Goal: Task Accomplishment & Management: Manage account settings

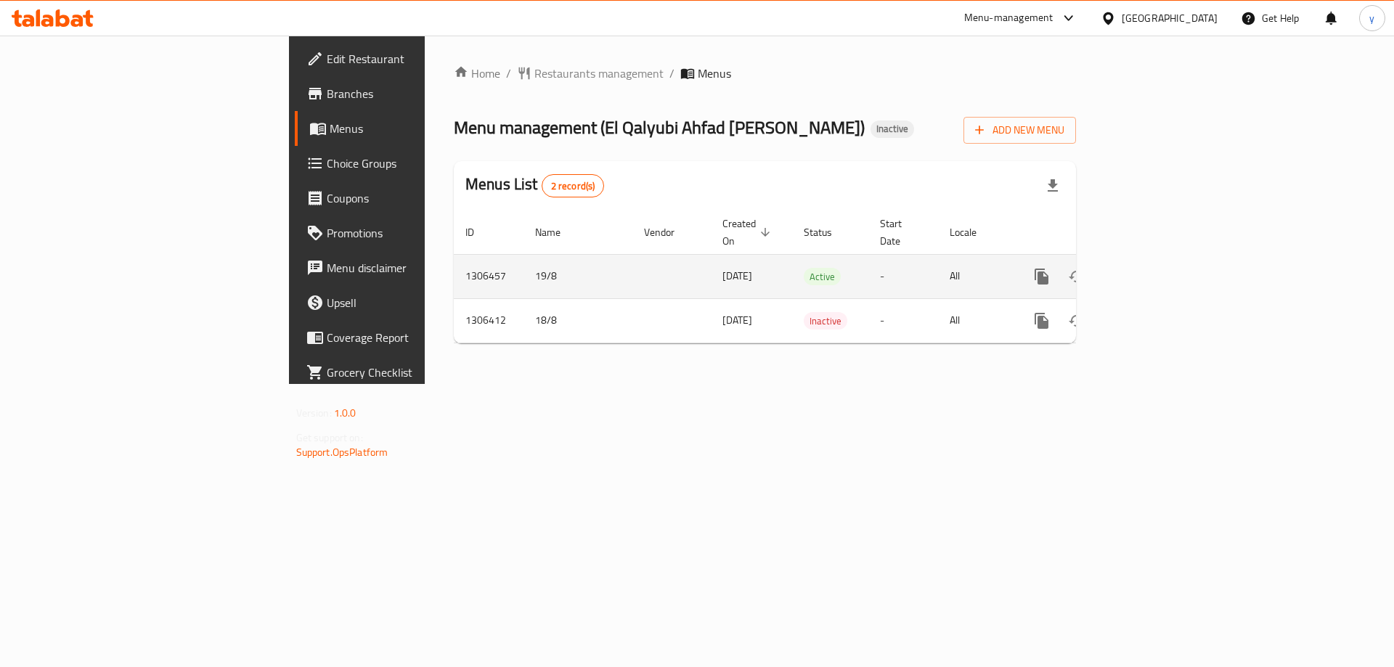
click at [1155, 268] on icon "enhanced table" at bounding box center [1145, 276] width 17 height 17
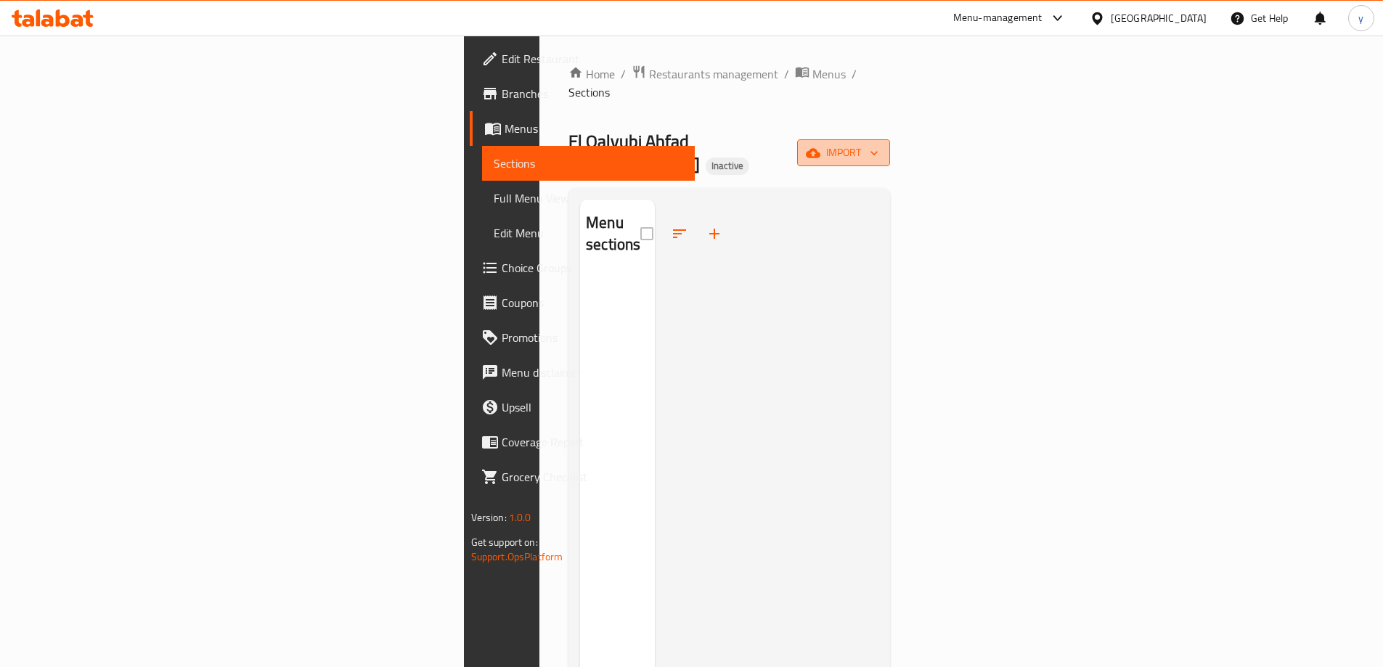
click at [878, 144] on span "import" at bounding box center [844, 153] width 70 height 18
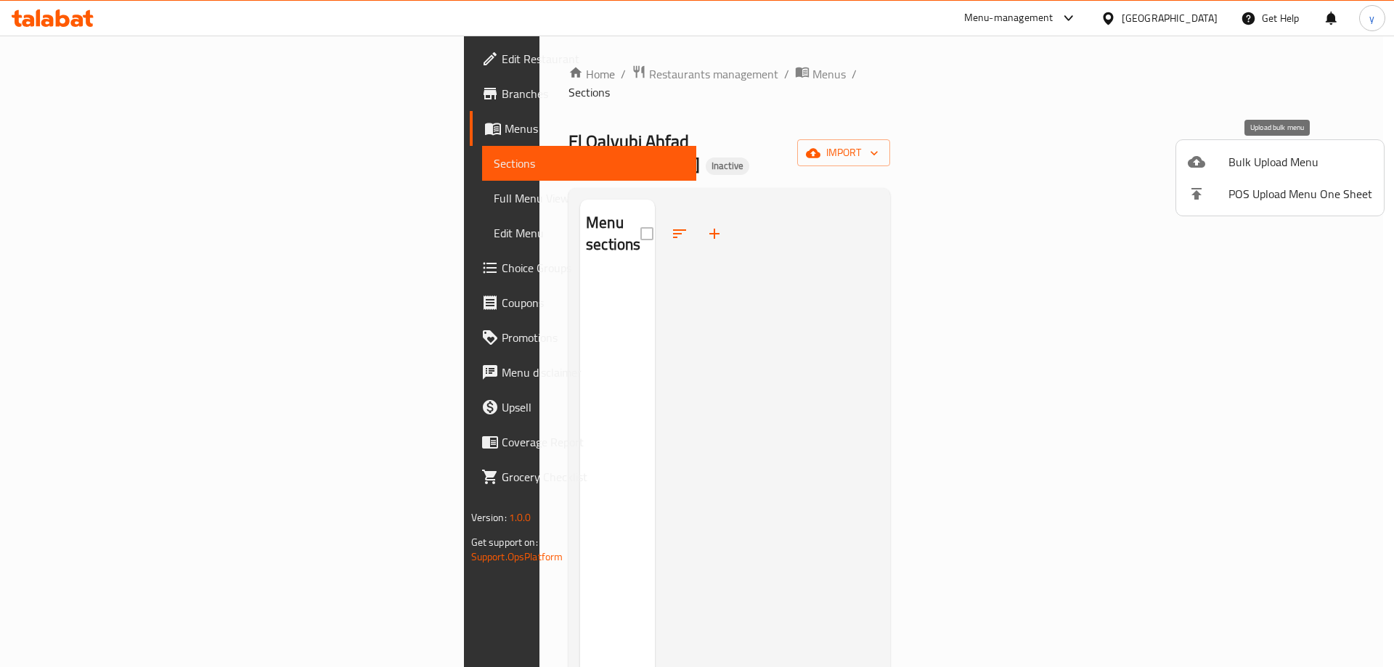
click at [1185, 166] on li "Bulk Upload Menu" at bounding box center [1280, 162] width 208 height 32
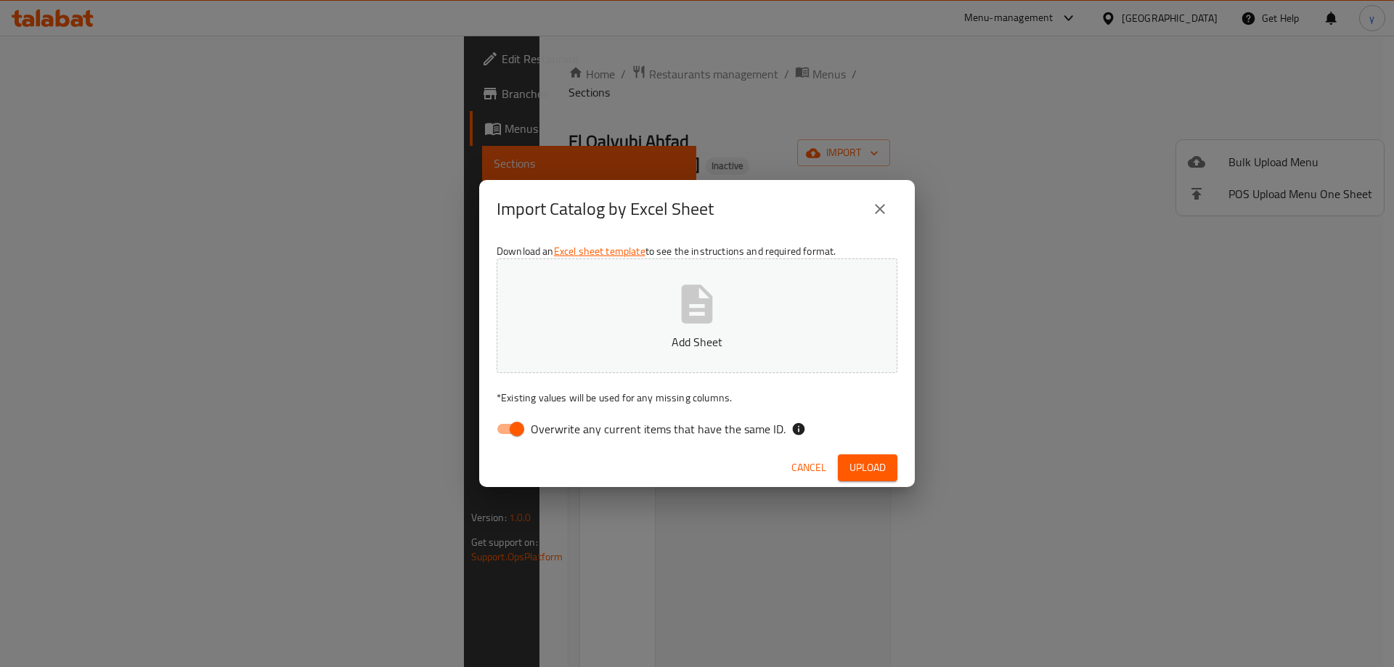
click at [690, 306] on icon "button" at bounding box center [697, 304] width 46 height 46
click at [503, 433] on input "Overwrite any current items that have the same ID." at bounding box center [516, 429] width 83 height 28
checkbox input "false"
click at [849, 461] on span "Upload" at bounding box center [867, 468] width 36 height 18
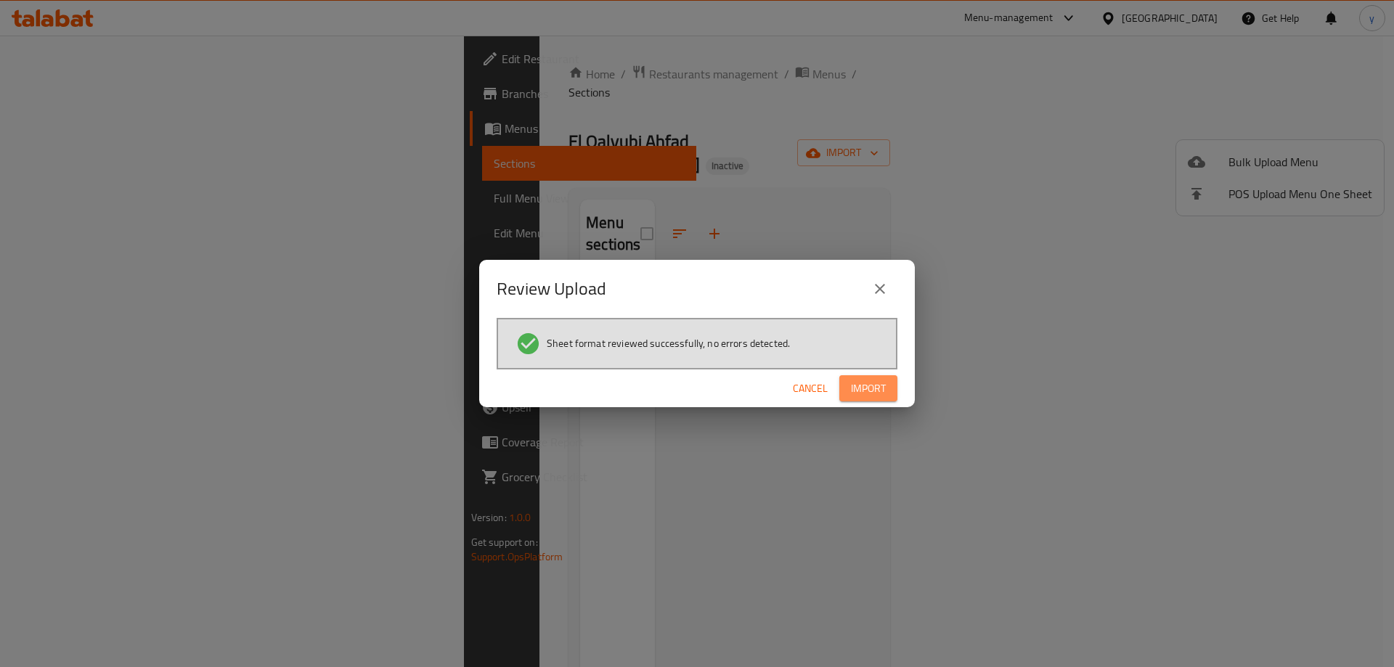
click at [867, 398] on button "Import" at bounding box center [868, 388] width 58 height 27
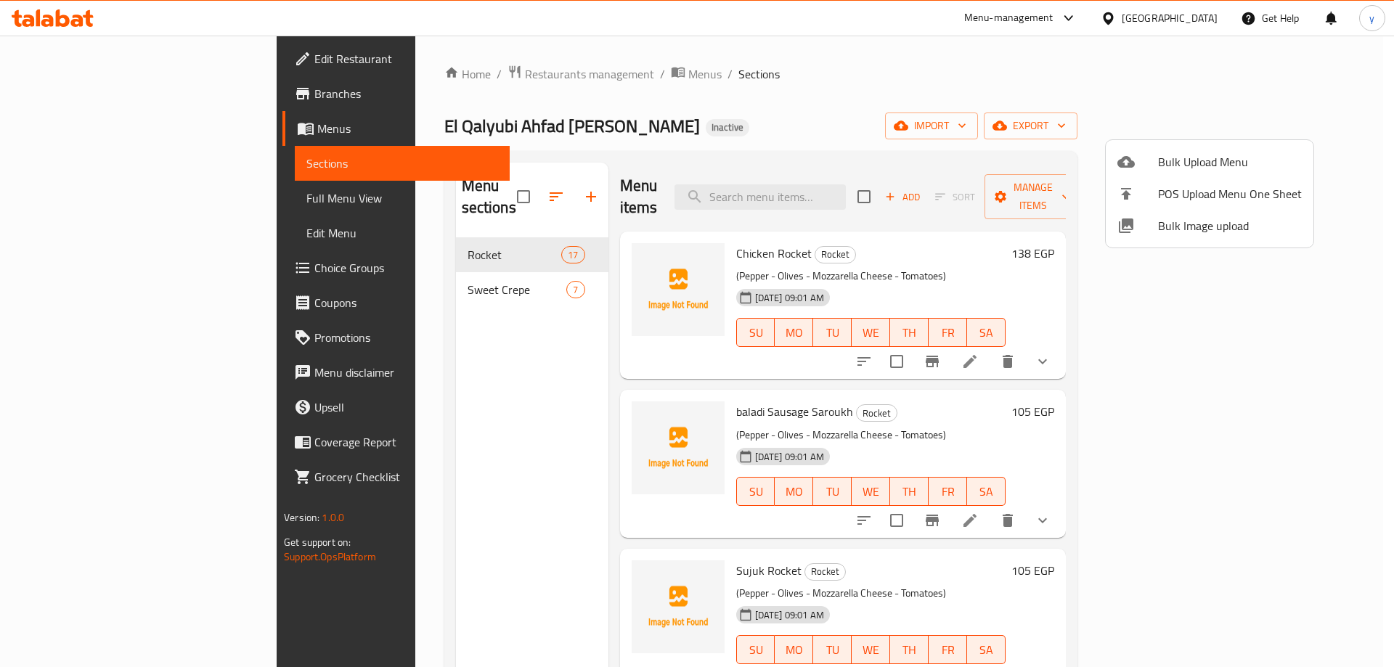
click at [769, 120] on div at bounding box center [697, 333] width 1394 height 667
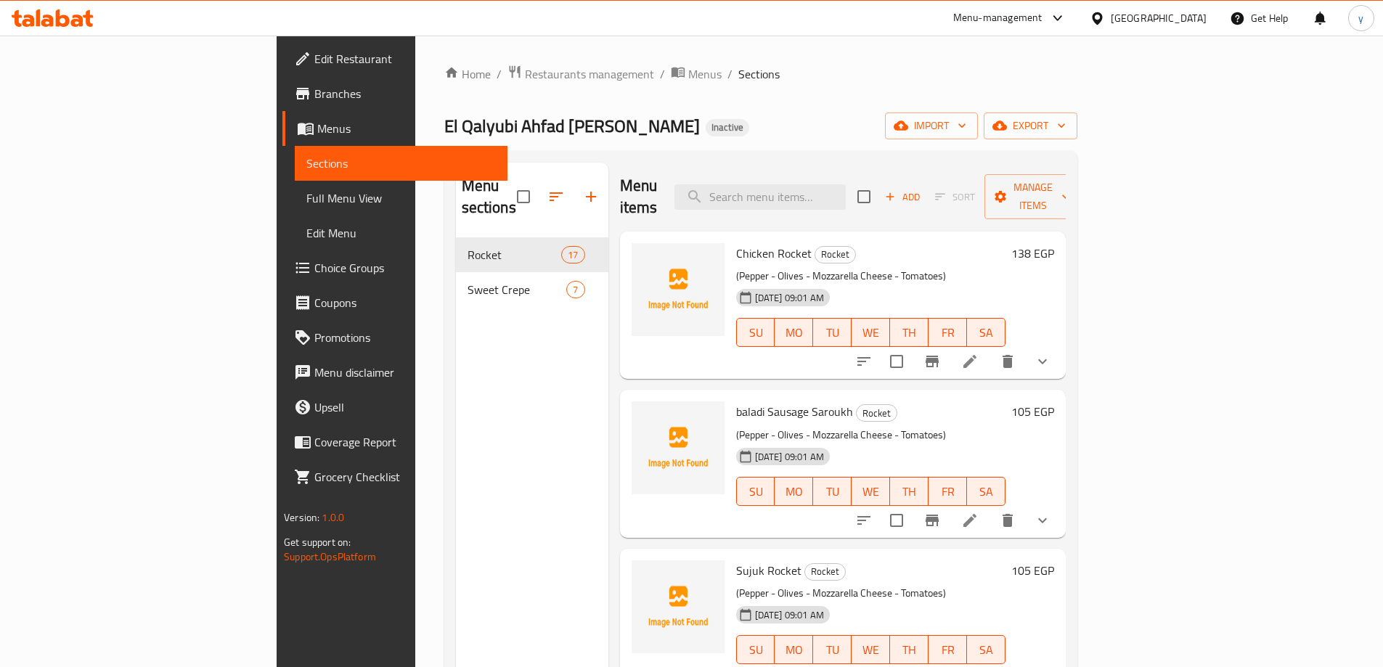
click at [713, 126] on div "El Qalyubi Ahfad Abu Sarea Inactive import export" at bounding box center [760, 126] width 633 height 27
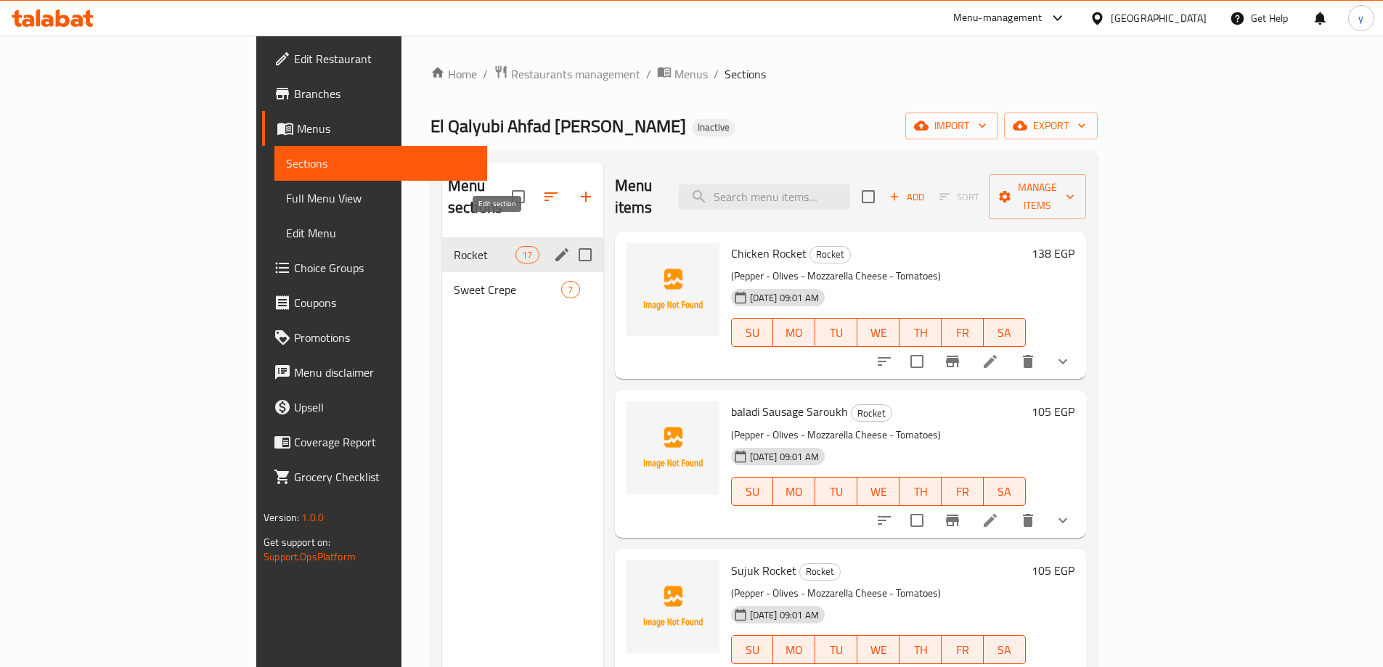
click at [551, 244] on button "edit" at bounding box center [562, 255] width 22 height 22
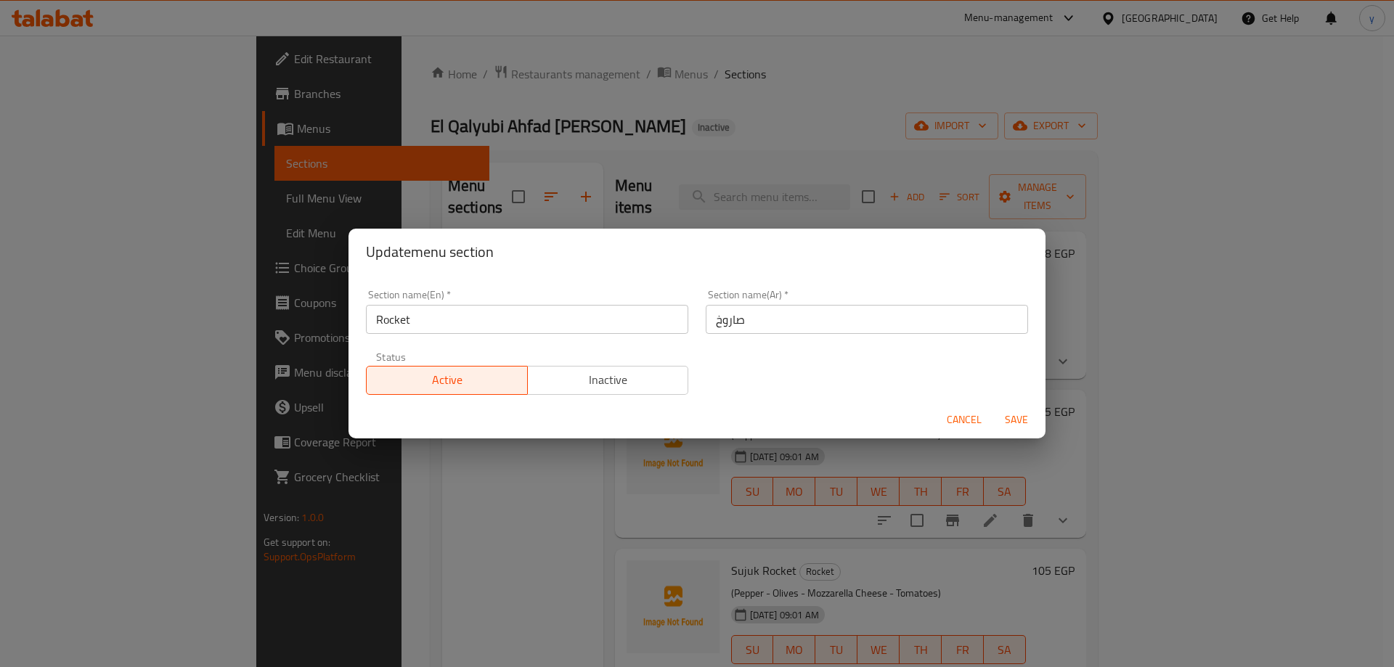
click at [403, 314] on input "Rocket" at bounding box center [527, 319] width 322 height 29
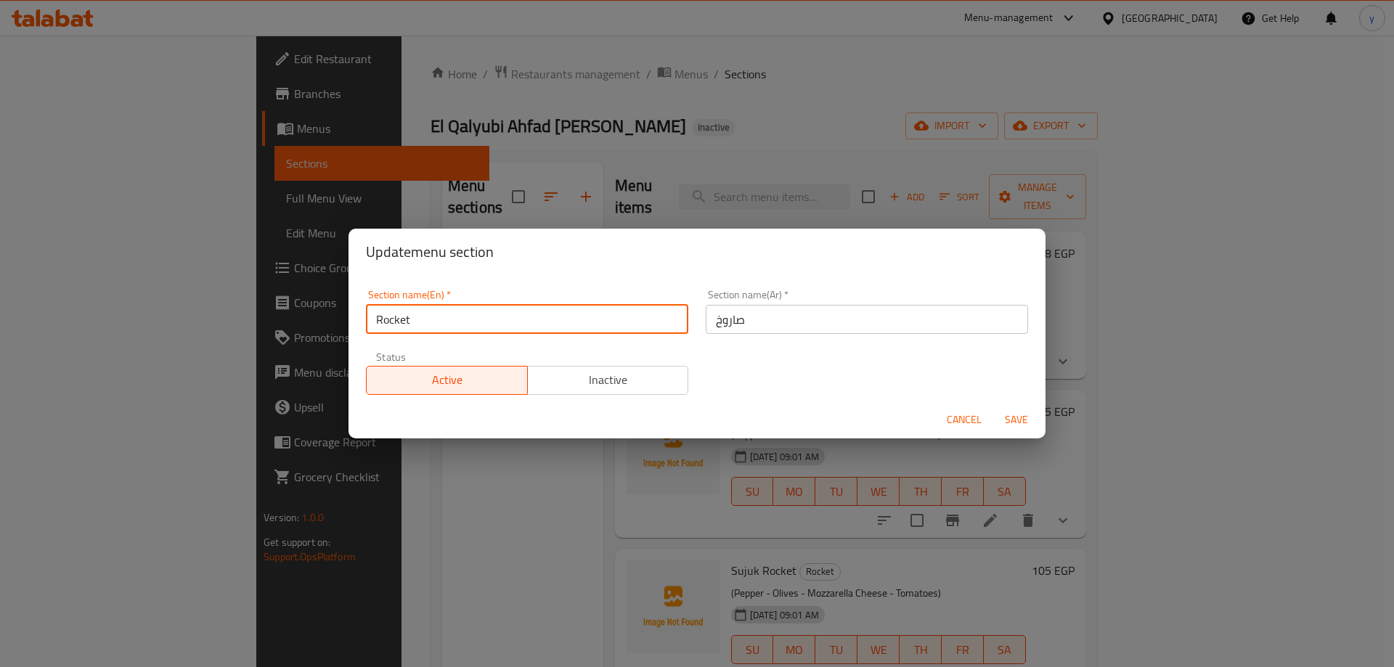
click at [403, 314] on input "Rocket" at bounding box center [527, 319] width 322 height 29
paste input "Saroukh"
type input "Saroukh"
click at [1007, 411] on span "Save" at bounding box center [1016, 420] width 35 height 18
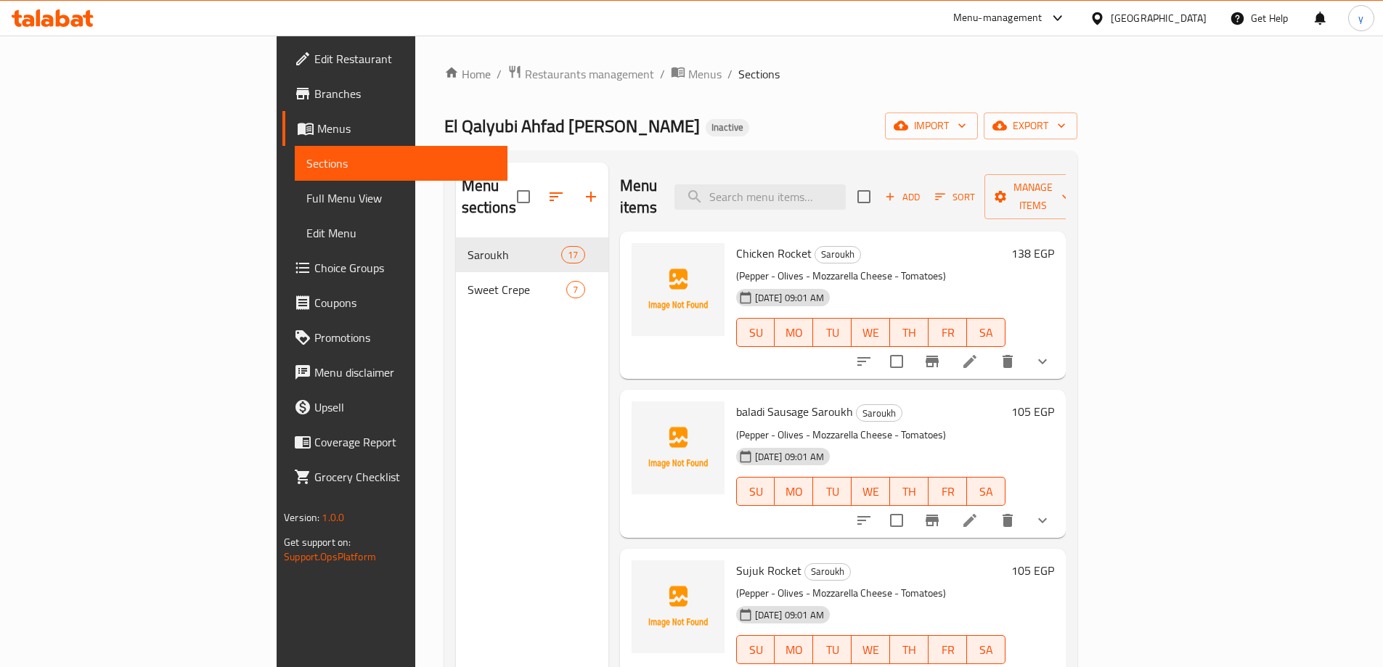
click at [990, 348] on li at bounding box center [969, 361] width 41 height 26
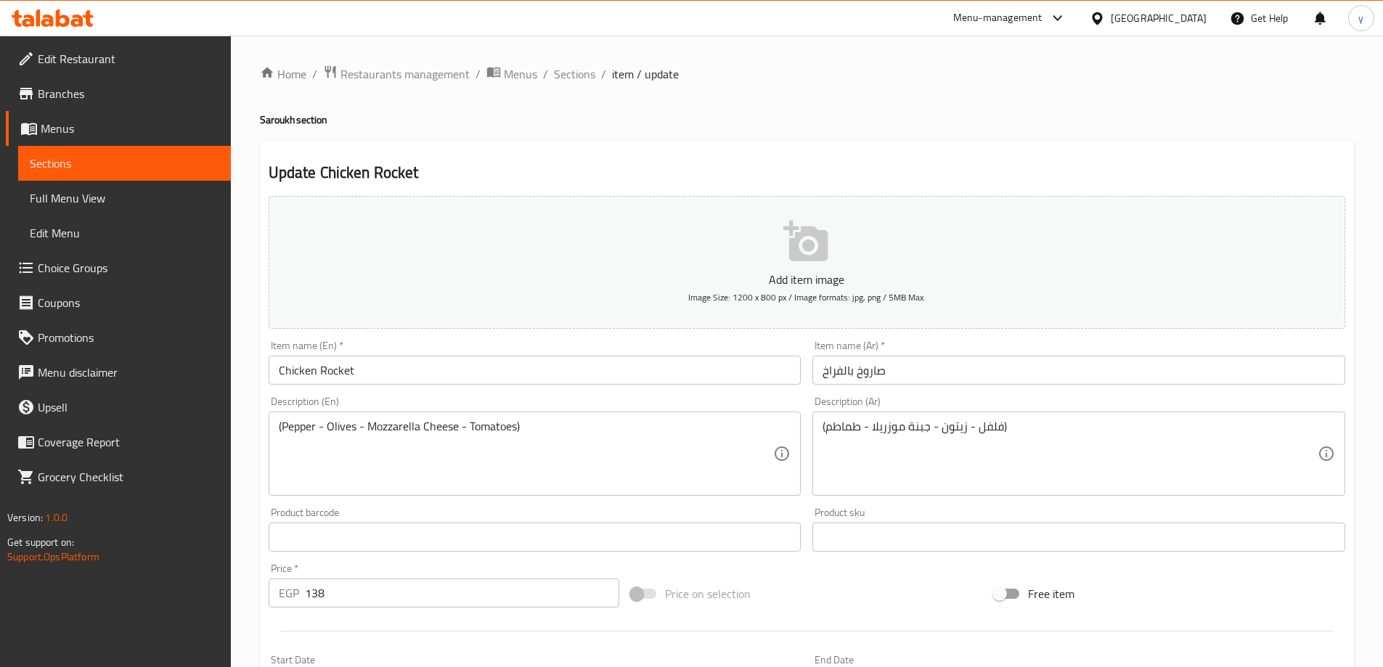
click at [334, 377] on input "Chicken Rocket" at bounding box center [535, 370] width 533 height 29
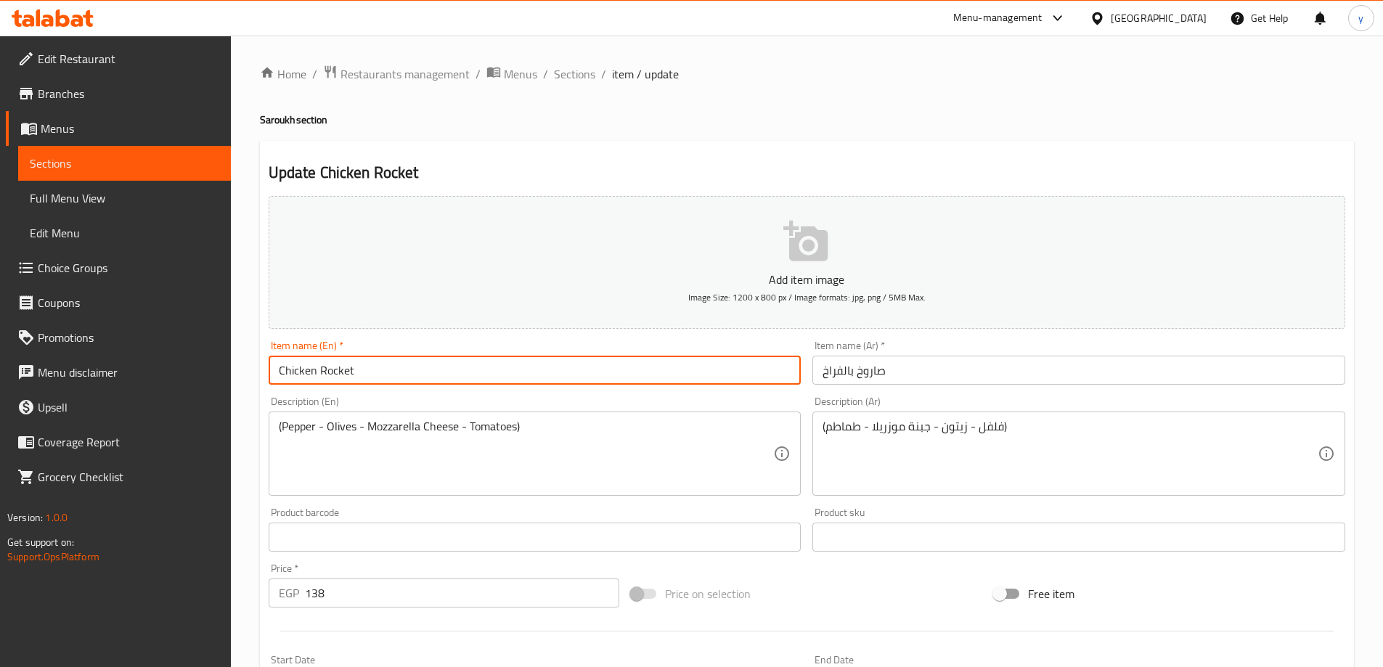
click at [334, 377] on input "Chicken Rocket" at bounding box center [535, 370] width 533 height 29
paste input "Saroukh"
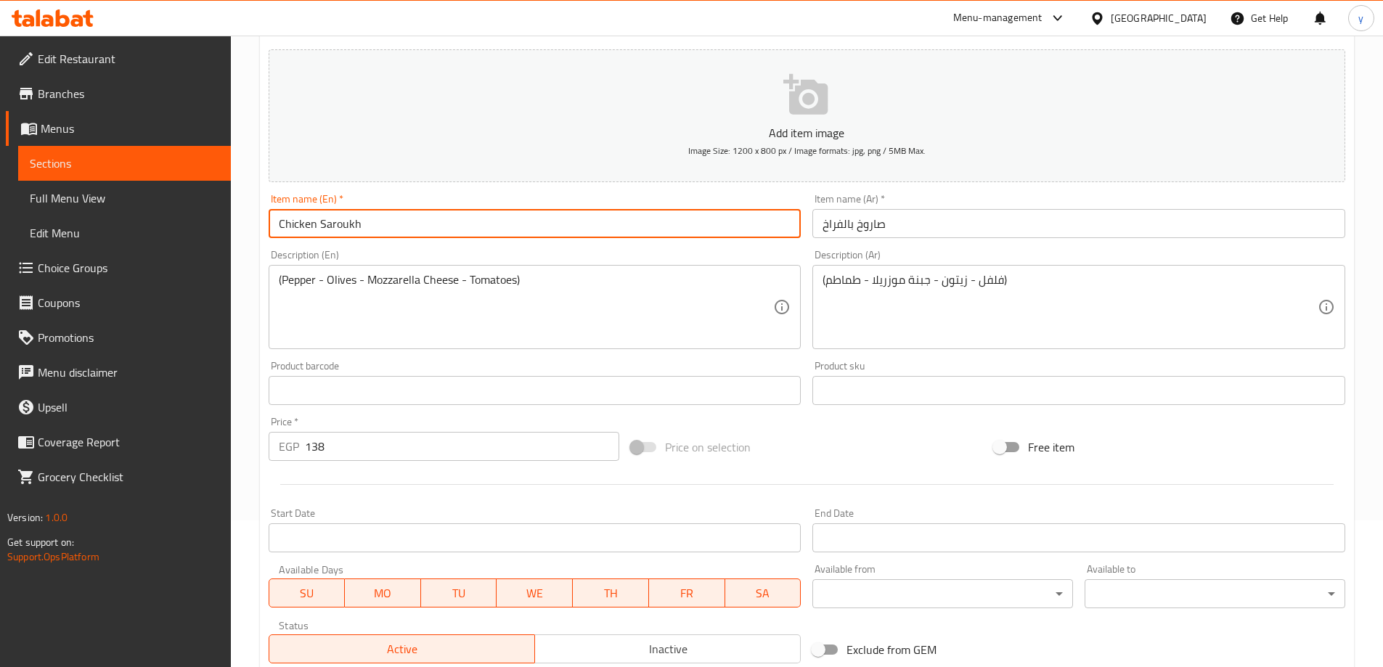
scroll to position [363, 0]
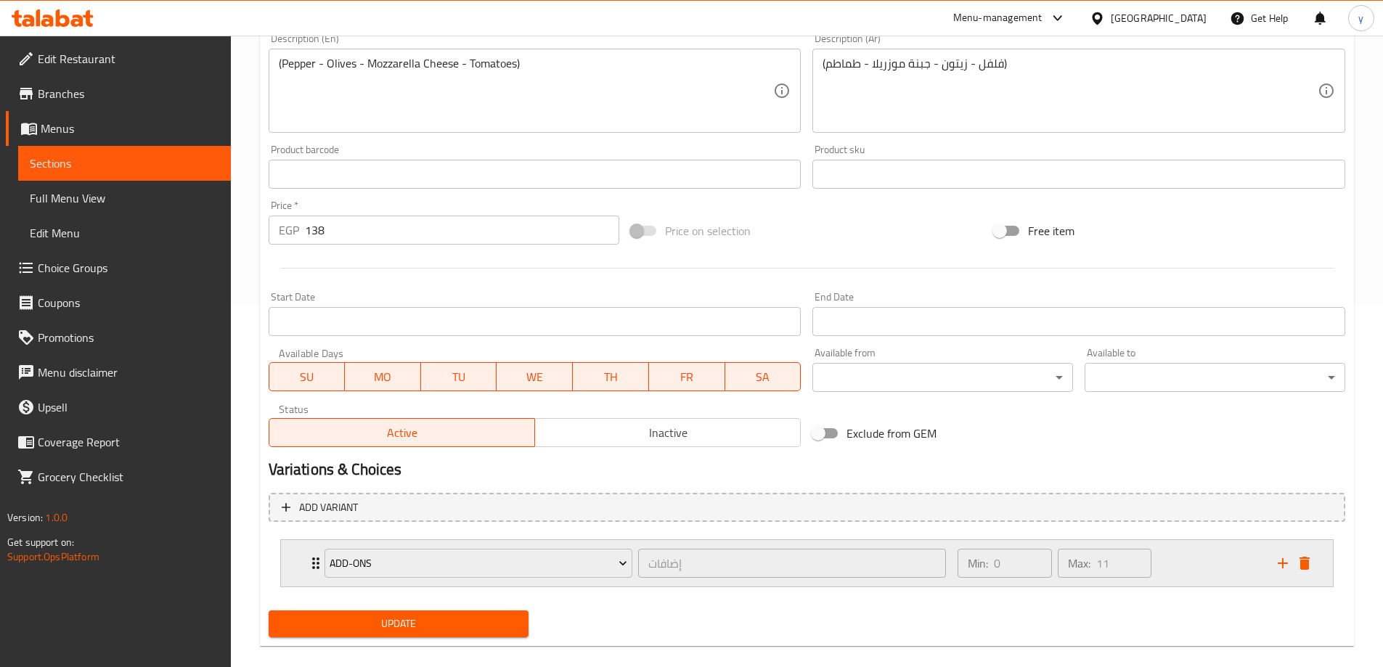
click at [1171, 547] on div "Min: 0 ​ Max: 11 ​" at bounding box center [1108, 563] width 319 height 46
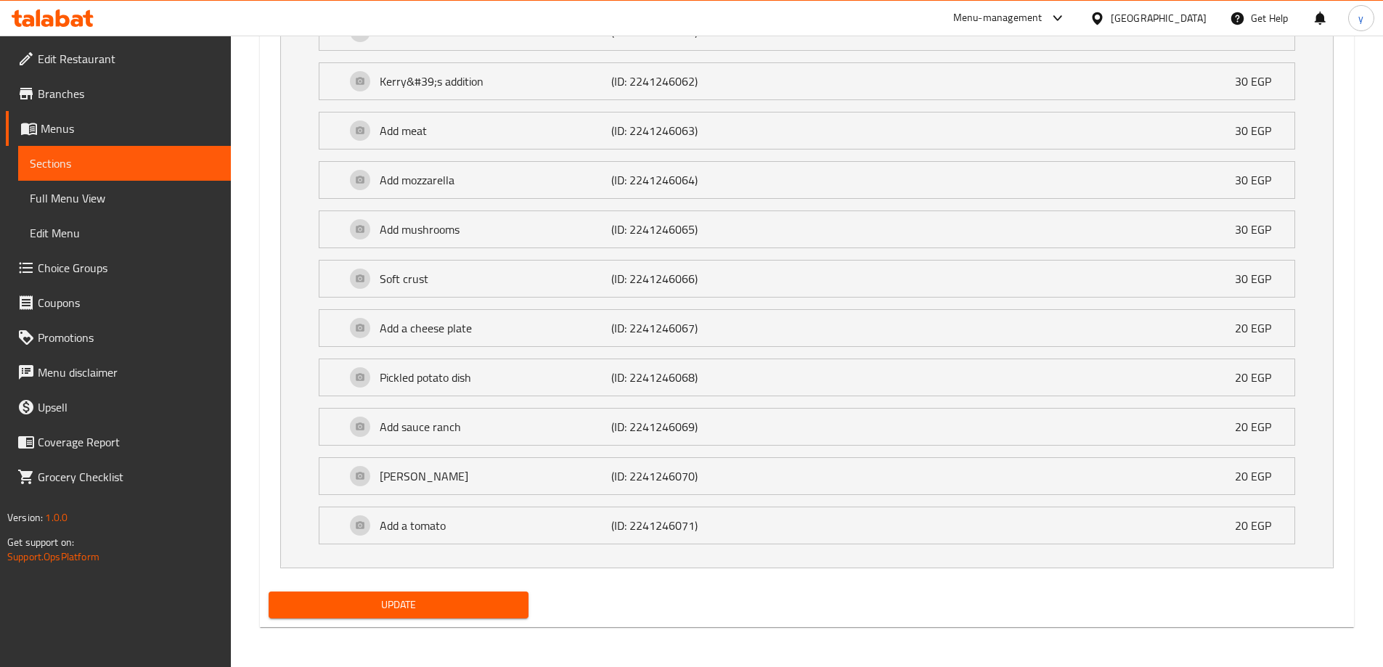
scroll to position [955, 0]
click at [443, 342] on div "Add a cheese plate (ID: 2241246067) 20 EGP" at bounding box center [811, 327] width 931 height 36
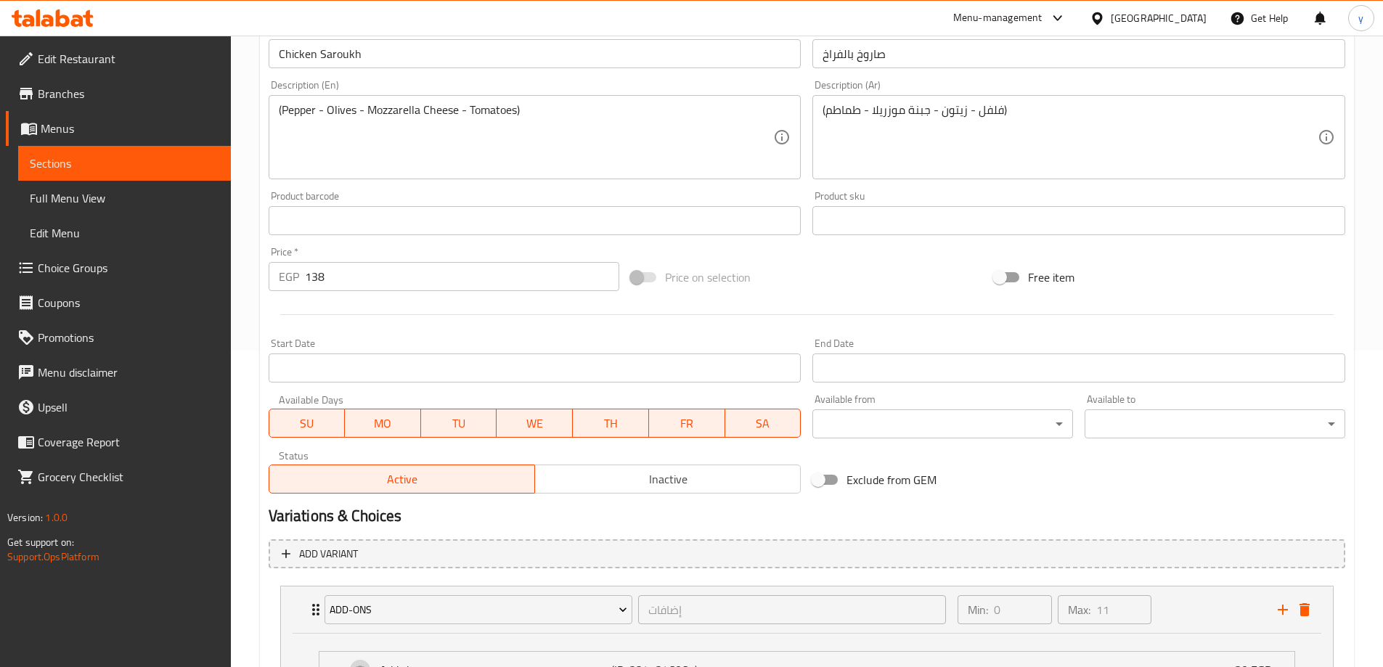
scroll to position [12, 0]
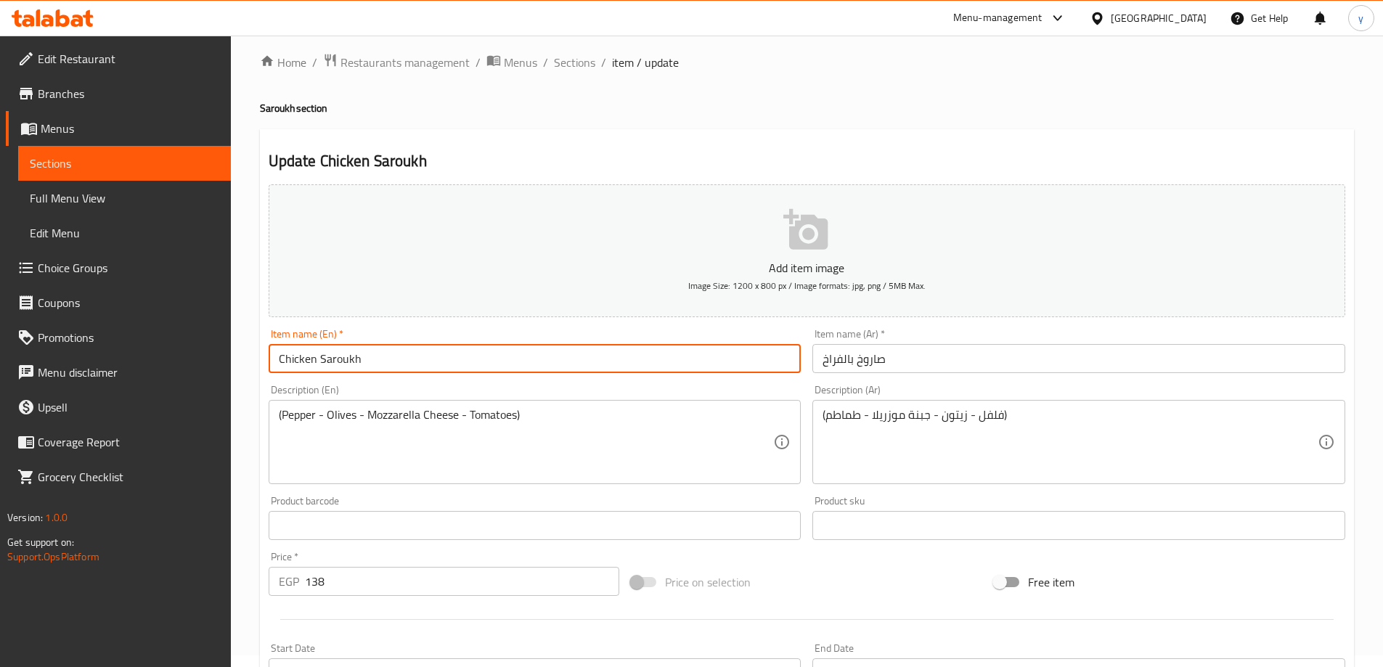
click at [316, 361] on input "Chicken Saroukh" at bounding box center [535, 358] width 533 height 29
click at [332, 365] on input "Chicken Saroukh" at bounding box center [535, 358] width 533 height 29
click at [273, 355] on input "Chicken" at bounding box center [535, 358] width 533 height 29
paste input "Saroukh"
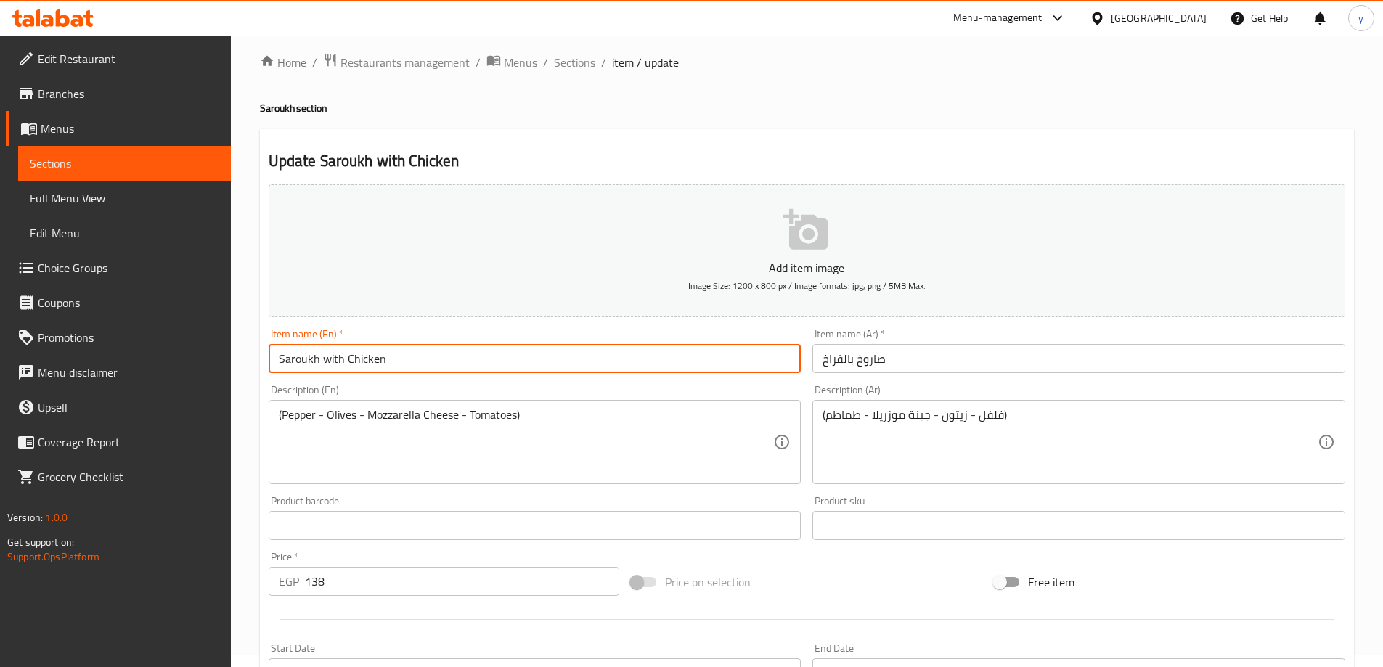
click at [546, 351] on input "Saroukh with Chicken" at bounding box center [535, 358] width 533 height 29
click at [541, 355] on input "Saroukh With Chicken" at bounding box center [535, 358] width 533 height 29
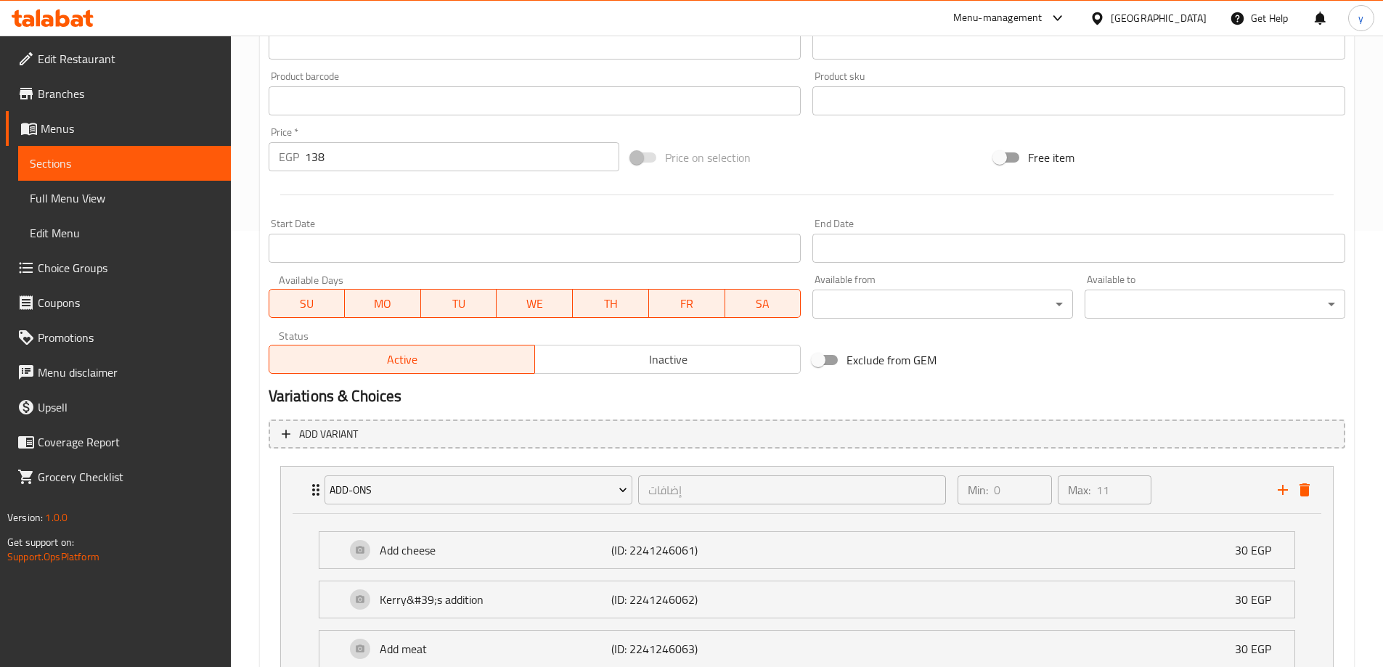
scroll to position [447, 0]
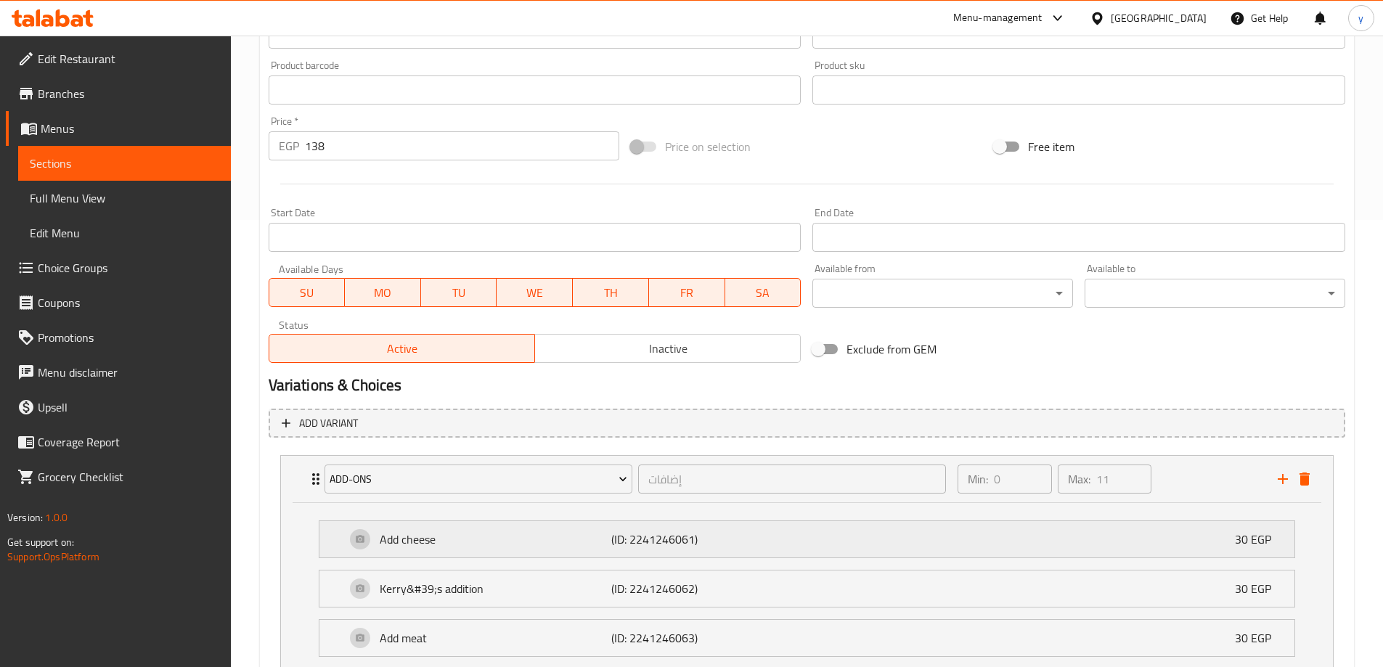
click at [778, 555] on div "Add cheese (ID: 2241246061) 30 EGP" at bounding box center [811, 539] width 931 height 36
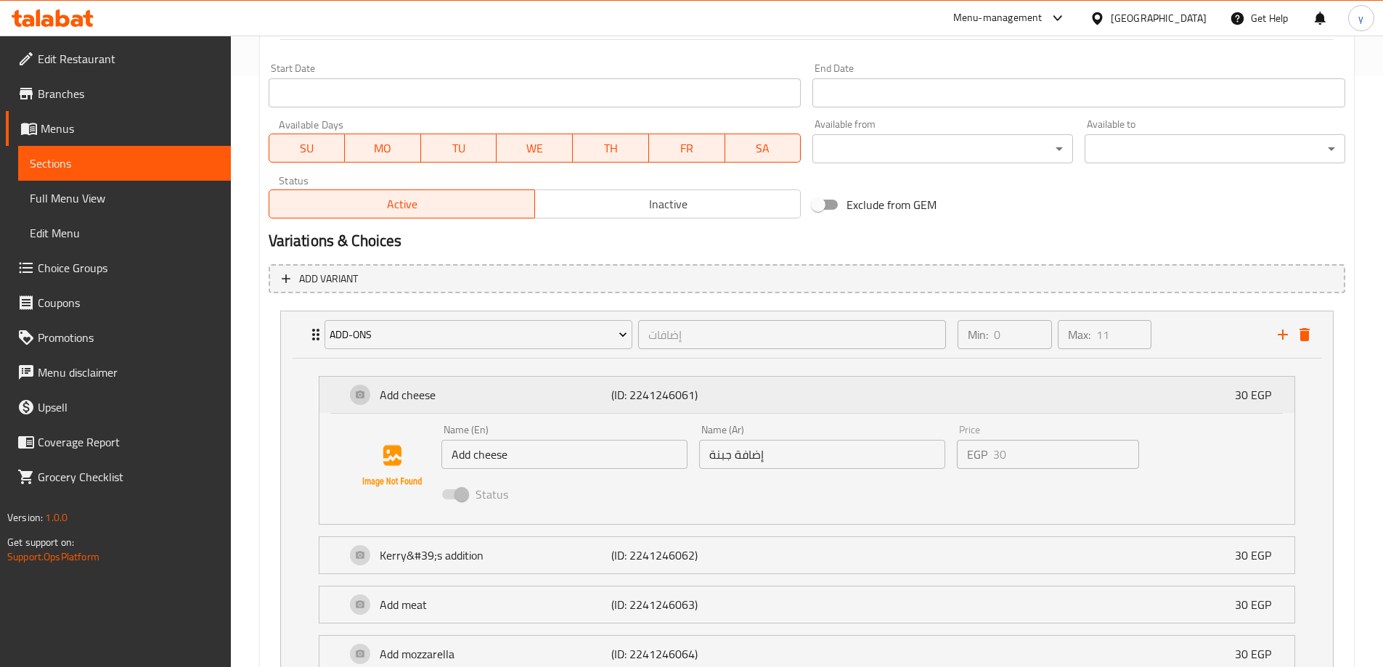
scroll to position [592, 0]
click at [782, 548] on div "Kerry&#39;s addition (ID: 2241246062) 30 EGP" at bounding box center [811, 554] width 931 height 36
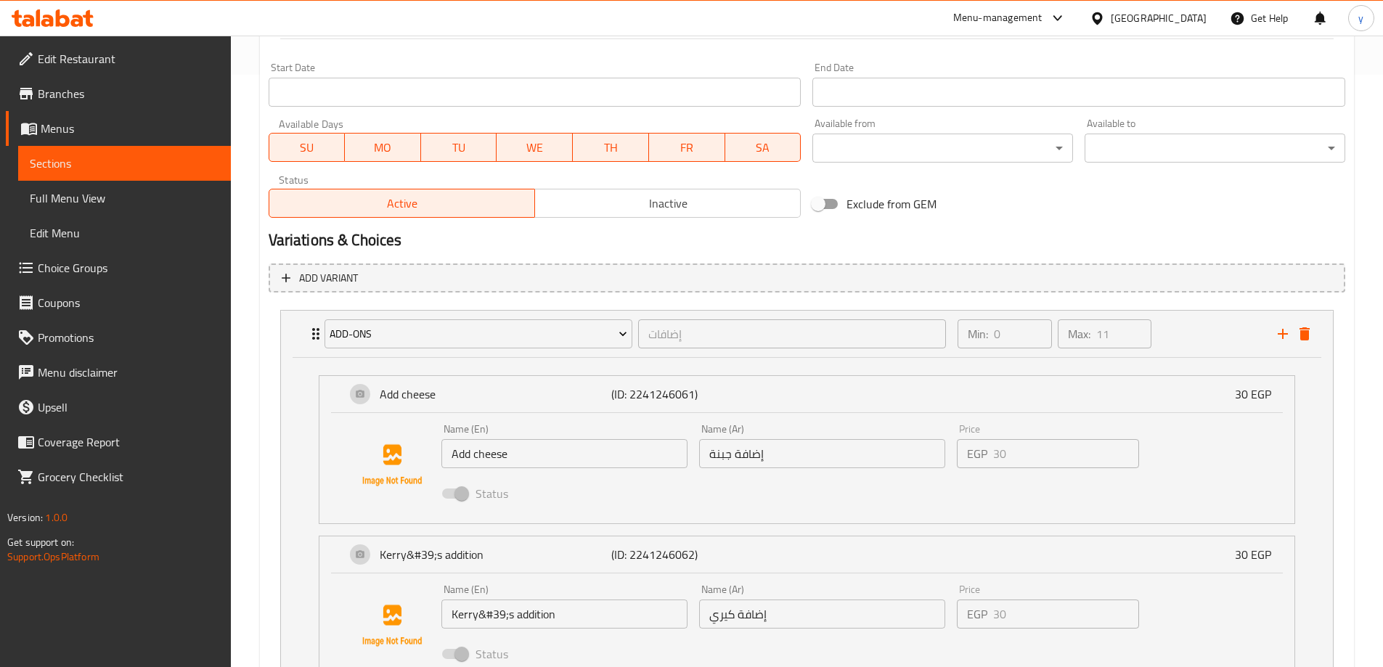
type input "Saroukh With Chicken"
drag, startPoint x: 515, startPoint y: 618, endPoint x: 475, endPoint y: 624, distance: 39.7
click at [475, 624] on input "Kerry&#39;s addition" at bounding box center [564, 614] width 246 height 29
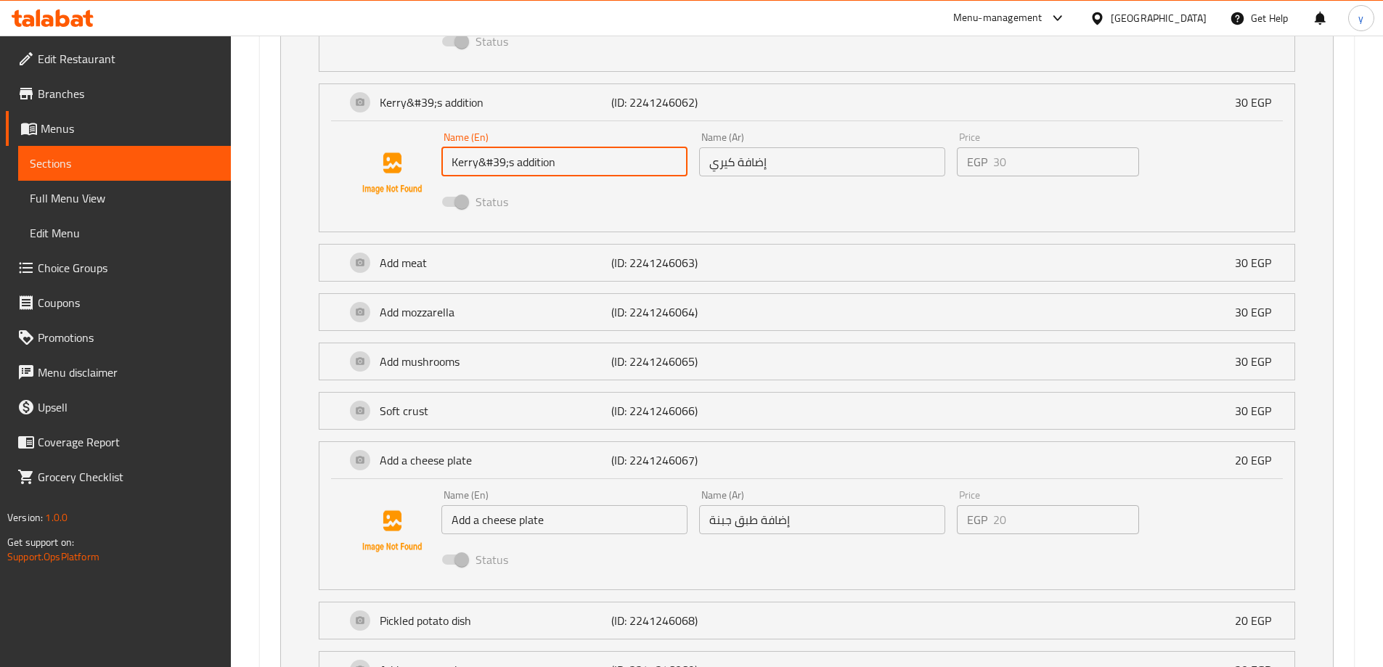
scroll to position [1288, 0]
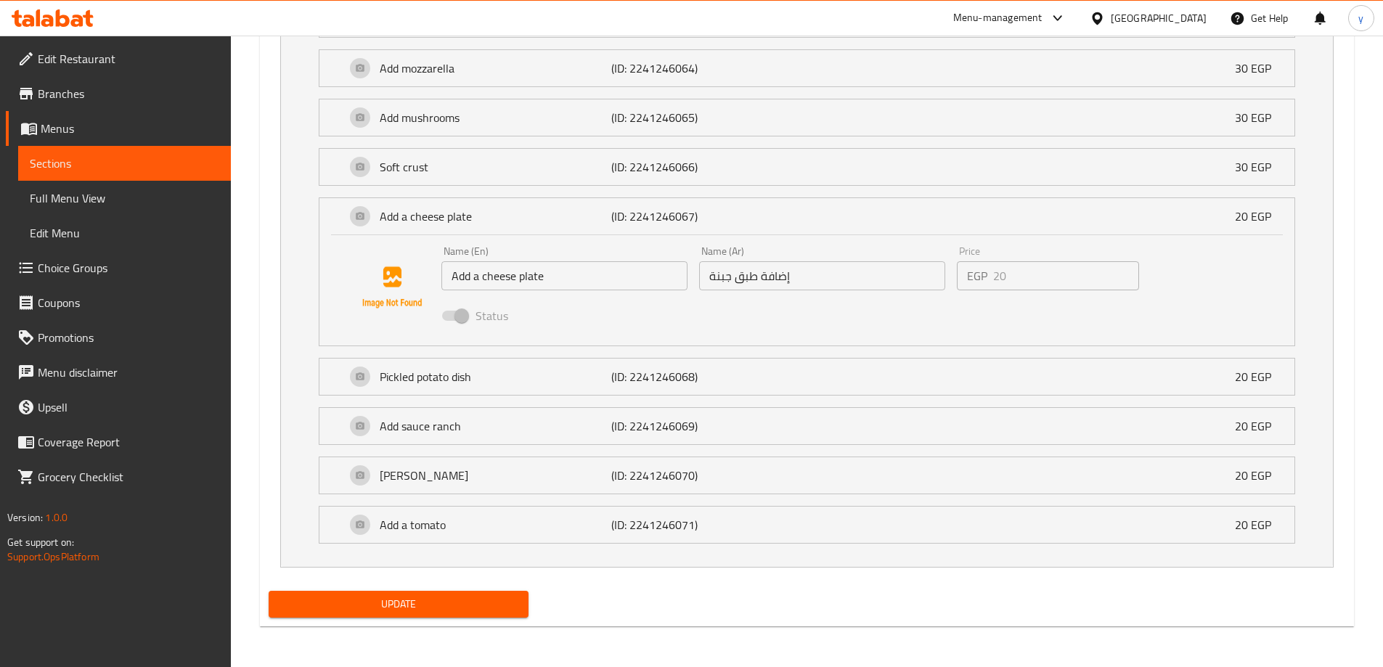
click at [412, 619] on div "Update" at bounding box center [399, 604] width 272 height 38
click at [416, 608] on span "Update" at bounding box center [398, 604] width 237 height 18
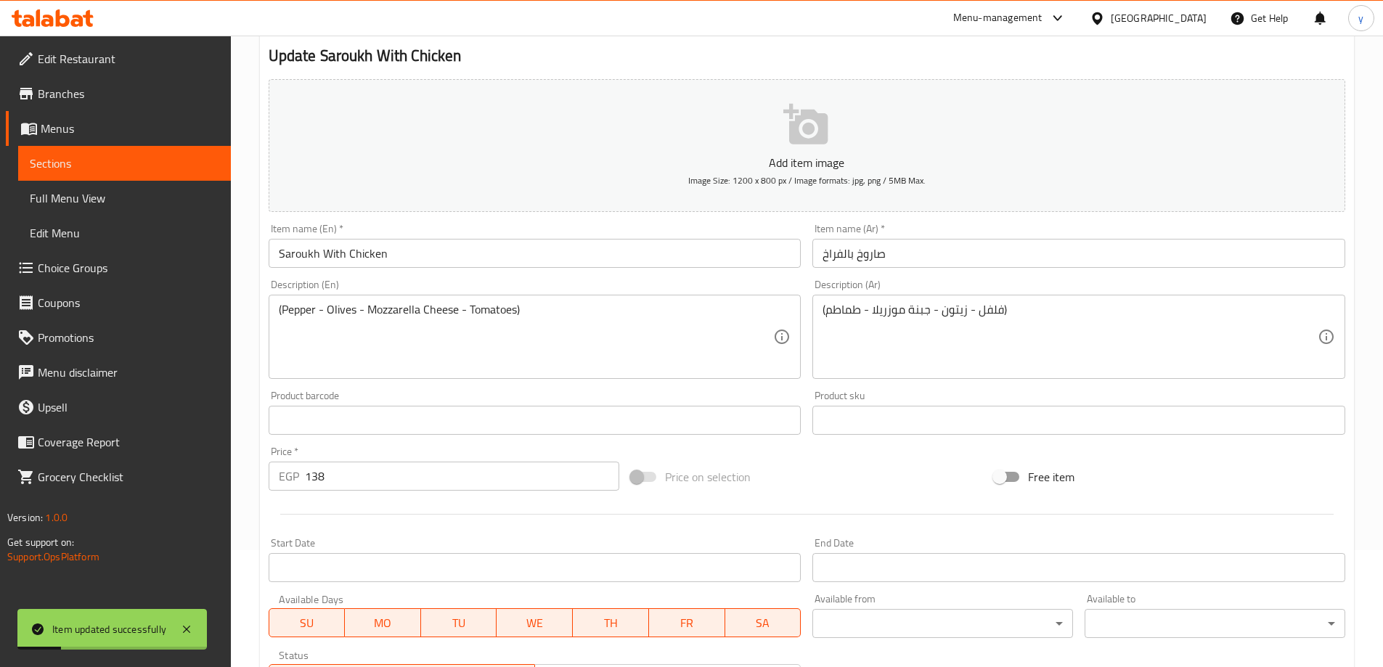
scroll to position [0, 0]
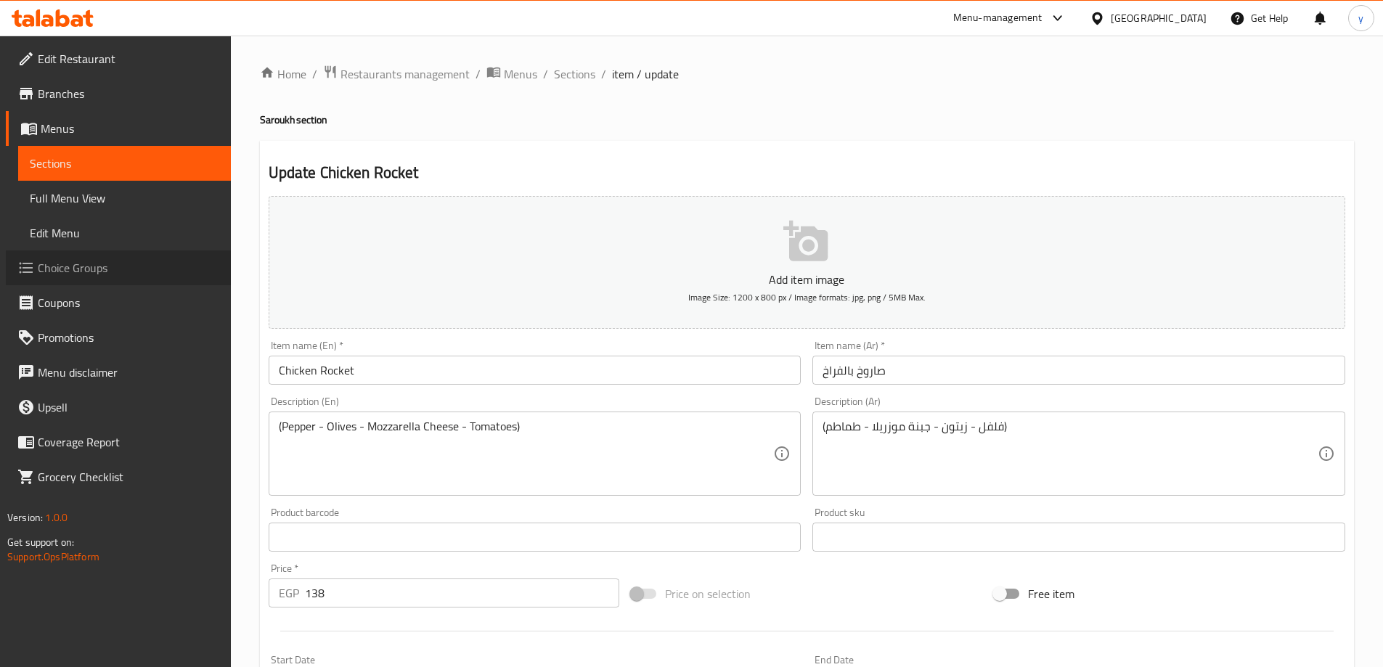
click at [80, 263] on span "Choice Groups" at bounding box center [128, 267] width 181 height 17
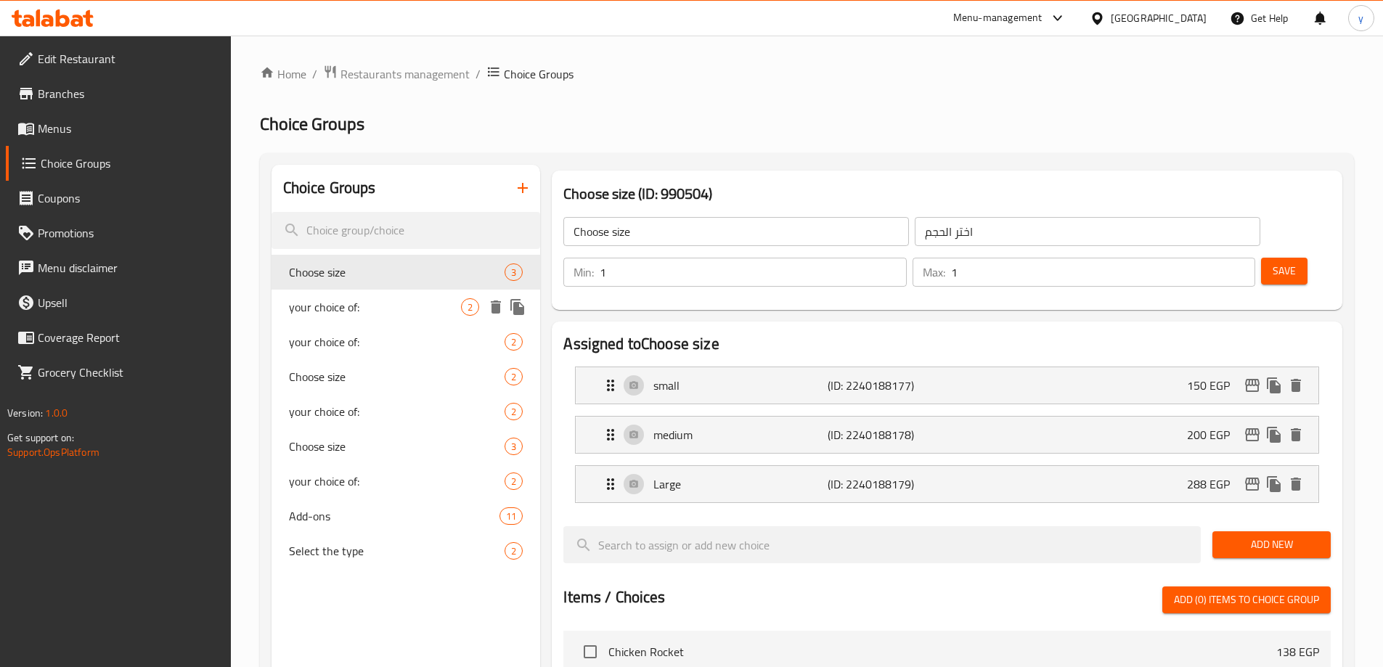
click at [350, 308] on span "your choice of:" at bounding box center [375, 306] width 173 height 17
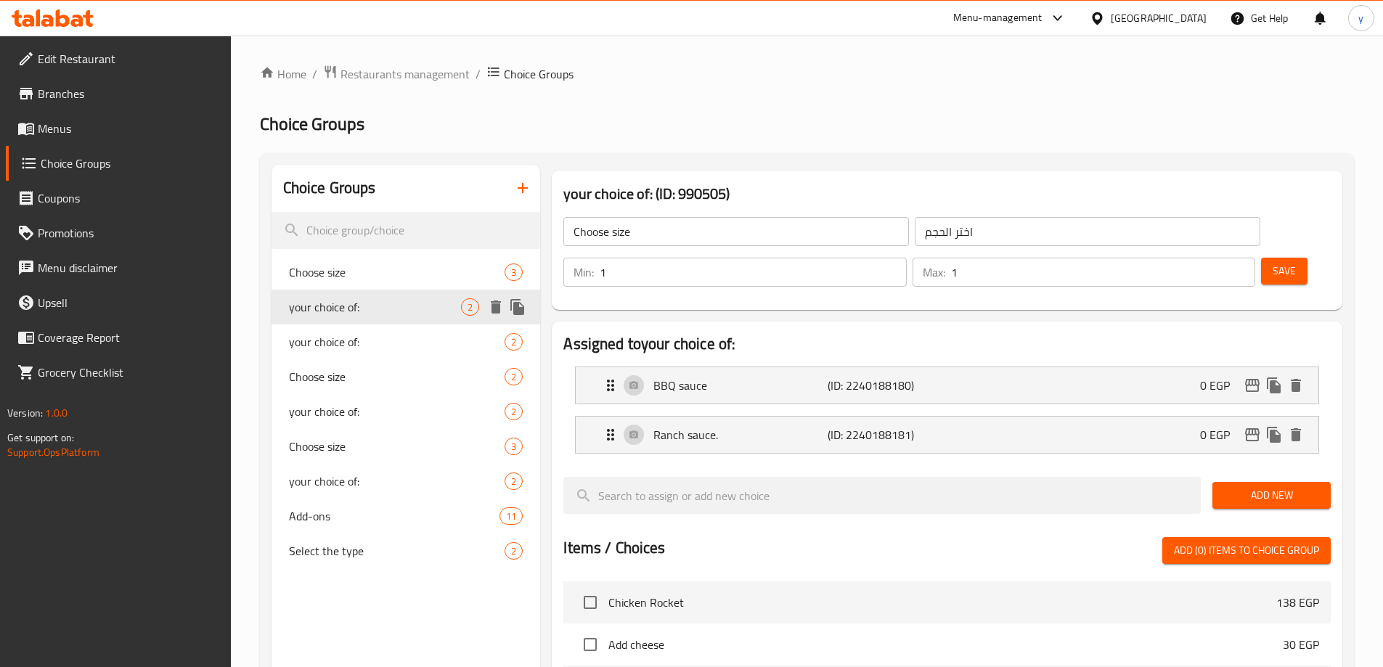
type input "your choice of:"
type input "اختيارك من:"
click at [348, 334] on span "your choice of:" at bounding box center [375, 341] width 173 height 17
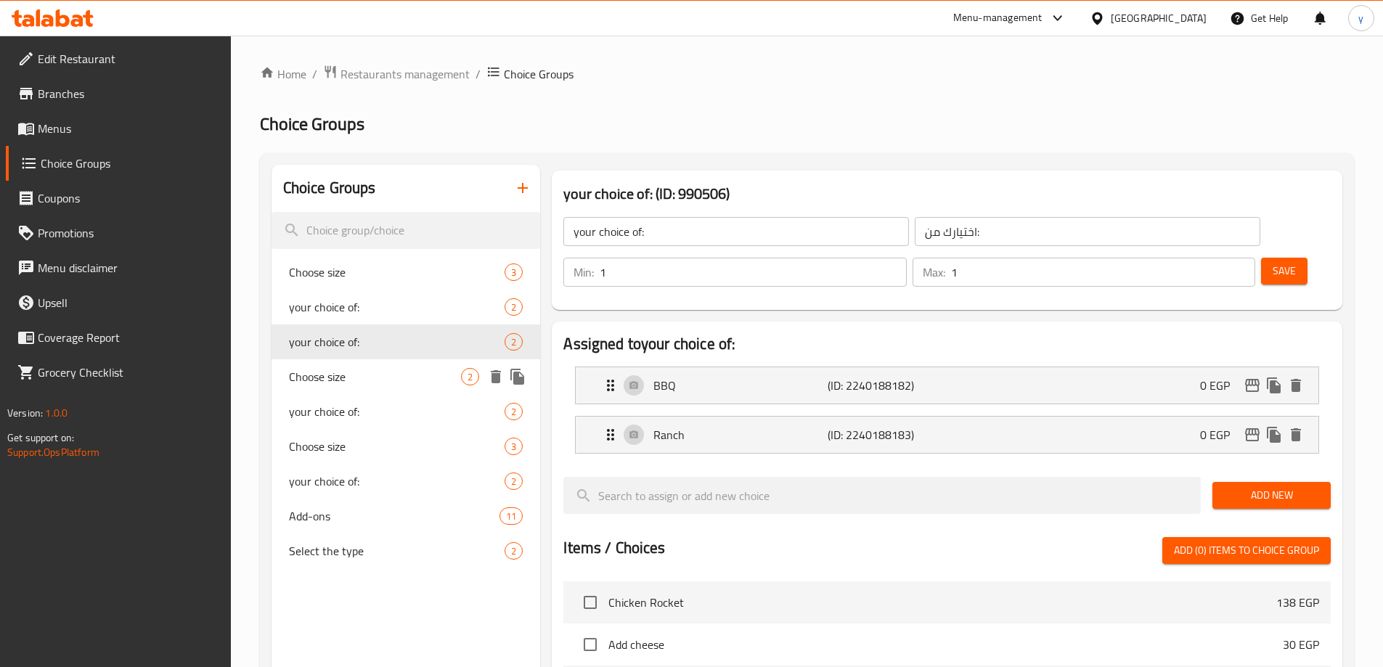
click at [346, 383] on span "Choose size" at bounding box center [375, 376] width 173 height 17
type input "Choose size"
type input "اختر الحجم"
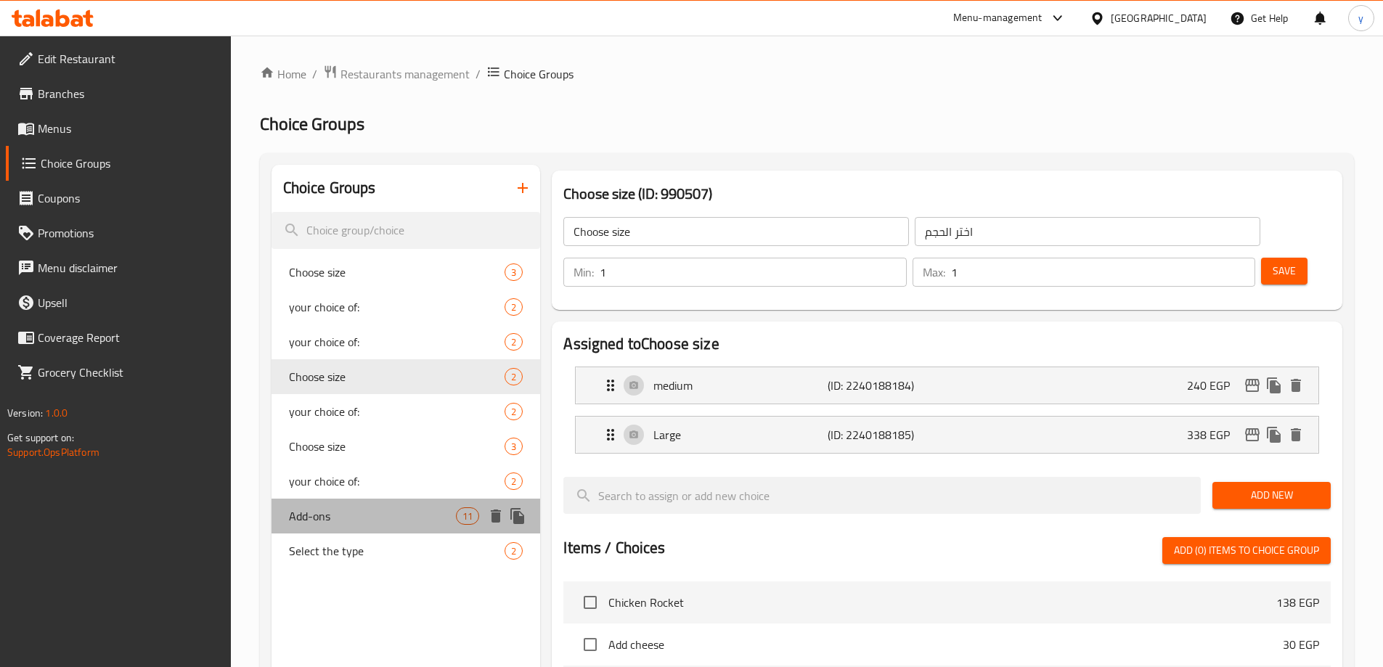
click at [368, 519] on span "Add-ons" at bounding box center [373, 515] width 168 height 17
type input "Add-ons"
type input "إضافات"
type input "0"
type input "11"
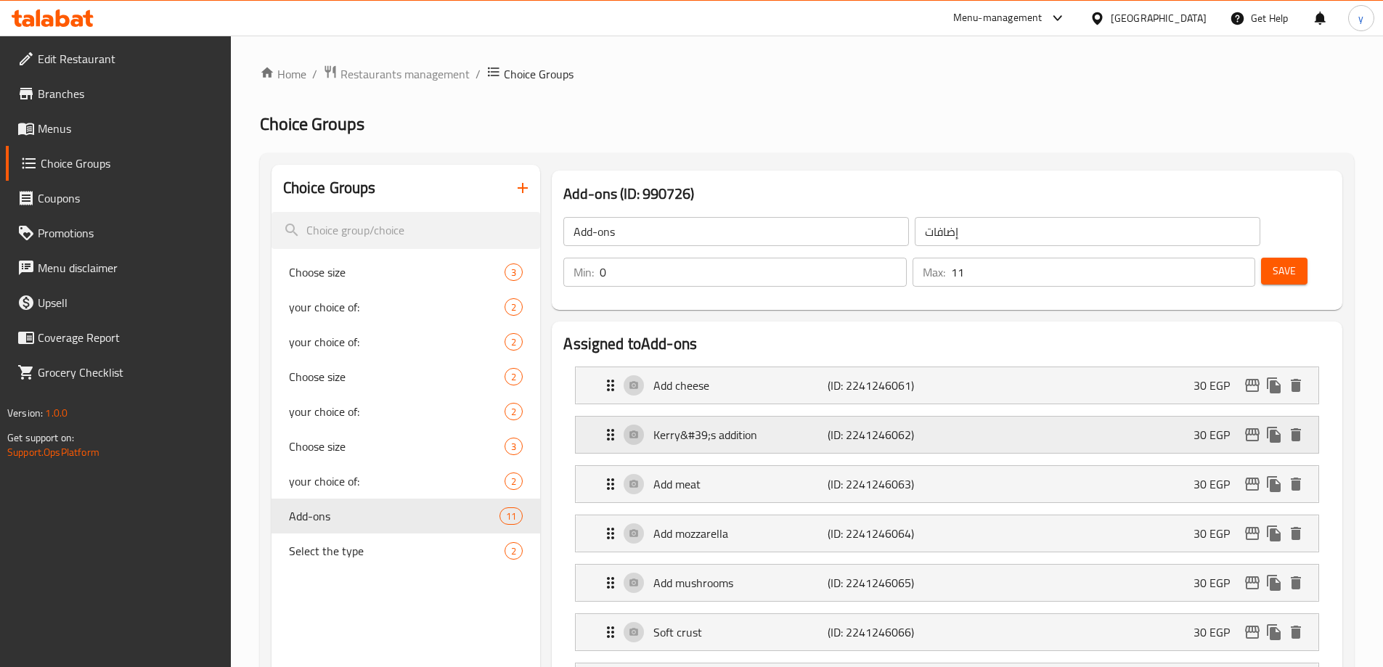
click at [856, 417] on div "Kerry&#39;s addition (ID: 2241246062) 30 EGP" at bounding box center [951, 435] width 699 height 36
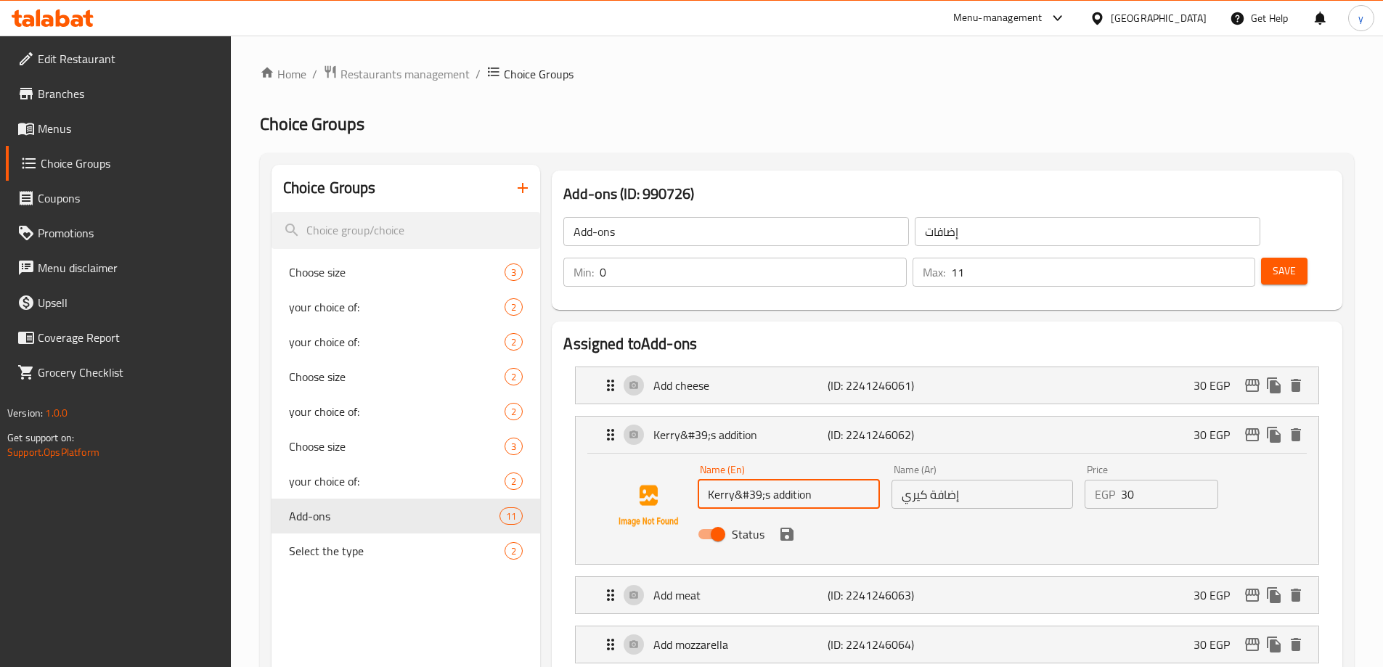
drag, startPoint x: 840, startPoint y: 457, endPoint x: 734, endPoint y: 458, distance: 106.0
click at [734, 480] on input "Kerry&#39;s addition" at bounding box center [788, 494] width 181 height 29
click at [785, 367] on div "Add cheese (ID: 2241246061) 30 EGP" at bounding box center [951, 385] width 699 height 36
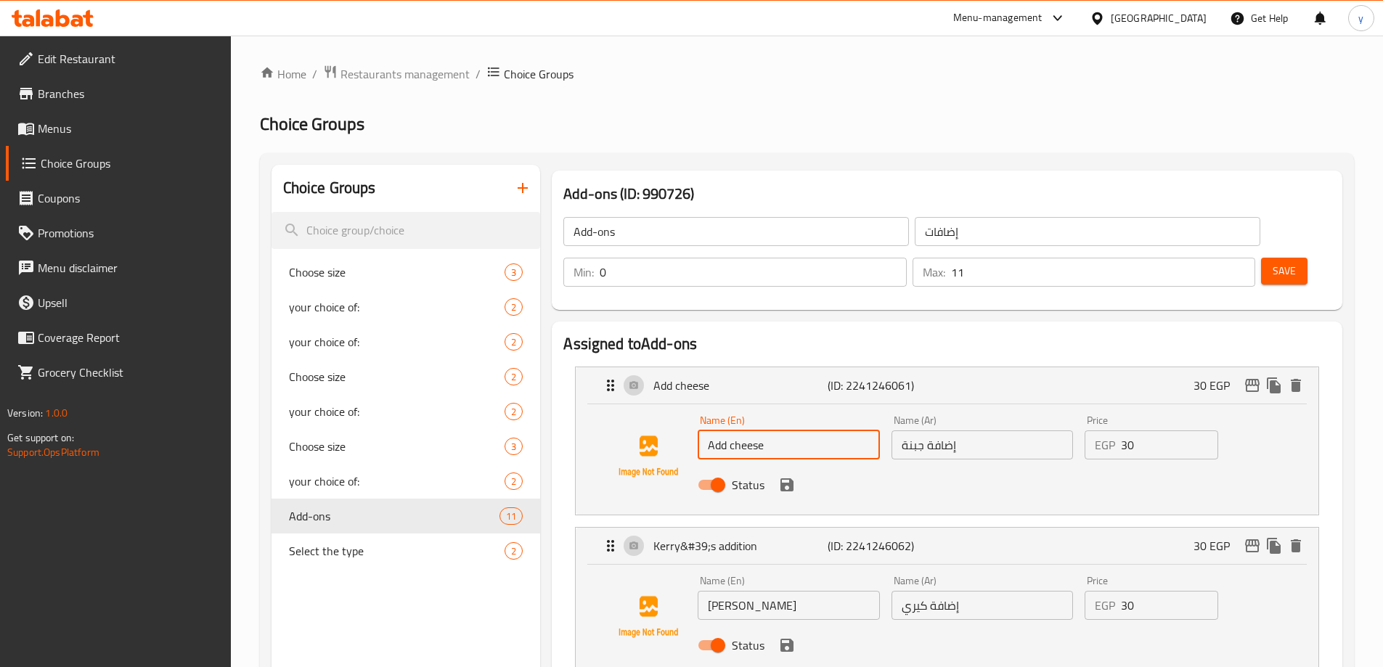
click at [716, 430] on input "Add cheese" at bounding box center [788, 444] width 181 height 29
click at [712, 591] on input "Kerry" at bounding box center [788, 605] width 181 height 29
paste input "Add"
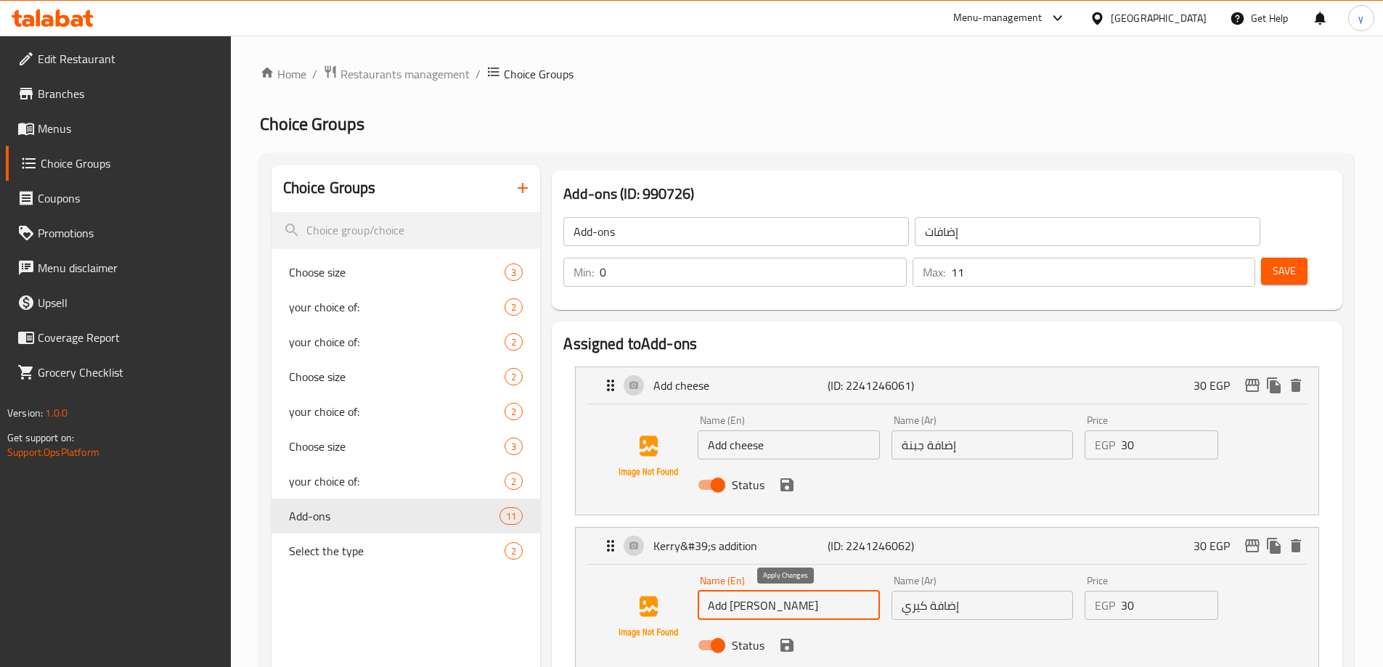
click at [794, 637] on icon "save" at bounding box center [786, 645] width 17 height 17
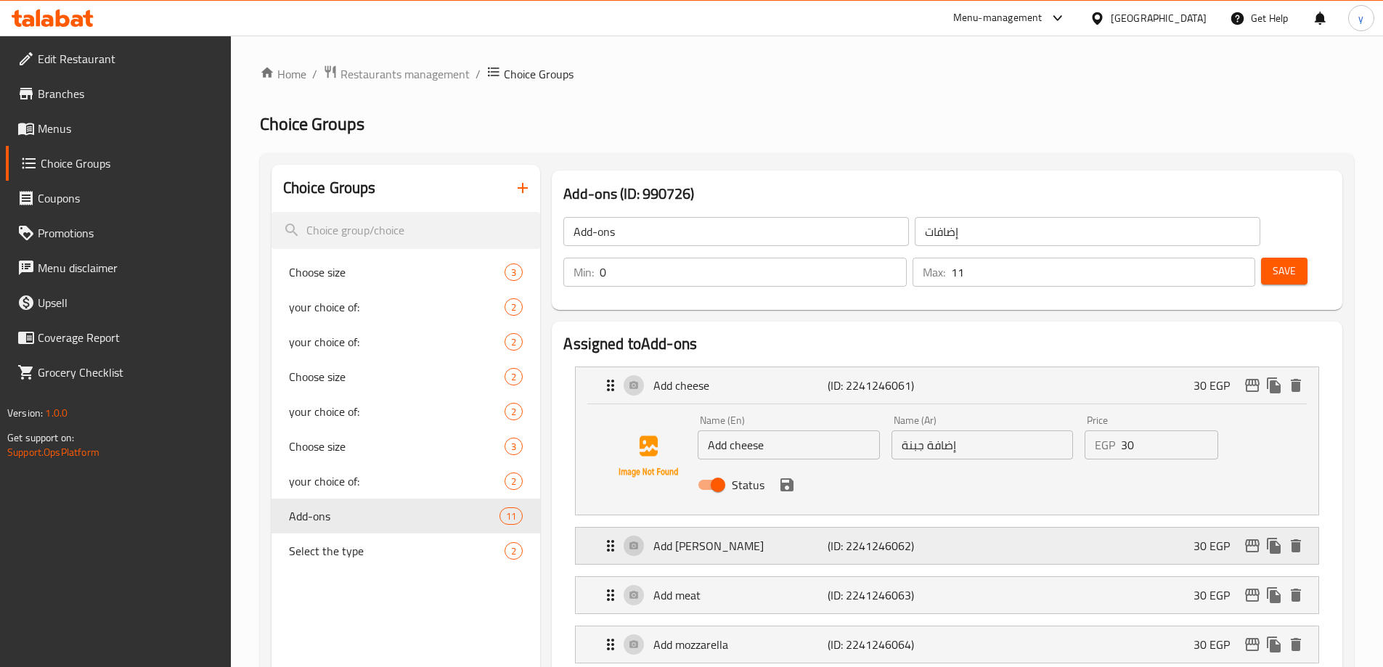
click at [893, 537] on p "(ID: 2241246062)" at bounding box center [885, 545] width 116 height 17
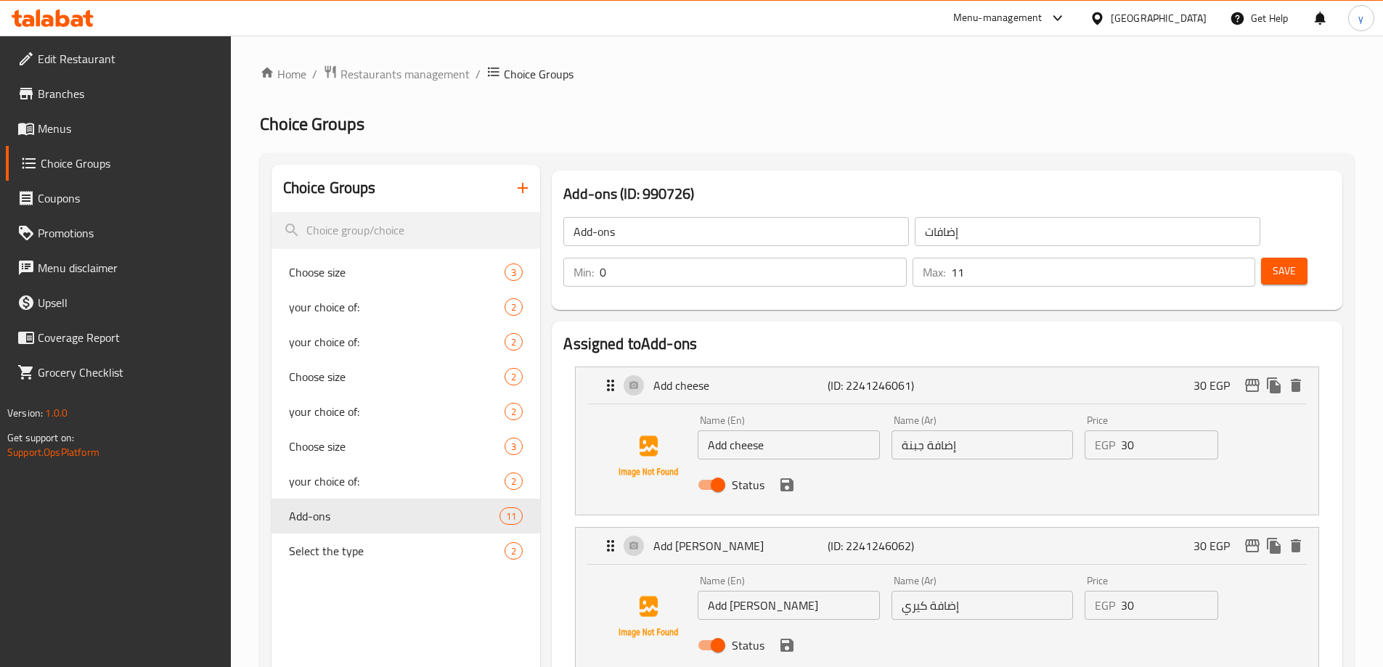
click at [921, 591] on input "إضافة كيري" at bounding box center [981, 605] width 181 height 29
click at [745, 591] on input "Add Kerry" at bounding box center [788, 605] width 181 height 29
paste input "iri"
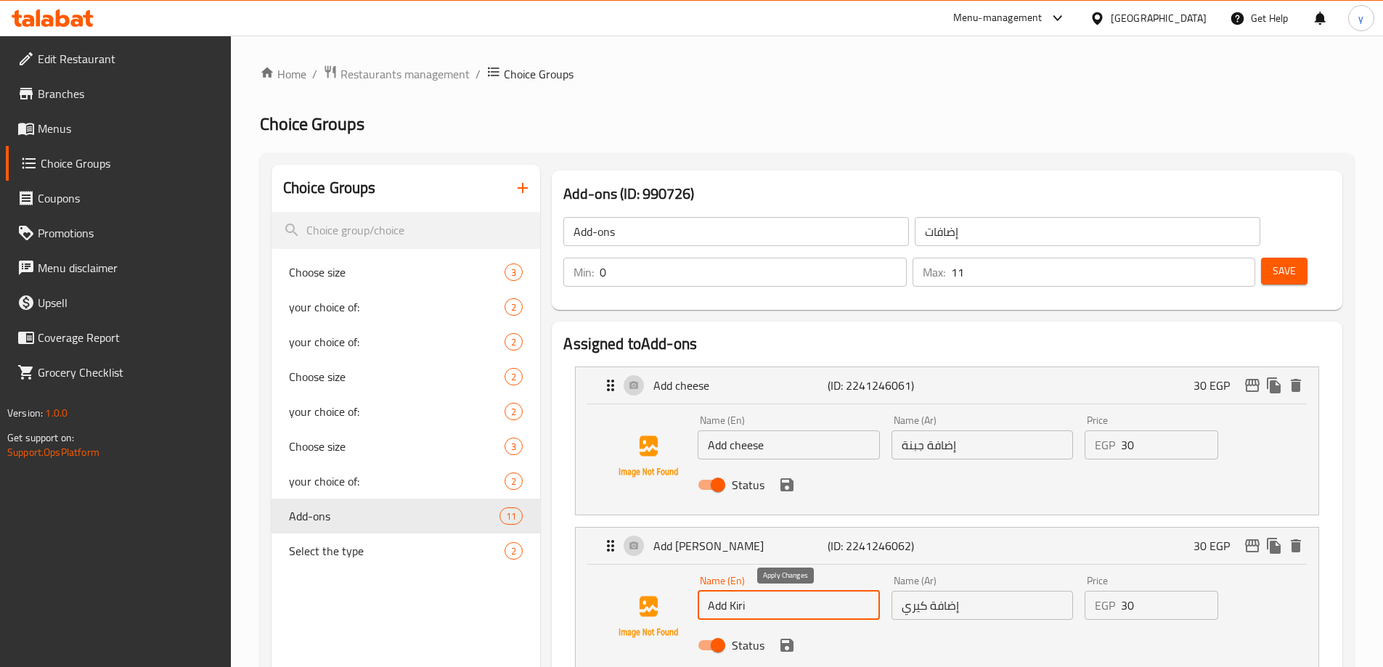
click at [785, 637] on icon "save" at bounding box center [786, 645] width 17 height 17
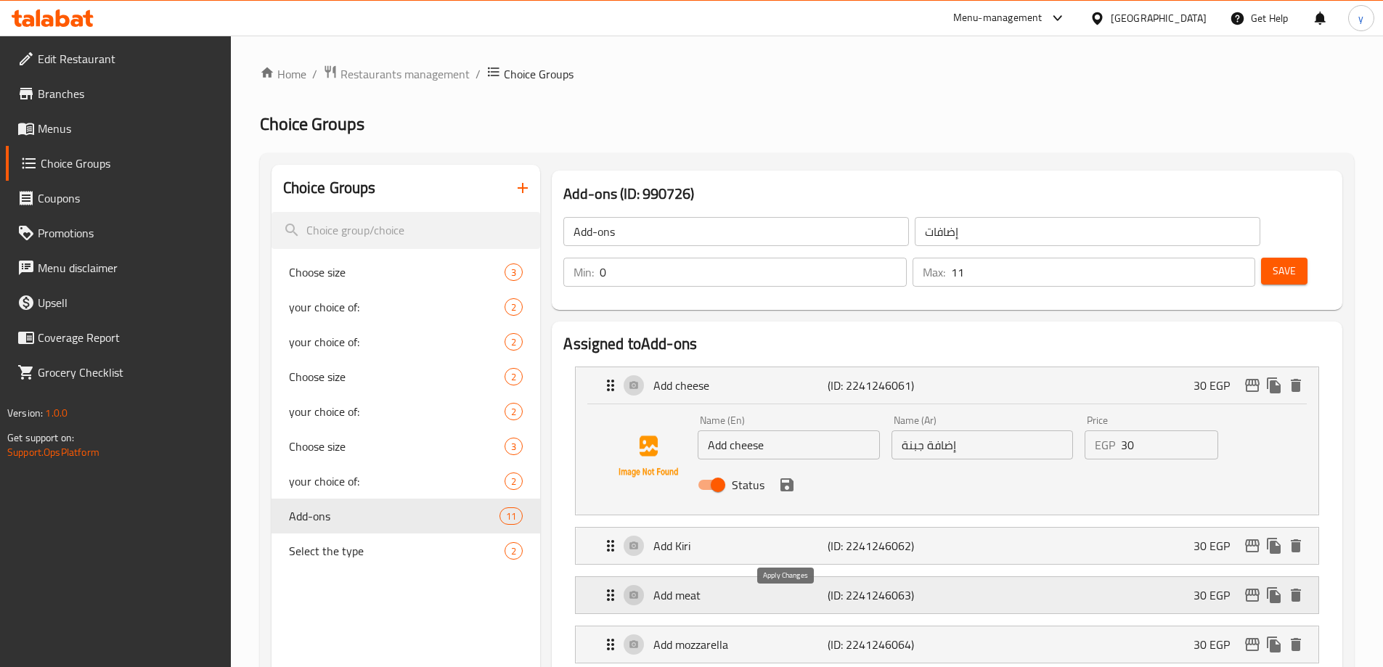
type input "Add Kiri"
click at [778, 476] on icon "save" at bounding box center [786, 484] width 17 height 17
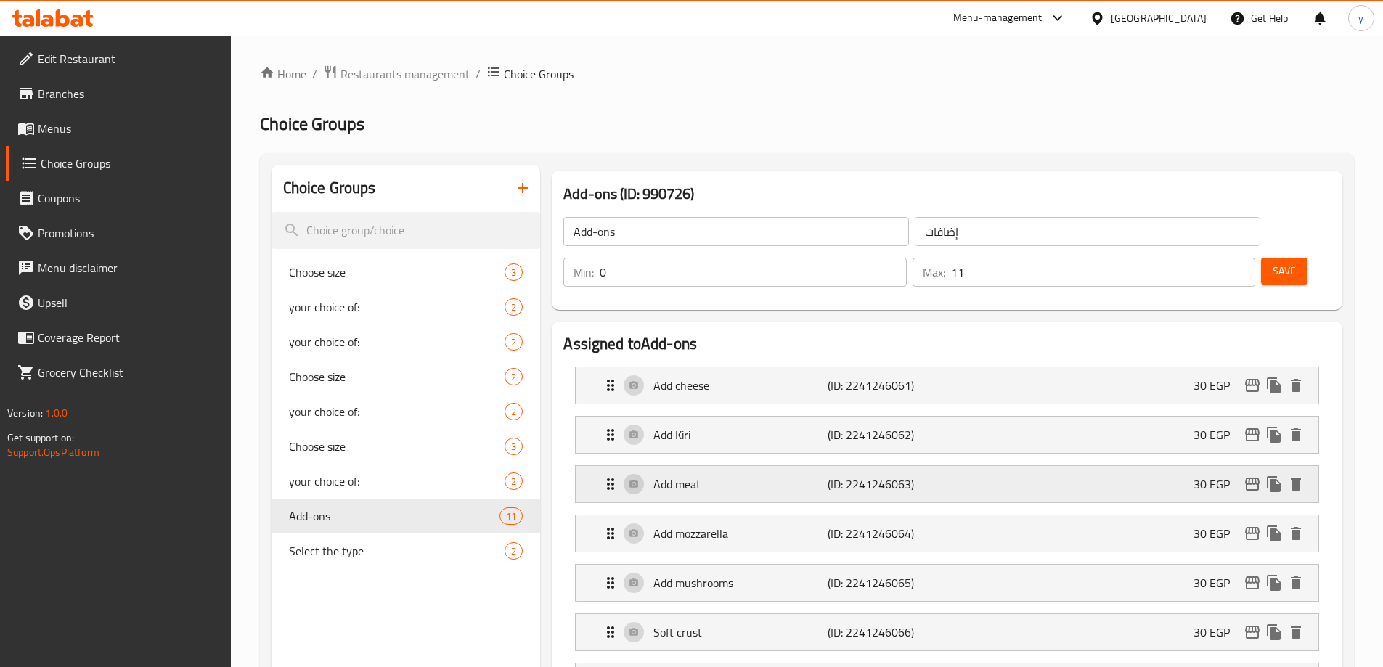
click at [789, 475] on p "Add meat" at bounding box center [739, 483] width 173 height 17
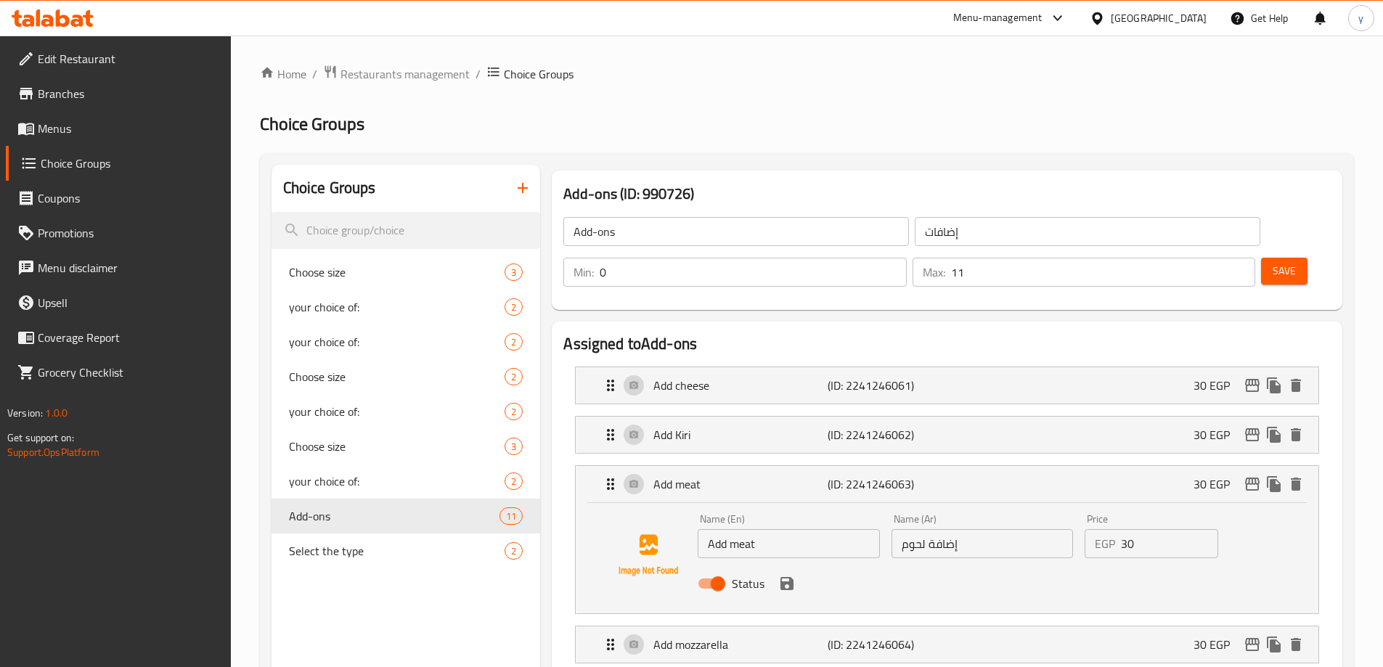
click at [756, 529] on input "Add meat" at bounding box center [788, 543] width 181 height 29
click at [803, 529] on input "Add meats" at bounding box center [788, 543] width 181 height 29
click at [779, 564] on div "Status" at bounding box center [982, 583] width 580 height 39
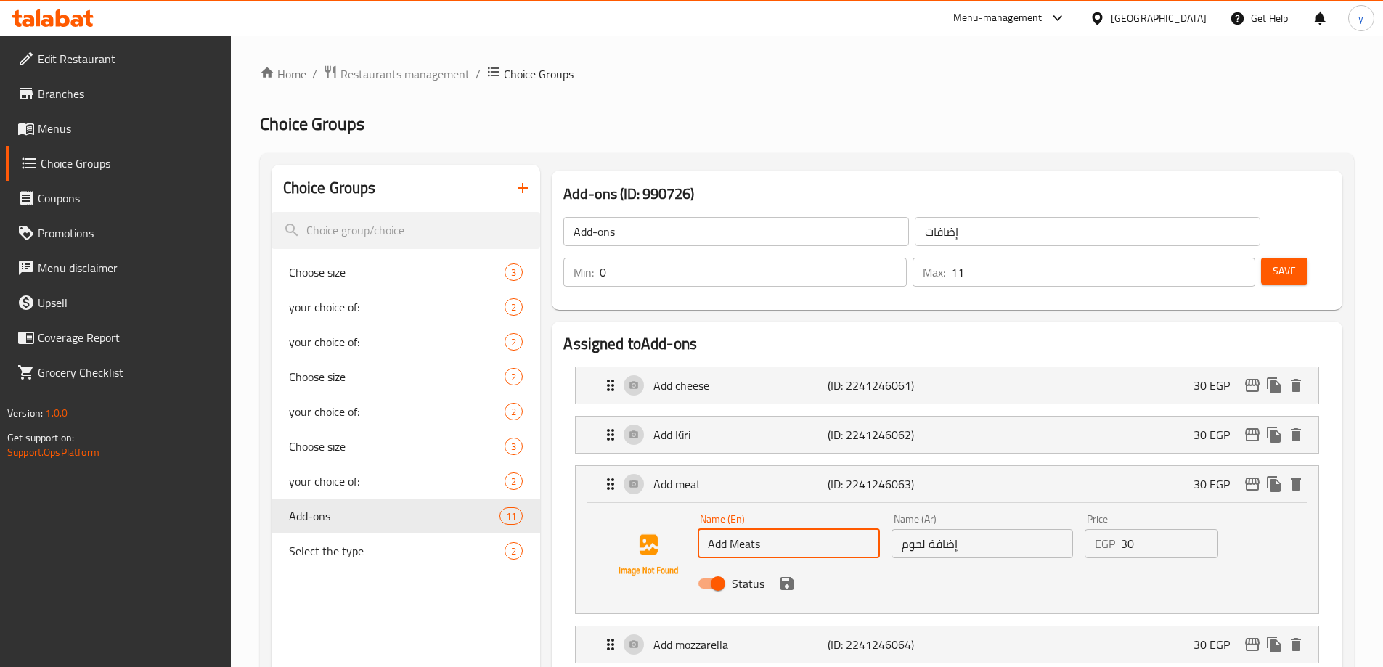
click at [784, 577] on icon "save" at bounding box center [786, 583] width 13 height 13
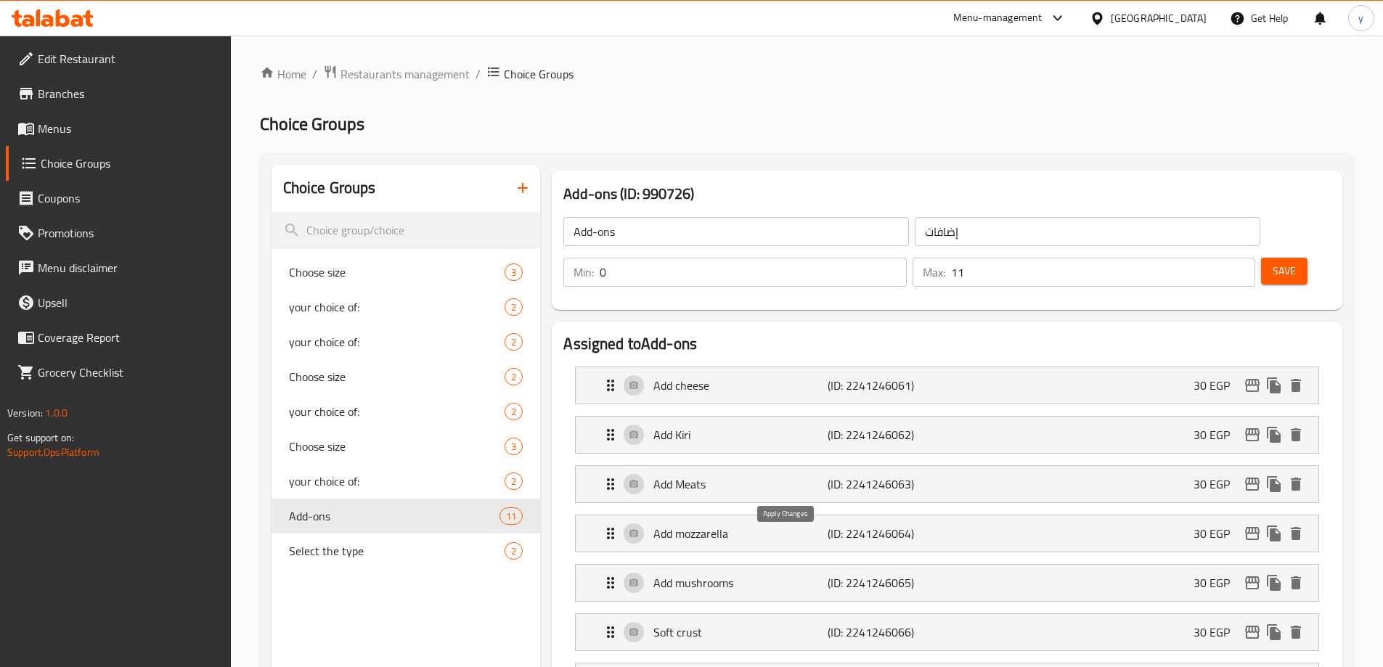
type input "Add Meats"
click at [847, 574] on p "(ID: 2241246065)" at bounding box center [885, 582] width 116 height 17
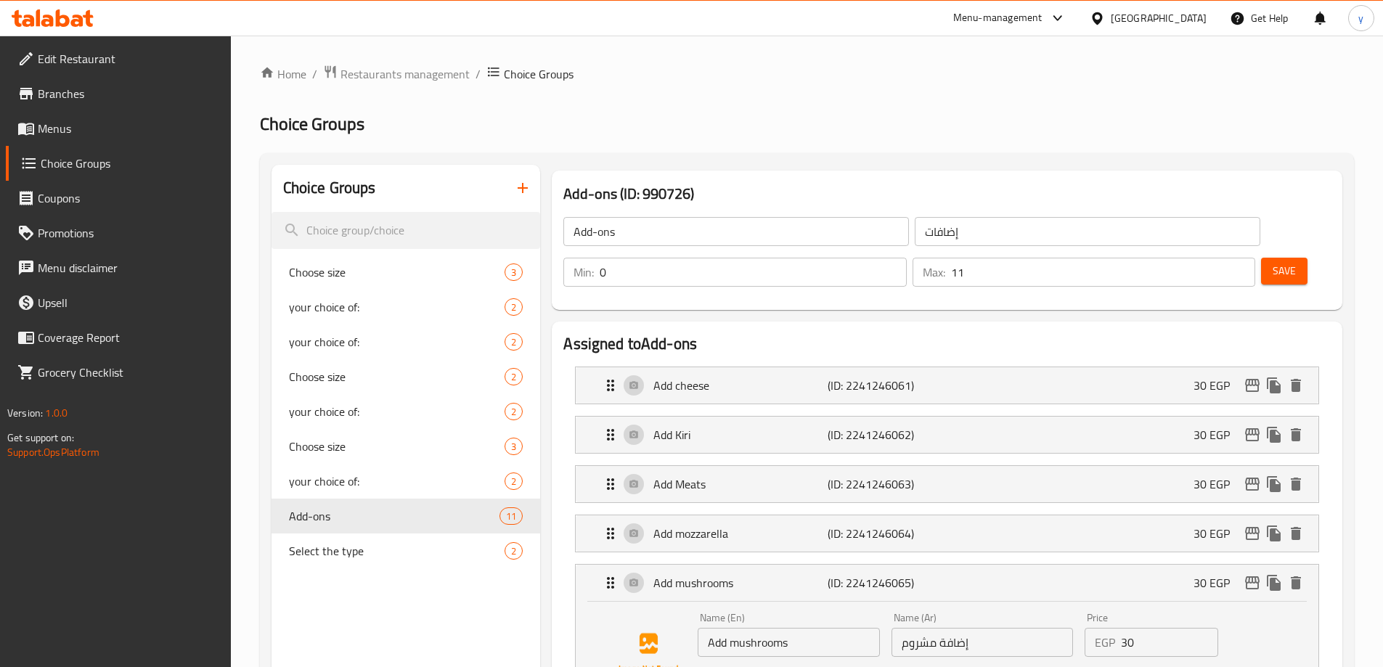
click at [794, 628] on input "Add mushrooms" at bounding box center [788, 642] width 181 height 29
type input "Add mushroom"
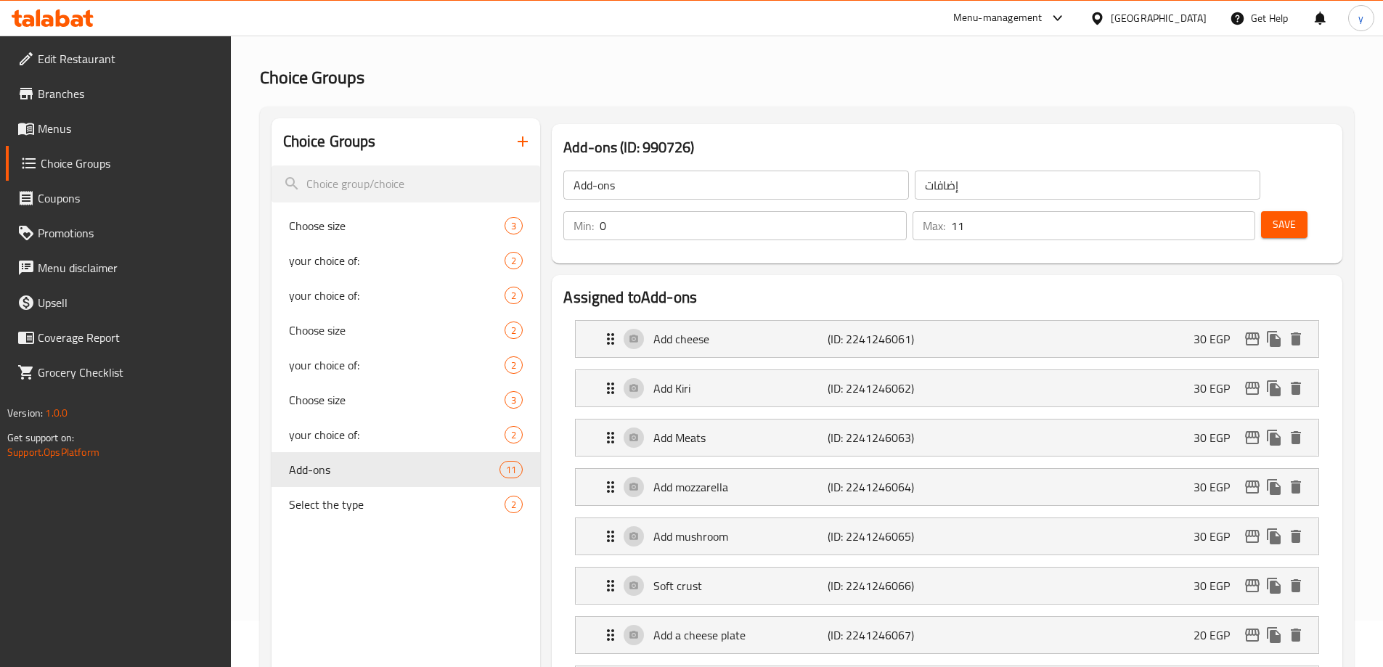
scroll to position [73, 0]
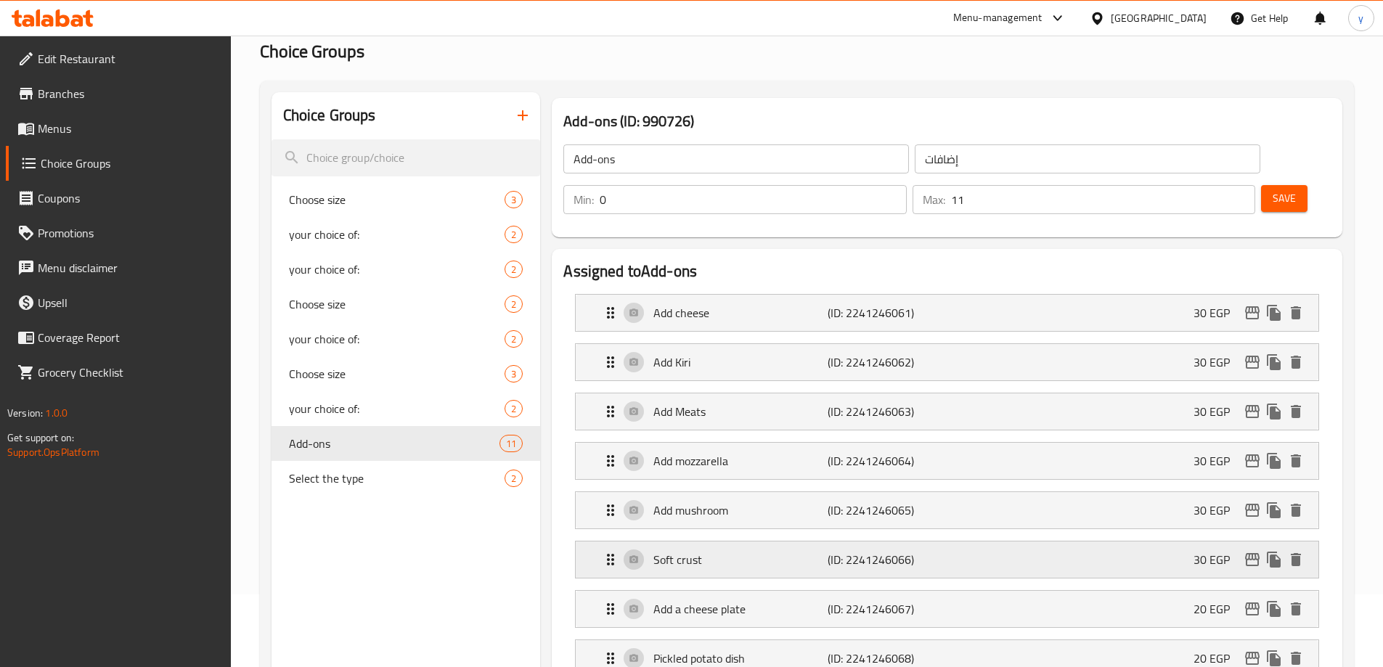
click at [829, 541] on div "Soft crust (ID: 2241246066) 30 EGP" at bounding box center [951, 559] width 699 height 36
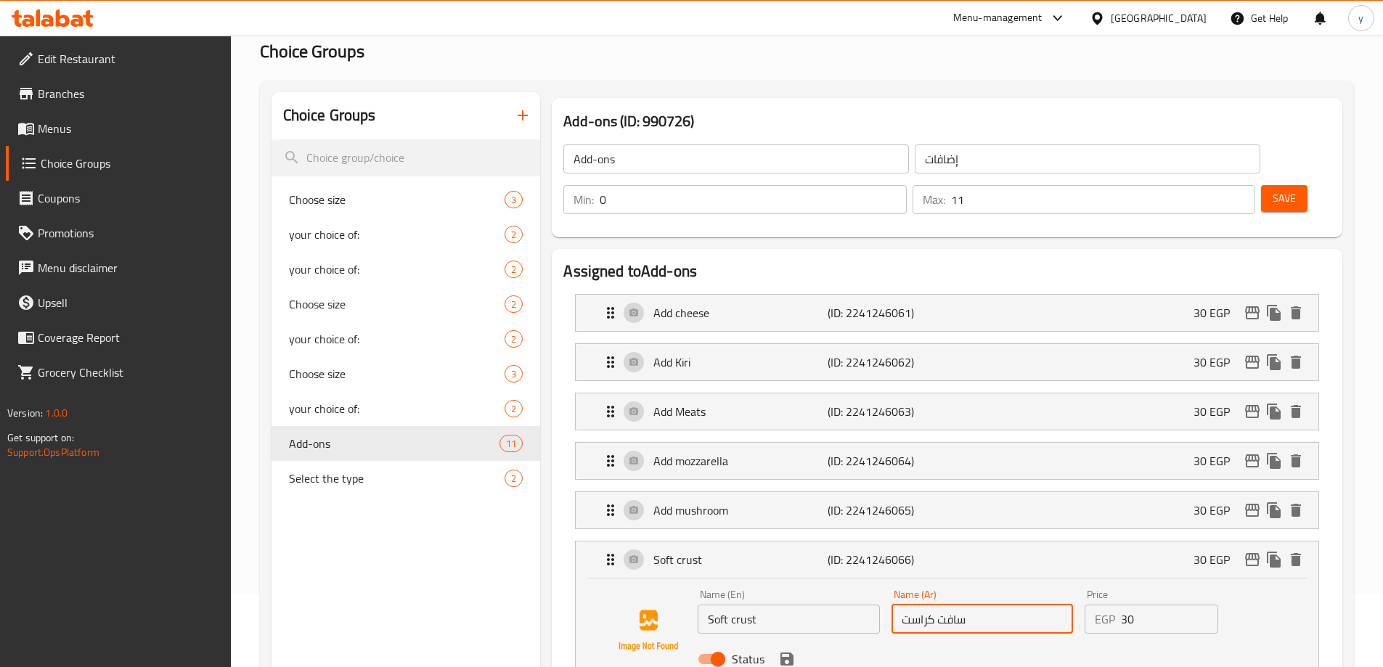
click at [994, 605] on input "سافت کراست" at bounding box center [981, 619] width 181 height 29
click at [941, 605] on input "سافت کراست" at bounding box center [981, 619] width 181 height 29
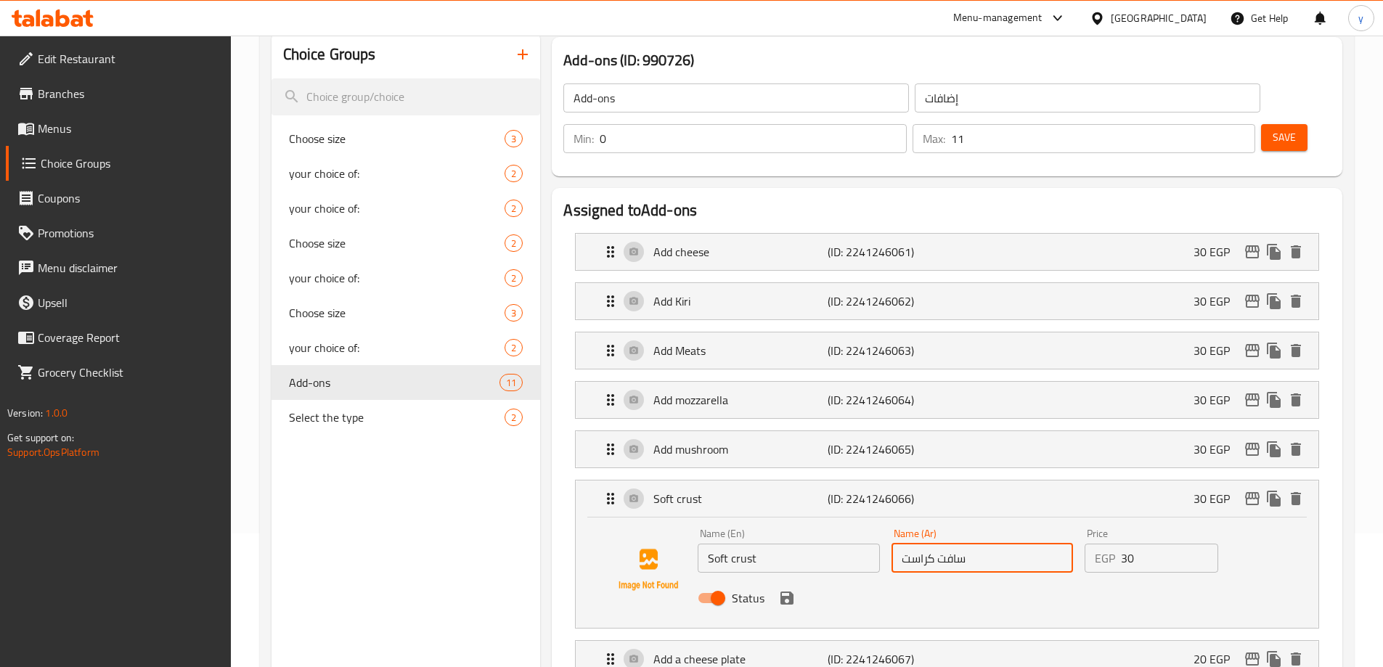
scroll to position [218, 0]
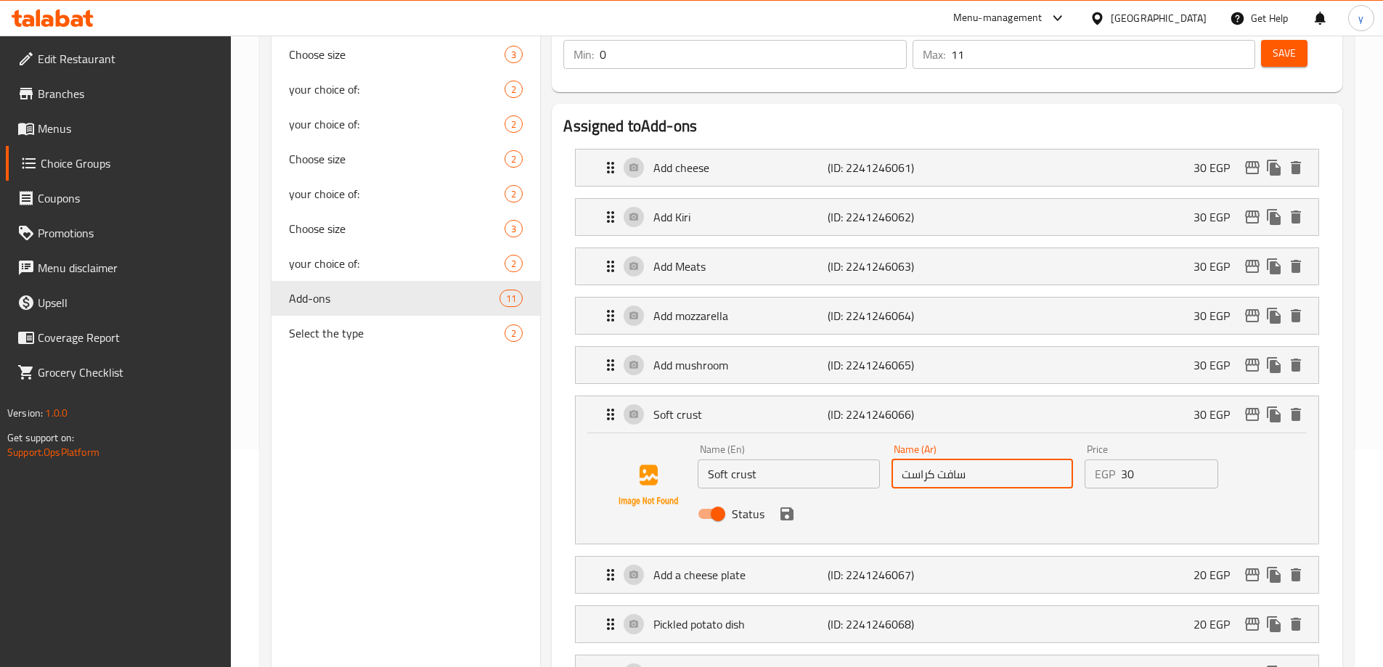
click at [742, 459] on input "Soft crust" at bounding box center [788, 473] width 181 height 29
click at [958, 459] on input "سافت کراست" at bounding box center [981, 473] width 181 height 29
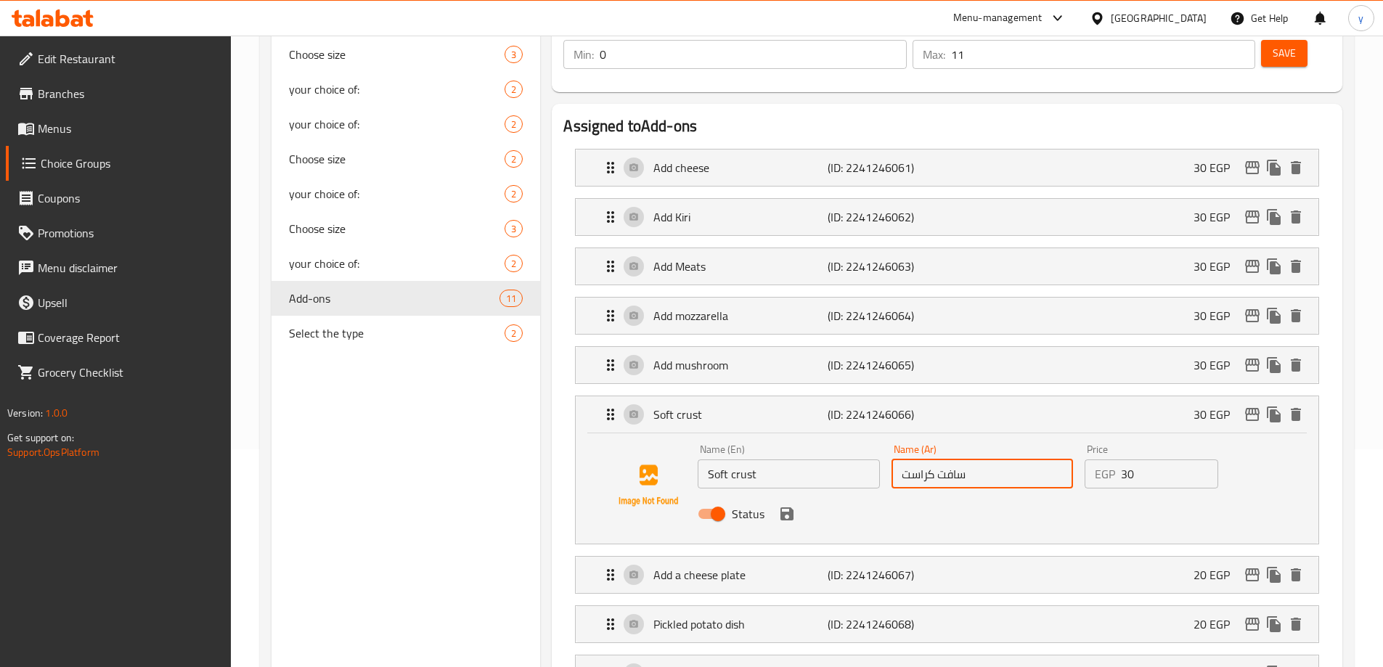
click at [958, 459] on input "سافت کراست" at bounding box center [981, 473] width 181 height 29
click at [741, 459] on input "Soft crust" at bounding box center [788, 473] width 181 height 29
click at [988, 557] on div "Add a cheese plate (ID: 2241246067) 20 EGP" at bounding box center [951, 575] width 699 height 36
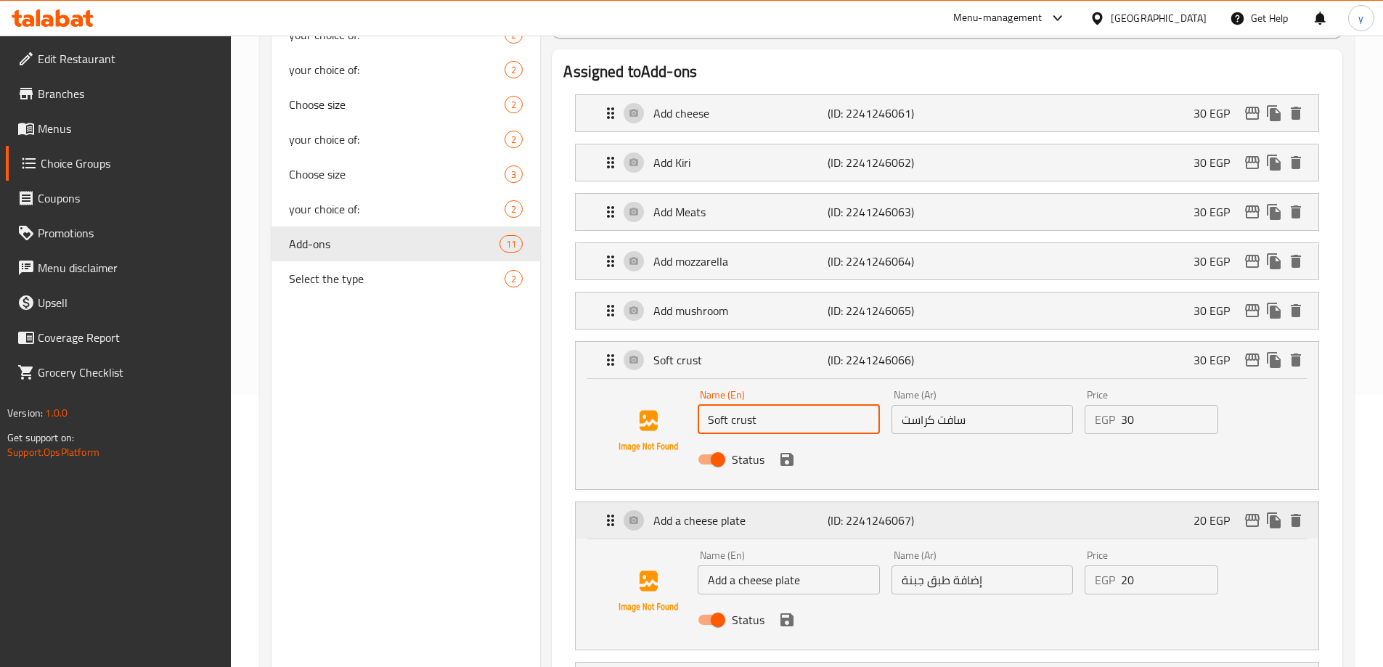
scroll to position [363, 0]
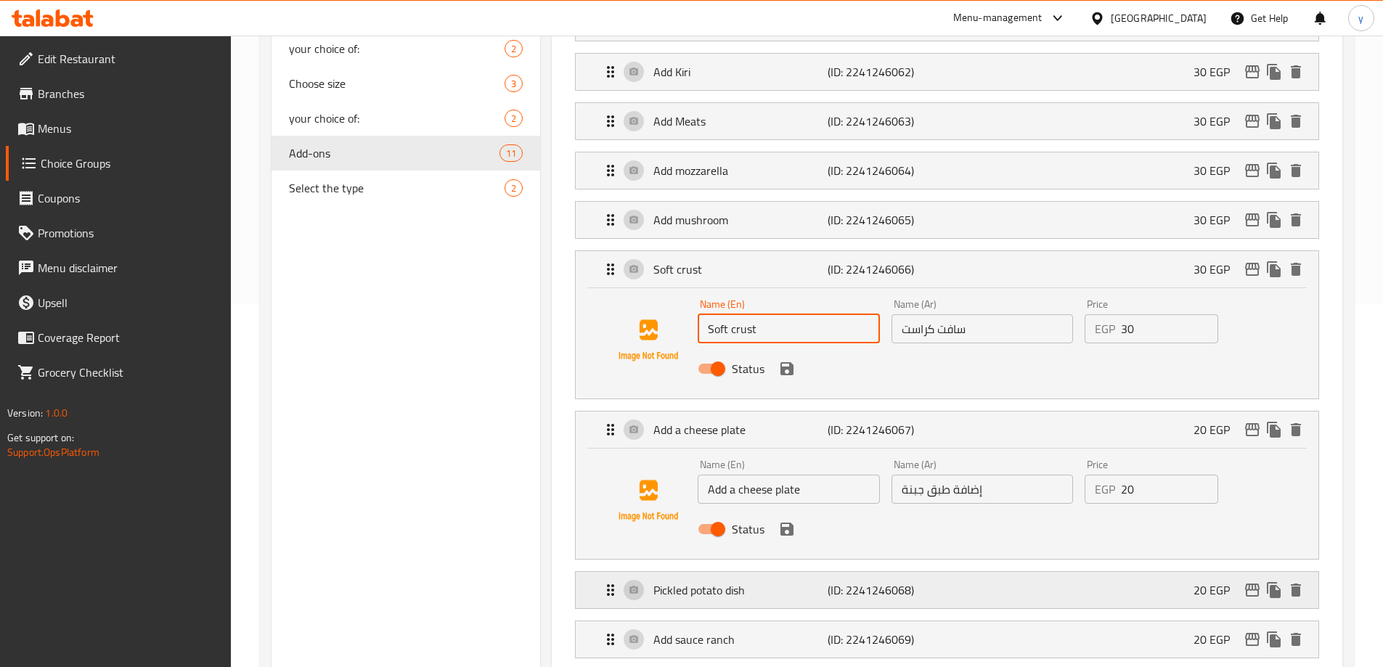
click at [950, 572] on div "Pickled potato dish (ID: 2241246068) 20 EGP" at bounding box center [951, 590] width 699 height 36
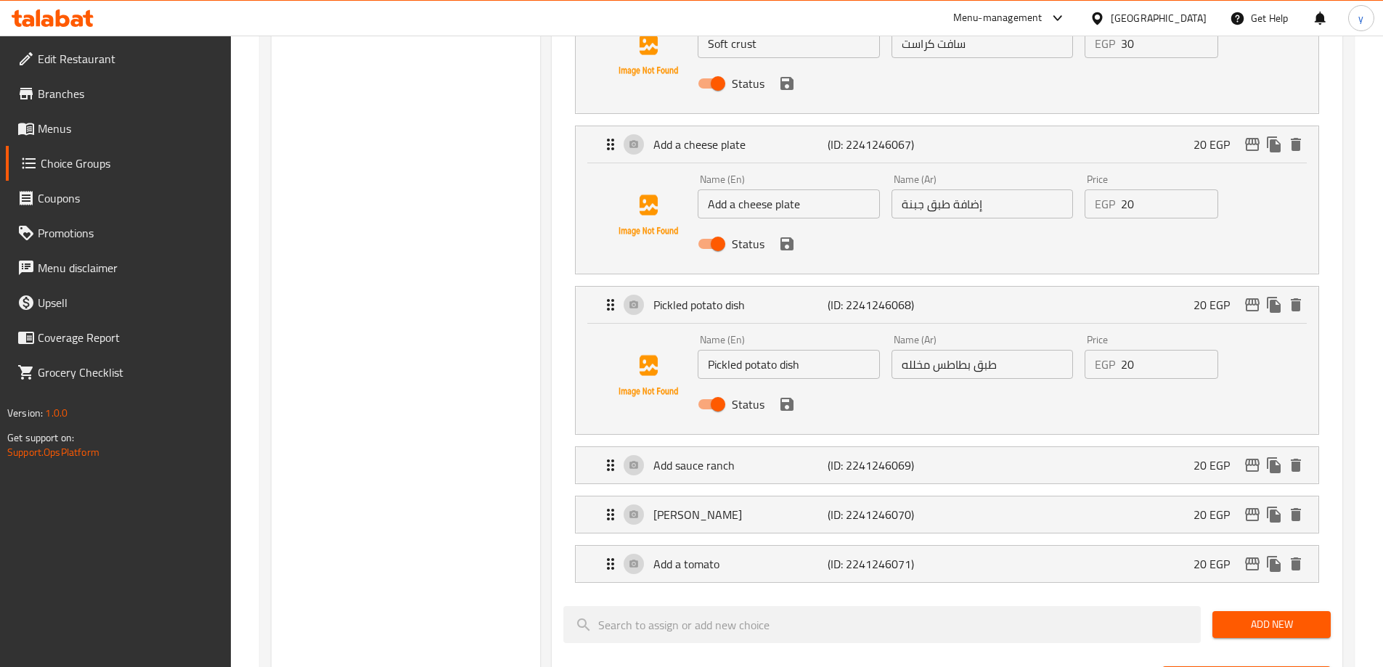
scroll to position [653, 0]
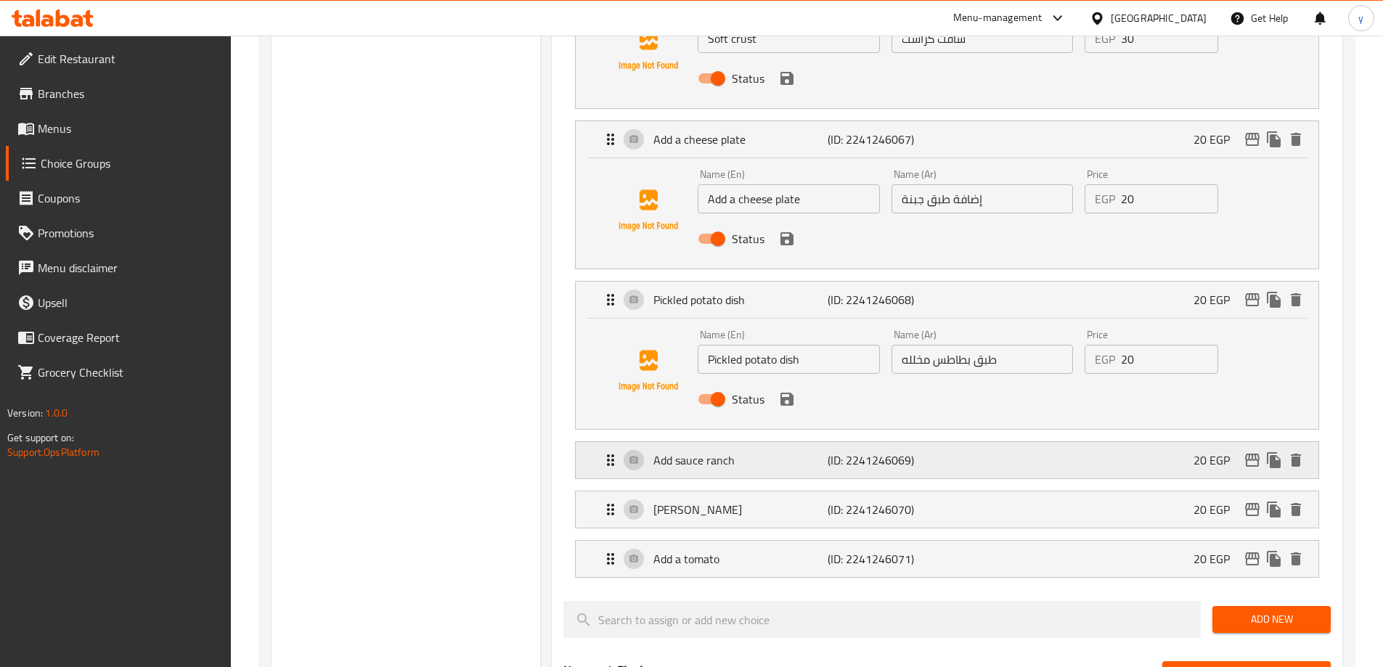
click at [986, 442] on div "Add sauce ranch (ID: 2241246069) 20 EGP" at bounding box center [951, 460] width 699 height 36
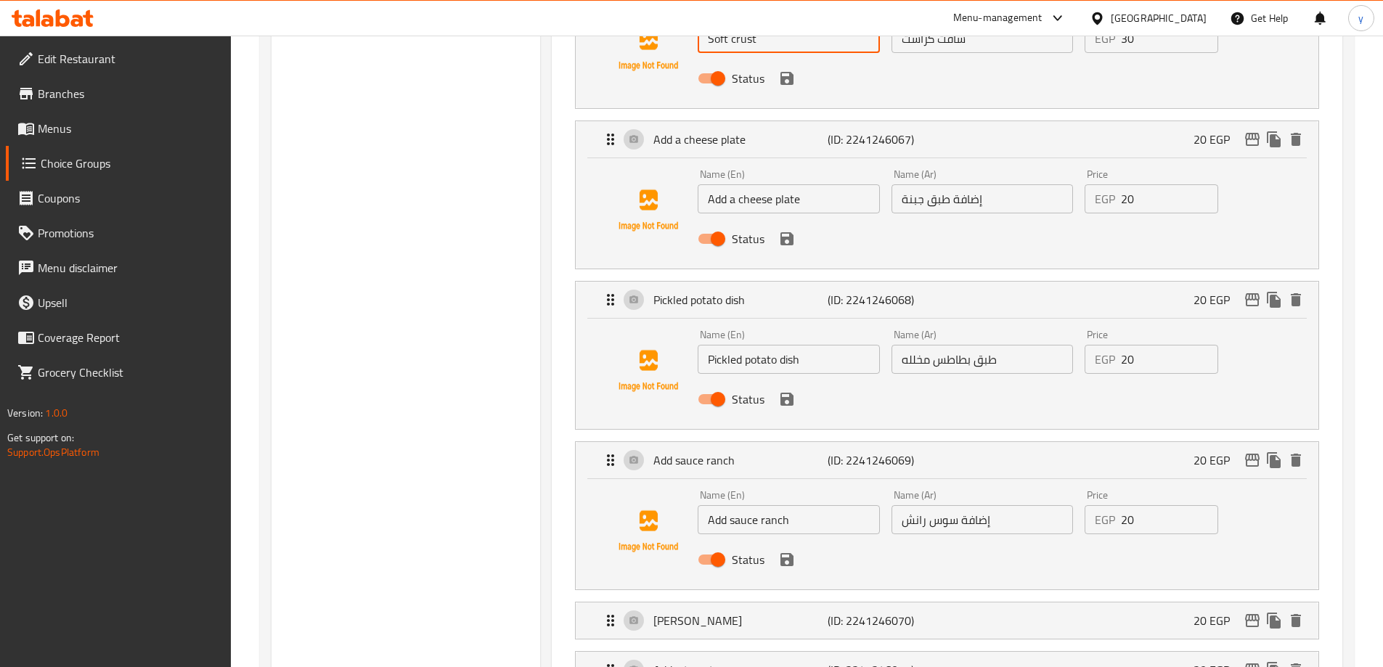
click at [949, 505] on input "إضافة سوس رانش" at bounding box center [981, 519] width 181 height 29
click at [935, 505] on input "إضافة صوس رانش" at bounding box center [981, 519] width 181 height 29
type input "إضافة صوص رانش"
click at [772, 505] on input "Add sauce ranch" at bounding box center [788, 519] width 181 height 29
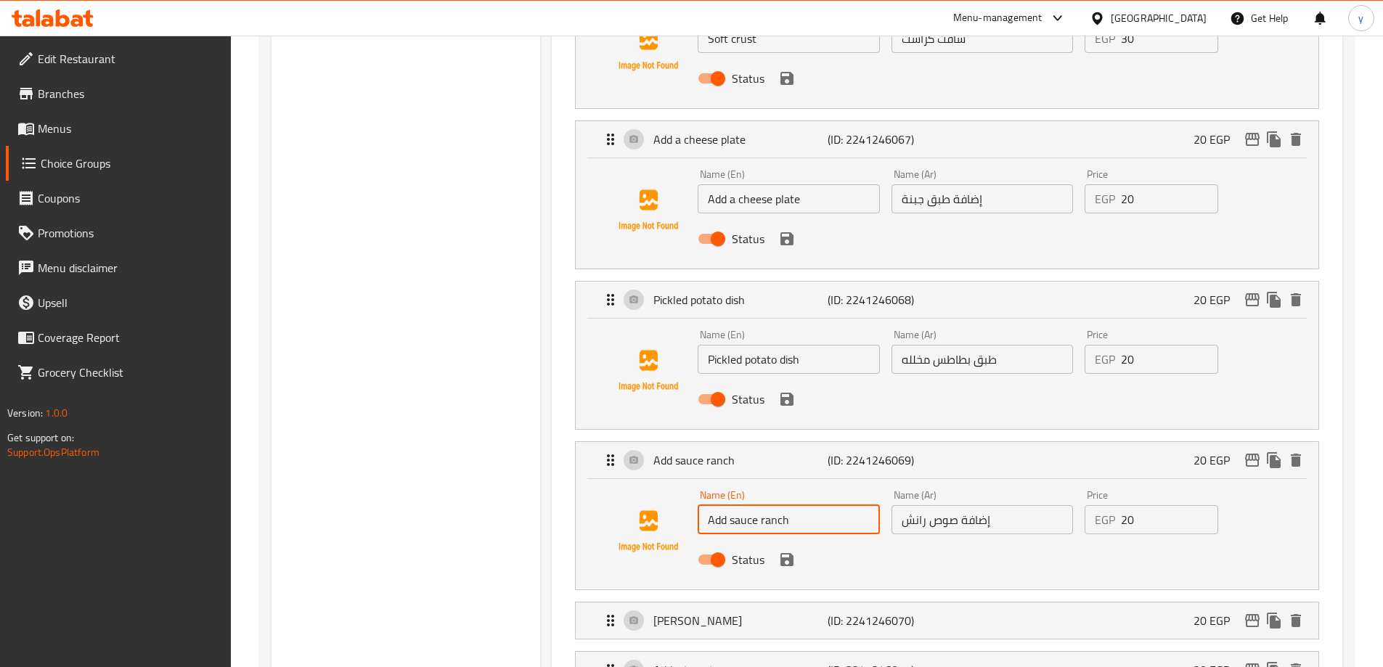
click at [772, 505] on input "Add sauce ranch" at bounding box center [788, 519] width 181 height 29
type input "Add Sauce Ranch"
click at [793, 345] on input "Pickled potato dish" at bounding box center [788, 359] width 181 height 29
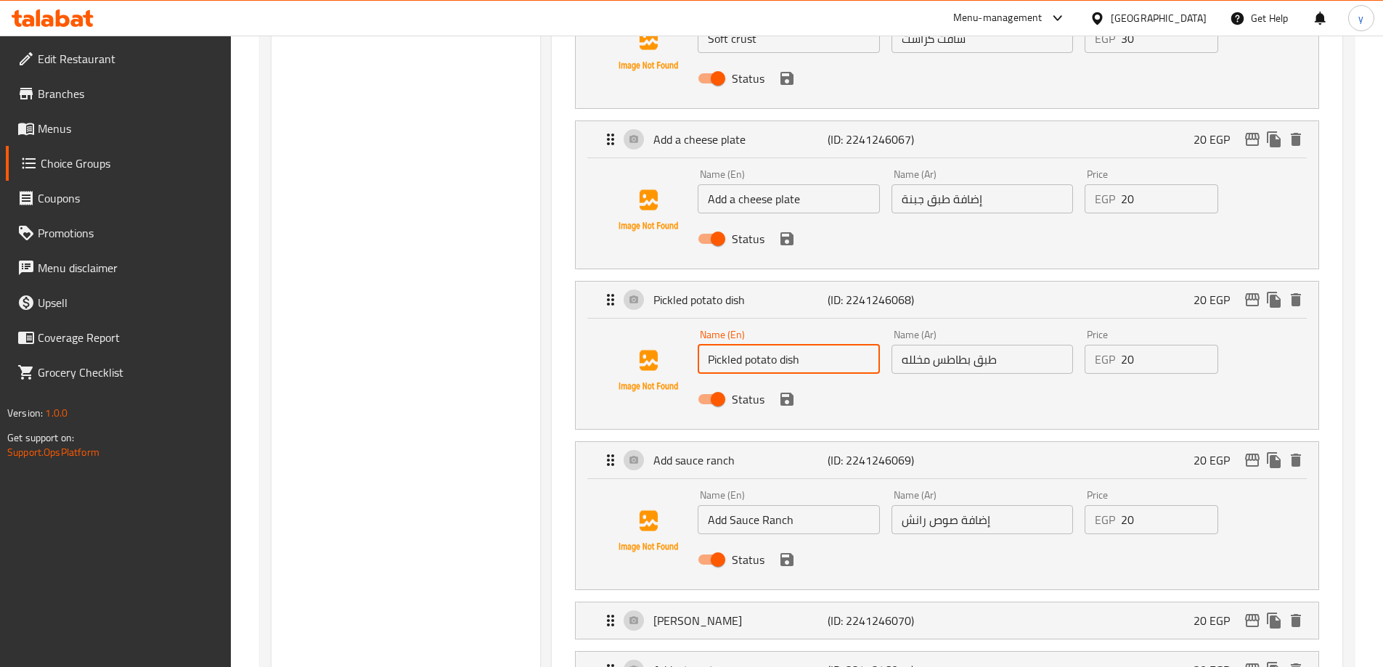
click at [793, 345] on input "Pickled potato dish" at bounding box center [788, 359] width 181 height 29
click at [782, 184] on input "Add a cheese plate" at bounding box center [788, 198] width 181 height 29
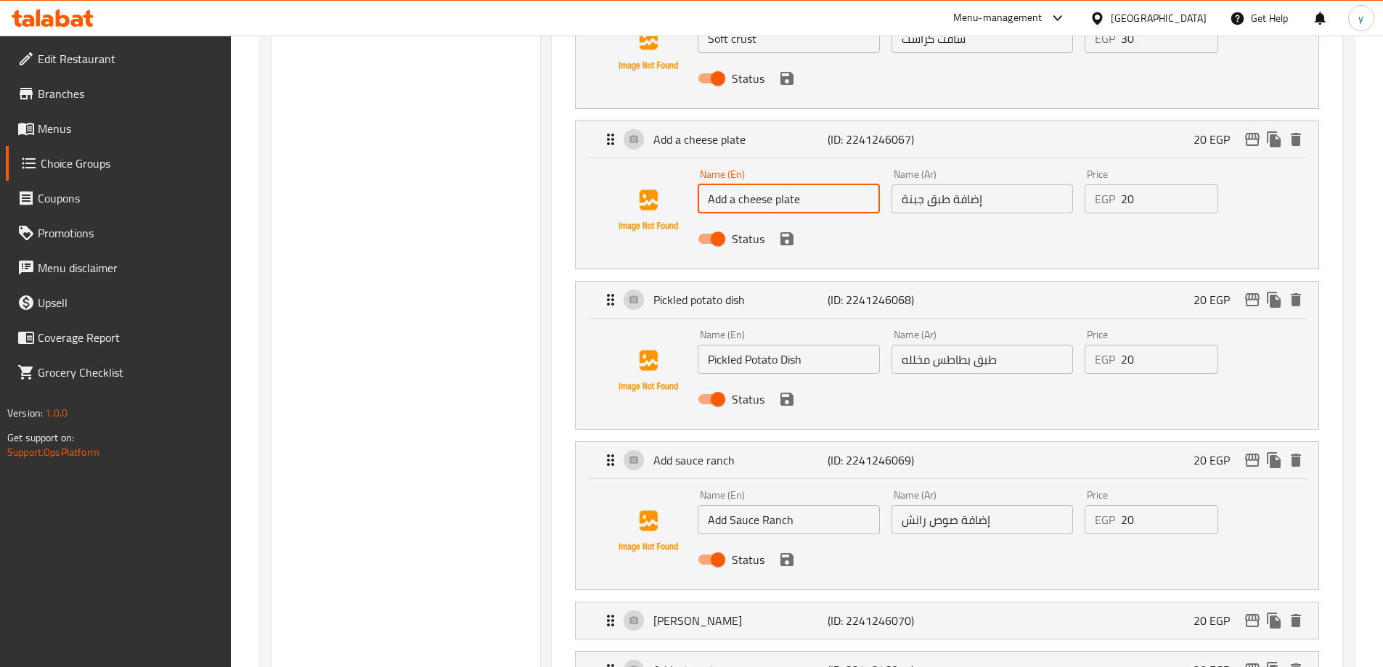
click at [782, 184] on input "Add a cheese plate" at bounding box center [788, 198] width 181 height 29
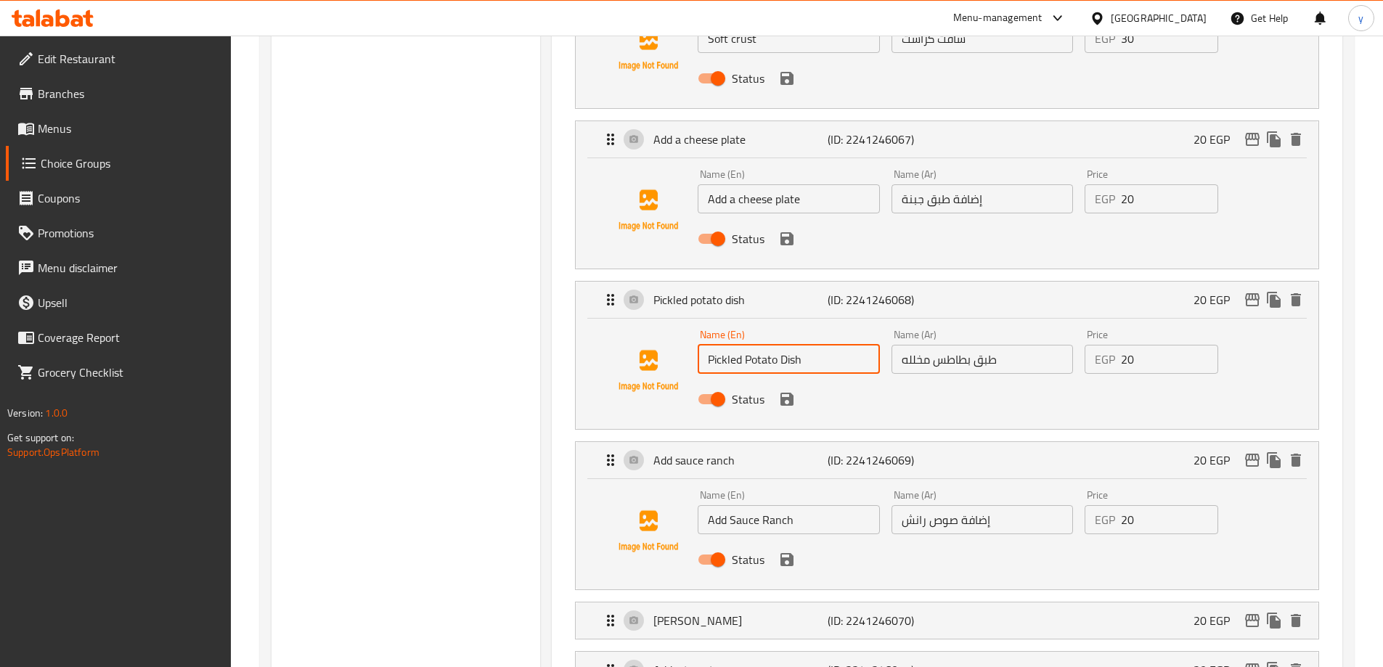
click at [798, 345] on input "Pickled Potato Dish" at bounding box center [788, 359] width 181 height 29
paste input "plate"
click at [798, 345] on input "Pickled Potato plate" at bounding box center [788, 359] width 181 height 29
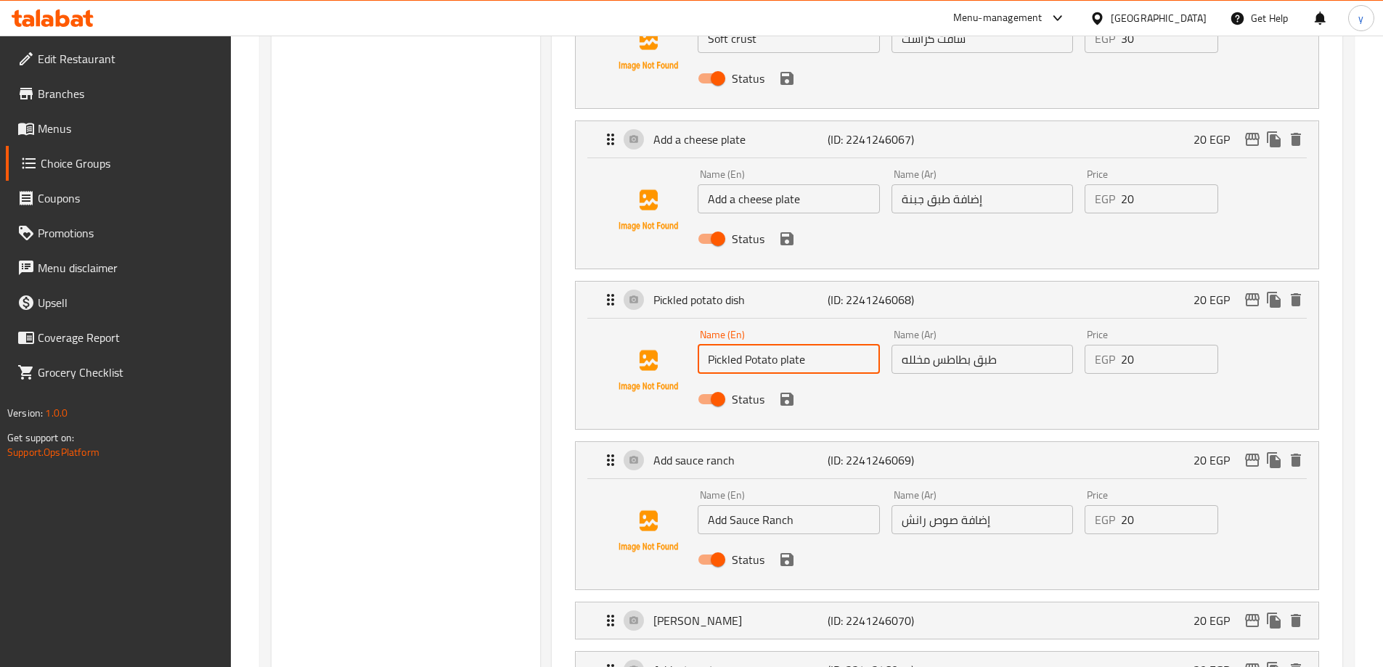
click at [798, 345] on input "Pickled Potato plate" at bounding box center [788, 359] width 181 height 29
type input "Pickled Potato Plate"
click at [783, 184] on input "Add a cheese plate" at bounding box center [788, 198] width 181 height 29
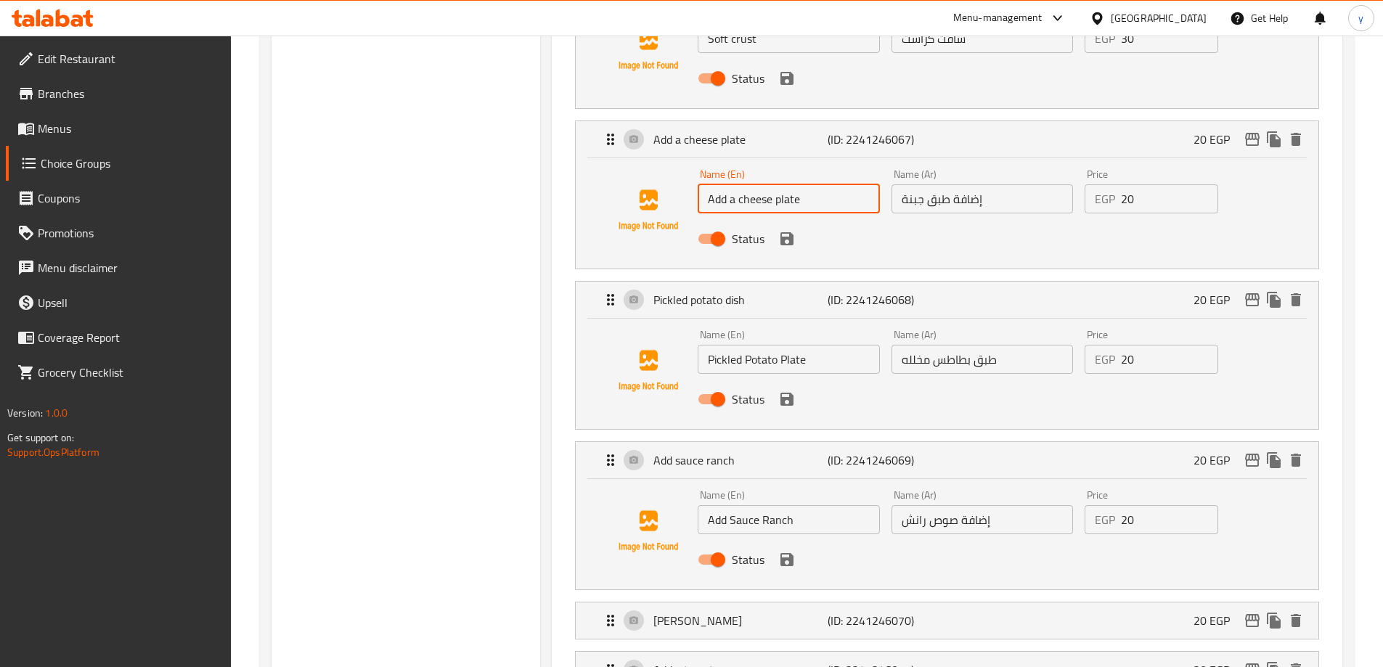
click at [783, 184] on input "Add a cheese plate" at bounding box center [788, 198] width 181 height 29
type input "Add A Cheese Plate"
drag, startPoint x: 787, startPoint y: 197, endPoint x: 782, endPoint y: 213, distance: 16.6
click at [787, 232] on icon "save" at bounding box center [786, 238] width 13 height 13
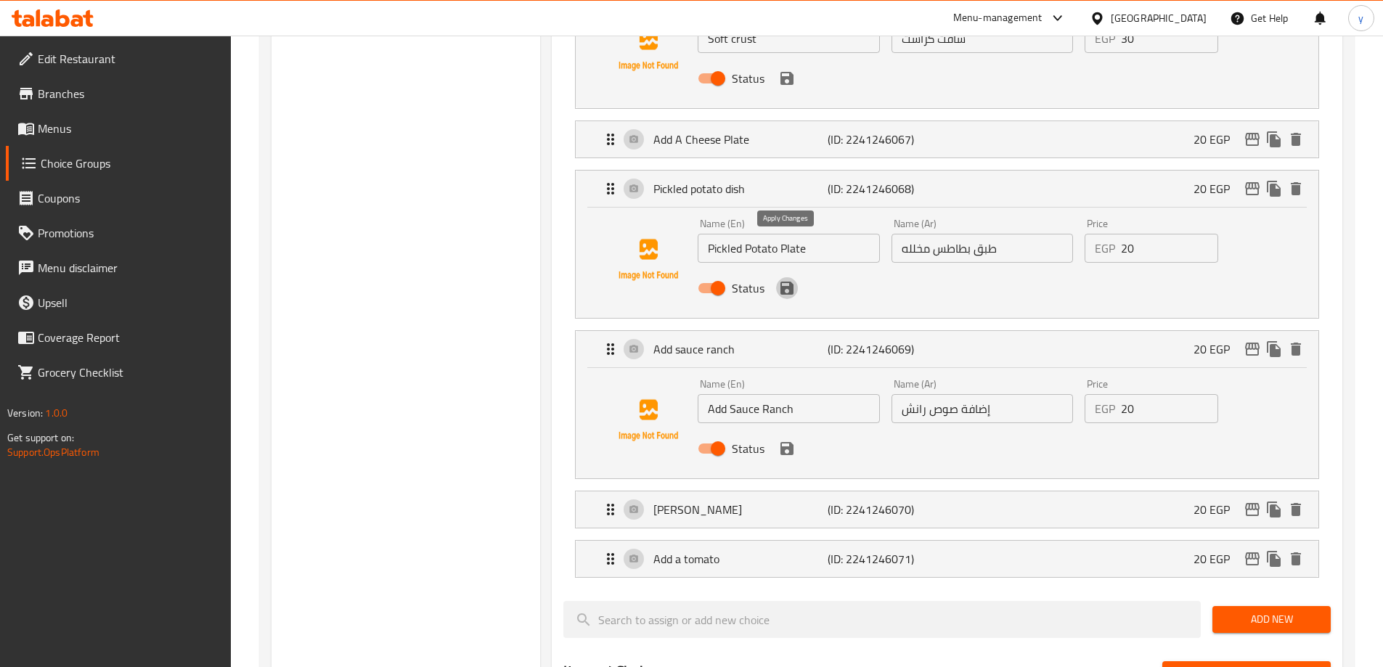
click at [788, 282] on icon "save" at bounding box center [786, 288] width 13 height 13
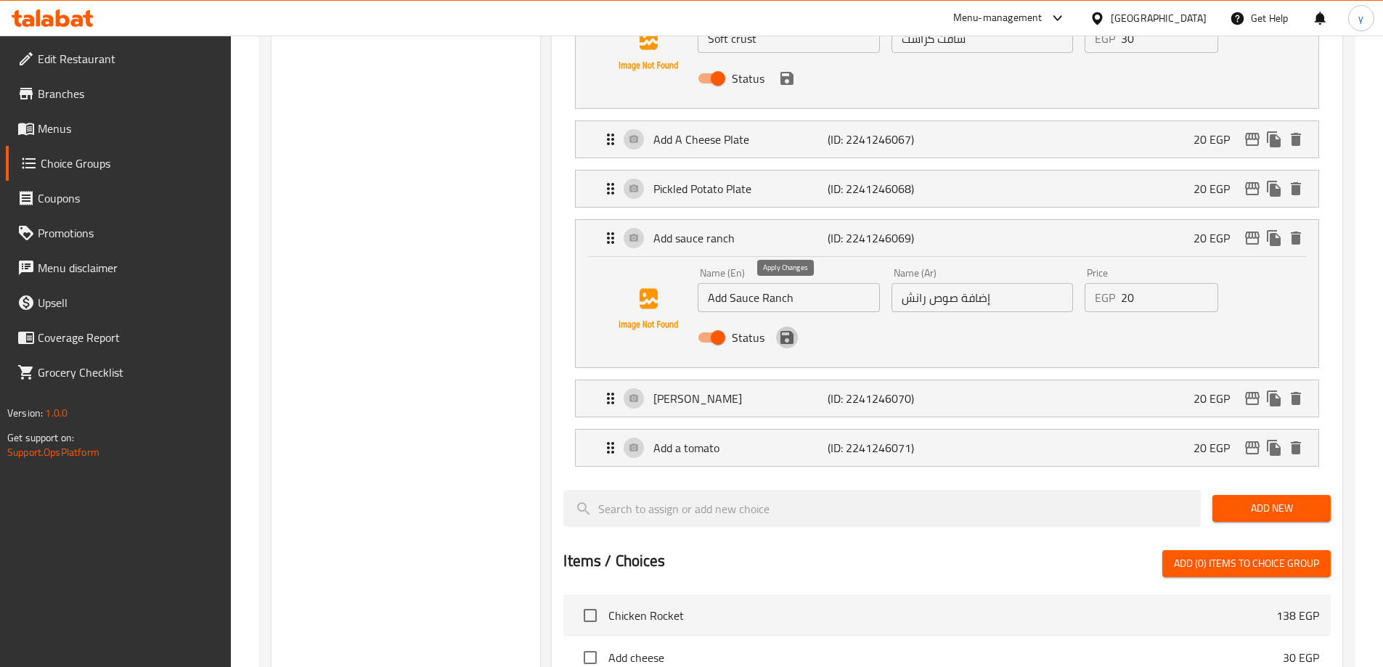
click at [788, 329] on icon "save" at bounding box center [786, 337] width 17 height 17
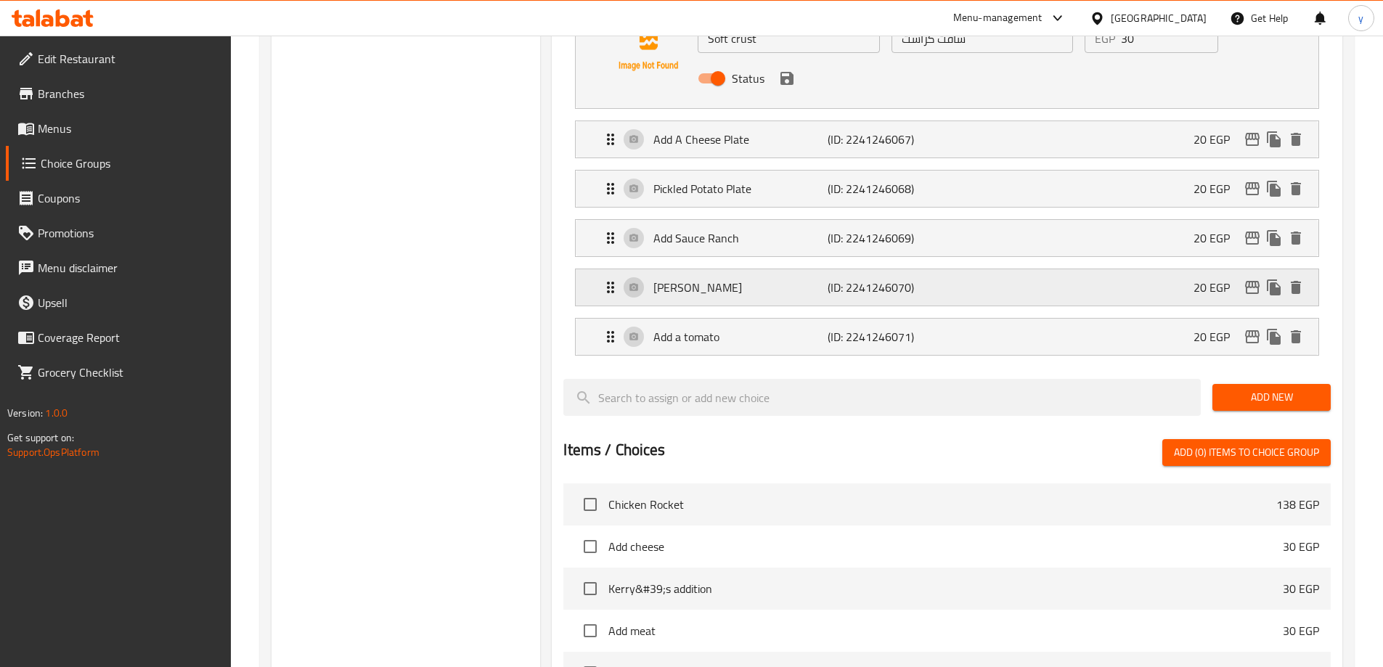
click at [819, 269] on div "Add coleslaw (ID: 2241246070) 20 EGP" at bounding box center [951, 287] width 699 height 36
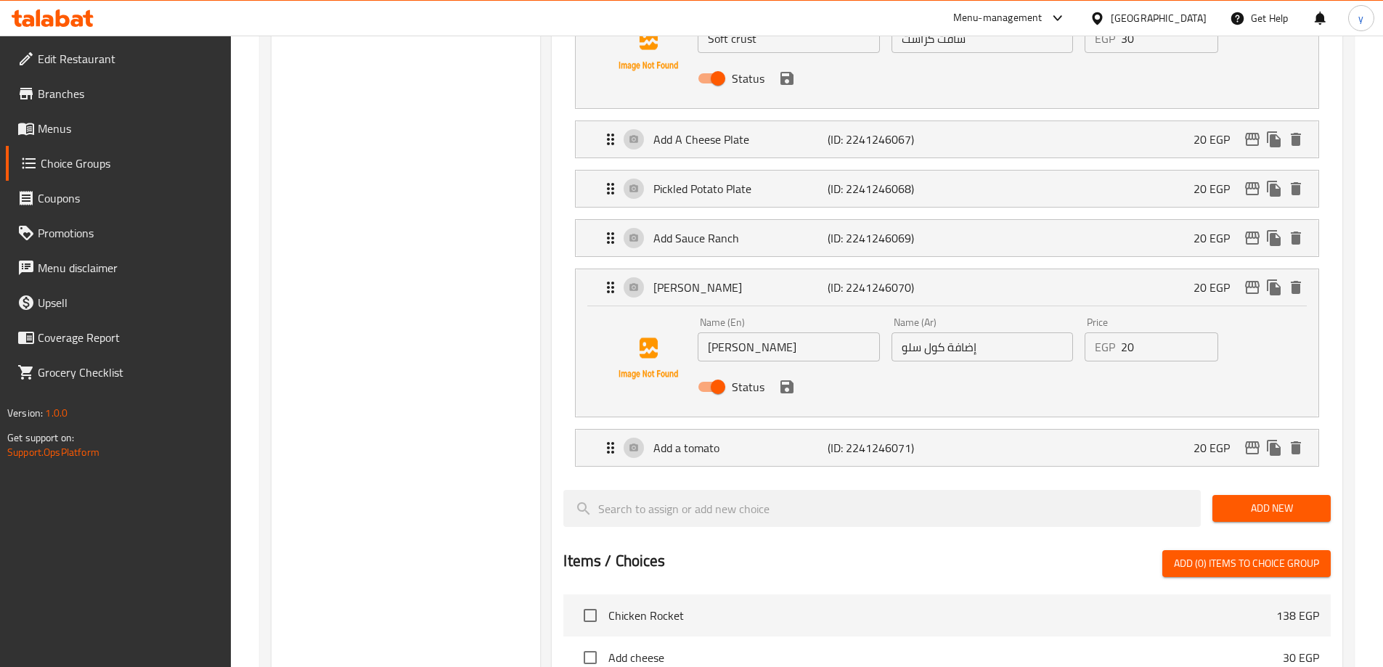
click at [794, 378] on icon "save" at bounding box center [786, 386] width 17 height 17
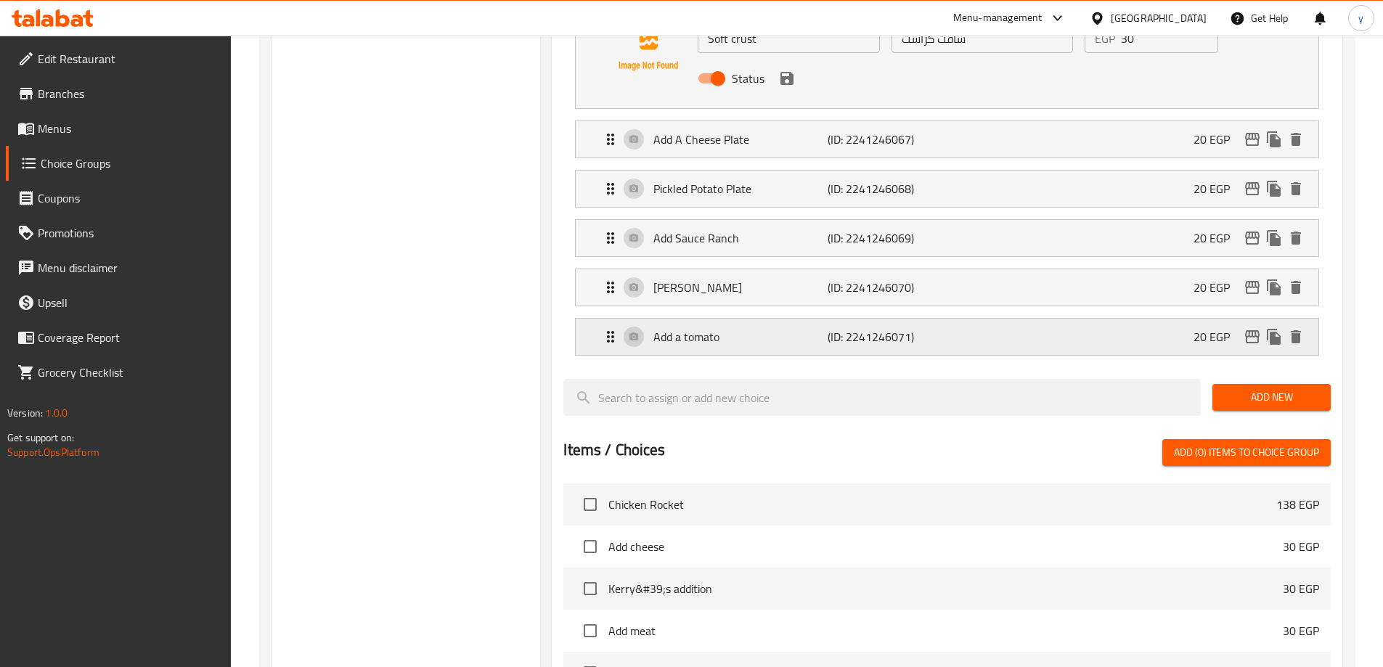
click at [810, 328] on p "Add a tomato" at bounding box center [739, 336] width 173 height 17
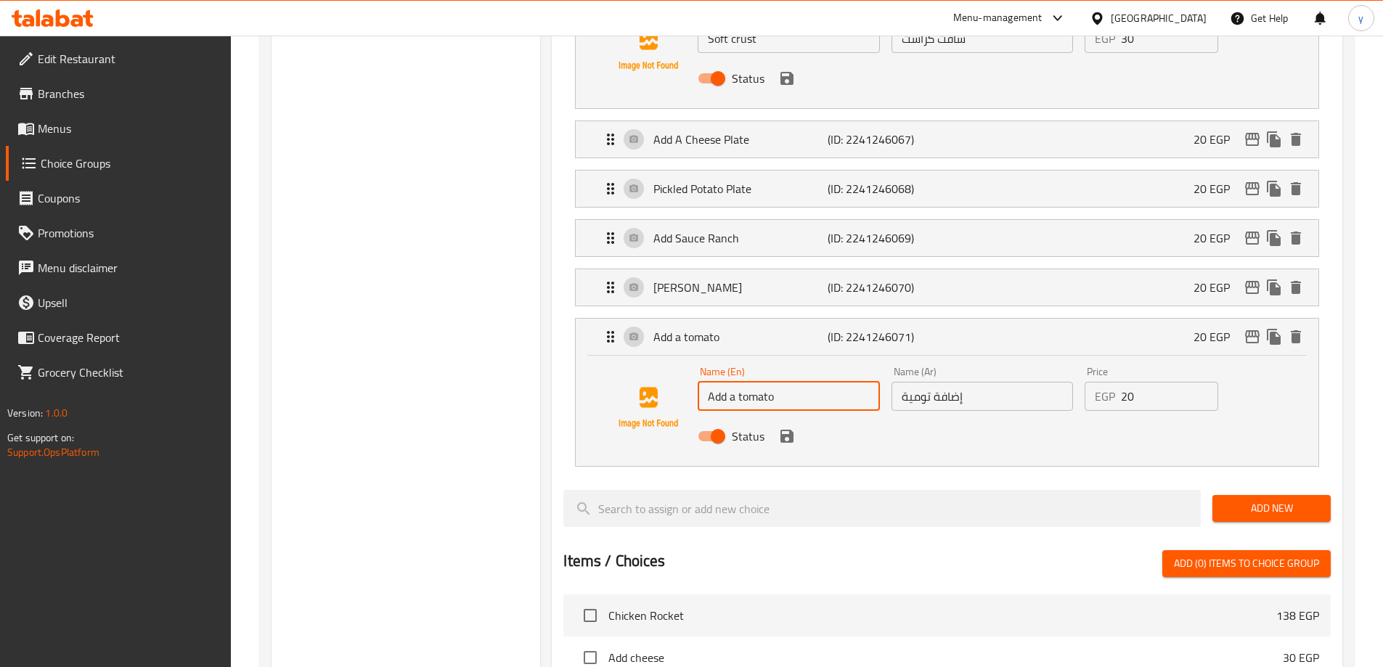
drag, startPoint x: 731, startPoint y: 354, endPoint x: 801, endPoint y: 358, distance: 70.5
click at [801, 382] on input "Add a tomato" at bounding box center [788, 396] width 181 height 29
paste input "Garlic dip"
click at [795, 382] on input "Add Garlic dip" at bounding box center [788, 396] width 181 height 29
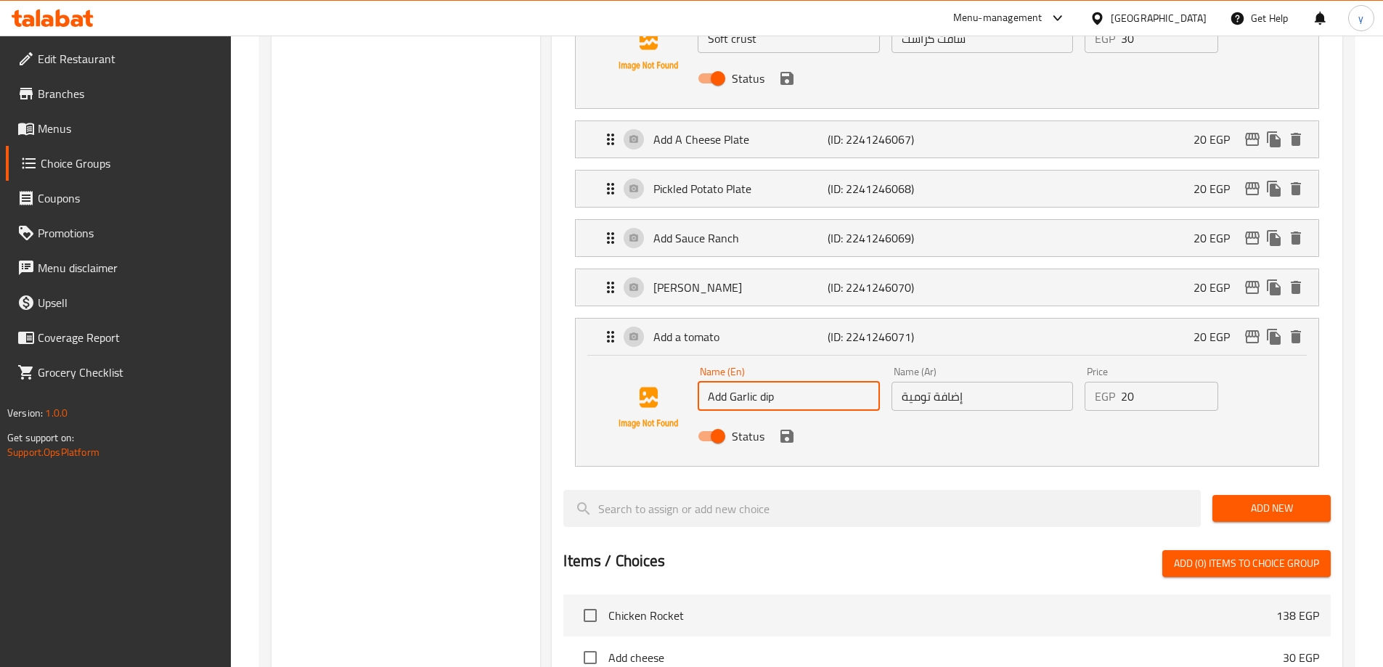
click at [795, 382] on input "Add Garlic dip" at bounding box center [788, 396] width 181 height 29
click at [788, 430] on icon "save" at bounding box center [786, 436] width 13 height 13
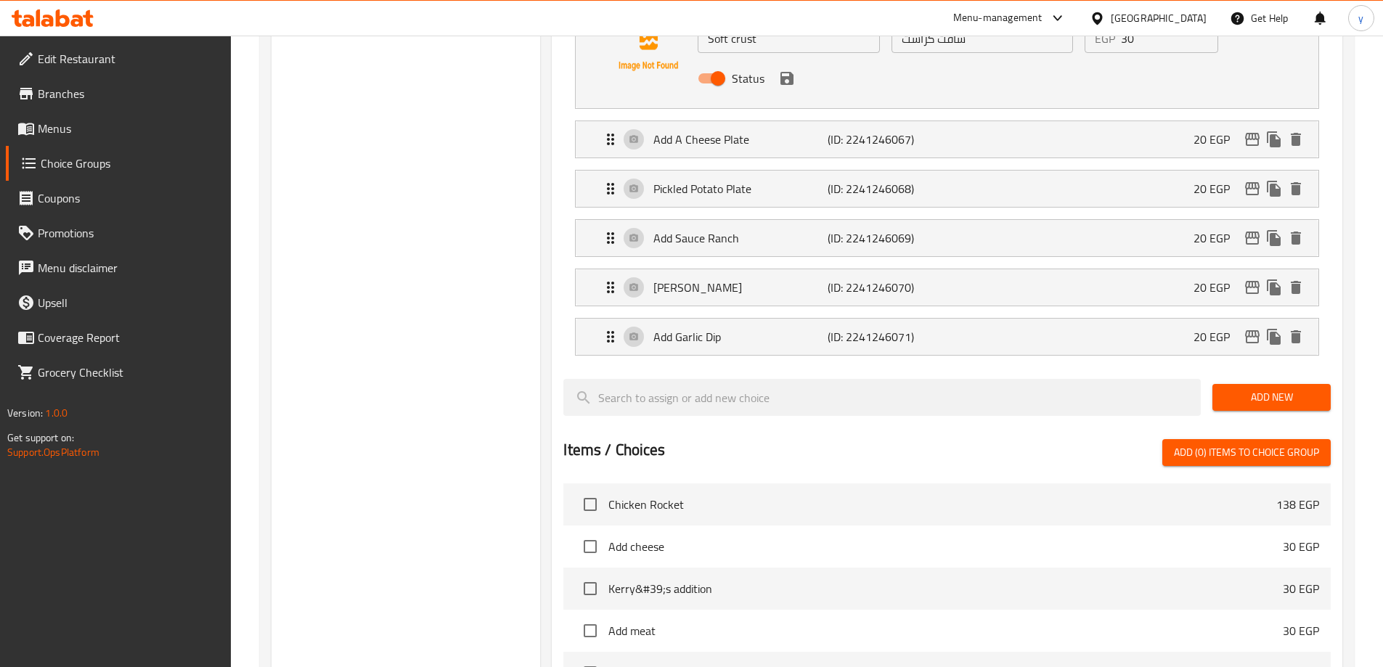
type input "Add Garlic Dip"
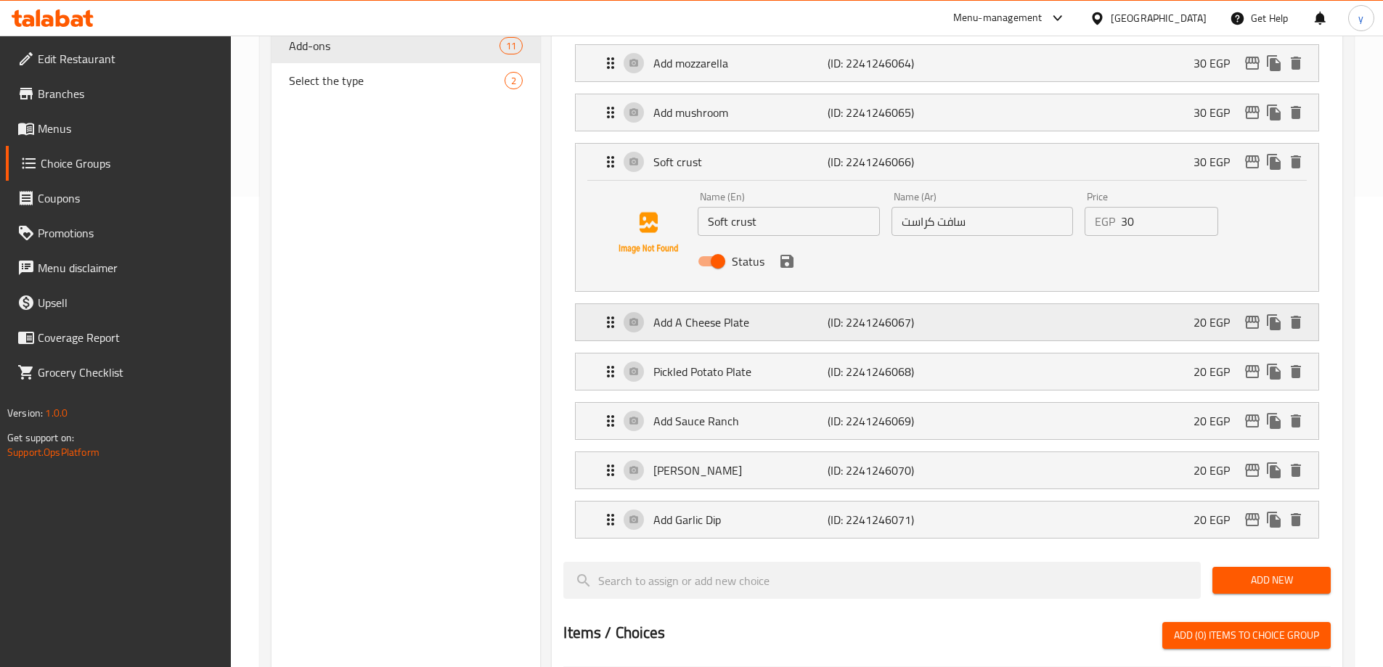
scroll to position [436, 0]
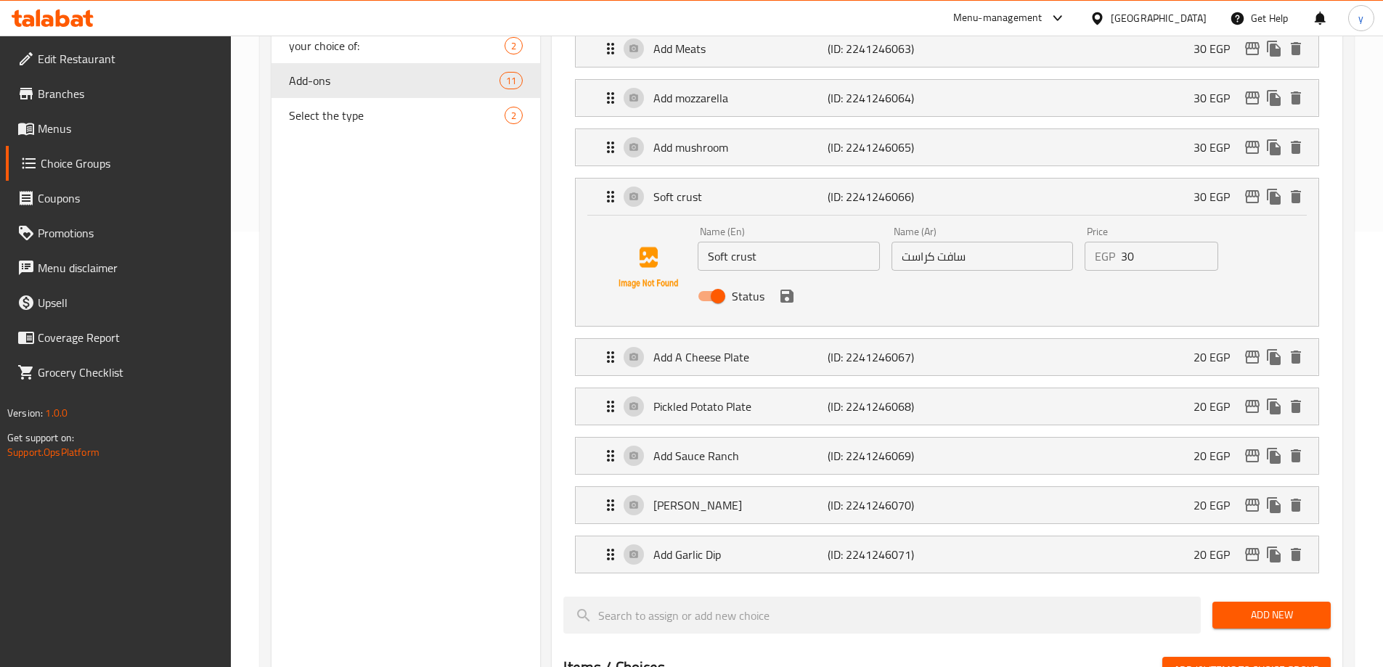
click at [912, 242] on input "سافت کراست" at bounding box center [981, 256] width 181 height 29
click at [754, 242] on input "Soft crust" at bounding box center [788, 256] width 181 height 29
click at [772, 242] on input "Soft crust" at bounding box center [788, 256] width 181 height 29
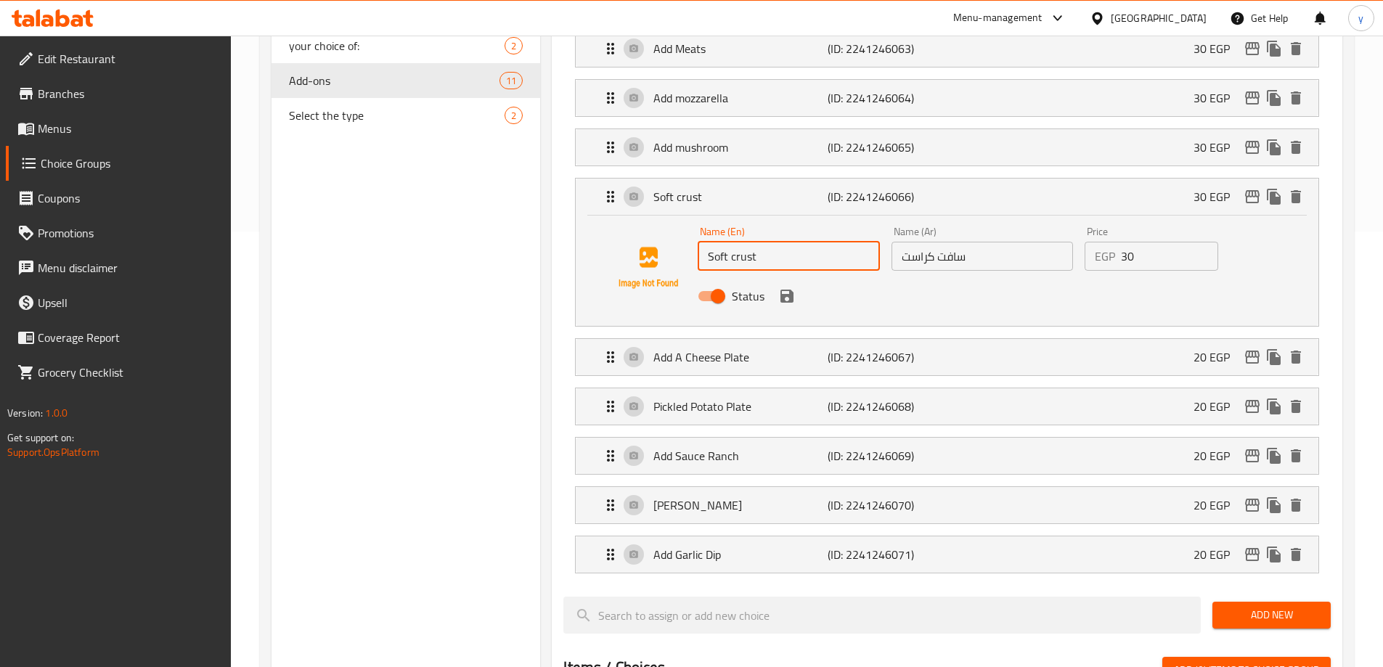
click at [772, 242] on input "Soft crust" at bounding box center [788, 256] width 181 height 29
paste input "tuffed C"
type input "Stuffed Crust"
click at [956, 242] on input "سافت کراست" at bounding box center [981, 256] width 181 height 29
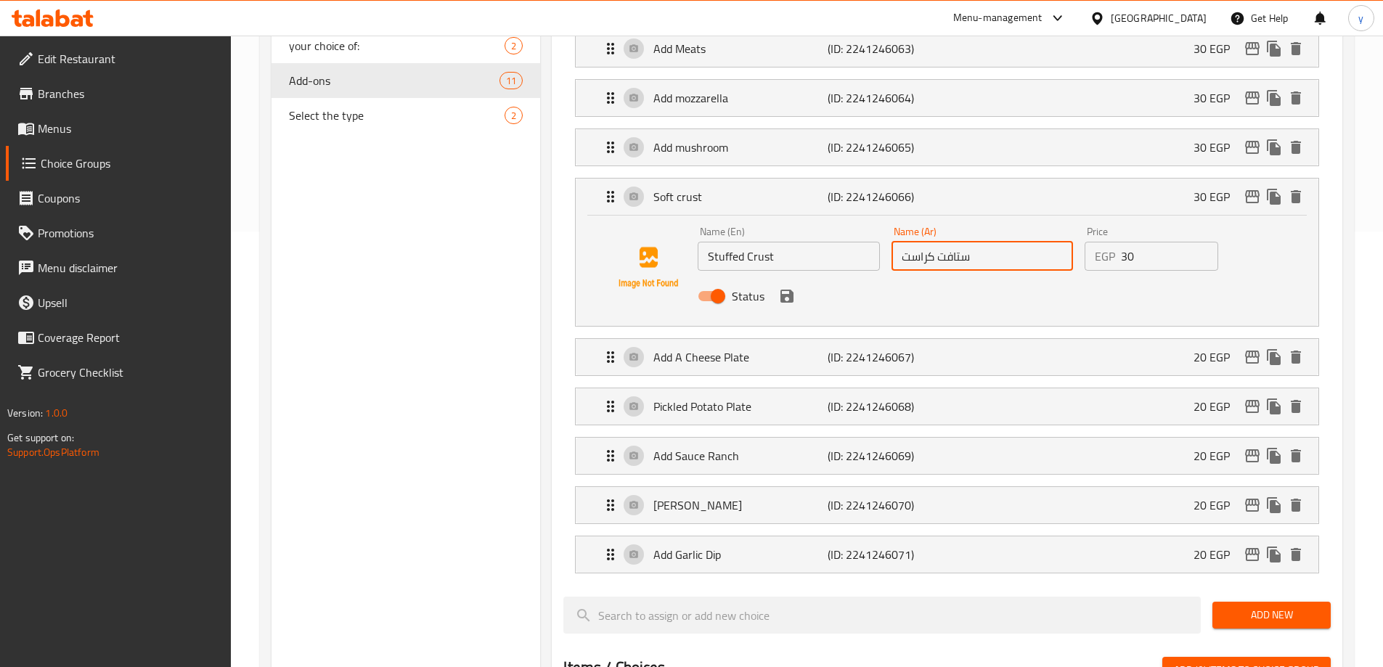
click at [941, 242] on input "ستافت کراست" at bounding box center [981, 256] width 181 height 29
click at [957, 242] on input "ستافت کراست" at bounding box center [981, 256] width 181 height 29
type input "سافت کراست"
click at [790, 287] on icon "save" at bounding box center [786, 295] width 17 height 17
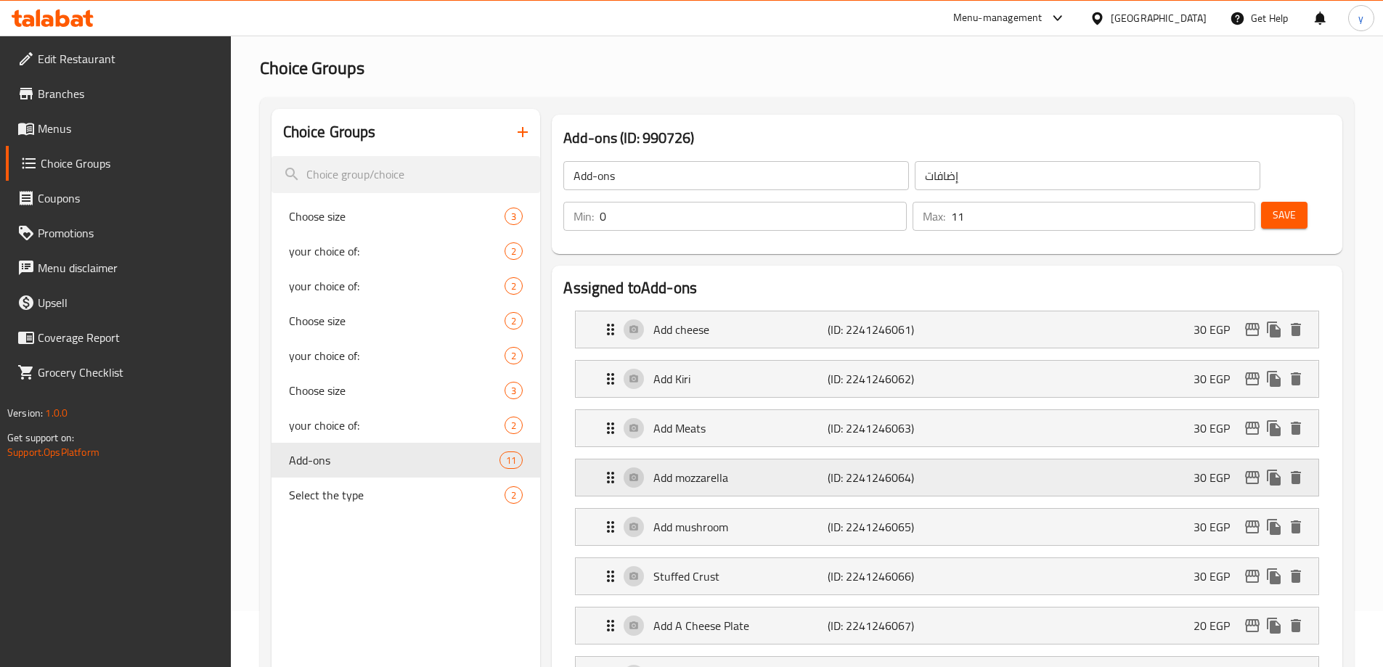
scroll to position [0, 0]
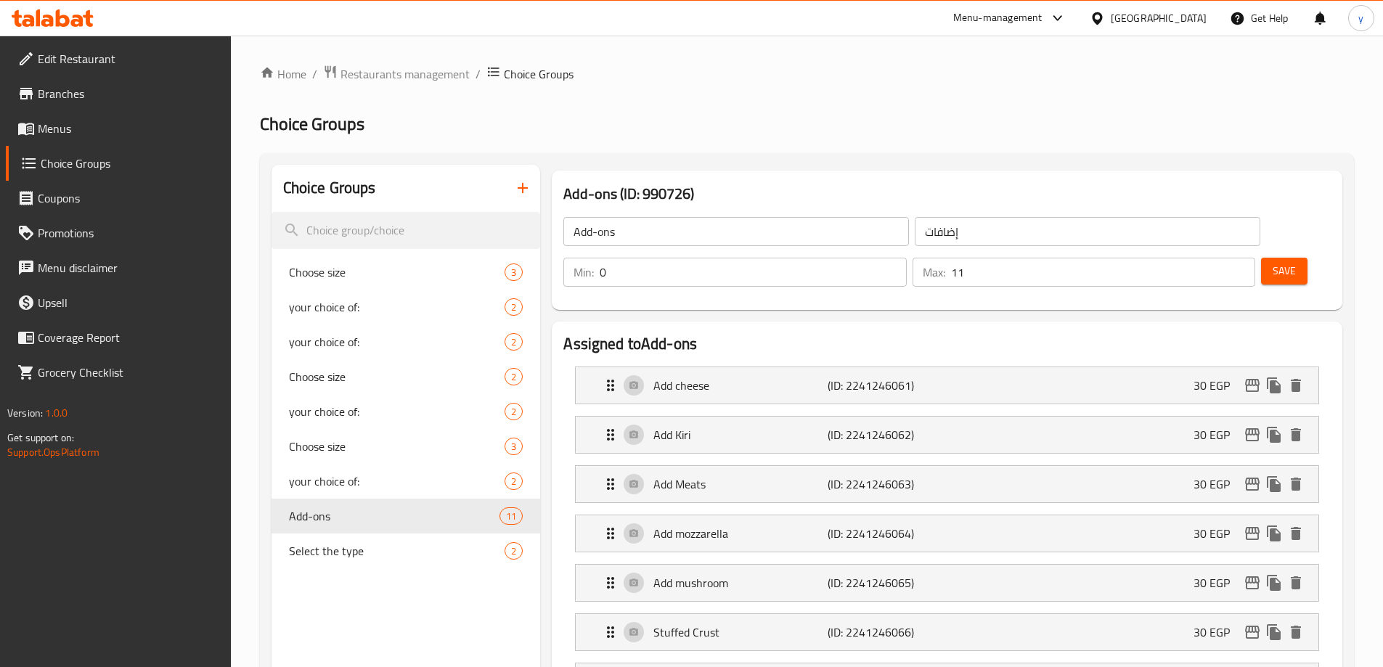
click at [1272, 262] on span "Save" at bounding box center [1283, 271] width 23 height 18
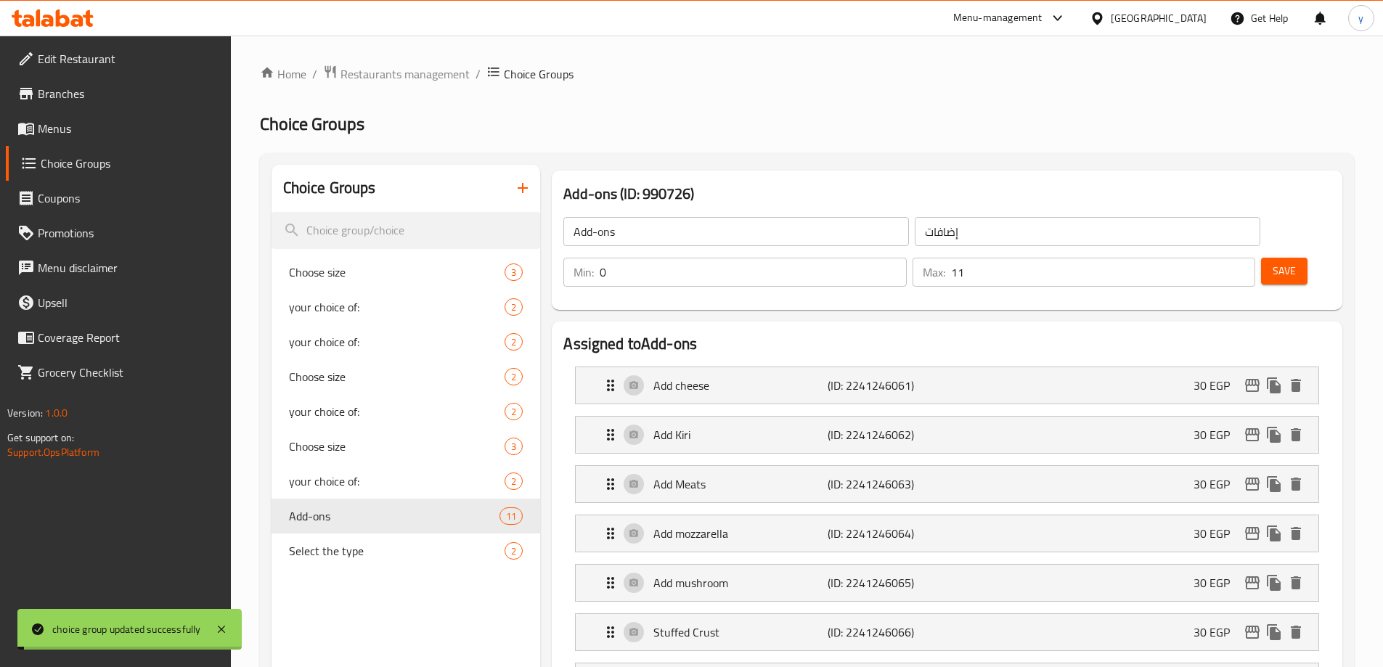
scroll to position [73, 0]
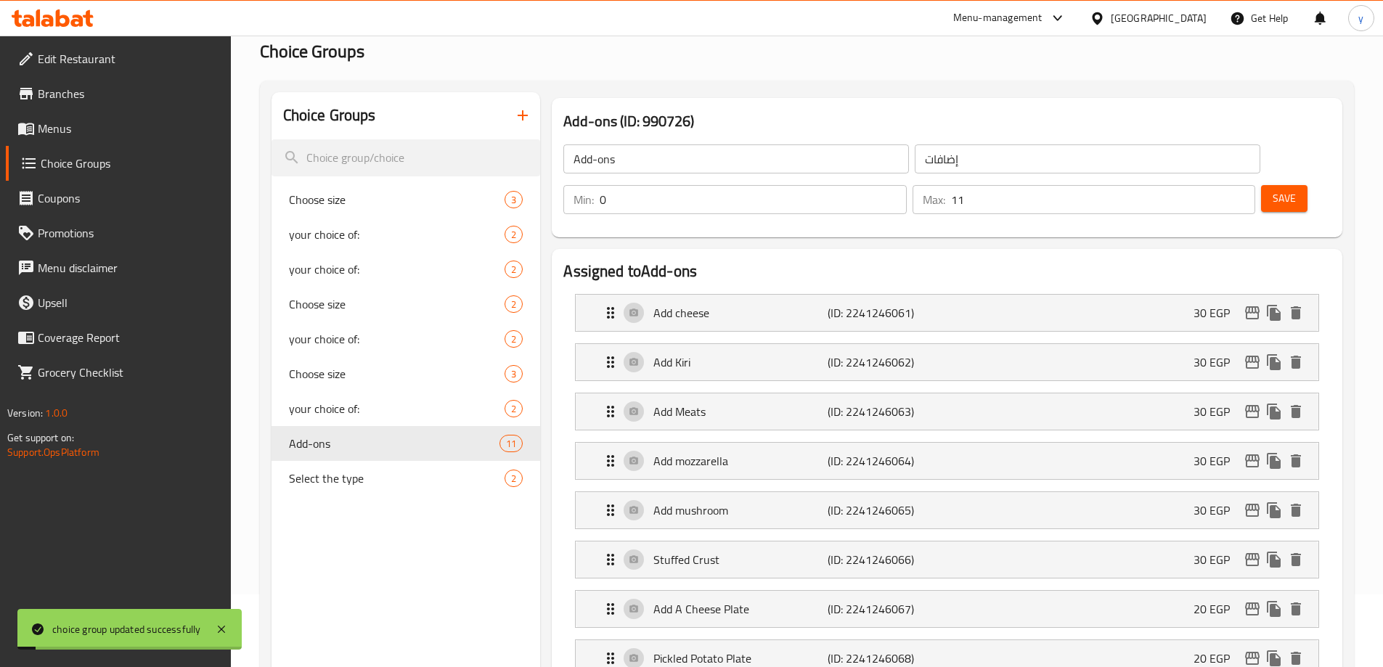
click at [870, 541] on li "Stuffed Crust (ID: 2241246066) 30 EGP Name (En) Stuffed Crust Name (En) Name (A…" at bounding box center [946, 559] width 767 height 49
click at [958, 541] on div "Stuffed Crust (ID: 2241246066) 30 EGP" at bounding box center [951, 559] width 699 height 36
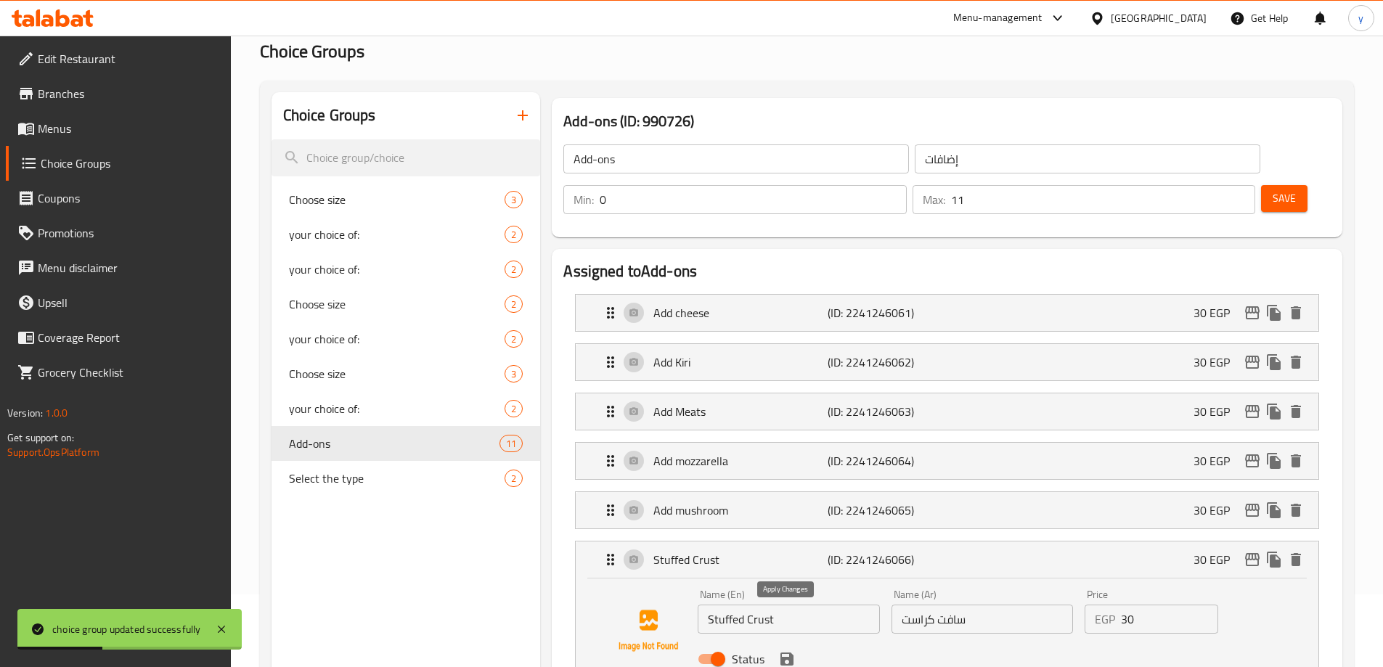
click at [787, 650] on icon "save" at bounding box center [786, 658] width 17 height 17
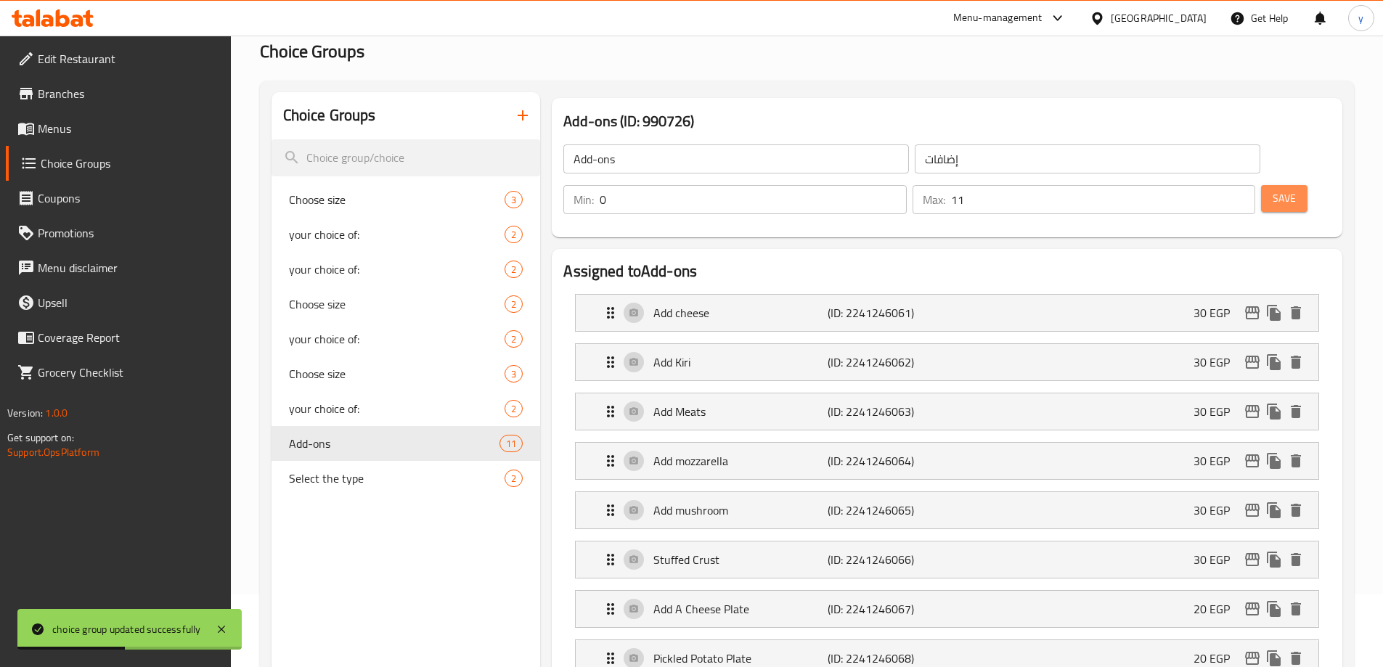
click at [1269, 185] on button "Save" at bounding box center [1284, 198] width 46 height 27
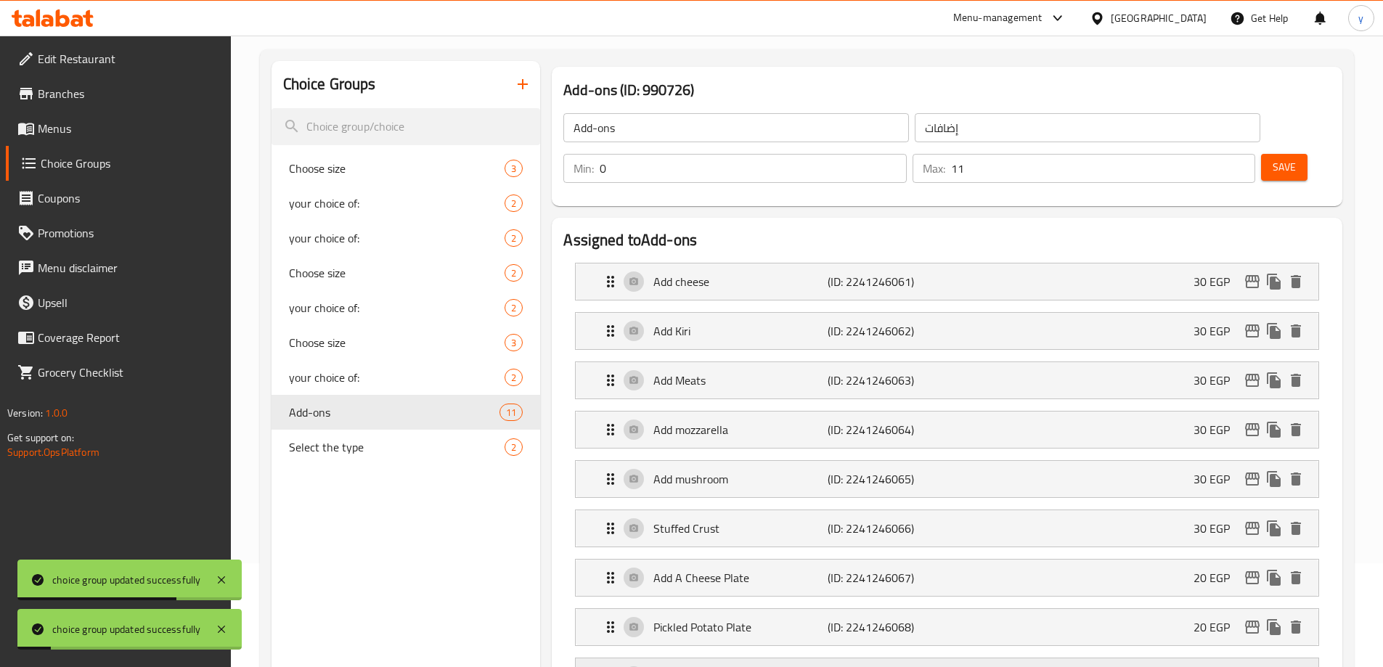
scroll to position [0, 0]
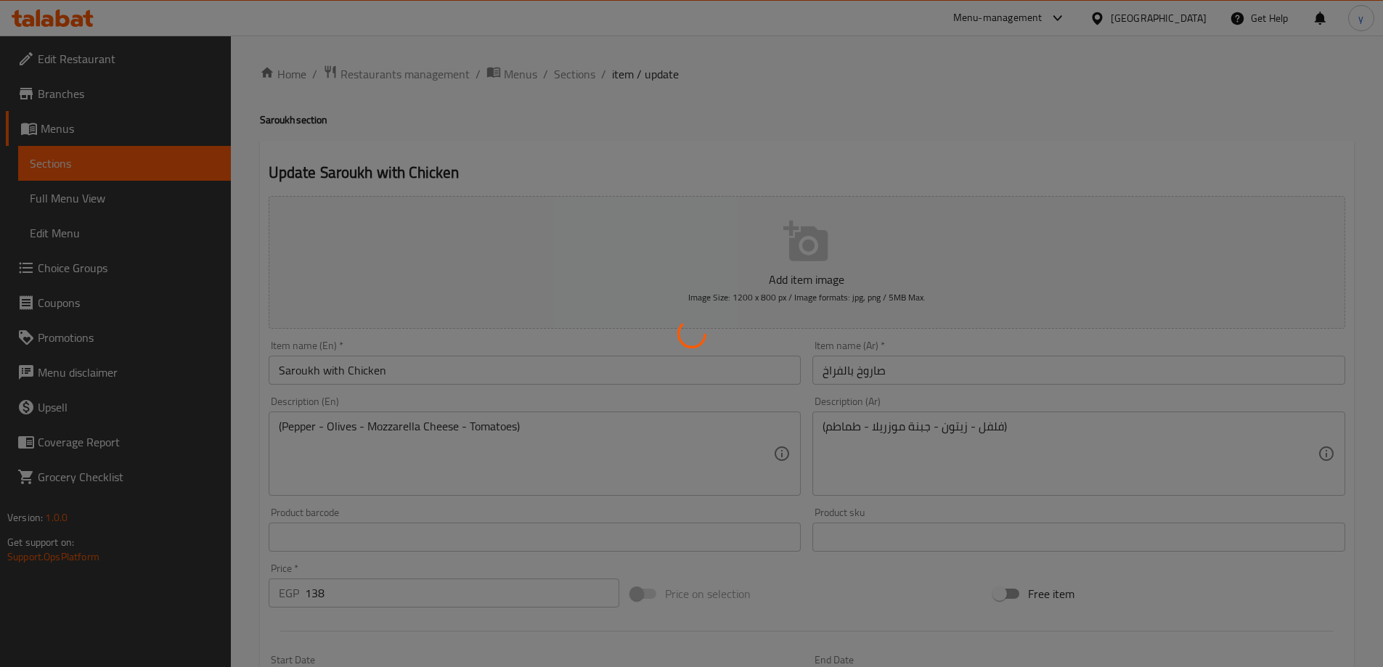
type input "إضافات"
type input "0"
type input "11"
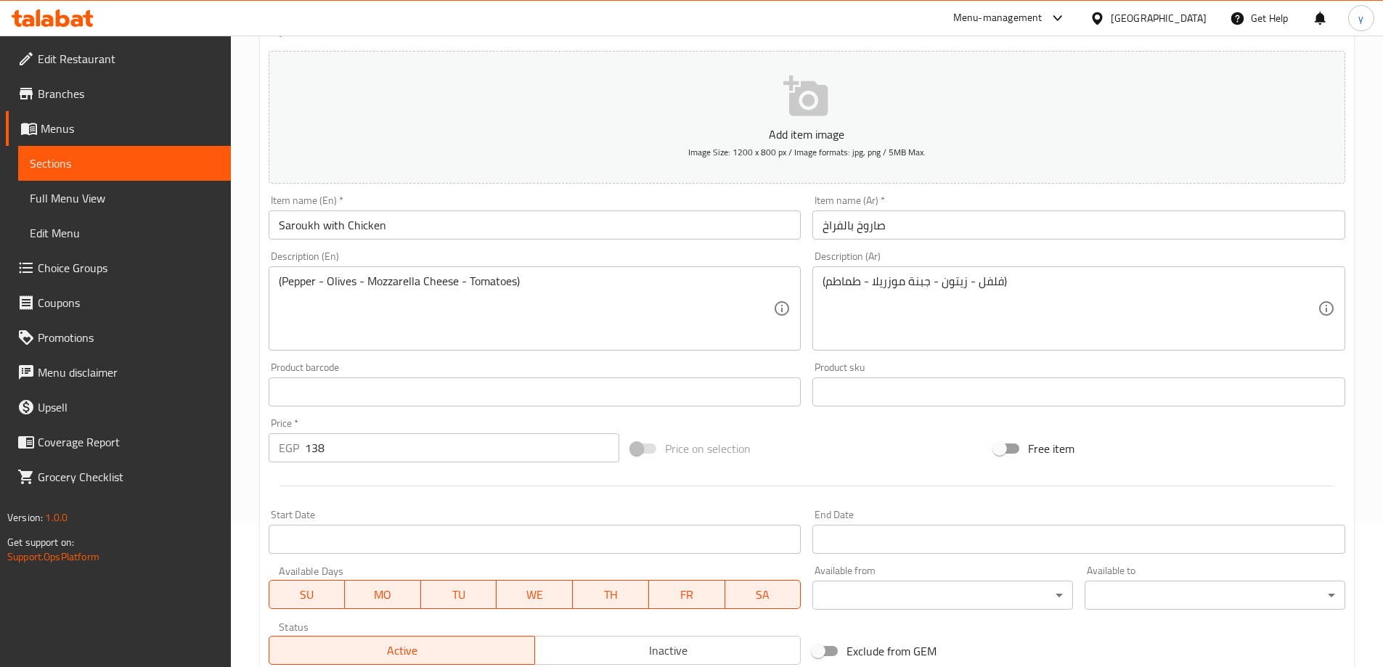
scroll to position [383, 0]
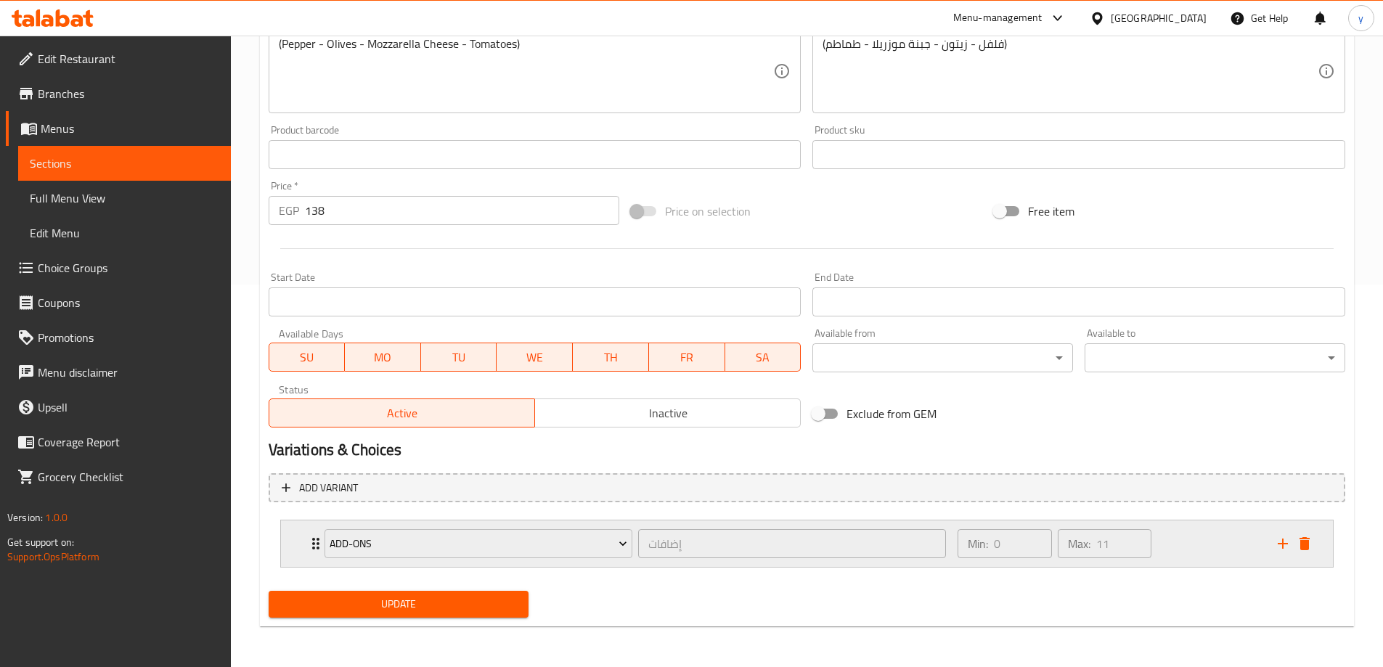
drag, startPoint x: 1175, startPoint y: 536, endPoint x: 1047, endPoint y: 531, distance: 127.8
click at [1175, 533] on div "Min: 0 ​ Max: 11 ​" at bounding box center [1108, 543] width 319 height 46
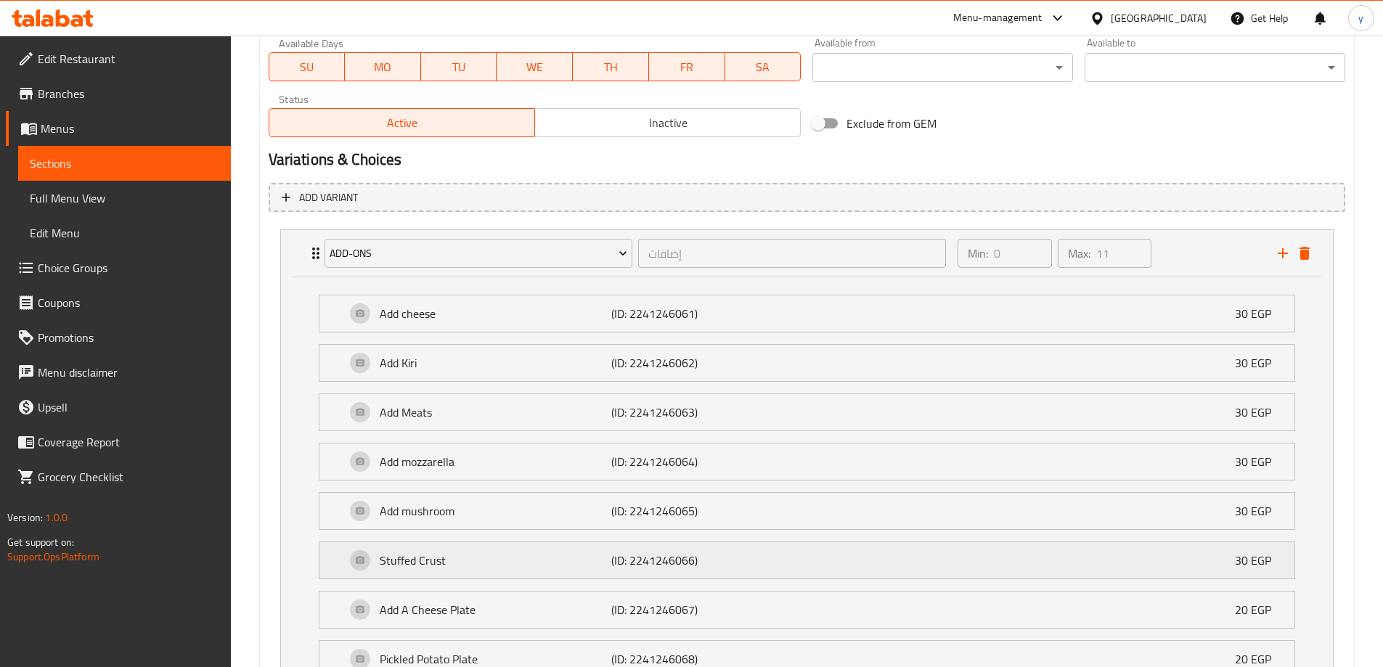
scroll to position [955, 0]
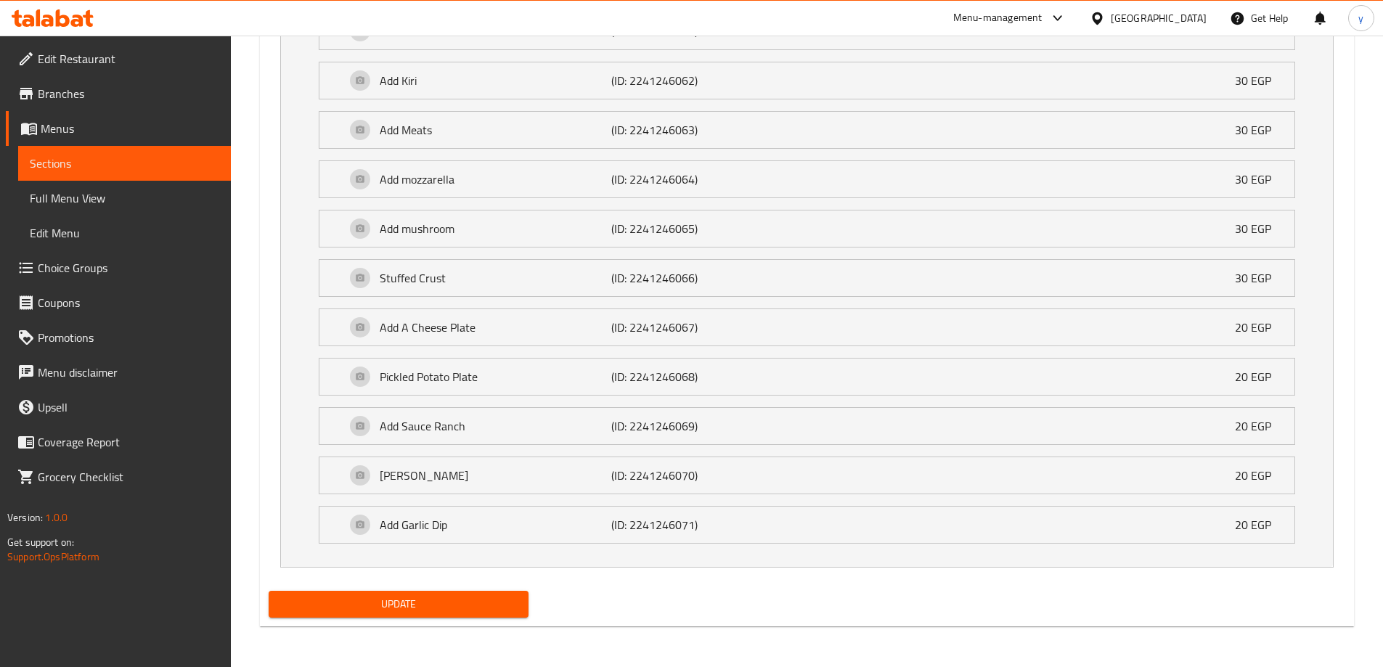
click at [448, 605] on span "Update" at bounding box center [398, 604] width 237 height 18
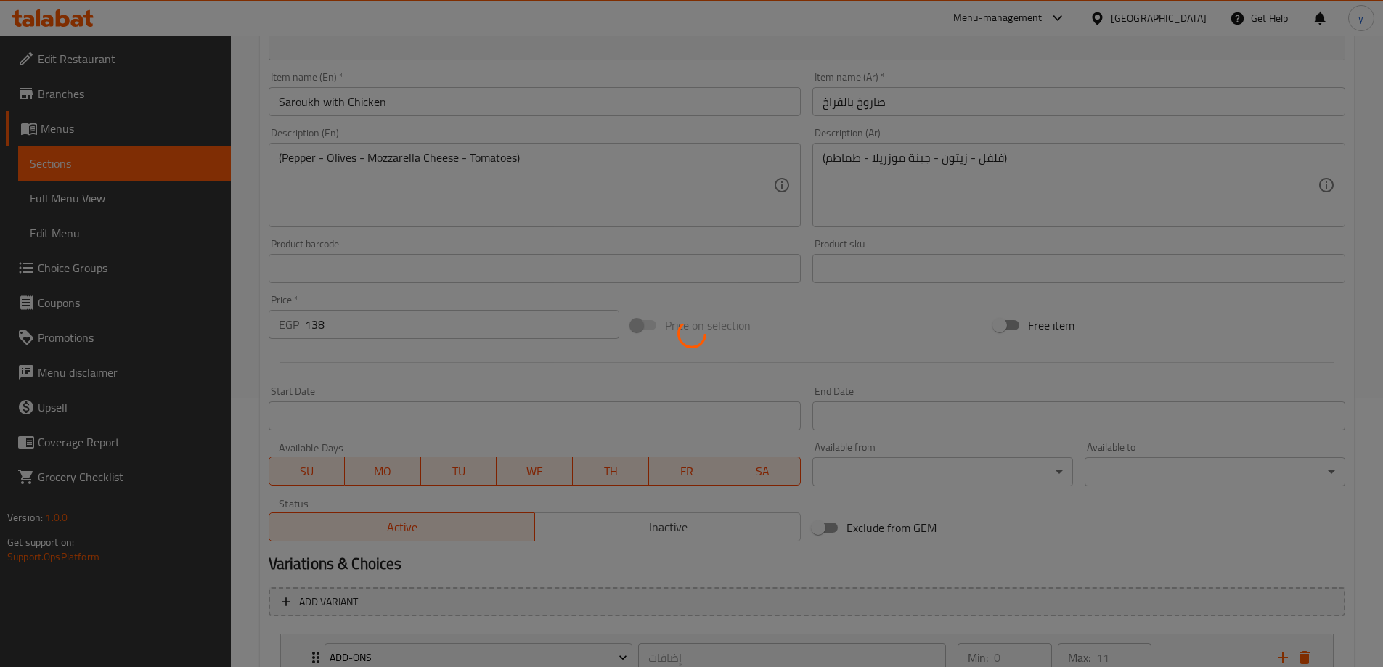
scroll to position [0, 0]
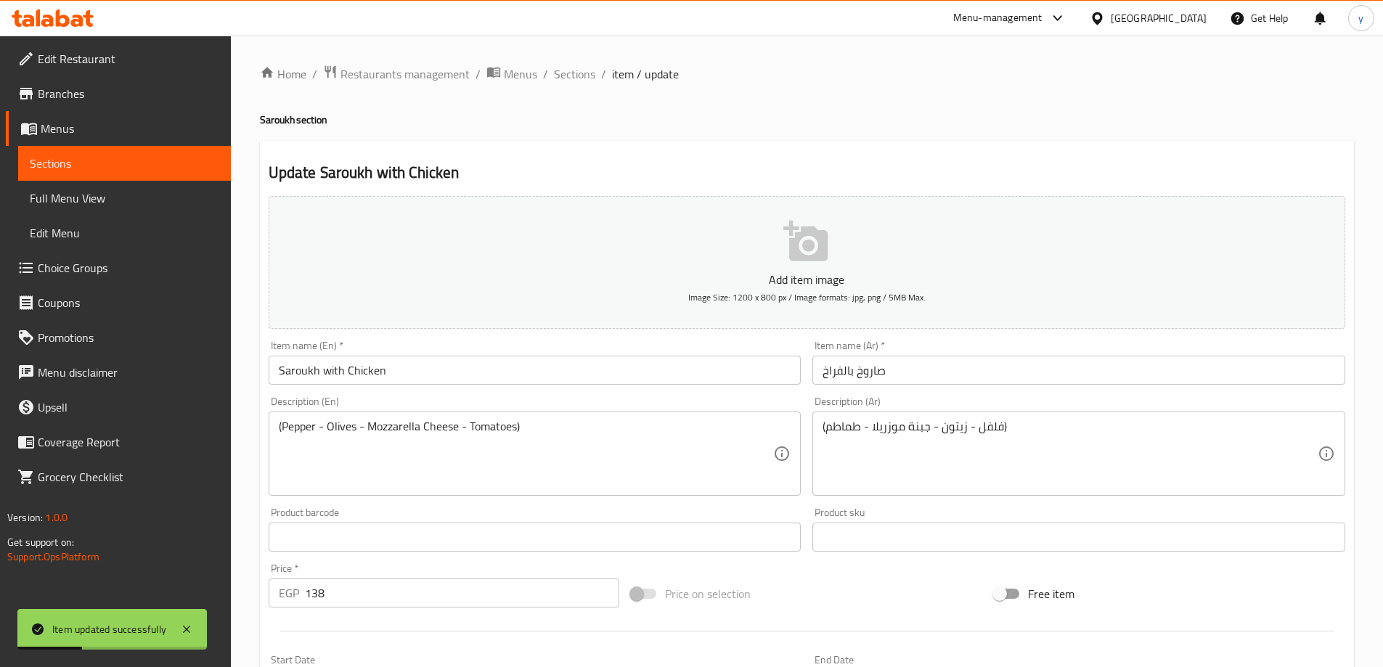
click at [310, 371] on input "Saroukh with Chicken" at bounding box center [535, 370] width 533 height 29
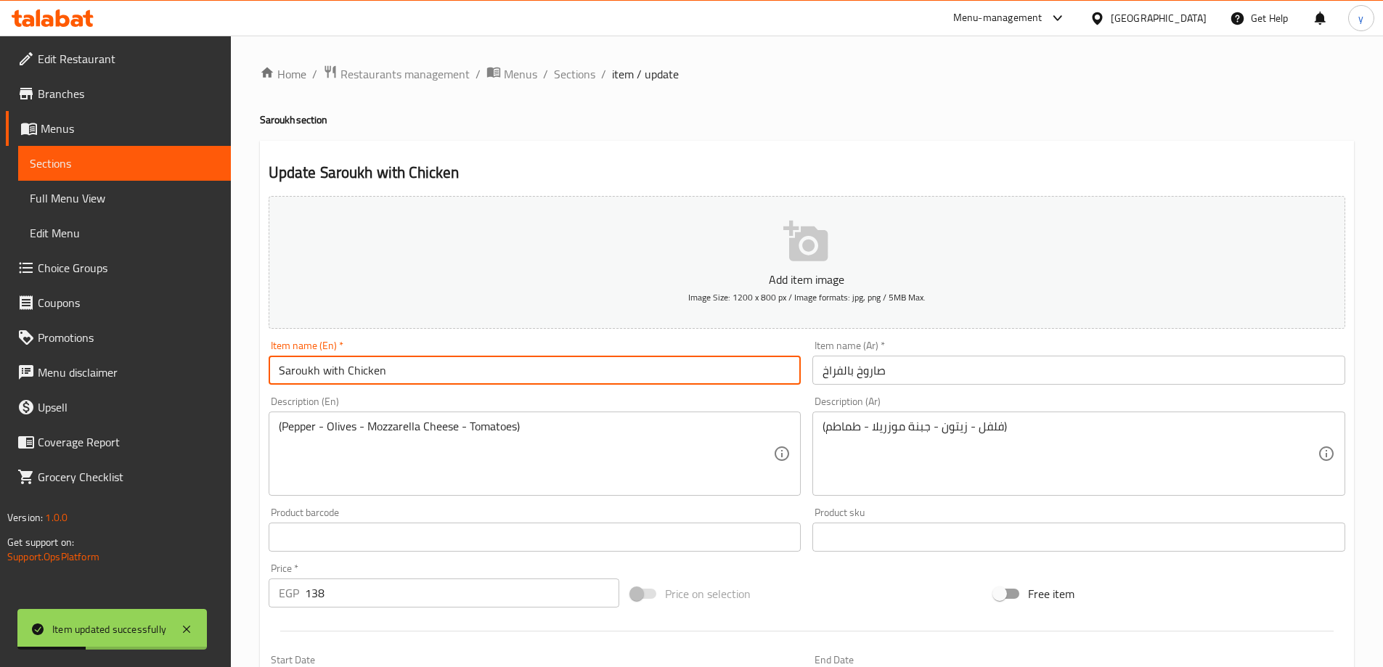
click at [310, 371] on input "Saroukh with Chicken" at bounding box center [535, 370] width 533 height 29
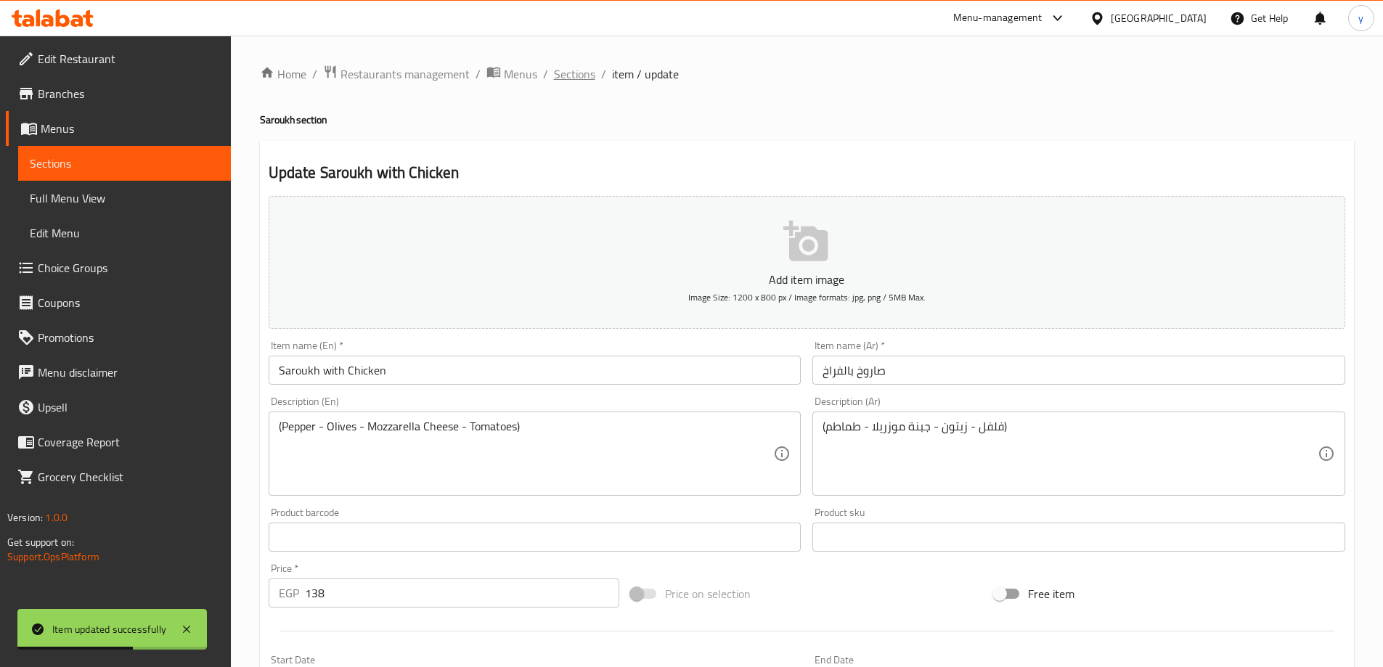
click at [575, 70] on span "Sections" at bounding box center [574, 73] width 41 height 17
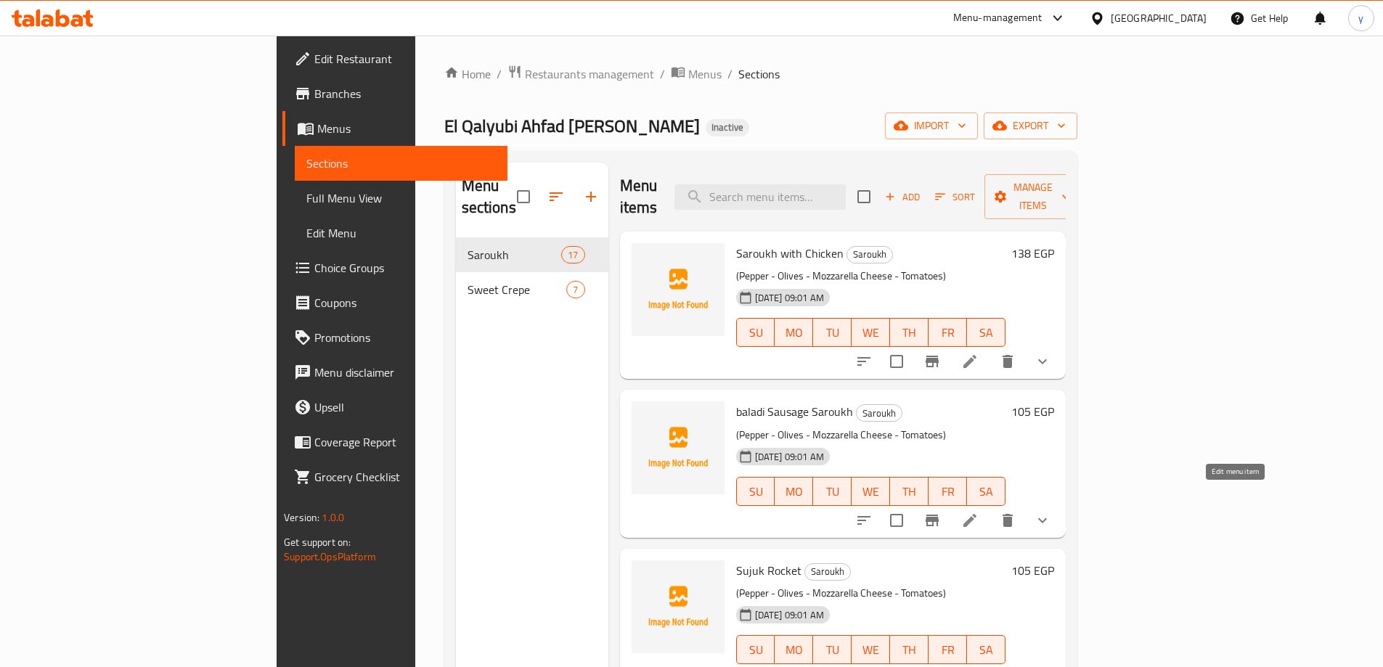
click at [976, 514] on icon at bounding box center [969, 520] width 13 height 13
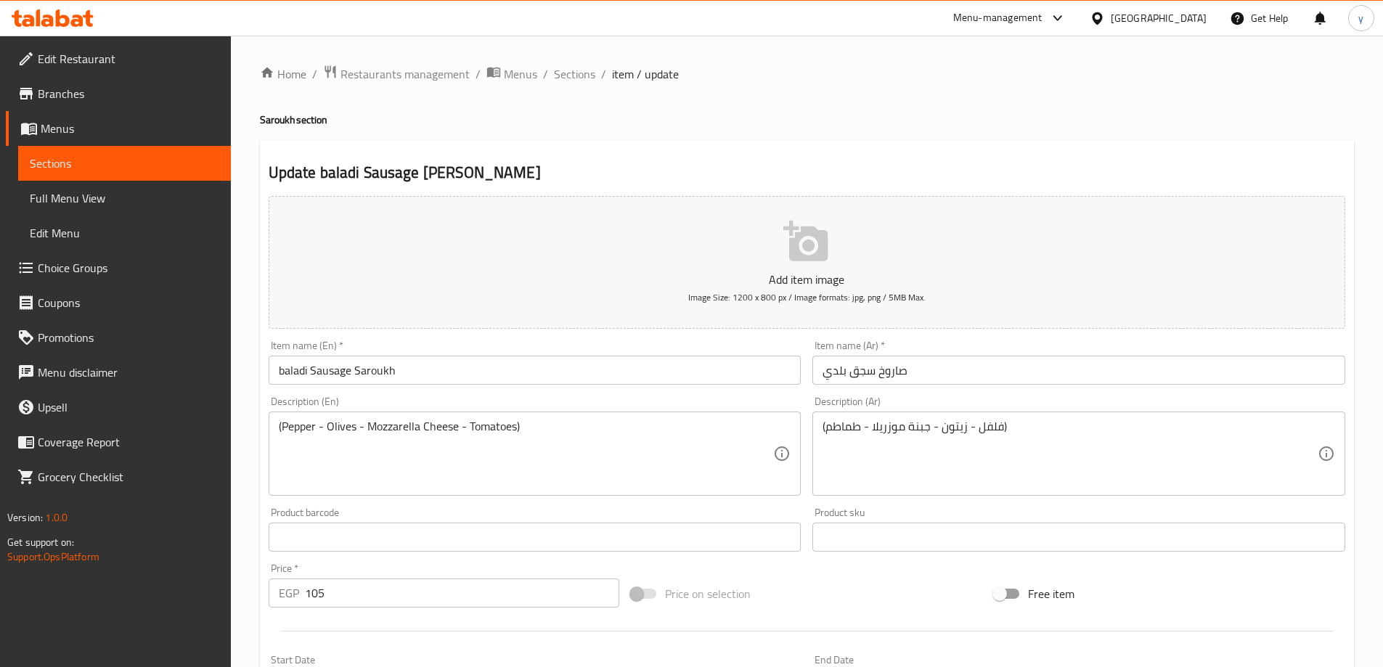
click at [416, 371] on input "baladi Sausage Saroukh" at bounding box center [535, 370] width 533 height 29
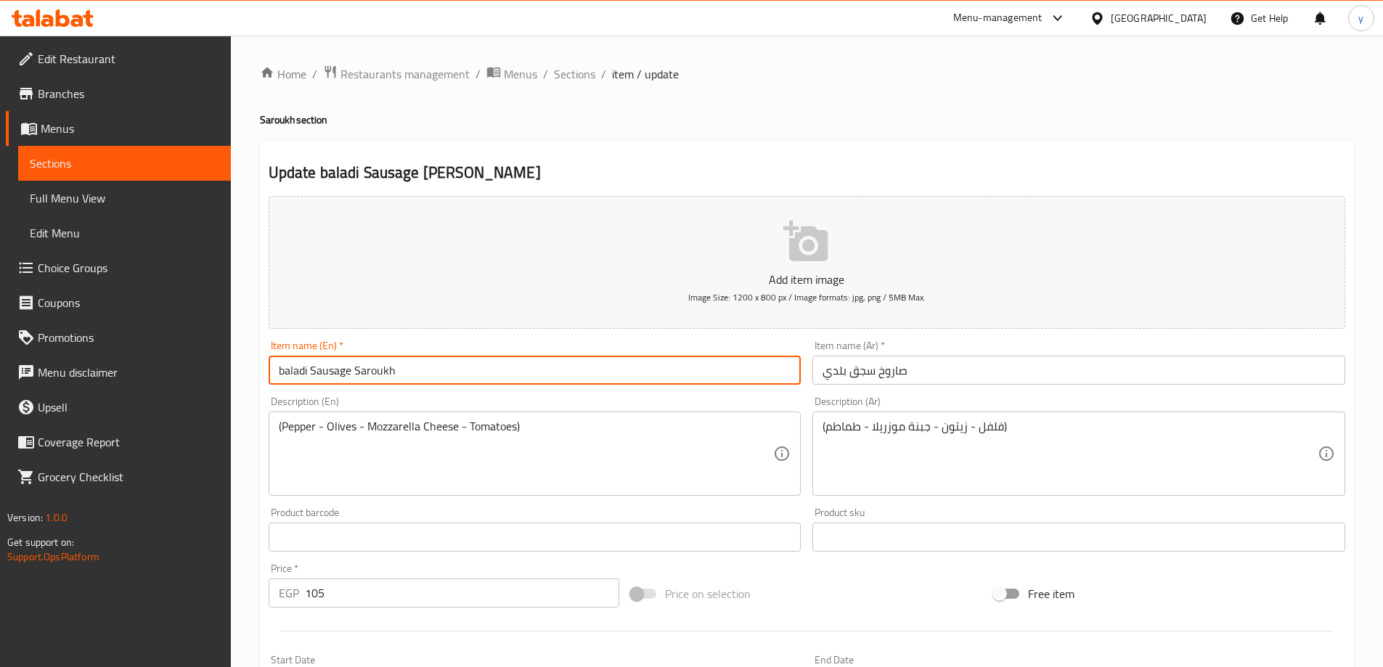
click at [416, 371] on input "baladi Sausage Saroukh" at bounding box center [535, 370] width 533 height 29
click at [277, 372] on input "Baladi Sausage Saroukh" at bounding box center [535, 370] width 533 height 29
paste input "Saroukh"
click at [428, 361] on input "Saroukh Baladi Sausage Saroukh" at bounding box center [535, 370] width 533 height 29
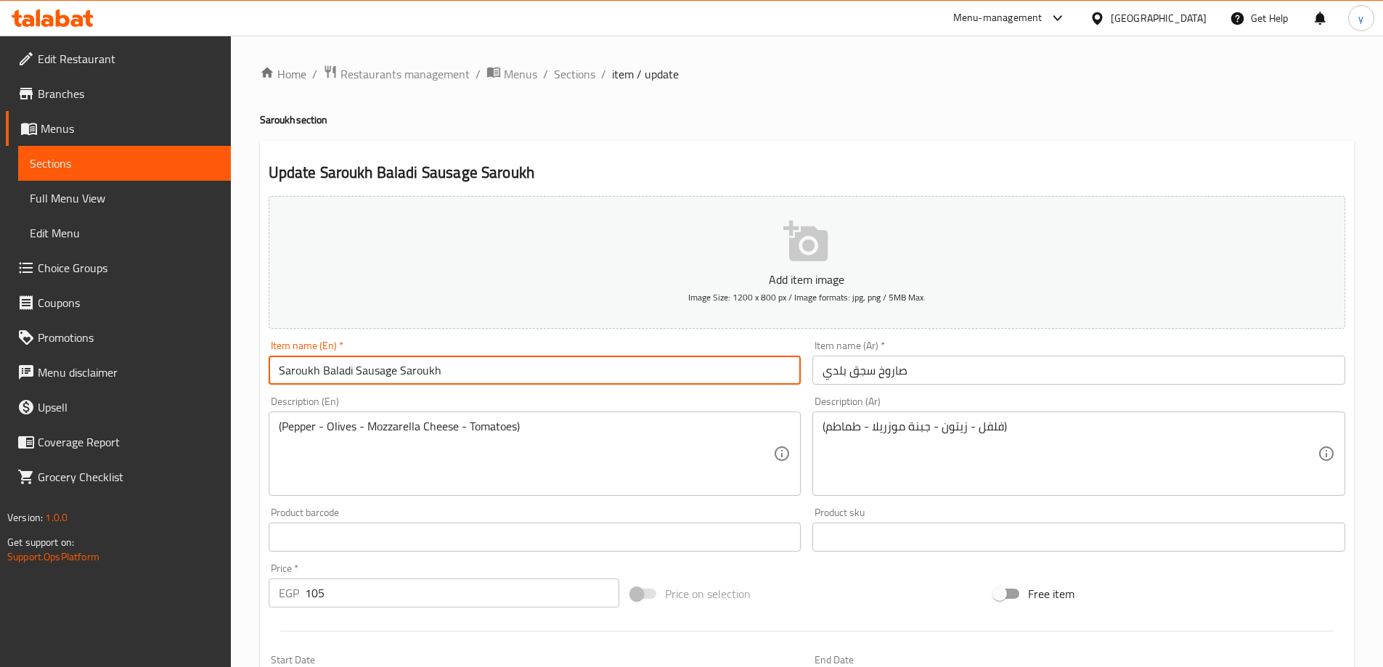
click at [428, 361] on input "Saroukh Baladi Sausage Saroukh" at bounding box center [535, 370] width 533 height 29
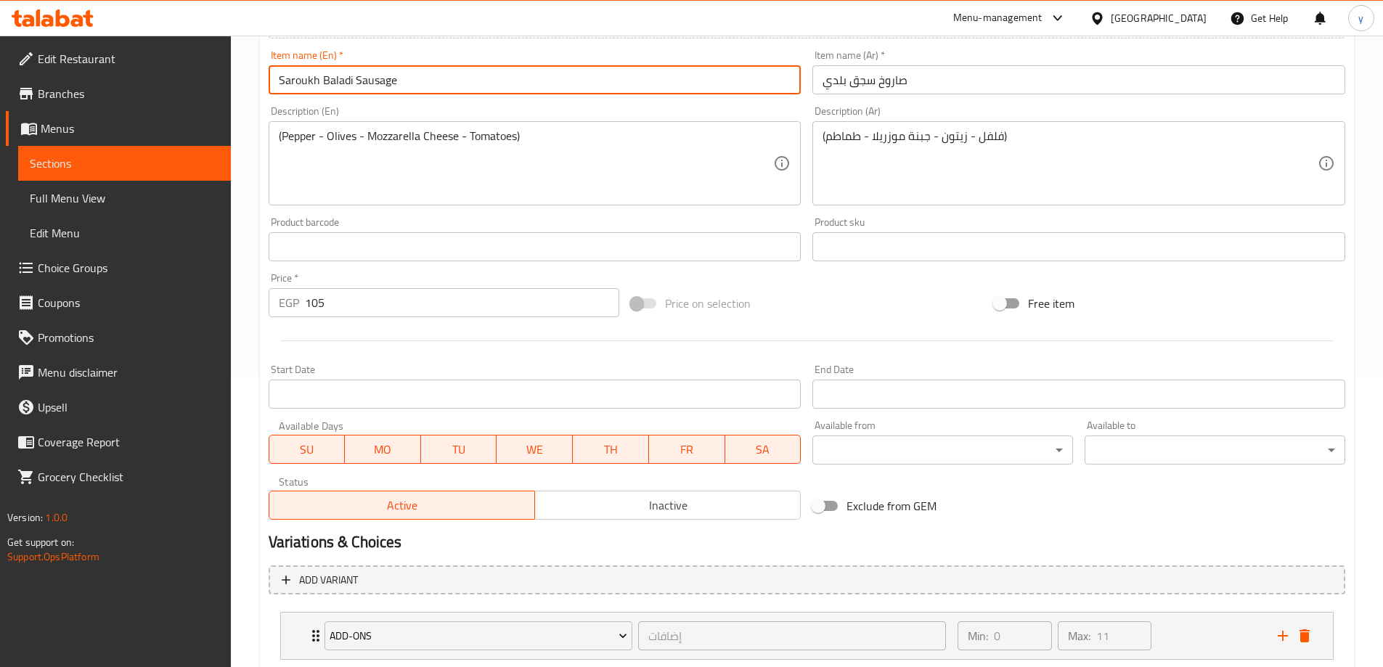
scroll to position [383, 0]
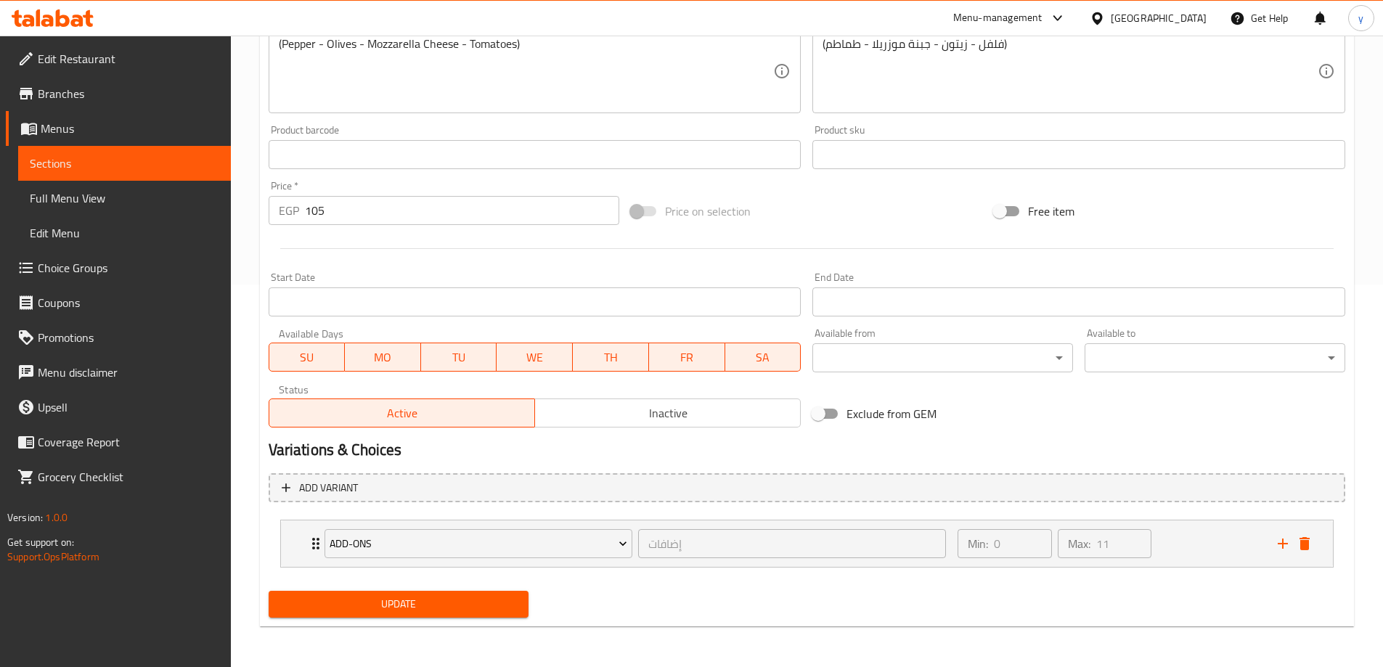
type input "Saroukh Baladi Sausage"
click at [481, 613] on span "Update" at bounding box center [398, 604] width 237 height 18
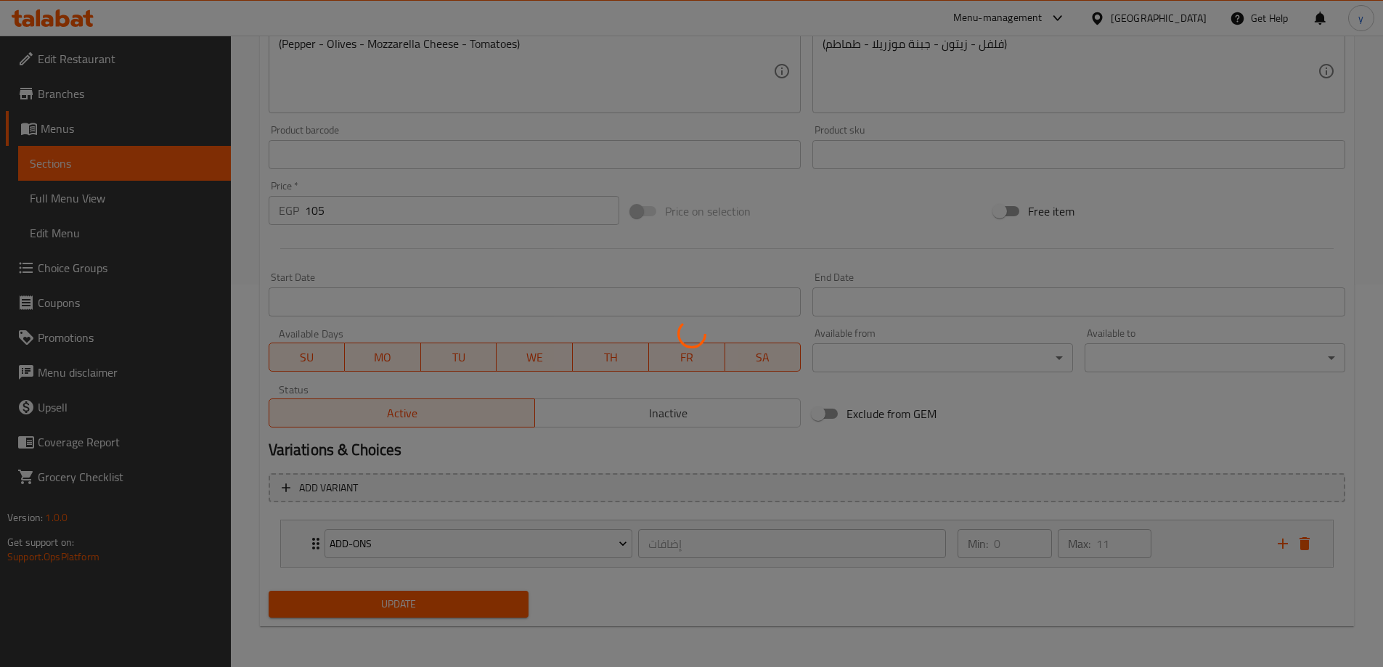
scroll to position [0, 0]
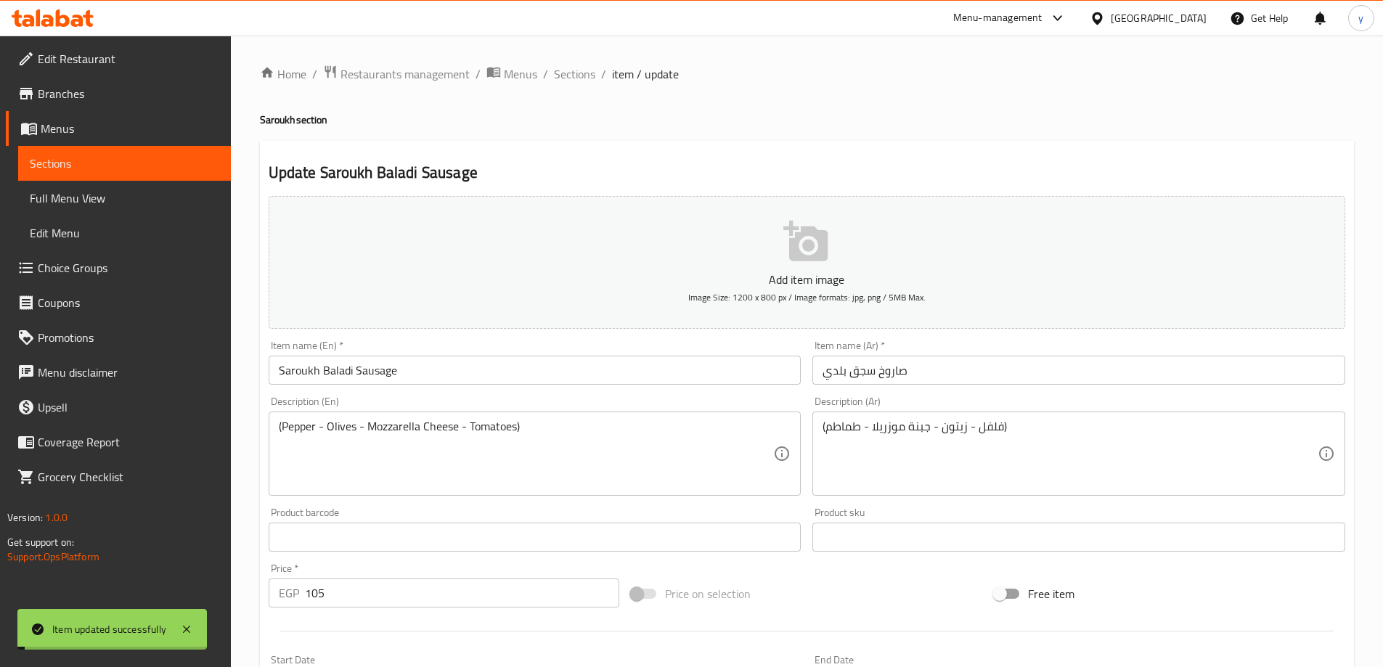
click at [601, 77] on li "/" at bounding box center [603, 73] width 5 height 17
click at [587, 71] on span "Sections" at bounding box center [574, 73] width 41 height 17
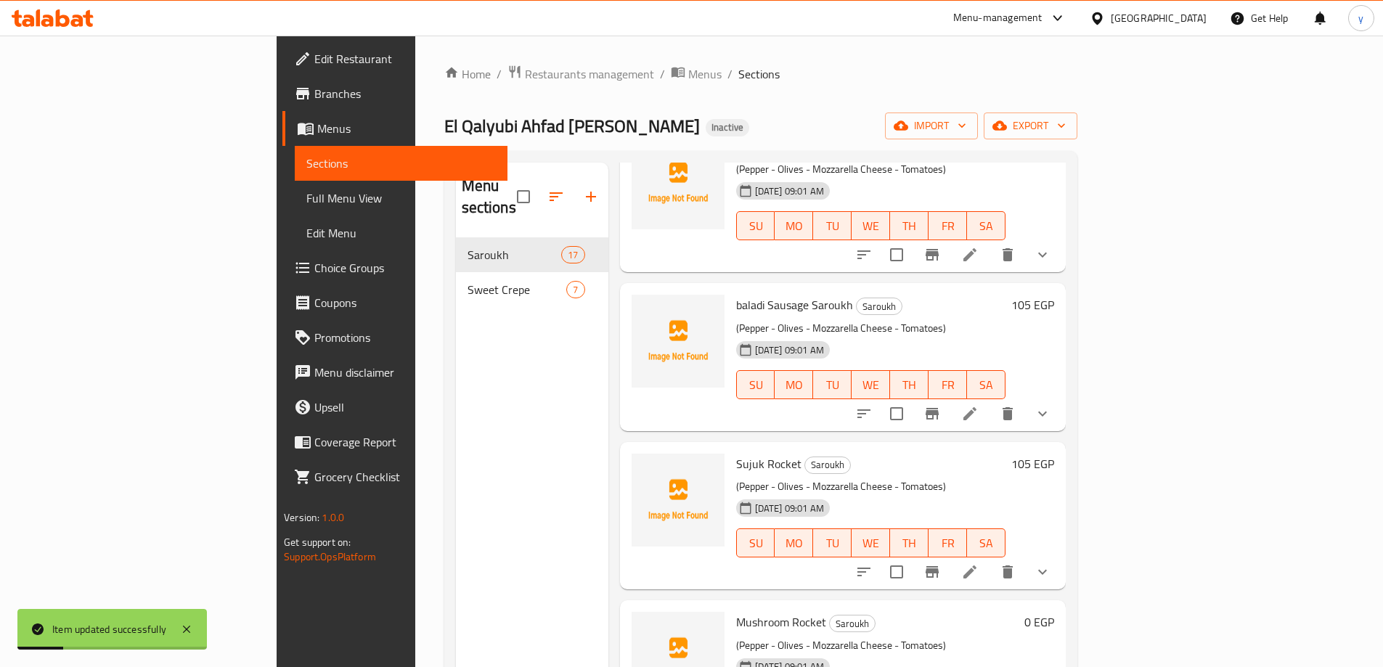
scroll to position [145, 0]
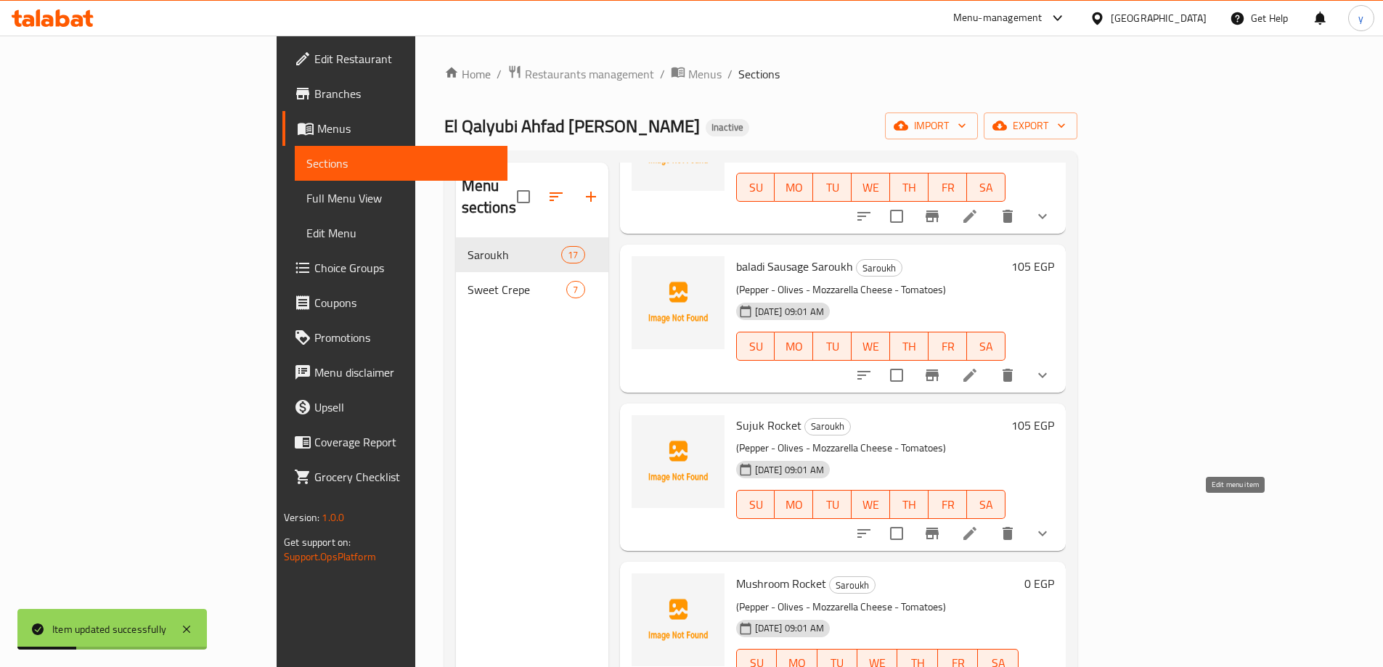
click at [978, 525] on icon at bounding box center [969, 533] width 17 height 17
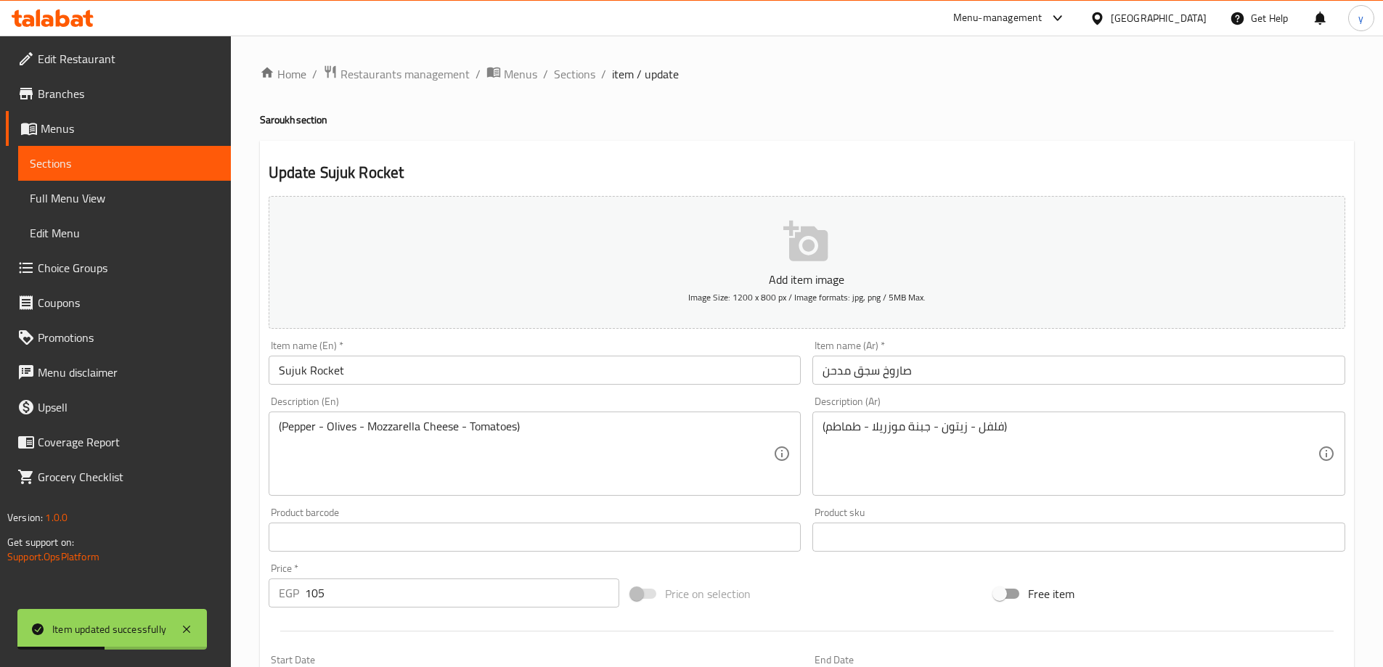
click at [328, 374] on input "Sujuk Rocket" at bounding box center [535, 370] width 533 height 29
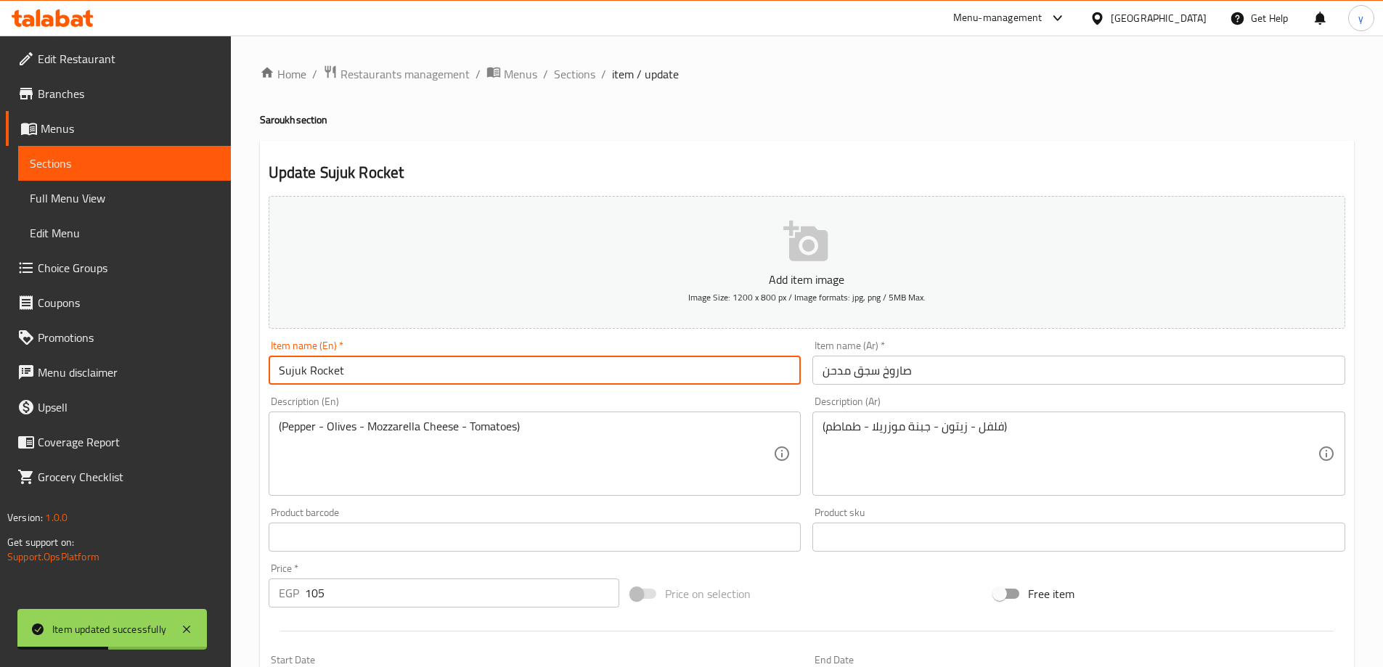
click at [328, 374] on input "Sujuk Rocket" at bounding box center [535, 370] width 533 height 29
click at [277, 373] on input "Sujuk" at bounding box center [535, 370] width 533 height 29
paste input "Saroukh"
click at [338, 379] on input "Saroukh Sujuk" at bounding box center [535, 370] width 533 height 29
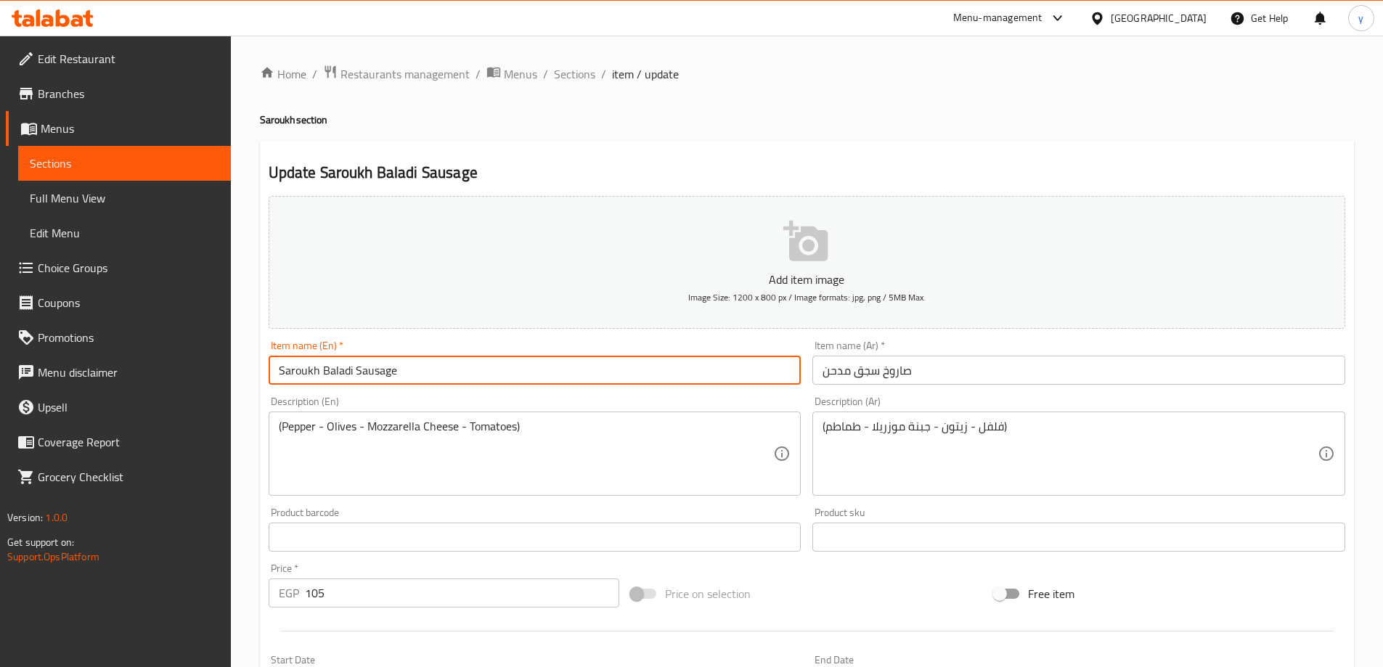
drag, startPoint x: 353, startPoint y: 371, endPoint x: 316, endPoint y: 380, distance: 38.7
click at [316, 380] on input "Saroukh Baladi Sausage" at bounding box center [535, 370] width 533 height 29
click at [442, 380] on input "Saroukh Sausage" at bounding box center [535, 370] width 533 height 29
type input "Saroukh Sausage"
click at [833, 374] on input "صاروخ سجق مدحن" at bounding box center [1078, 370] width 533 height 29
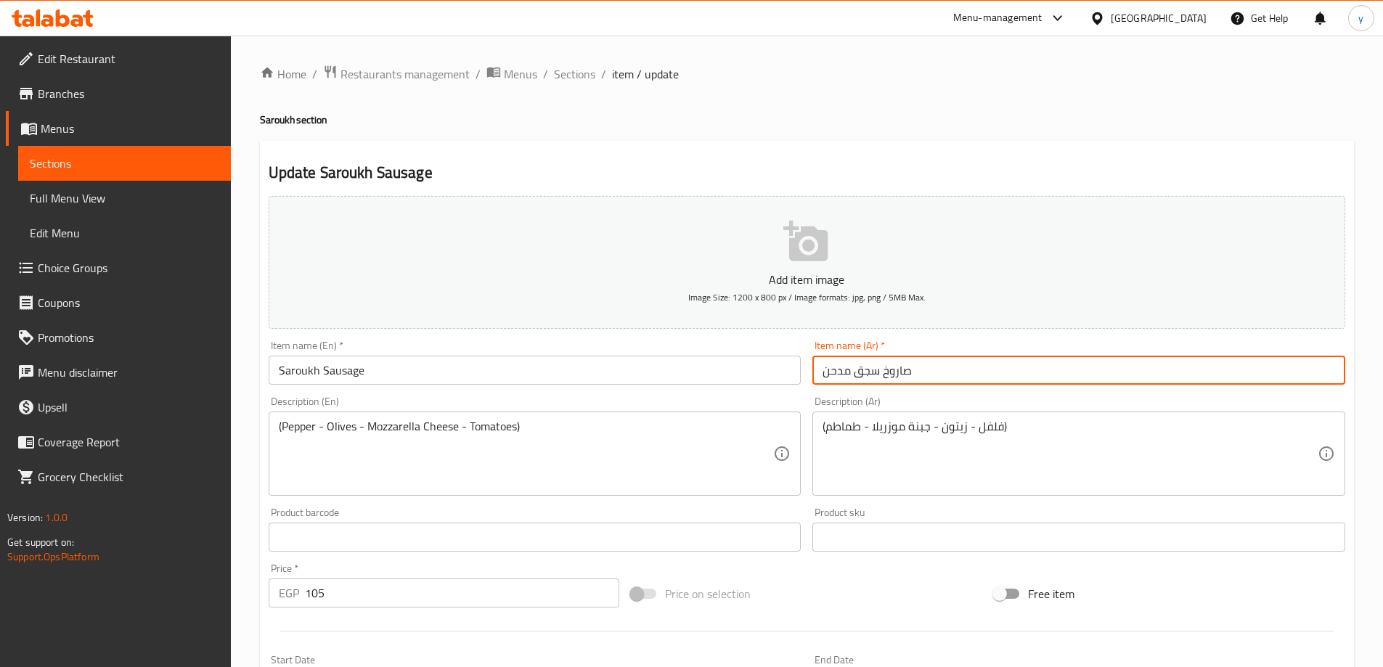
click at [833, 374] on input "صاروخ سجق مدحن" at bounding box center [1078, 370] width 533 height 29
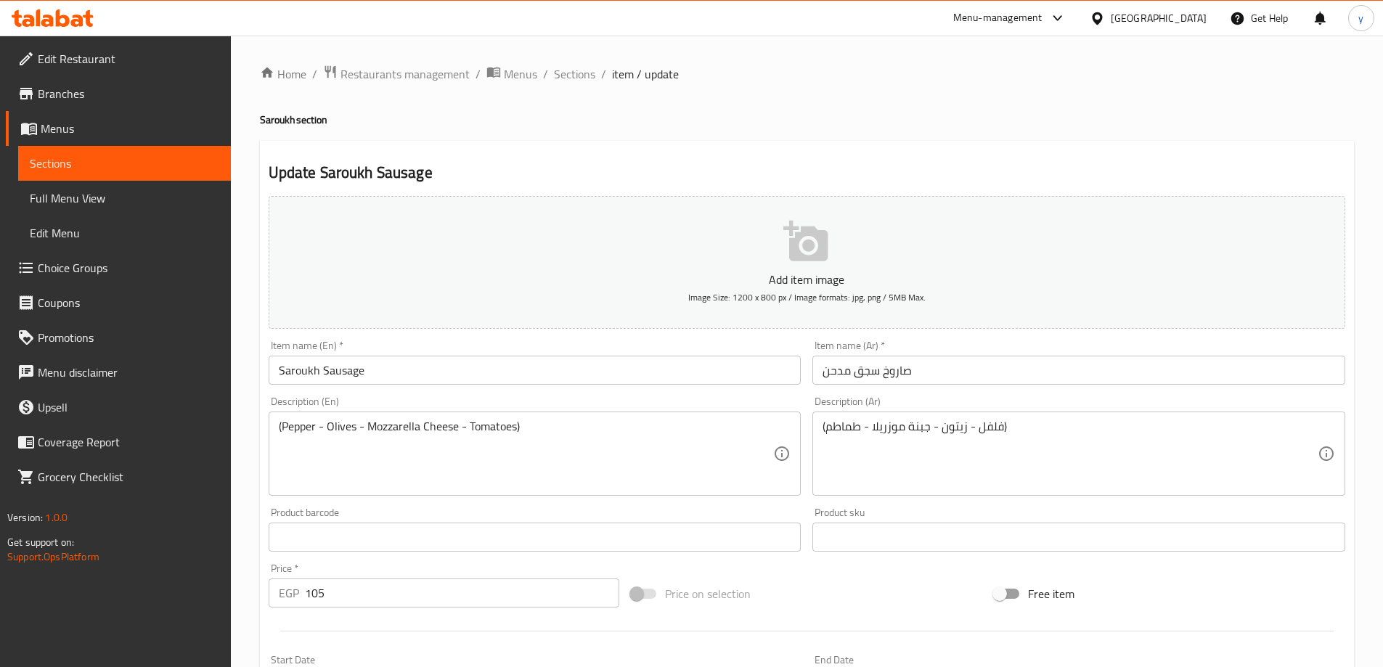
click at [834, 372] on input "صاروخ سجق مدحن" at bounding box center [1078, 370] width 533 height 29
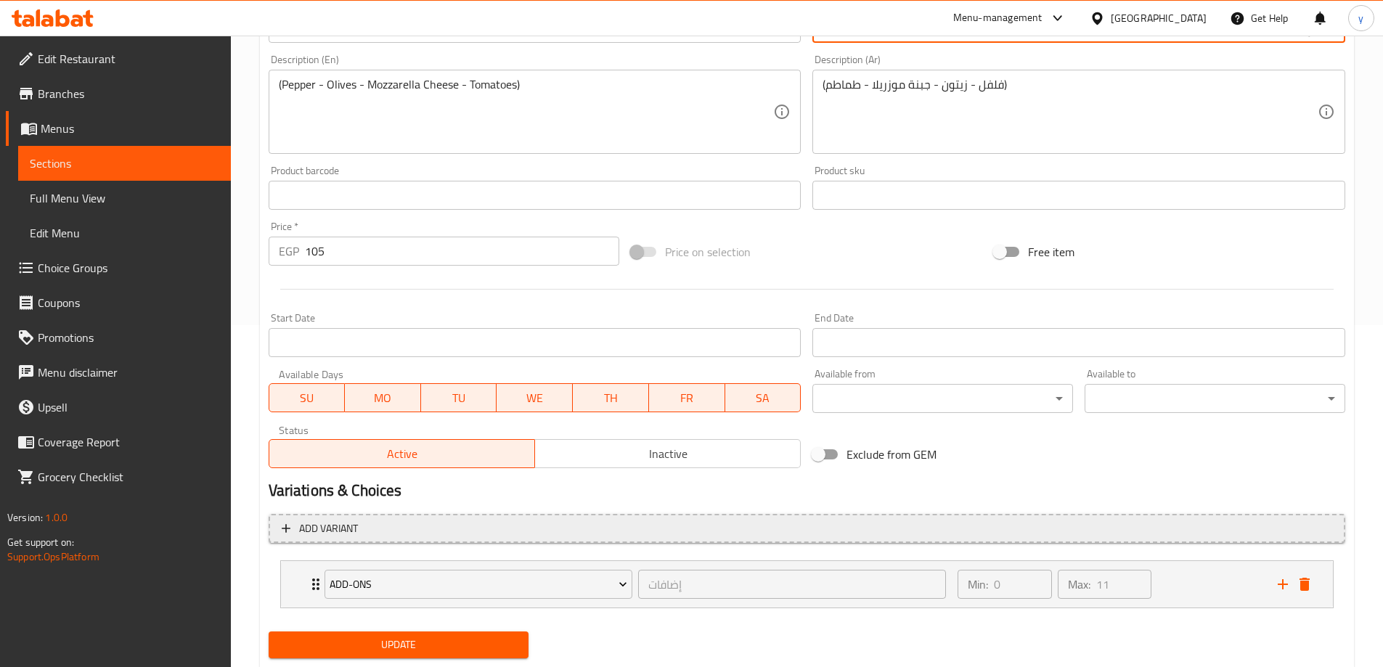
scroll to position [383, 0]
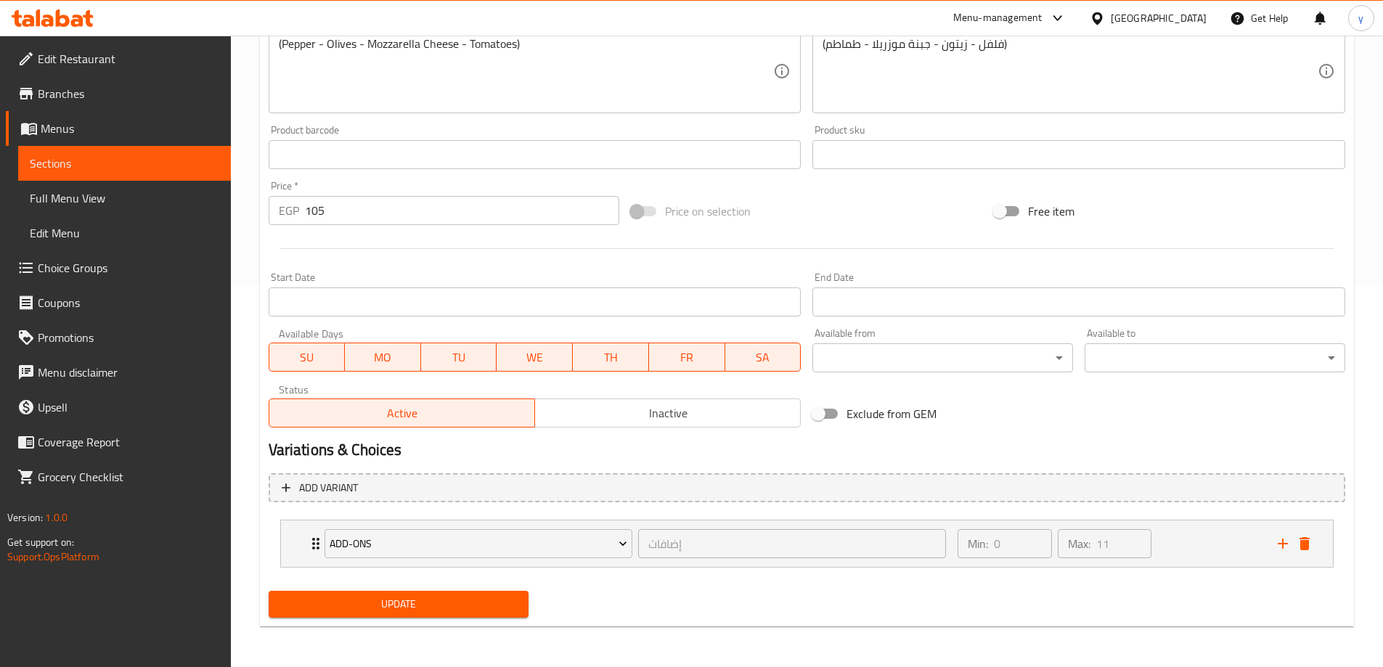
type input "صاروخ سجق مدخن"
click at [449, 606] on span "Update" at bounding box center [398, 604] width 237 height 18
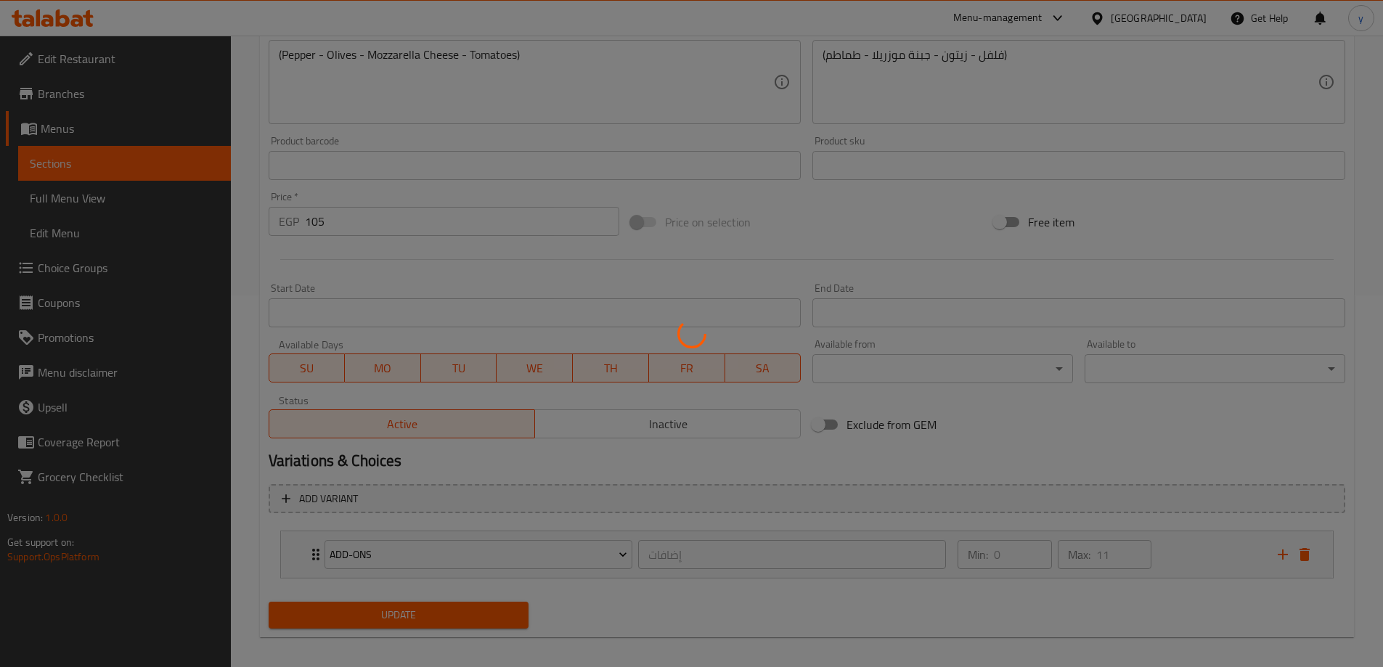
scroll to position [92, 0]
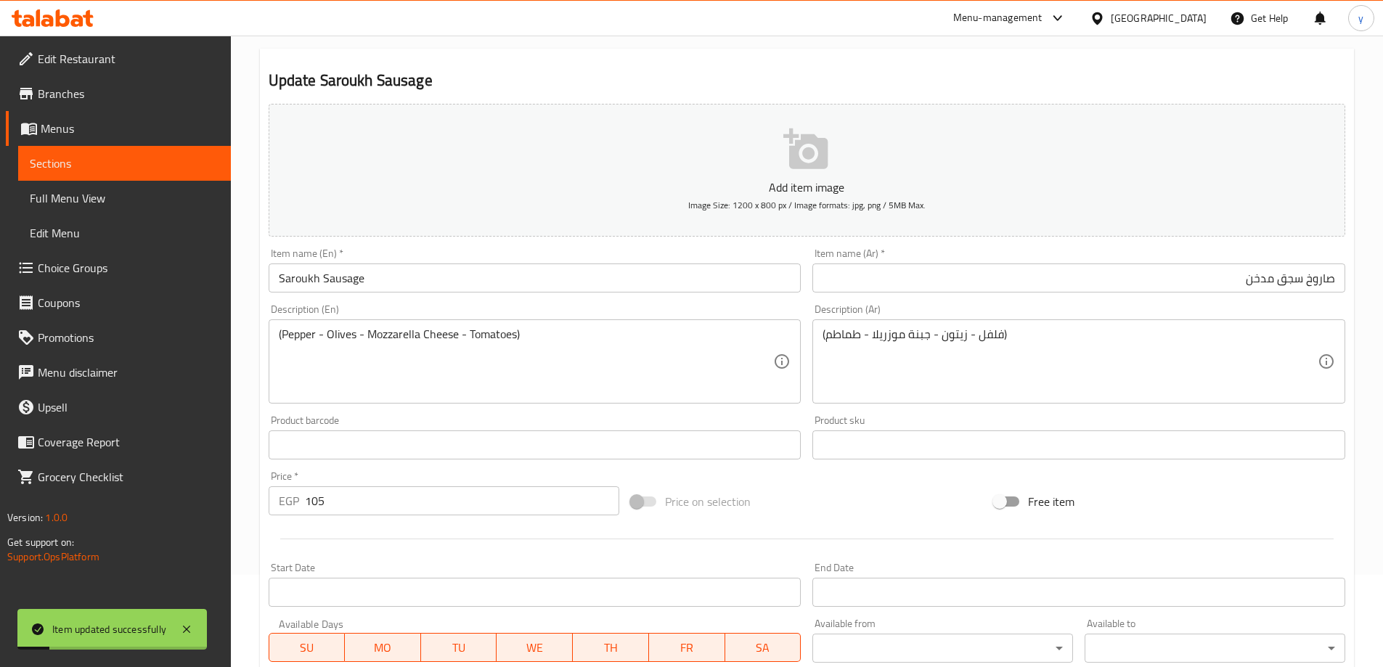
click at [1256, 279] on input "صاروخ سجق مدخن" at bounding box center [1078, 277] width 533 height 29
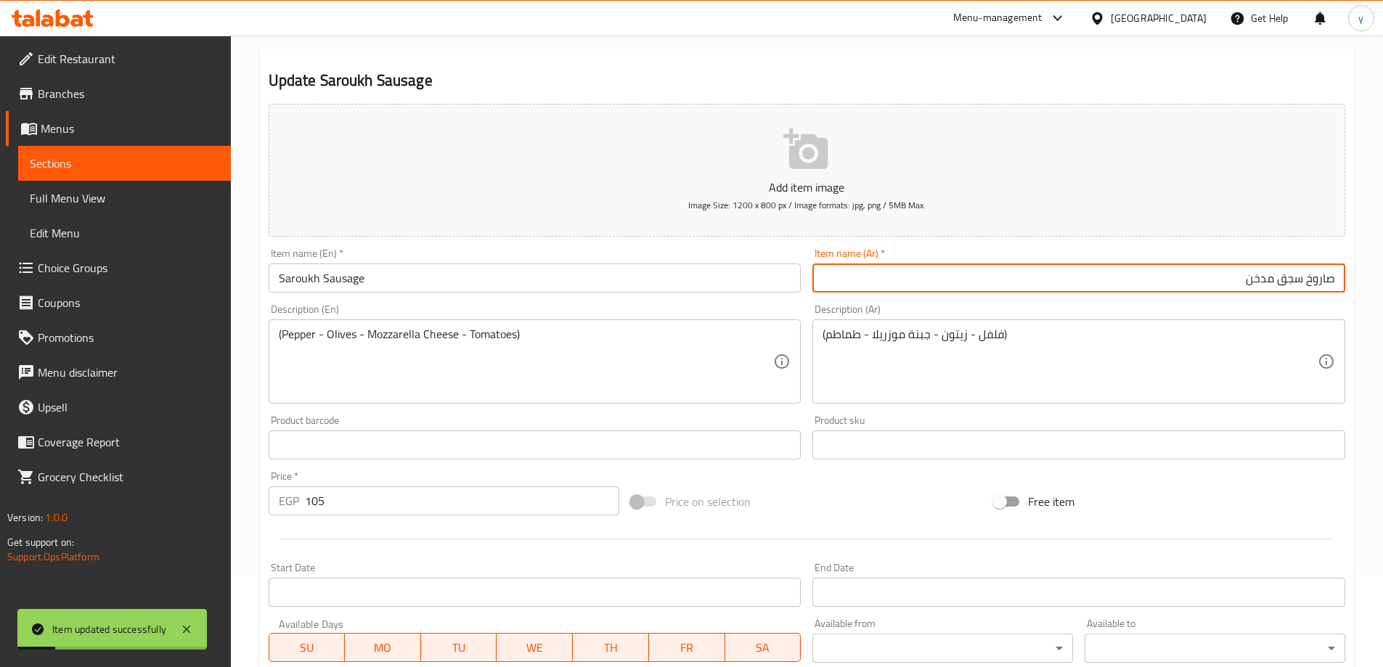
click at [1256, 279] on input "صاروخ سجق مدخن" at bounding box center [1078, 277] width 533 height 29
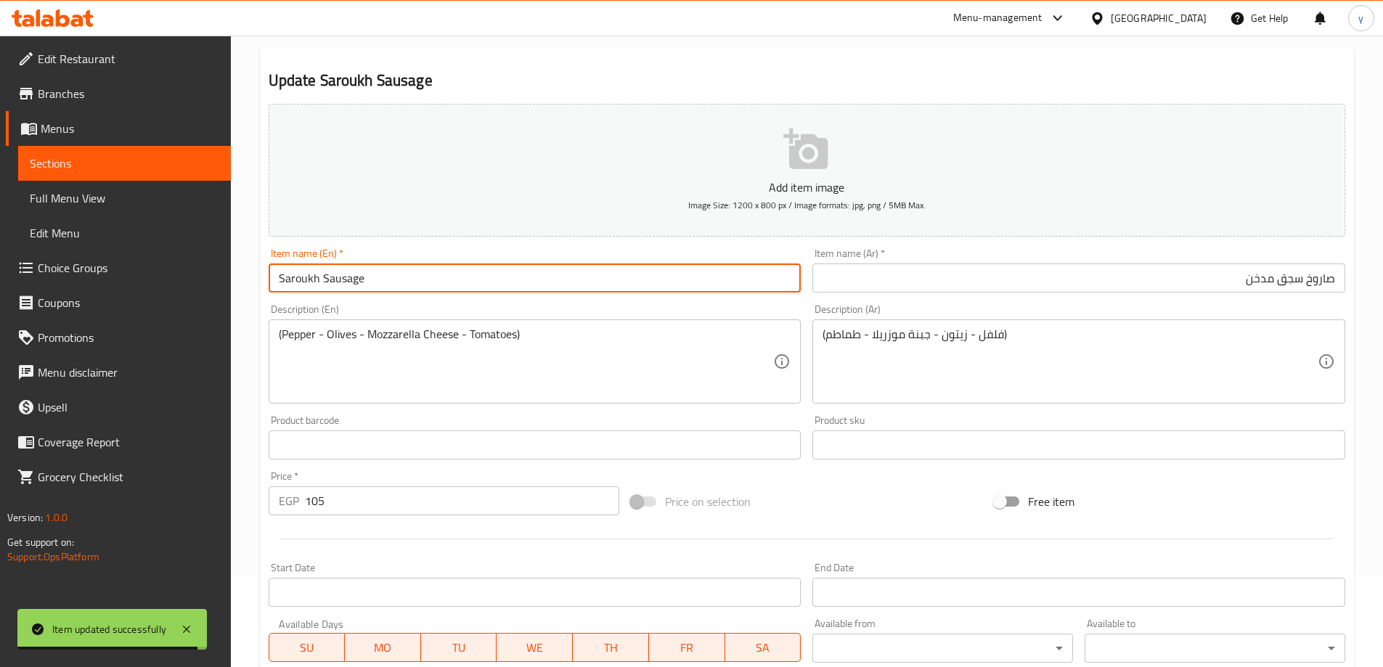
click at [552, 266] on input "Saroukh Sausage" at bounding box center [535, 277] width 533 height 29
paste input "Smoked"
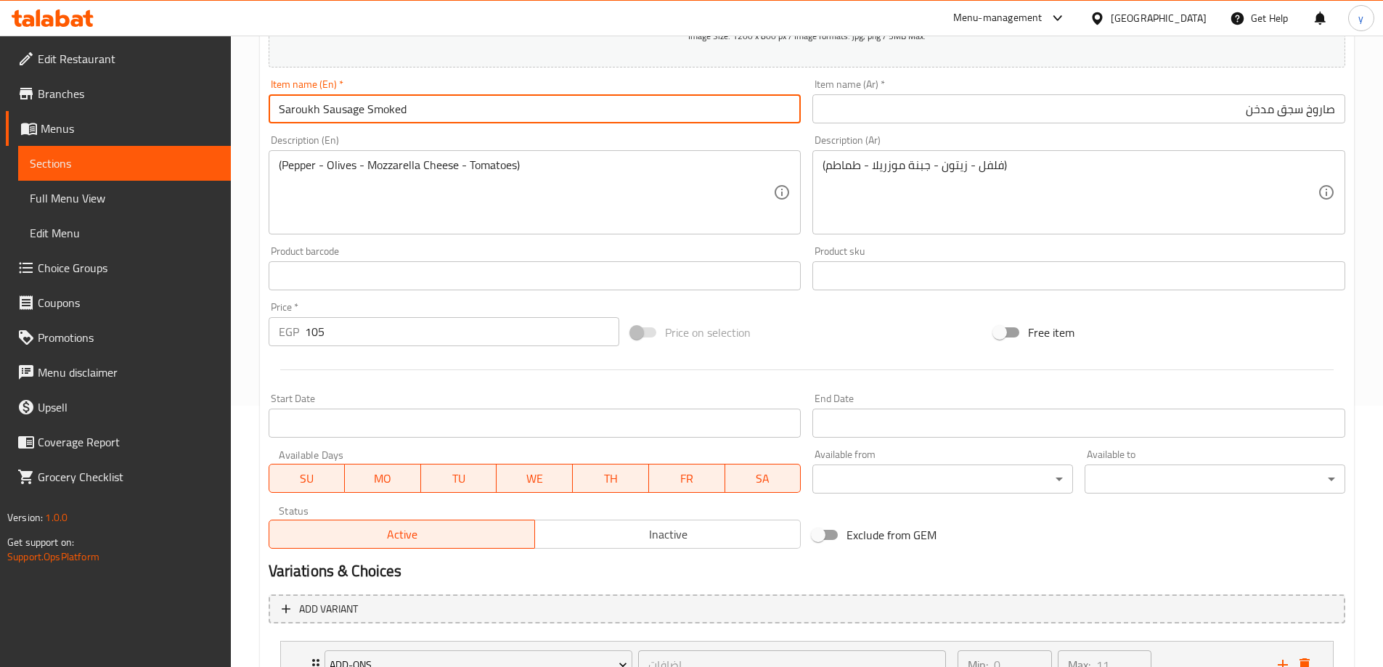
scroll to position [383, 0]
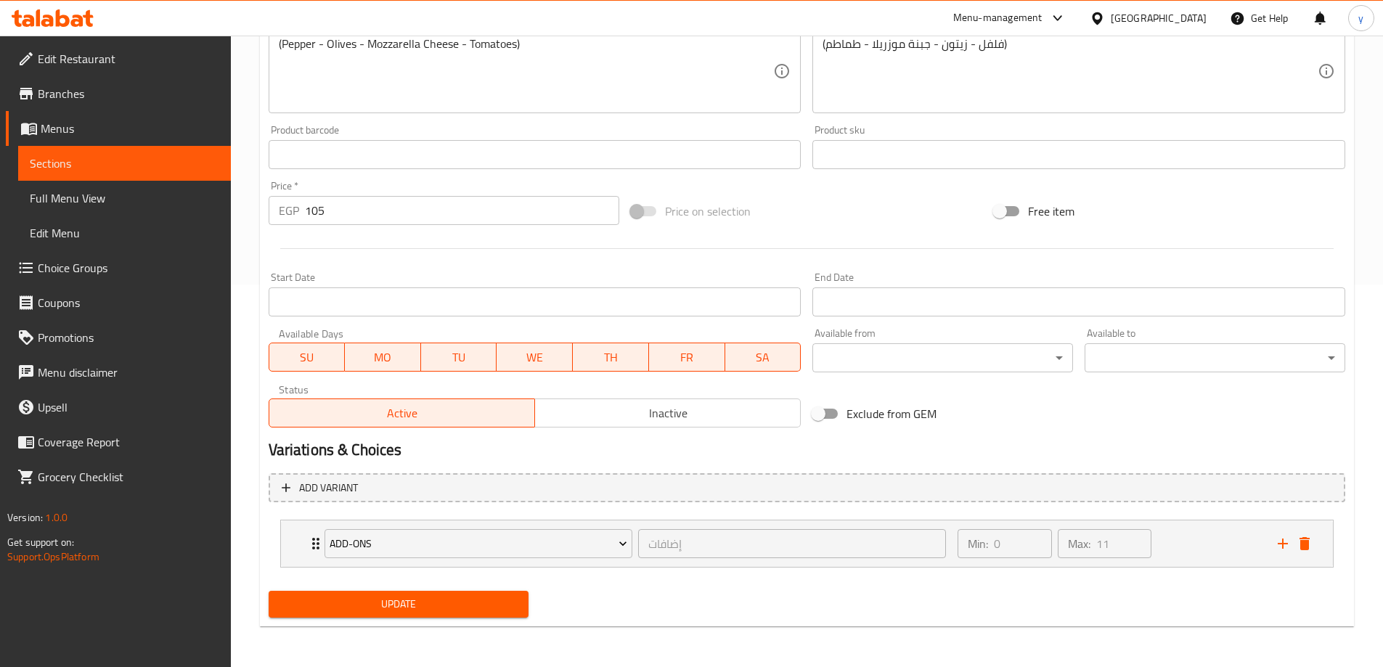
type input "Saroukh Sausage Smoked"
click at [373, 600] on span "Update" at bounding box center [398, 604] width 237 height 18
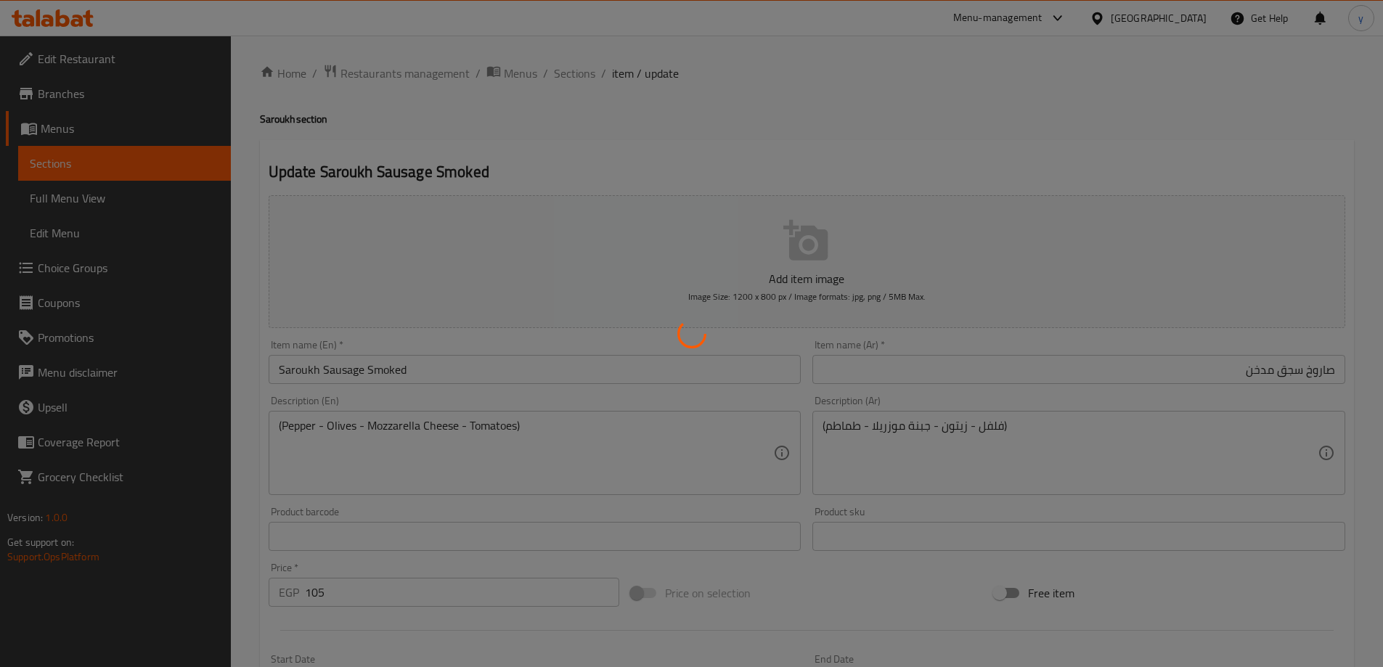
scroll to position [0, 0]
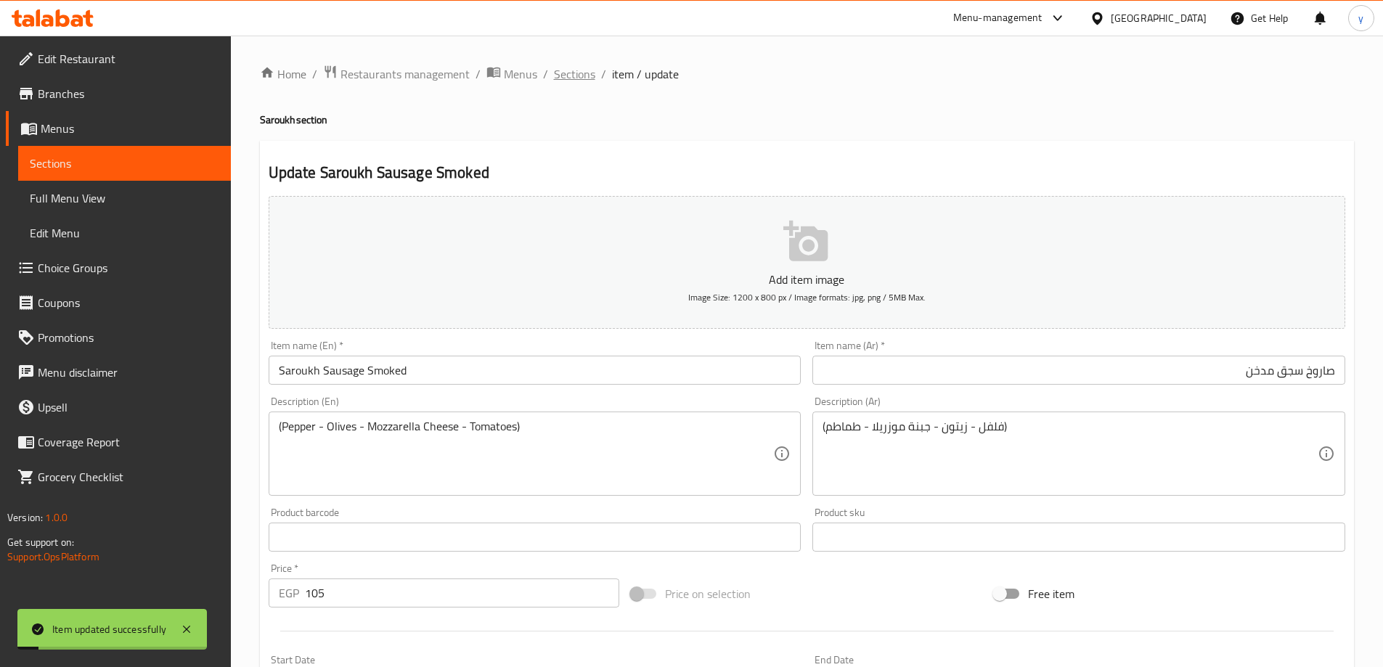
click at [559, 74] on span "Sections" at bounding box center [574, 73] width 41 height 17
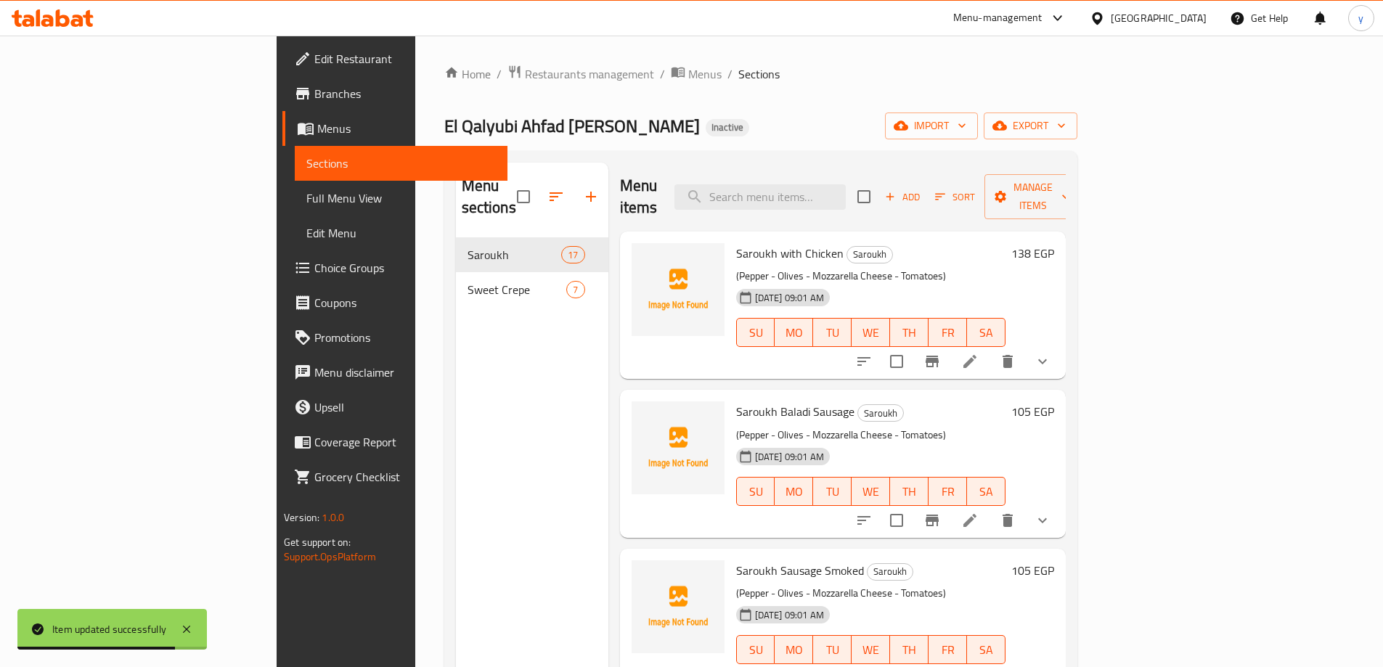
click at [736, 560] on span "Saroukh Sausage Smoked" at bounding box center [800, 571] width 128 height 22
copy span "Saroukh"
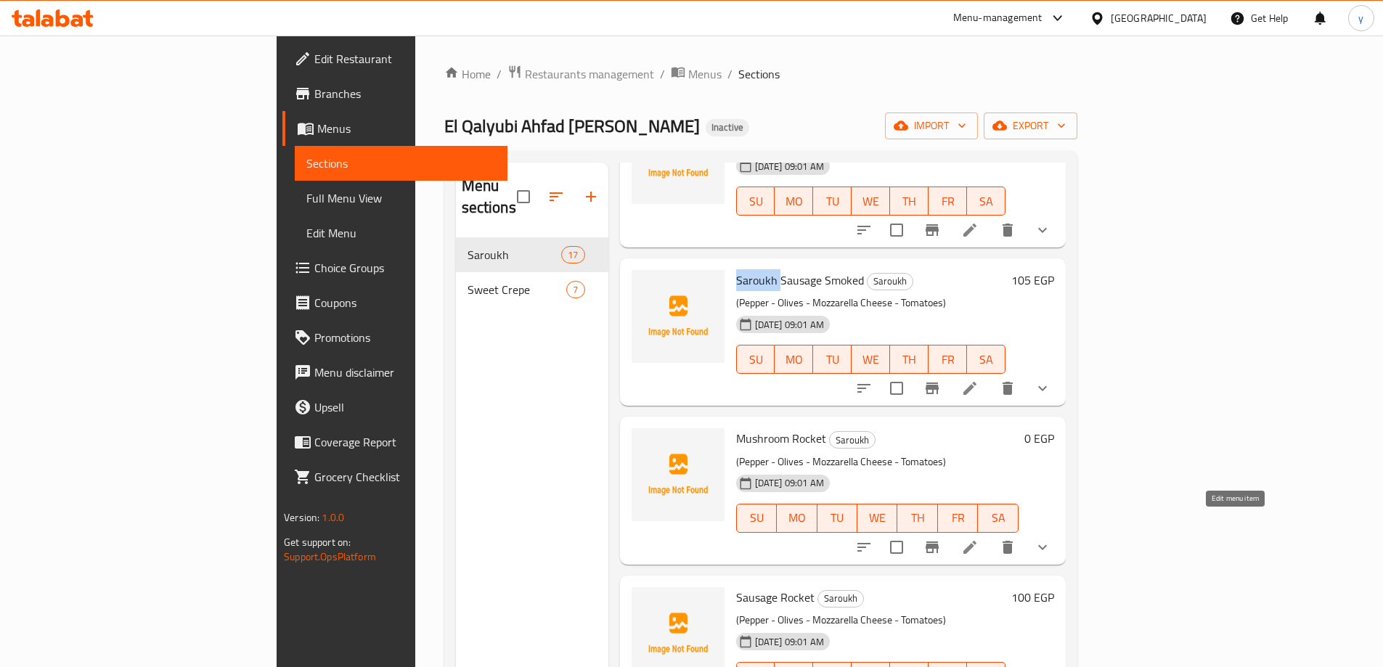
click at [978, 539] on icon at bounding box center [969, 547] width 17 height 17
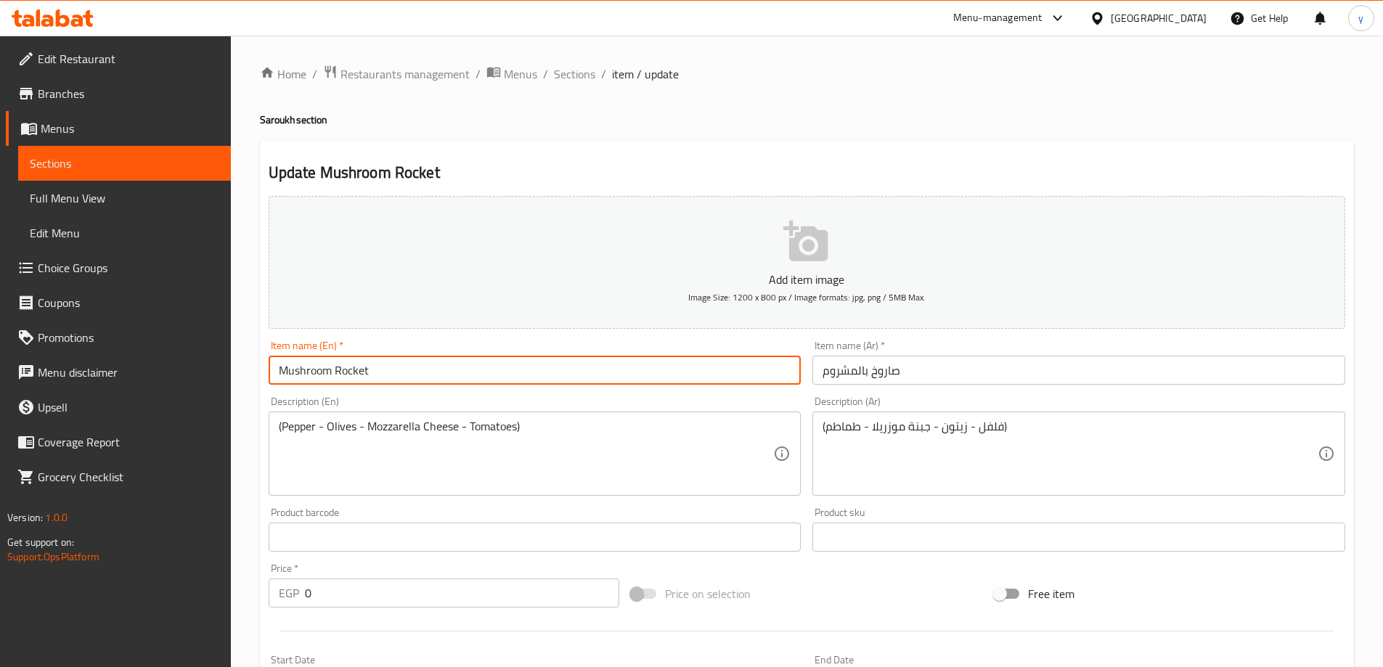
click at [278, 371] on input "Mushroom Rocket" at bounding box center [535, 370] width 533 height 29
paste input "Saroukh"
click at [400, 372] on input "Saroukh Mushroom Rocket" at bounding box center [535, 370] width 533 height 29
click at [322, 369] on input "Saroukh Mushroom" at bounding box center [535, 370] width 533 height 29
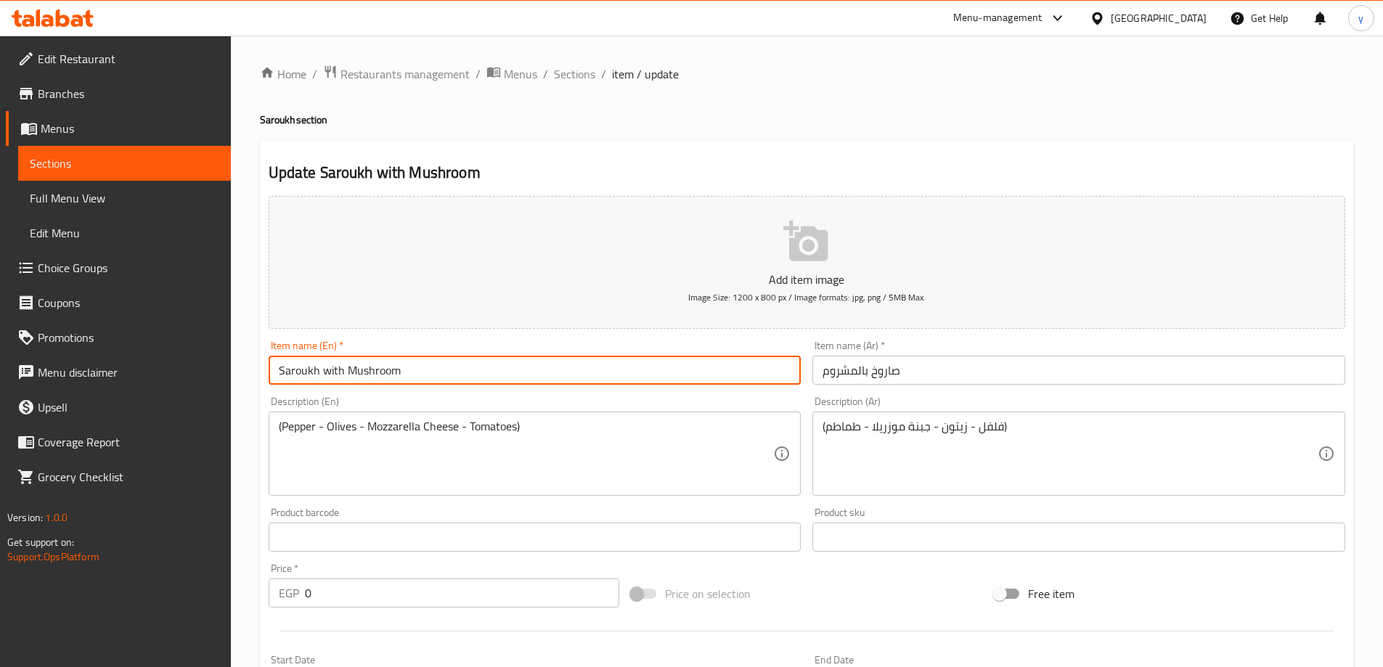
click at [481, 362] on input "Saroukh with Mushroom" at bounding box center [535, 370] width 533 height 29
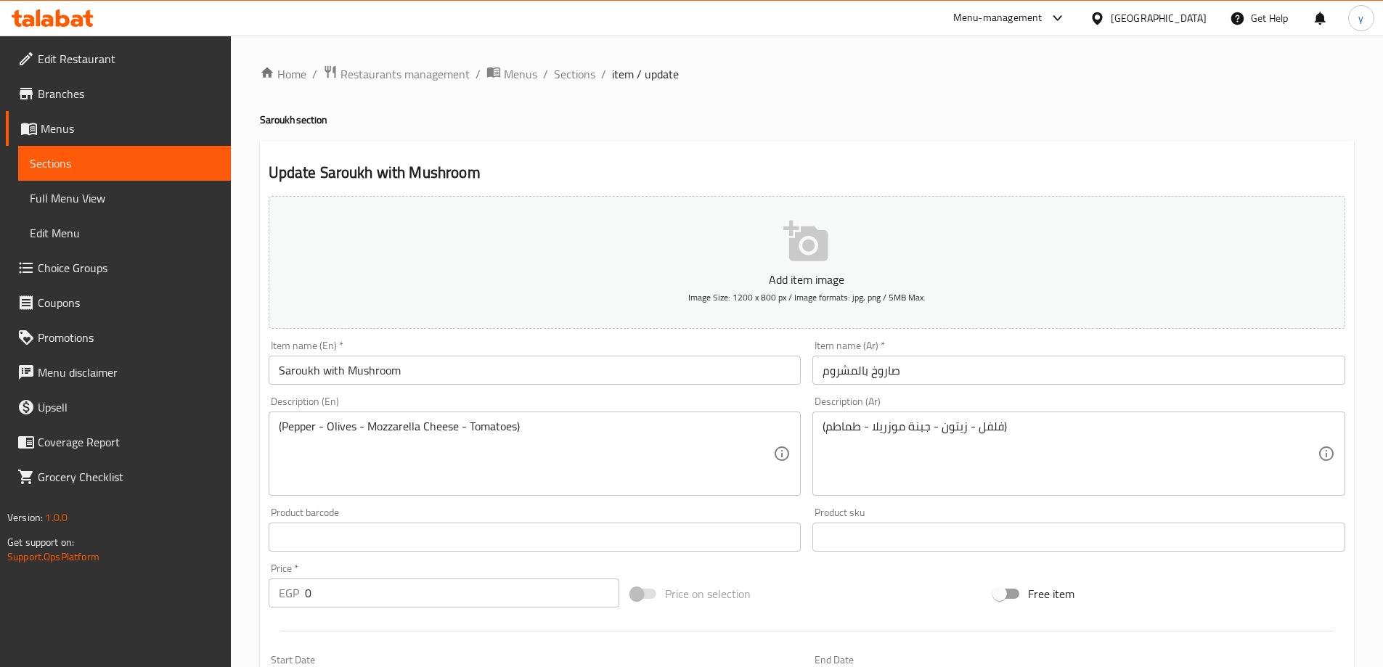
click at [512, 382] on input "Saroukh with Mushroom" at bounding box center [535, 370] width 533 height 29
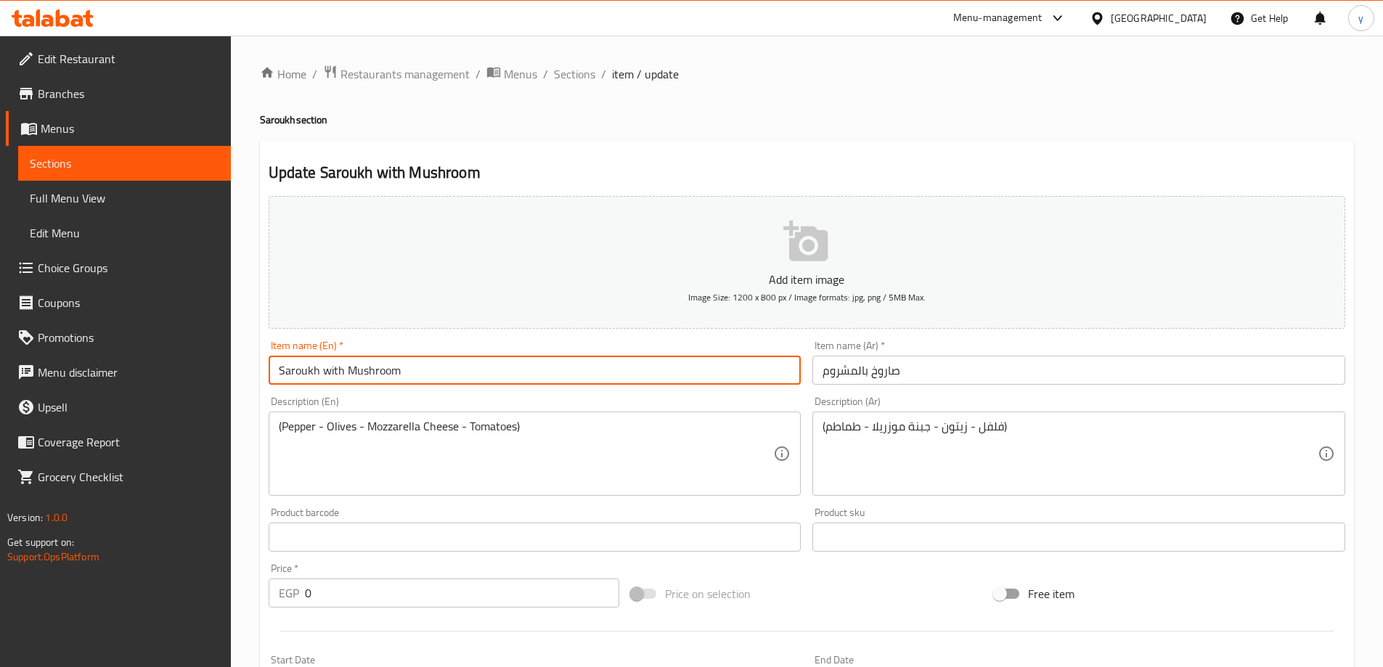
click at [512, 382] on input "Saroukh with Mushroom" at bounding box center [535, 370] width 533 height 29
type input "Saroukh With Mushroom"
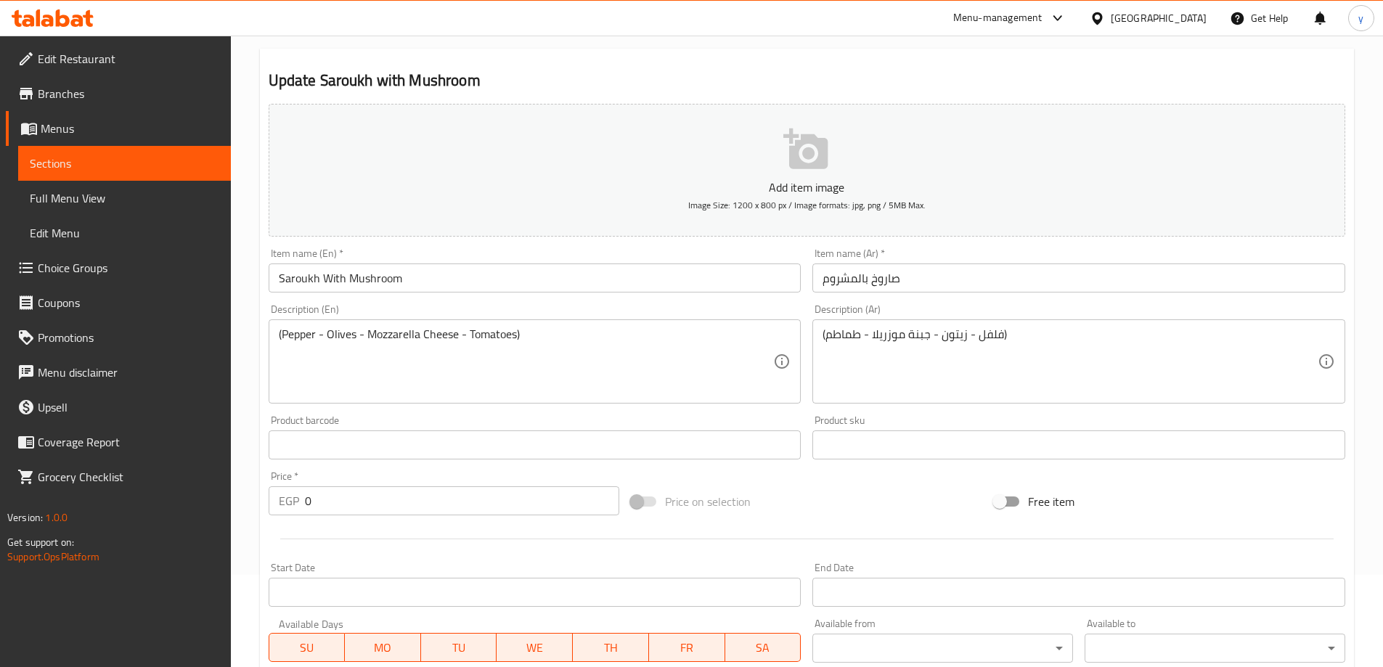
scroll to position [383, 0]
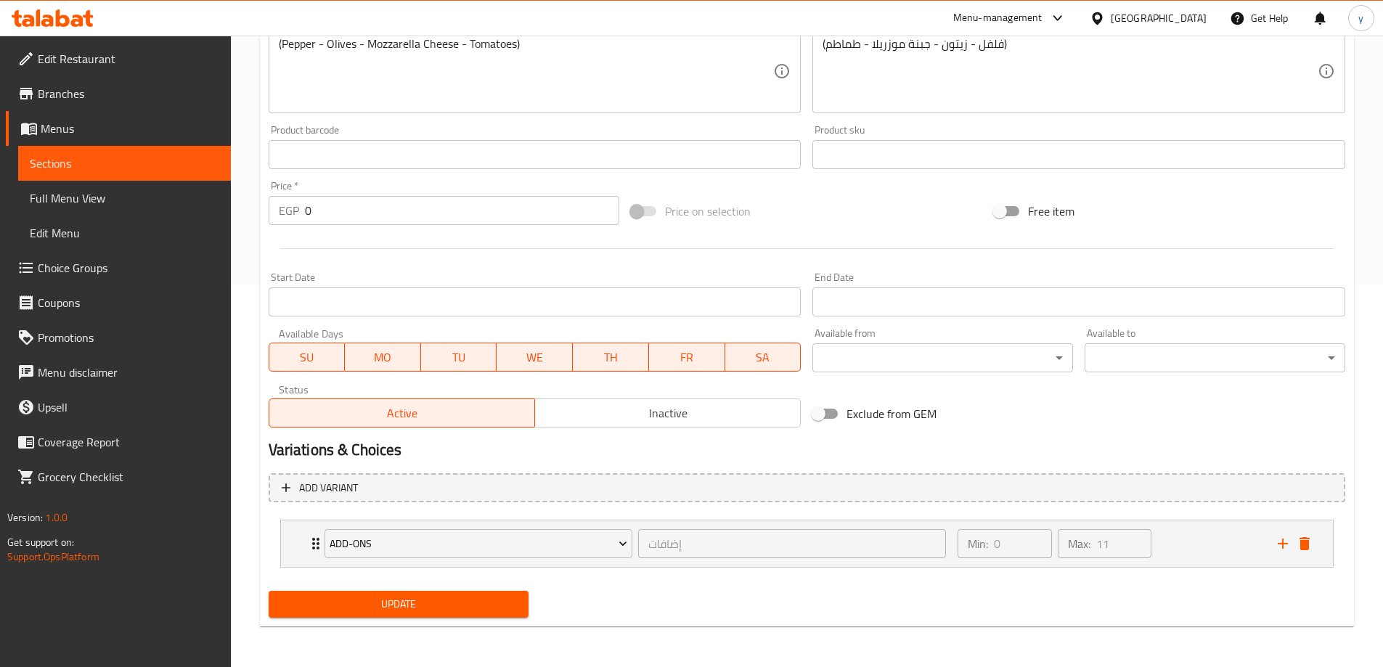
click at [408, 213] on input "0" at bounding box center [462, 210] width 315 height 29
type input "105"
click at [327, 602] on span "Update" at bounding box center [398, 604] width 237 height 18
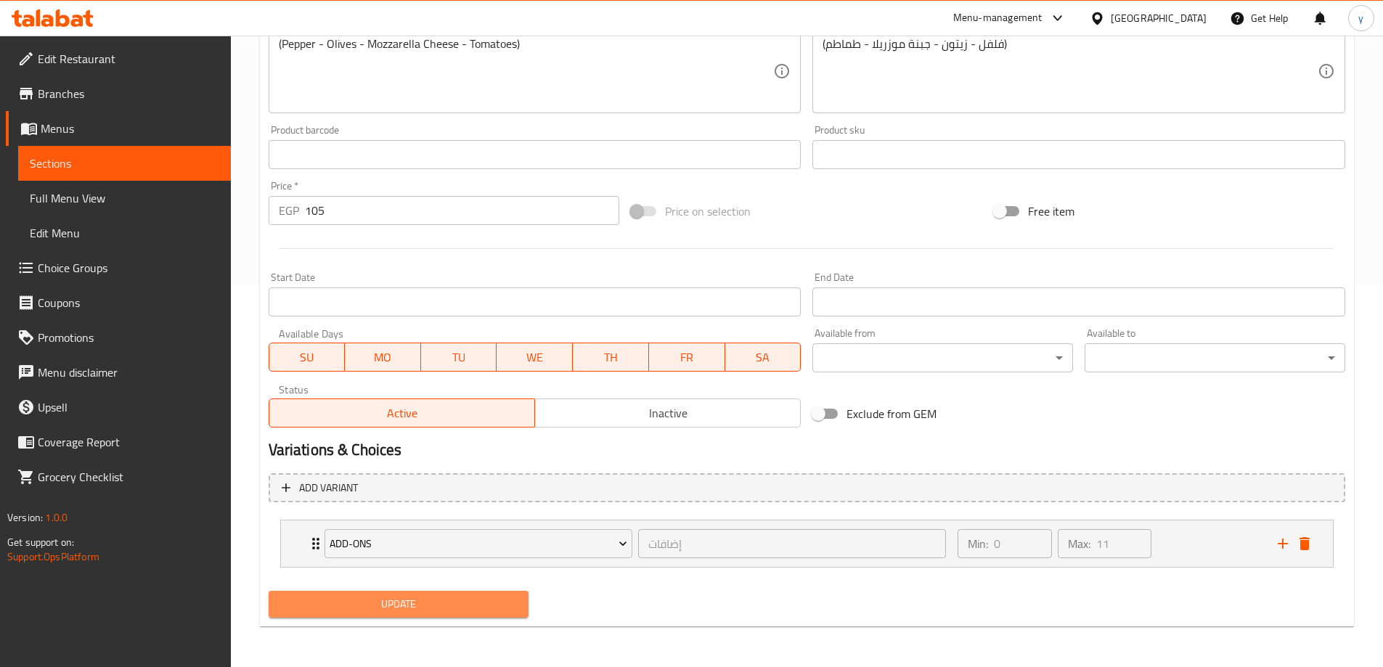
click at [385, 610] on span "Update" at bounding box center [398, 604] width 237 height 18
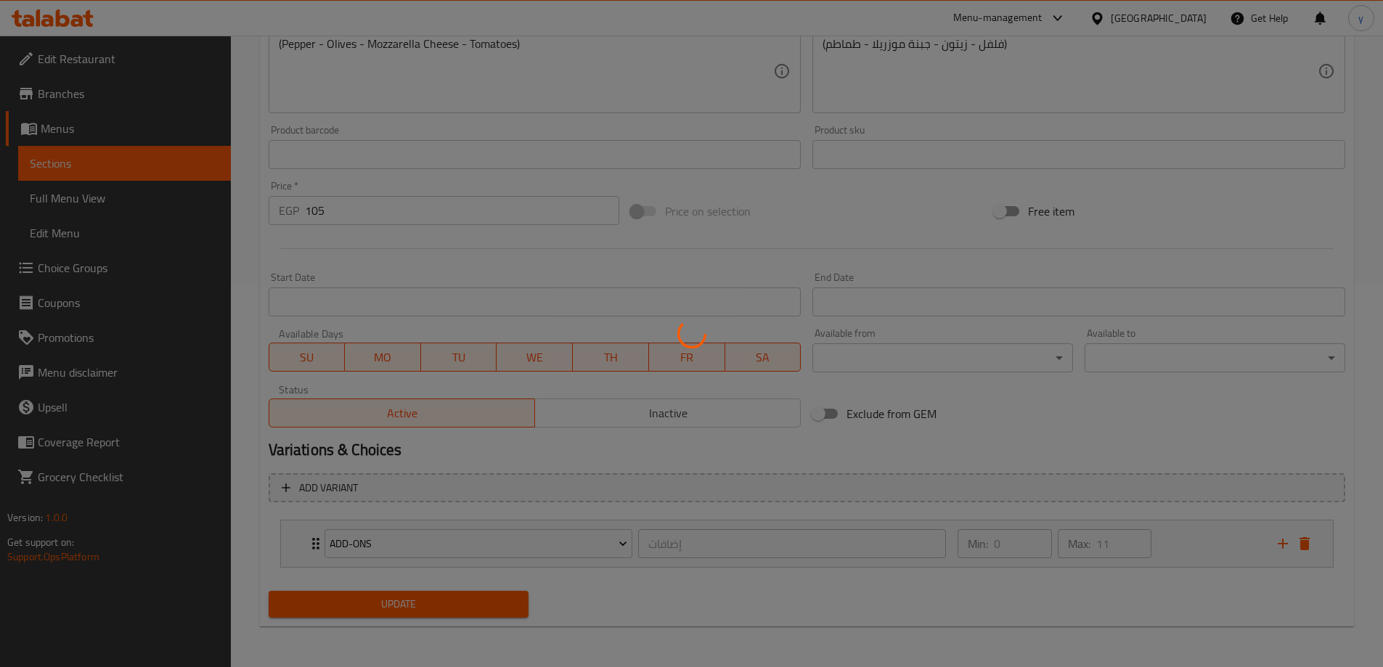
scroll to position [0, 0]
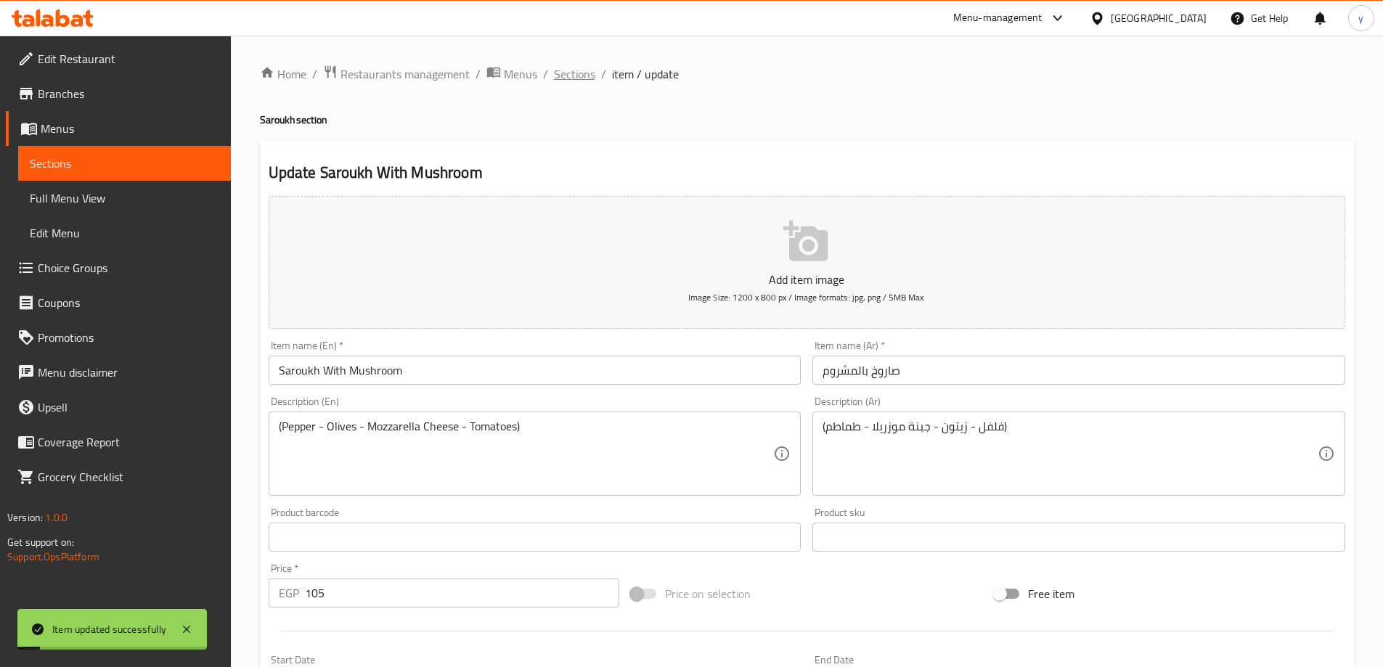
click at [562, 75] on span "Sections" at bounding box center [574, 73] width 41 height 17
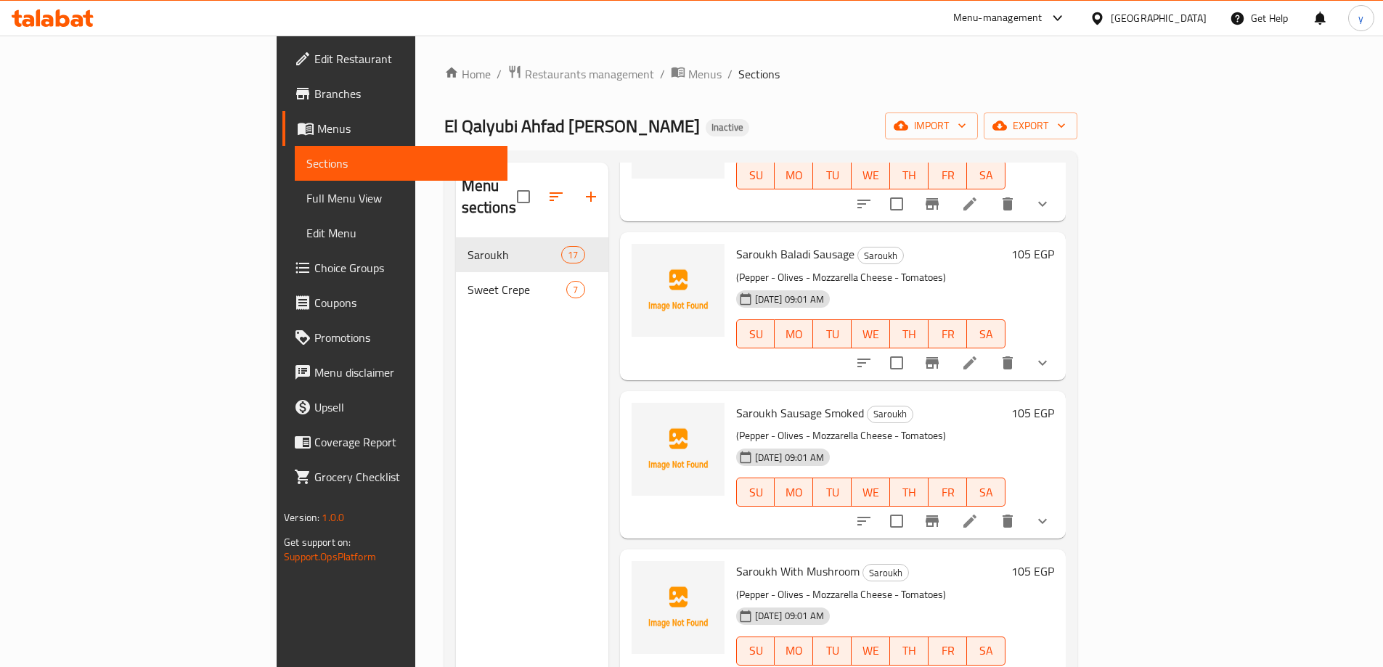
scroll to position [145, 0]
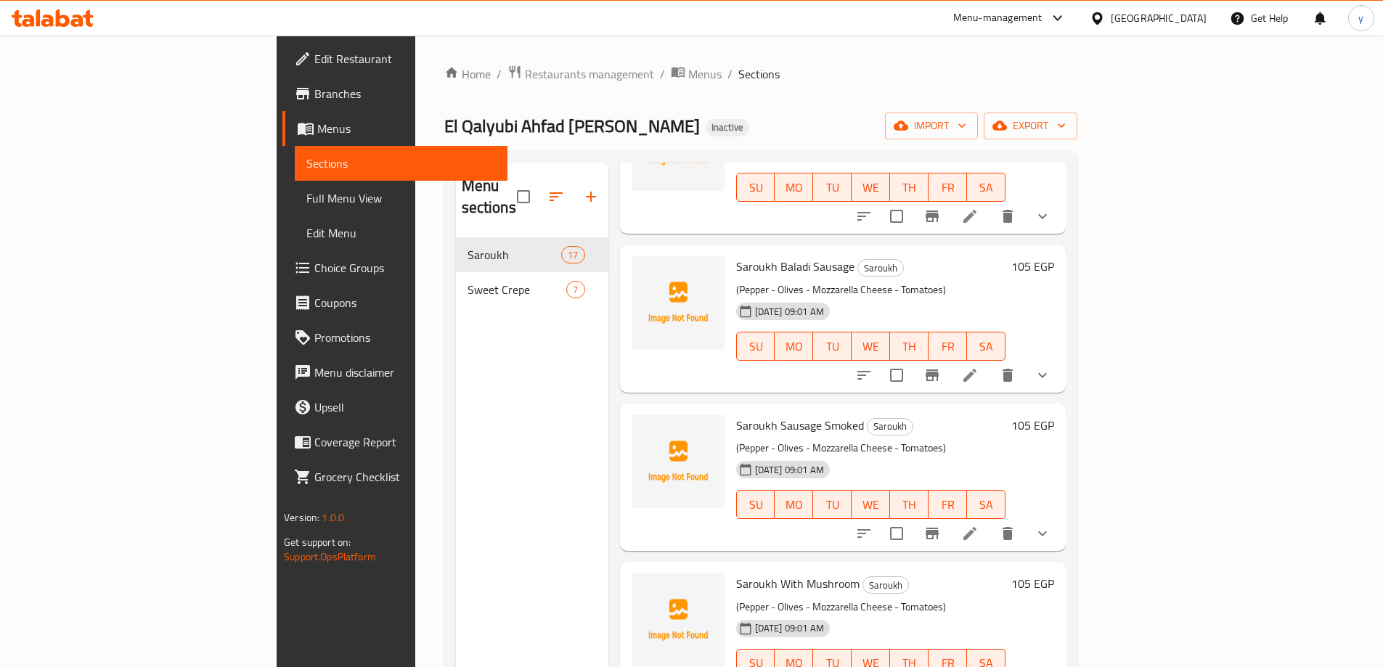
click at [736, 255] on span "Saroukh Baladi Sausage" at bounding box center [795, 266] width 118 height 22
copy span "Saroukh"
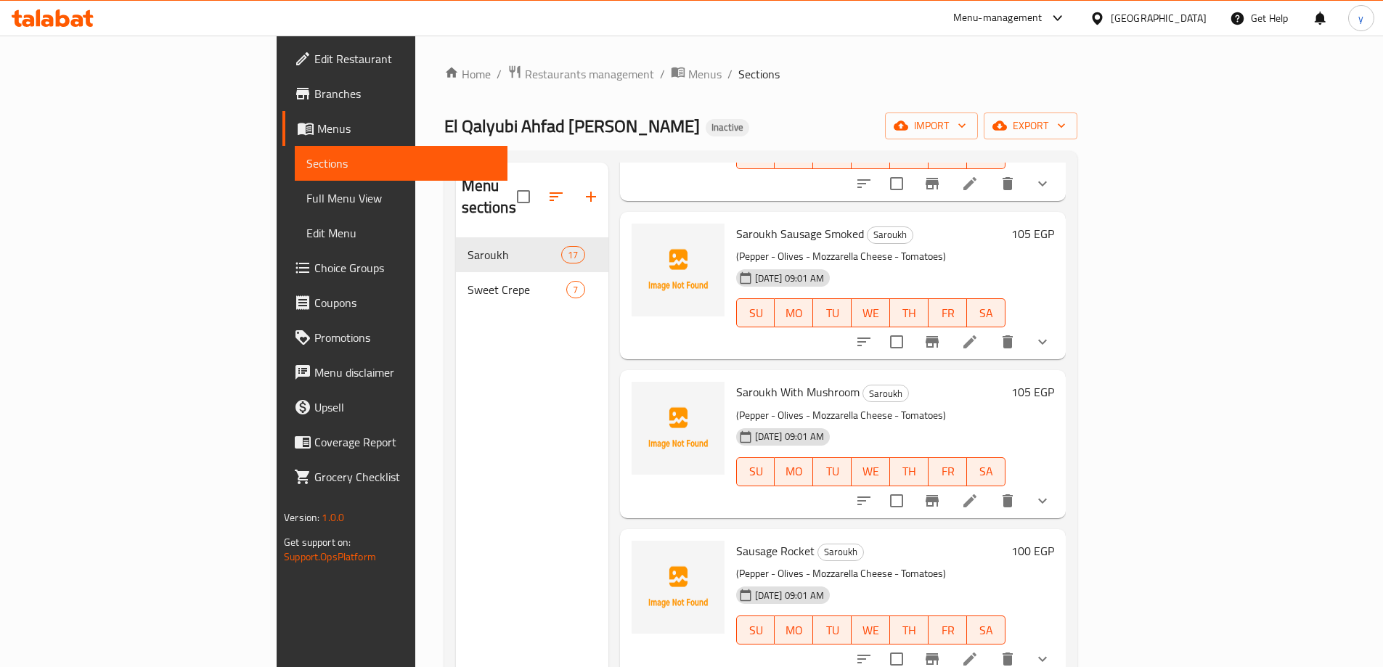
scroll to position [363, 0]
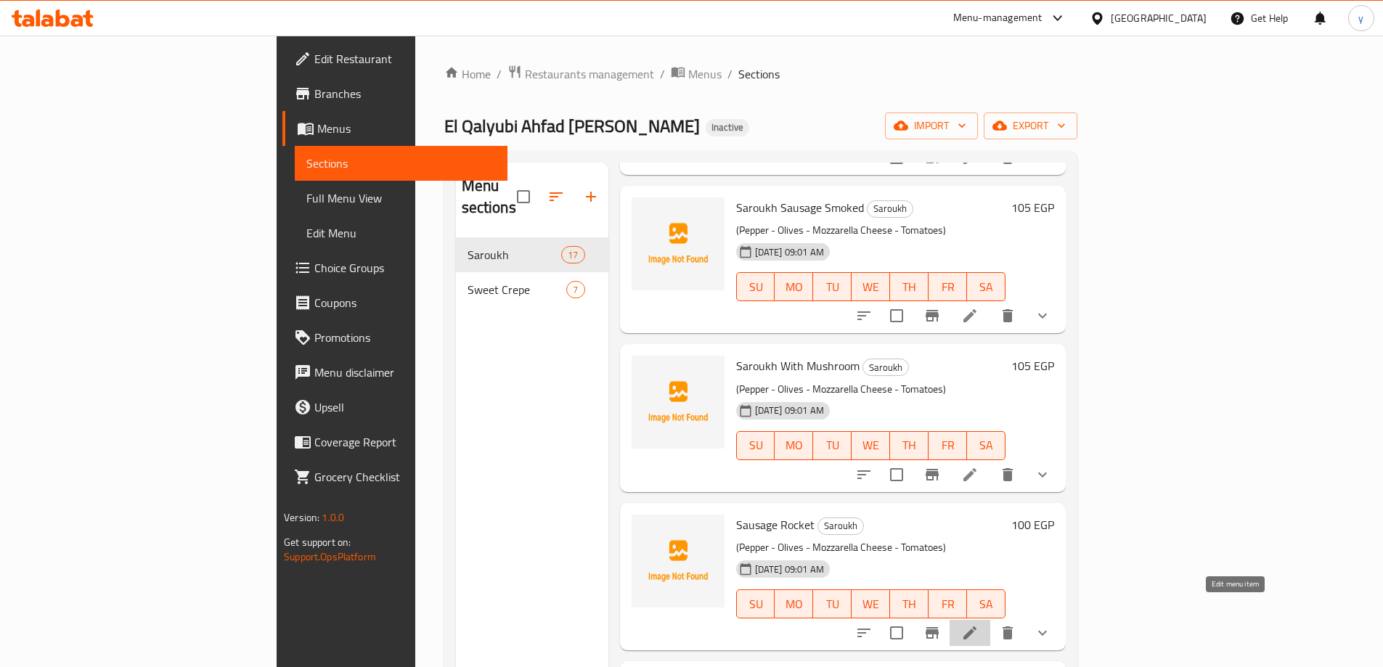
click at [978, 624] on icon at bounding box center [969, 632] width 17 height 17
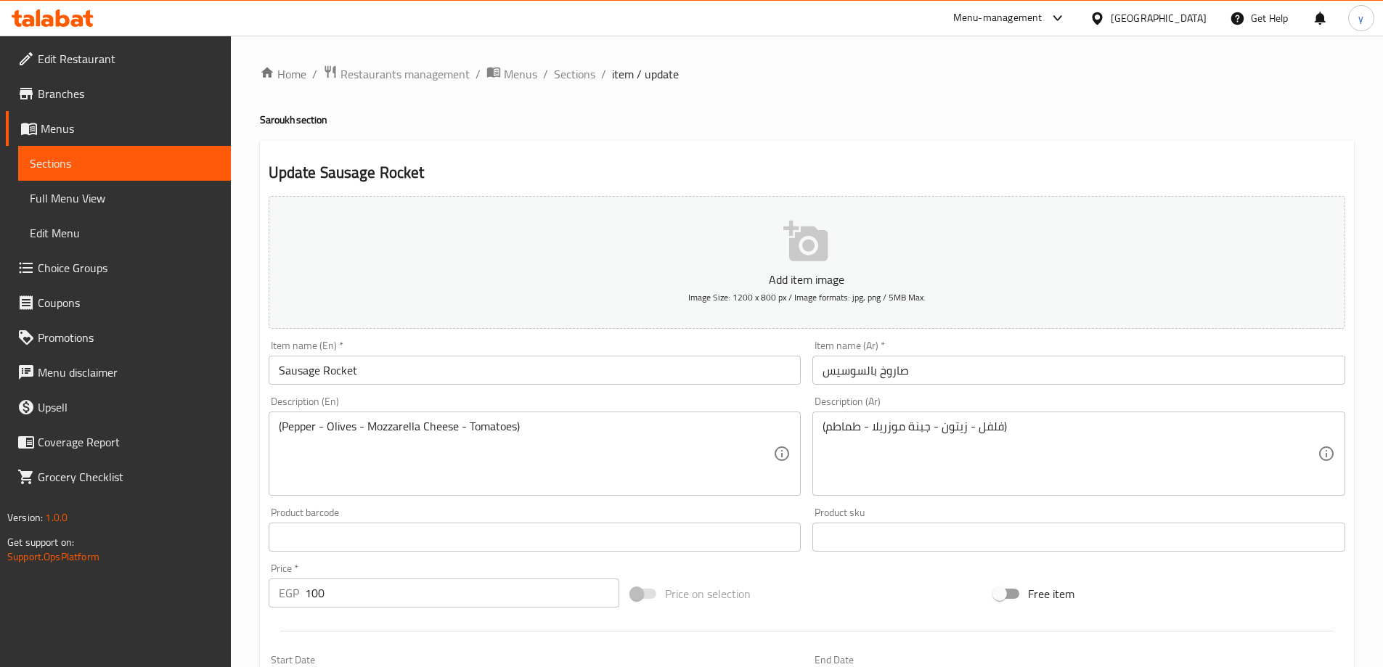
click at [279, 369] on input "Sausage Rocket" at bounding box center [535, 370] width 533 height 29
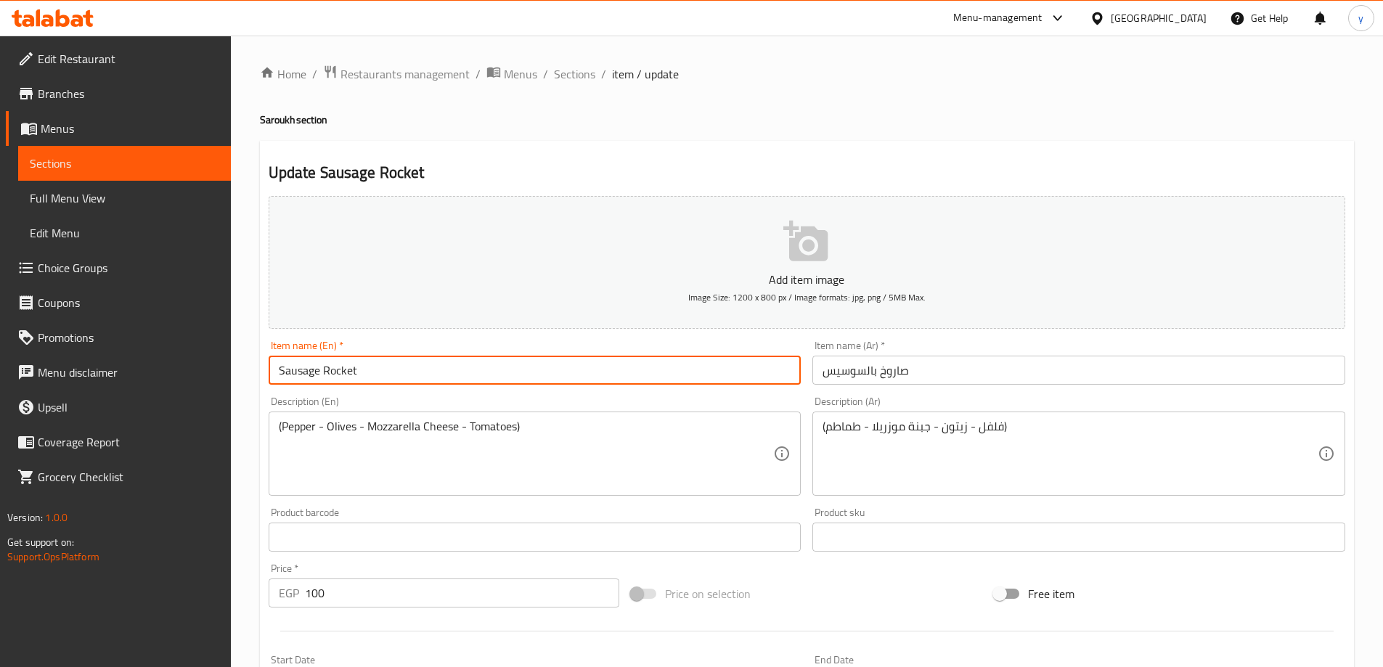
paste input "Saroukh"
click at [384, 366] on input "Saroukh Sausage Rocket" at bounding box center [535, 370] width 533 height 29
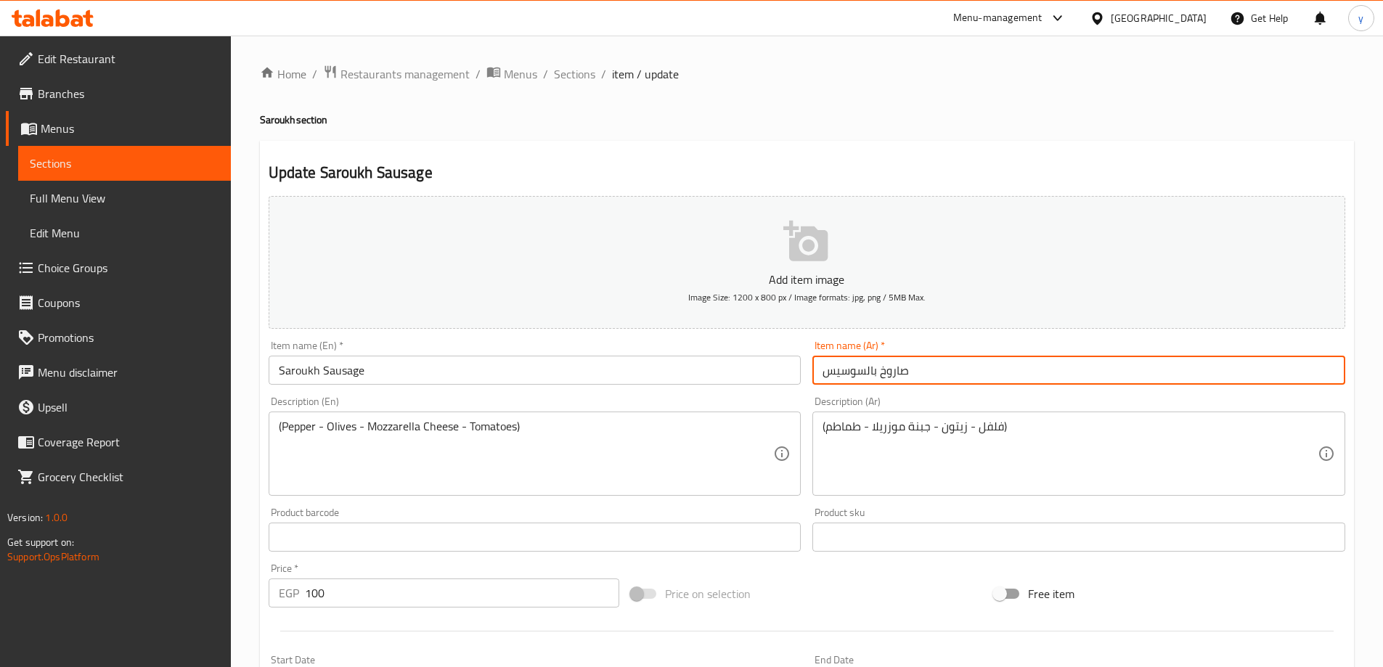
drag, startPoint x: 867, startPoint y: 375, endPoint x: 809, endPoint y: 371, distance: 58.2
click at [809, 371] on div "Item name (Ar)   * صاروخ بالسوسيس Item name (Ar) *" at bounding box center [1078, 363] width 544 height 56
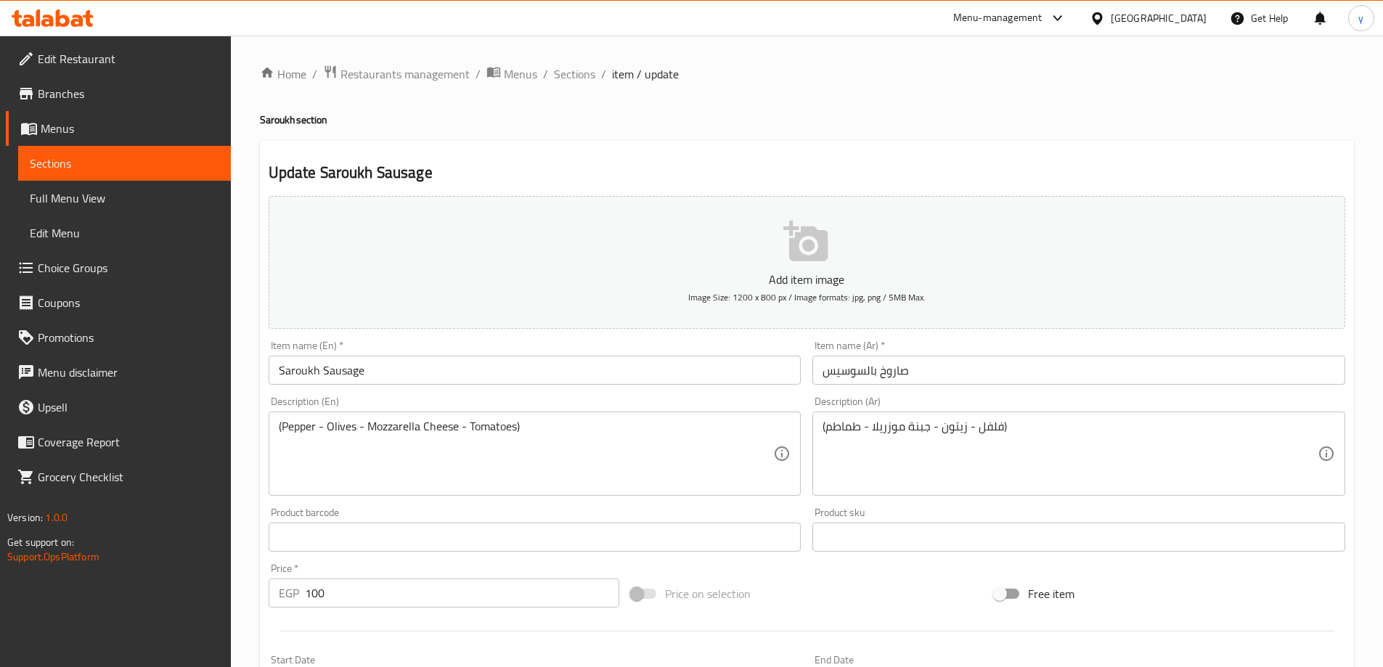
click at [351, 375] on input "Saroukh Sausage" at bounding box center [535, 370] width 533 height 29
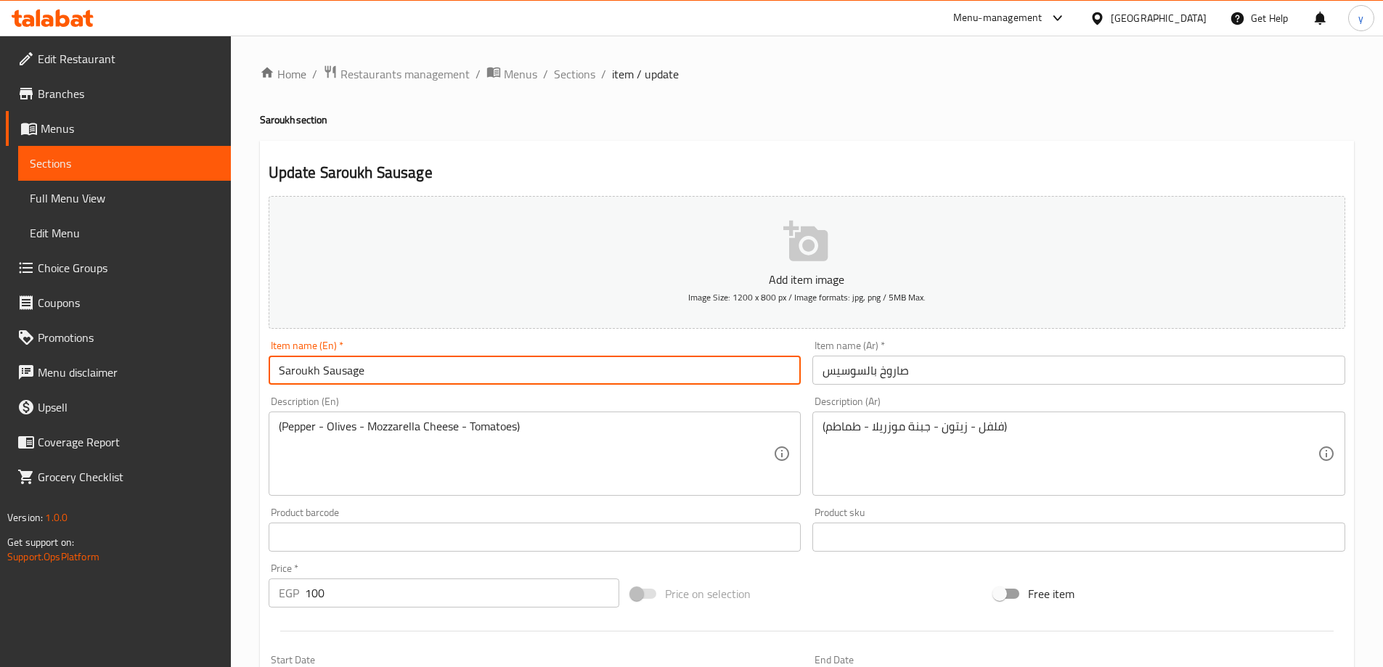
click at [351, 375] on input "Saroukh Sausage" at bounding box center [535, 370] width 533 height 29
paste input "Hot Dog"
click at [322, 374] on input "Saroukh Hot Dog" at bounding box center [535, 370] width 533 height 29
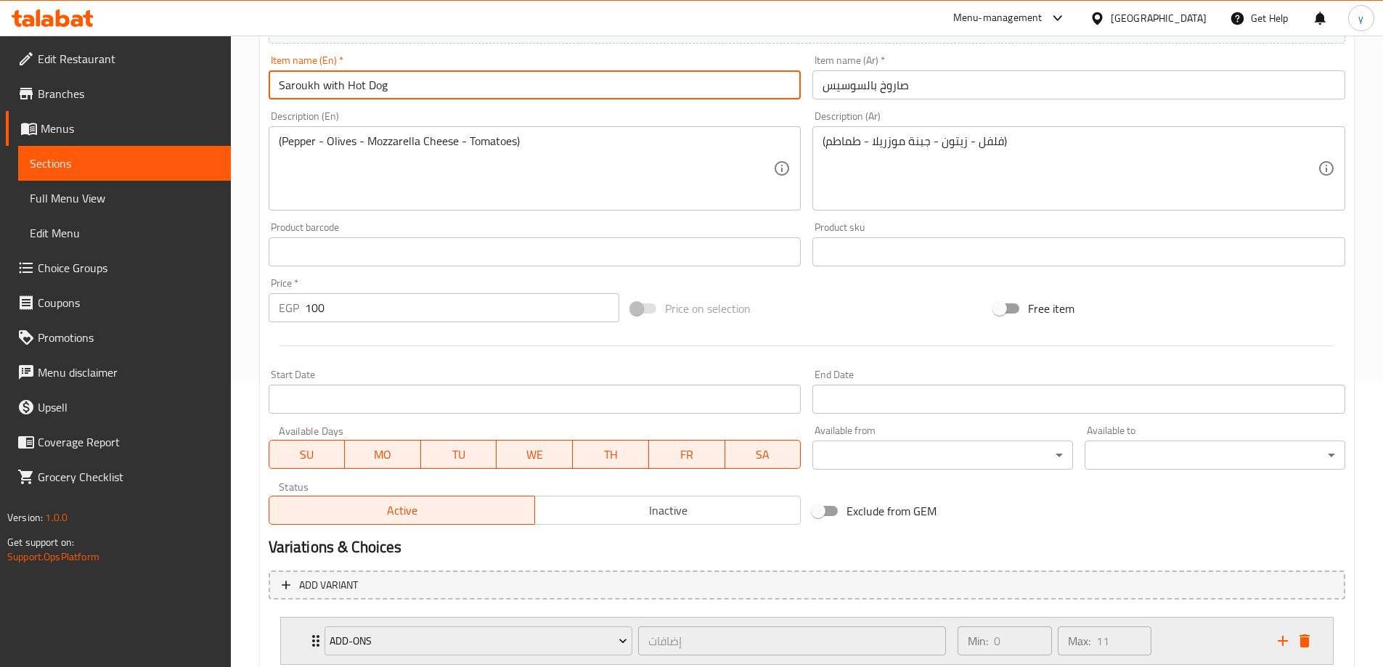
scroll to position [383, 0]
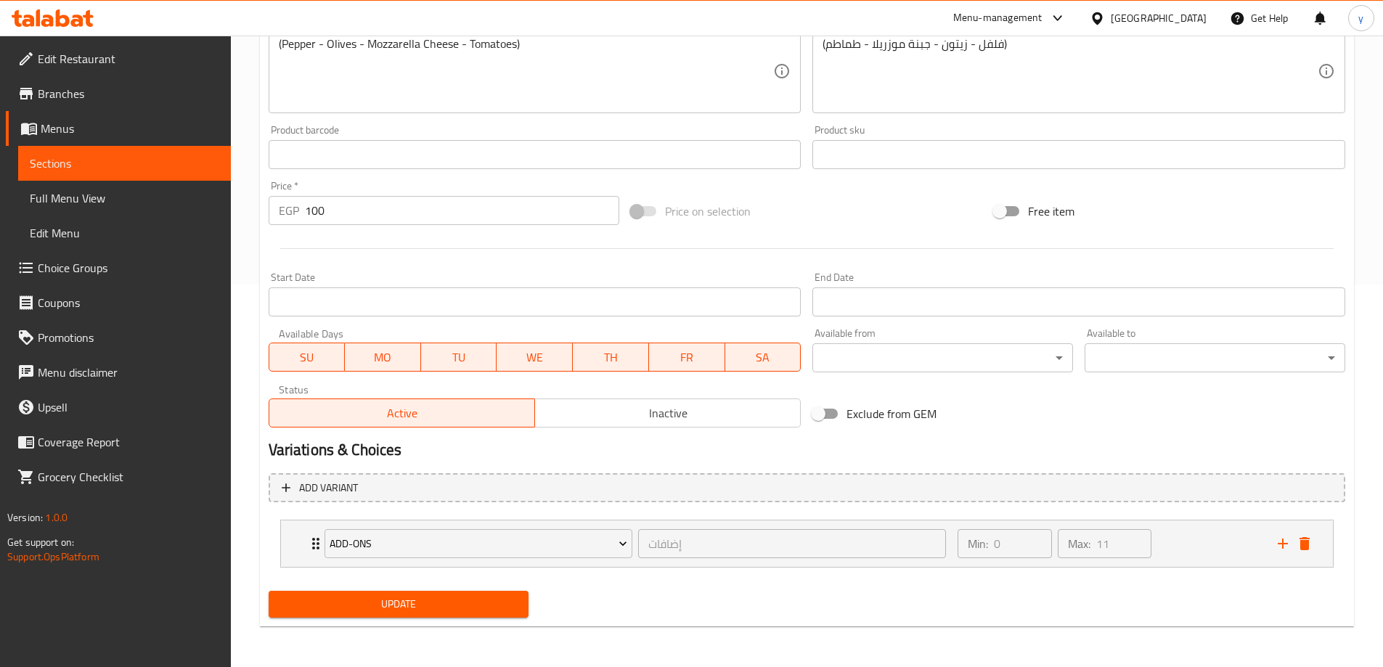
type input "Saroukh with Hot Dog"
click at [442, 608] on span "Update" at bounding box center [398, 604] width 237 height 18
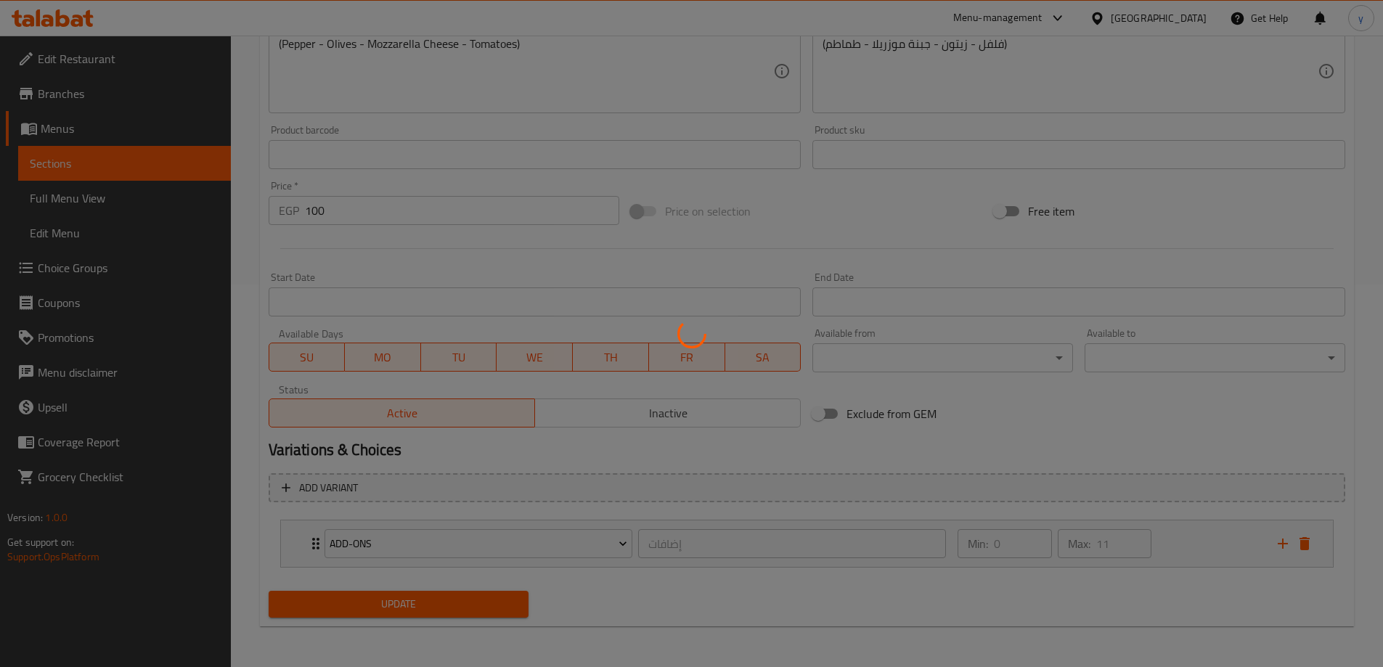
scroll to position [20, 0]
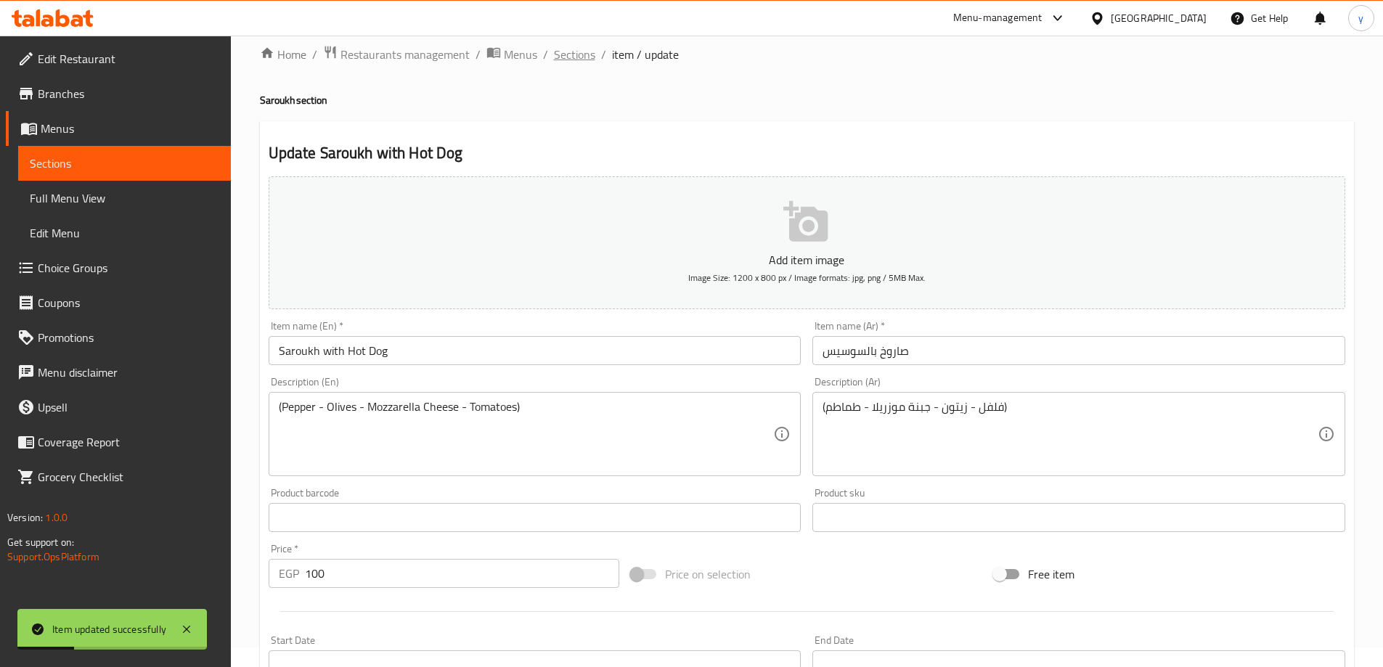
click at [561, 54] on span "Sections" at bounding box center [574, 54] width 41 height 17
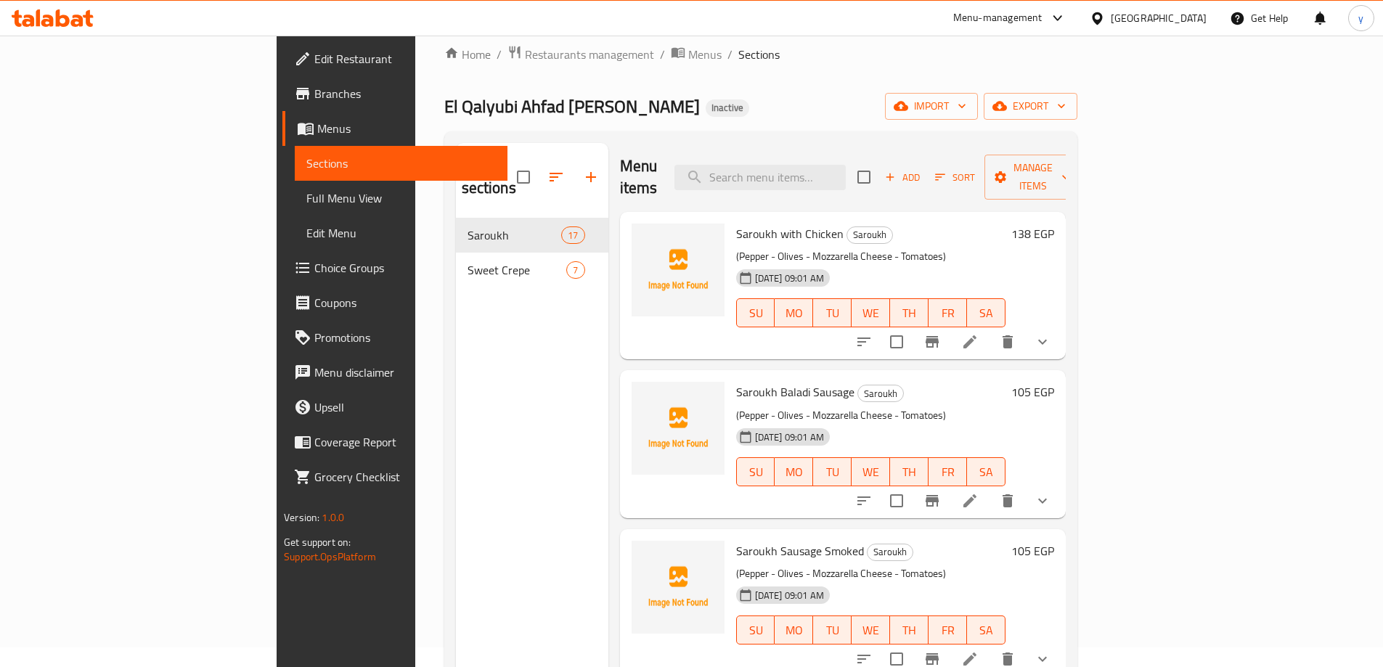
click at [736, 540] on span "Saroukh Sausage Smoked" at bounding box center [800, 551] width 128 height 22
copy span "Saroukh"
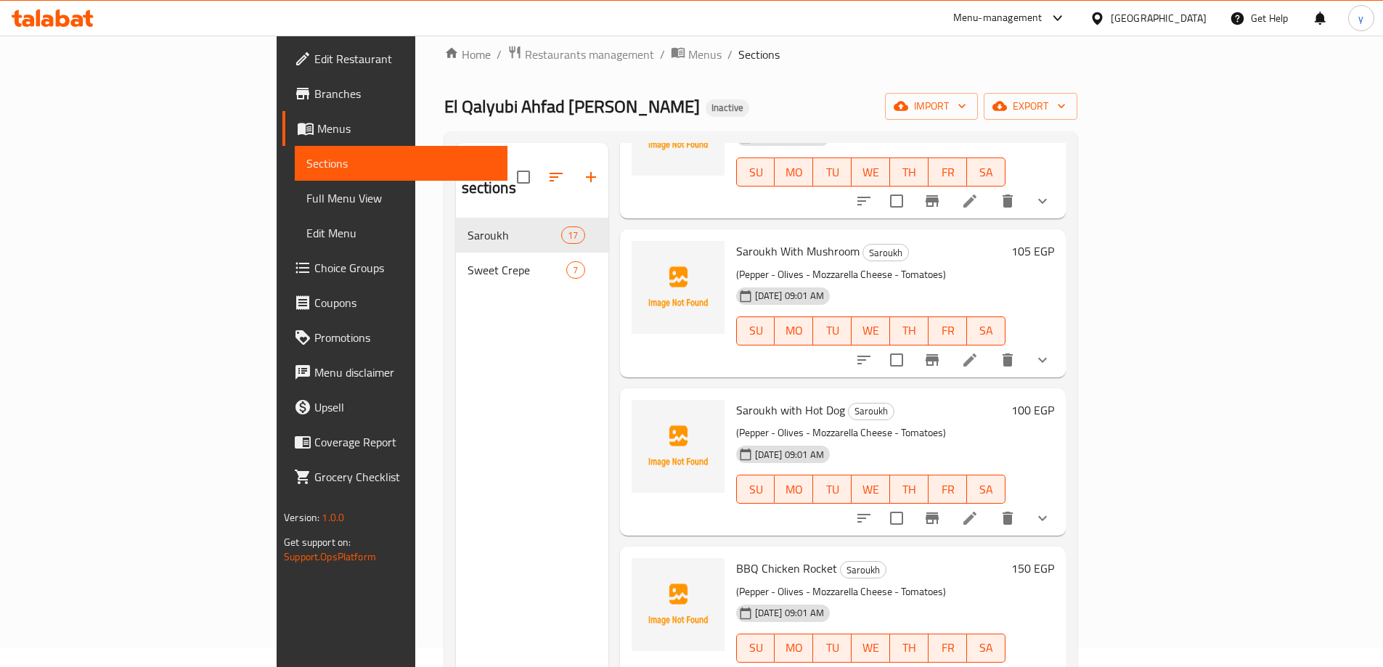
scroll to position [581, 0]
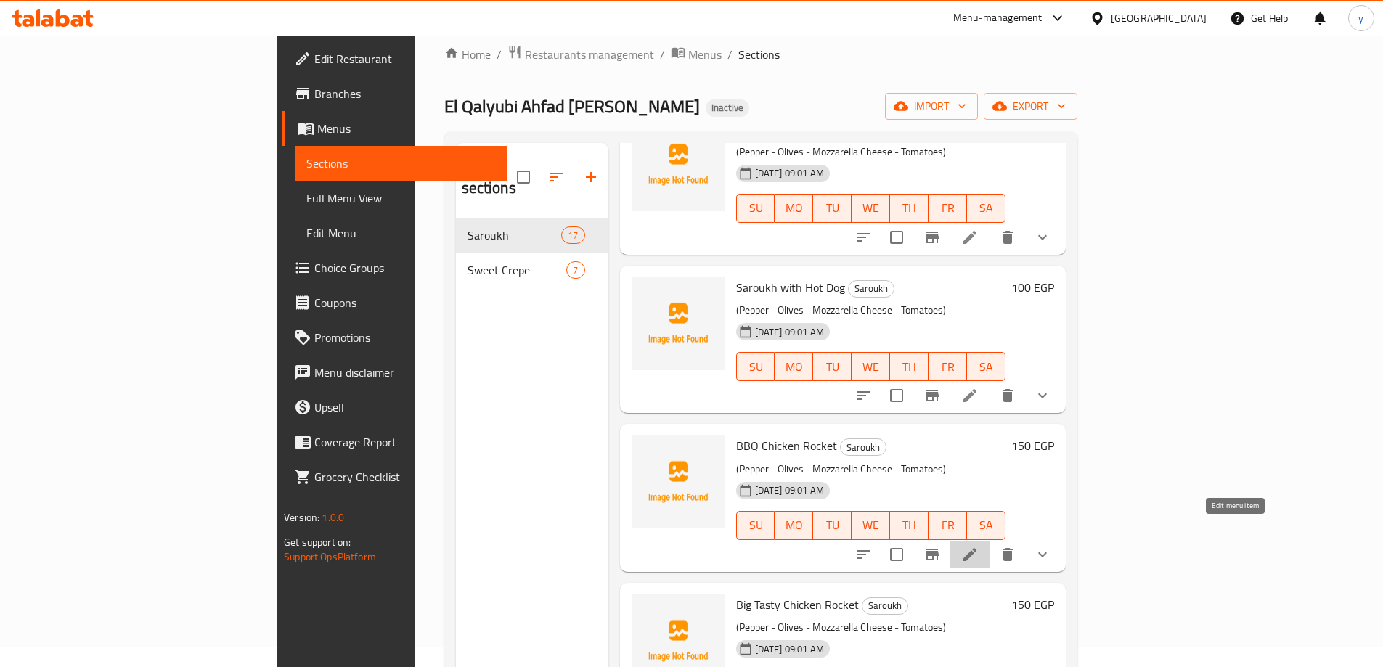
click at [978, 546] on icon at bounding box center [969, 554] width 17 height 17
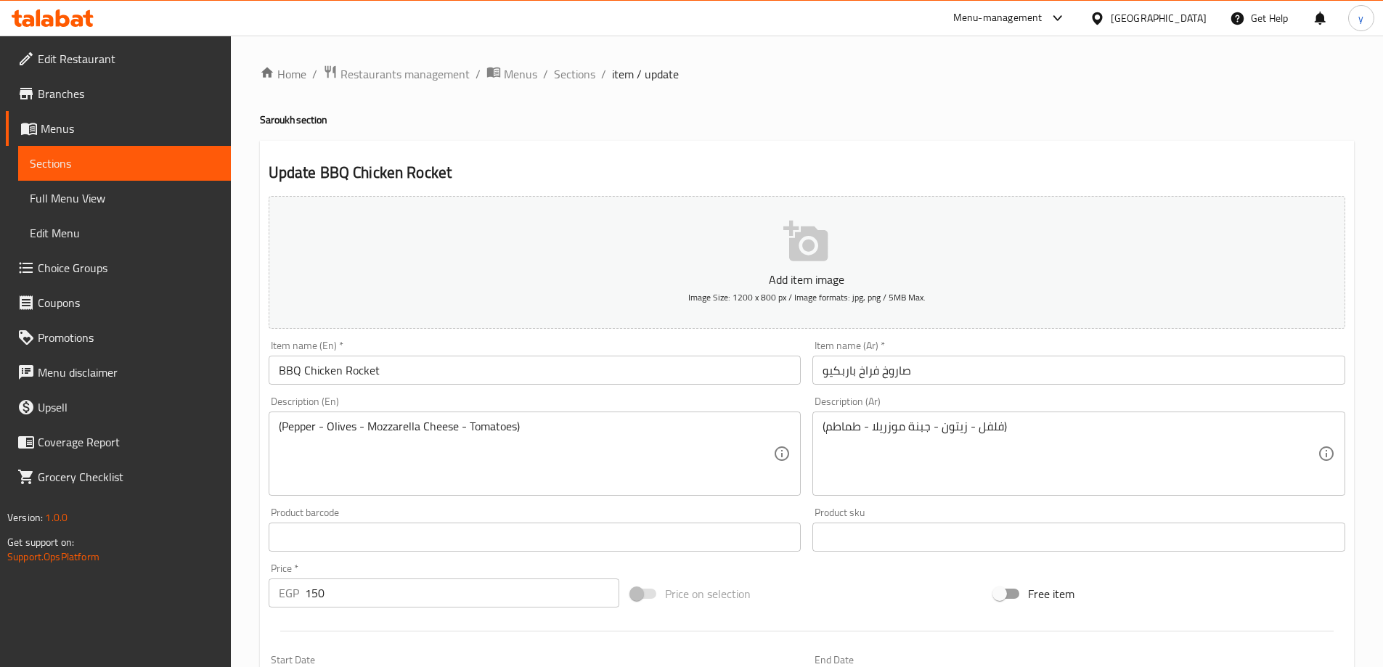
click at [278, 369] on input "BBQ Chicken Rocket" at bounding box center [535, 370] width 533 height 29
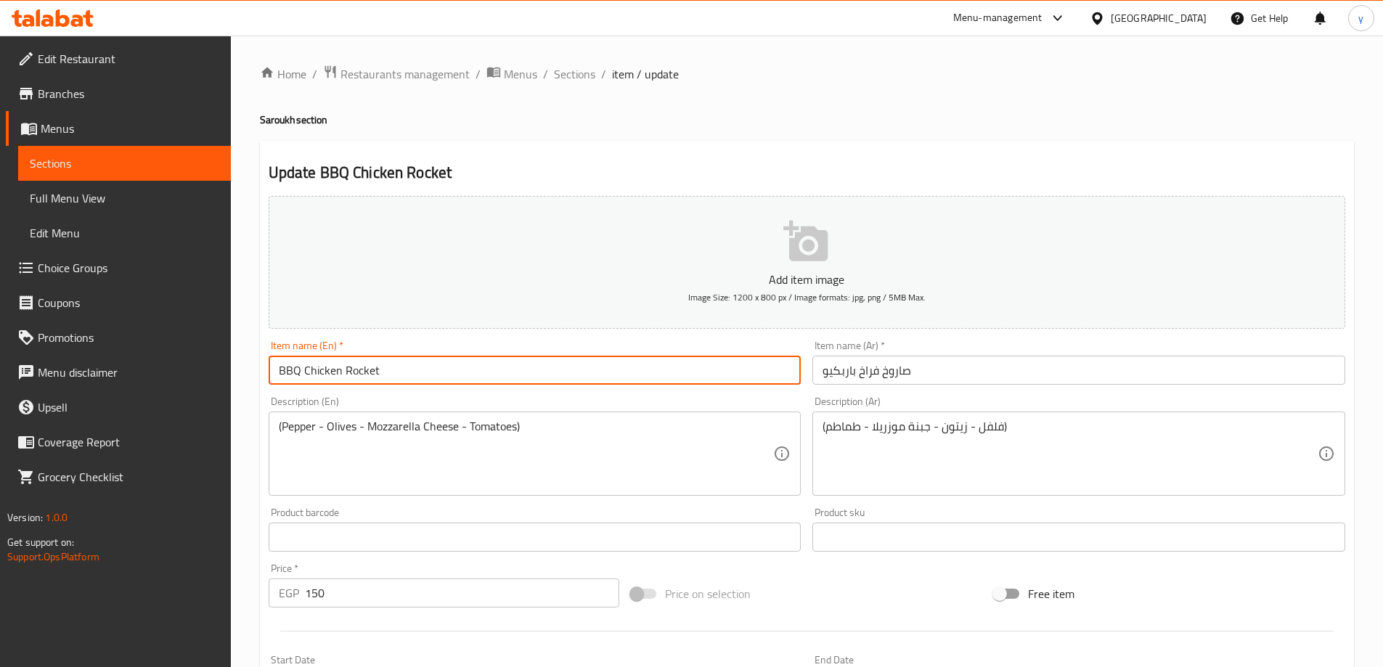
paste input "Saroukh"
click at [404, 374] on input "Saroukh BBQ Chicken Rocket" at bounding box center [535, 370] width 533 height 29
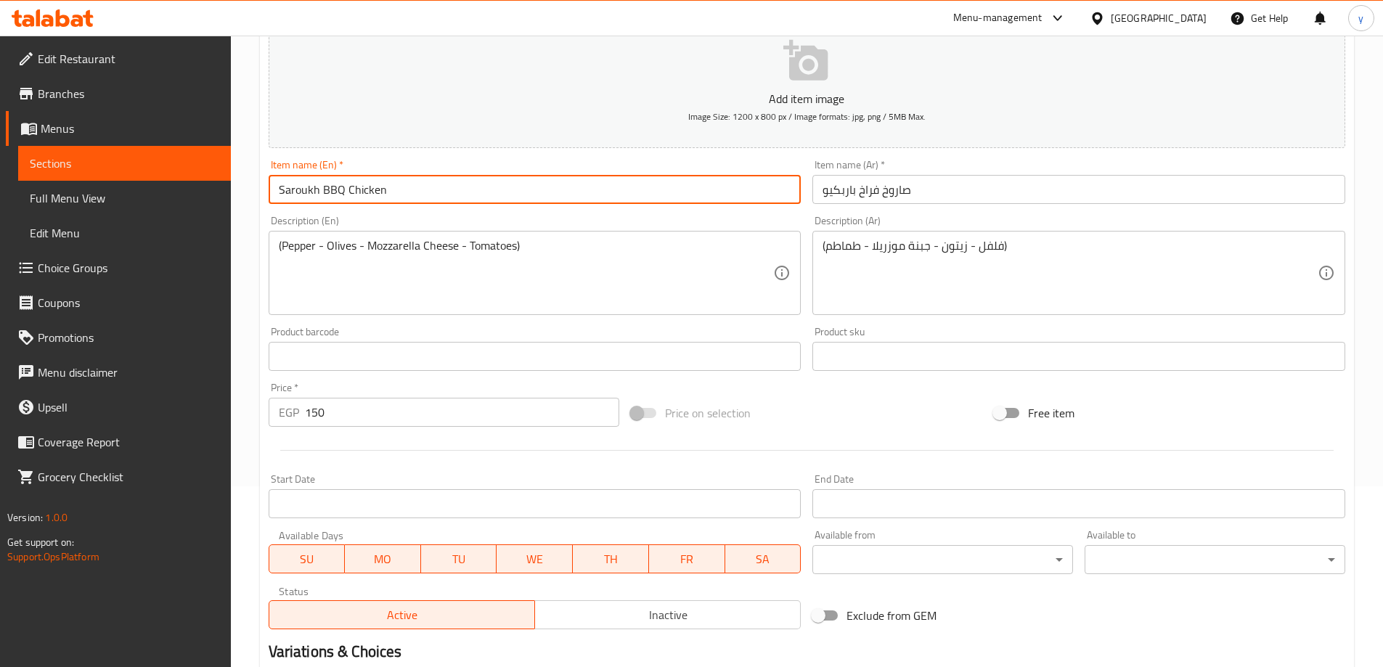
scroll to position [383, 0]
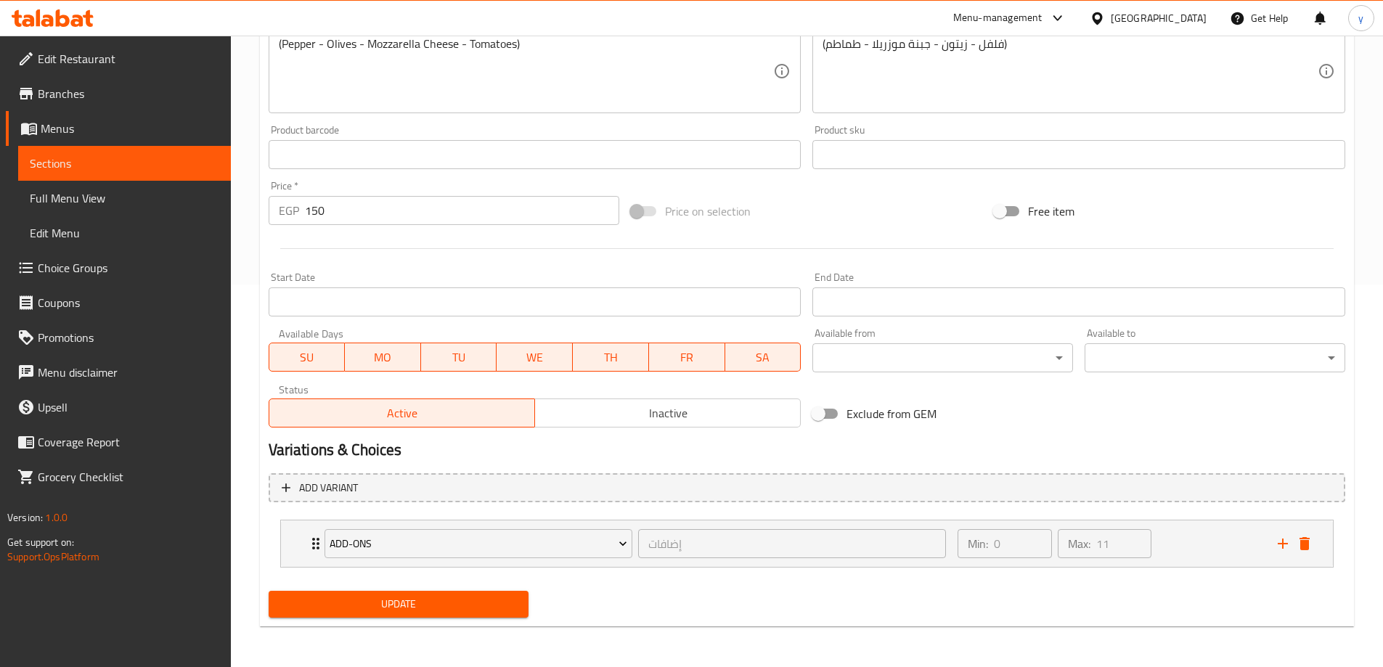
type input "Saroukh BBQ Chicken"
click at [454, 618] on button "Update" at bounding box center [399, 604] width 261 height 27
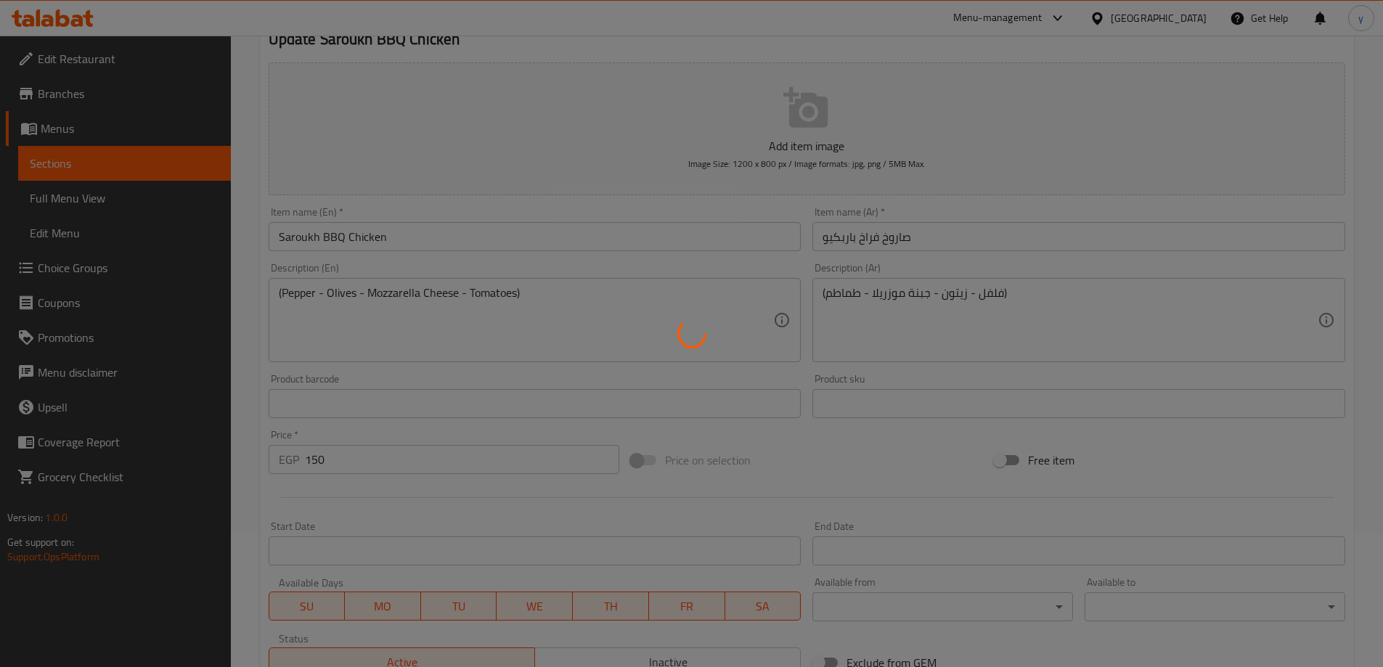
scroll to position [0, 0]
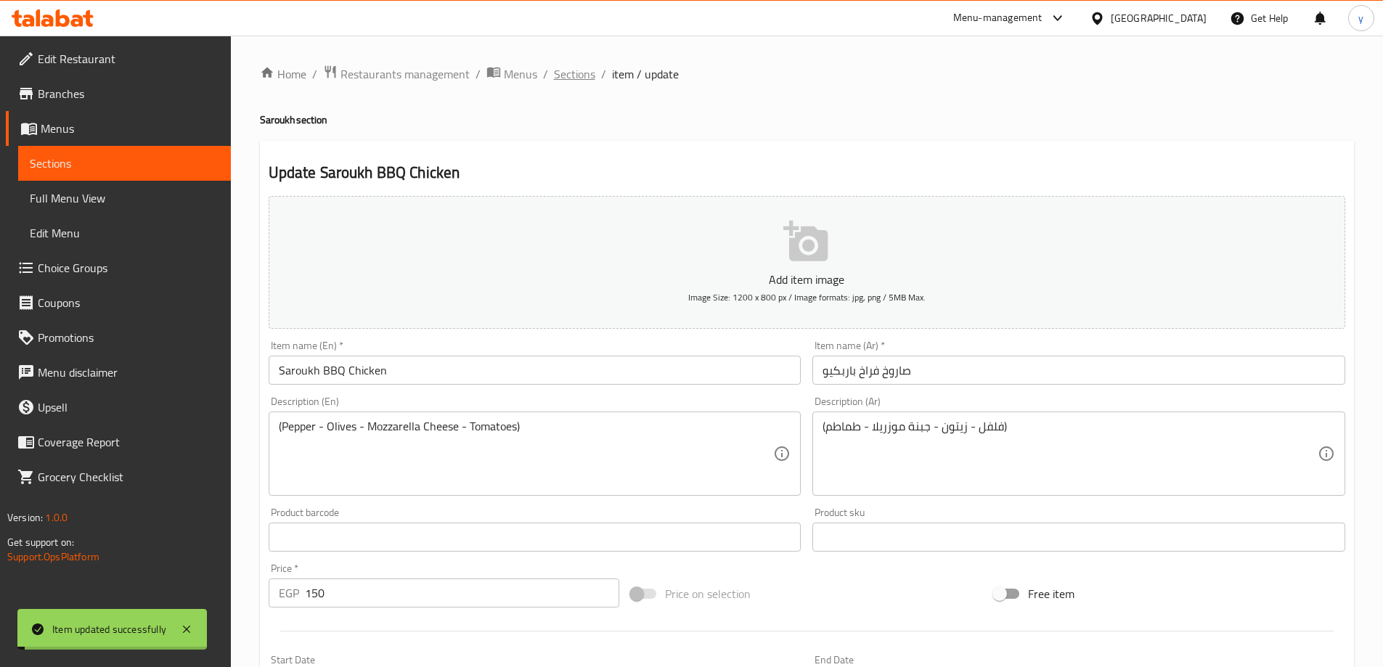
click at [572, 76] on span "Sections" at bounding box center [574, 73] width 41 height 17
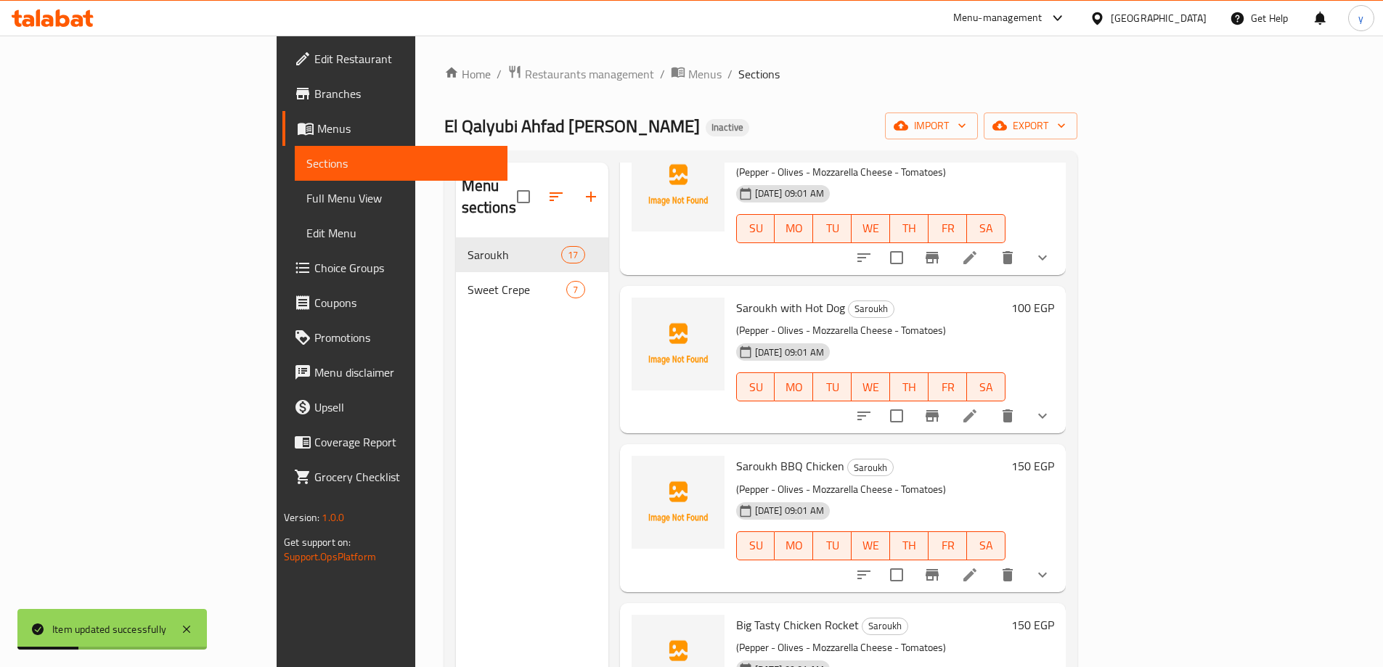
scroll to position [581, 0]
click at [736, 454] on span "Saroukh BBQ Chicken" at bounding box center [790, 465] width 108 height 22
copy span "Saroukh"
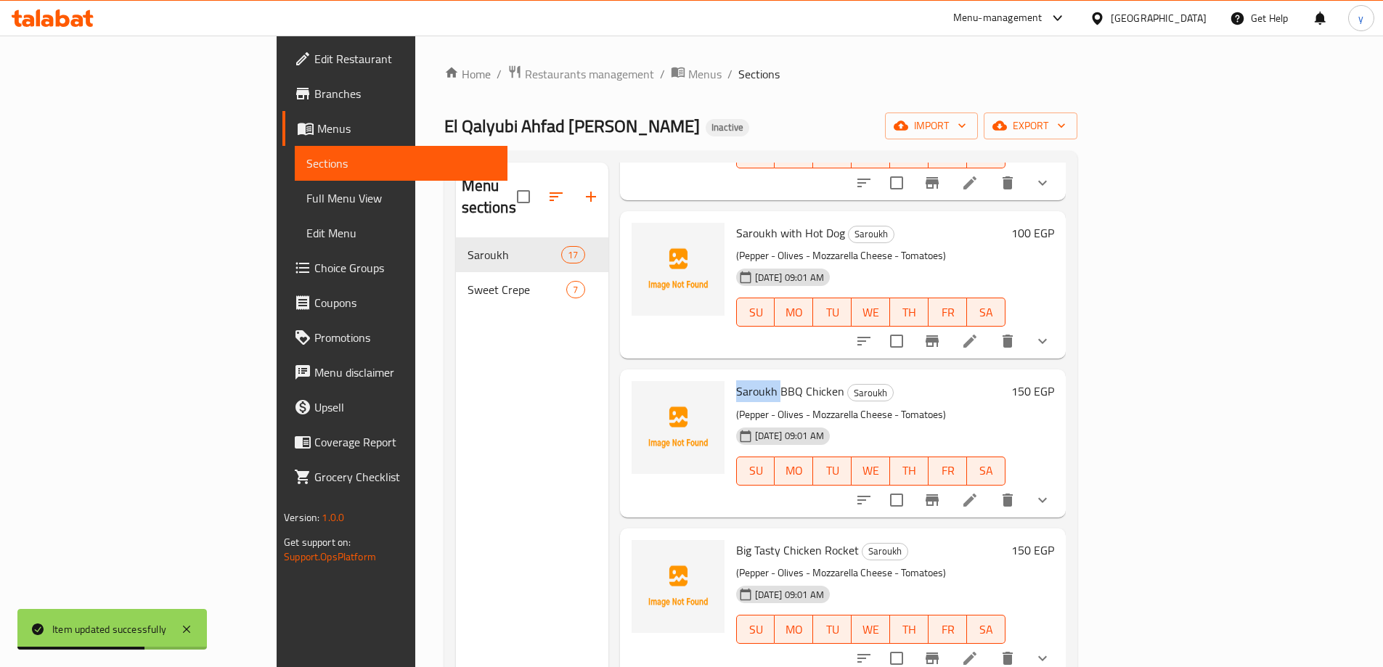
scroll to position [726, 0]
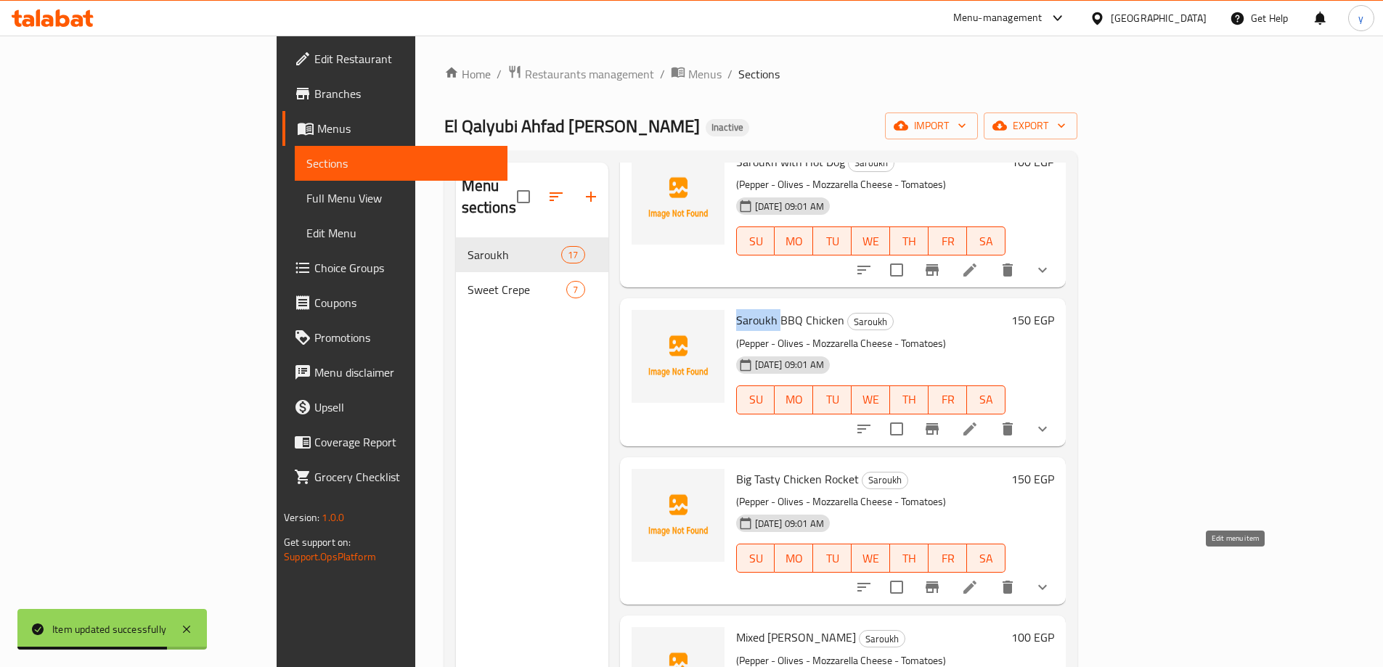
click at [978, 578] on icon at bounding box center [969, 586] width 17 height 17
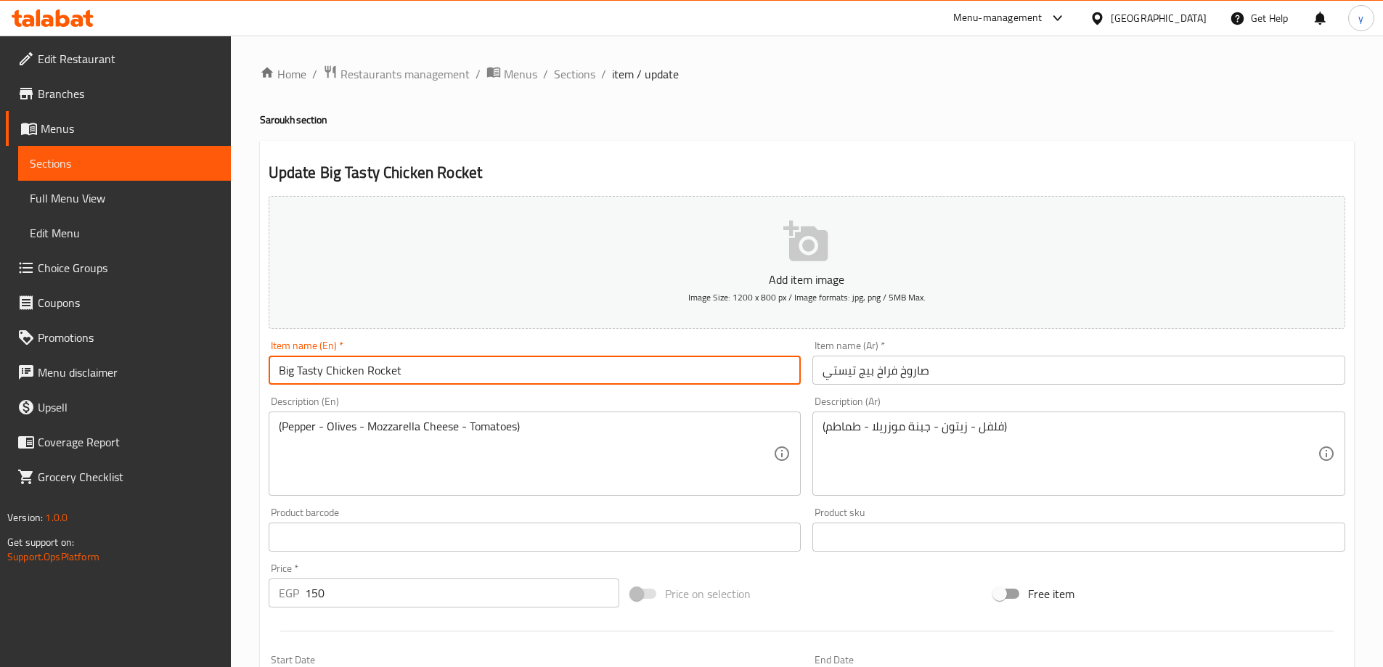
click at [280, 379] on input "Big Tasty Chicken Rocket" at bounding box center [535, 370] width 533 height 29
paste input "Saroukh"
click at [417, 372] on input "Saroukh Big Tasty Chicken Rocket" at bounding box center [535, 370] width 533 height 29
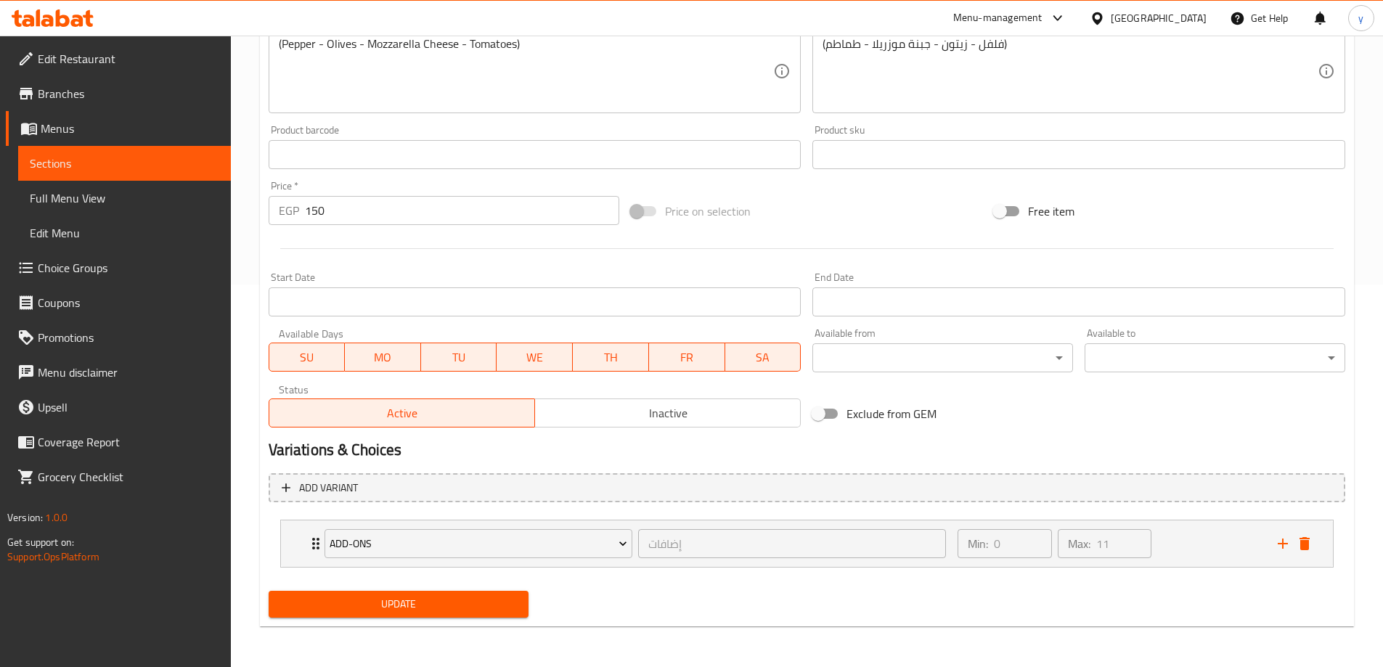
type input "Saroukh Big Tasty Chicken"
click at [479, 610] on span "Update" at bounding box center [398, 604] width 237 height 18
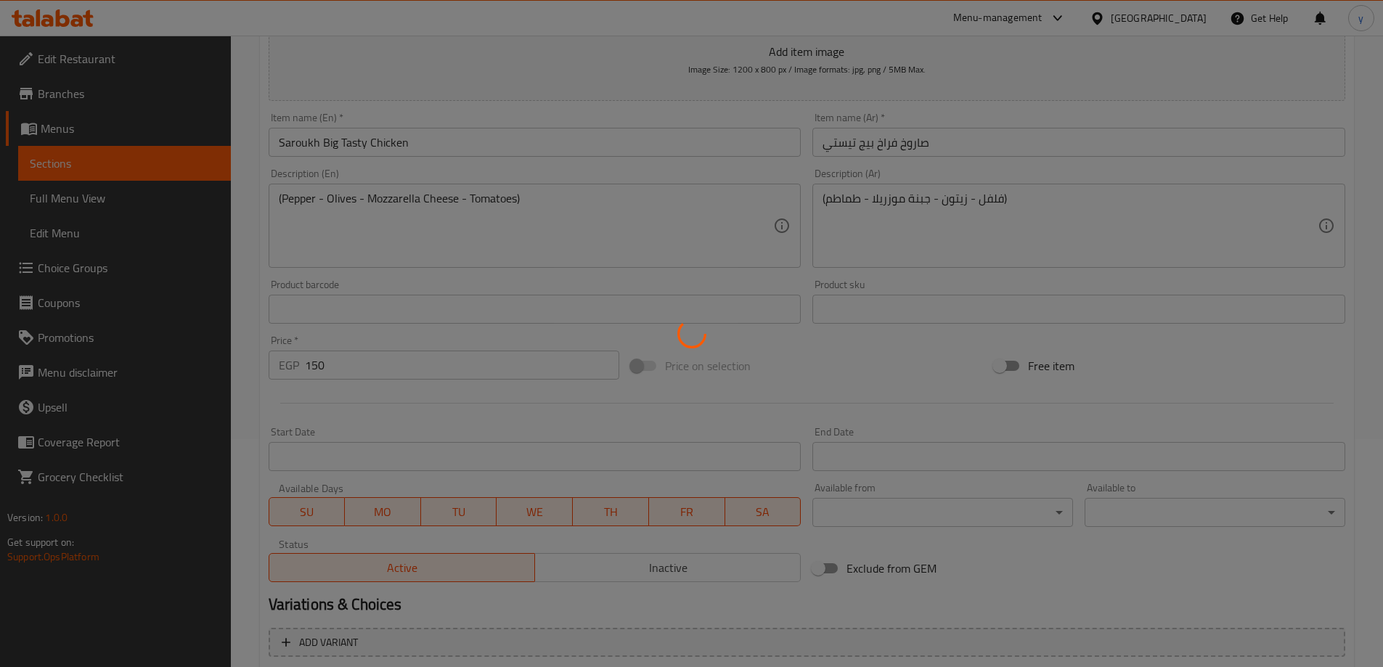
scroll to position [0, 0]
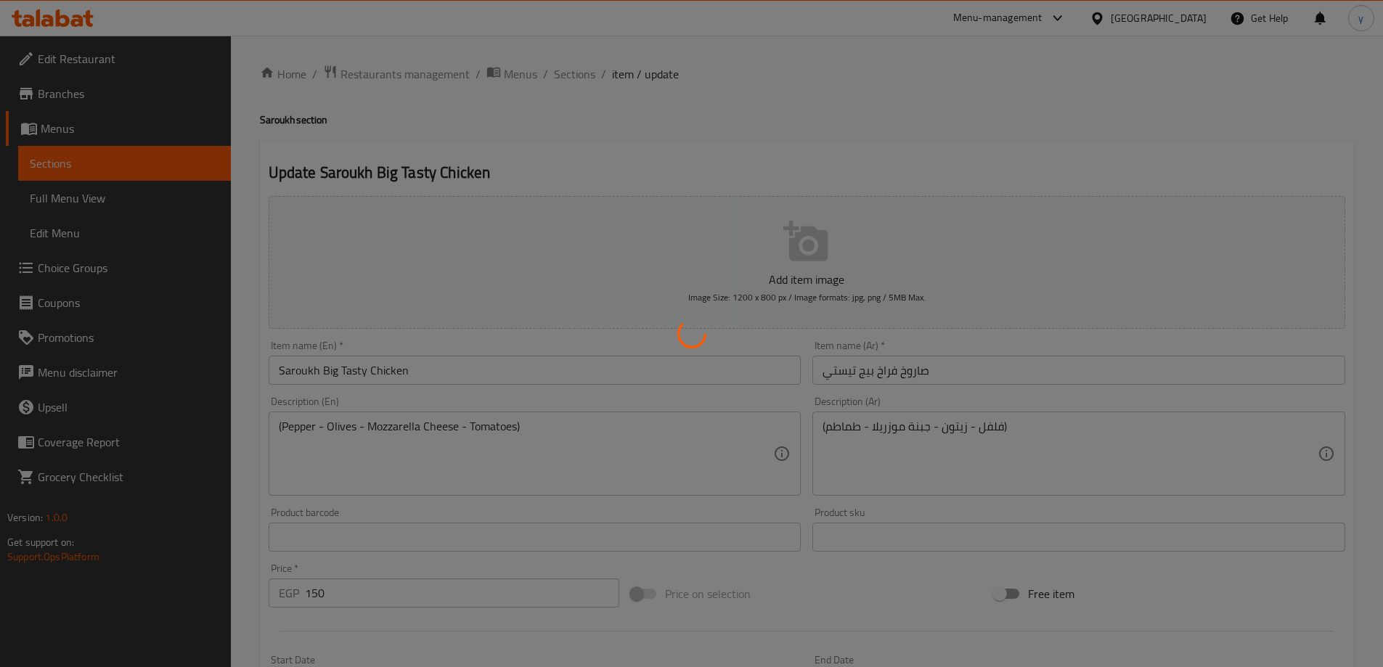
click at [586, 73] on div at bounding box center [691, 333] width 1383 height 667
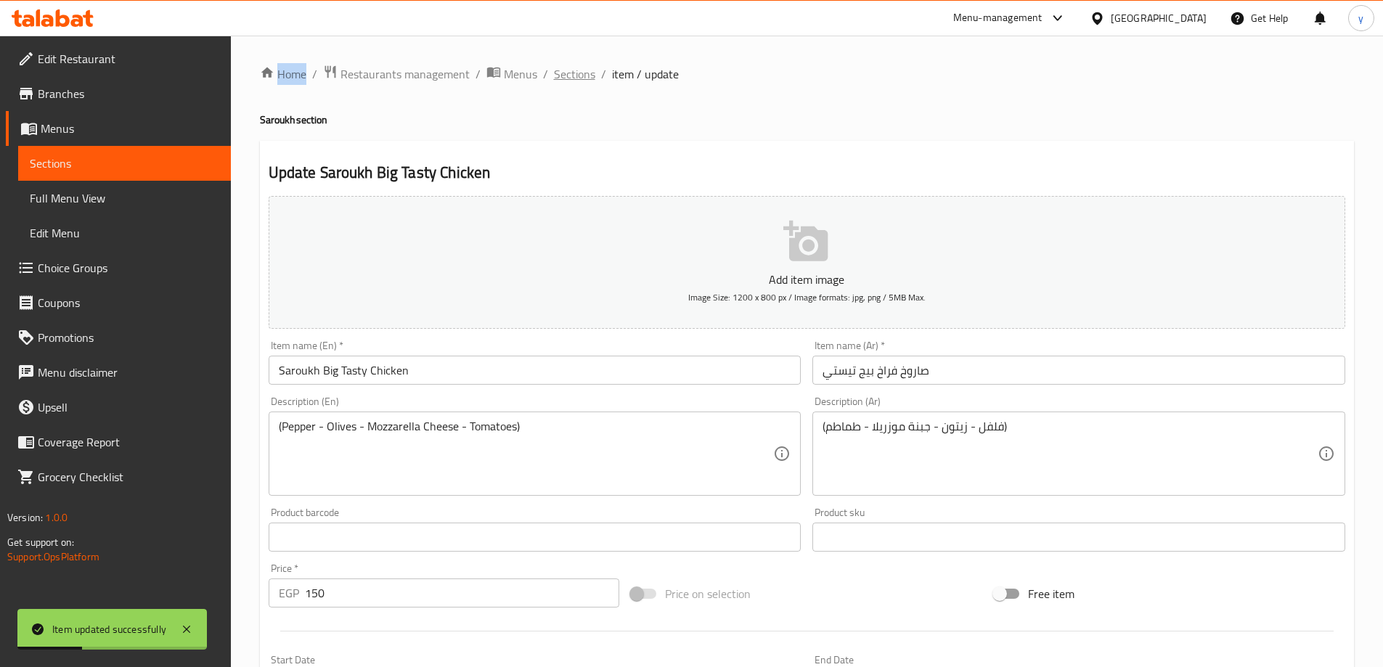
click at [583, 72] on span "Sections" at bounding box center [574, 73] width 41 height 17
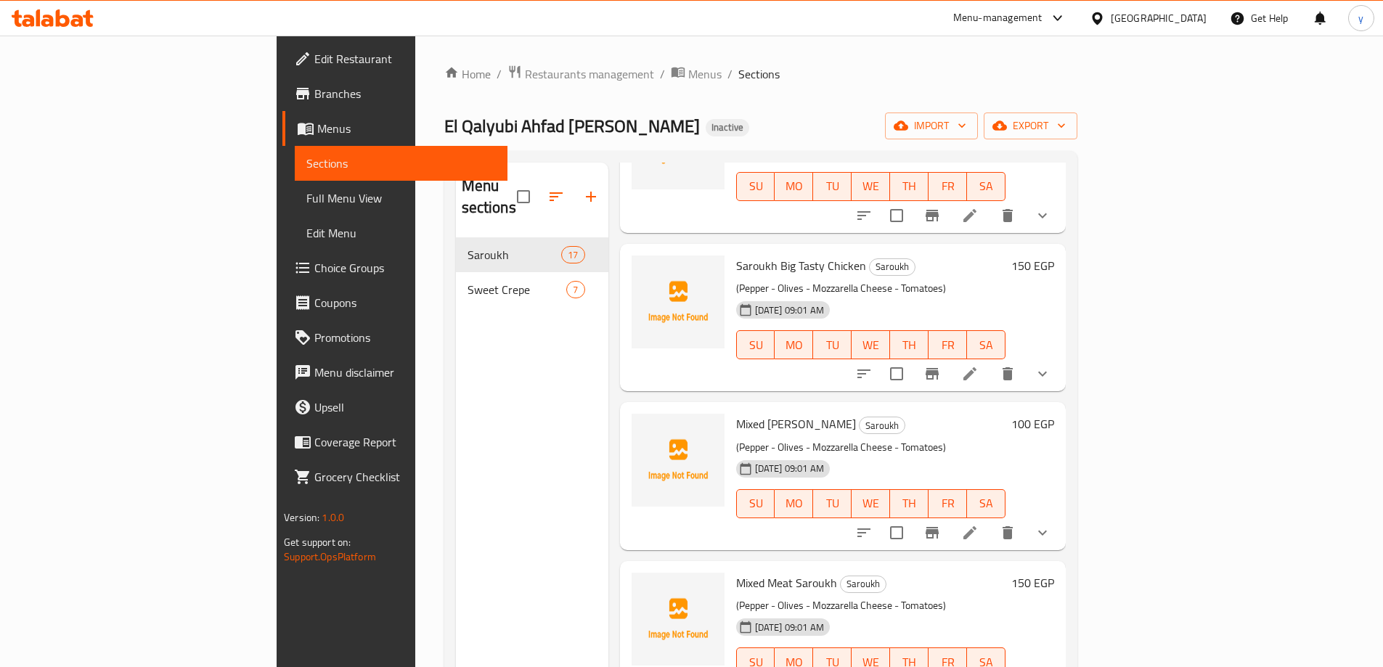
scroll to position [944, 0]
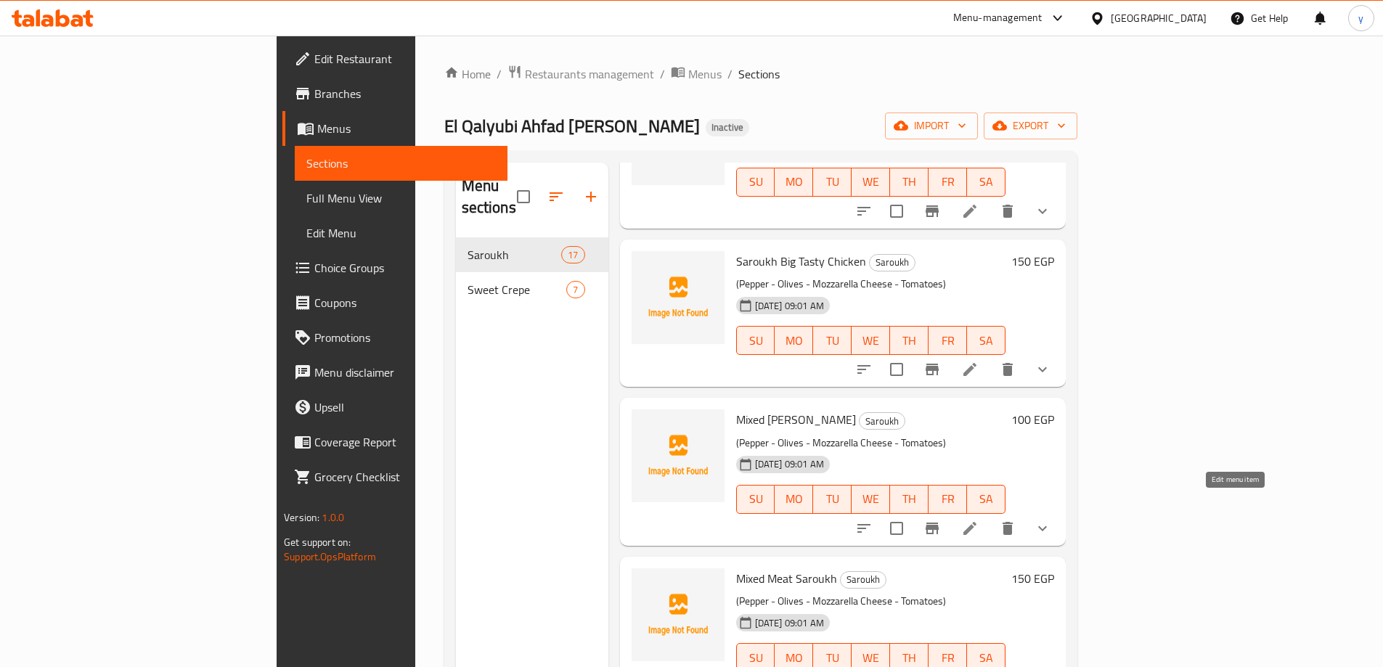
click at [976, 522] on icon at bounding box center [969, 528] width 13 height 13
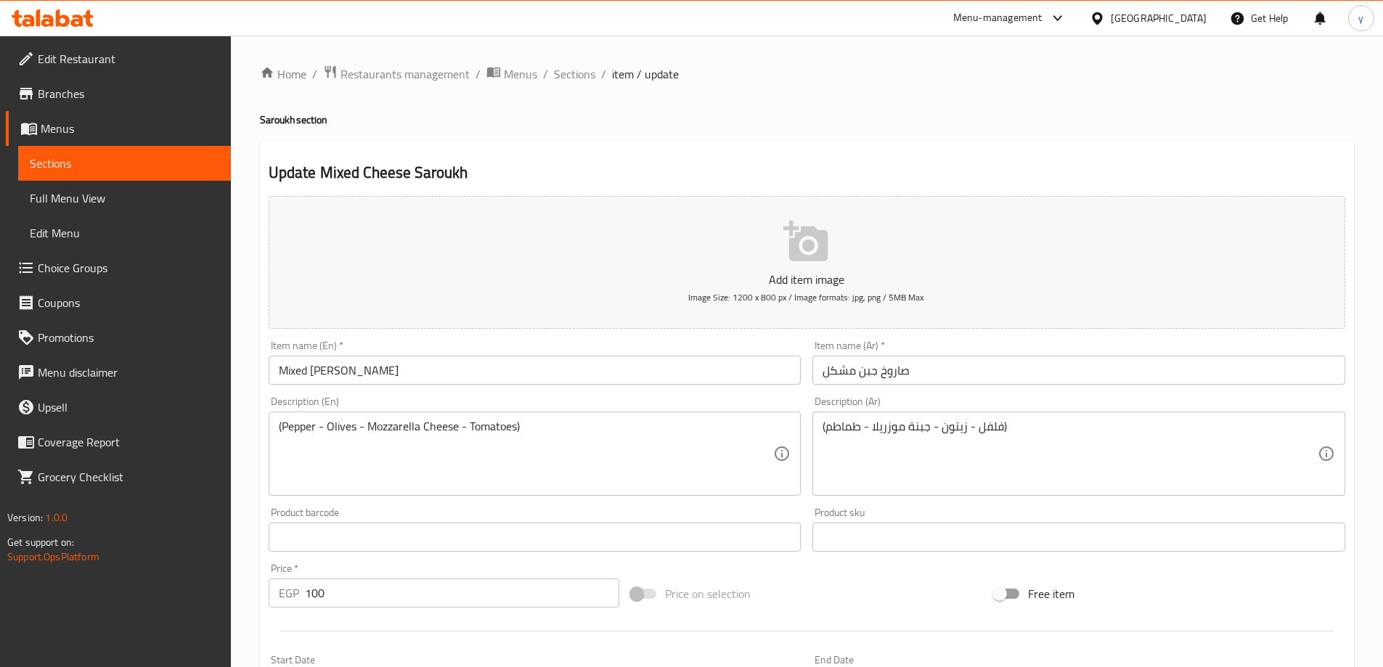
click at [915, 375] on input "صاروخ جبن مشكل" at bounding box center [1078, 370] width 533 height 29
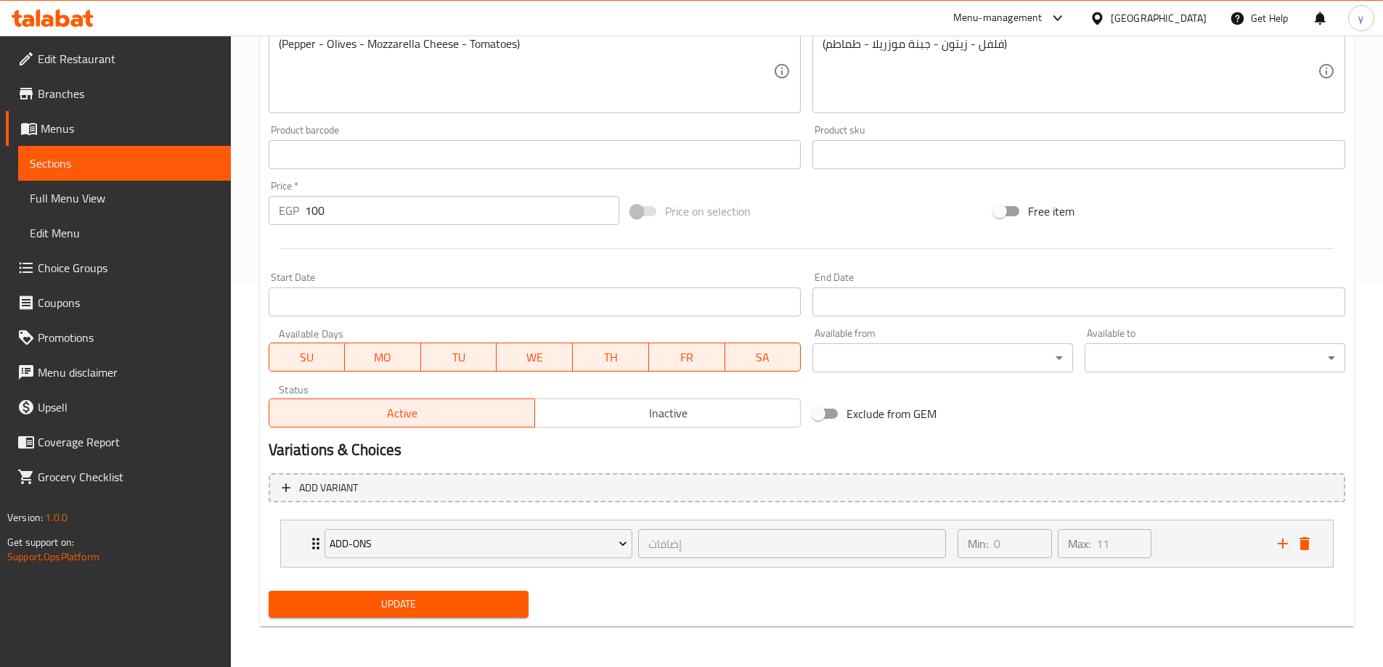
drag, startPoint x: 435, startPoint y: 601, endPoint x: 530, endPoint y: 562, distance: 102.8
click at [436, 601] on span "Update" at bounding box center [398, 604] width 237 height 18
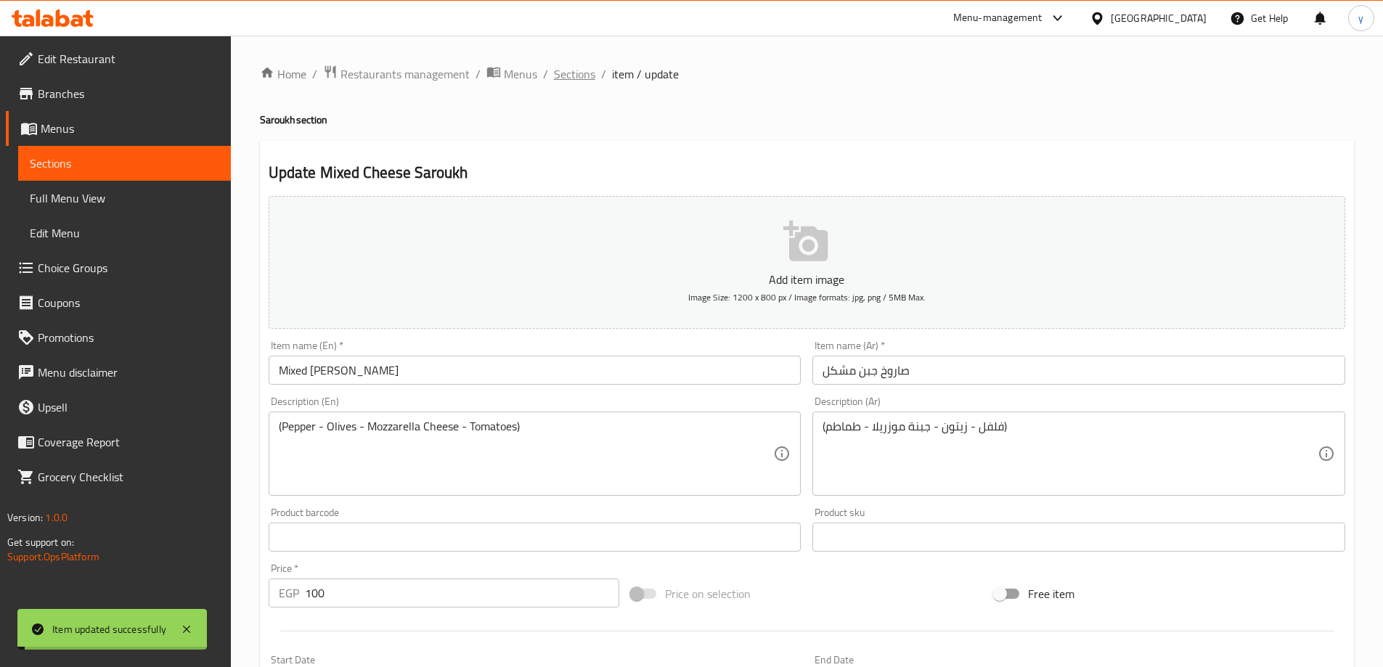
click at [558, 65] on span "Sections" at bounding box center [574, 73] width 41 height 17
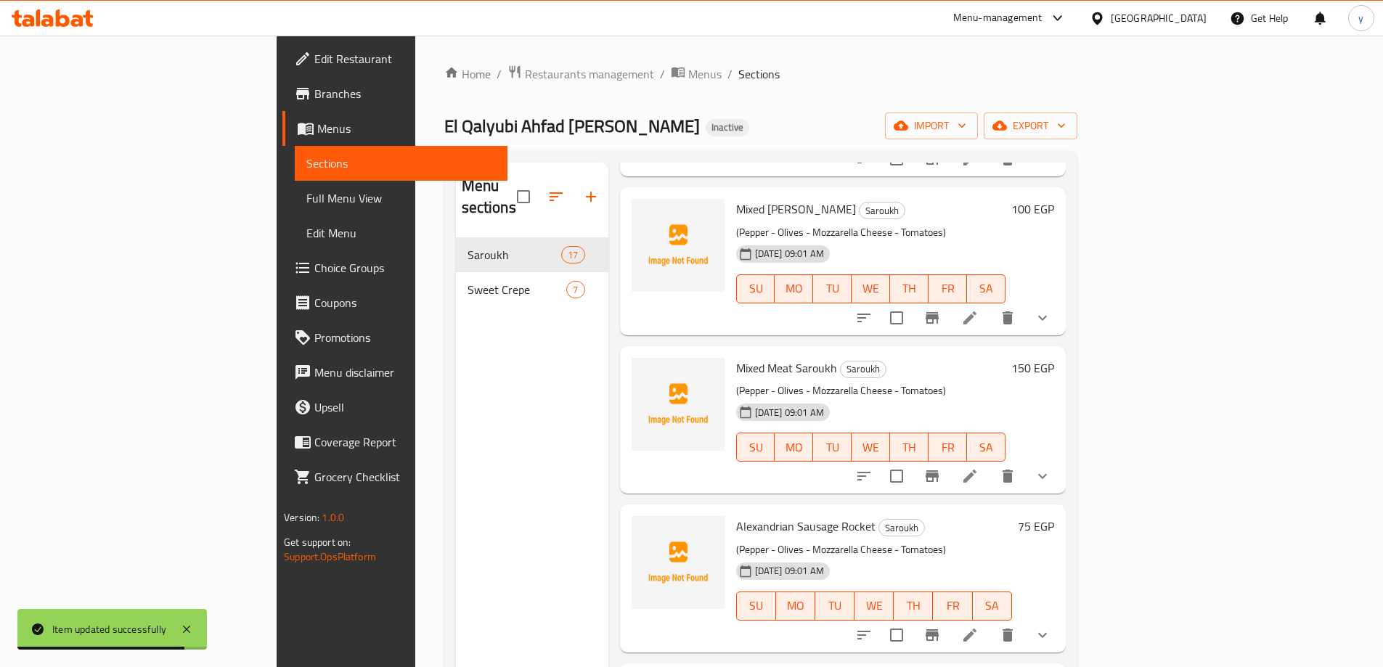
scroll to position [1161, 0]
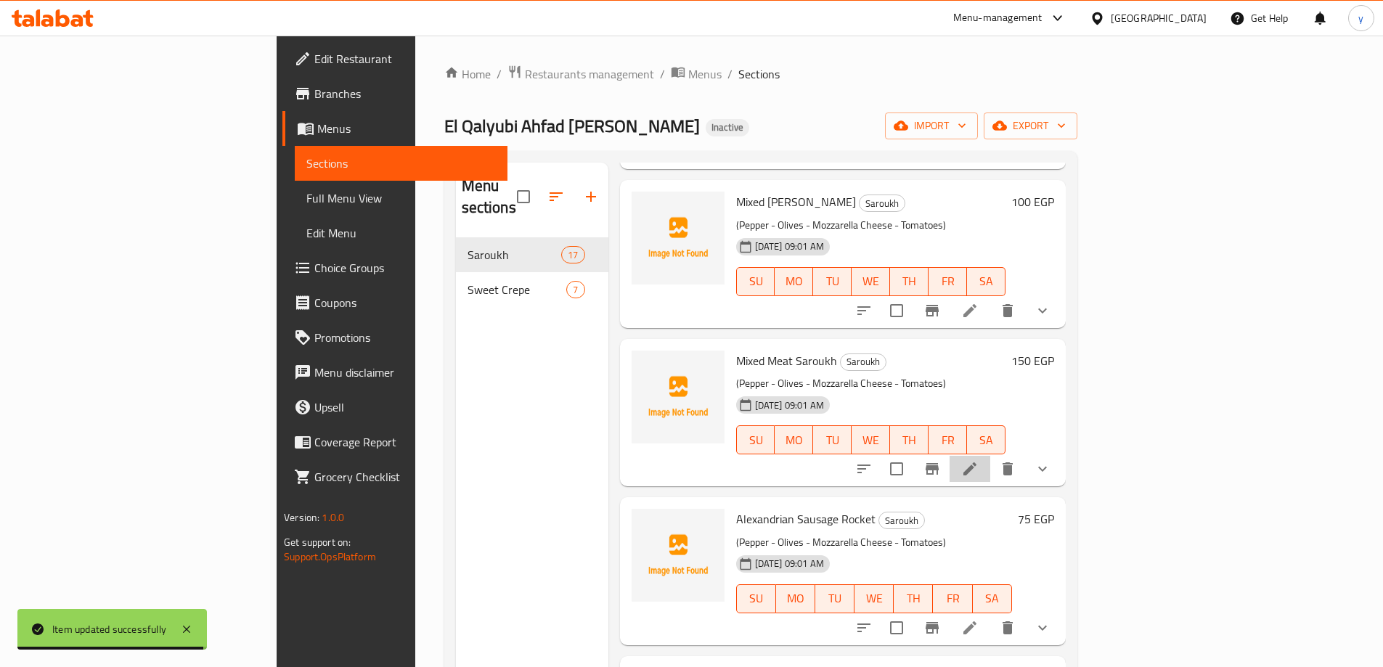
click at [990, 456] on li at bounding box center [969, 469] width 41 height 26
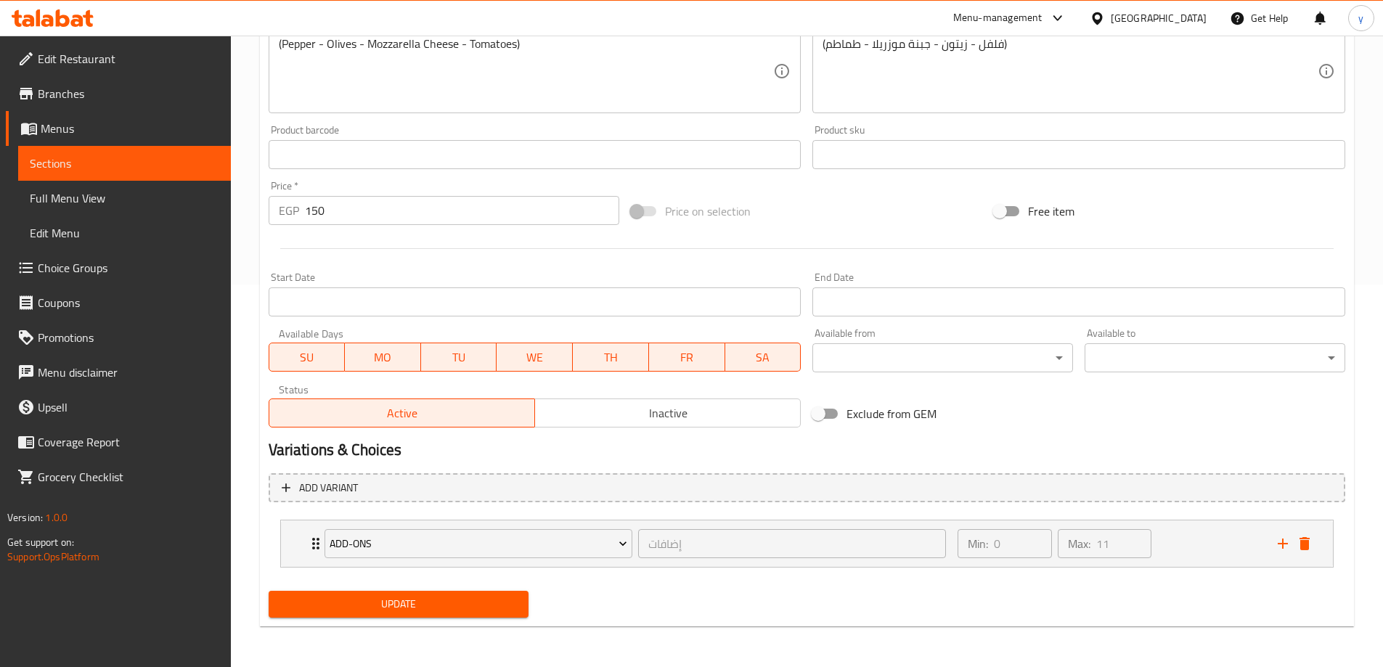
click at [467, 604] on span "Update" at bounding box center [398, 604] width 237 height 18
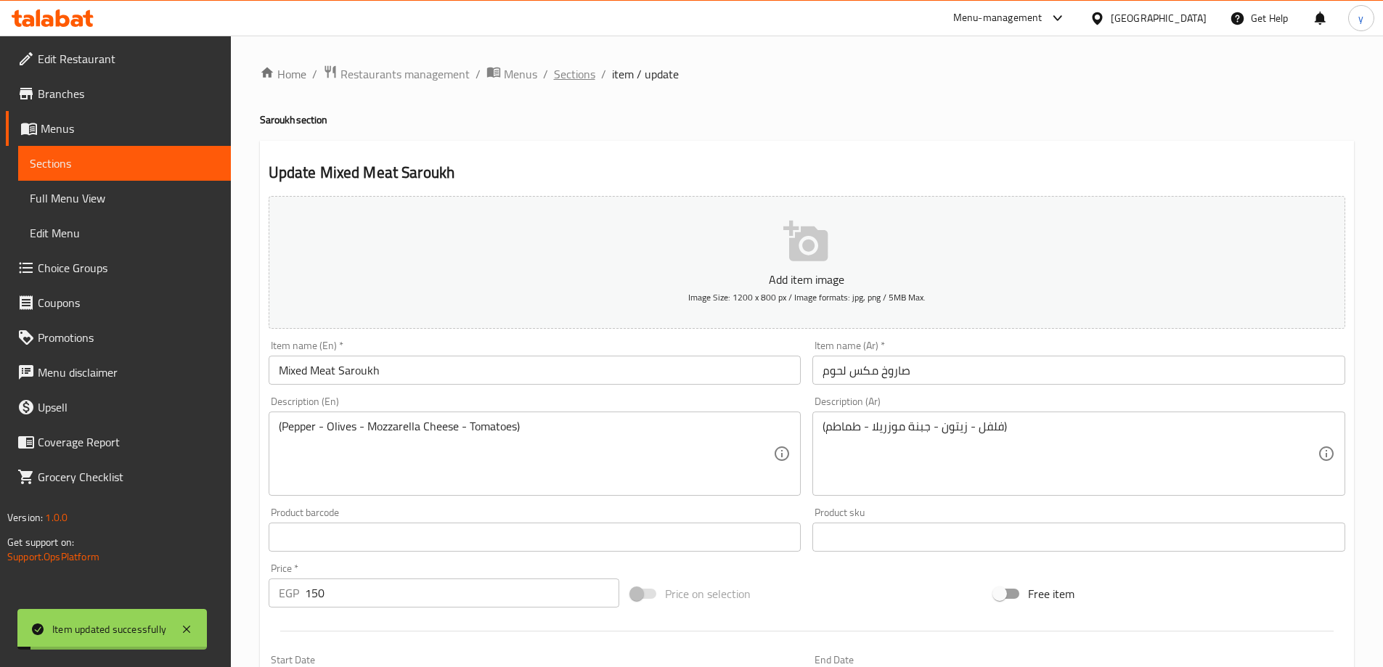
click at [564, 73] on span "Sections" at bounding box center [574, 73] width 41 height 17
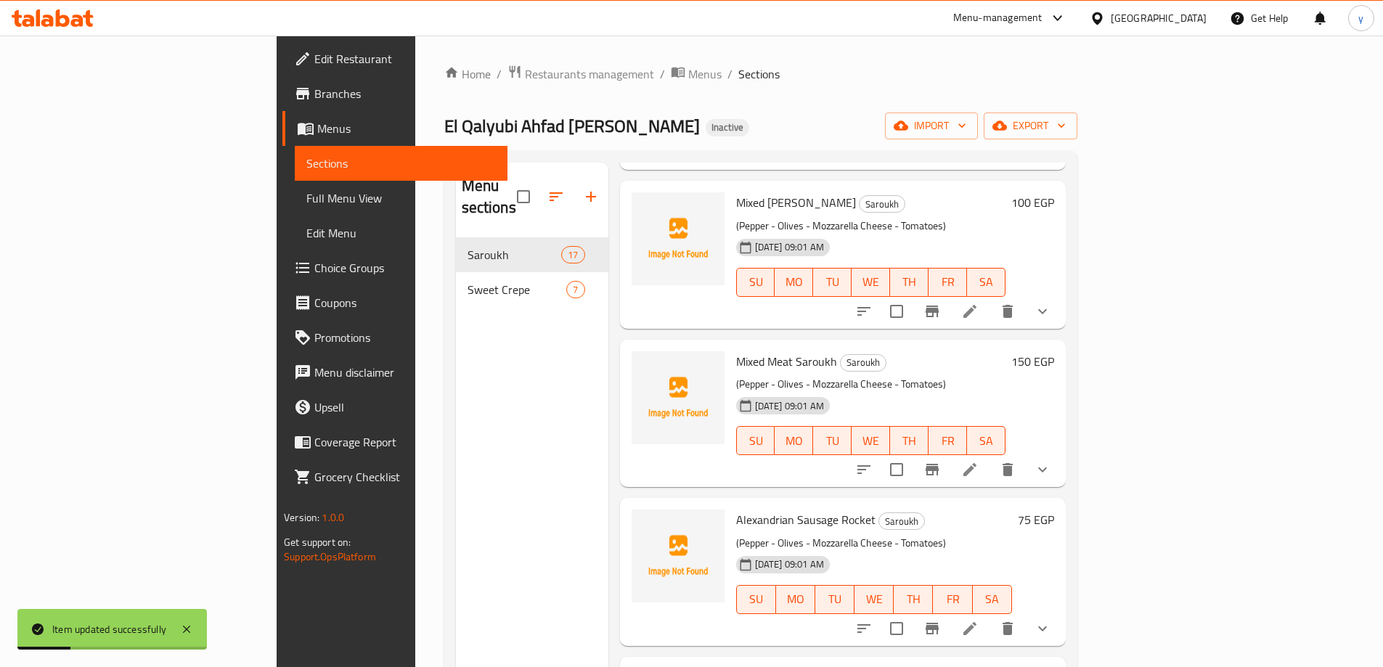
scroll to position [1379, 0]
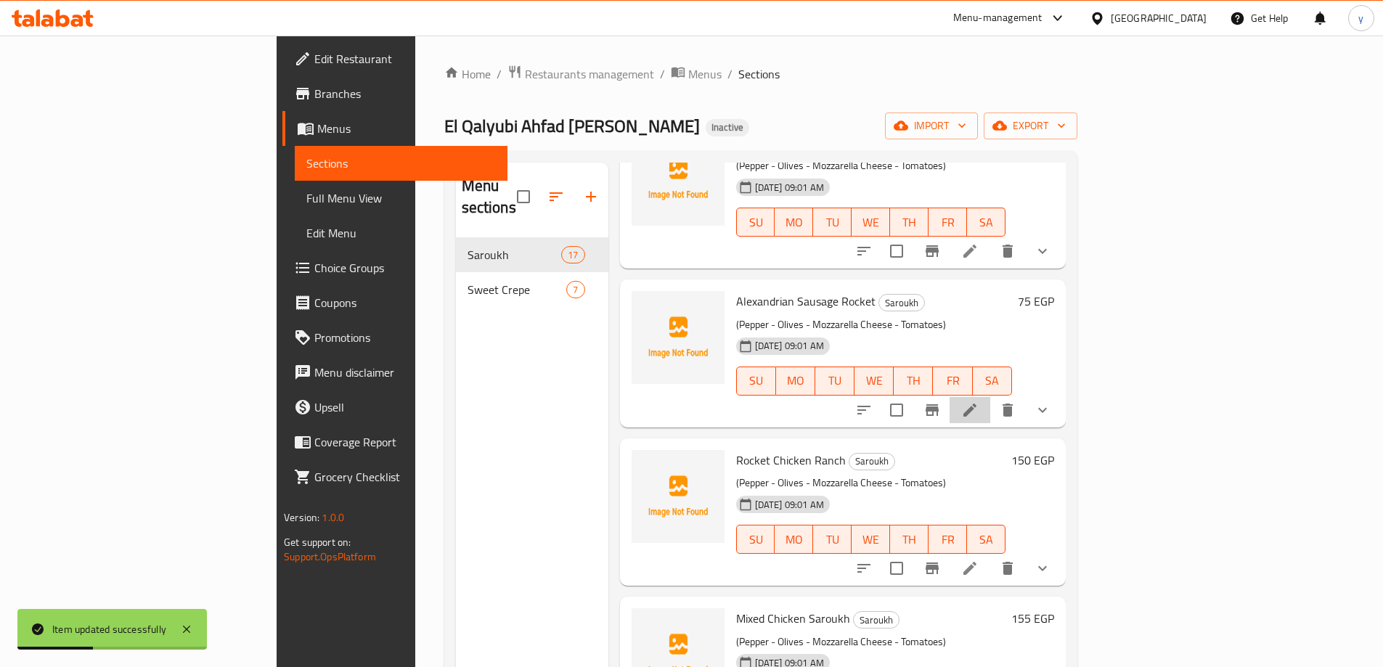
click at [990, 397] on li at bounding box center [969, 410] width 41 height 26
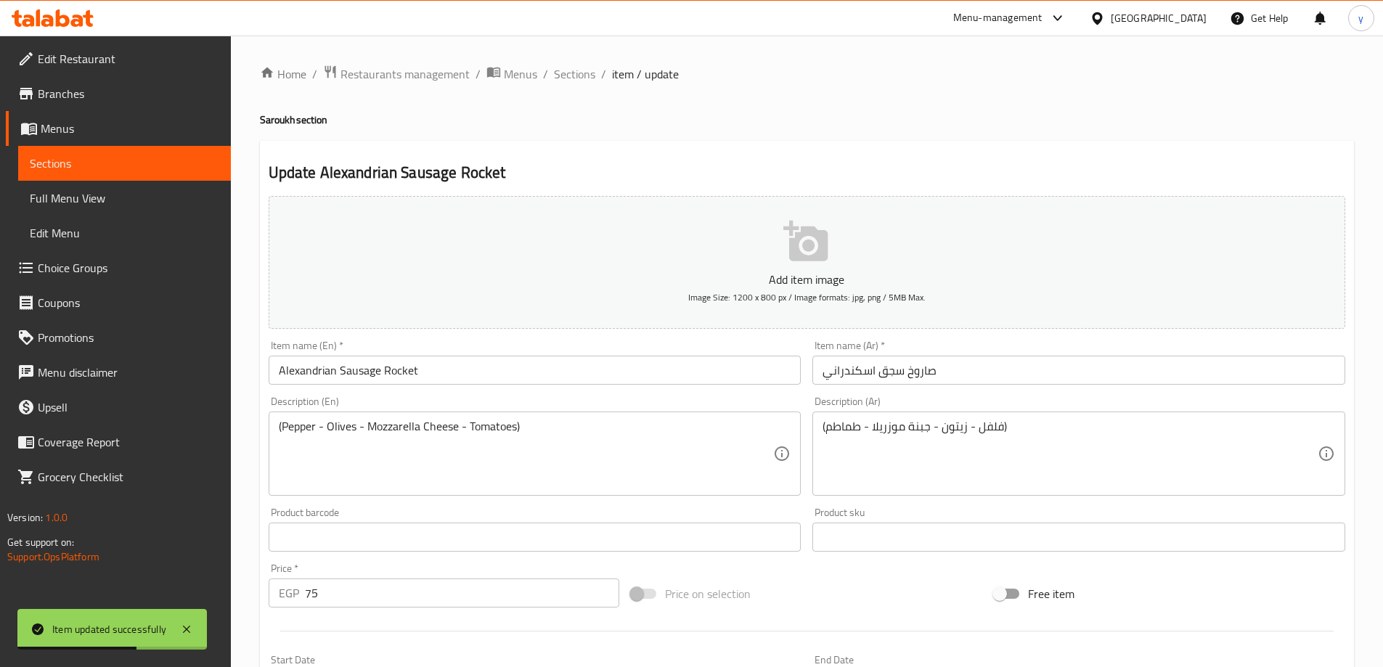
click at [397, 372] on input "Alexandrian Sausage Rocket" at bounding box center [535, 370] width 533 height 29
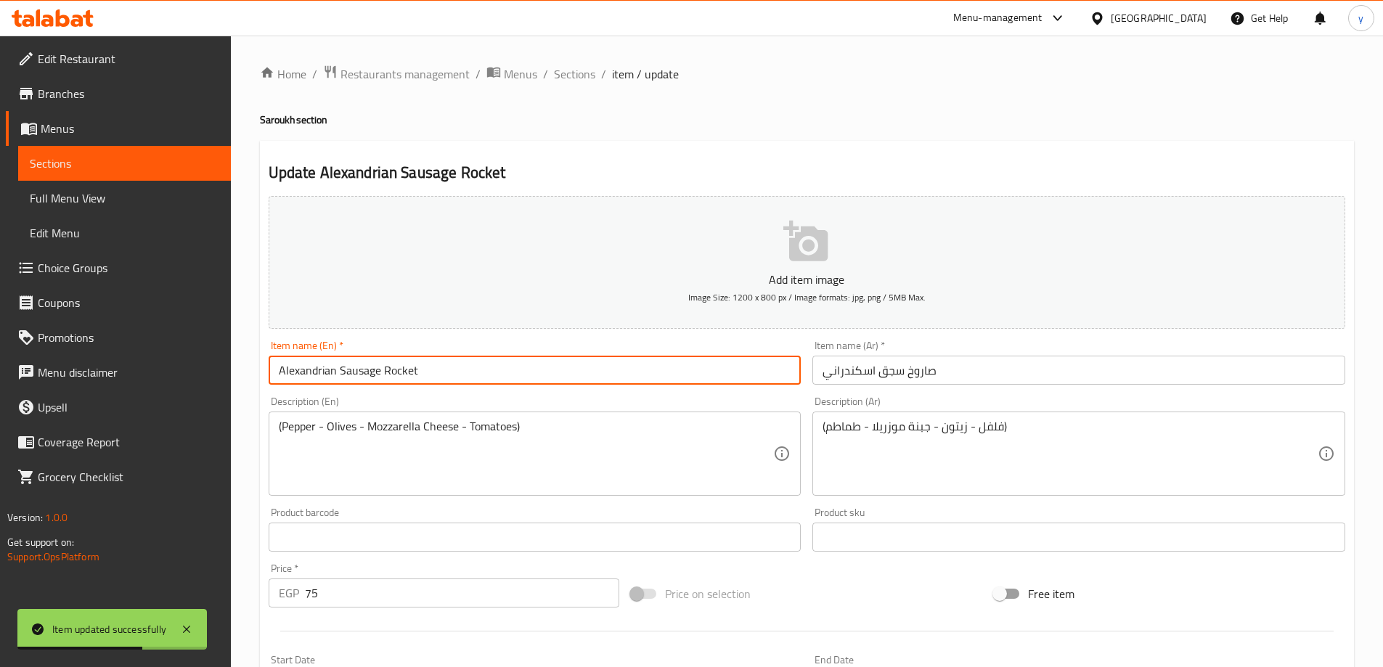
click at [397, 372] on input "Alexandrian Sausage Rocket" at bounding box center [535, 370] width 533 height 29
paste input "Saroukh"
click at [403, 361] on input "Alexandrian Sausage Saroukh" at bounding box center [535, 370] width 533 height 29
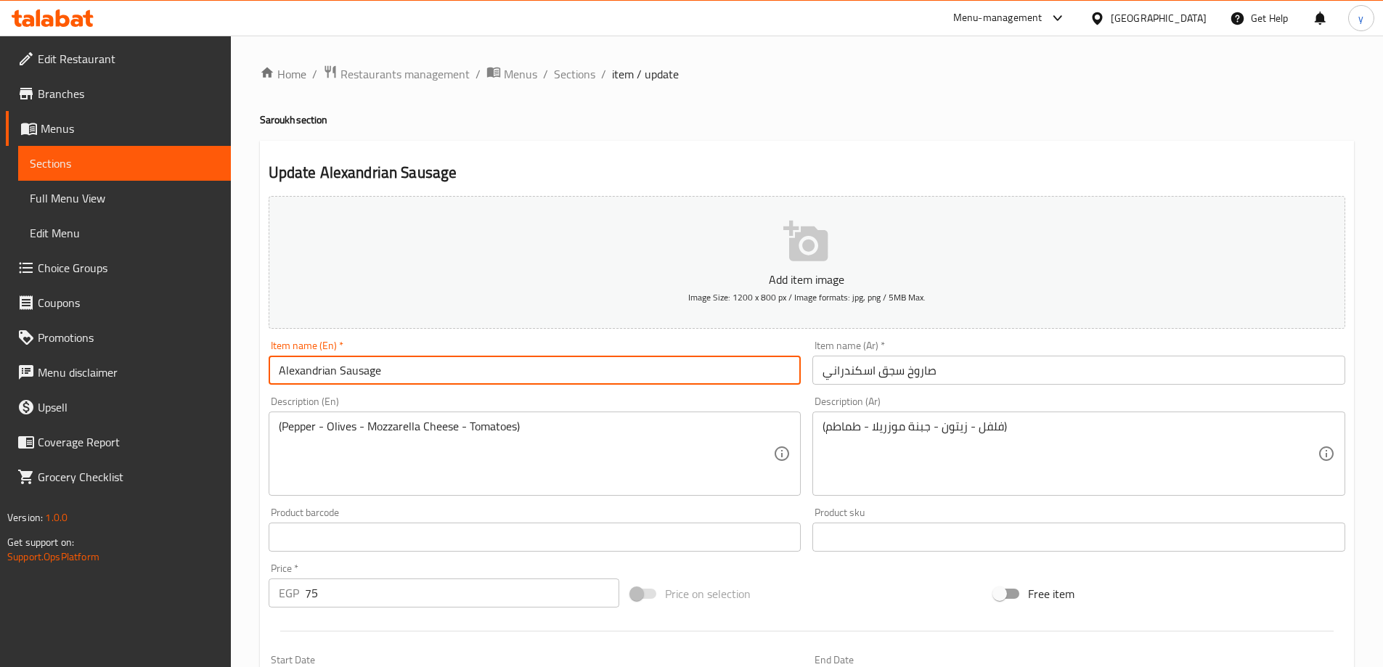
click at [273, 369] on input "Alexandrian Sausage" at bounding box center [535, 370] width 533 height 29
paste input "Saroukh"
click at [432, 367] on input "Saroukh Alexandrian Sausage" at bounding box center [535, 370] width 533 height 29
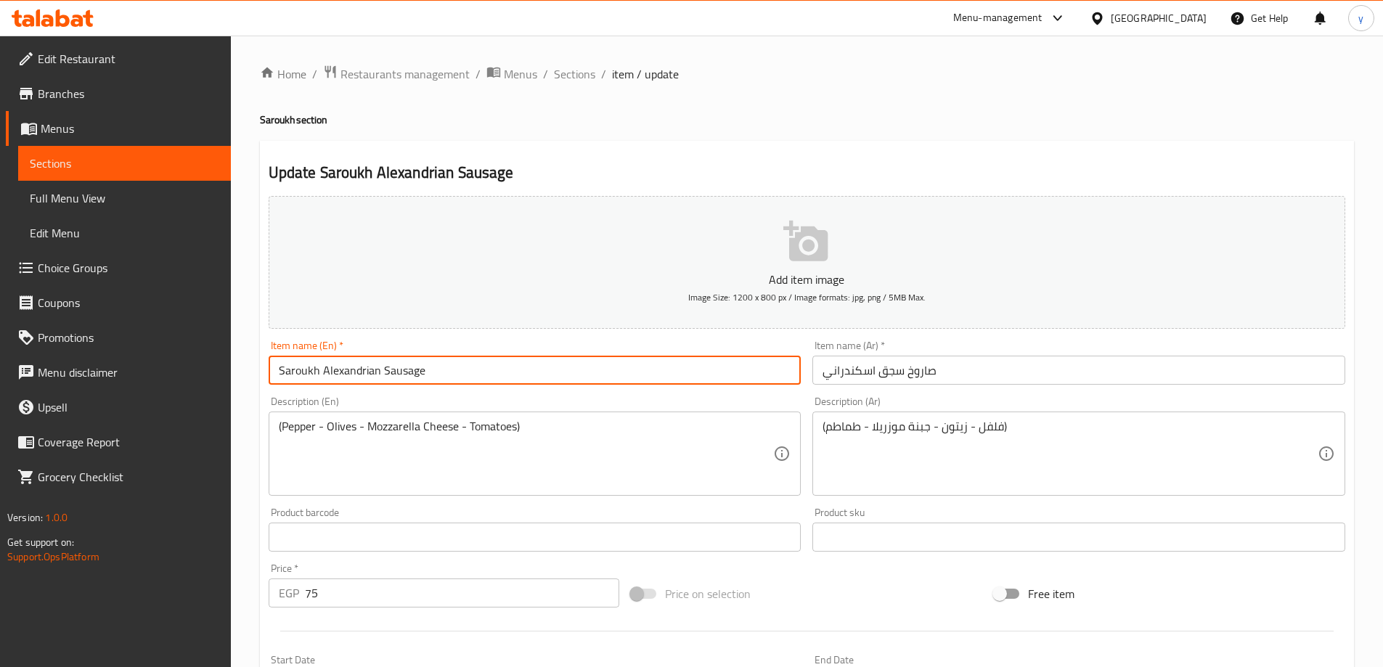
scroll to position [383, 0]
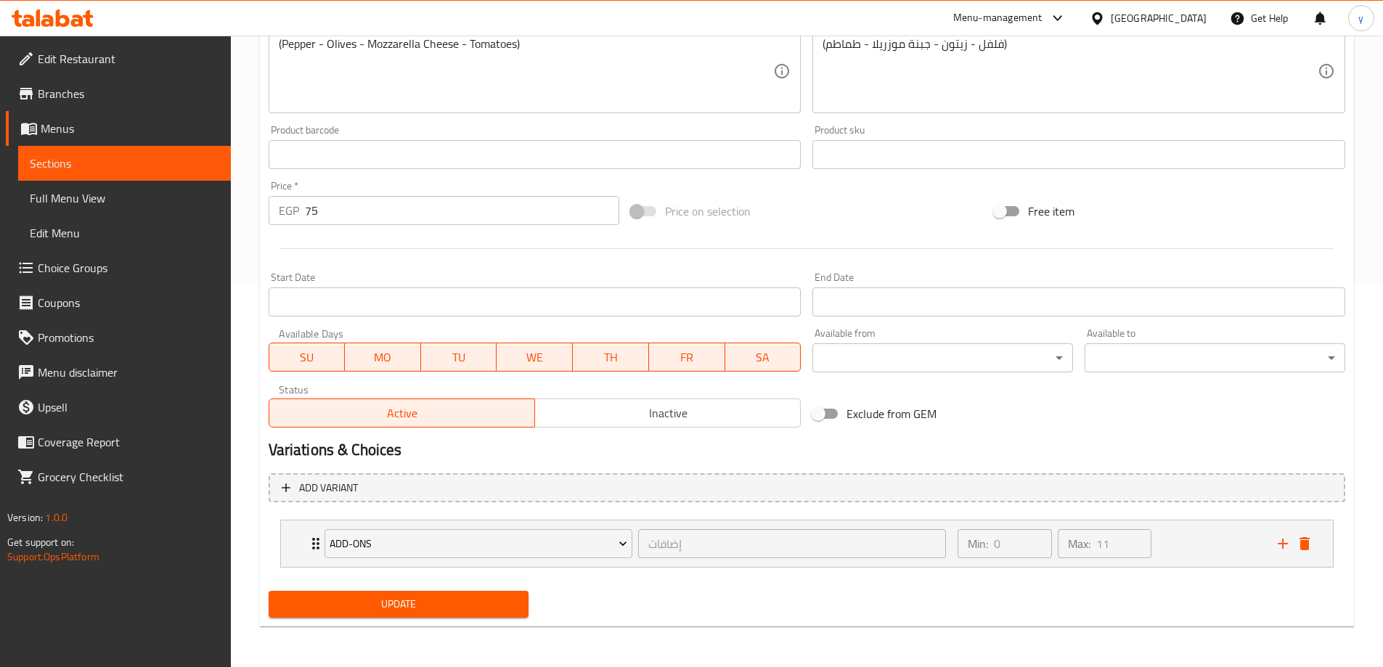
type input "Saroukh Alexandrian Sausage"
click at [408, 613] on span "Update" at bounding box center [398, 604] width 237 height 18
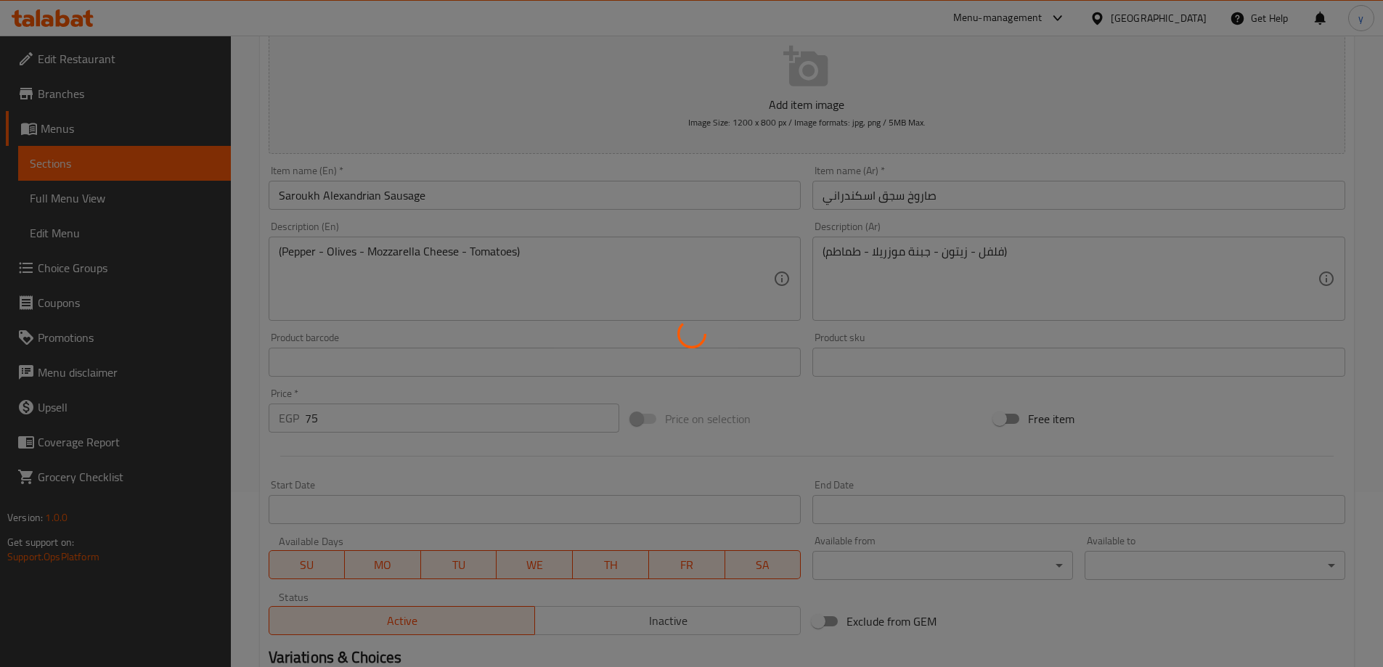
scroll to position [0, 0]
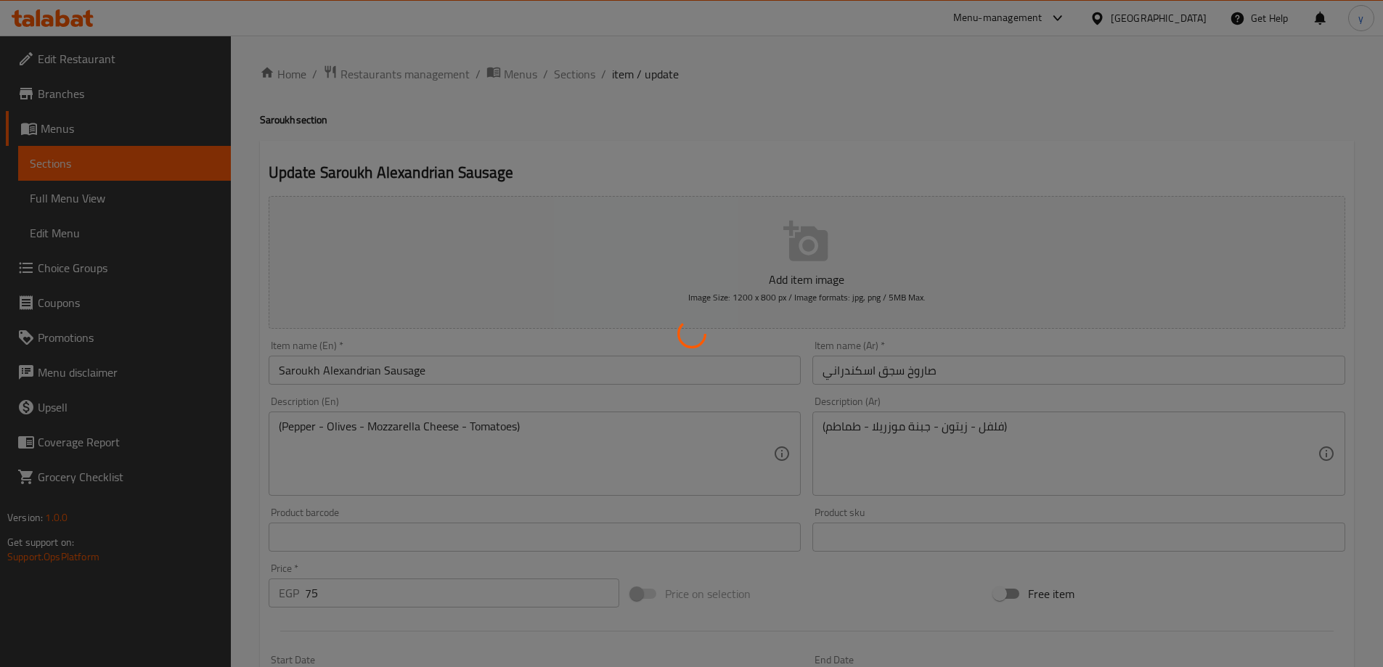
click at [578, 75] on div at bounding box center [691, 333] width 1383 height 667
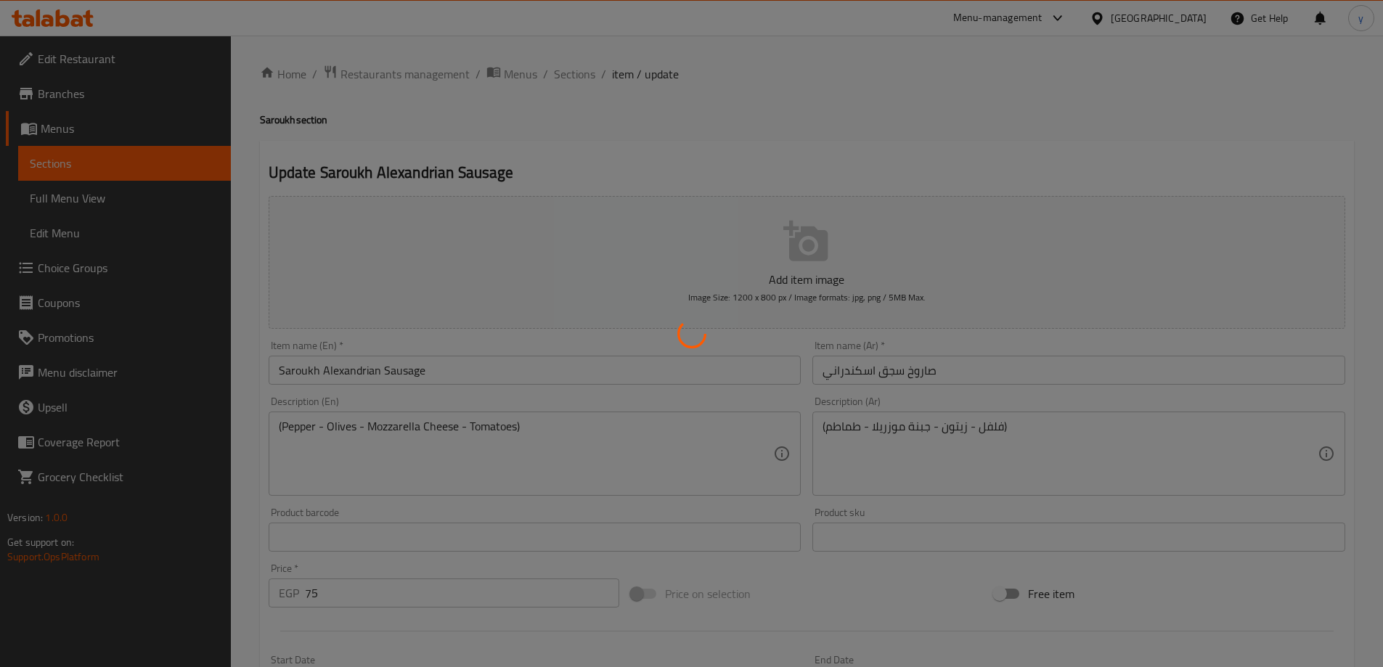
click at [578, 75] on div at bounding box center [691, 333] width 1383 height 667
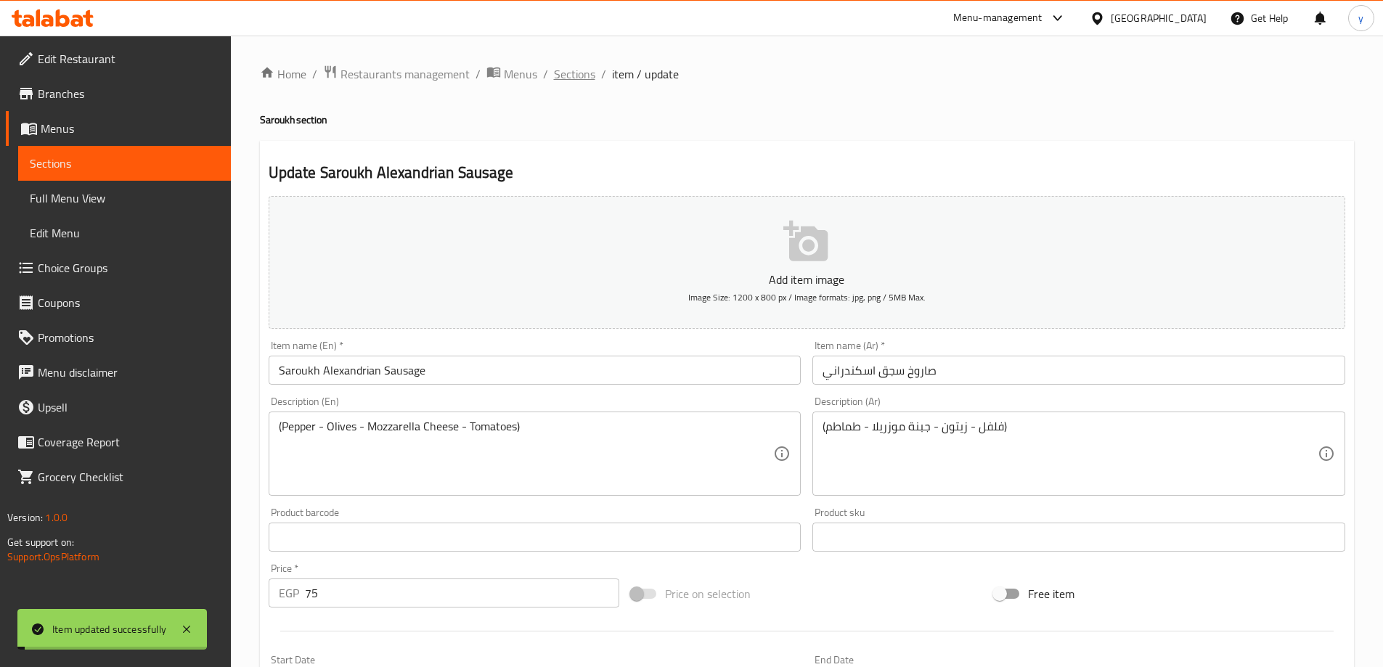
click at [585, 73] on span "Sections" at bounding box center [574, 73] width 41 height 17
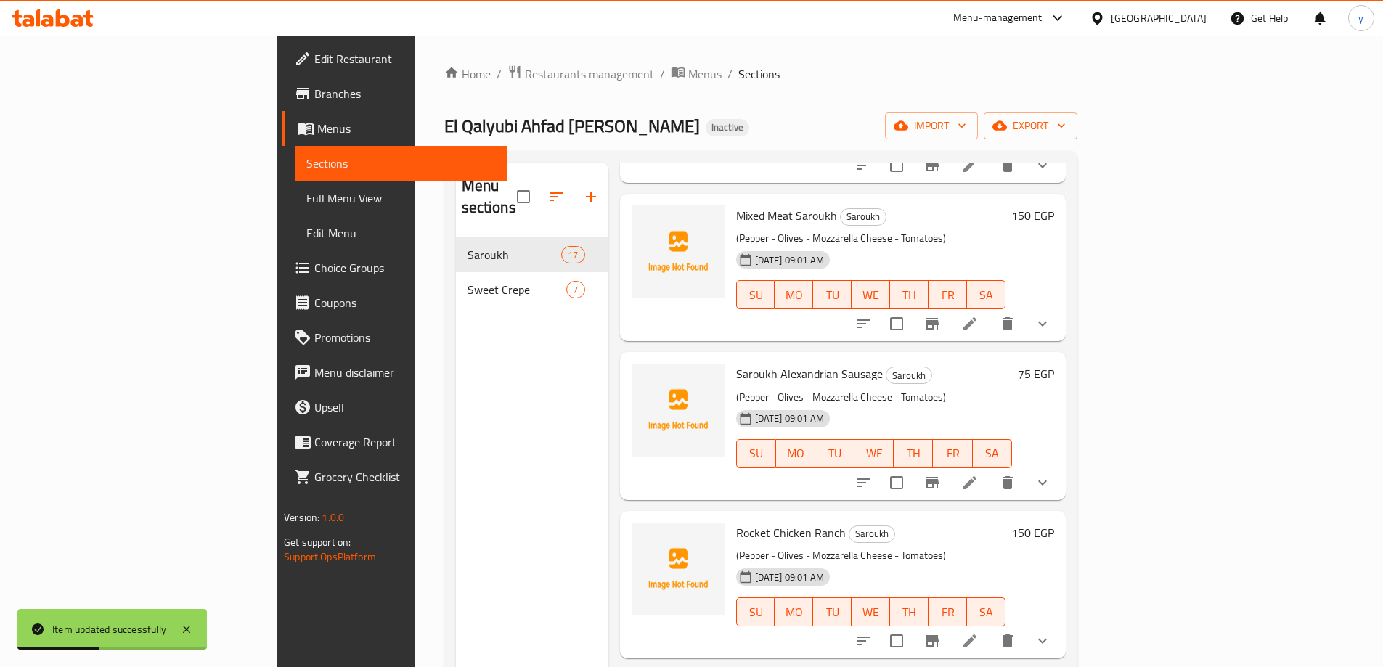
scroll to position [1452, 0]
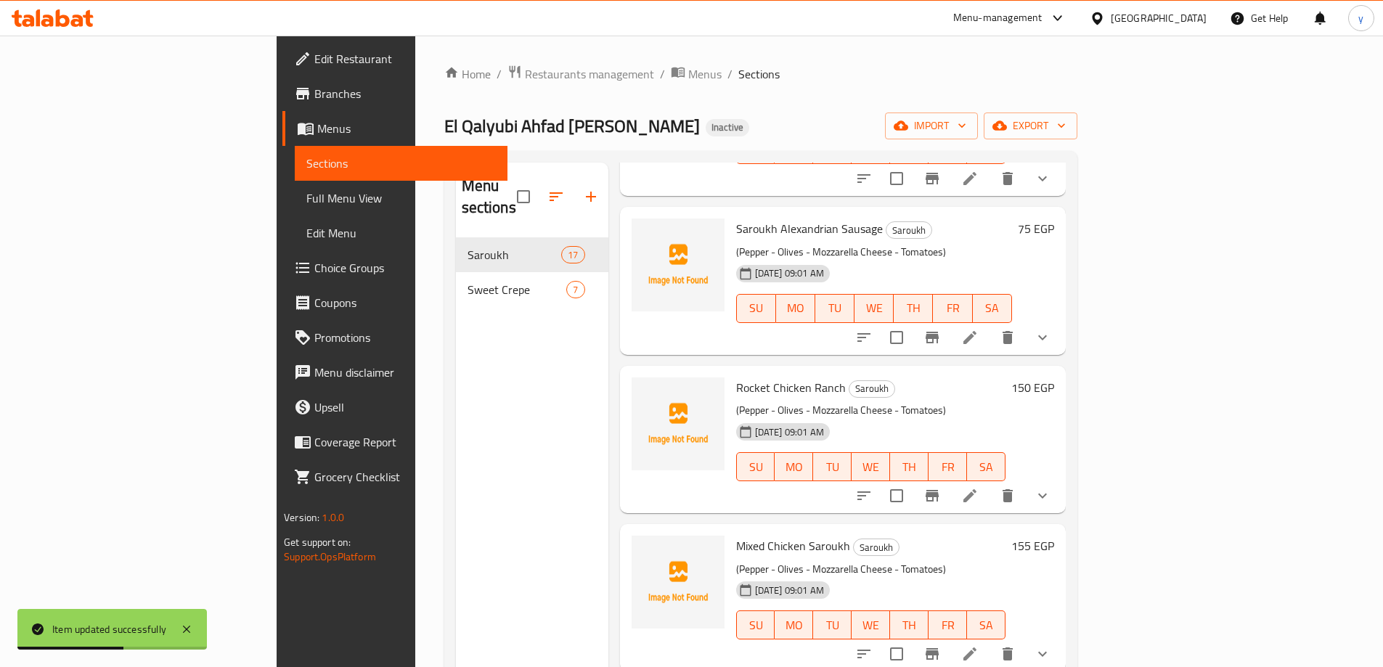
click at [990, 483] on li at bounding box center [969, 496] width 41 height 26
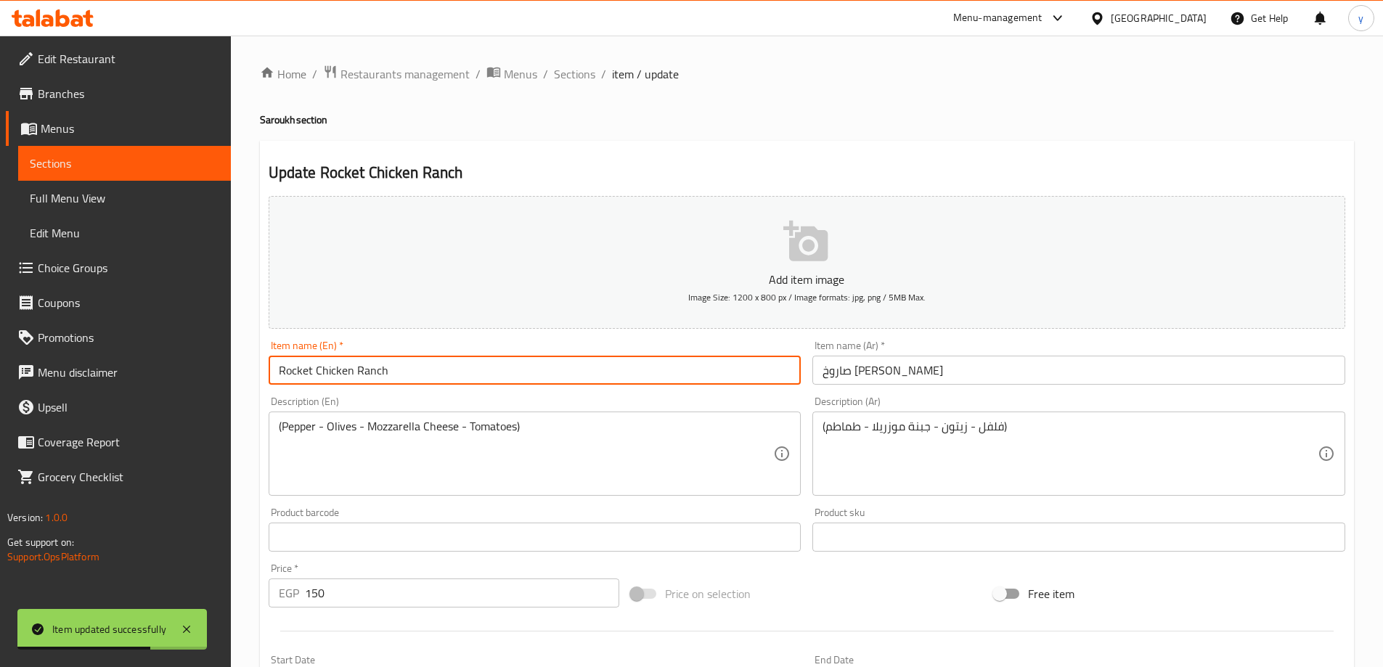
click at [299, 374] on input "Rocket Chicken Ranch" at bounding box center [535, 370] width 533 height 29
paste input "Saroukh"
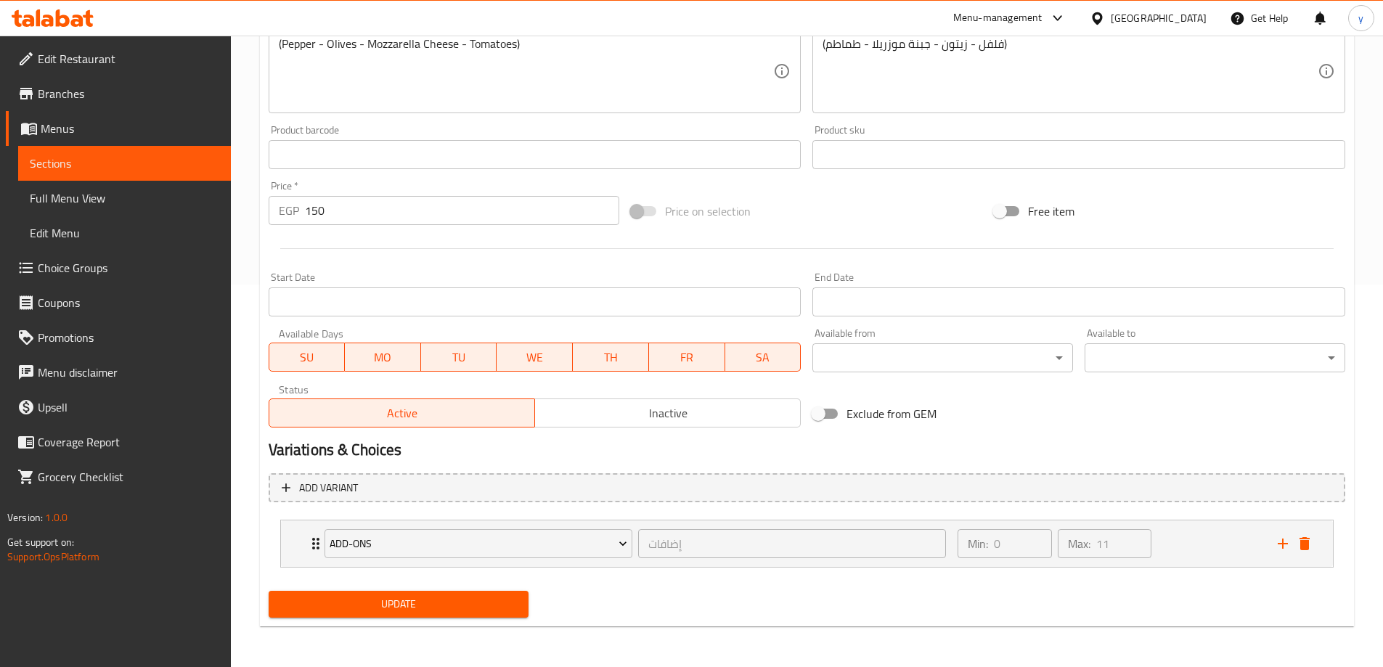
type input "Saroukh Chicken Ranch"
click at [362, 611] on span "Update" at bounding box center [398, 604] width 237 height 18
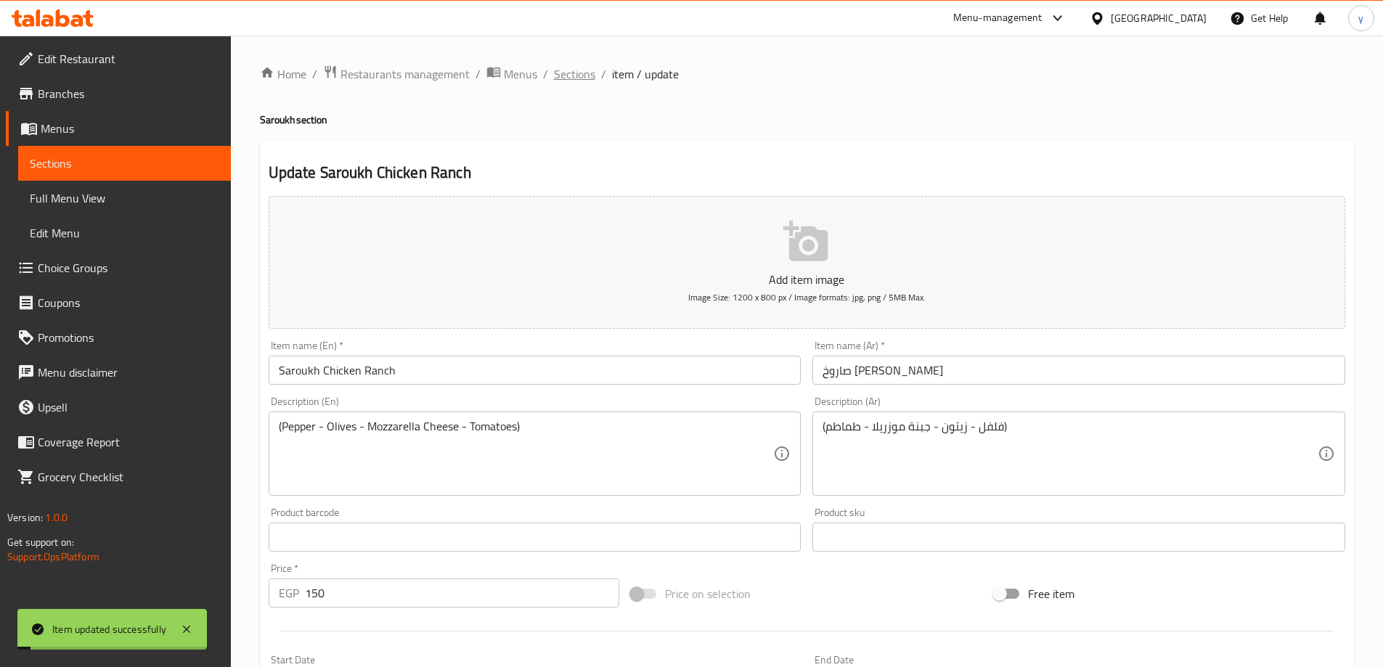
click at [580, 76] on span "Sections" at bounding box center [574, 73] width 41 height 17
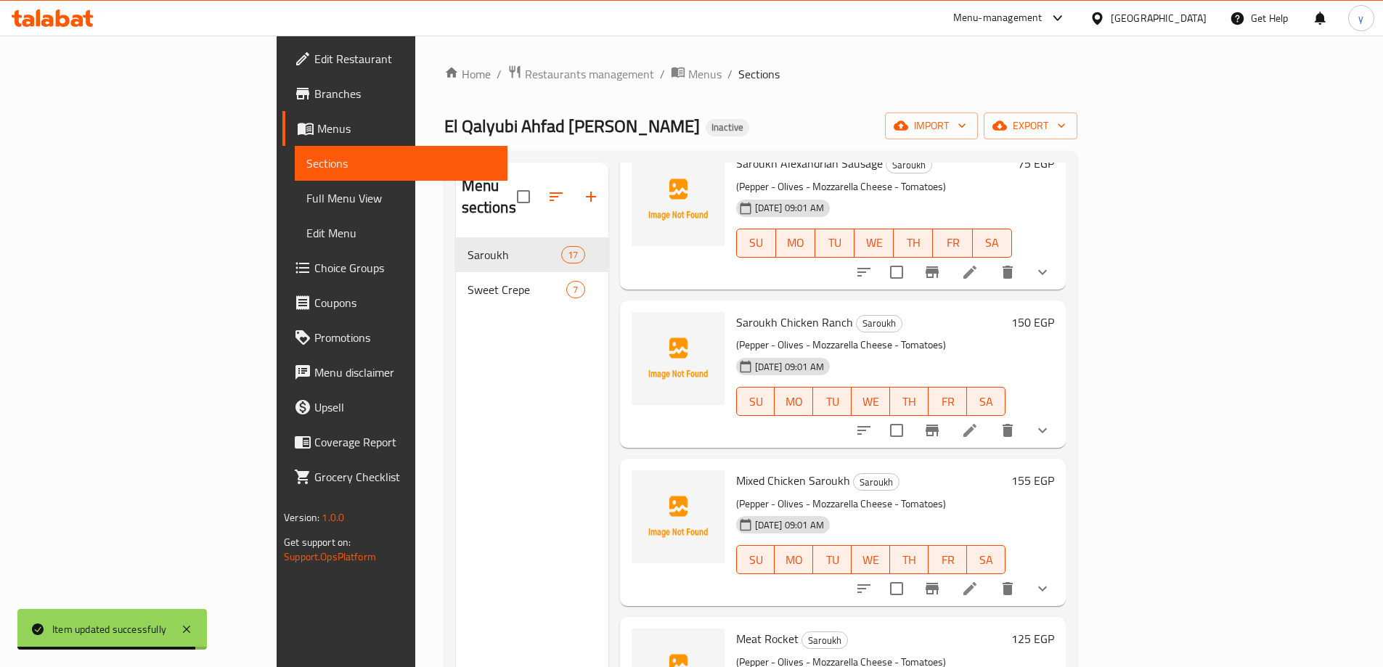
scroll to position [1524, 0]
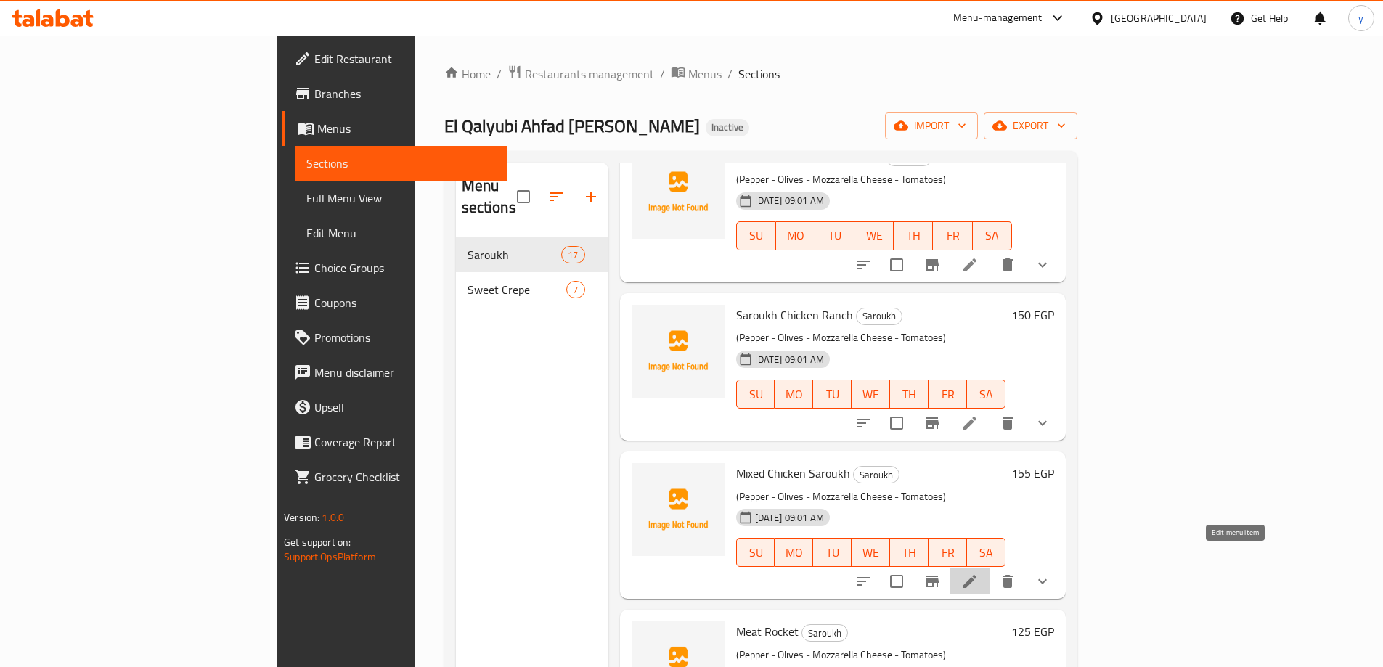
click at [978, 573] on icon at bounding box center [969, 581] width 17 height 17
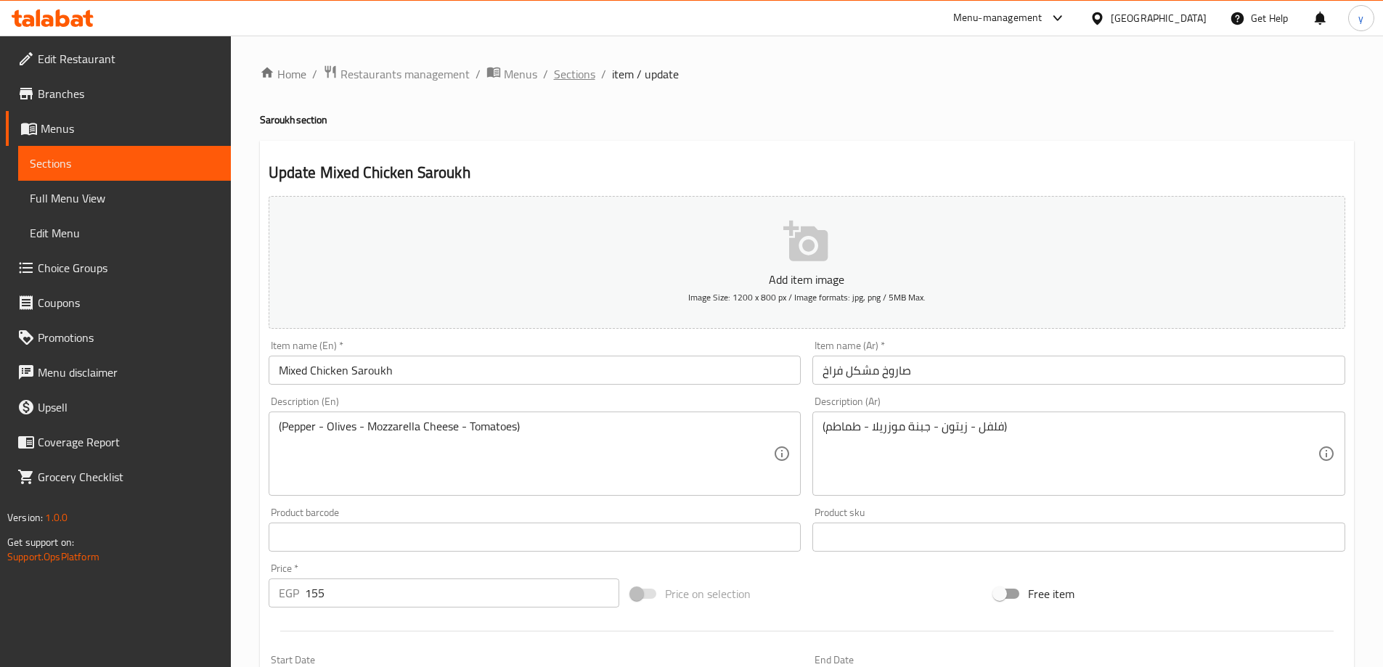
click at [571, 73] on span "Sections" at bounding box center [574, 73] width 41 height 17
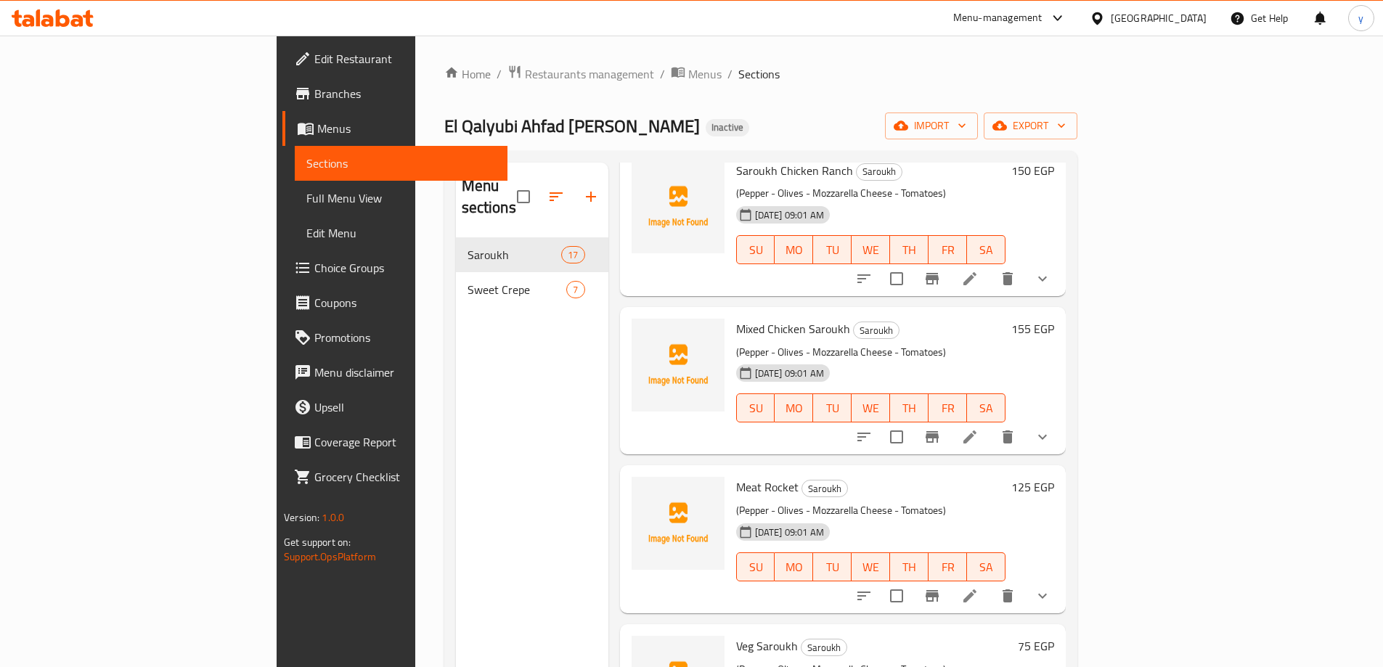
scroll to position [1669, 0]
click at [990, 582] on li at bounding box center [969, 595] width 41 height 26
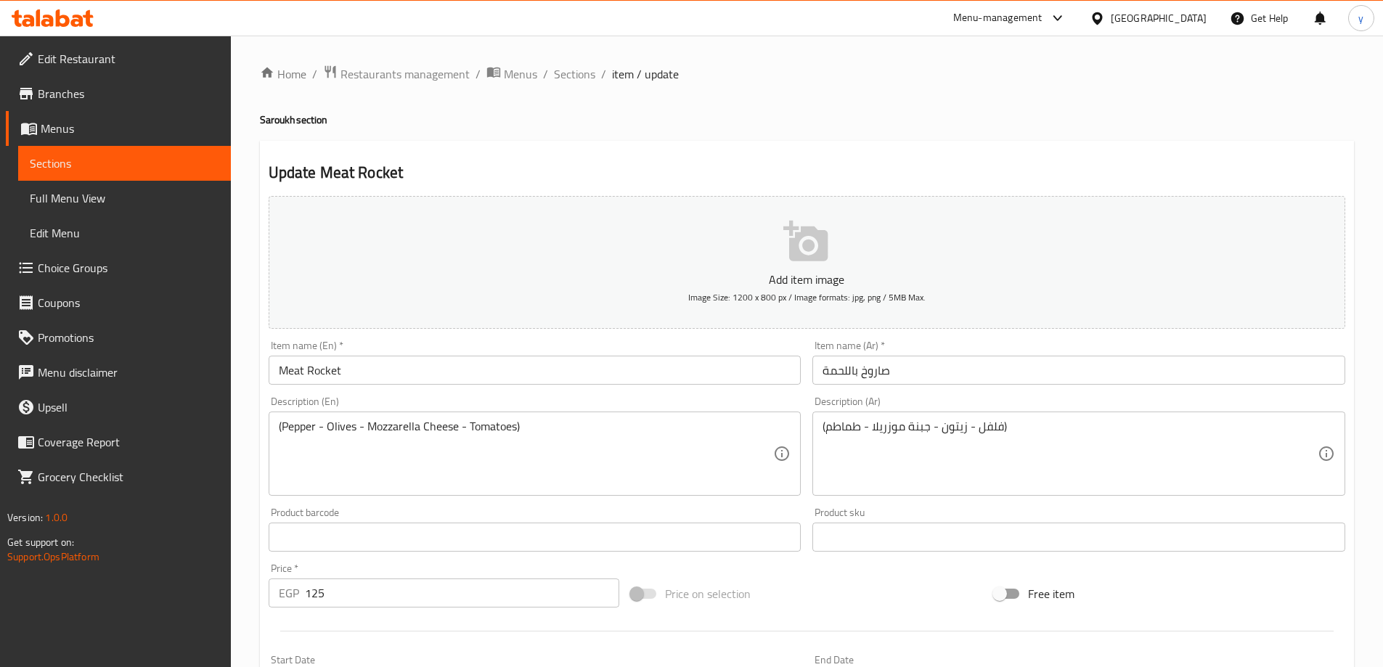
scroll to position [73, 0]
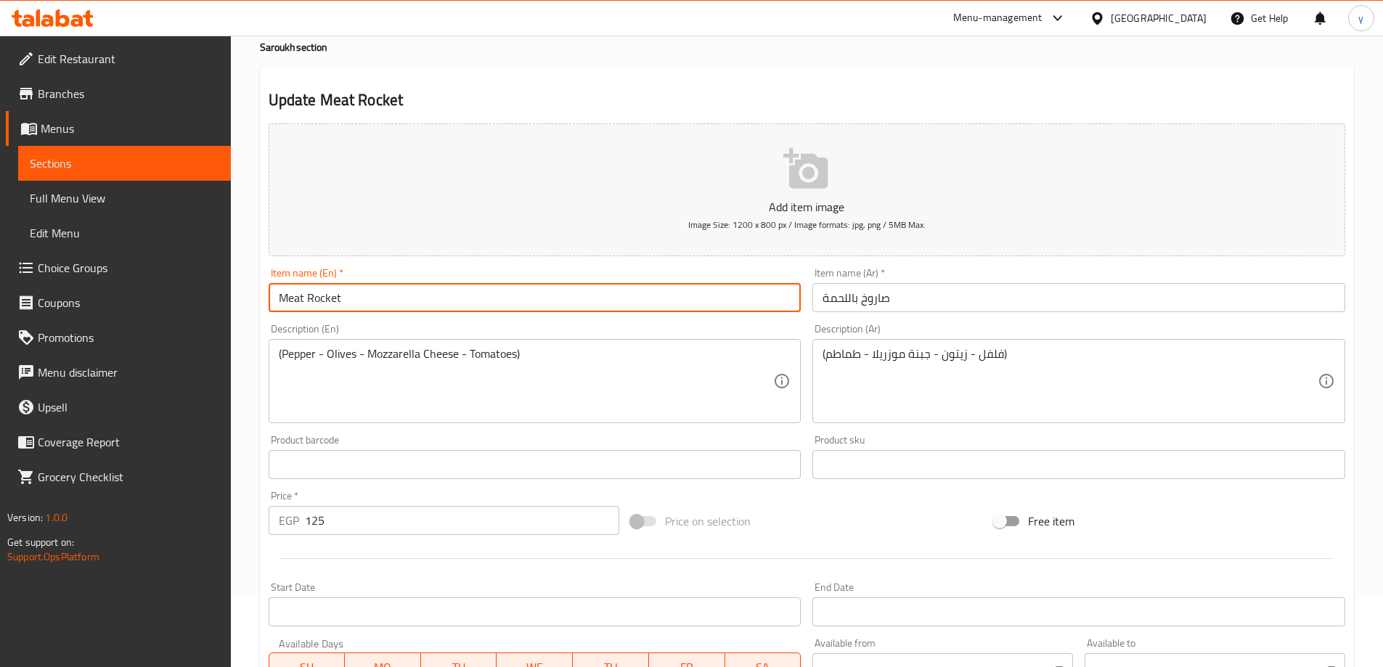
click at [279, 297] on input "Meat Rocket" at bounding box center [535, 297] width 533 height 29
paste input "Saroukh"
click at [375, 302] on input "Saroukh Meat Rocket" at bounding box center [535, 297] width 533 height 29
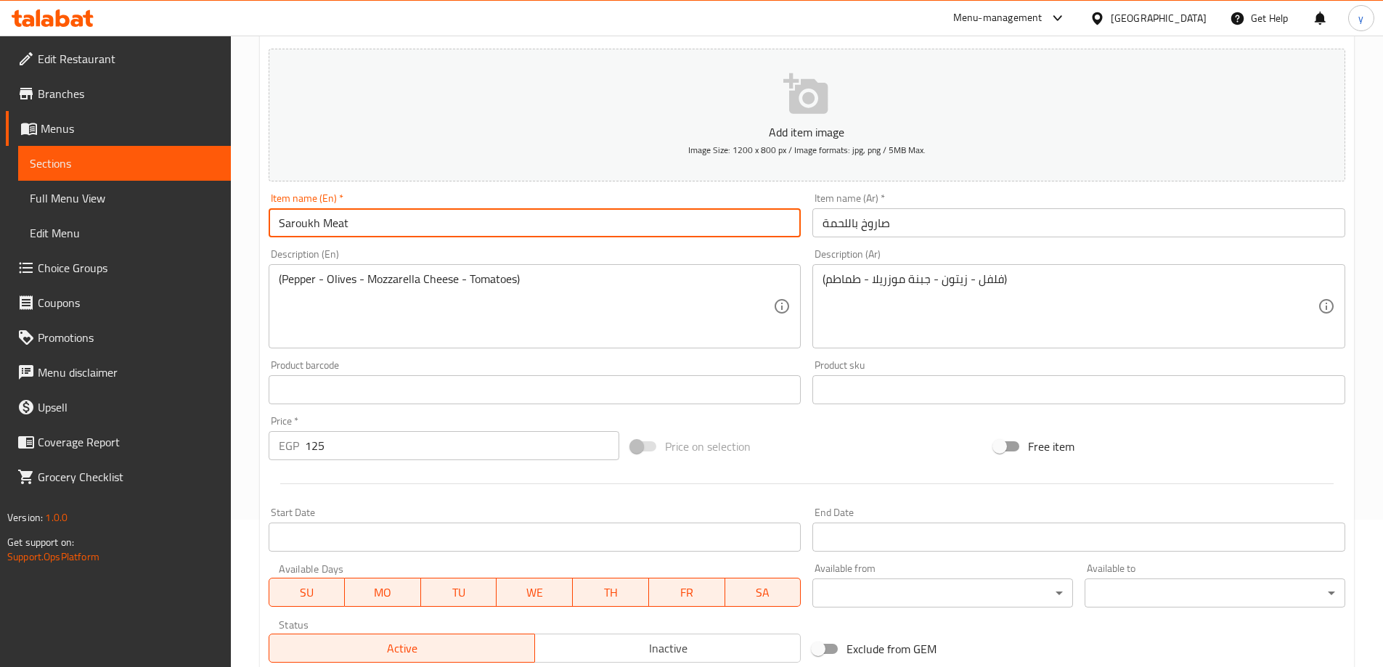
scroll to position [383, 0]
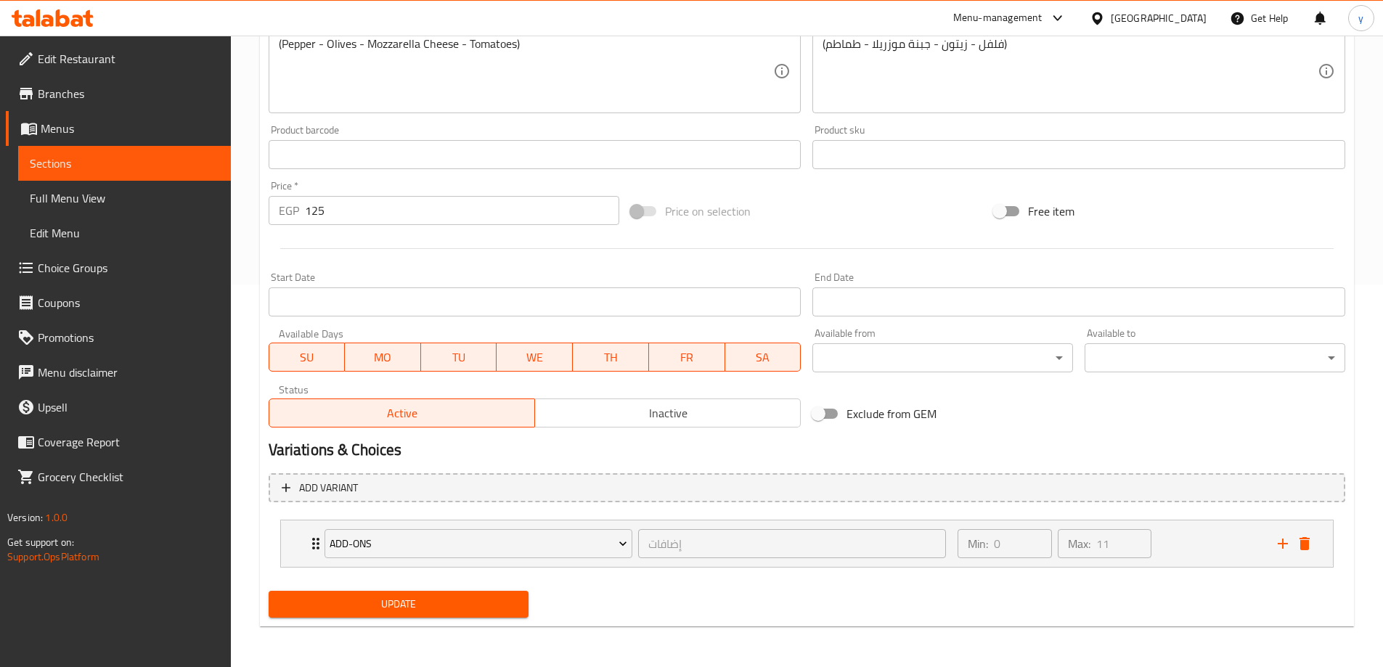
type input "Saroukh Meat"
click at [452, 587] on div "Update" at bounding box center [399, 604] width 272 height 38
click at [457, 602] on span "Update" at bounding box center [398, 604] width 237 height 18
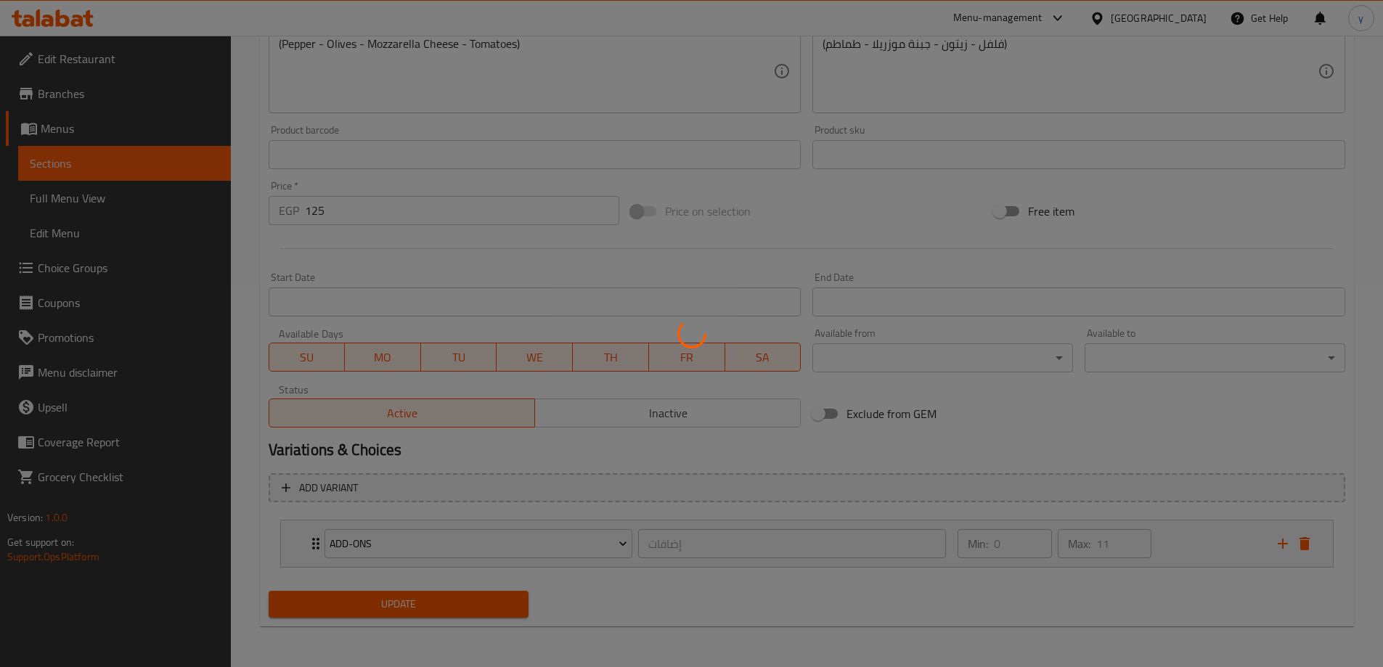
scroll to position [0, 0]
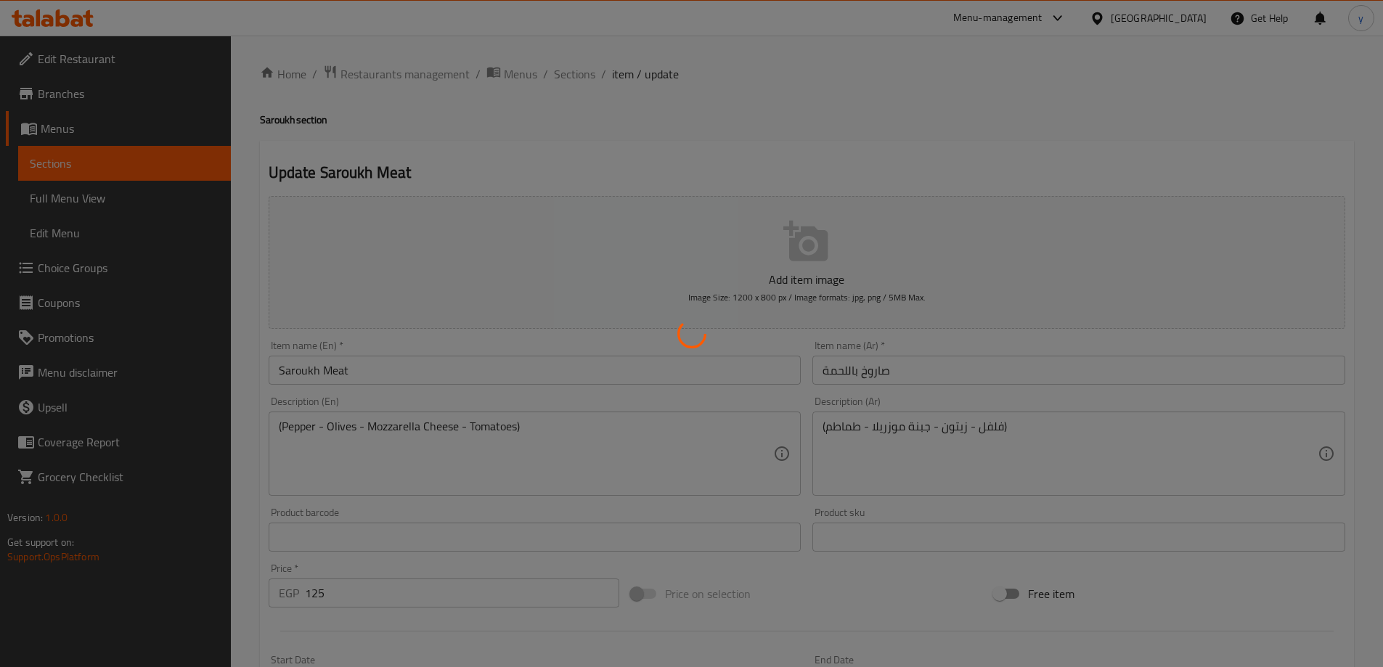
click at [560, 79] on div at bounding box center [691, 333] width 1383 height 667
click at [566, 75] on div at bounding box center [691, 333] width 1383 height 667
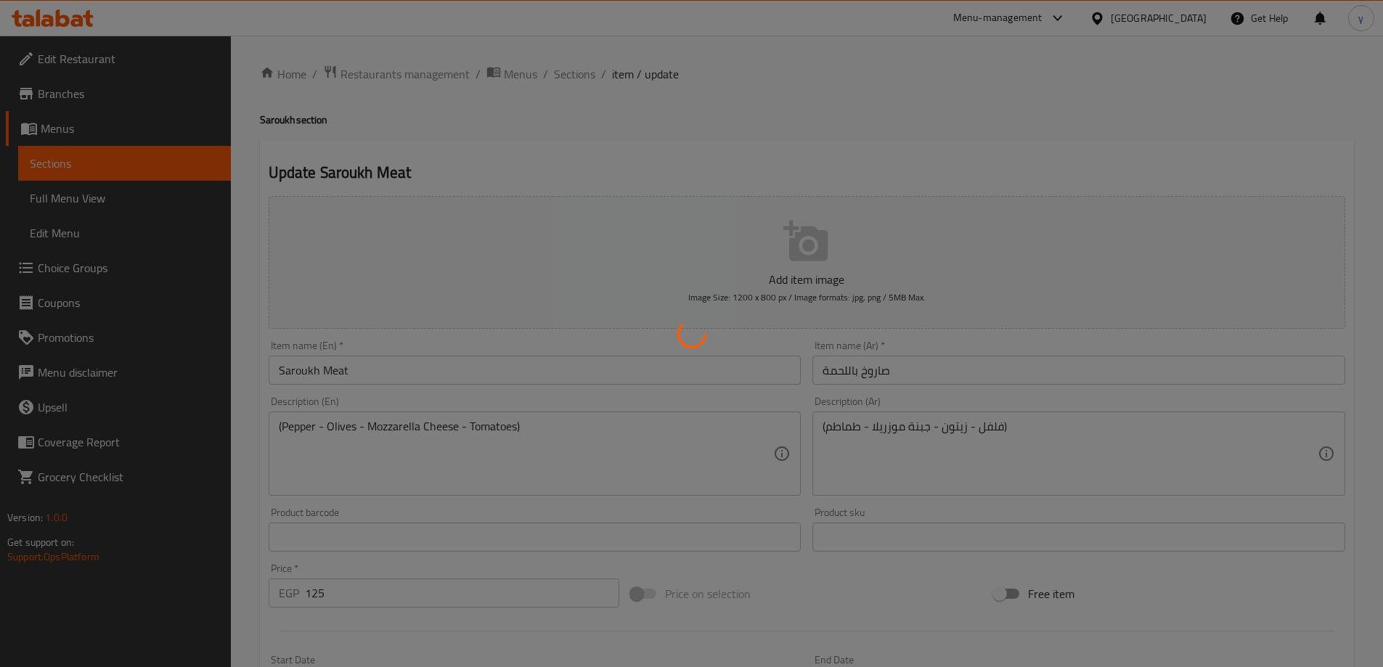
click at [568, 75] on div at bounding box center [691, 333] width 1383 height 667
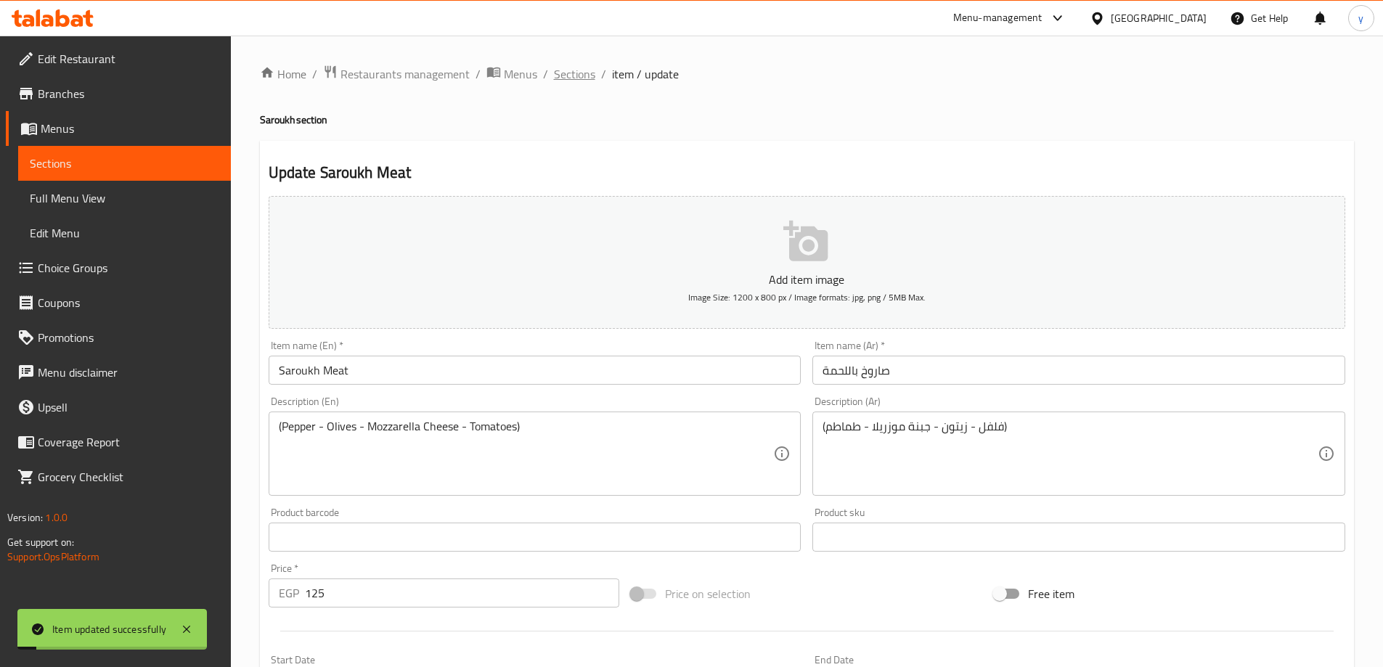
click at [572, 81] on span "Sections" at bounding box center [574, 73] width 41 height 17
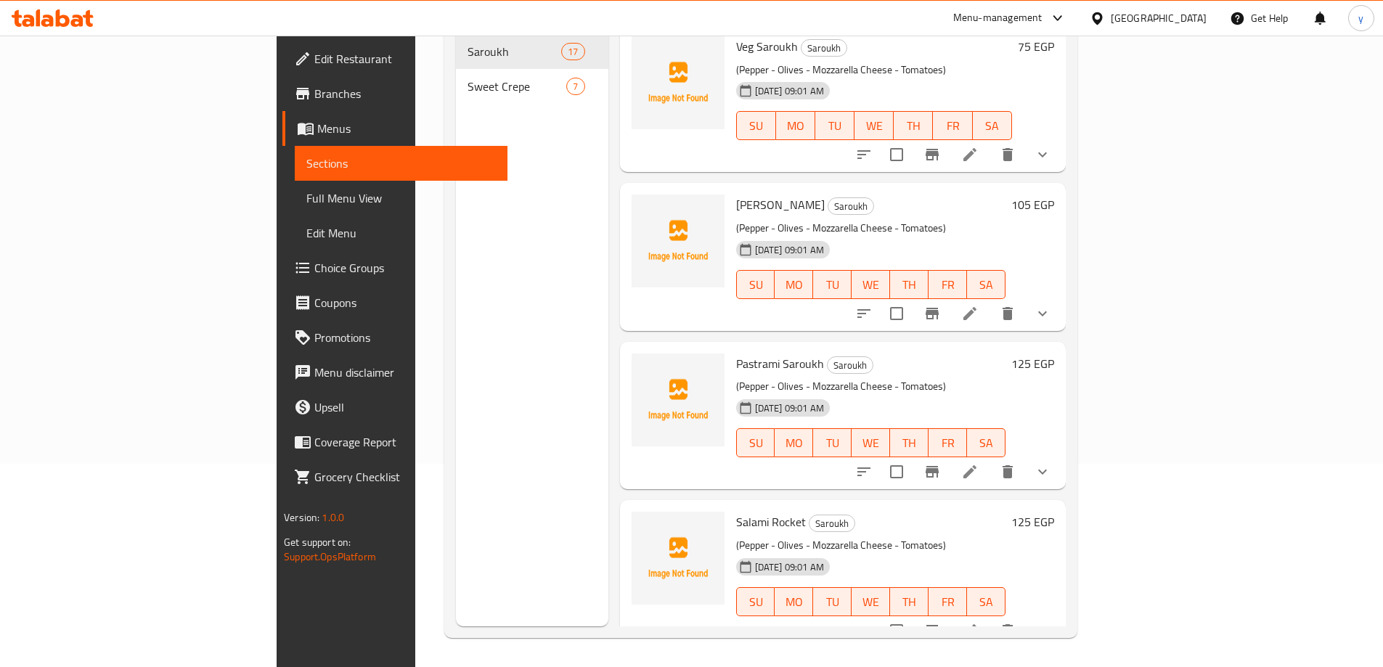
scroll to position [1992, 0]
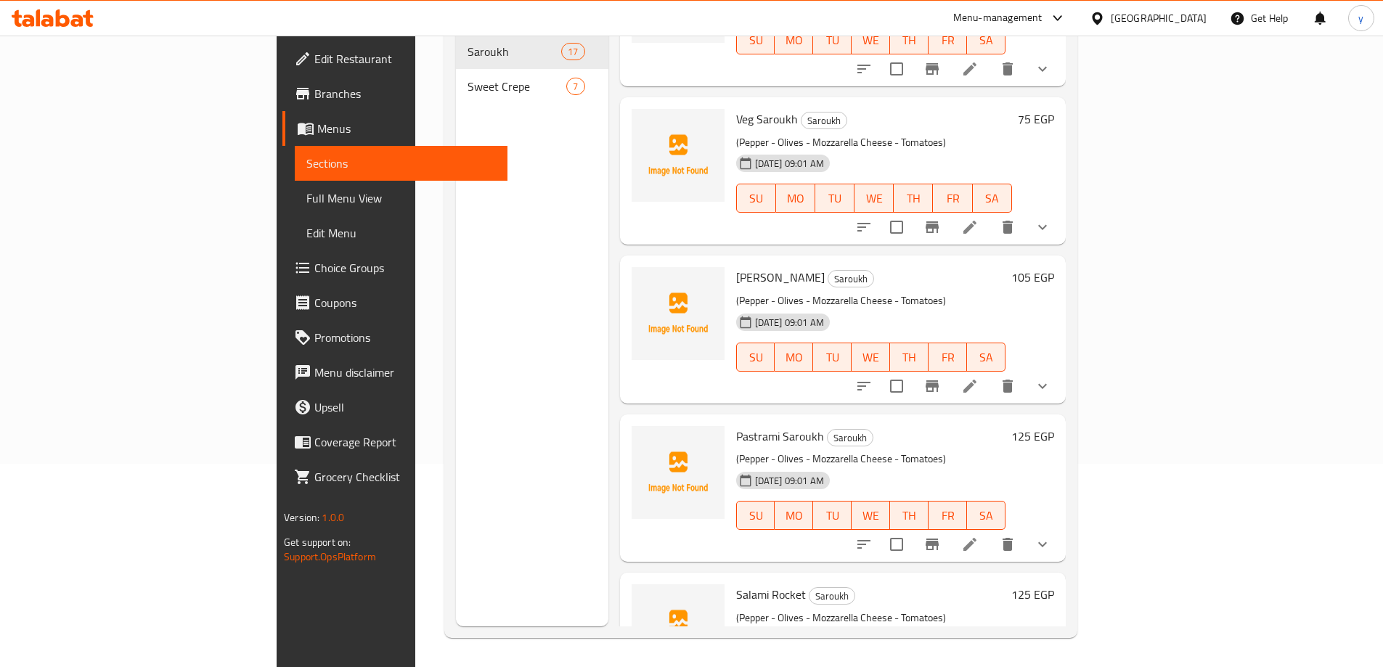
click at [990, 214] on li at bounding box center [969, 227] width 41 height 26
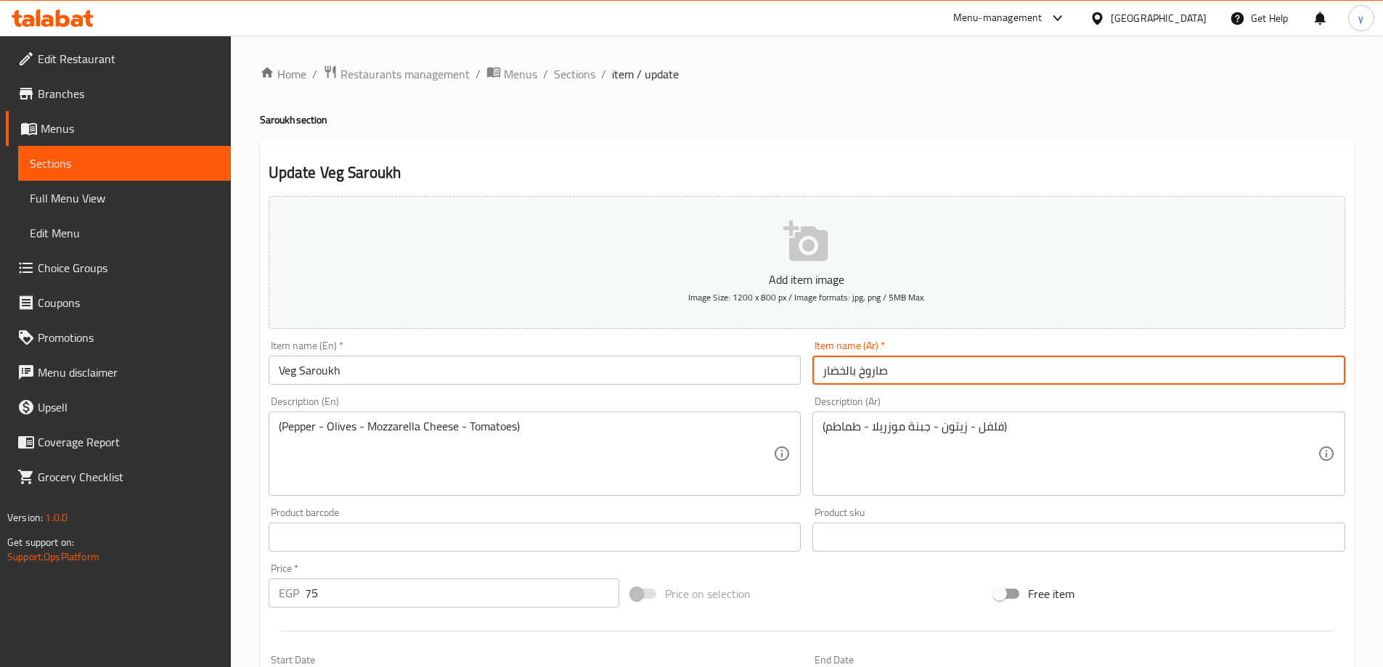
drag, startPoint x: 847, startPoint y: 375, endPoint x: 823, endPoint y: 375, distance: 24.0
click at [823, 375] on input "صاروخ بالخضار" at bounding box center [1078, 370] width 533 height 29
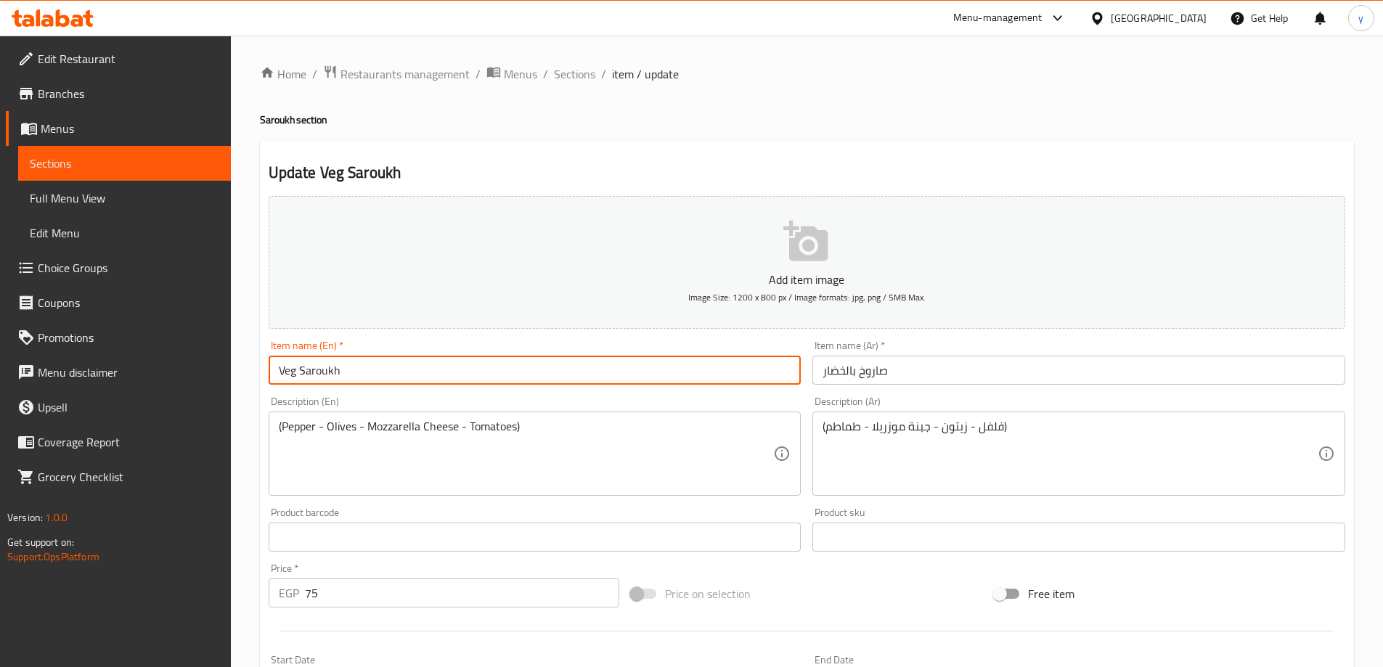
click at [288, 366] on input "Veg Saroukh" at bounding box center [535, 370] width 533 height 29
paste input "etable"
click at [366, 364] on input "Vegetable with Saroukh" at bounding box center [535, 370] width 533 height 29
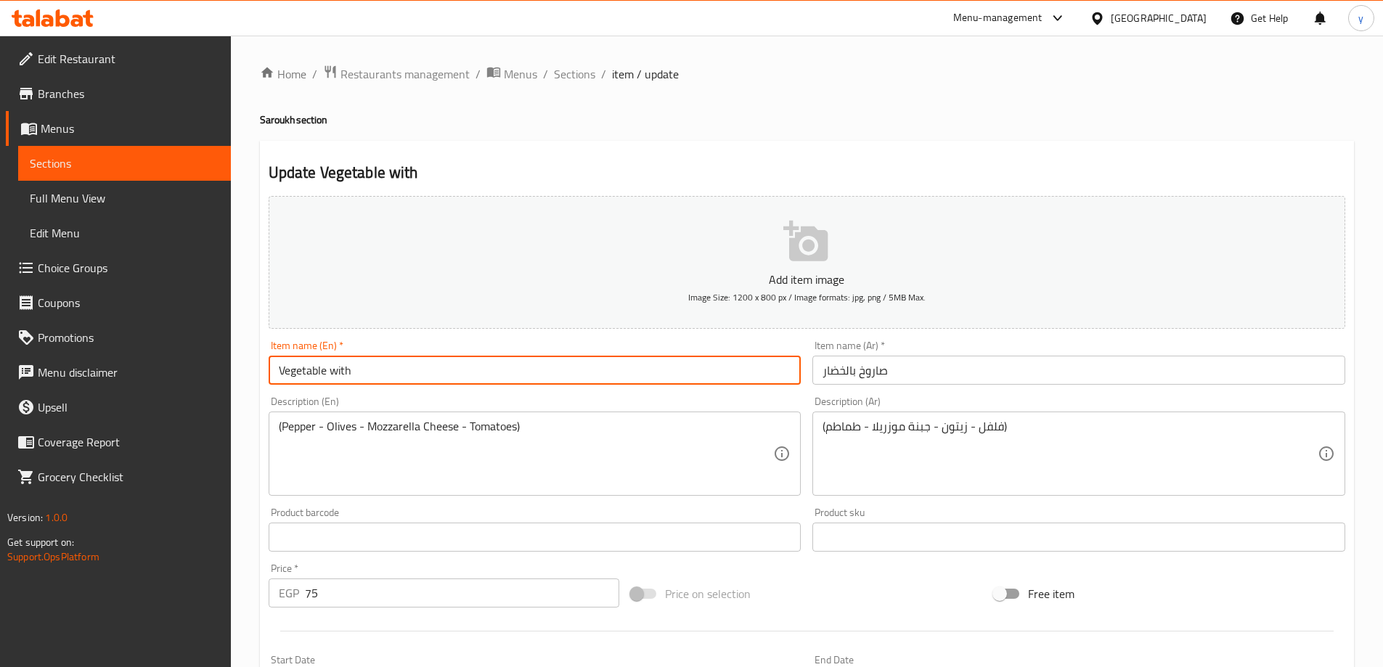
click at [281, 368] on input "Vegetable with" at bounding box center [535, 370] width 533 height 29
paste input "Saroukh"
click at [379, 372] on input "Saroukh Vegetable with" at bounding box center [535, 370] width 533 height 29
click at [321, 369] on input "Saroukh Vegetable" at bounding box center [535, 370] width 533 height 29
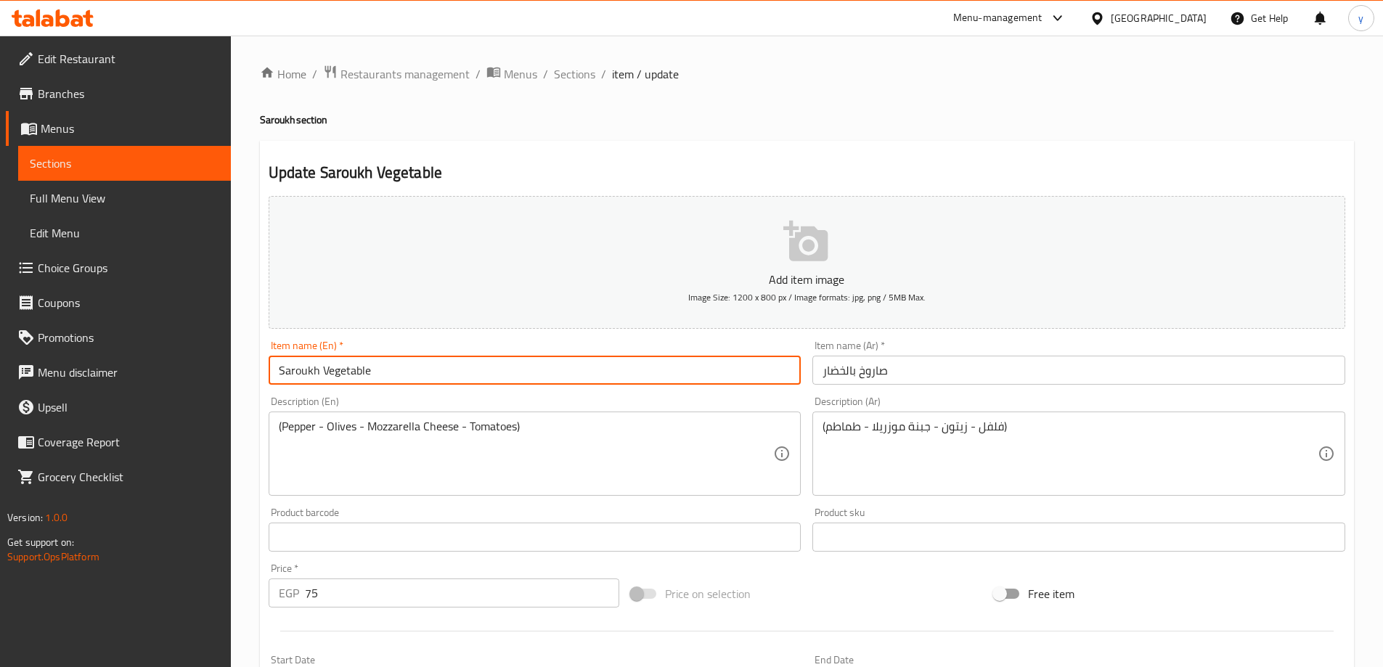
paste input "with"
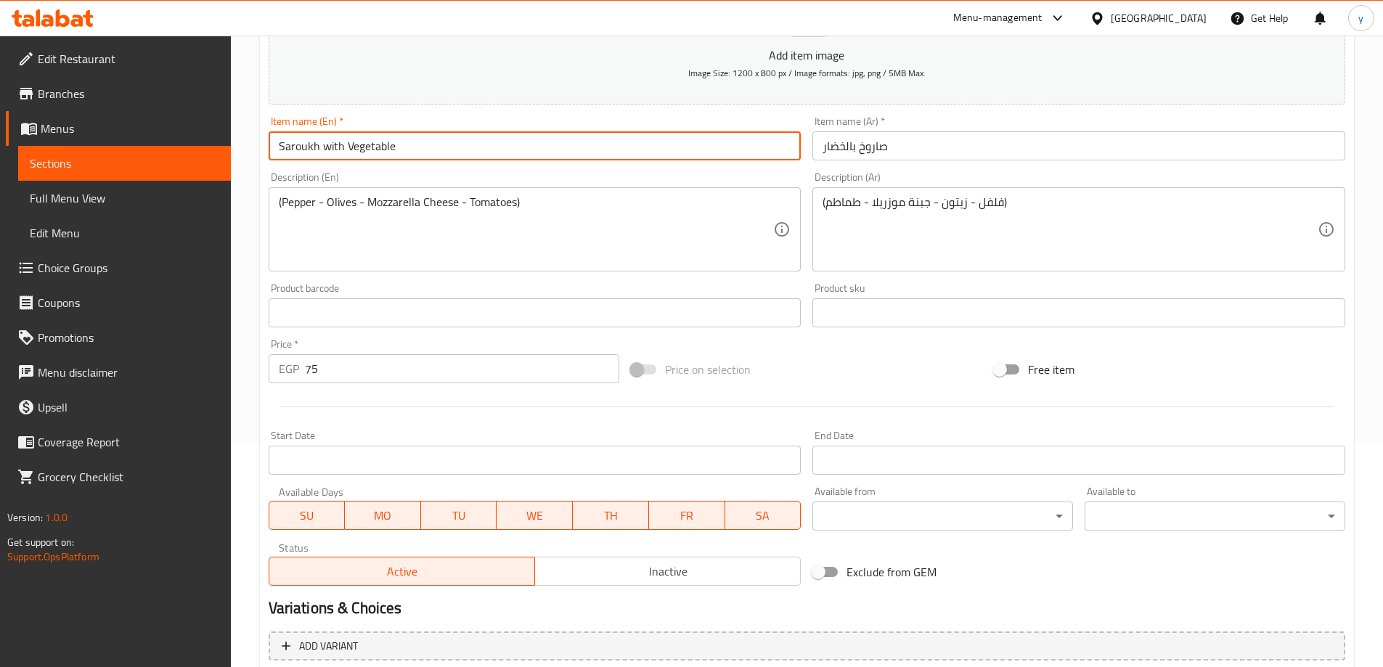
scroll to position [383, 0]
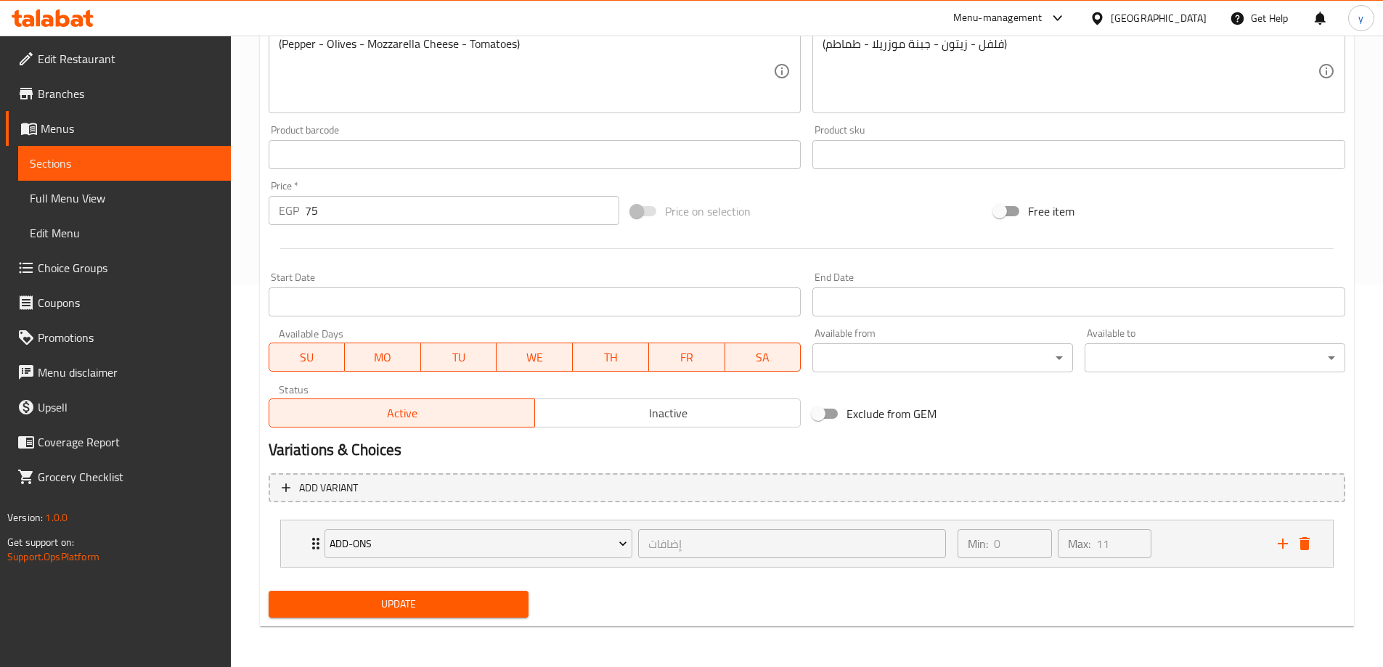
type input "Saroukh with Vegetable"
click at [372, 602] on span "Update" at bounding box center [398, 604] width 237 height 18
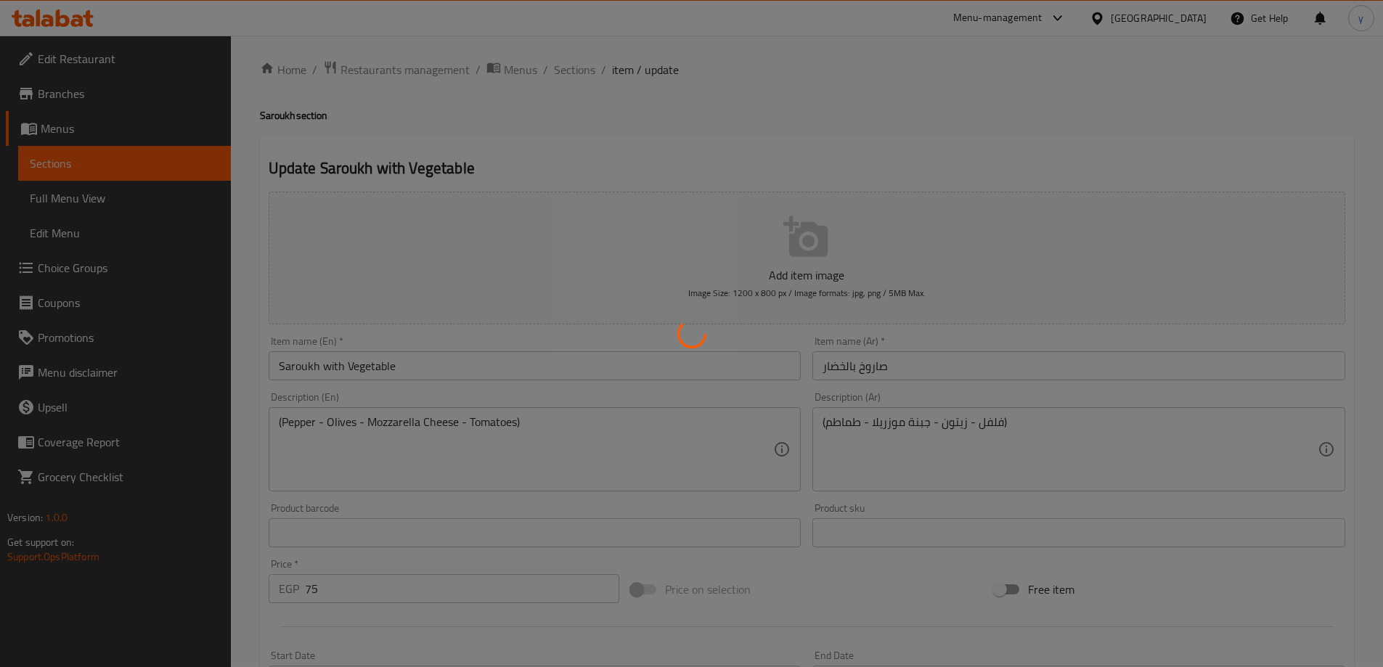
scroll to position [0, 0]
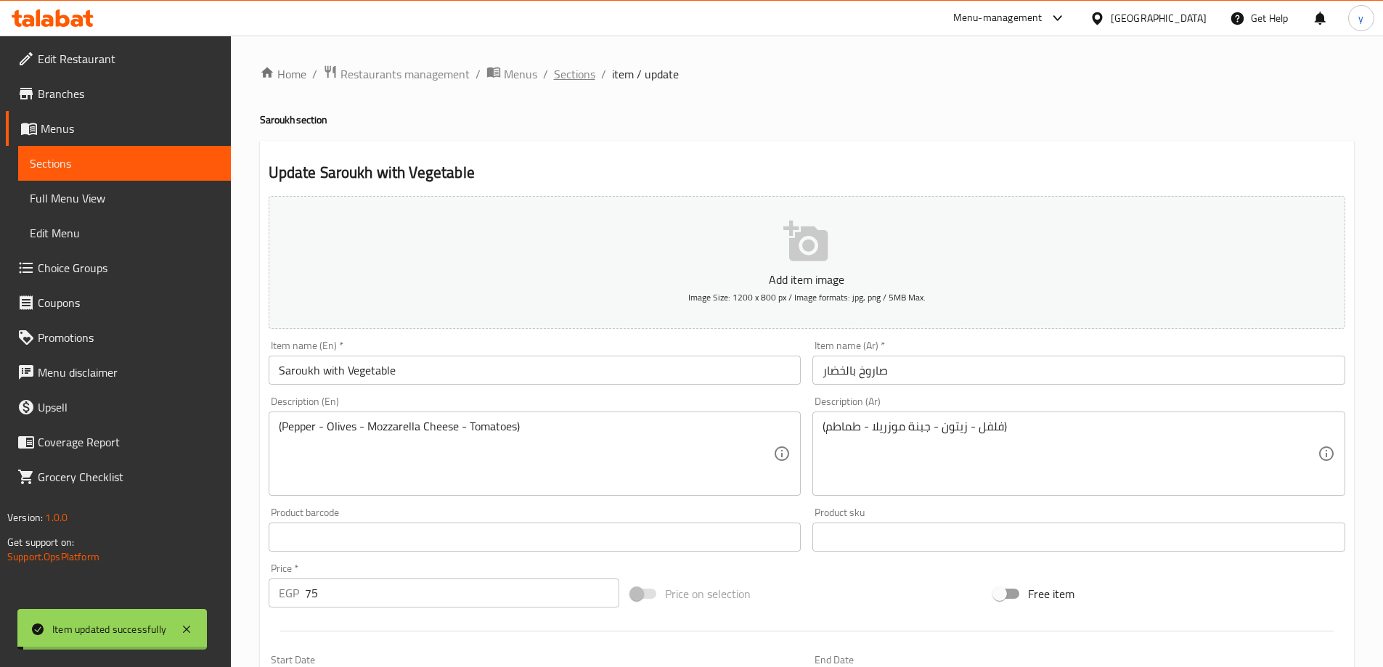
click at [571, 70] on span "Sections" at bounding box center [574, 73] width 41 height 17
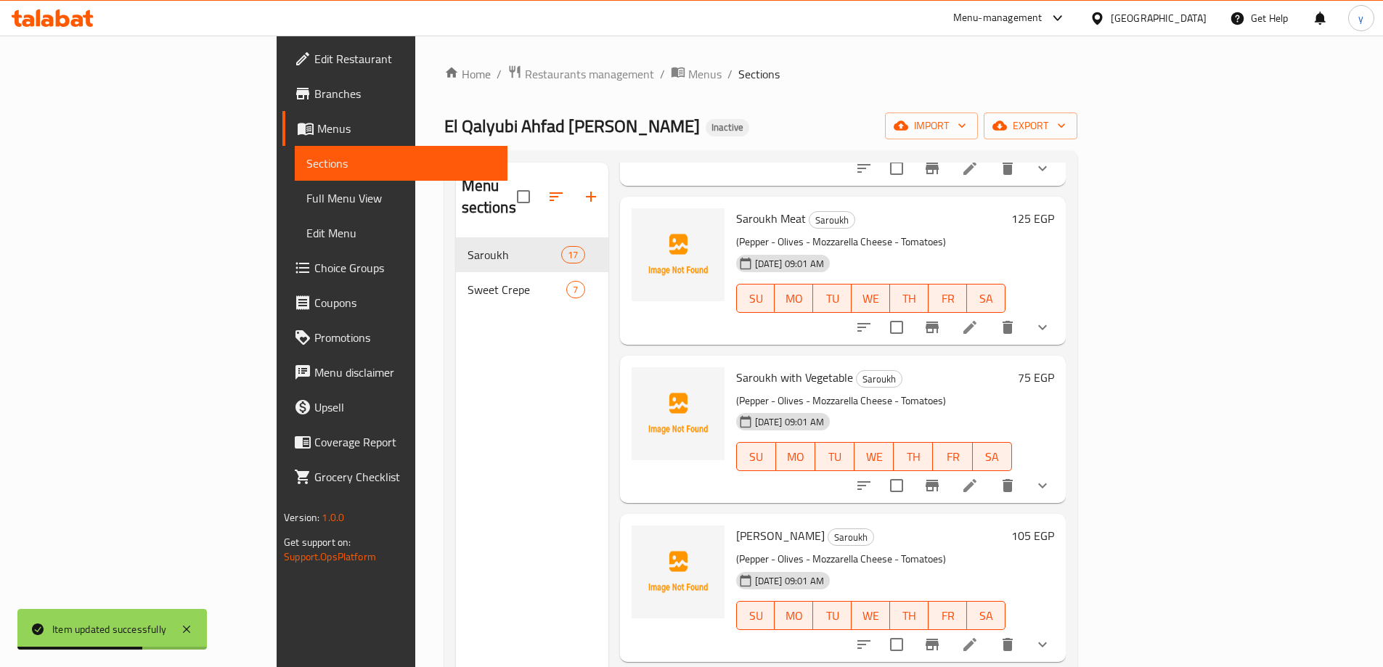
scroll to position [1960, 0]
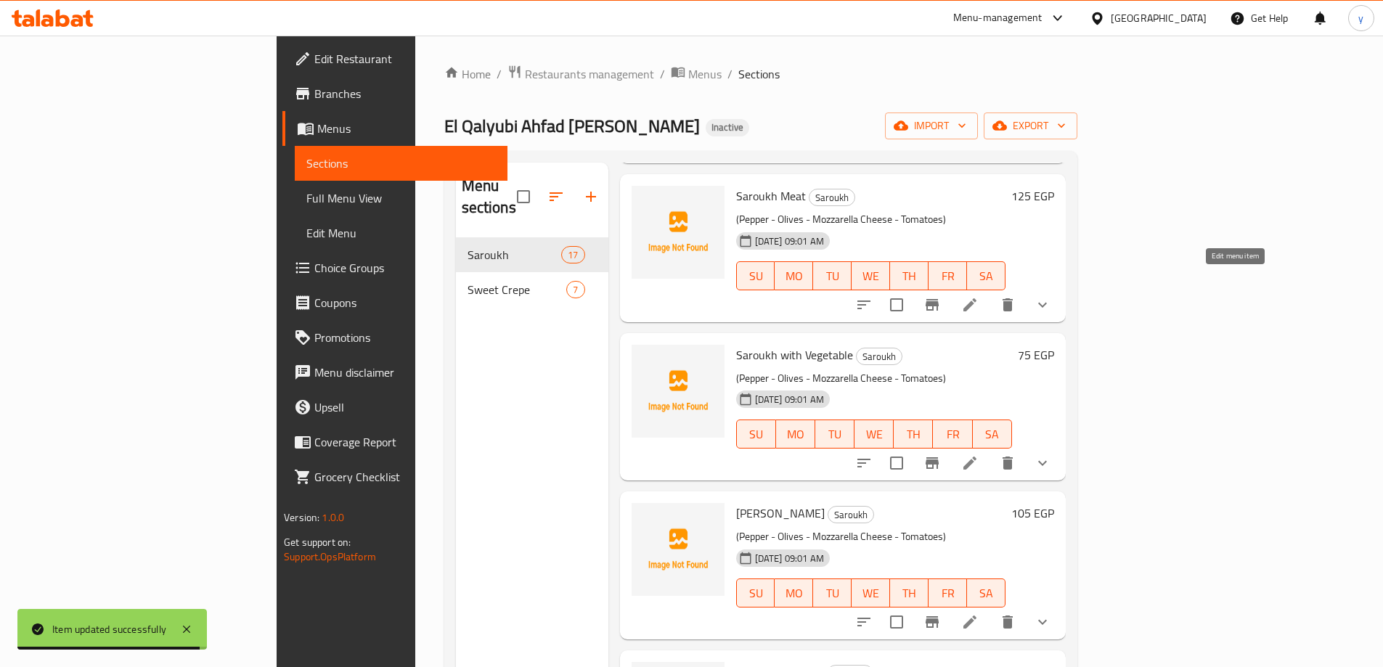
click at [978, 296] on icon at bounding box center [969, 304] width 17 height 17
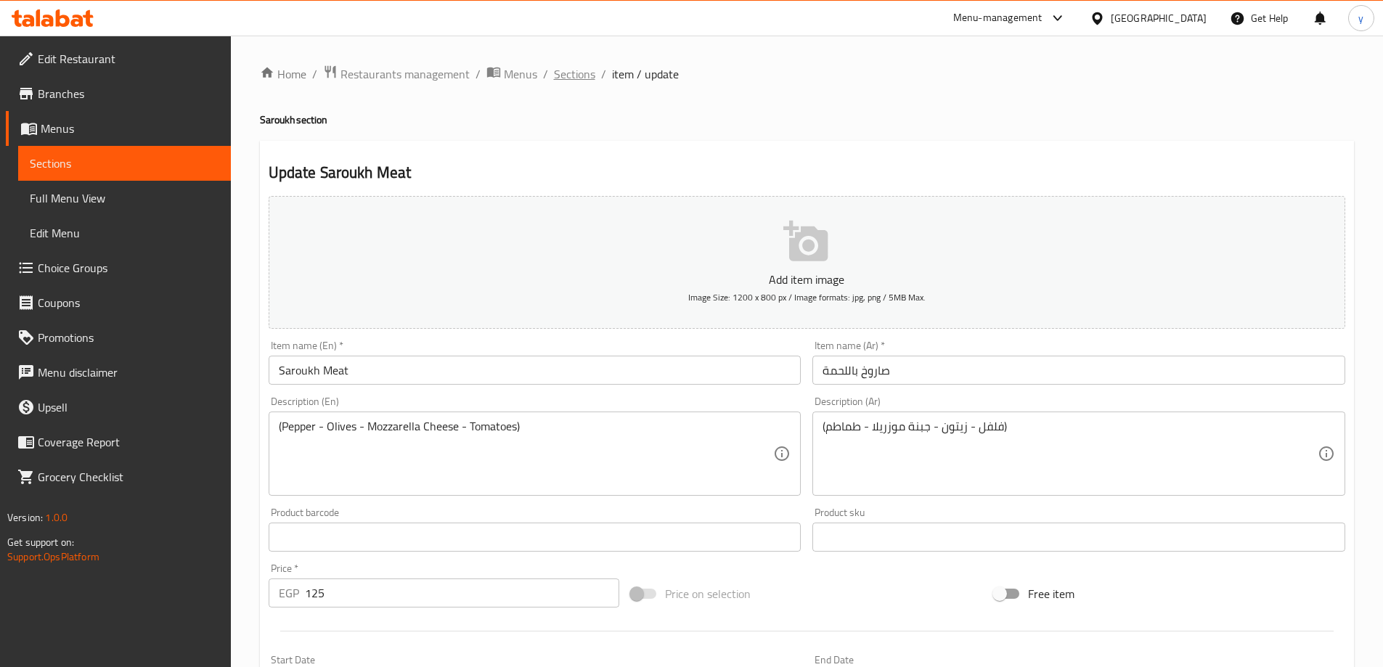
click at [555, 78] on span "Sections" at bounding box center [574, 73] width 41 height 17
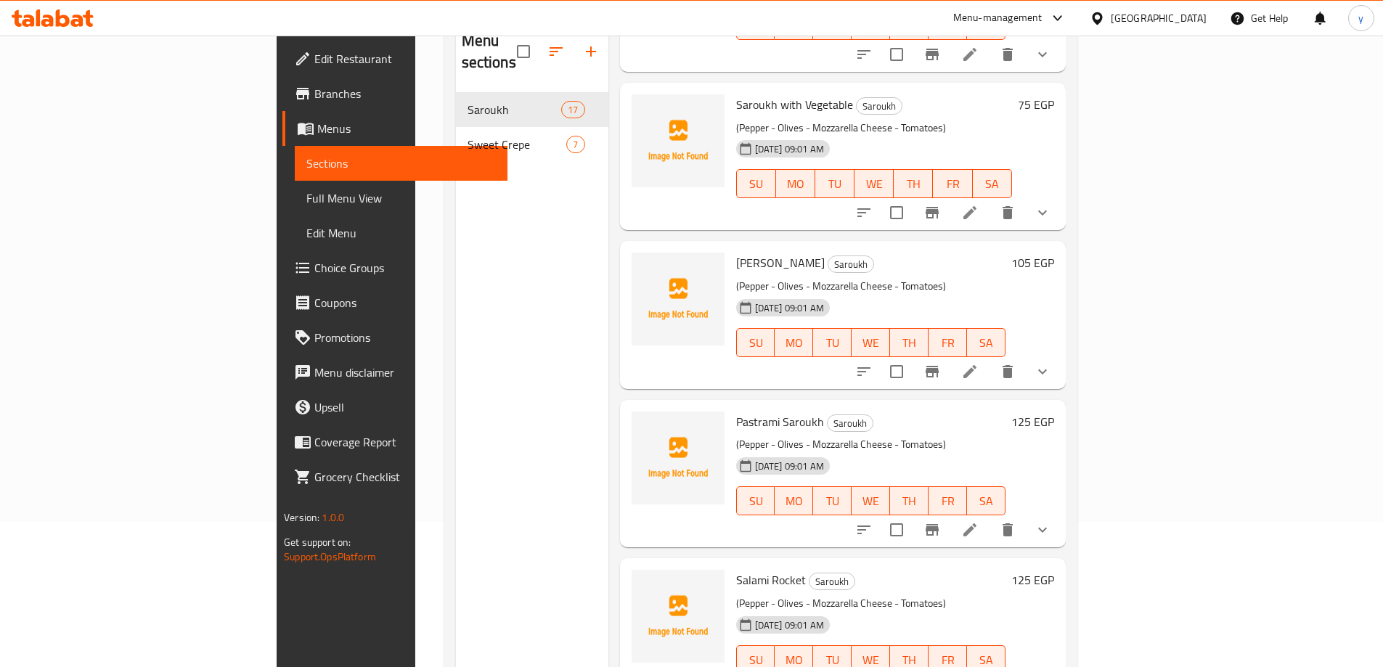
scroll to position [203, 0]
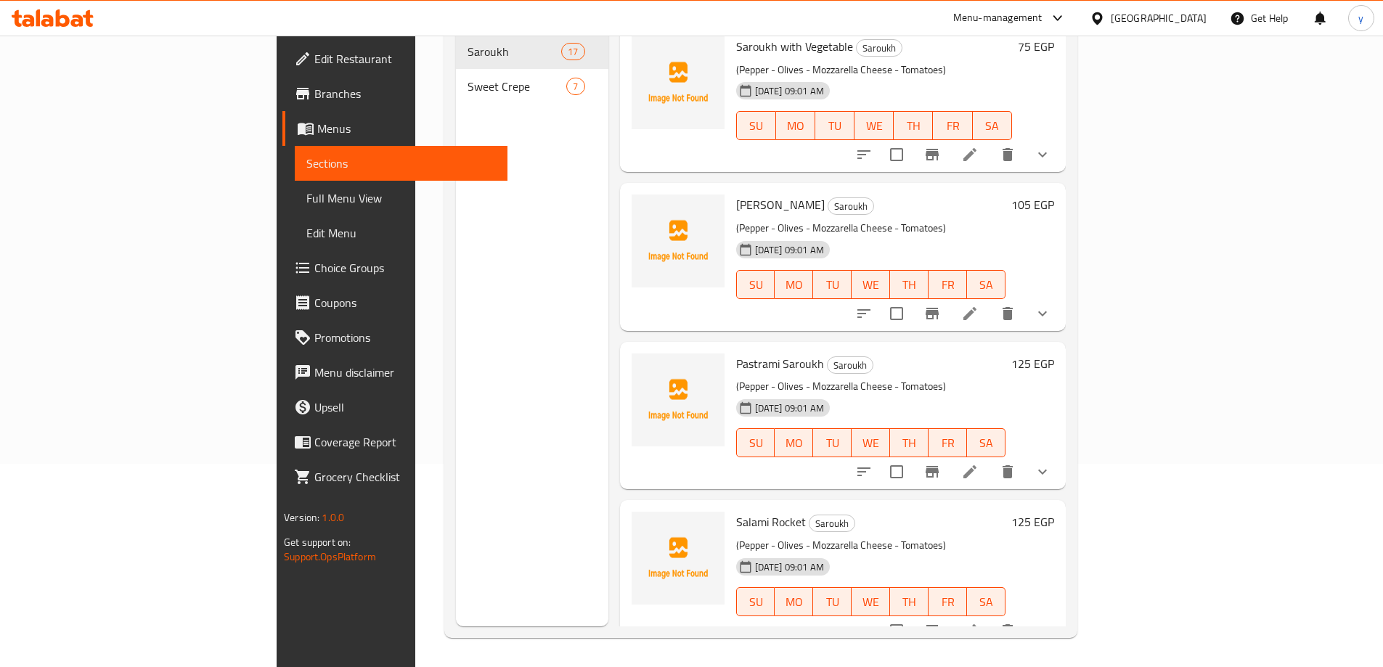
click at [990, 300] on li at bounding box center [969, 313] width 41 height 26
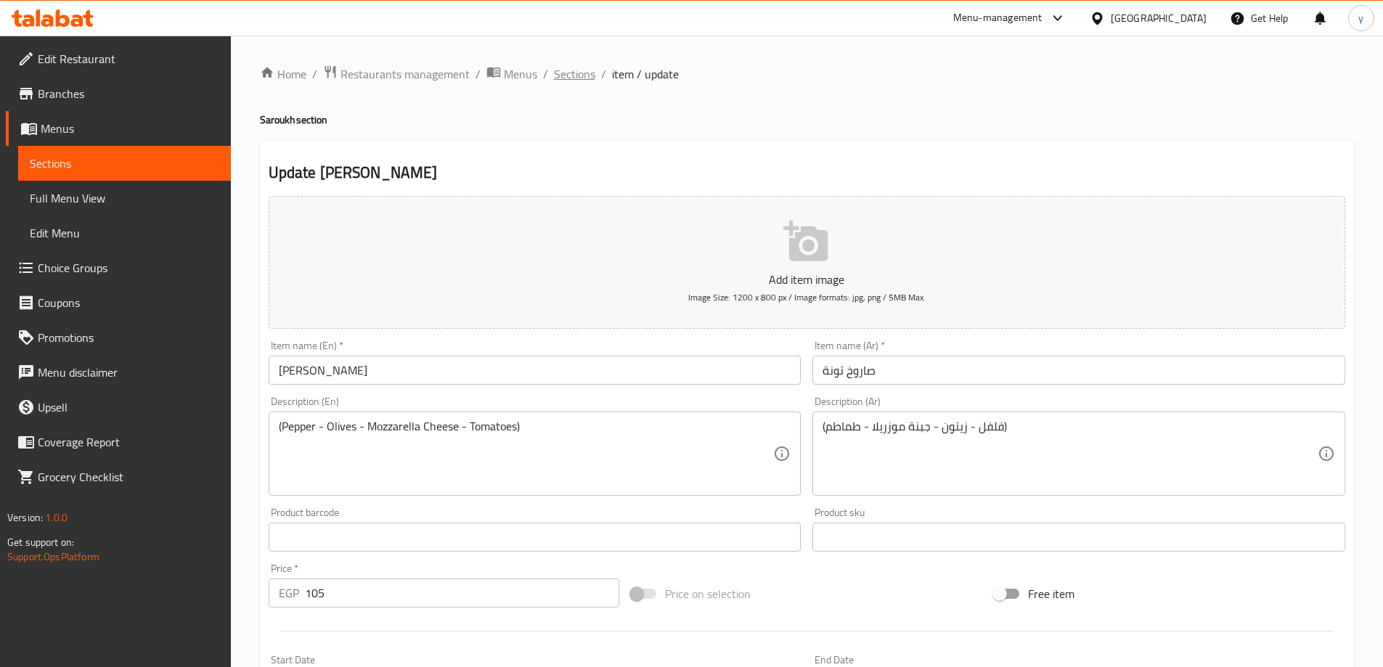
click at [581, 73] on span "Sections" at bounding box center [574, 73] width 41 height 17
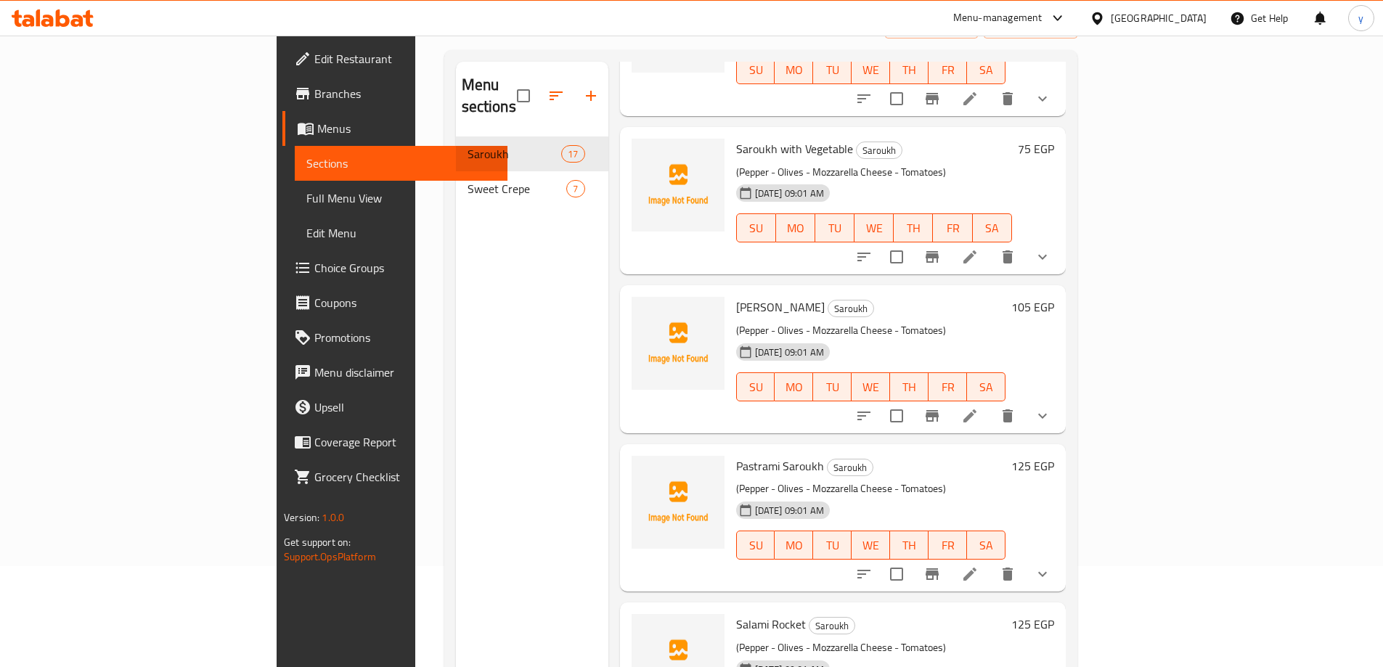
scroll to position [203, 0]
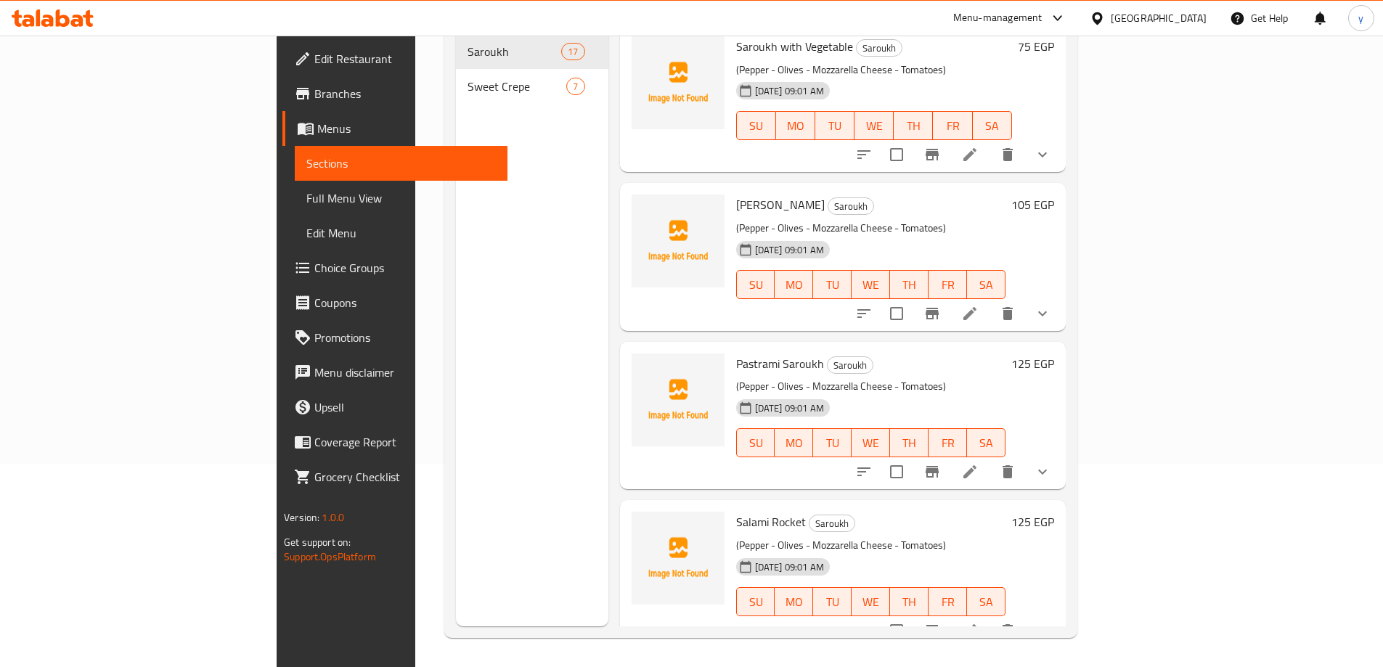
click at [990, 459] on li at bounding box center [969, 472] width 41 height 26
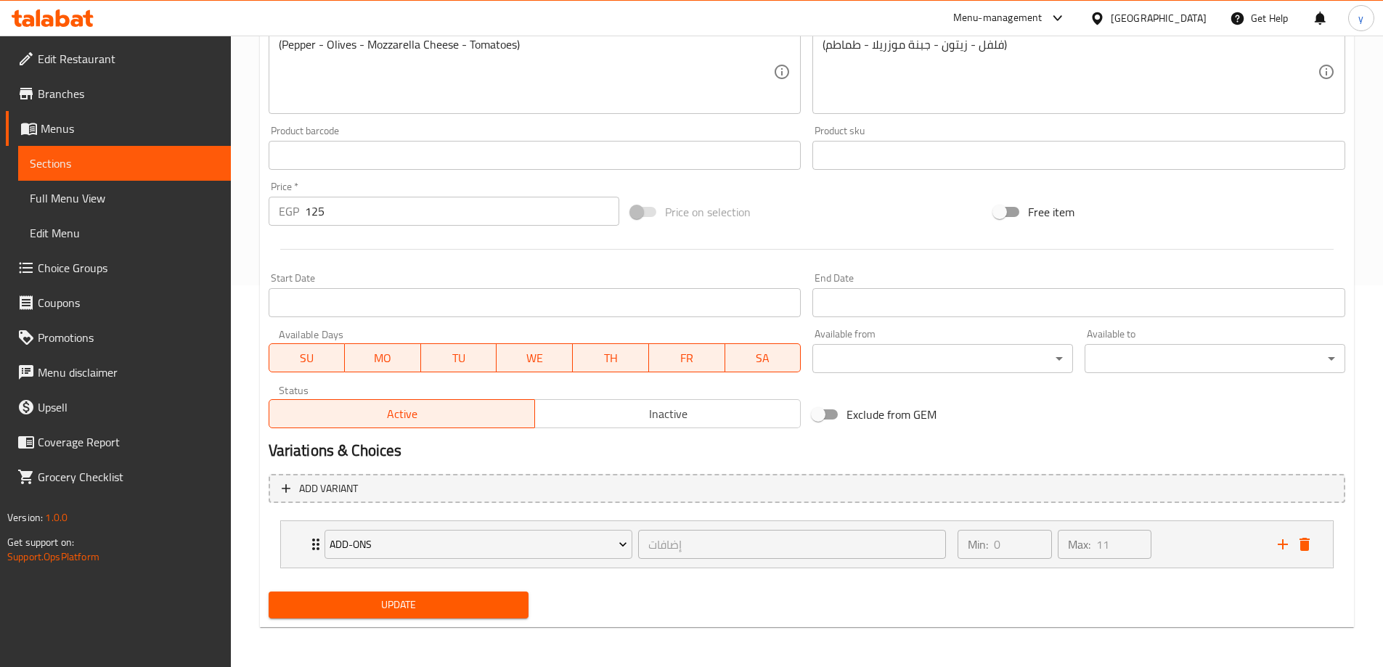
scroll to position [383, 0]
click at [436, 631] on div "Home / Restaurants management / Menus / Sections / item / update Saroukh sectio…" at bounding box center [807, 160] width 1094 height 956
click at [442, 610] on span "Update" at bounding box center [398, 604] width 237 height 18
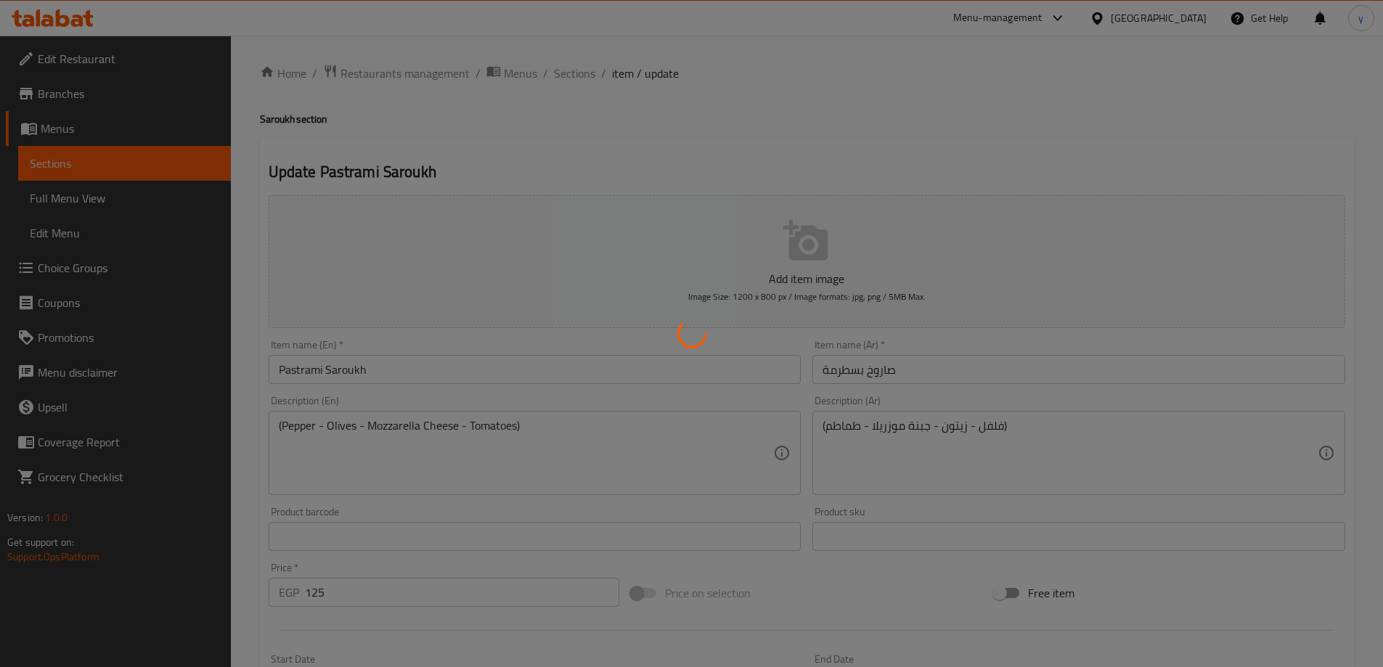
scroll to position [0, 0]
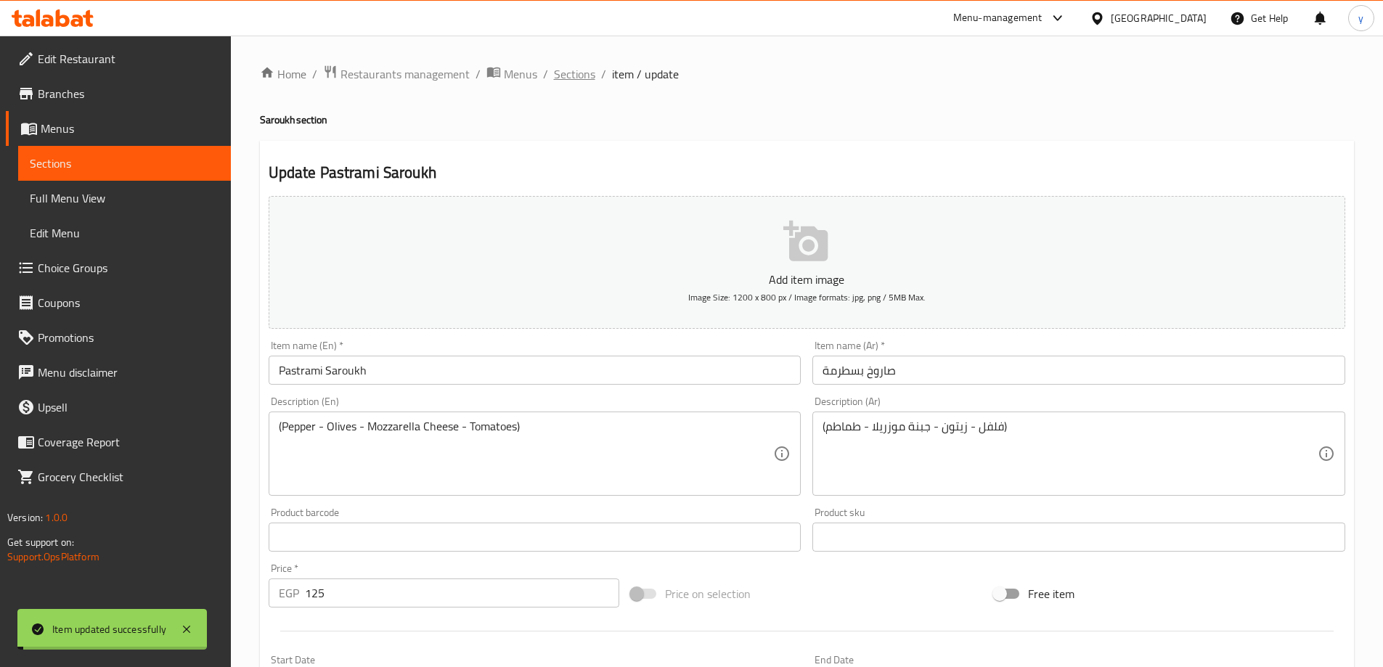
click at [563, 70] on span "Sections" at bounding box center [574, 73] width 41 height 17
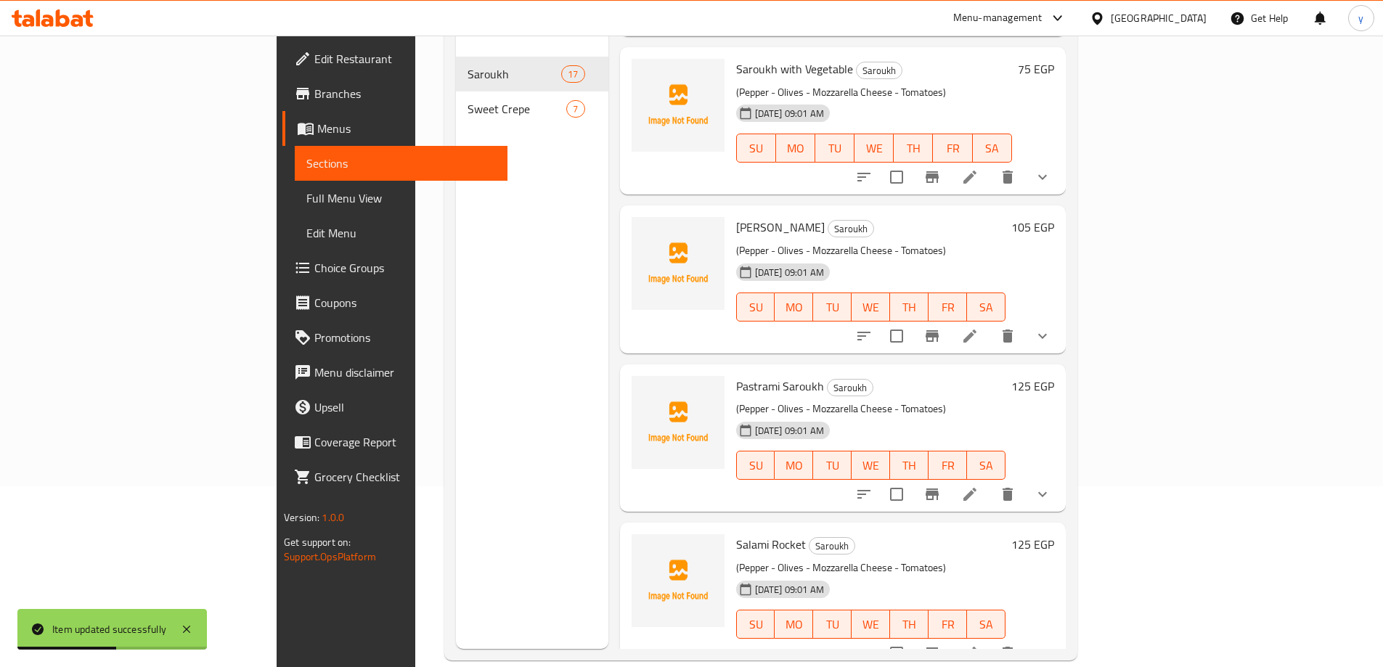
scroll to position [203, 0]
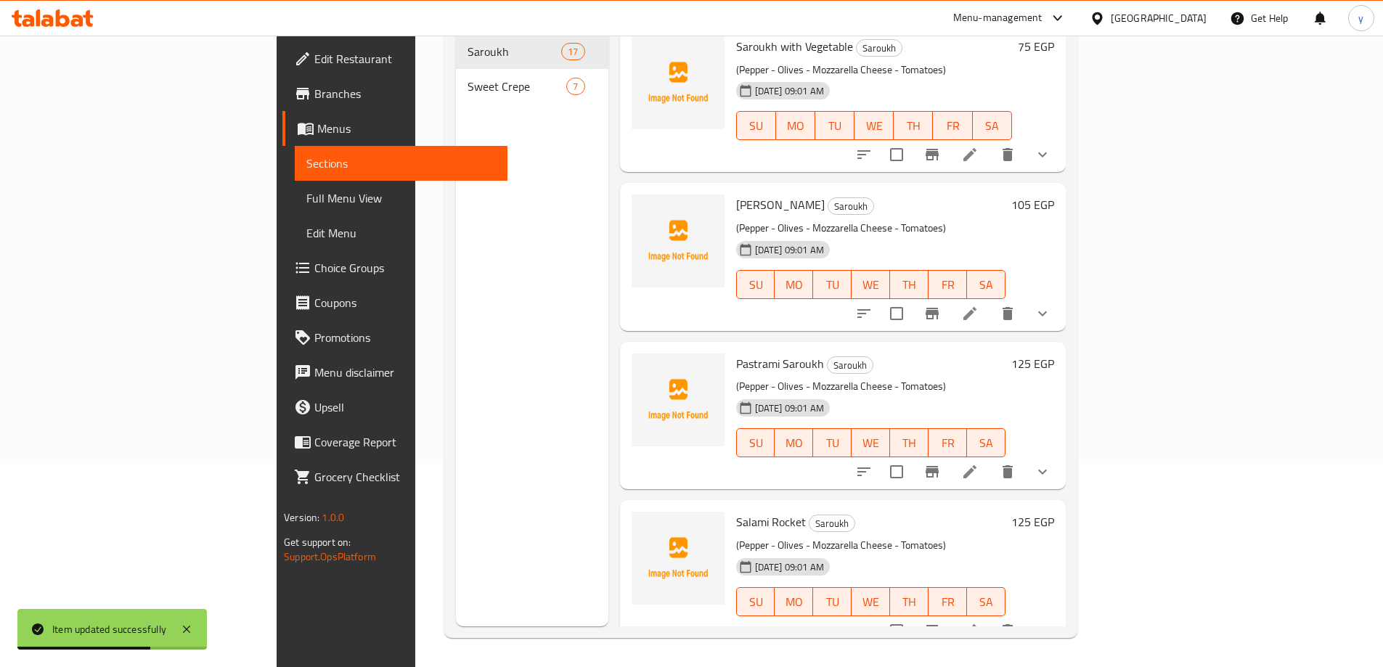
click at [730, 348] on div "Pastrami Saroukh Saroukh (Pepper - Olives - Mozzarella Cheese - Tomatoes) 19-08…" at bounding box center [870, 416] width 281 height 136
copy h6 "Saroukh"
click at [978, 622] on icon at bounding box center [969, 630] width 17 height 17
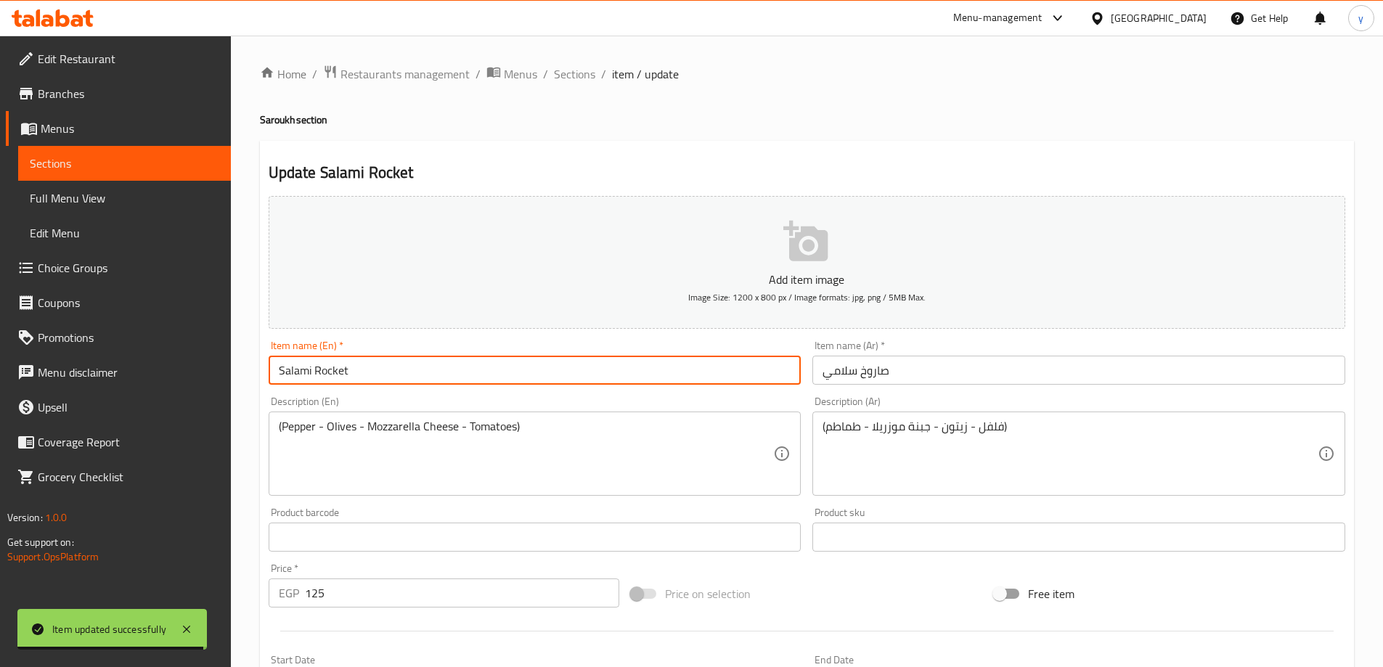
click at [319, 369] on input "Salami Rocket" at bounding box center [535, 370] width 533 height 29
paste input "Saroukh"
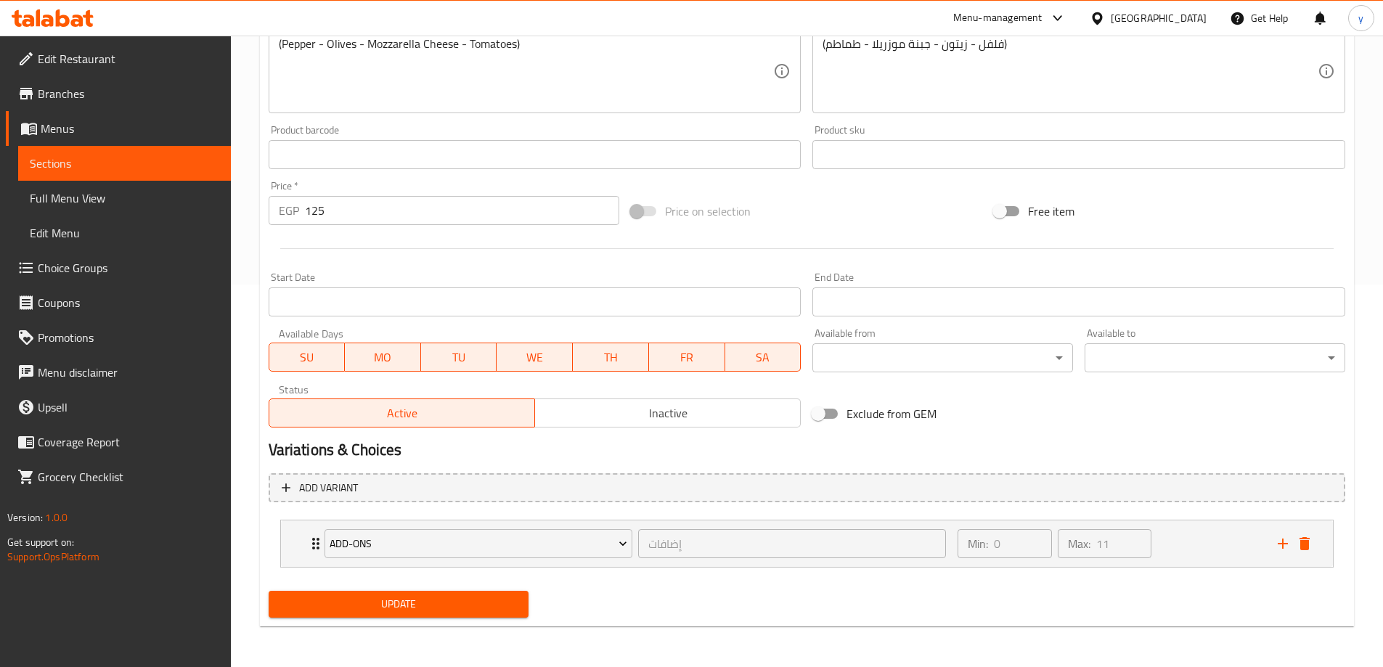
type input "Salami Saroukh"
click at [478, 599] on span "Update" at bounding box center [398, 604] width 237 height 18
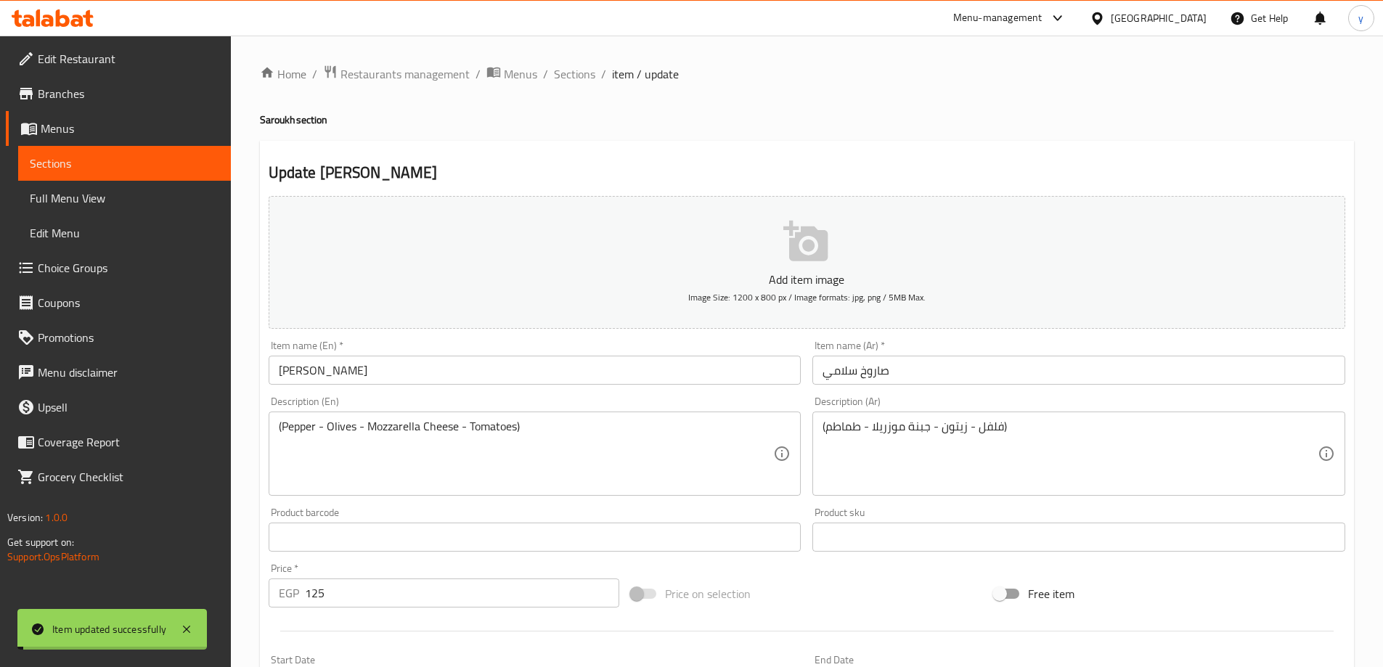
click at [578, 76] on span "Sections" at bounding box center [574, 73] width 41 height 17
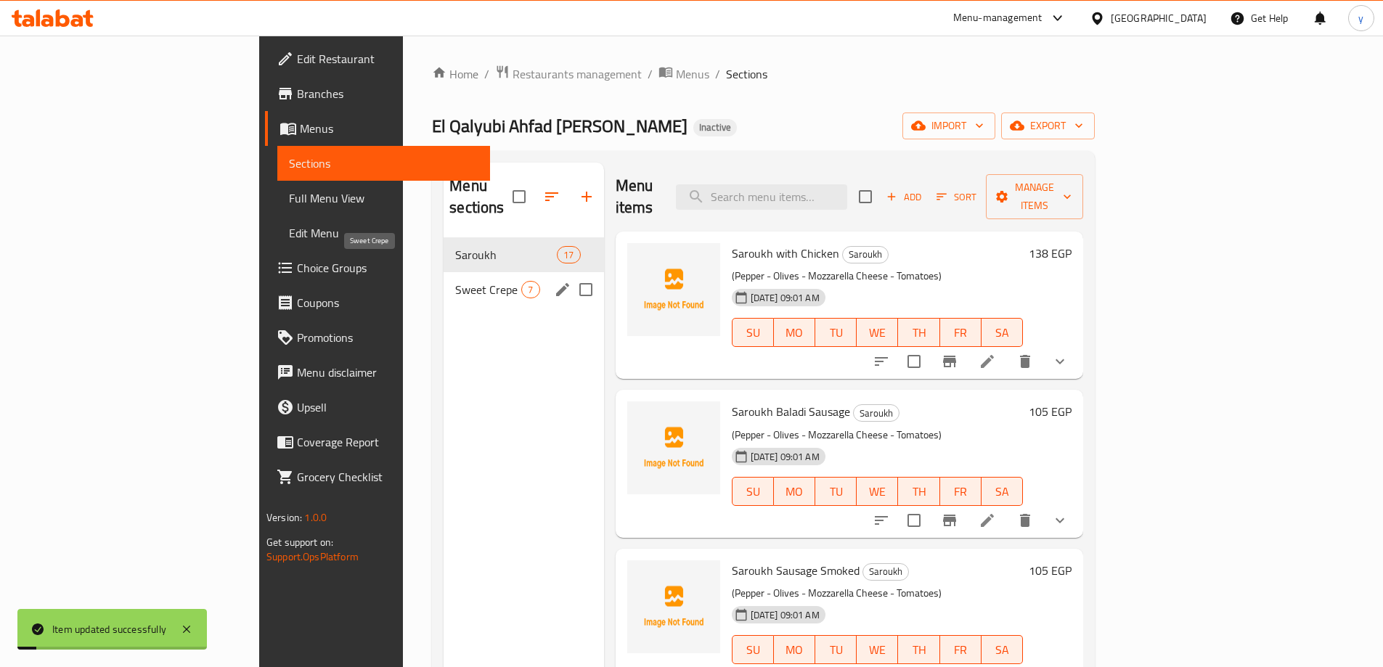
click at [455, 281] on span "Sweet Crepe" at bounding box center [488, 289] width 66 height 17
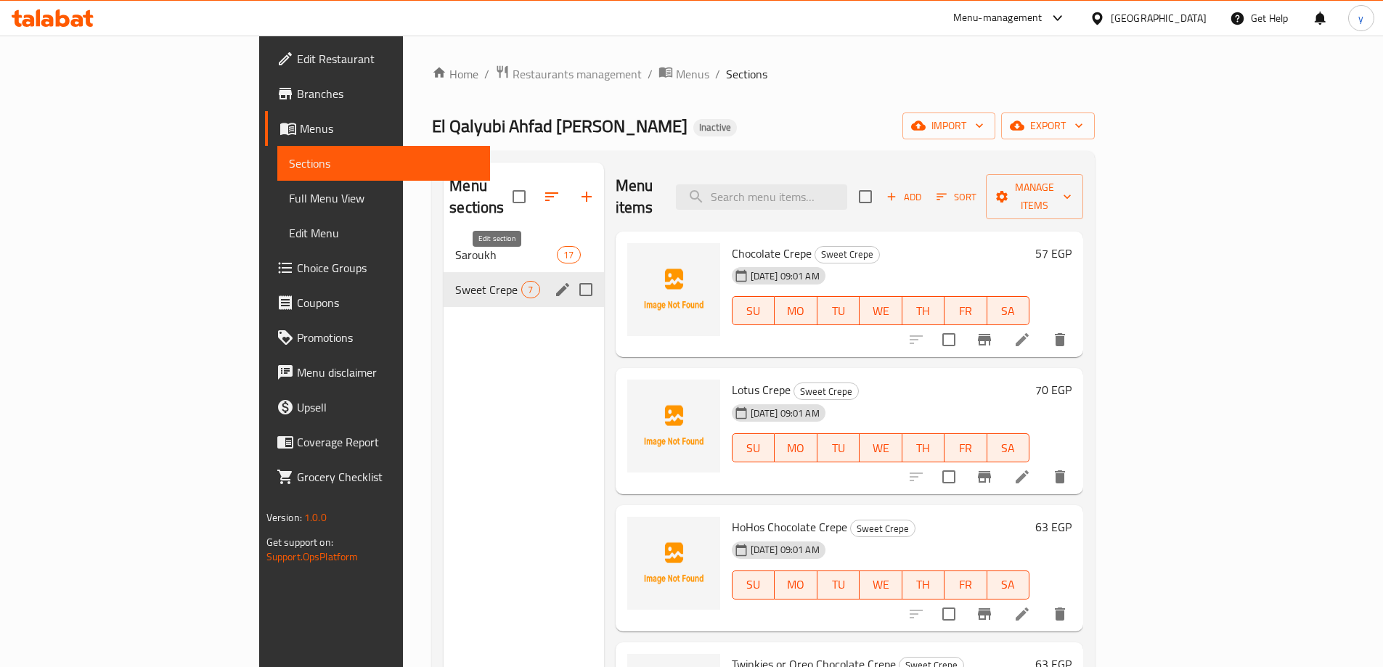
click at [554, 281] on icon "edit" at bounding box center [562, 289] width 17 height 17
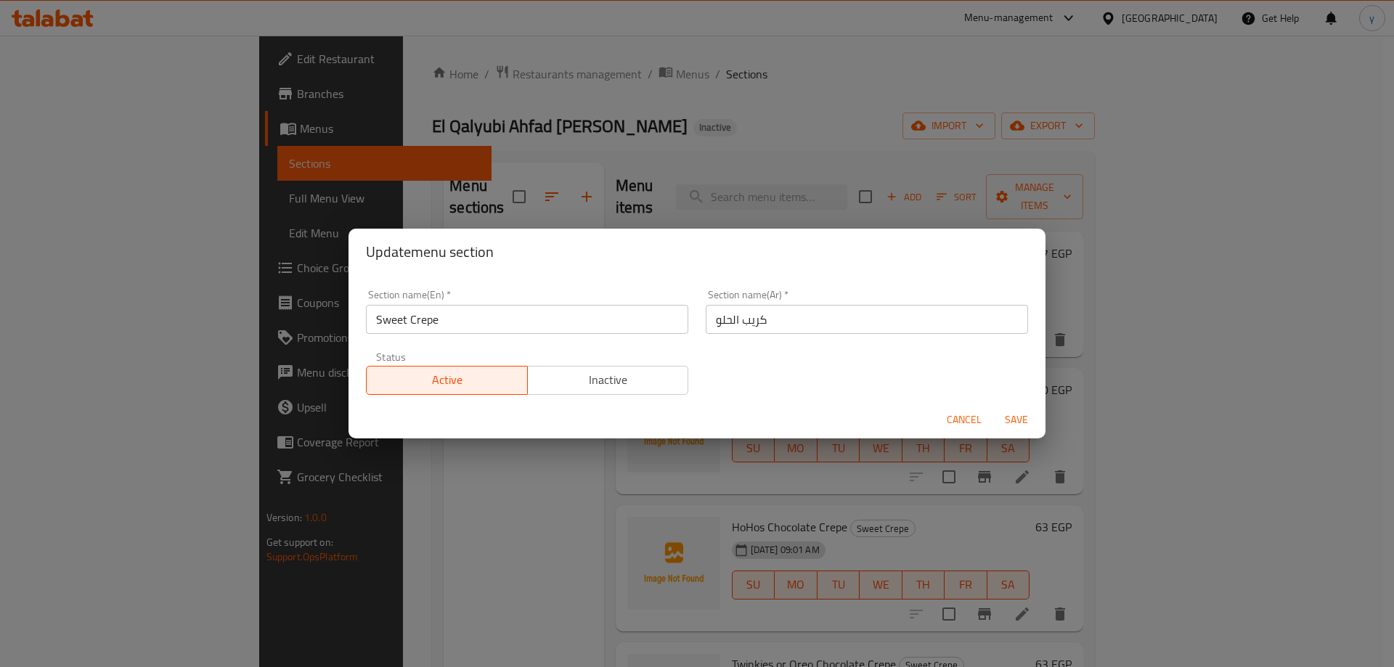
click at [971, 419] on span "Cancel" at bounding box center [963, 420] width 35 height 18
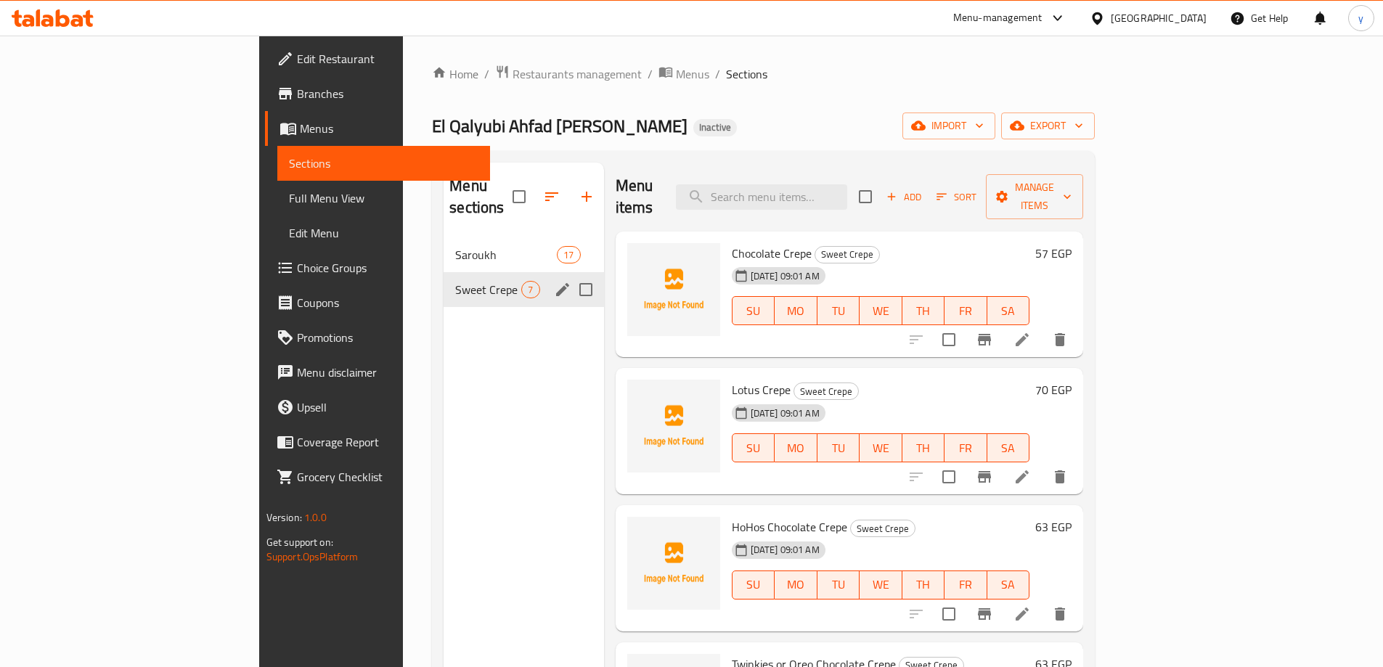
scroll to position [218, 0]
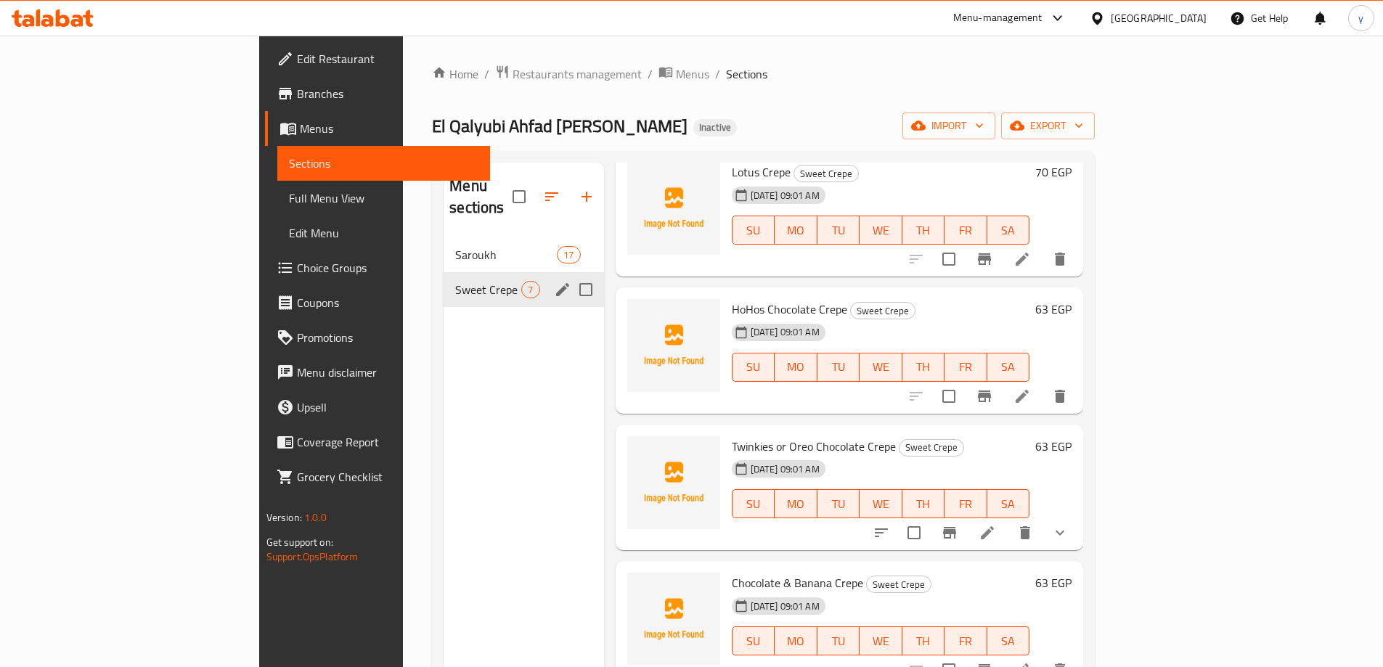
click at [1077, 518] on button "show more" at bounding box center [1059, 532] width 35 height 35
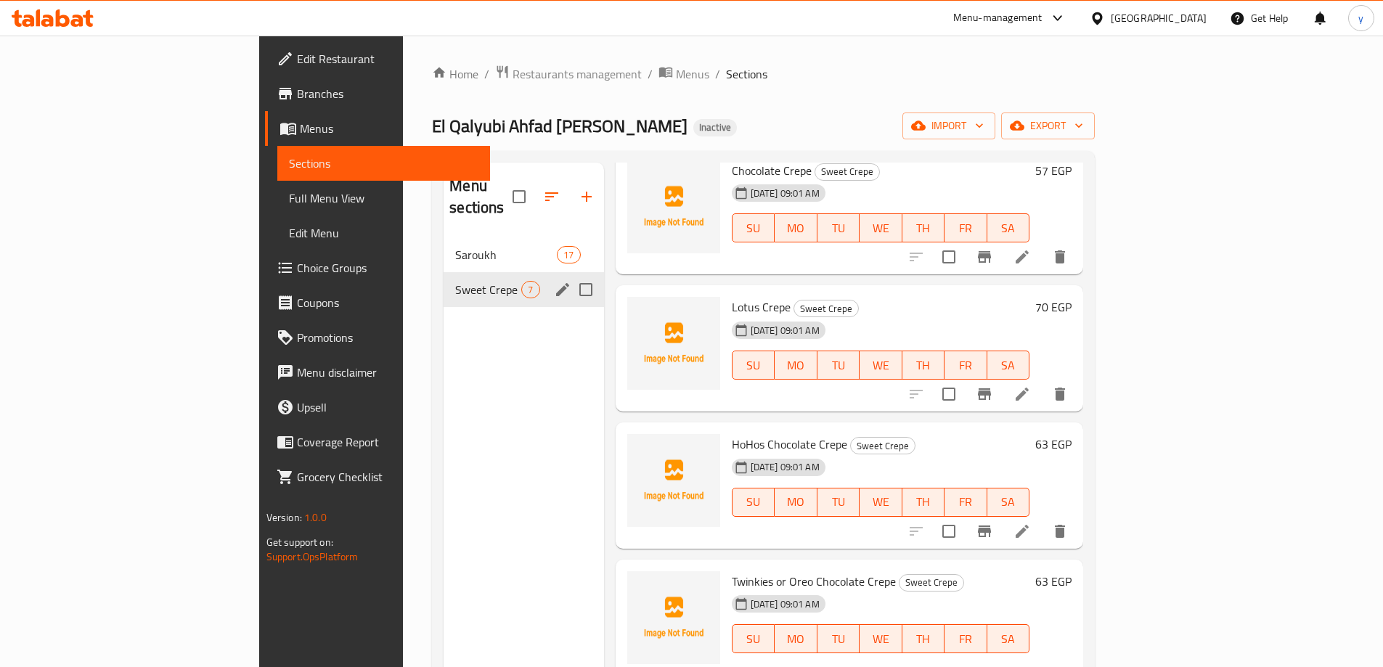
scroll to position [0, 0]
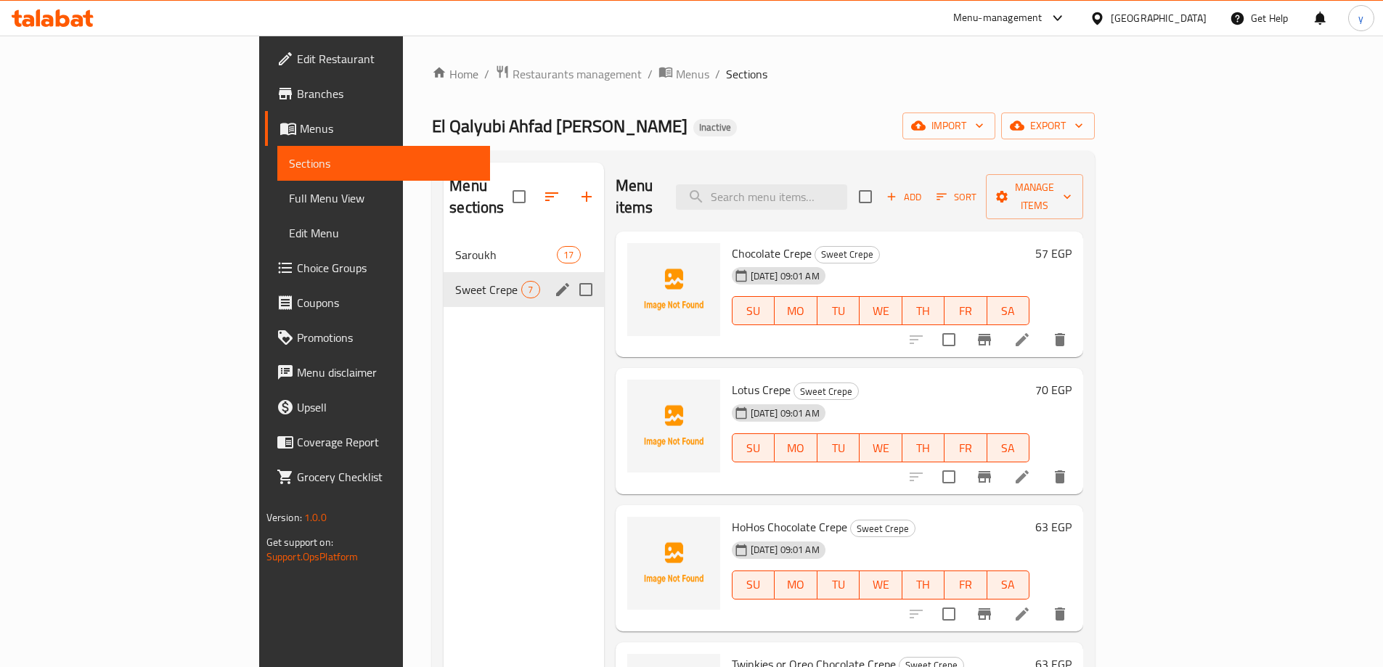
click at [1042, 327] on li at bounding box center [1022, 340] width 41 height 26
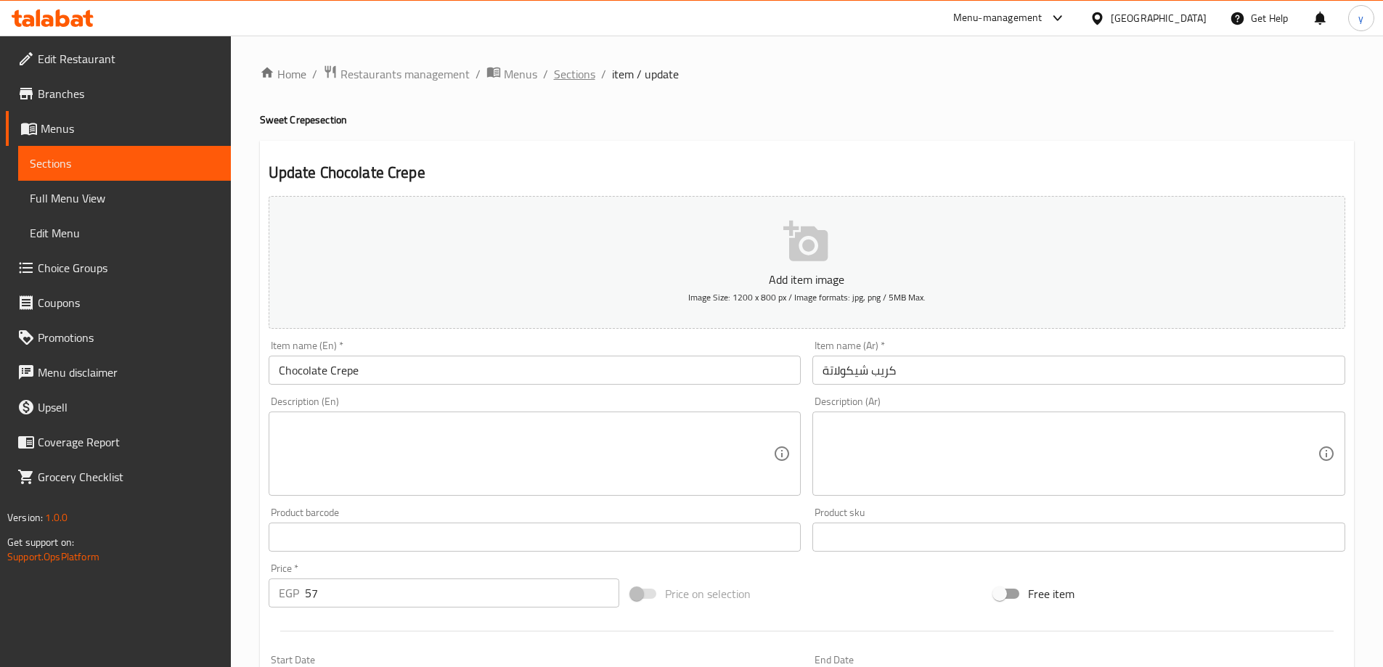
click at [586, 65] on span "Sections" at bounding box center [574, 73] width 41 height 17
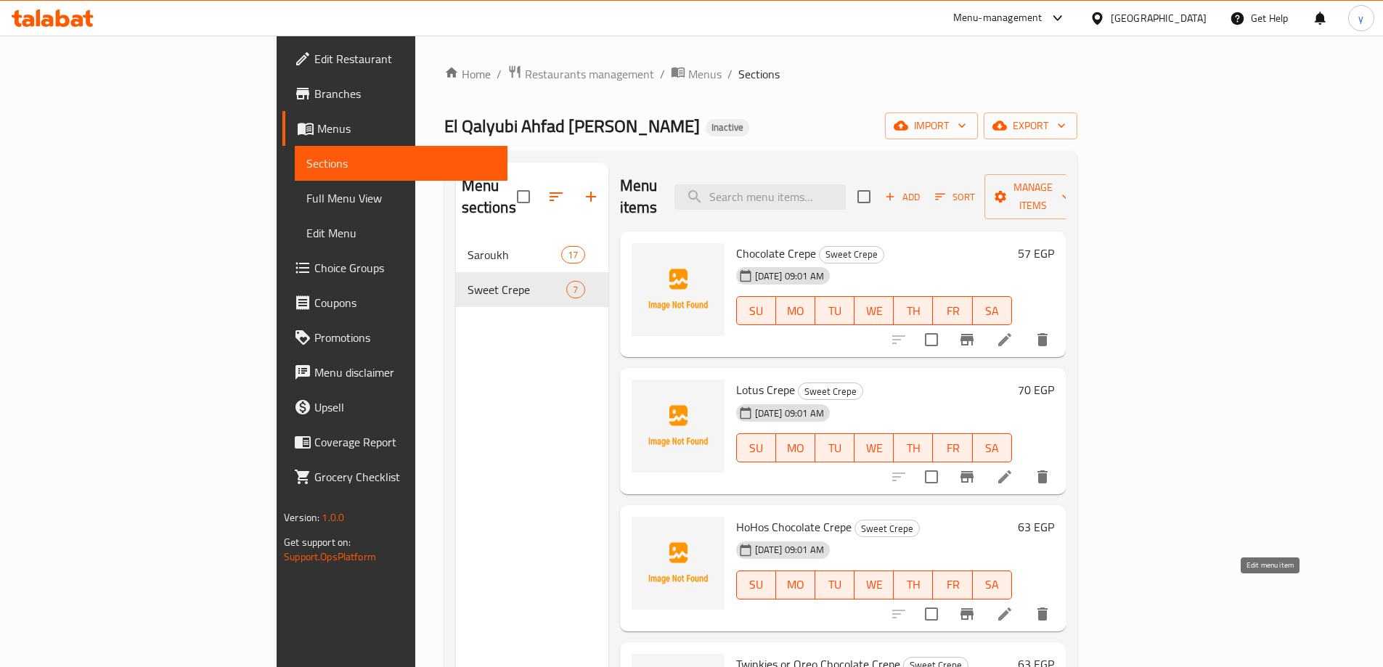
click at [1011, 608] on icon at bounding box center [1004, 614] width 13 height 13
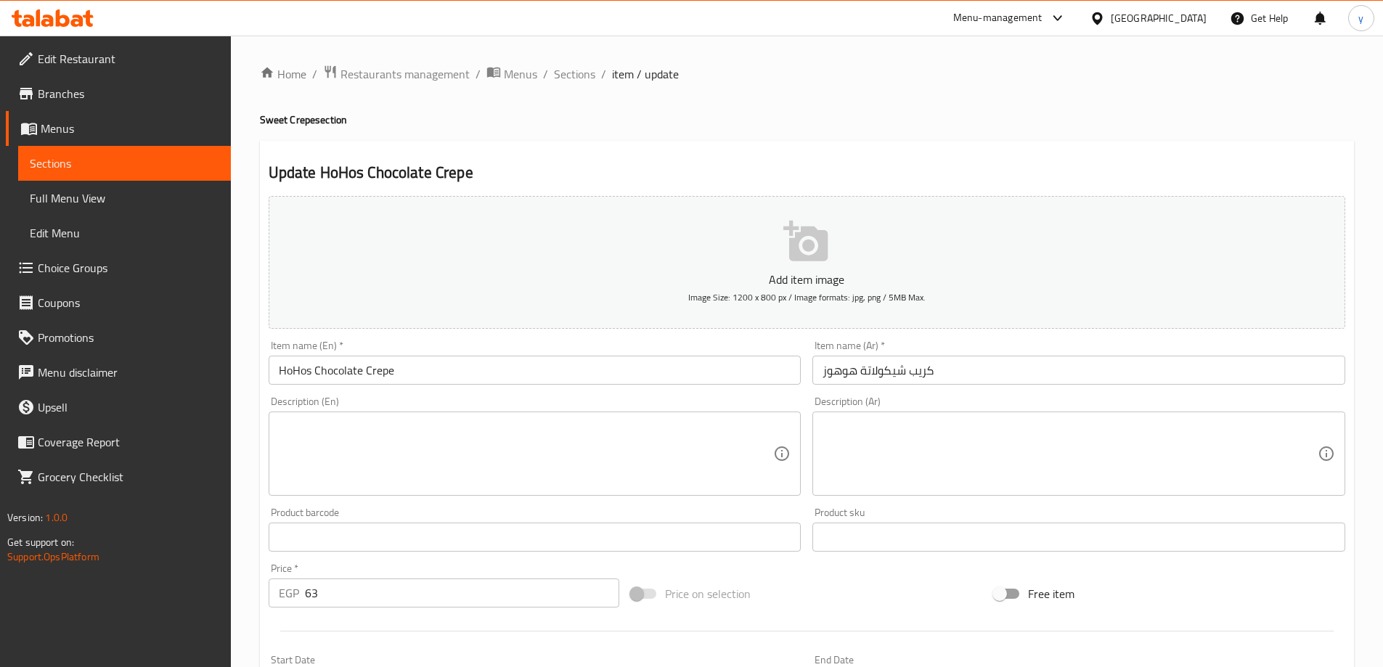
click at [841, 371] on input "كريب شيكولاتة هوهوز" at bounding box center [1078, 370] width 533 height 29
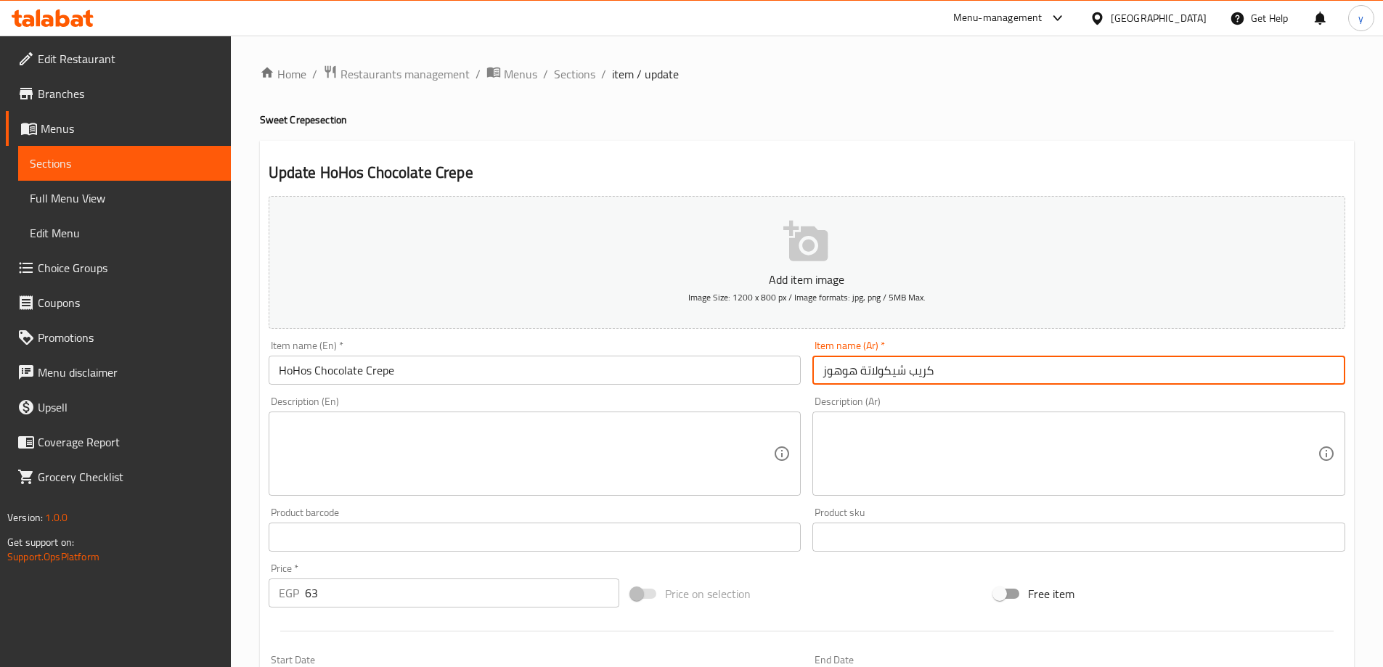
click at [841, 371] on input "كريب شيكولاتة هوهوز" at bounding box center [1078, 370] width 533 height 29
click at [309, 373] on input "HoHos Chocolate Crepe" at bounding box center [535, 370] width 533 height 29
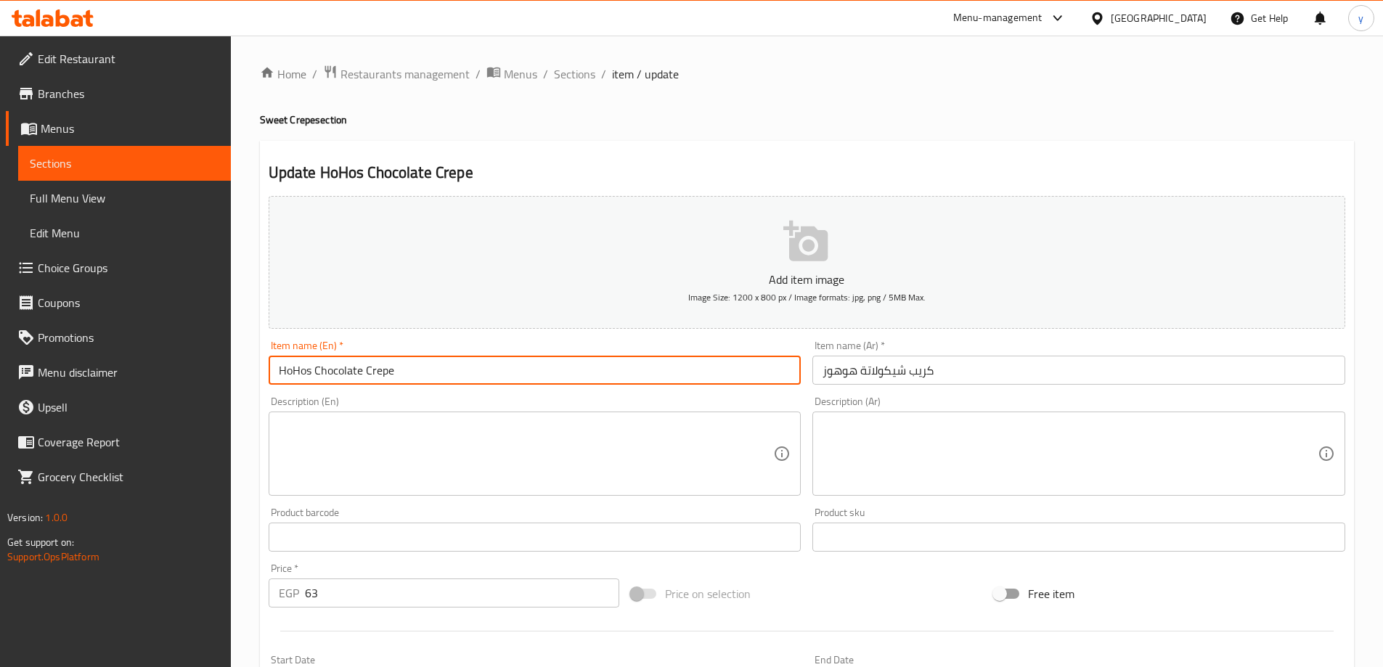
click at [308, 371] on input "HoHos Chocolate Crepe" at bounding box center [535, 370] width 533 height 29
type input "Hohos Chocolate Crepe"
click at [291, 365] on input "Hohos Chocolate Crepe" at bounding box center [535, 370] width 533 height 29
drag, startPoint x: 296, startPoint y: 375, endPoint x: 639, endPoint y: 367, distance: 342.7
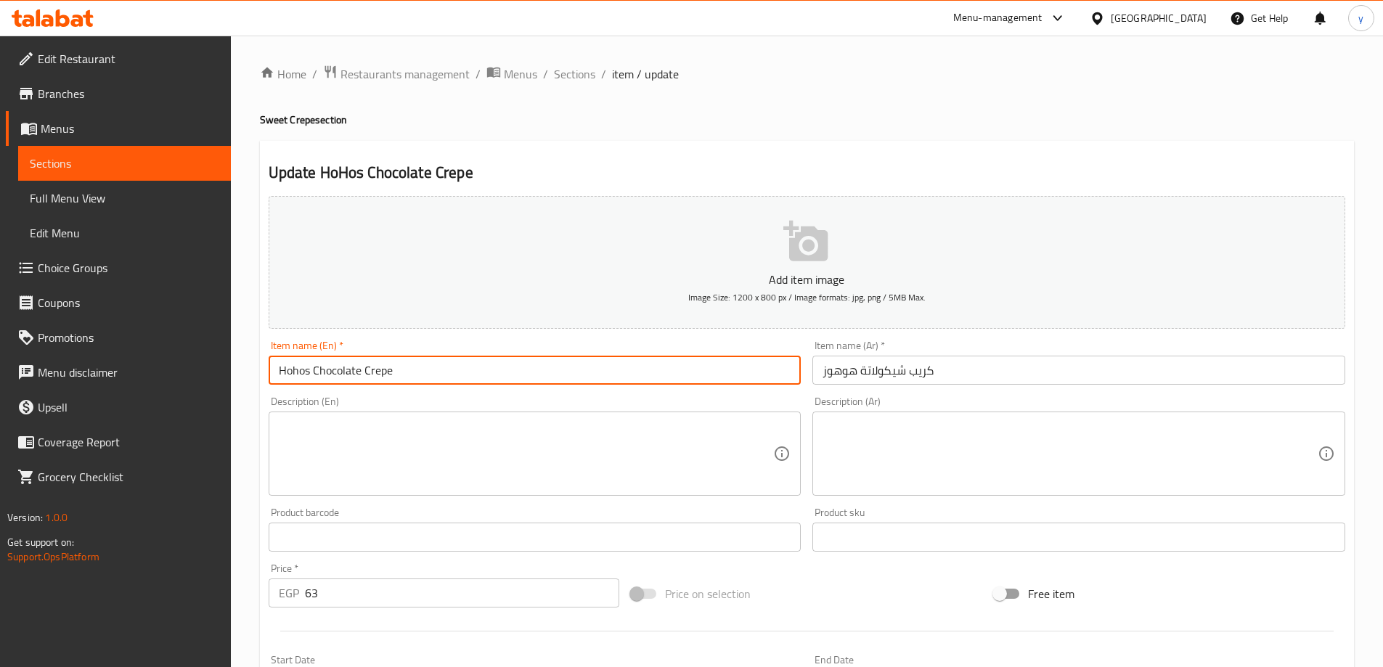
click at [639, 367] on input "Hohos Chocolate Crepe" at bounding box center [535, 370] width 533 height 29
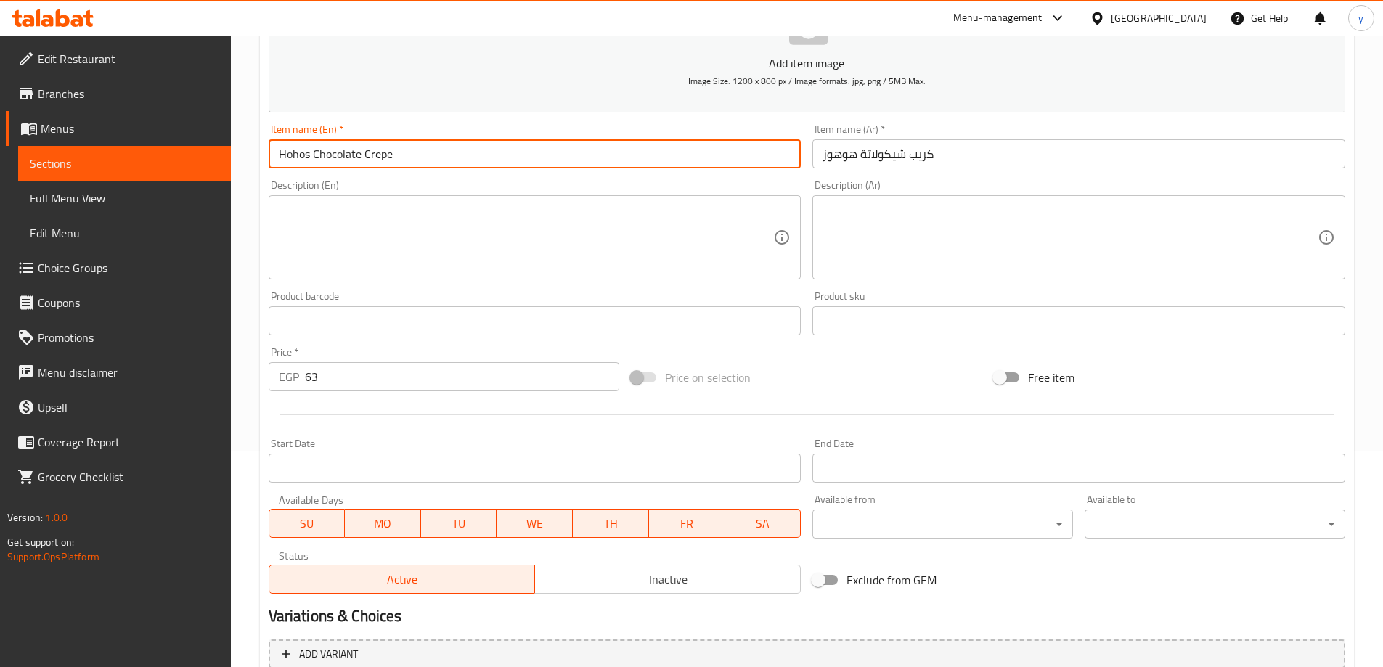
scroll to position [359, 0]
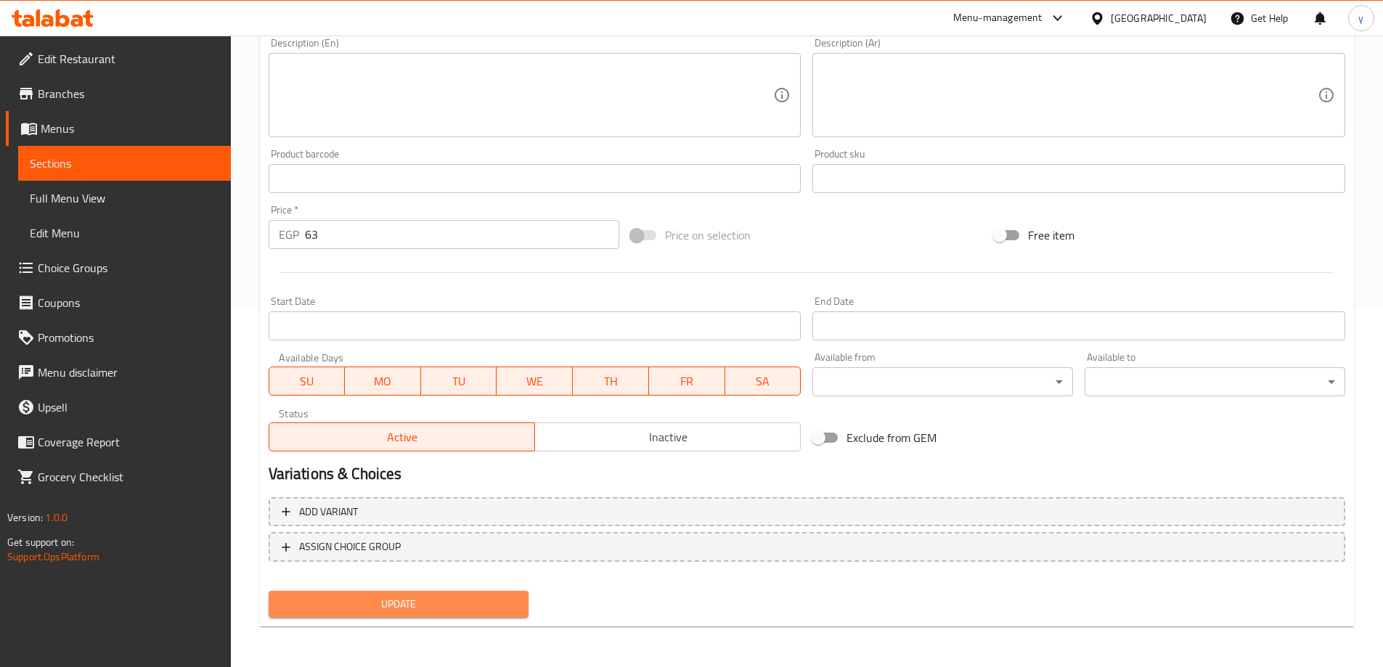
click at [452, 602] on span "Update" at bounding box center [398, 604] width 237 height 18
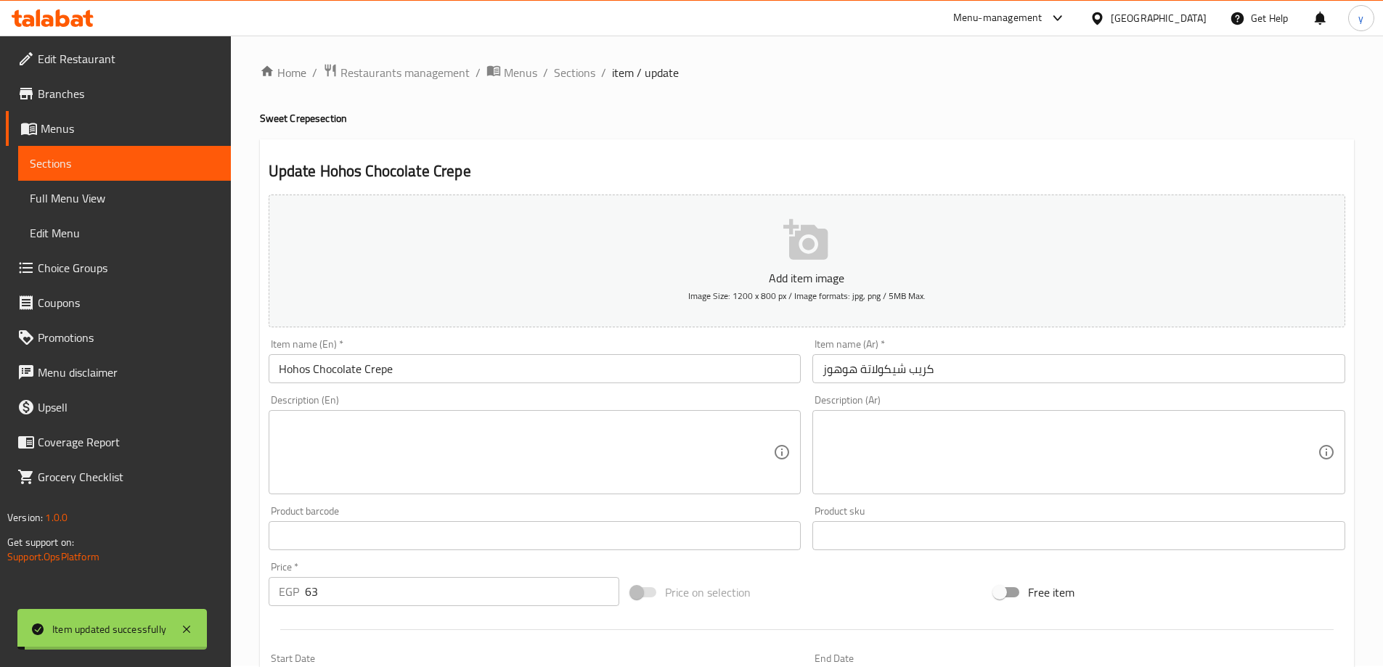
scroll to position [0, 0]
click at [578, 80] on span "Sections" at bounding box center [574, 73] width 41 height 17
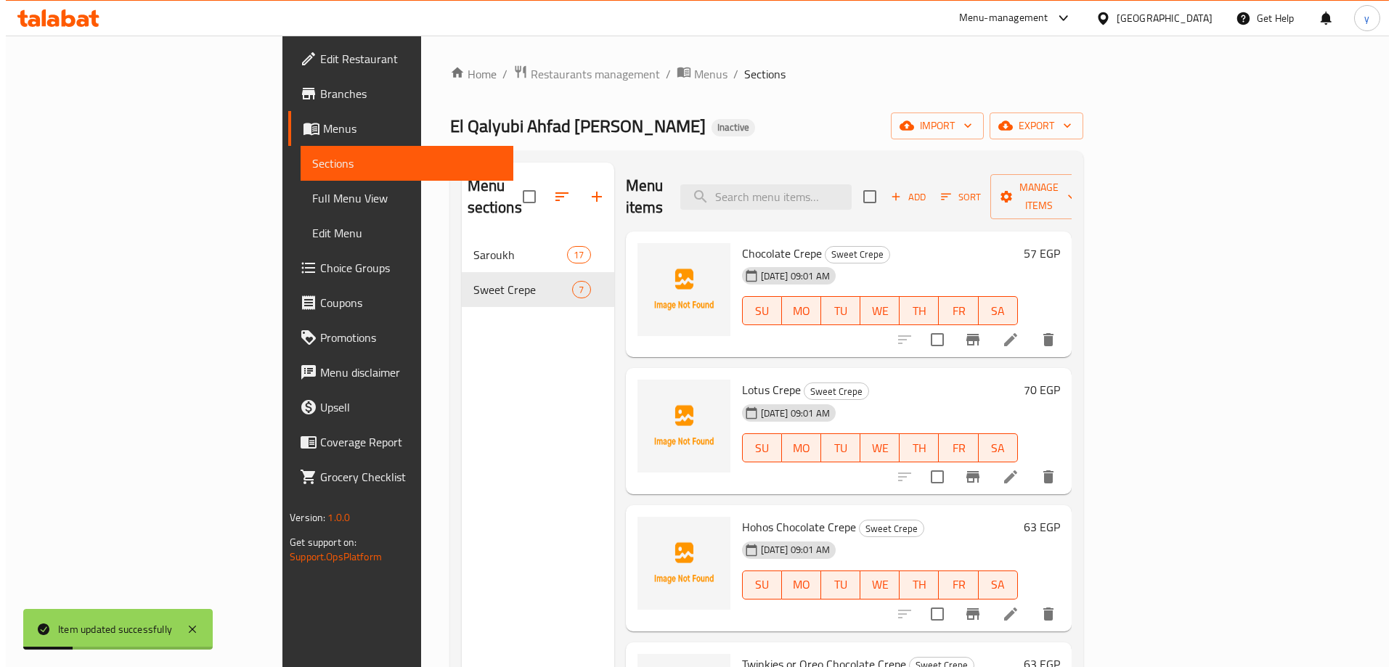
scroll to position [218, 0]
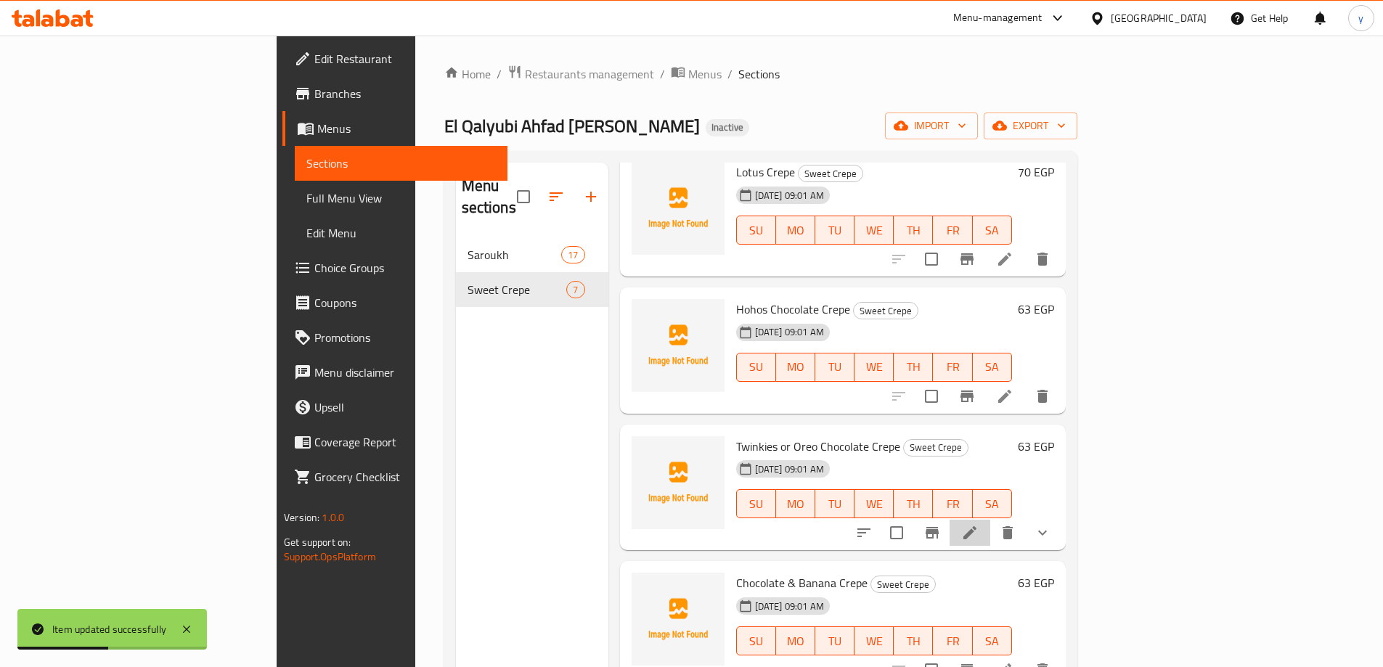
click at [990, 520] on li at bounding box center [969, 533] width 41 height 26
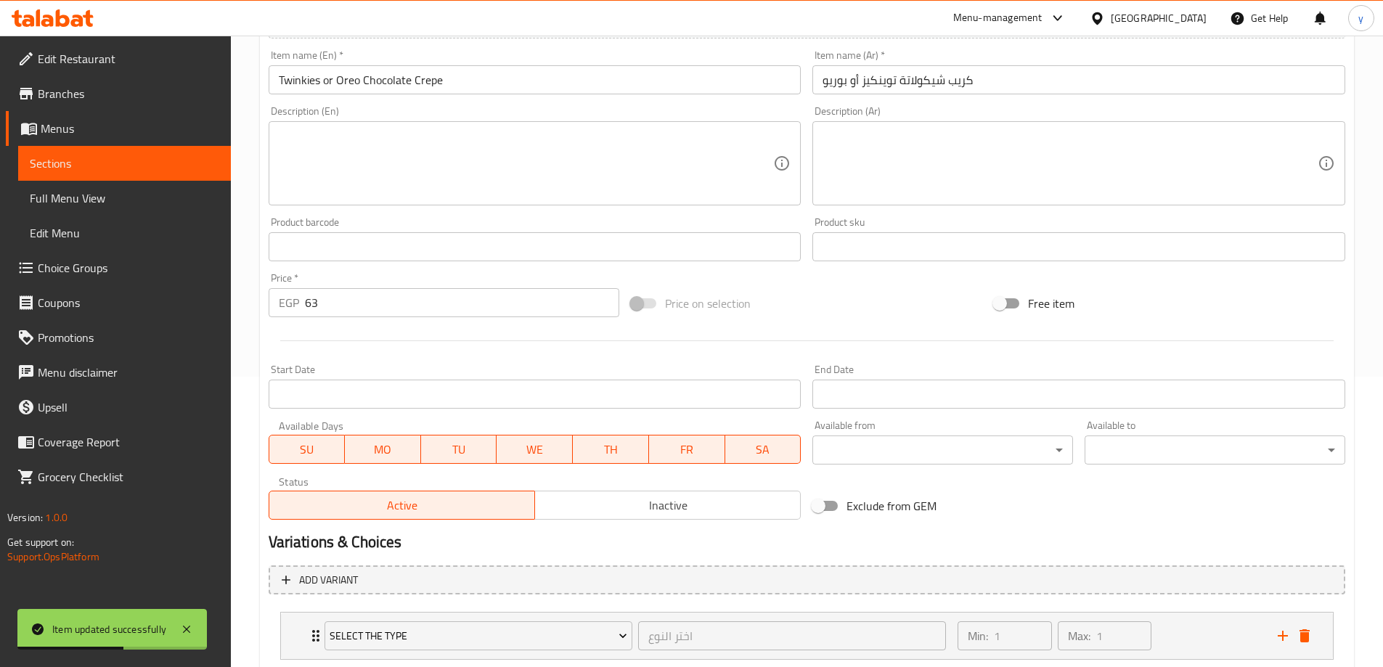
scroll to position [383, 0]
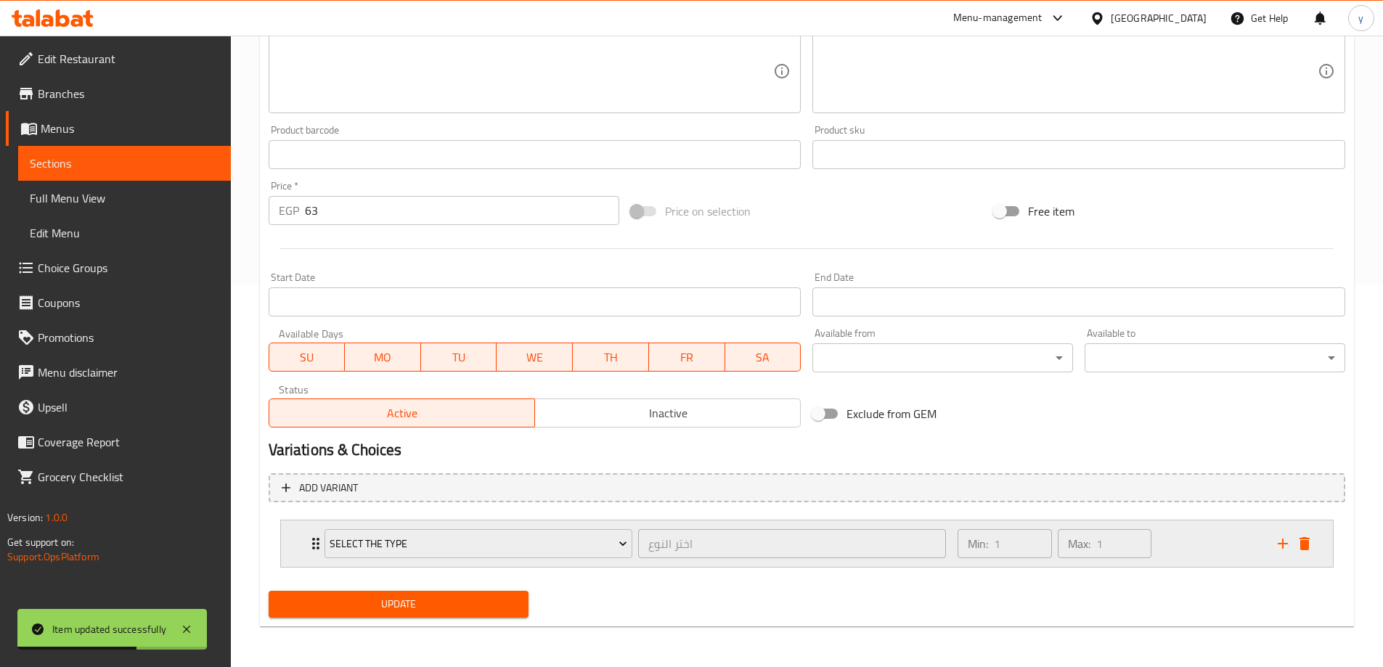
click at [1224, 552] on div "Min: 1 ​ Max: 1 ​" at bounding box center [1108, 543] width 319 height 46
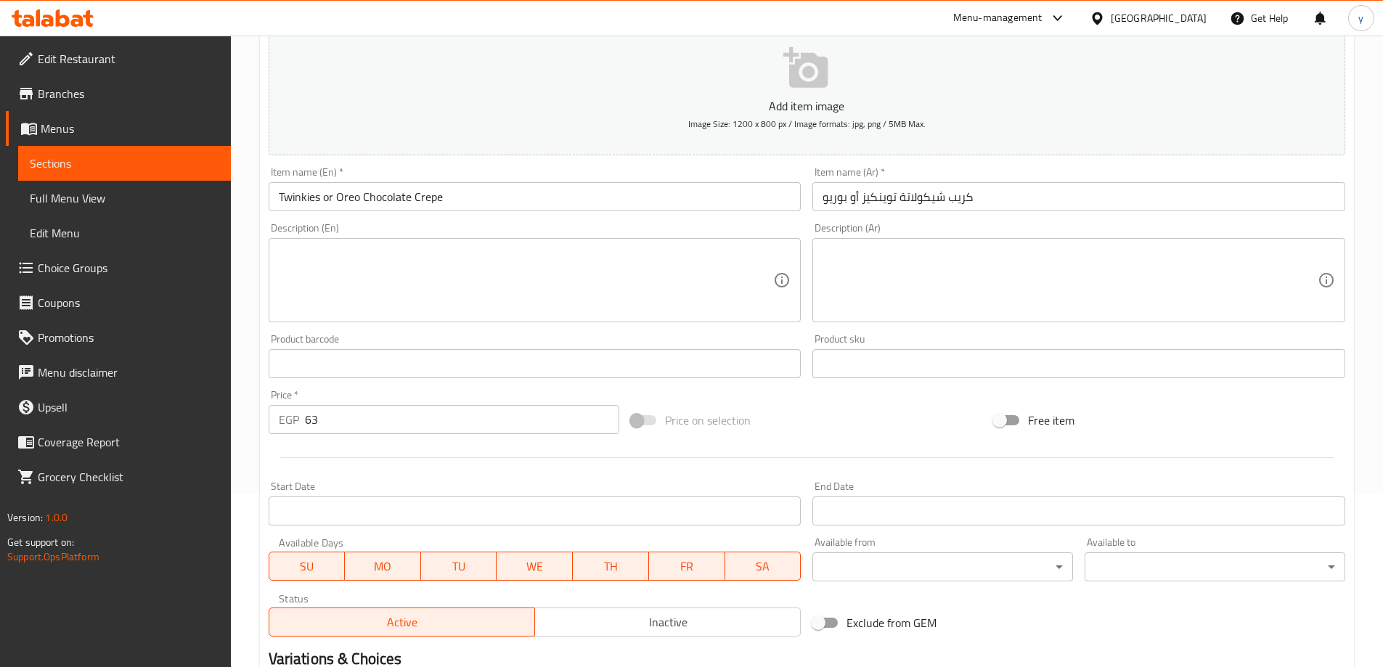
scroll to position [148, 0]
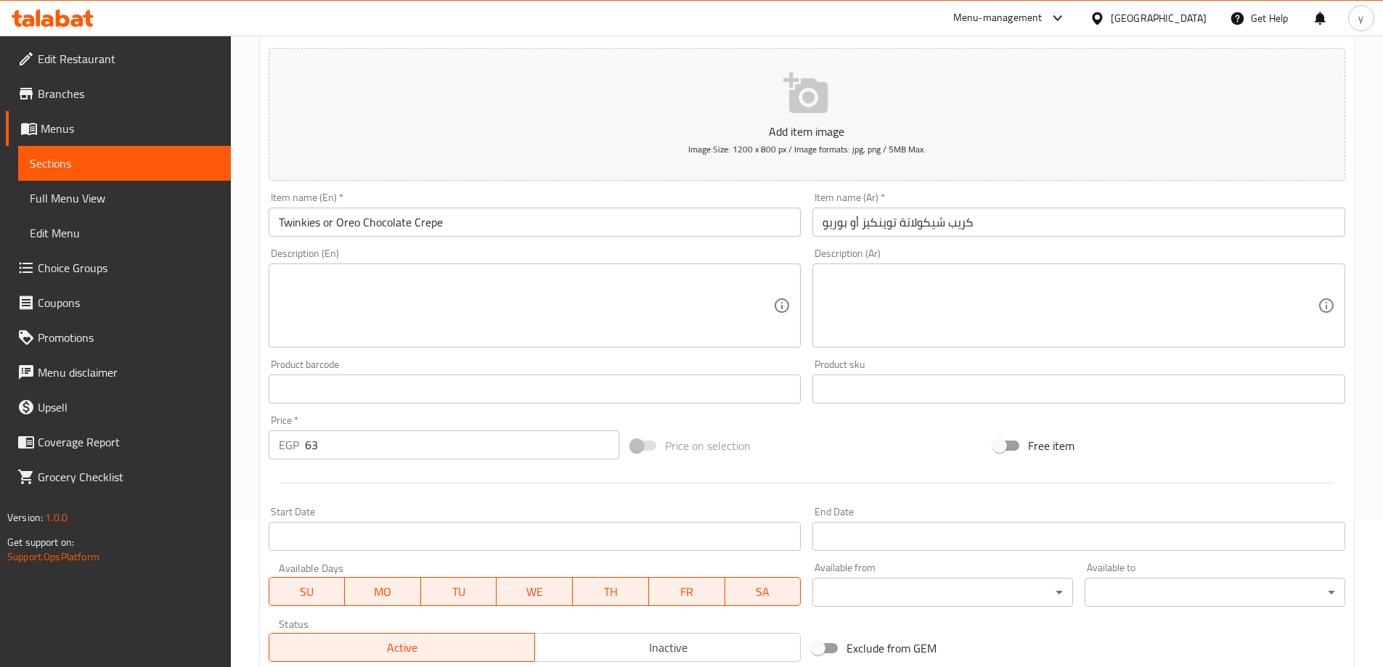
click at [834, 230] on input "كريب شيكولاتة توينكيز أو بوريو" at bounding box center [1078, 222] width 533 height 29
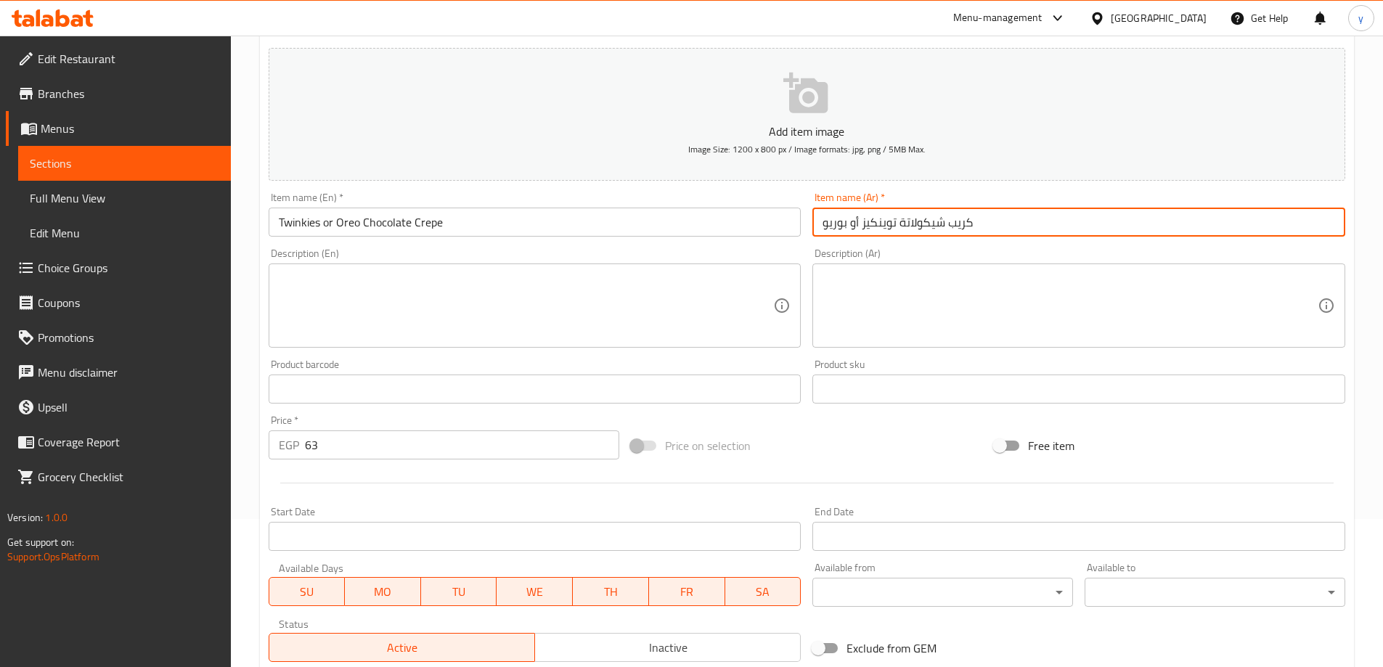
click at [834, 230] on input "كريب شيكولاتة توينكيز أو بوريو" at bounding box center [1078, 222] width 533 height 29
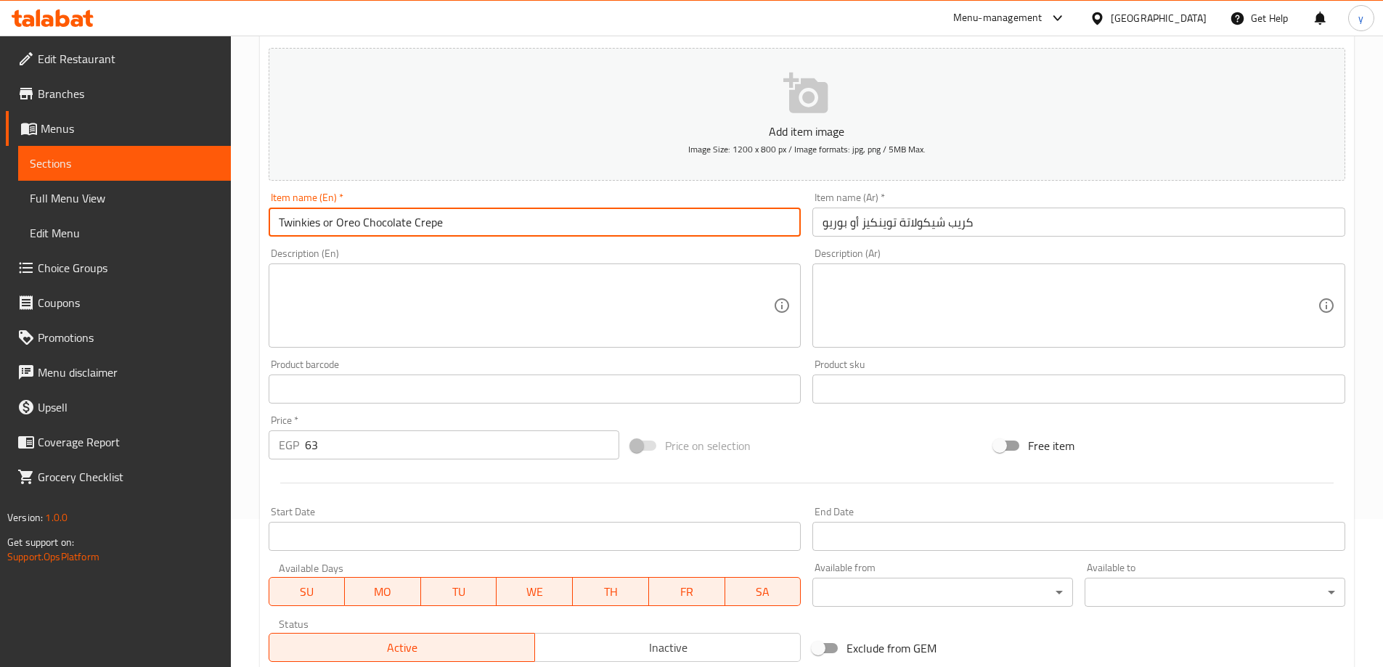
click at [348, 223] on input "Twinkies or Oreo Chocolate Crepe" at bounding box center [535, 222] width 533 height 29
paste input "Borio"
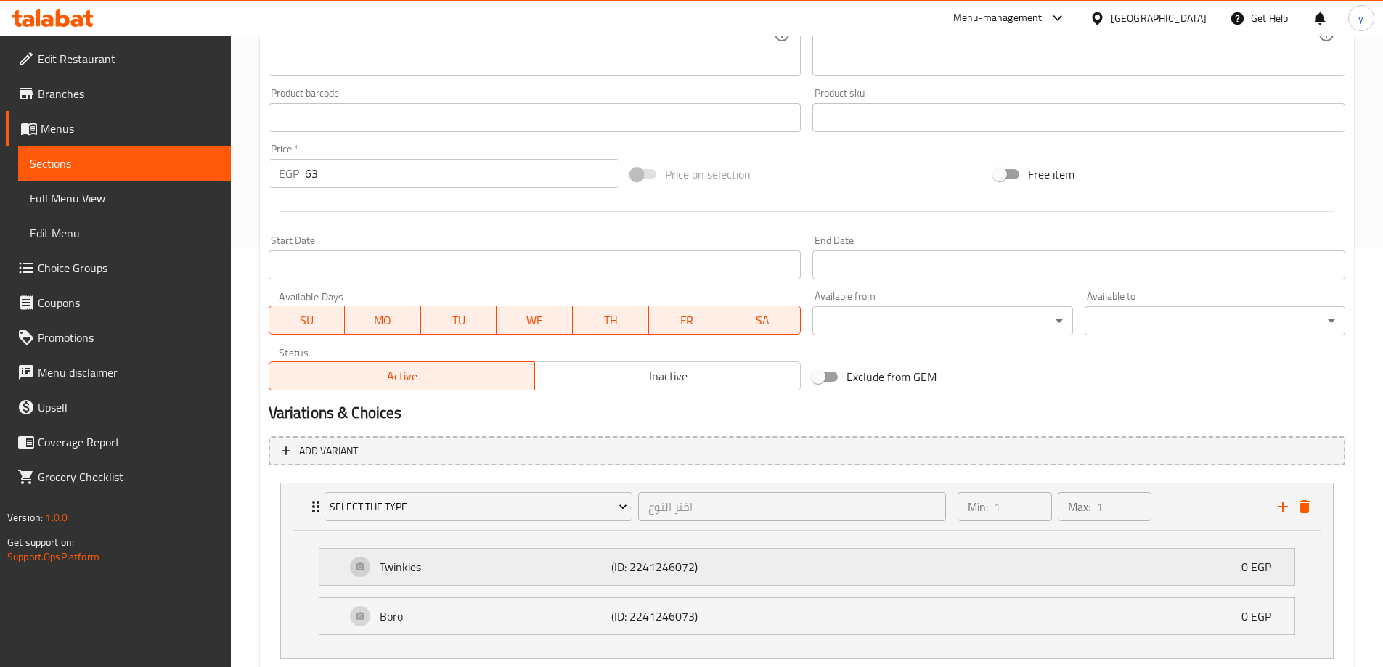
scroll to position [511, 0]
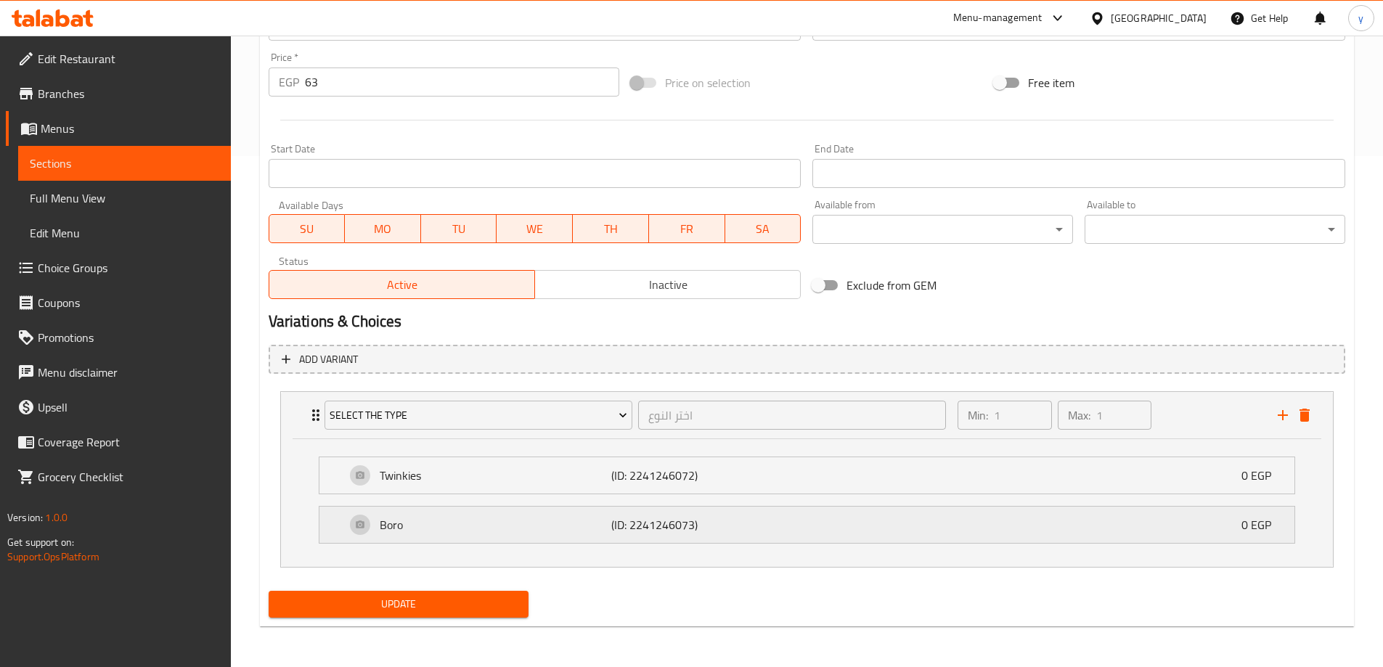
click at [487, 536] on div "Boro (ID: 2241246073) 0 EGP" at bounding box center [811, 525] width 931 height 36
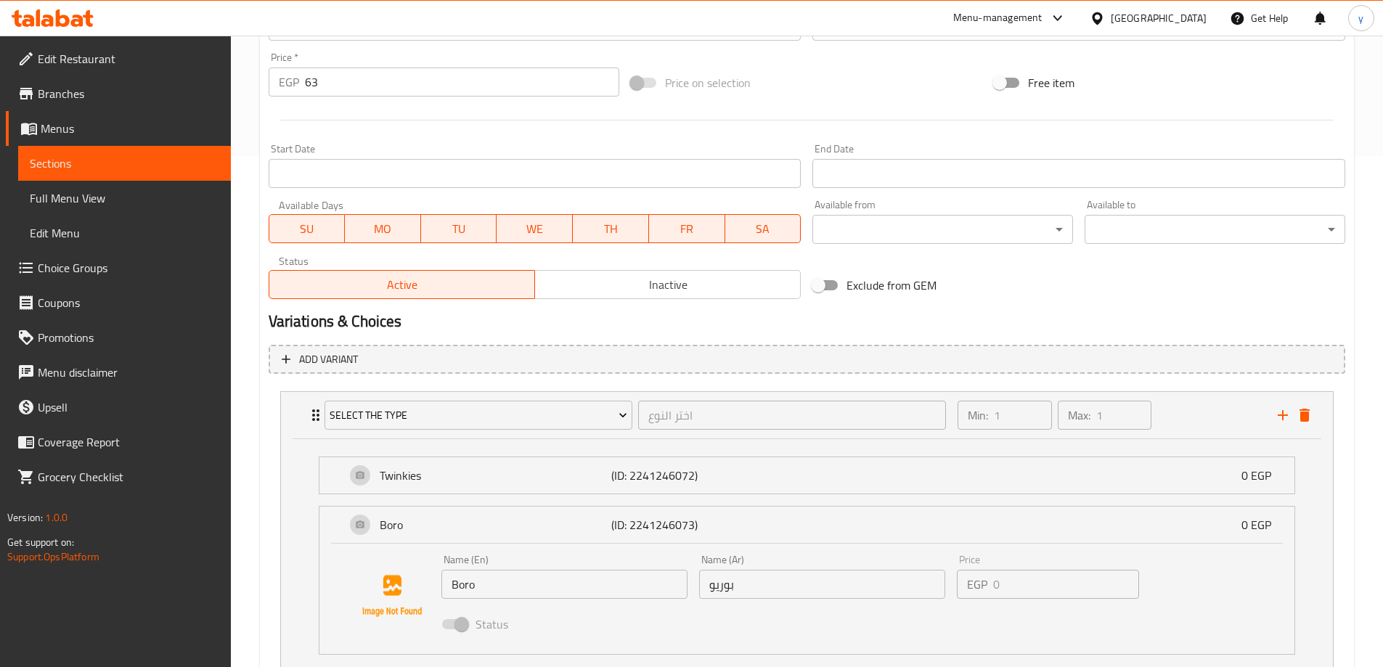
type input "Twinkies or Borio Chocolate Crepe"
click at [479, 589] on input "Boro" at bounding box center [564, 584] width 246 height 29
drag, startPoint x: 479, startPoint y: 589, endPoint x: 483, endPoint y: 553, distance: 35.8
click at [481, 571] on input "Boro" at bounding box center [564, 584] width 246 height 29
click at [602, 586] on input "Boro" at bounding box center [564, 584] width 246 height 29
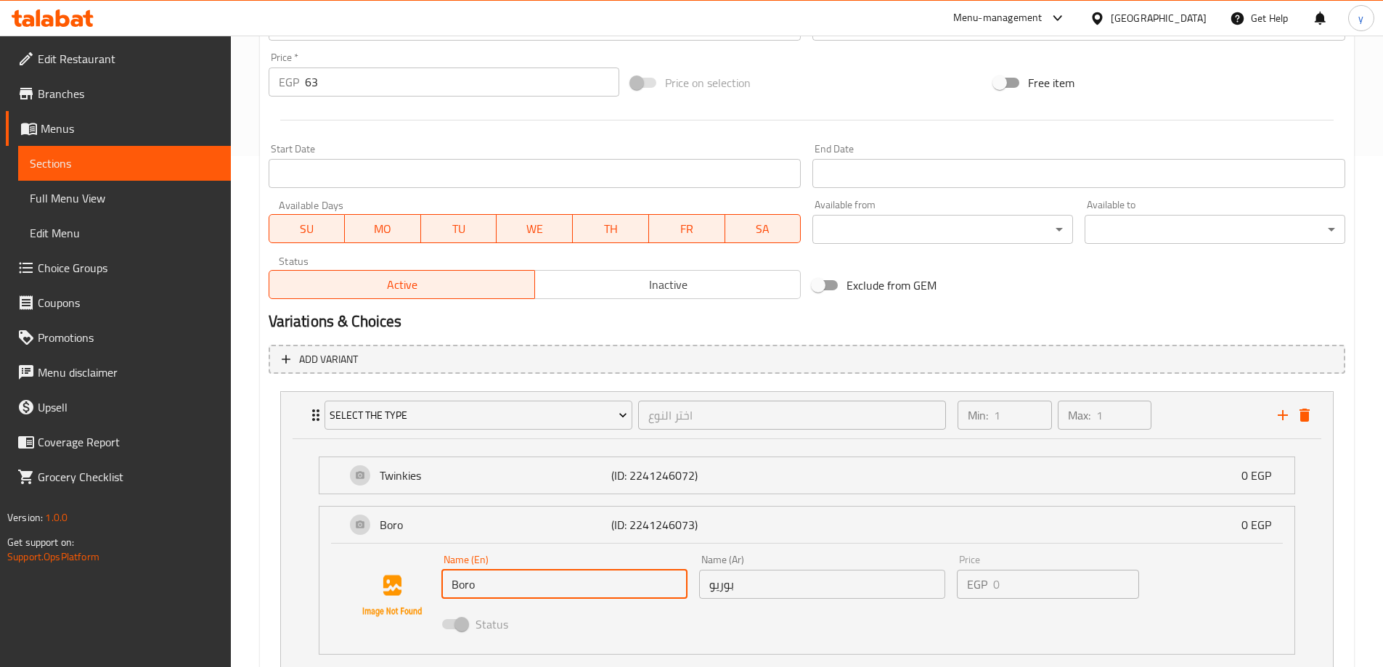
click at [602, 586] on input "Boro" at bounding box center [564, 584] width 246 height 29
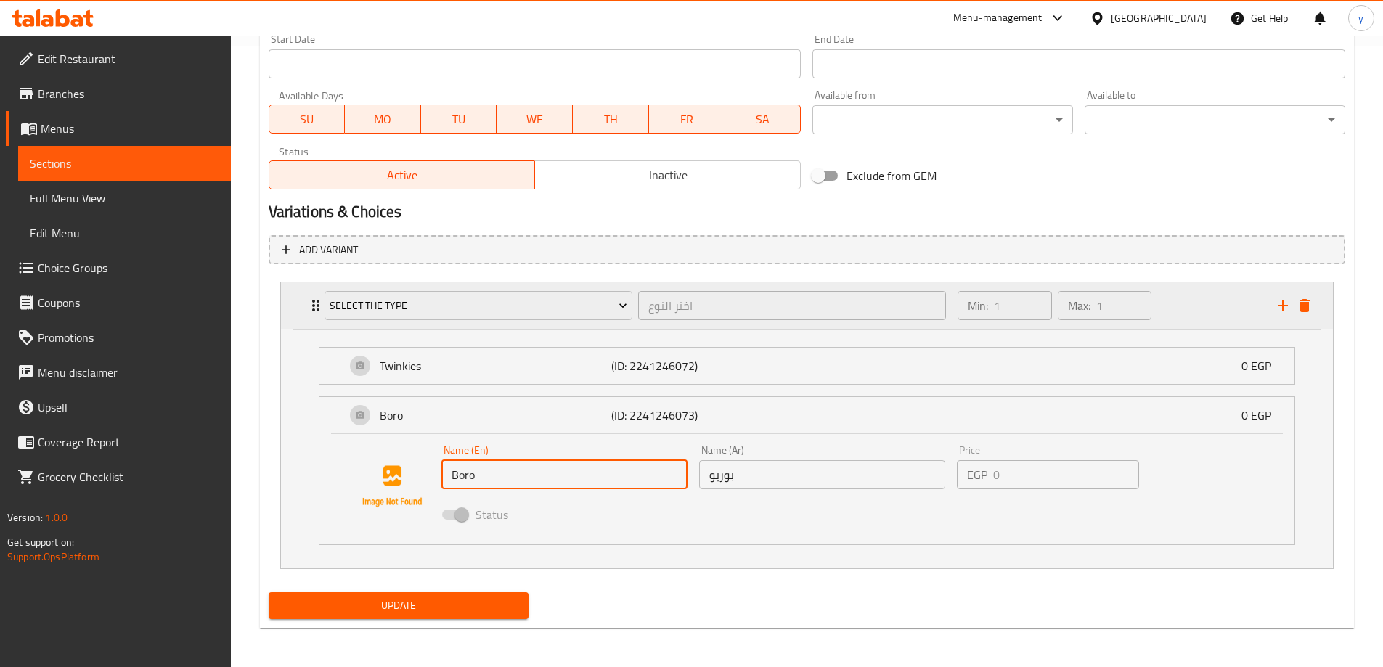
scroll to position [622, 0]
click at [663, 373] on p "(ID: 2241246072)" at bounding box center [688, 364] width 155 height 17
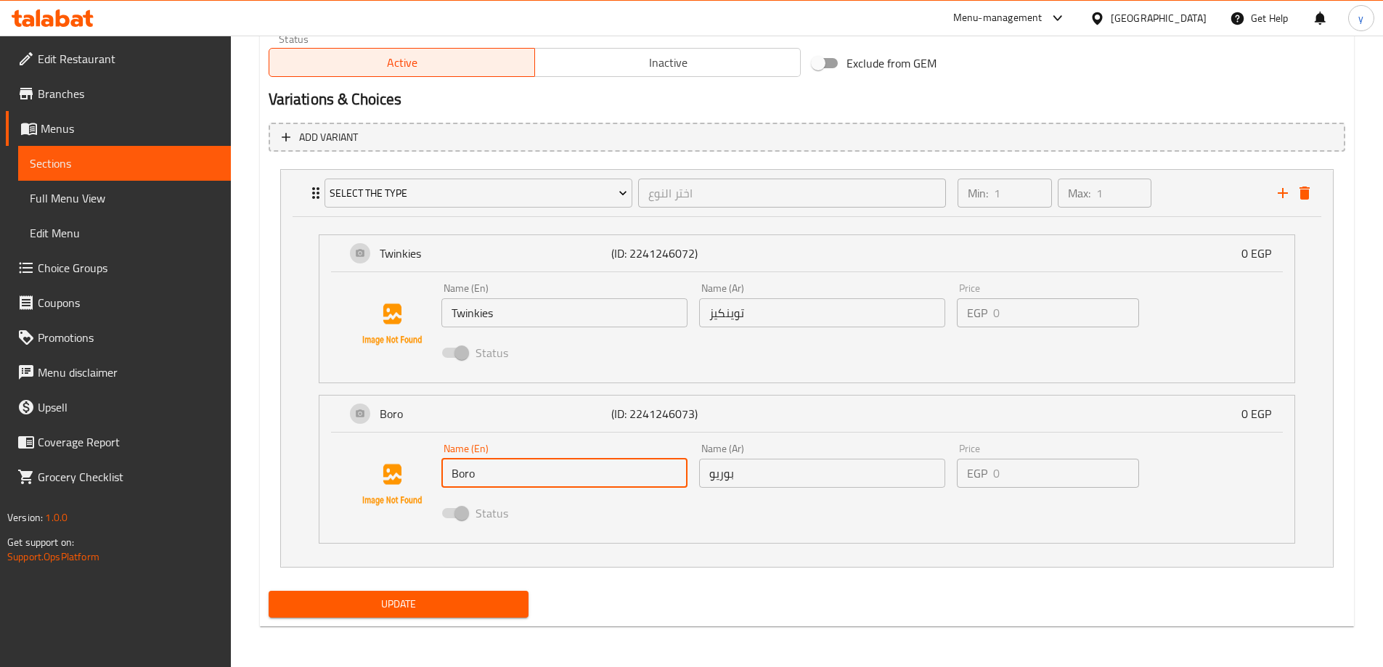
click at [404, 605] on span "Update" at bounding box center [398, 604] width 237 height 18
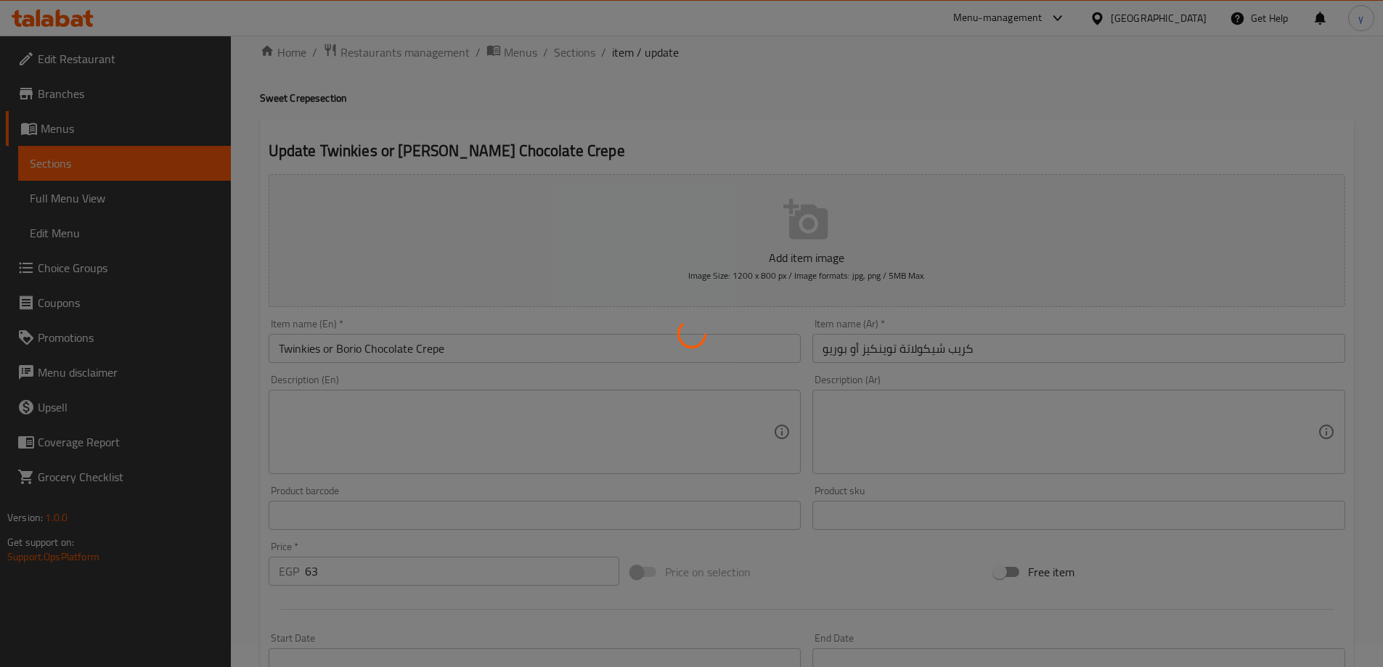
scroll to position [0, 0]
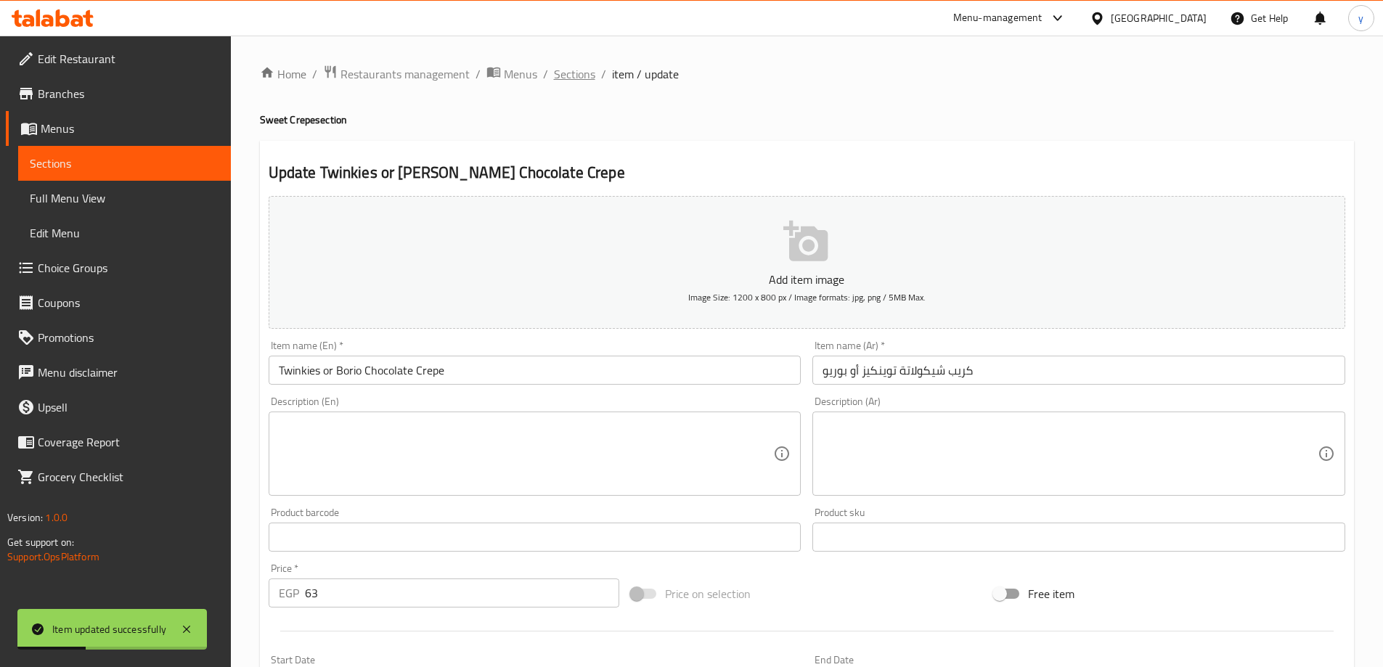
click at [585, 74] on span "Sections" at bounding box center [574, 73] width 41 height 17
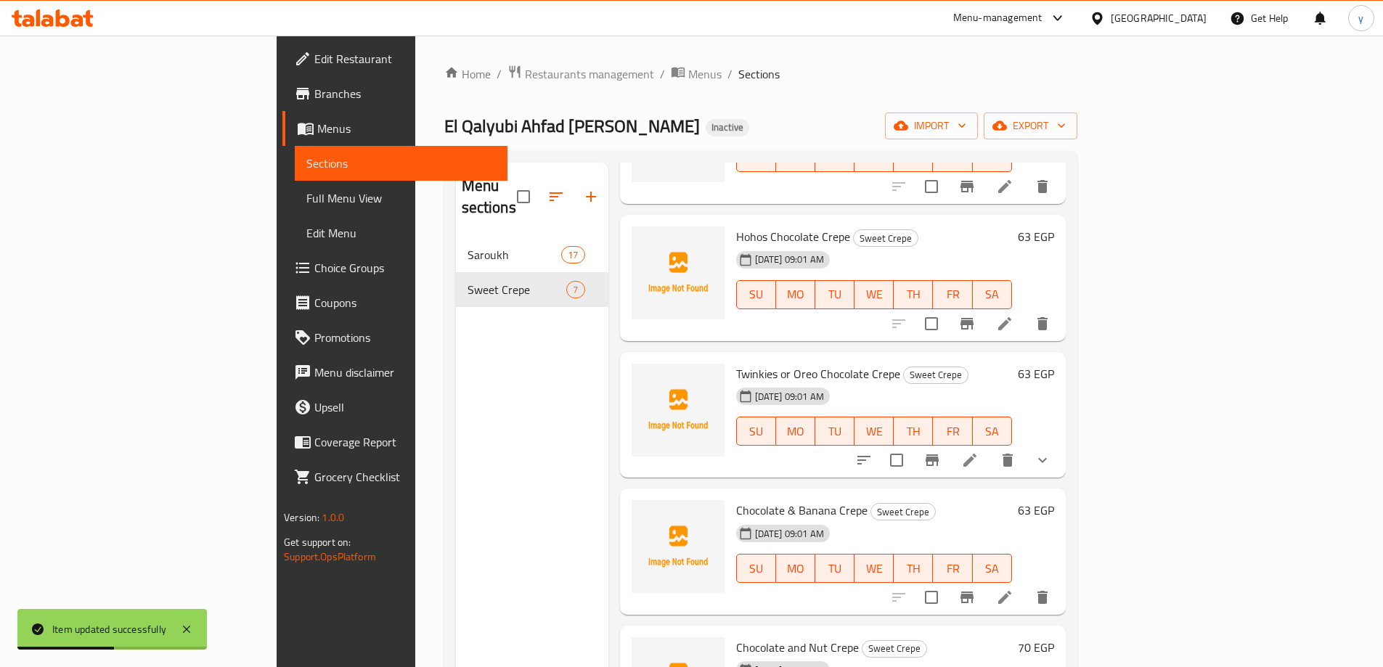
scroll to position [327, 0]
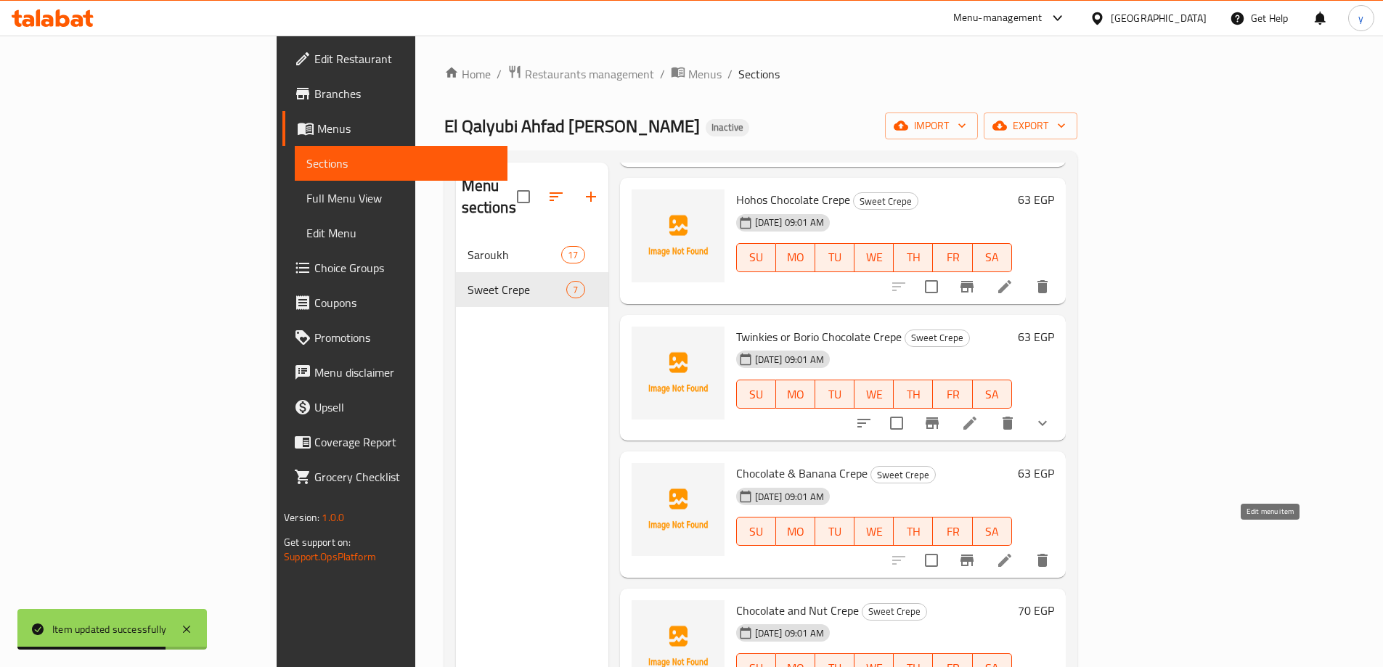
click at [1013, 552] on icon at bounding box center [1004, 560] width 17 height 17
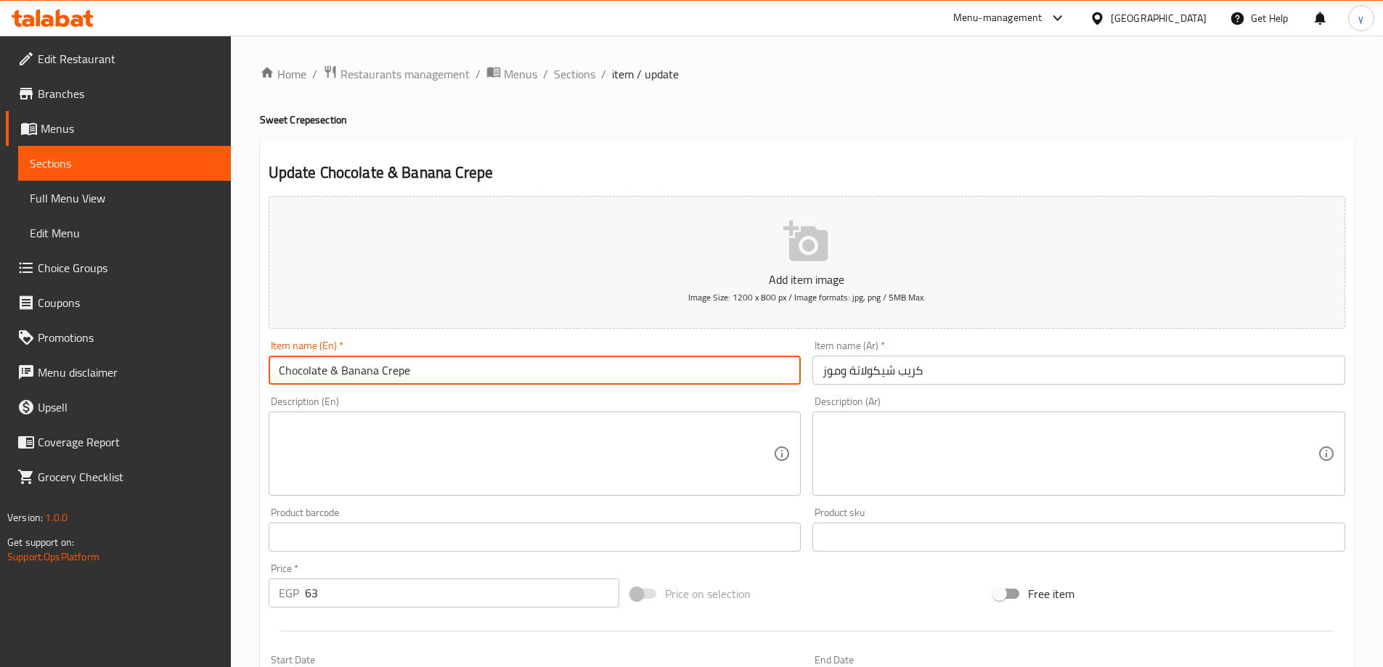
click at [333, 368] on input "Chocolate & Banana Crepe" at bounding box center [535, 370] width 533 height 29
click at [364, 367] on input "Chocolate and Banana Crepe" at bounding box center [535, 370] width 533 height 29
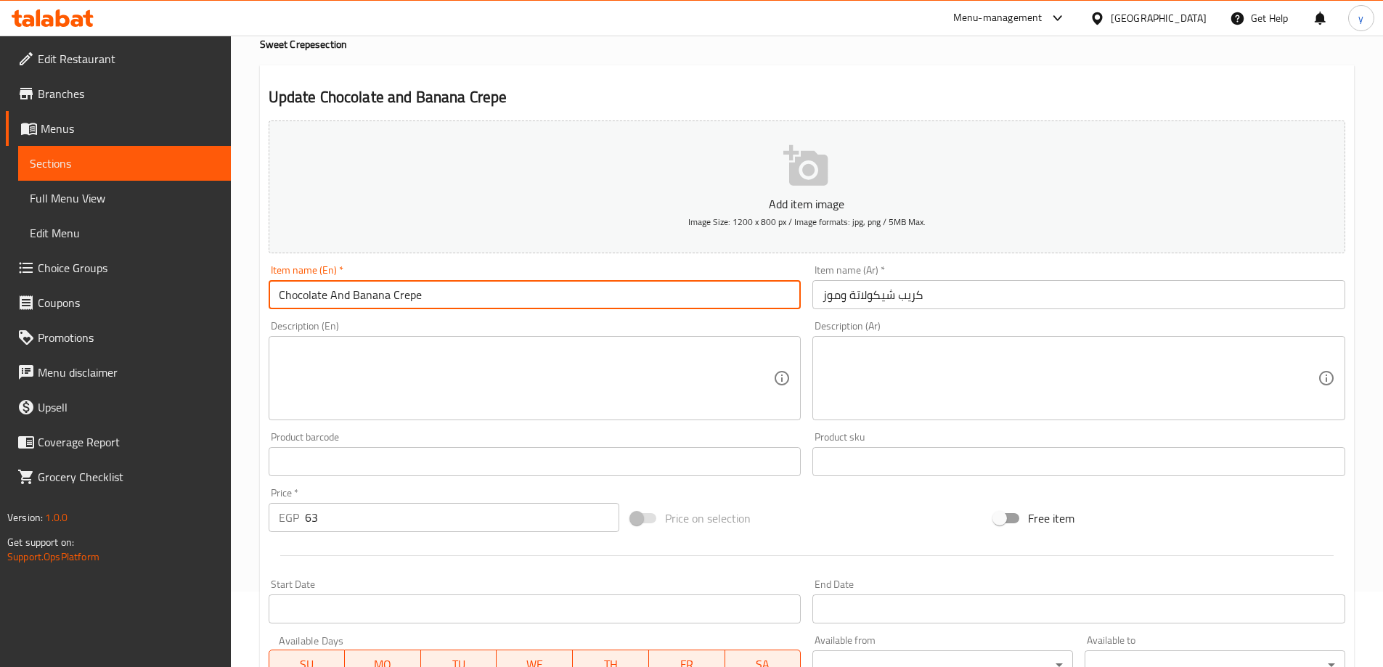
scroll to position [68, 0]
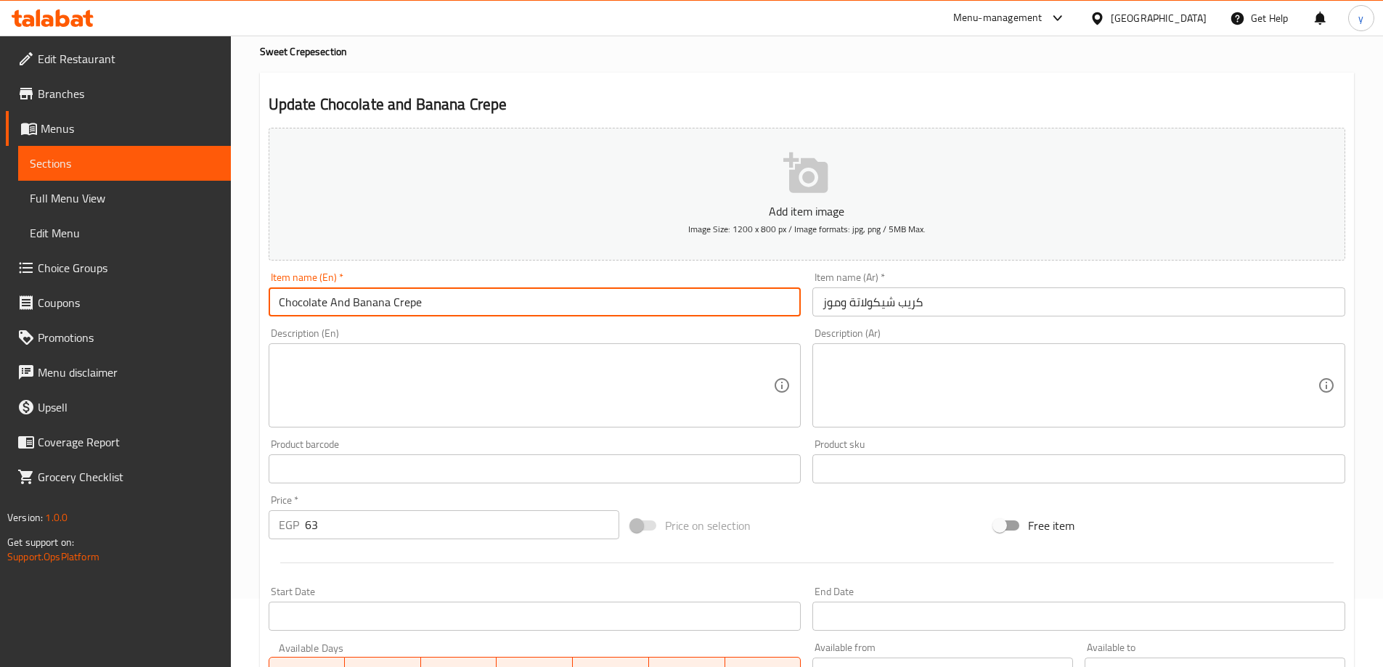
type input "Chocolate And Banana Crepe"
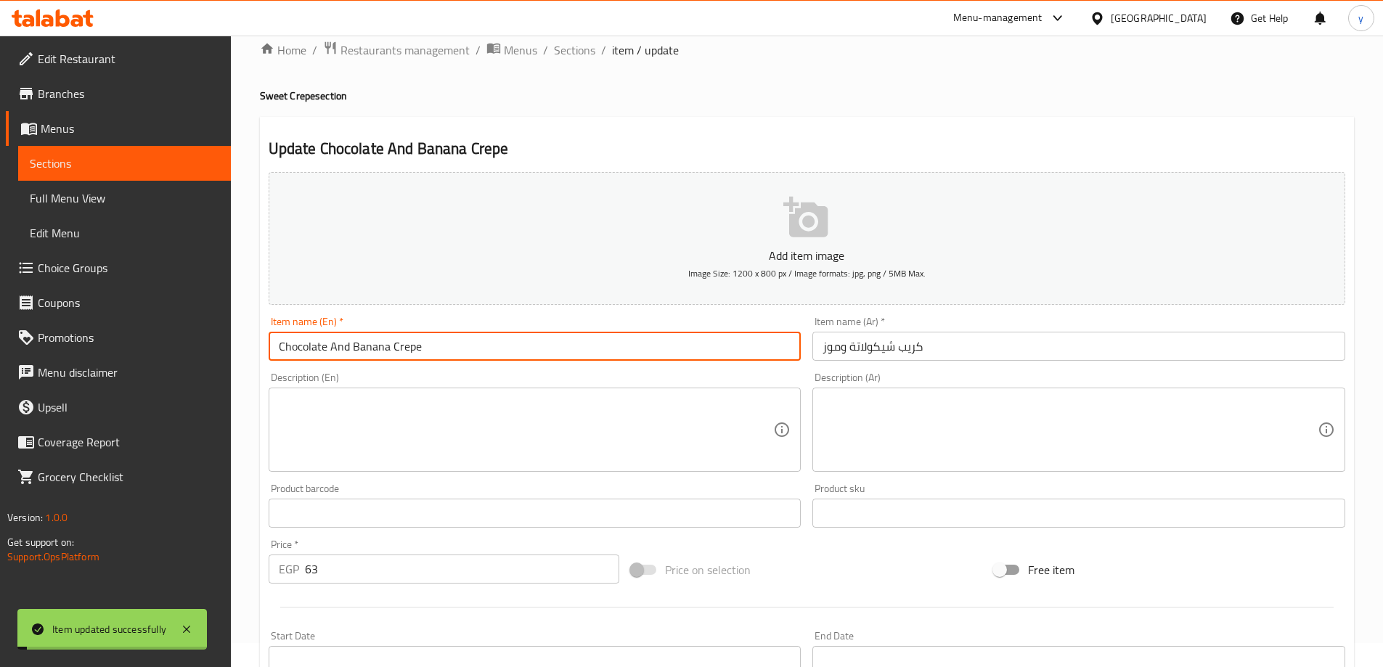
scroll to position [0, 0]
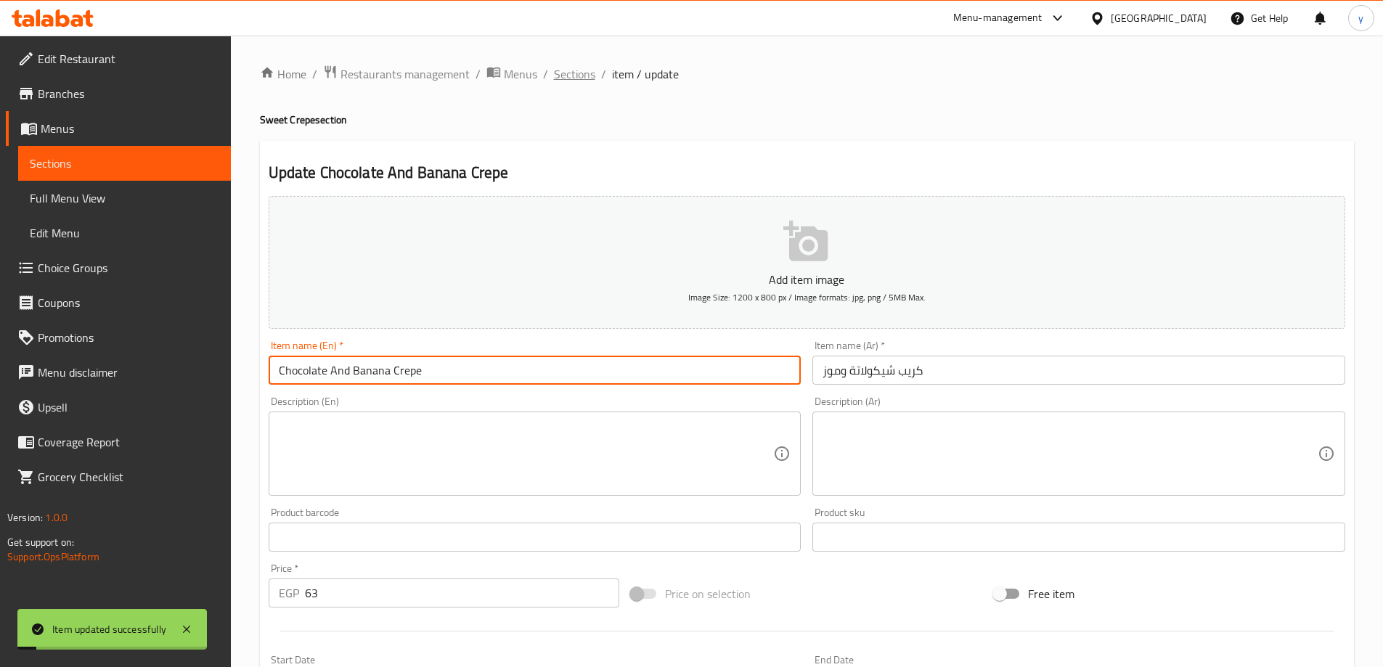
click at [589, 70] on span "Sections" at bounding box center [574, 73] width 41 height 17
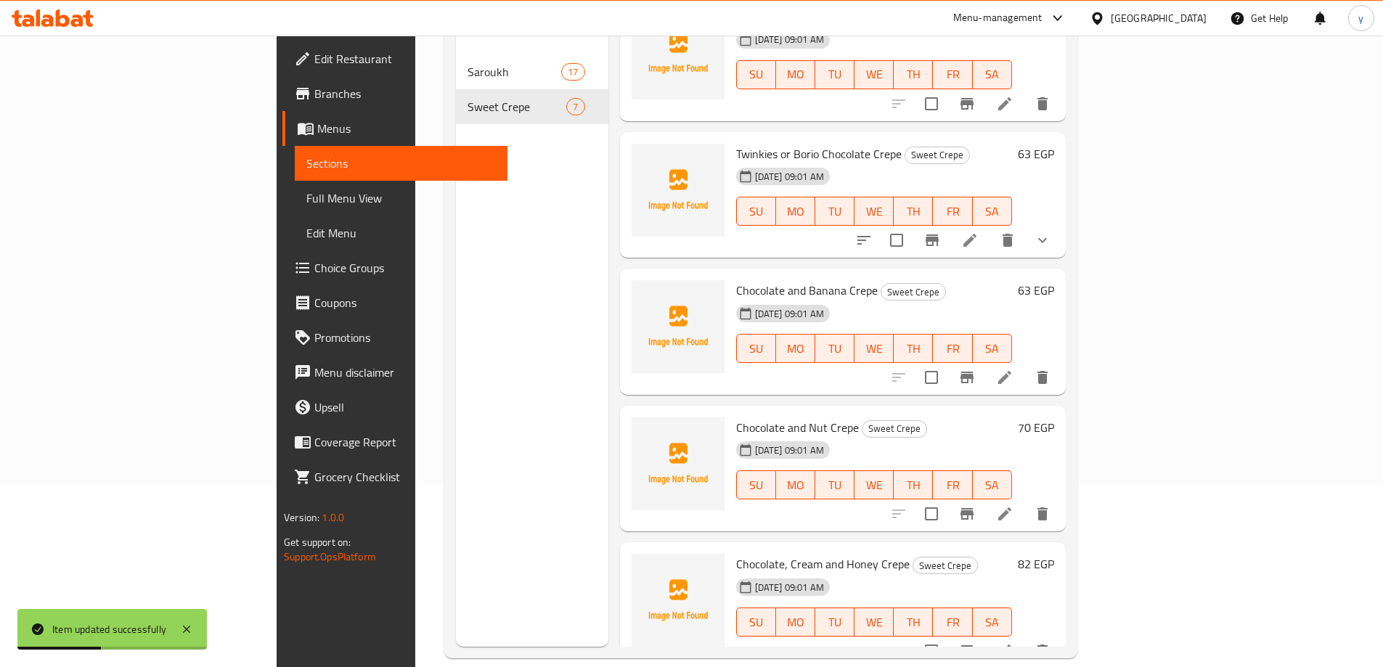
scroll to position [203, 0]
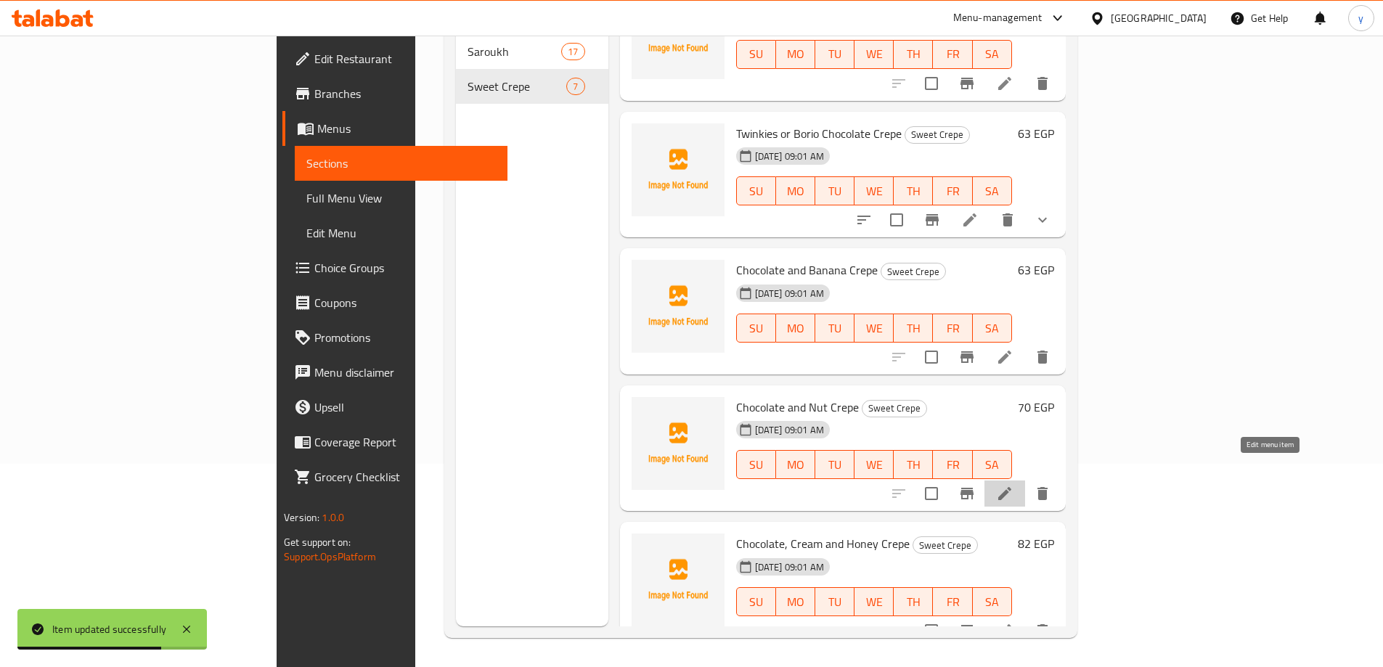
click at [1011, 487] on icon at bounding box center [1004, 493] width 13 height 13
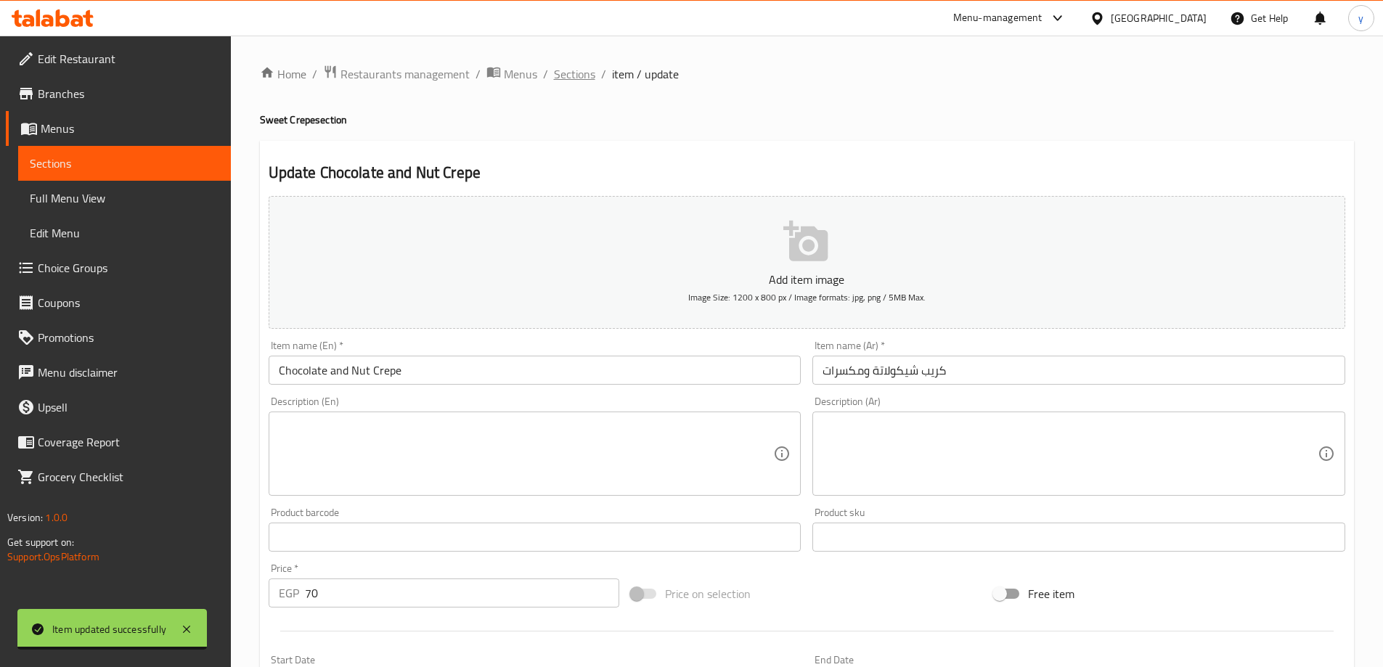
click at [583, 75] on span "Sections" at bounding box center [574, 73] width 41 height 17
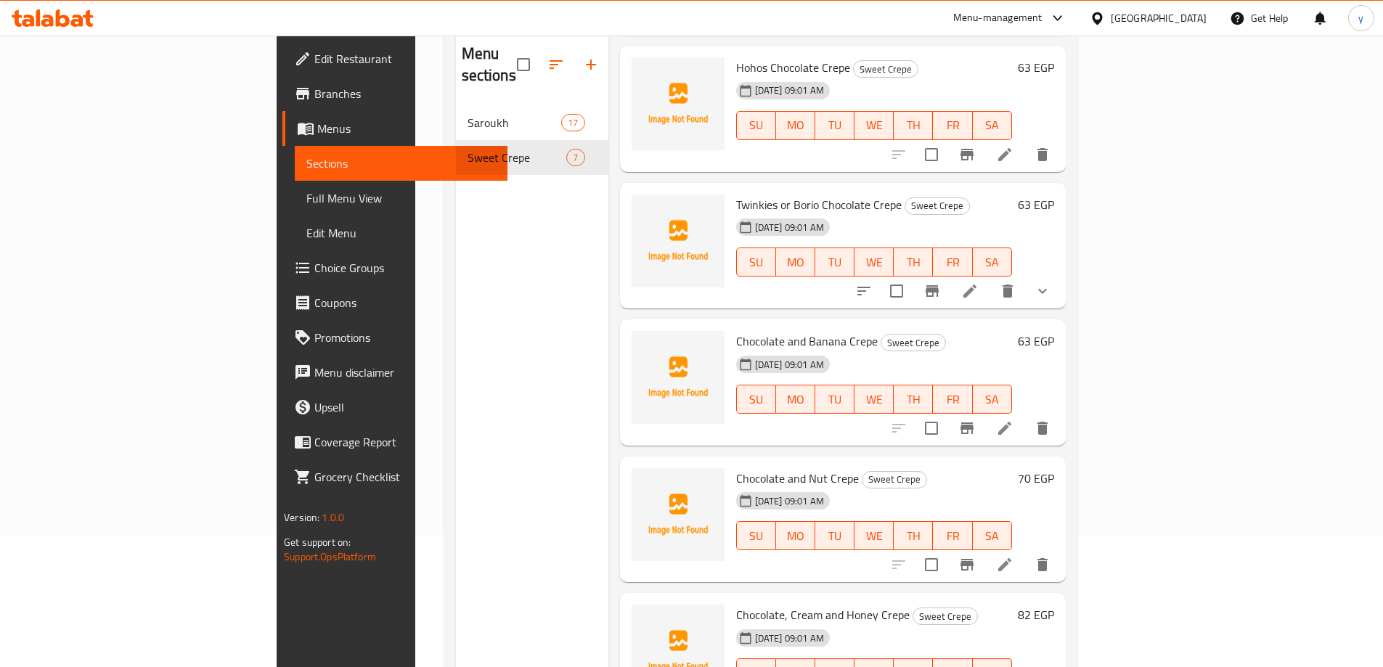
scroll to position [203, 0]
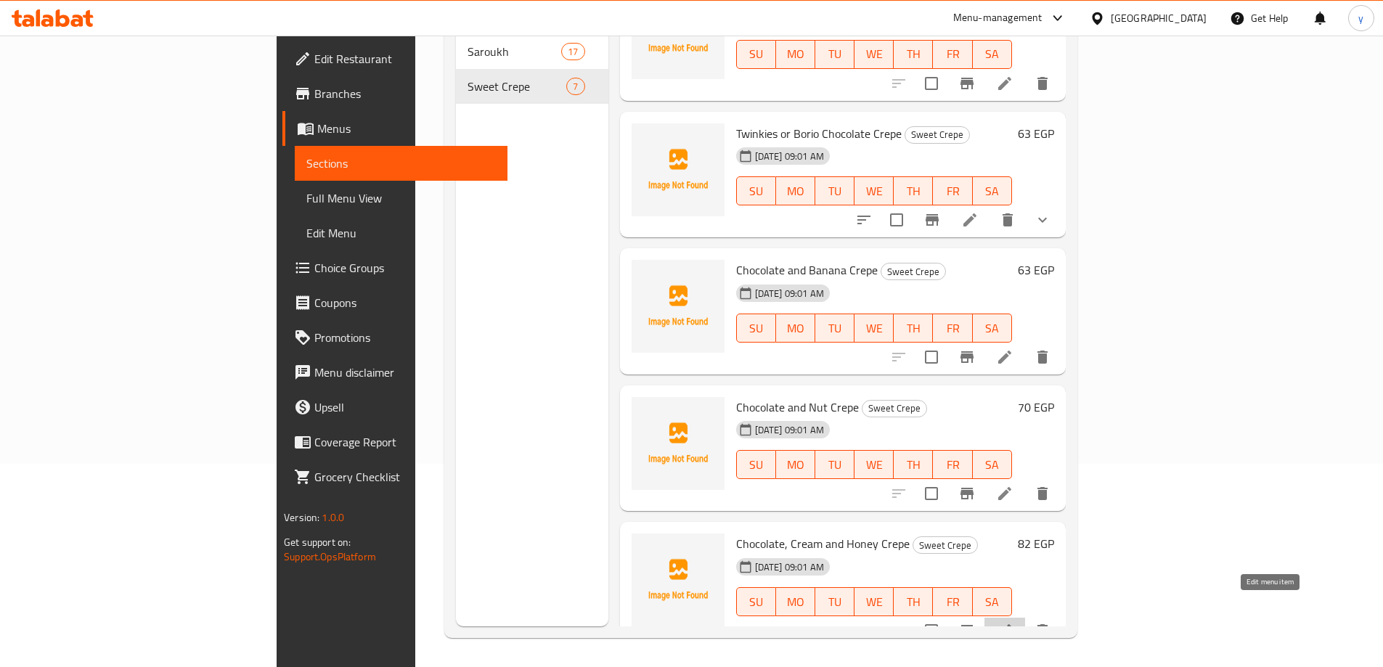
click at [1013, 622] on icon at bounding box center [1004, 630] width 17 height 17
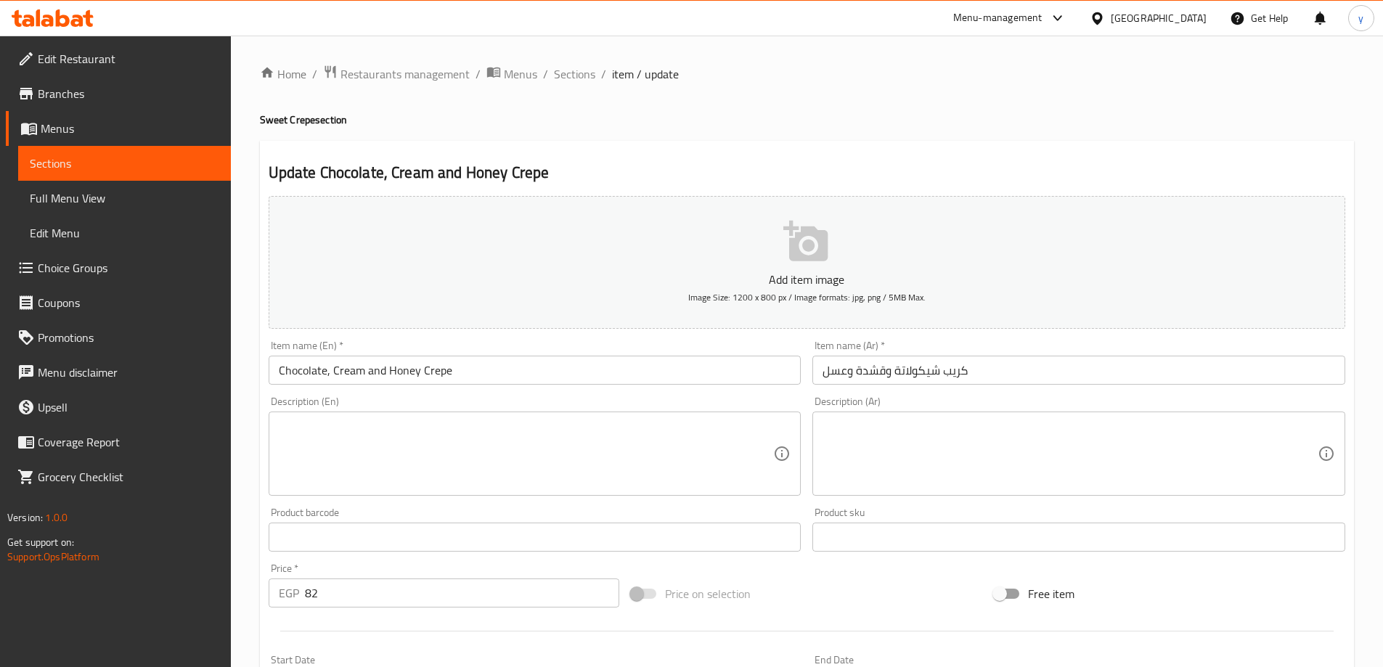
click at [881, 374] on input "كريب شيكولاتة وقشدة وعسل" at bounding box center [1078, 370] width 533 height 29
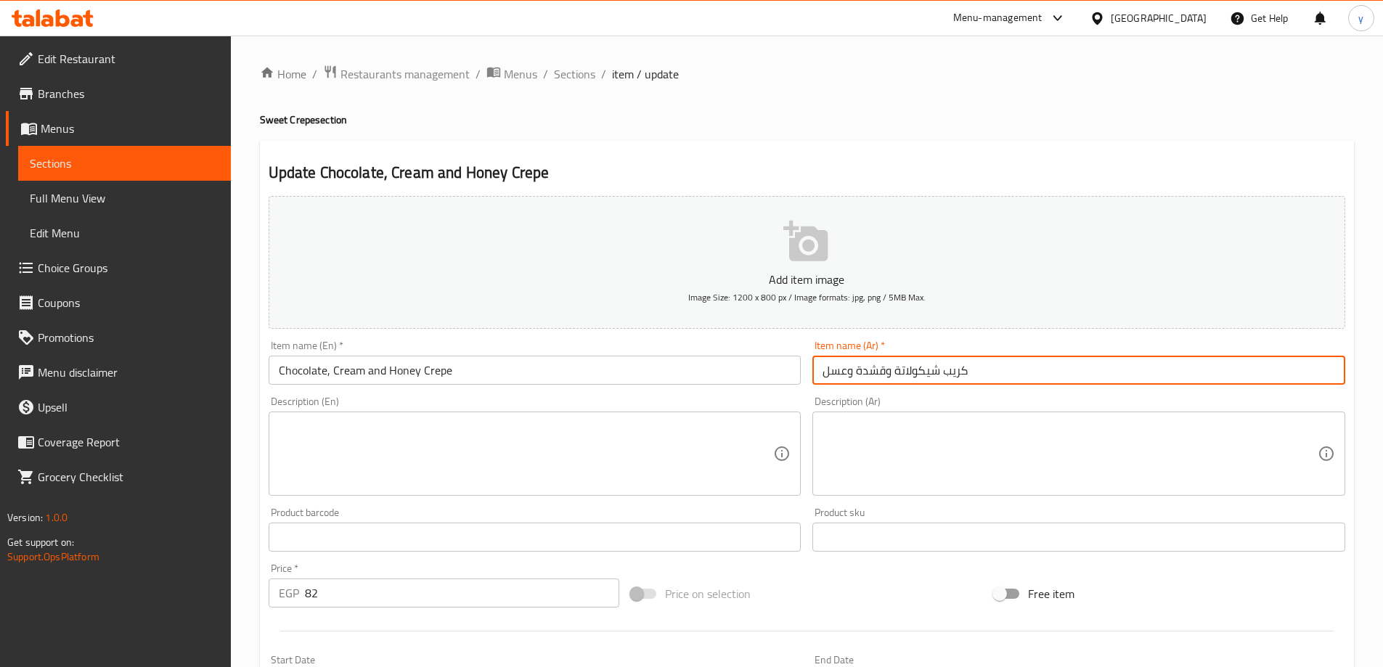
click at [881, 374] on input "كريب شيكولاتة وقشدة وعسل" at bounding box center [1078, 370] width 533 height 29
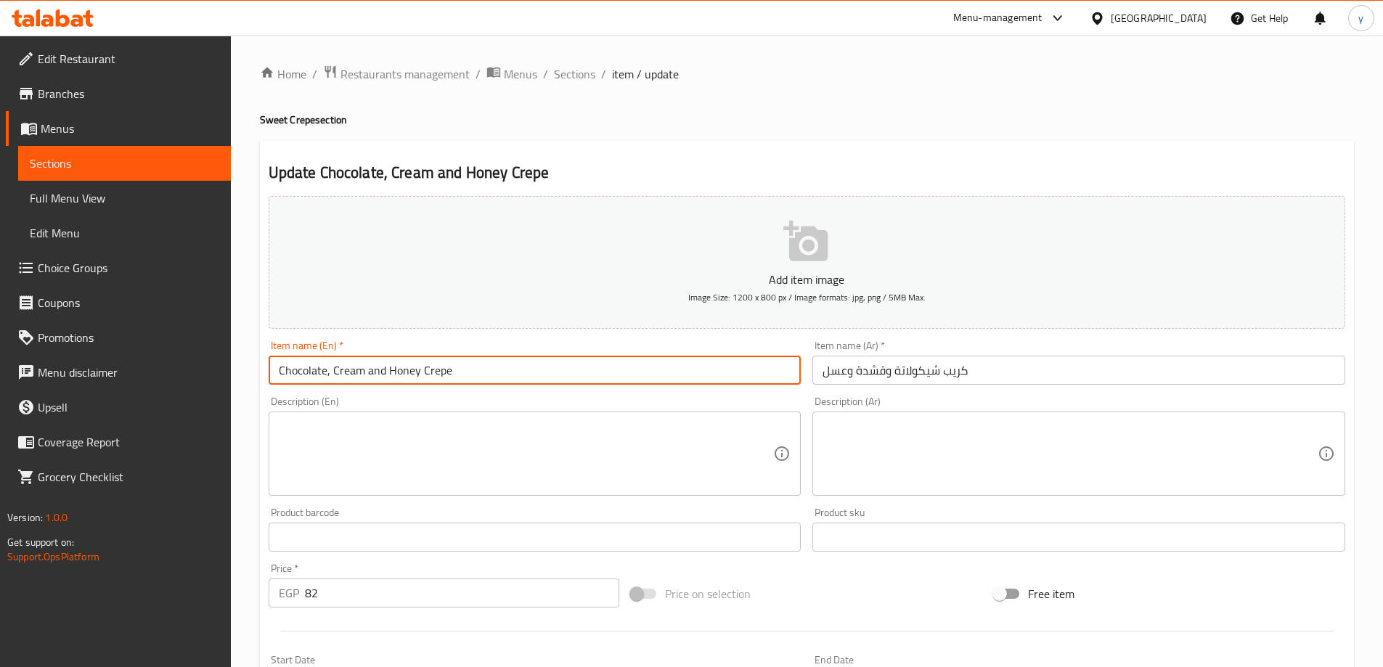
click at [355, 371] on input "Chocolate, Cream and Honey Crepe" at bounding box center [535, 370] width 533 height 29
paste input "Qeshta"
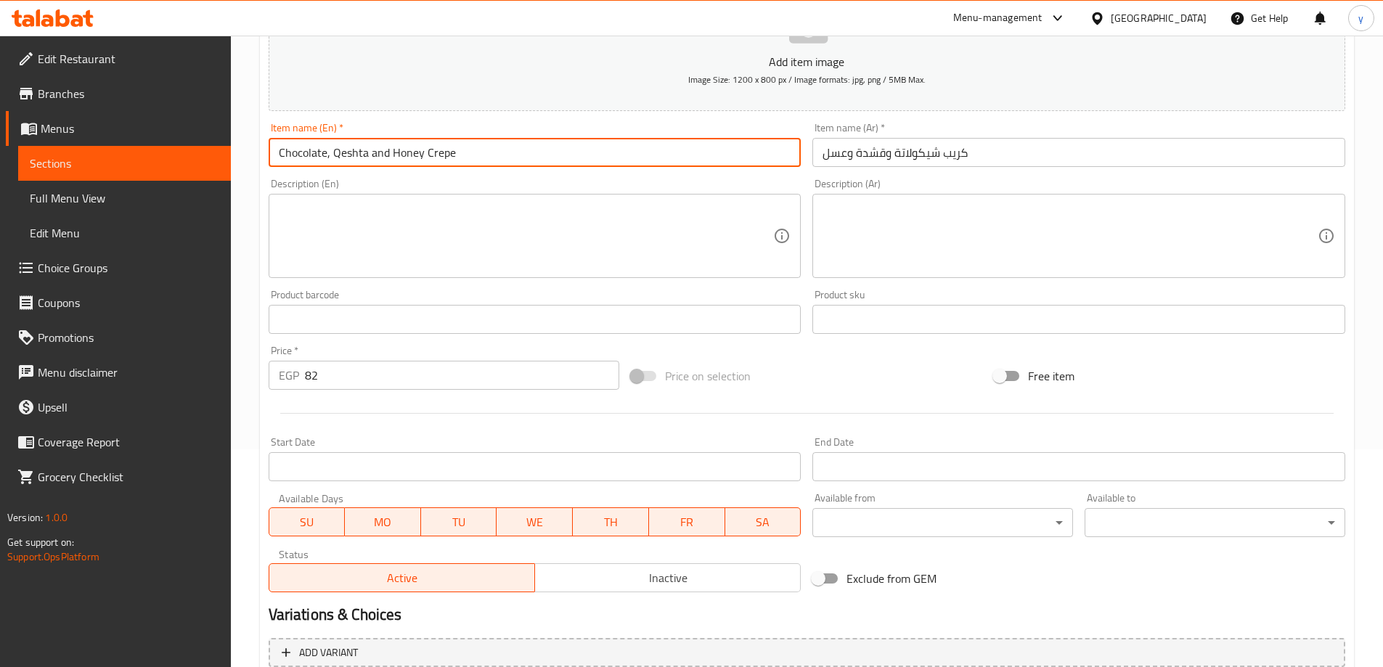
scroll to position [359, 0]
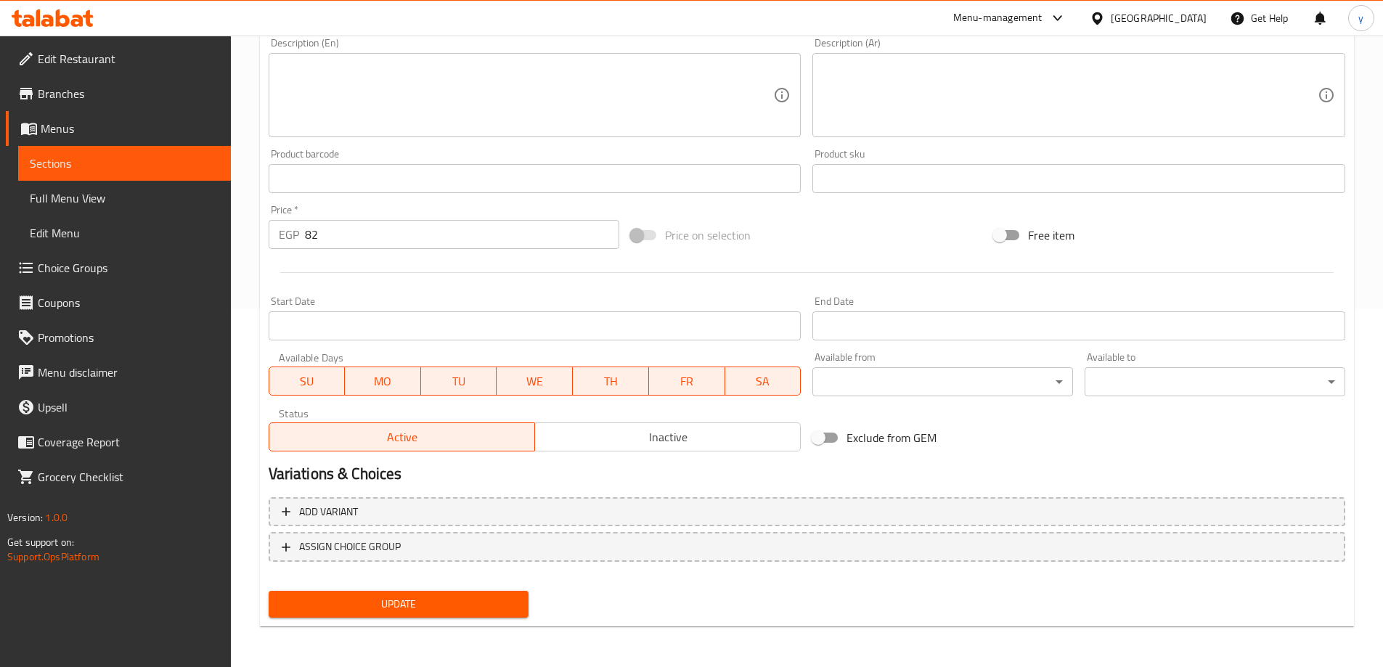
type input "Chocolate, Qeshta and Honey Crepe"
click at [420, 597] on span "Update" at bounding box center [398, 604] width 237 height 18
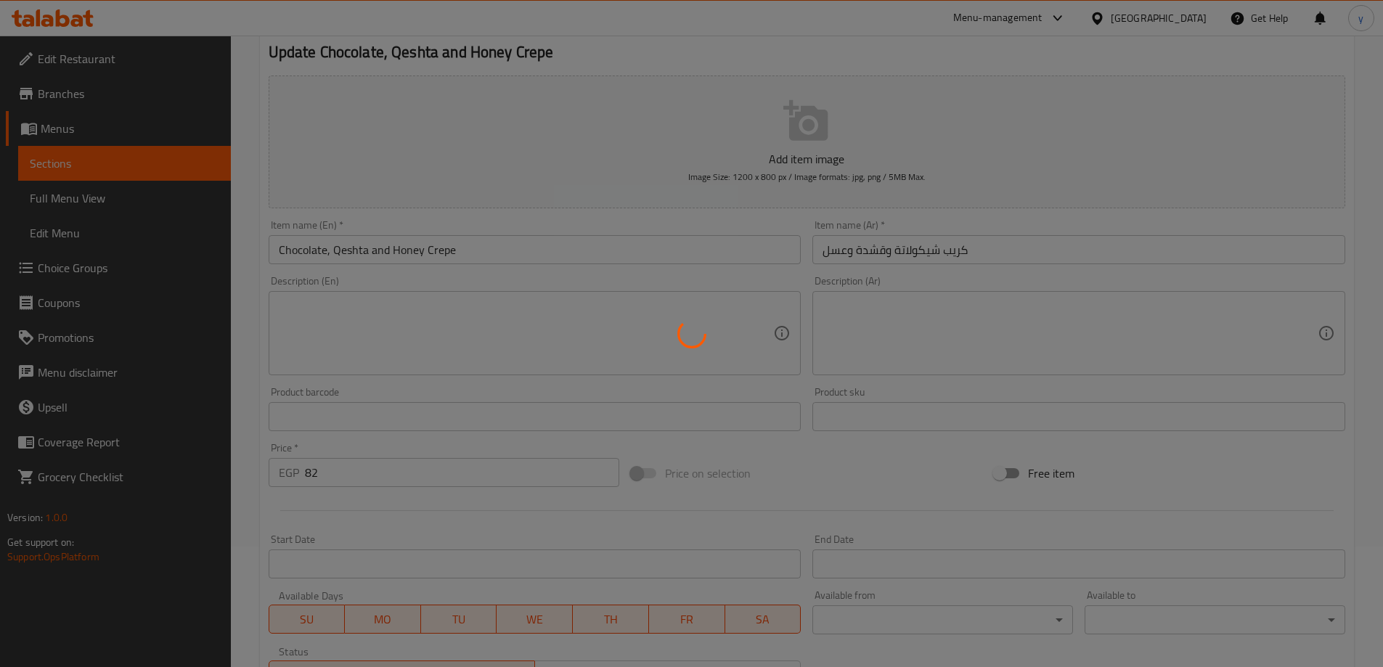
scroll to position [0, 0]
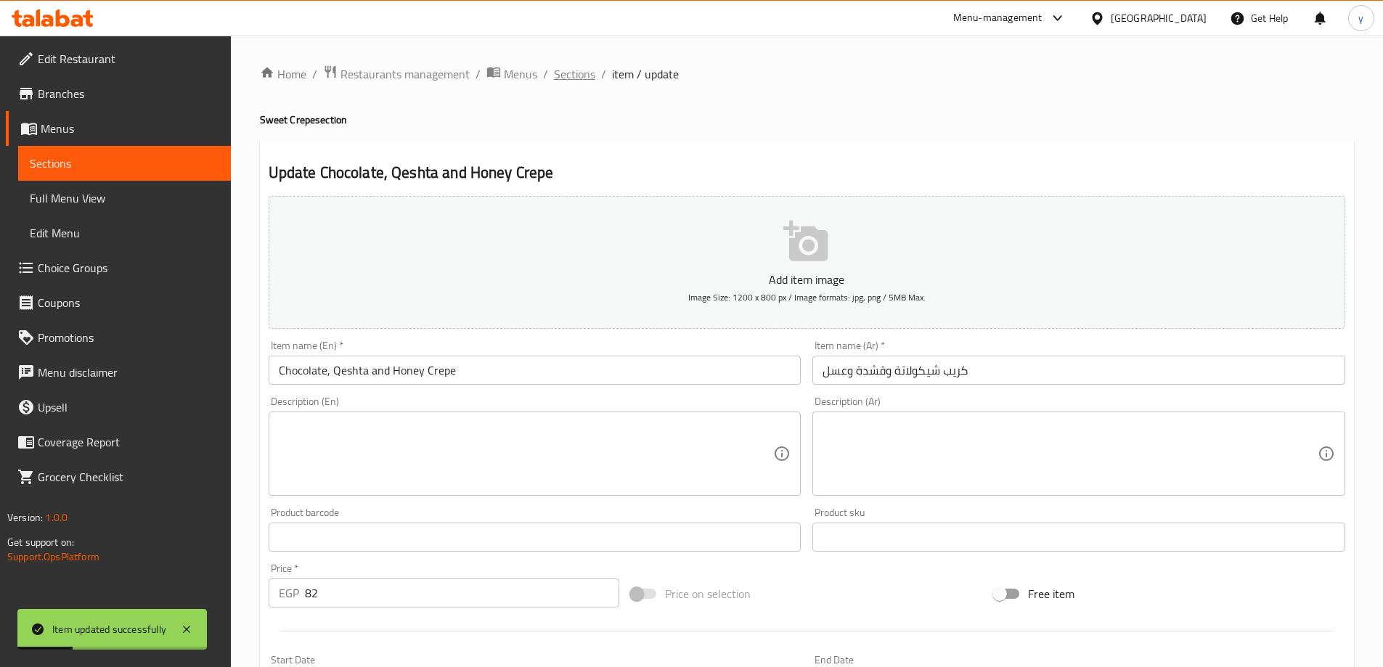
click at [584, 77] on span "Sections" at bounding box center [574, 73] width 41 height 17
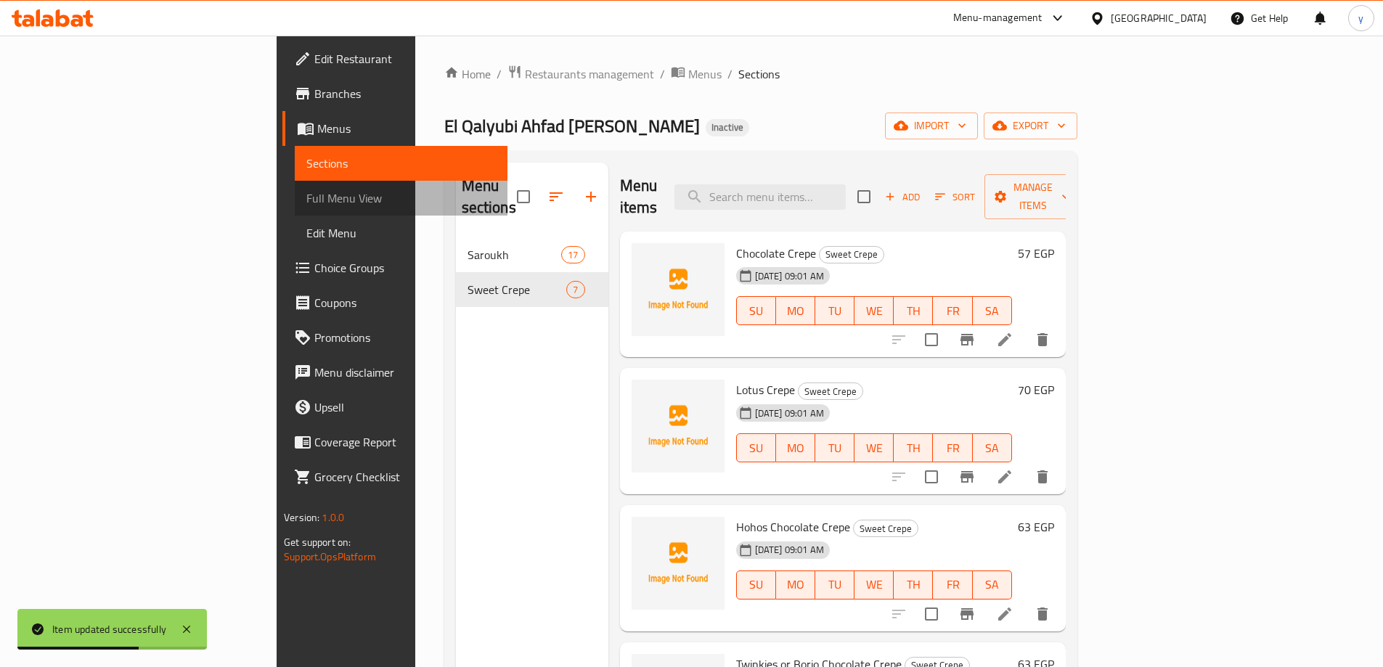
click at [306, 197] on span "Full Menu View" at bounding box center [400, 197] width 189 height 17
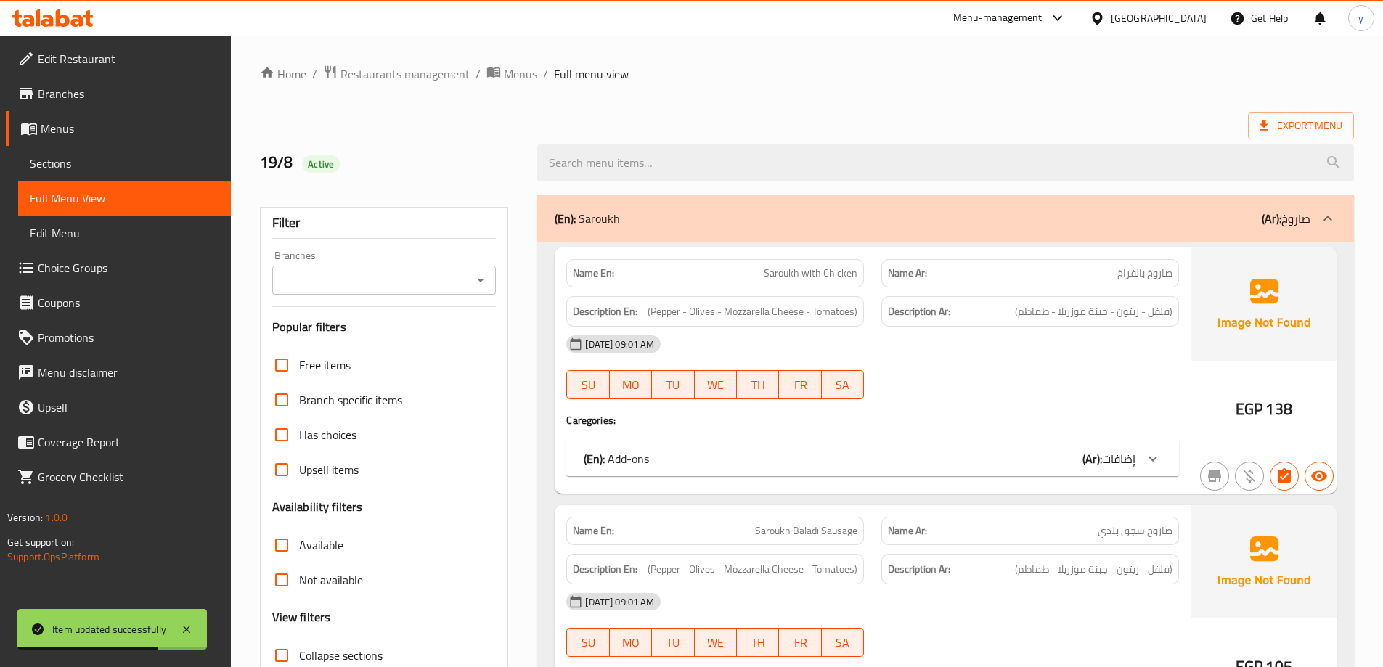
scroll to position [290, 0]
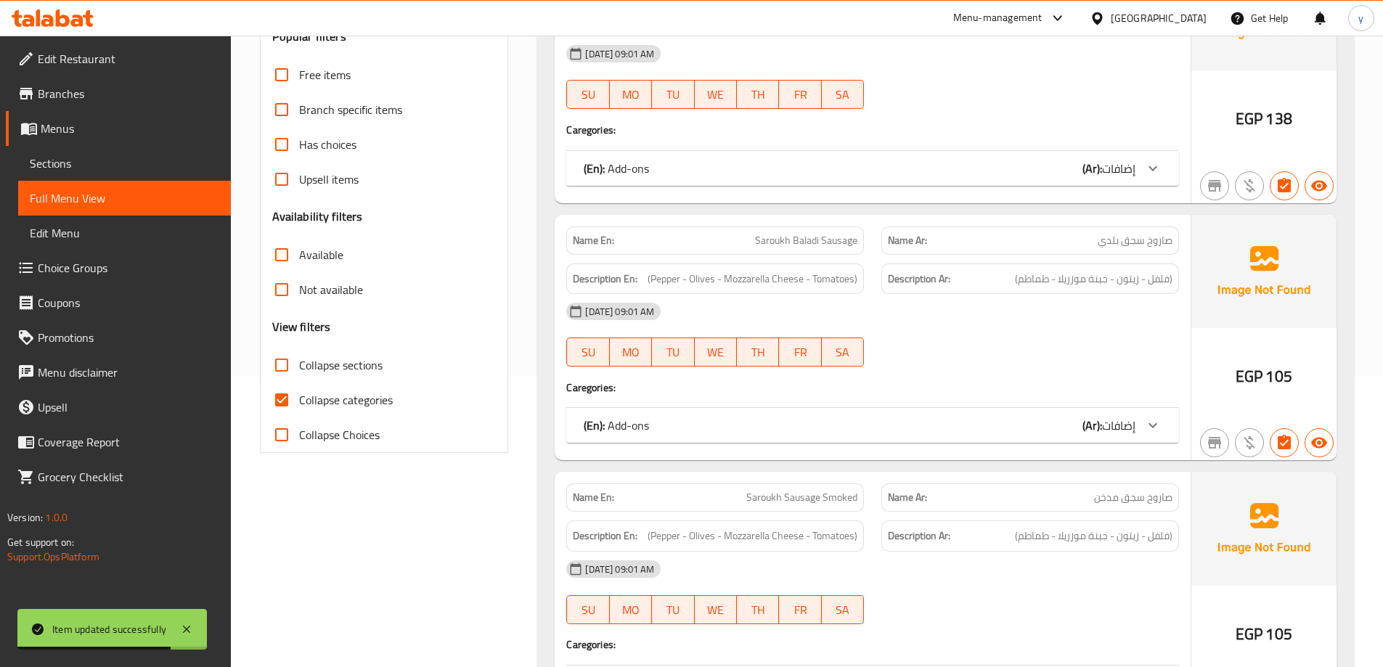
click at [339, 401] on span "Collapse categories" at bounding box center [346, 399] width 94 height 17
click at [299, 401] on input "Collapse categories" at bounding box center [281, 400] width 35 height 35
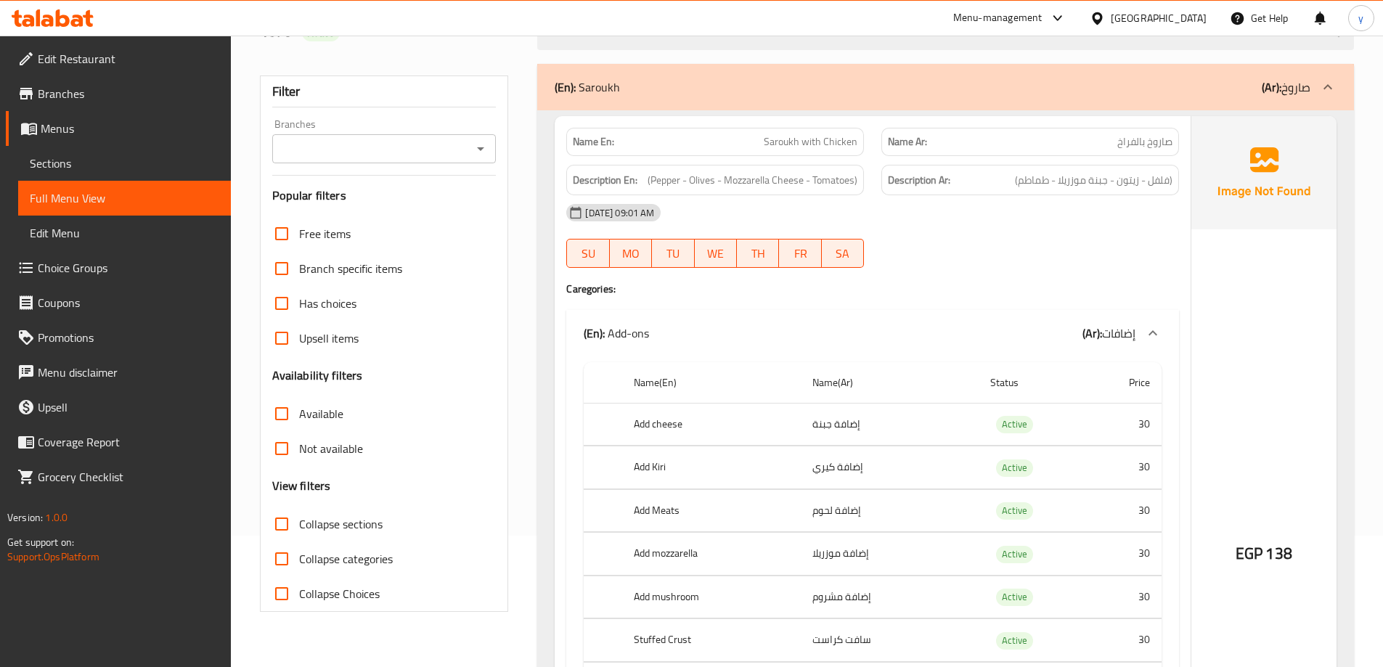
scroll to position [145, 0]
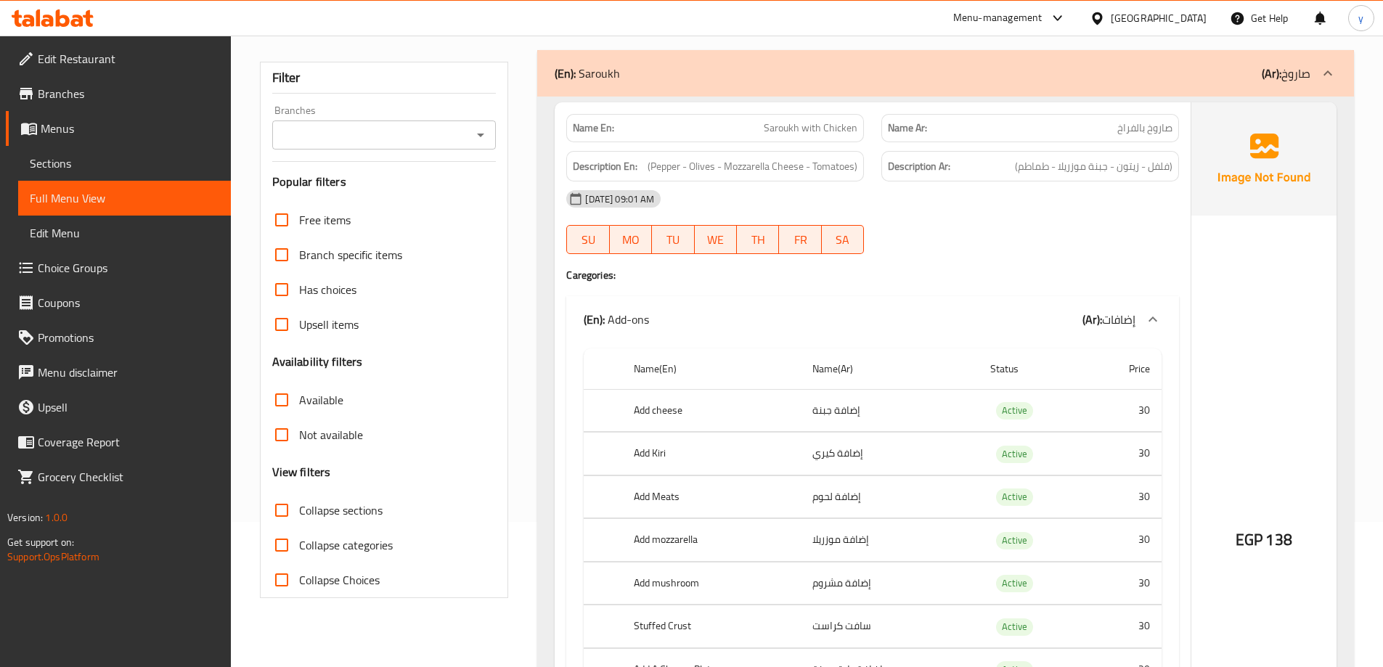
click at [348, 536] on span "Collapse categories" at bounding box center [346, 544] width 94 height 17
click at [299, 536] on input "Collapse categories" at bounding box center [281, 545] width 35 height 35
checkbox input "true"
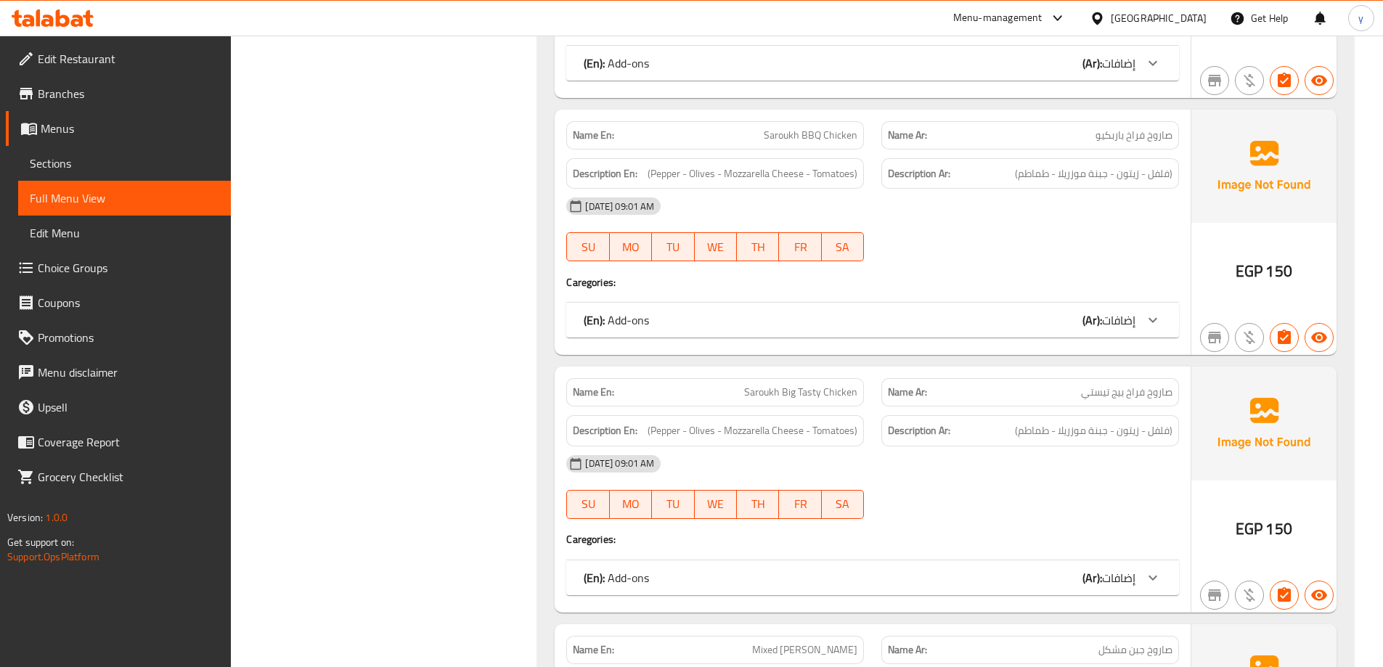
scroll to position [1452, 0]
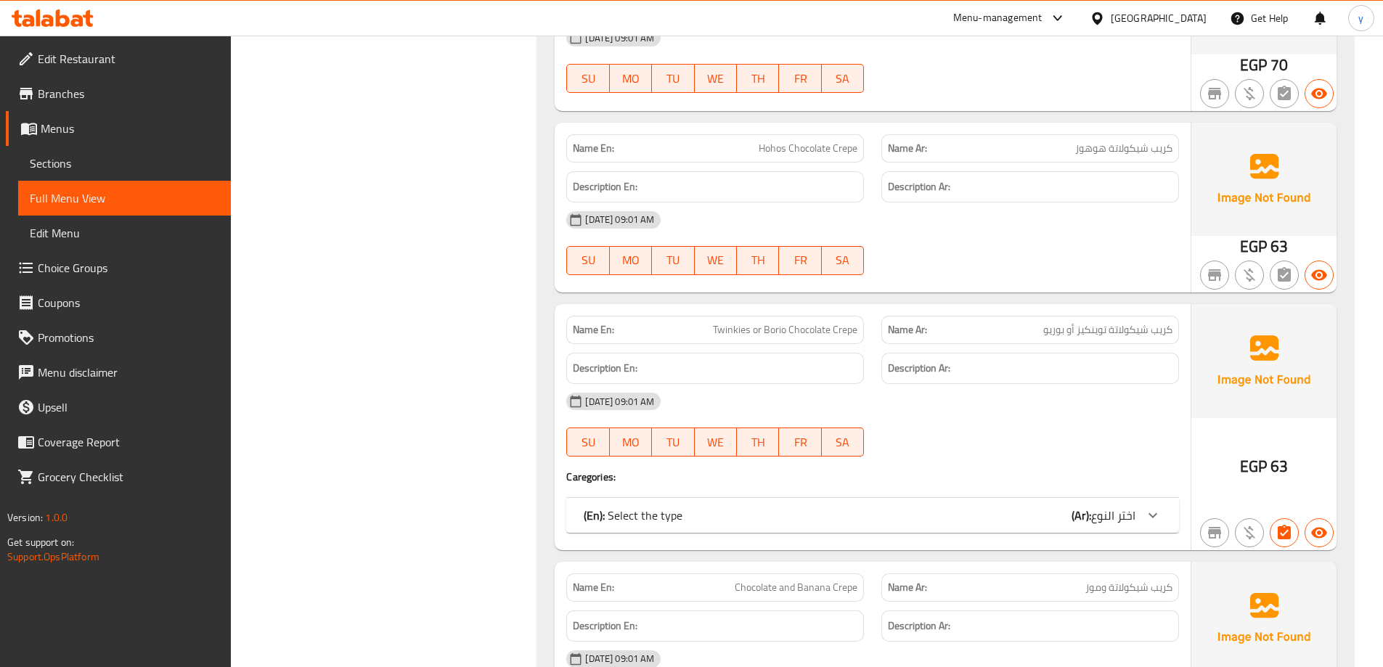
scroll to position [5226, 0]
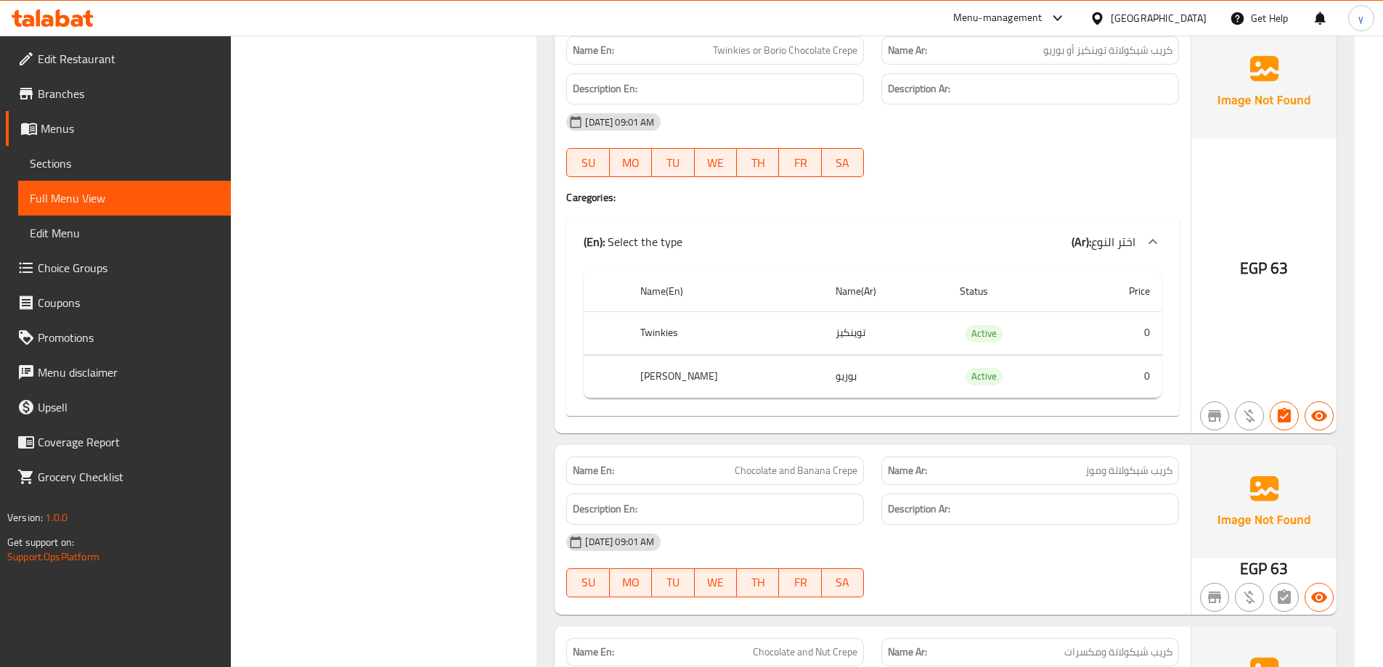
click at [1131, 237] on span "اختر النوع" at bounding box center [1113, 242] width 44 height 22
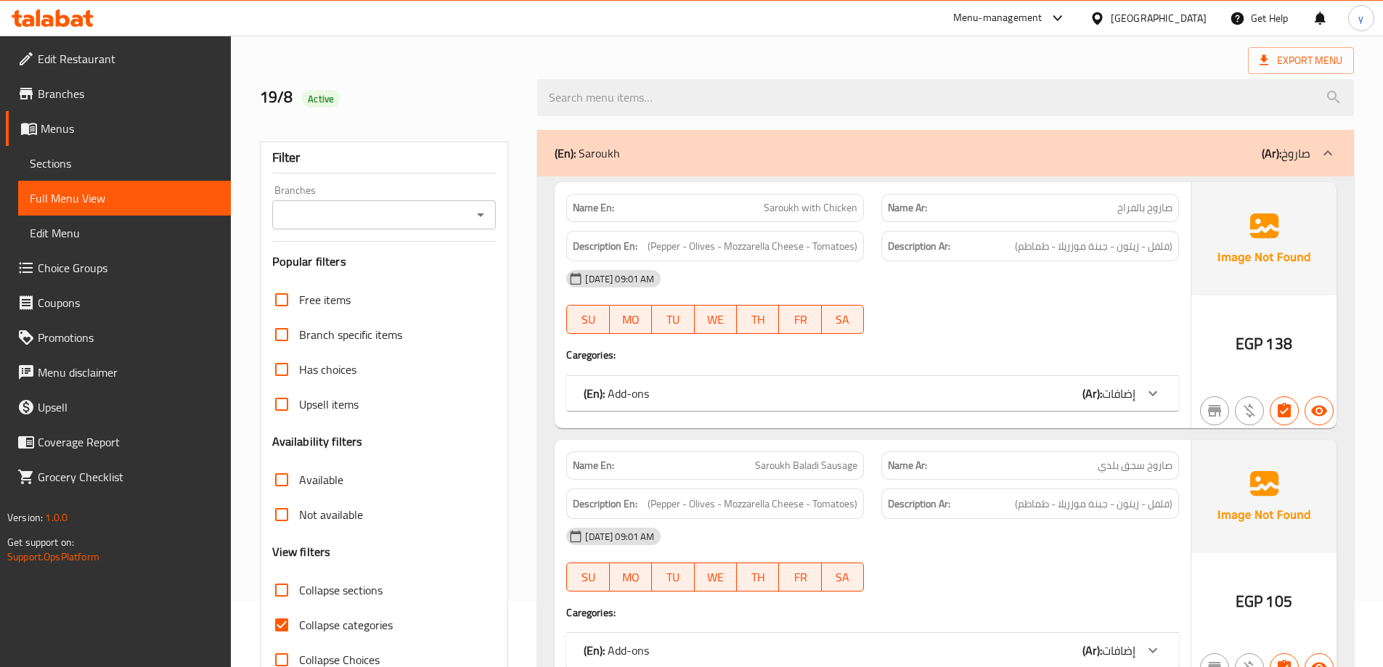
scroll to position [62, 0]
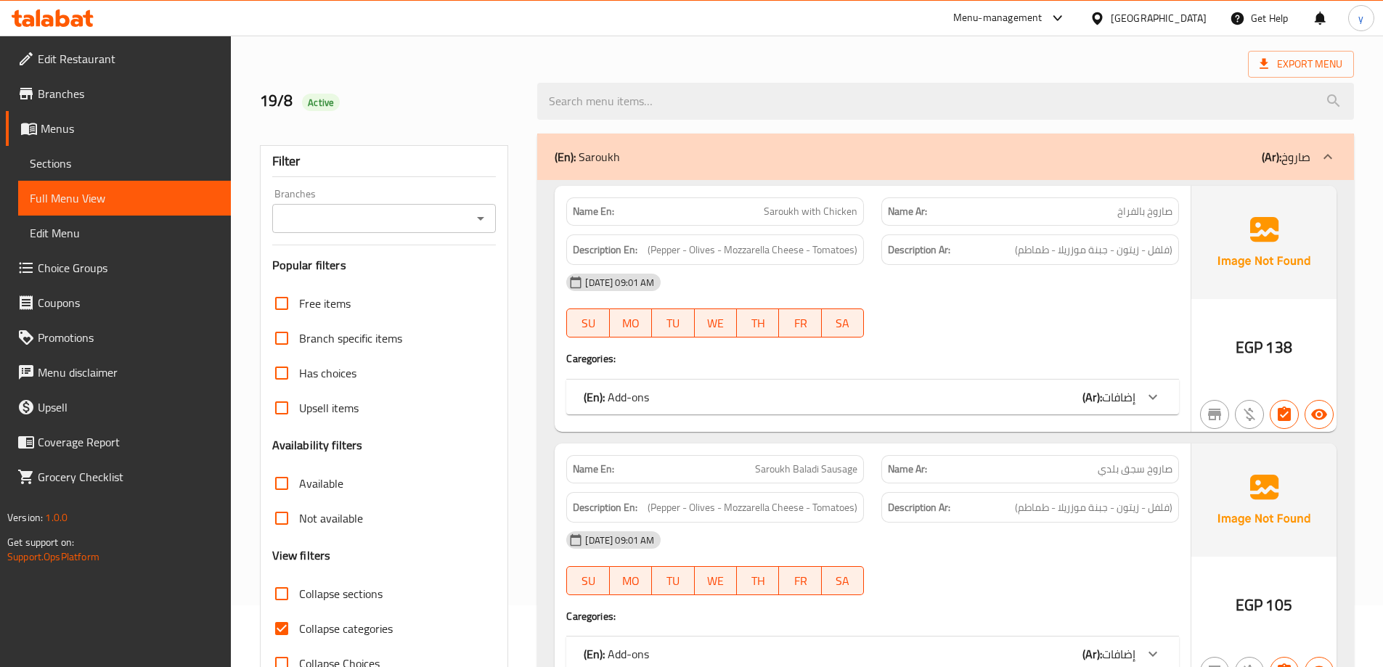
click at [780, 212] on span "Saroukh with Chicken" at bounding box center [811, 211] width 94 height 15
copy span "Saroukh with Chicken"
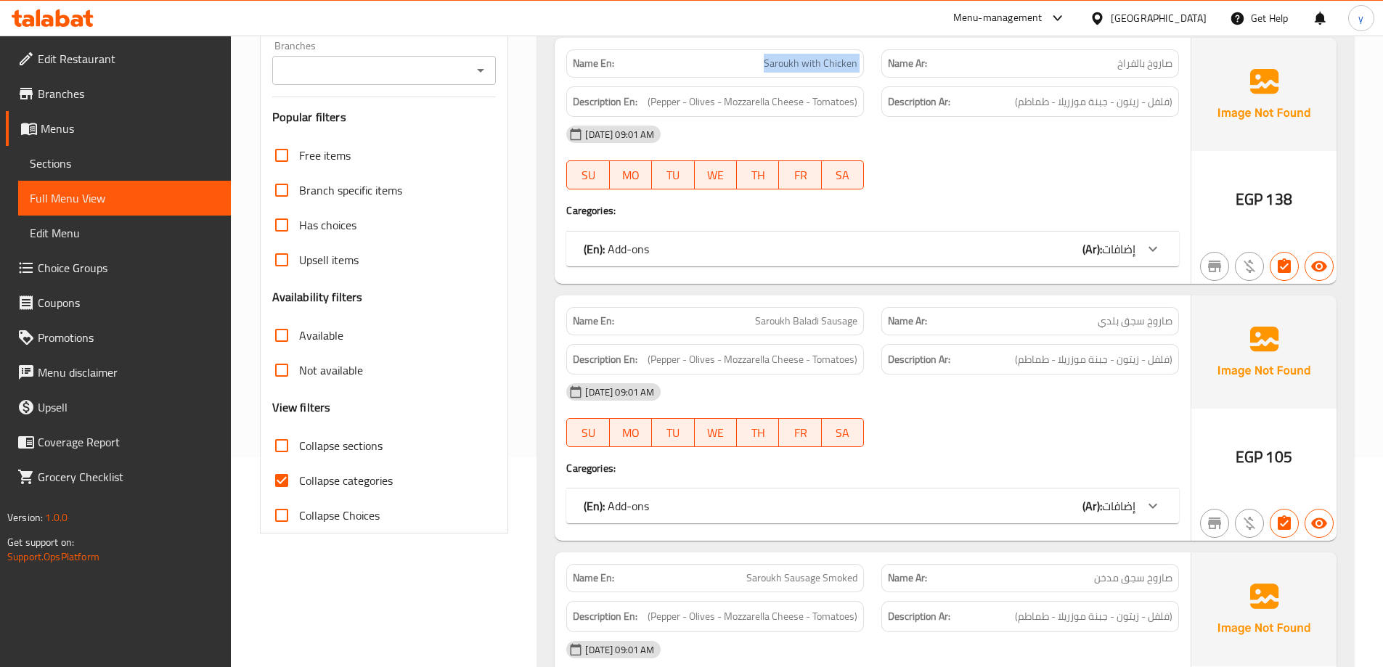
scroll to position [0, 0]
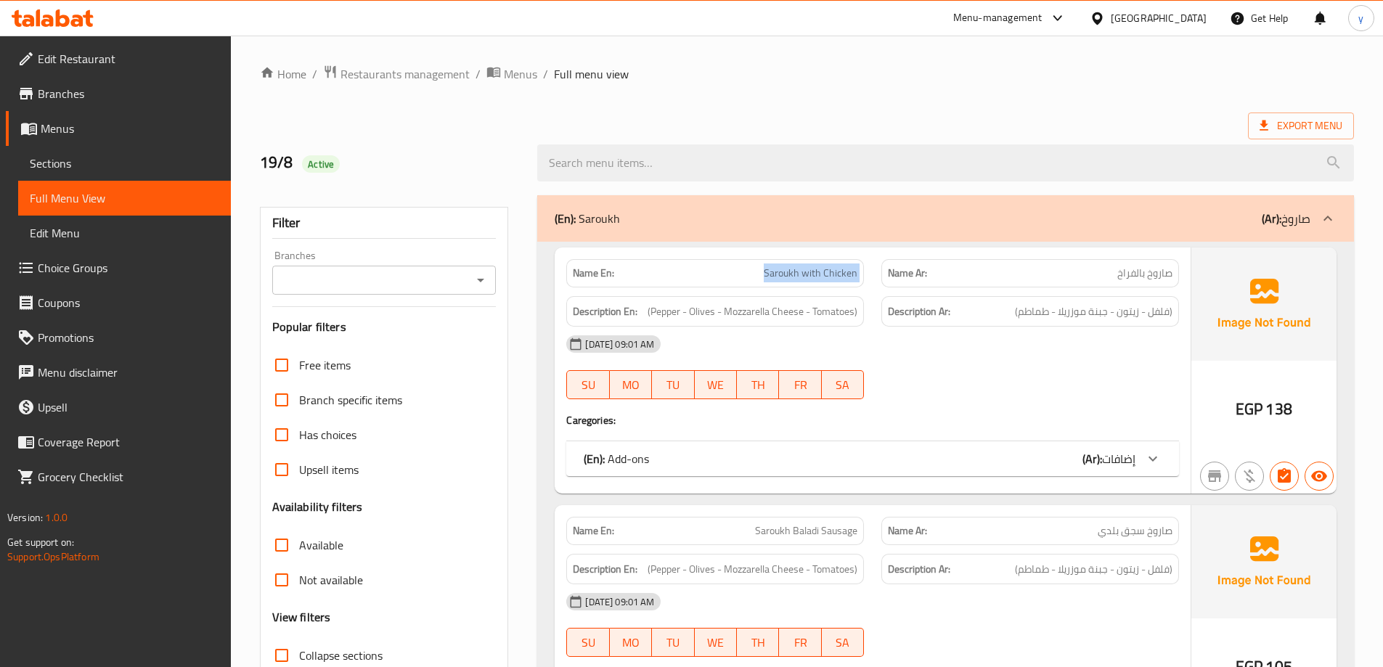
click at [115, 173] on link "Sections" at bounding box center [124, 163] width 213 height 35
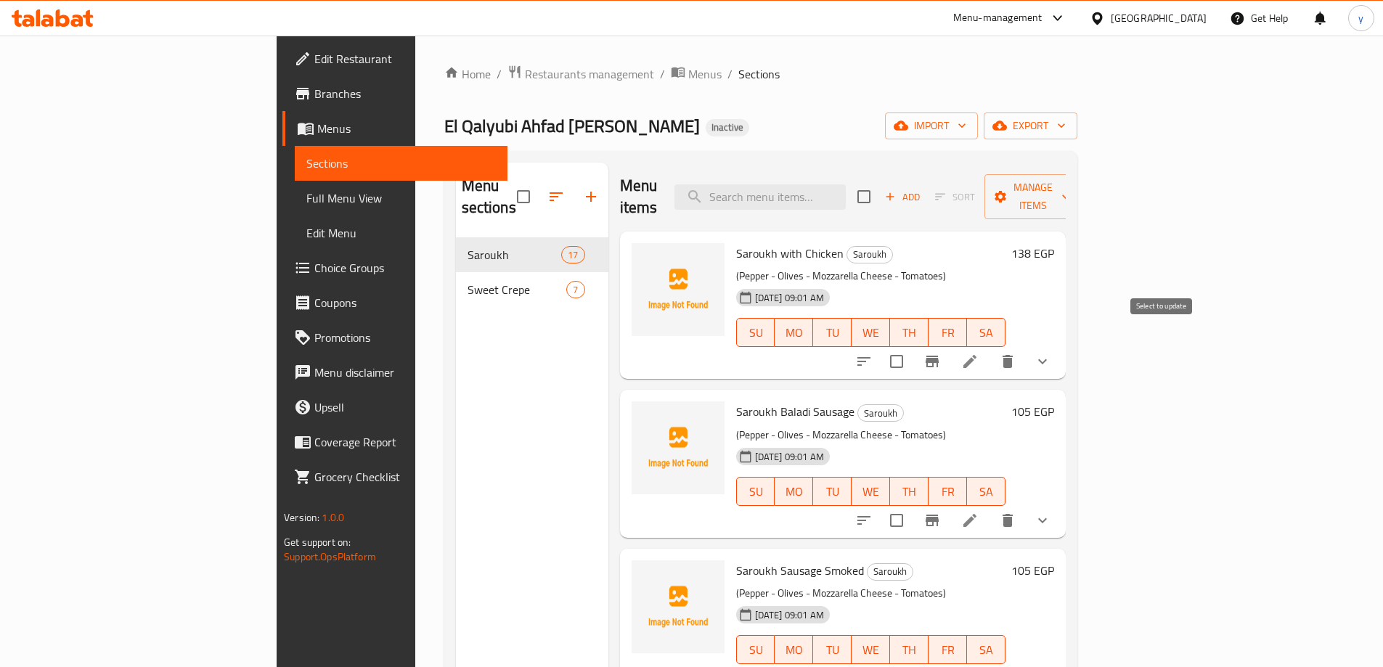
click at [912, 346] on input "checkbox" at bounding box center [896, 361] width 30 height 30
checkbox input "true"
click at [912, 505] on input "checkbox" at bounding box center [896, 520] width 30 height 30
checkbox input "true"
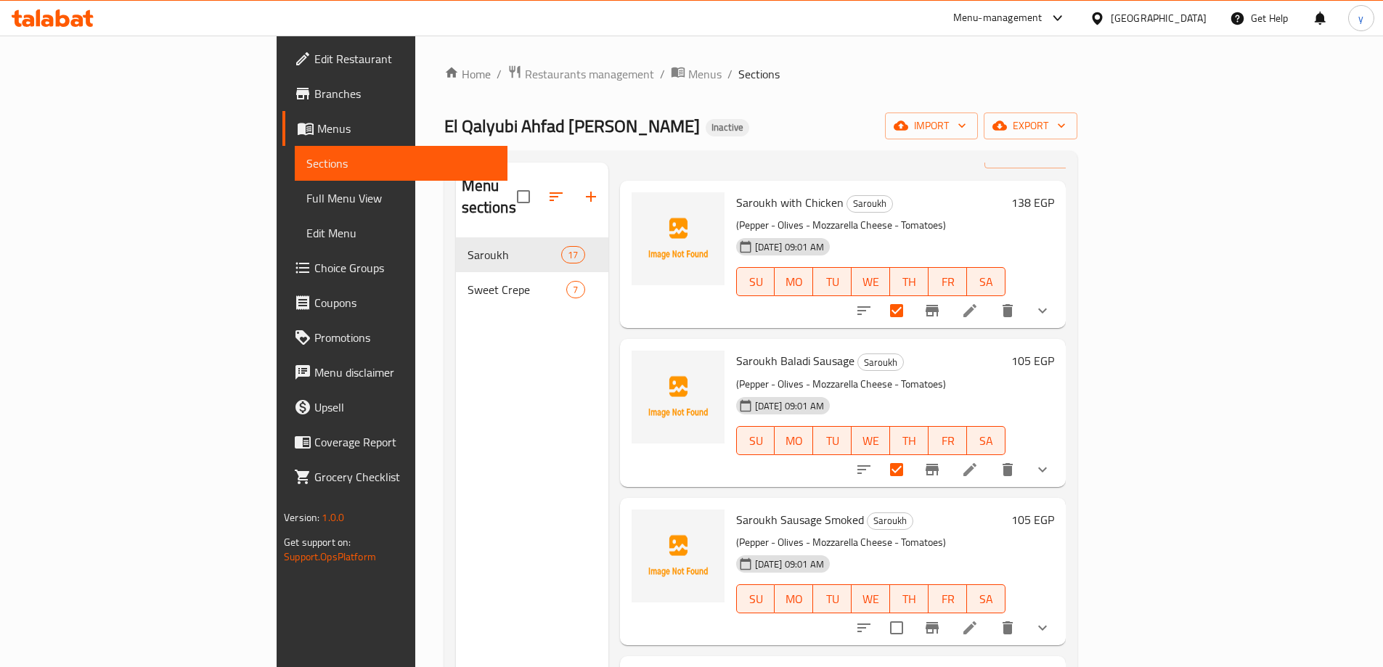
scroll to position [73, 0]
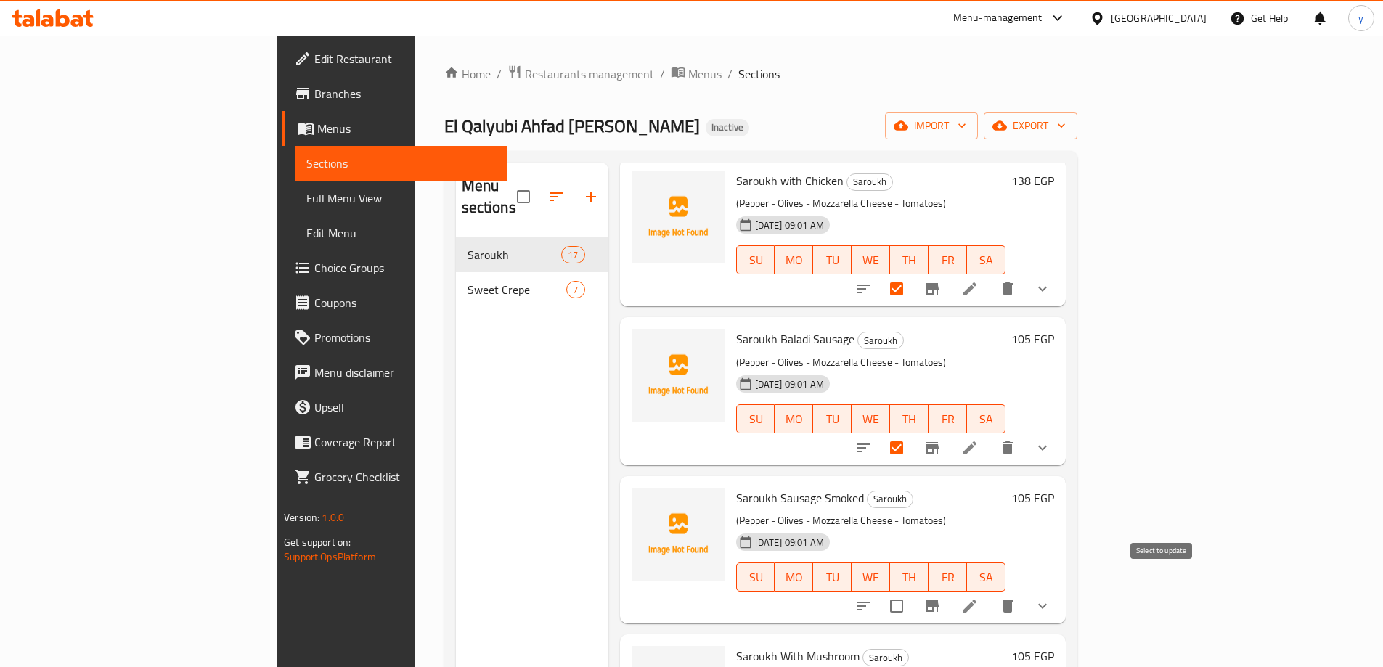
click at [912, 591] on input "checkbox" at bounding box center [896, 606] width 30 height 30
checkbox input "true"
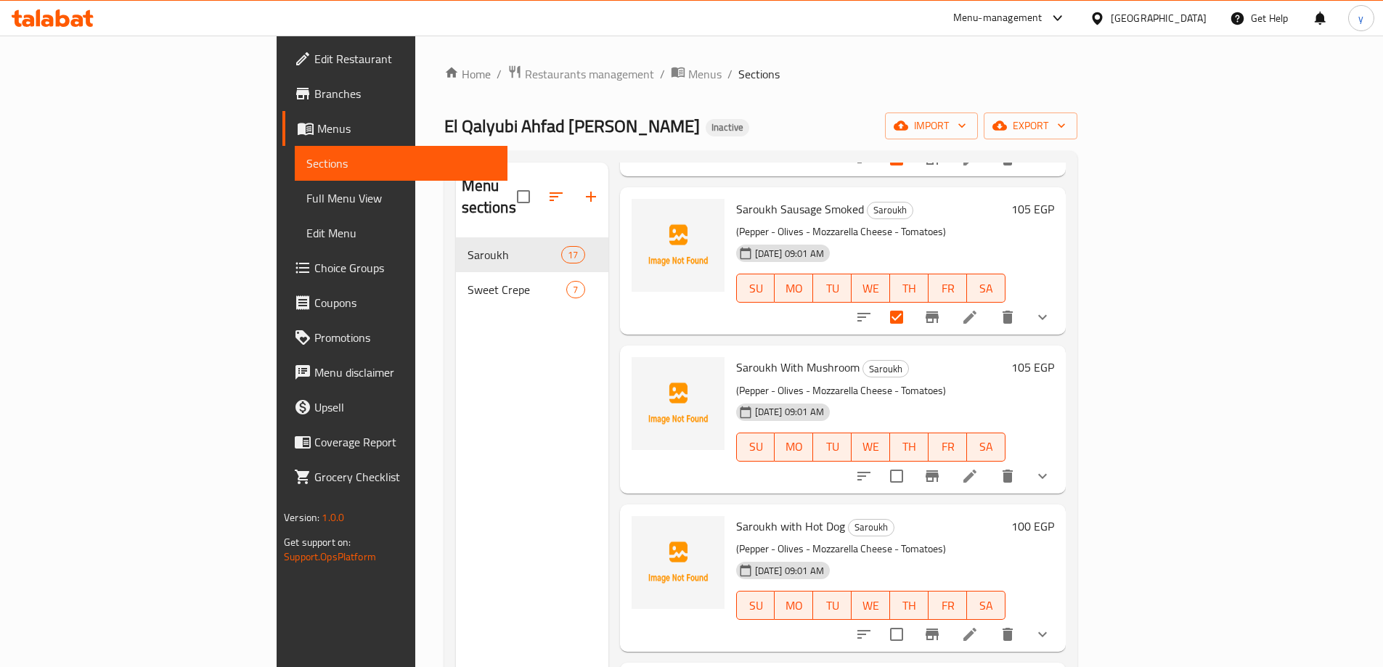
scroll to position [363, 0]
click at [912, 459] on input "checkbox" at bounding box center [896, 474] width 30 height 30
checkbox input "true"
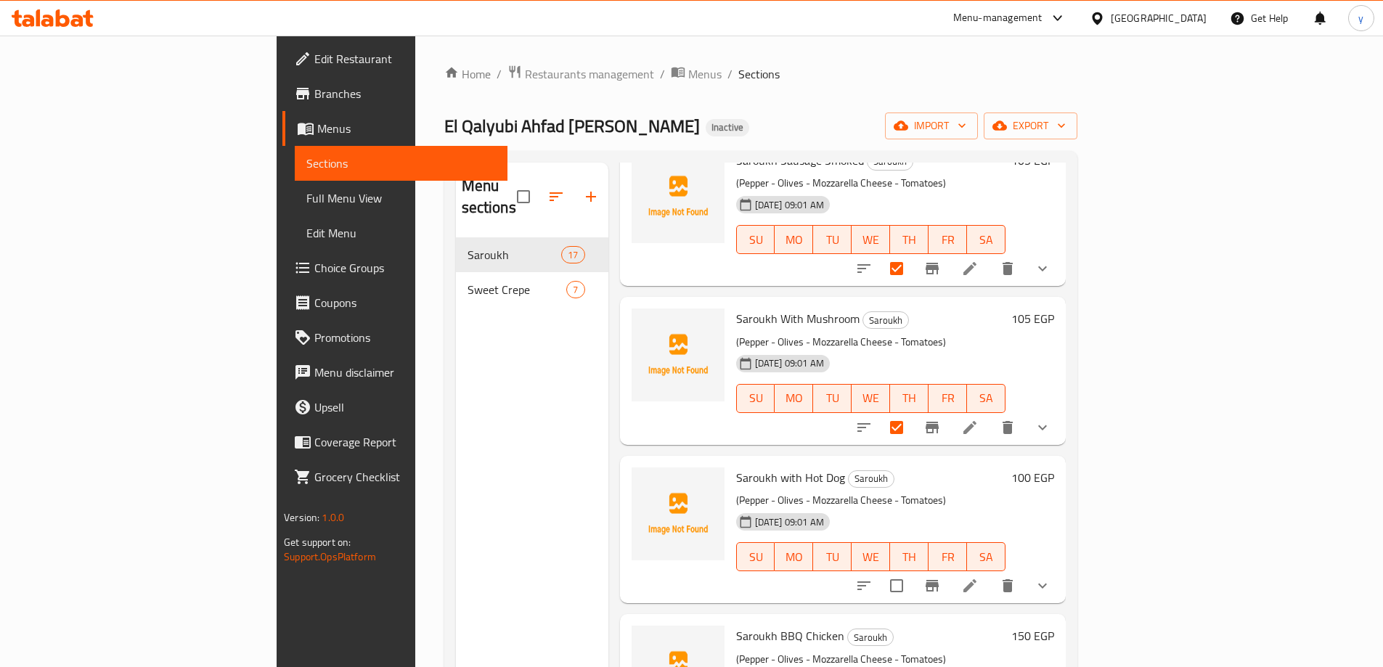
scroll to position [436, 0]
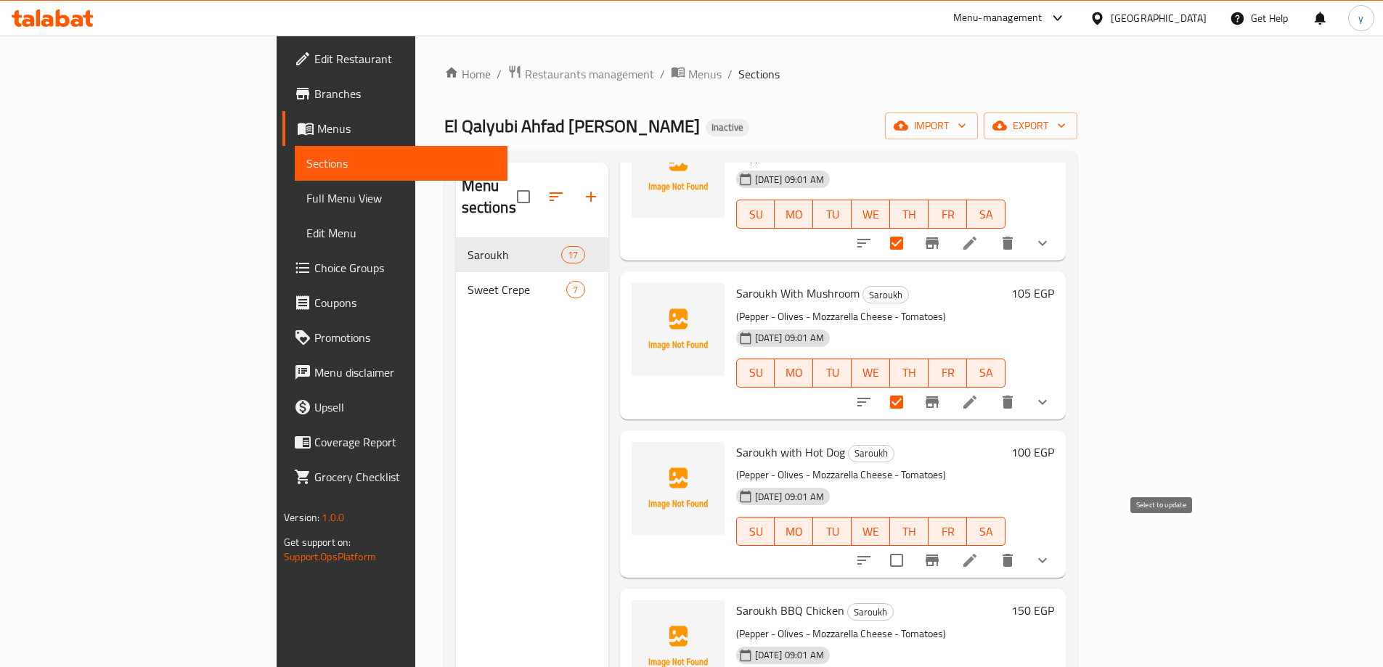
click at [912, 545] on input "checkbox" at bounding box center [896, 560] width 30 height 30
checkbox input "true"
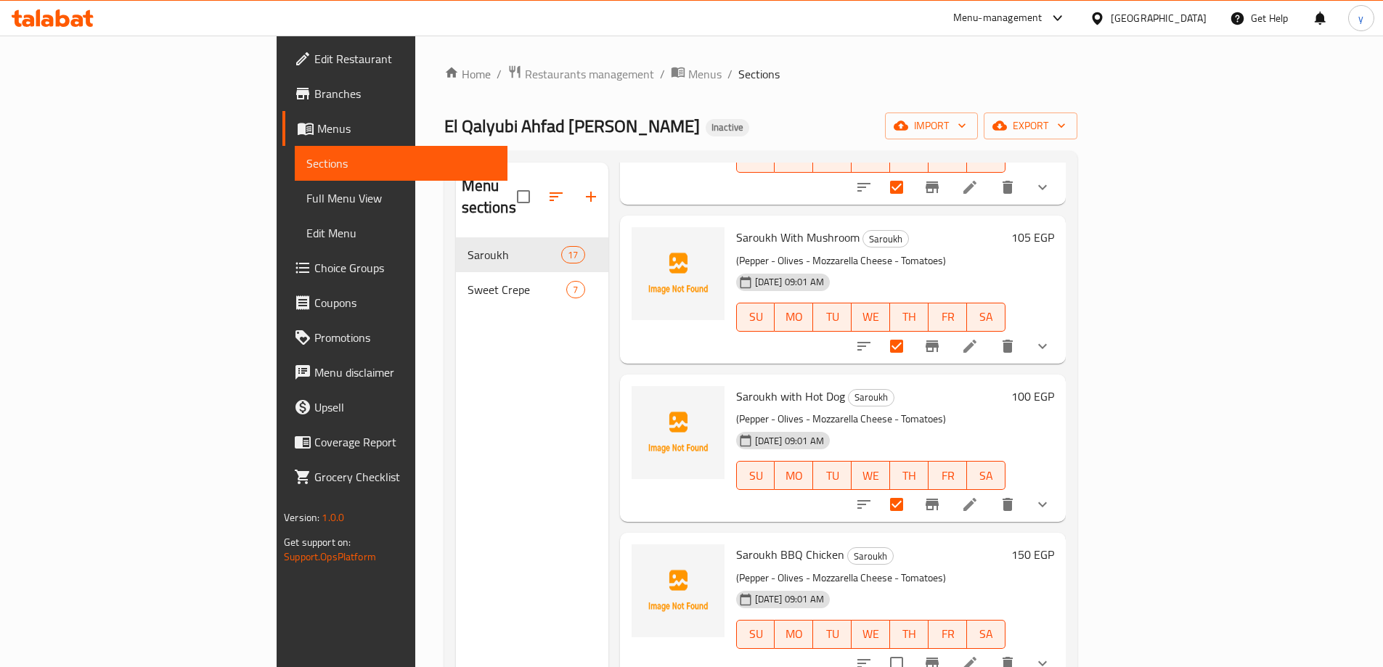
scroll to position [581, 0]
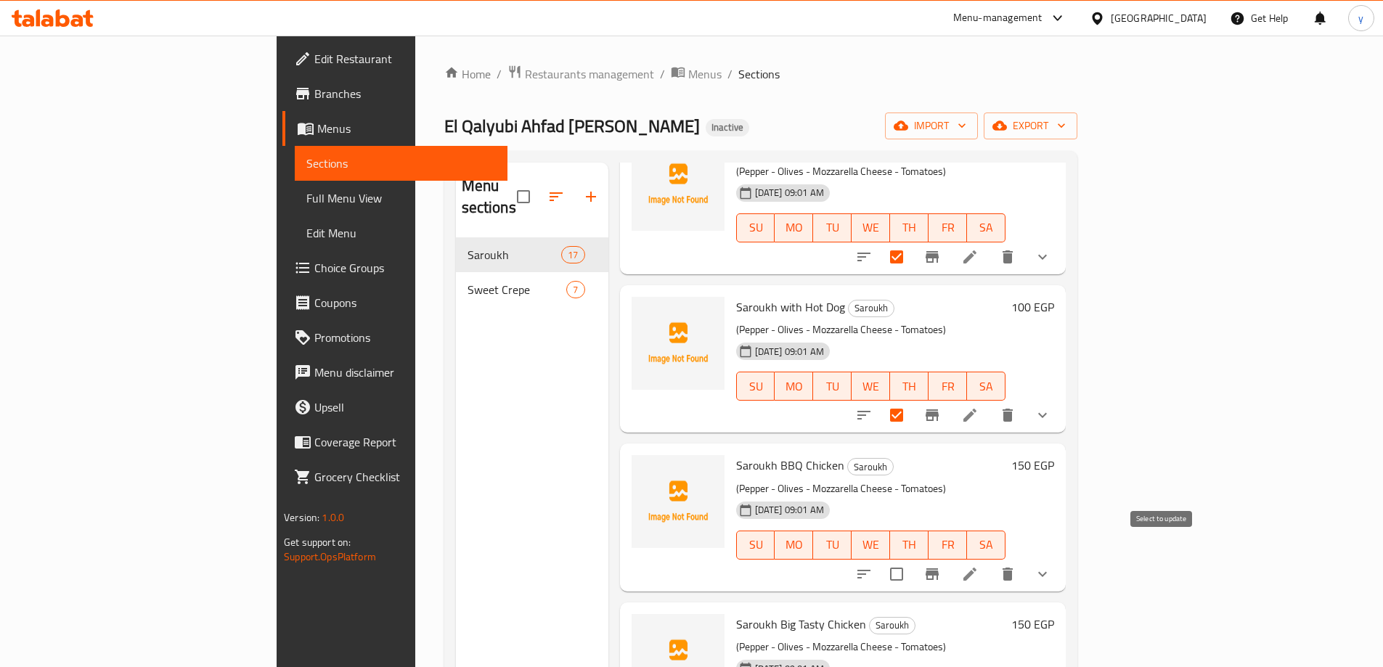
click at [912, 559] on input "checkbox" at bounding box center [896, 574] width 30 height 30
checkbox input "true"
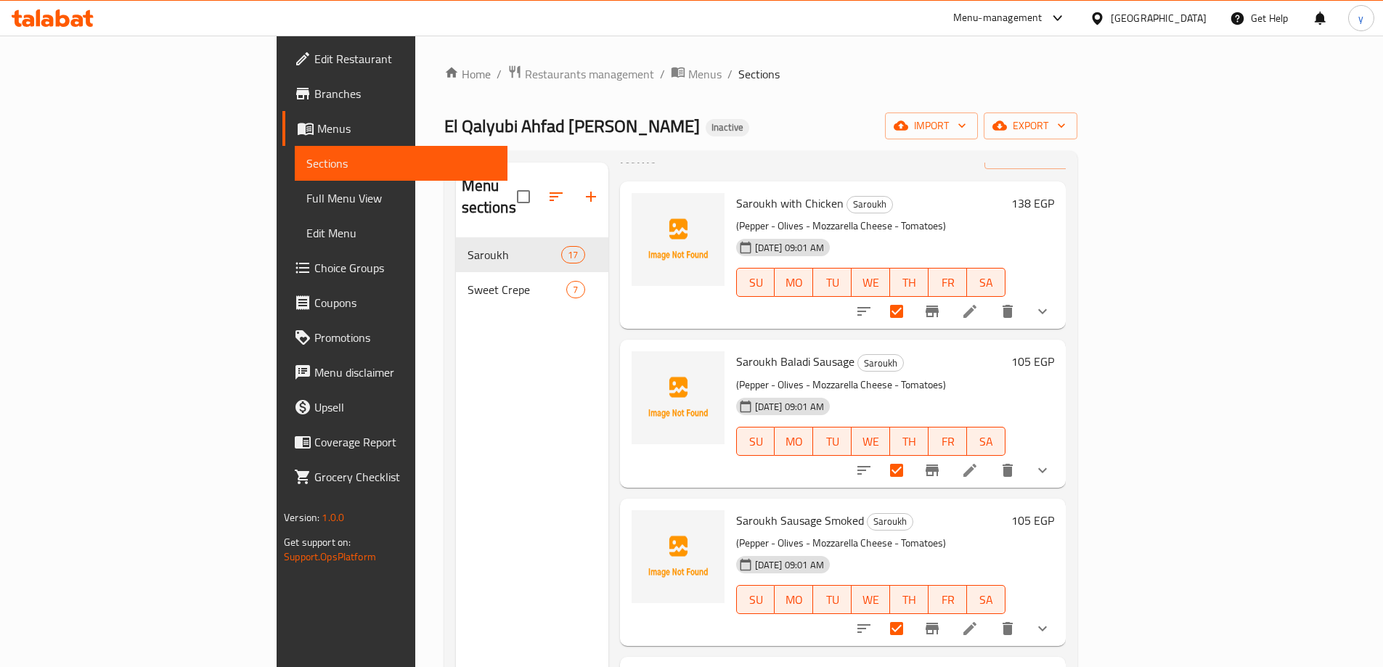
scroll to position [0, 0]
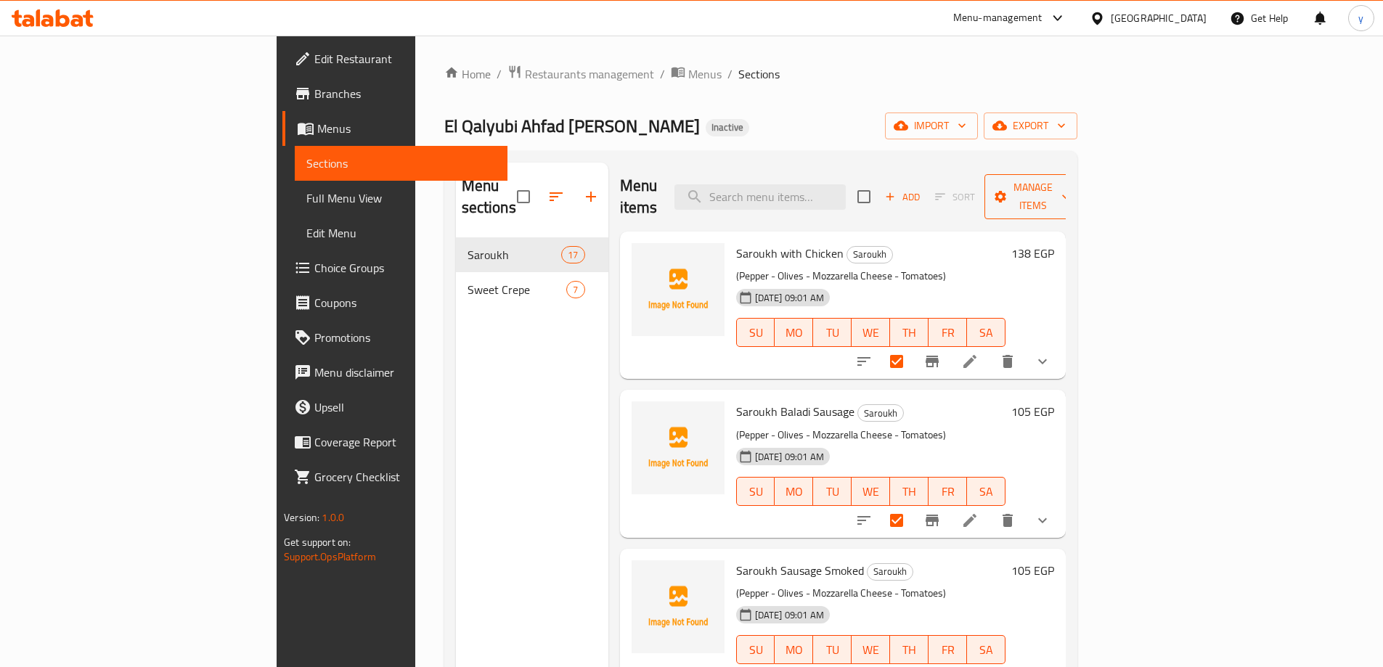
click at [1007, 191] on icon "button" at bounding box center [1001, 197] width 12 height 12
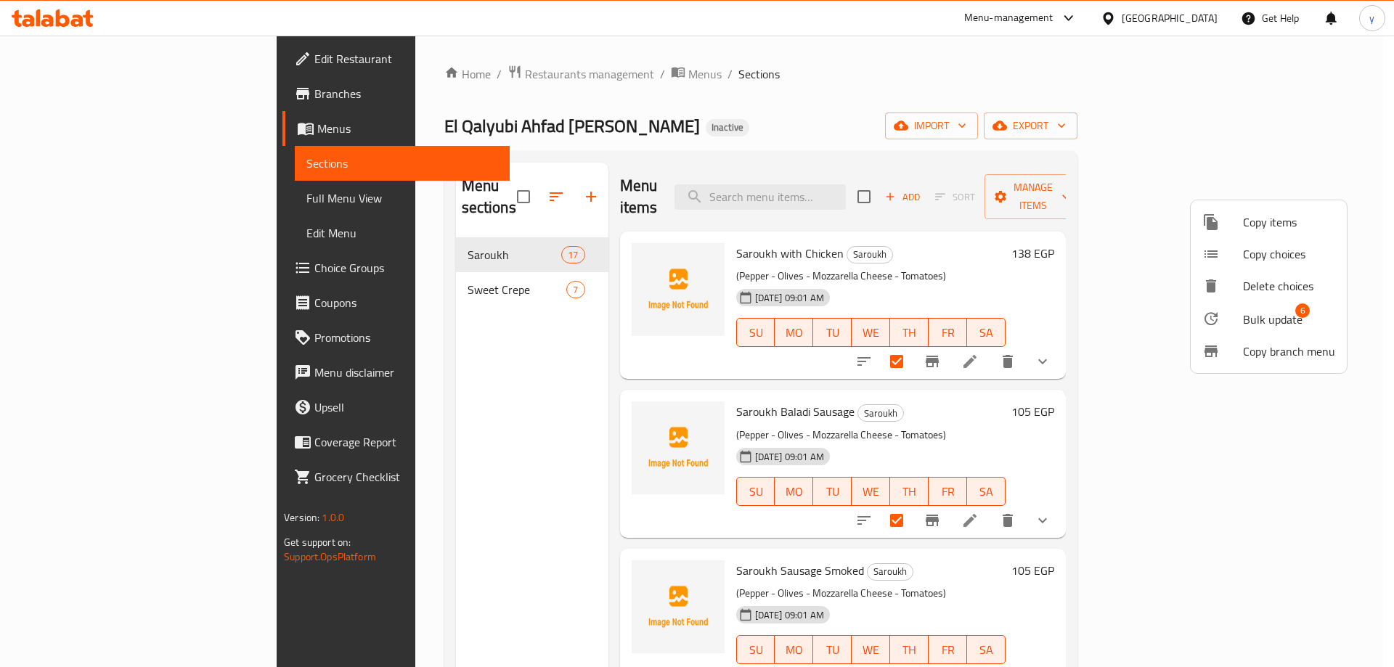
click at [1246, 316] on span "Bulk update" at bounding box center [1273, 319] width 60 height 17
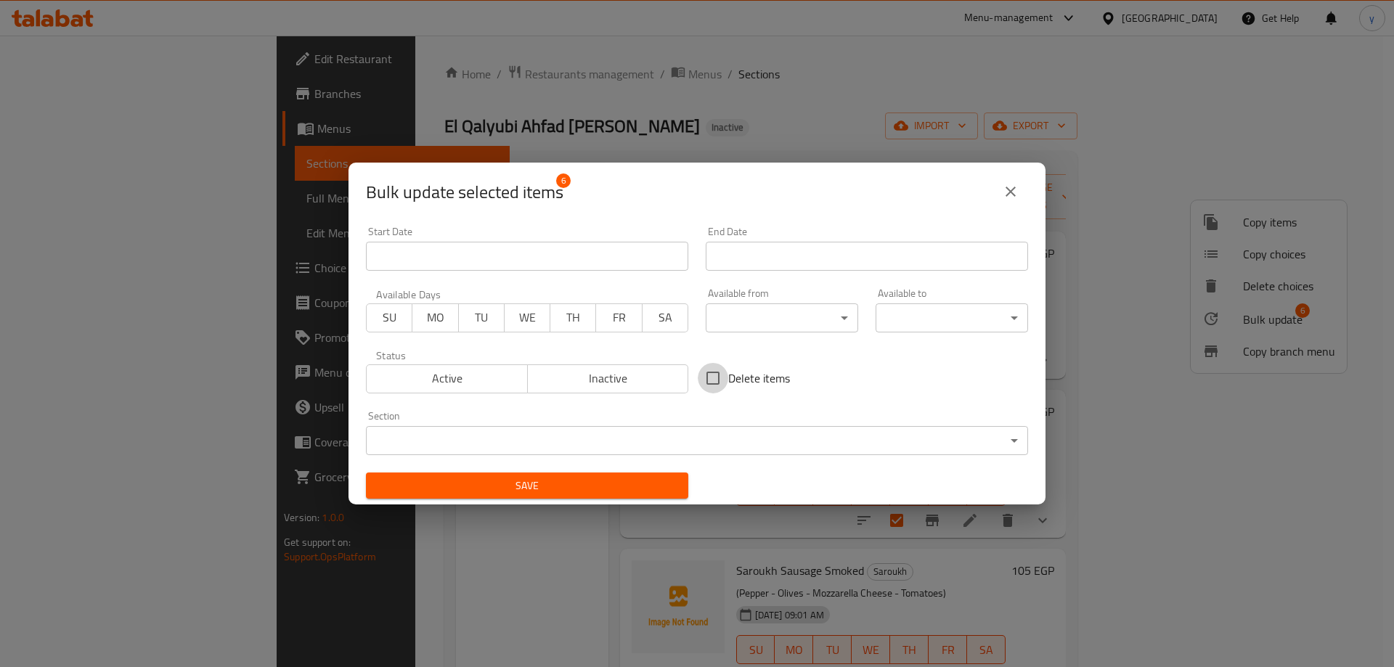
click at [711, 385] on input "Delete items" at bounding box center [713, 378] width 30 height 30
checkbox input "true"
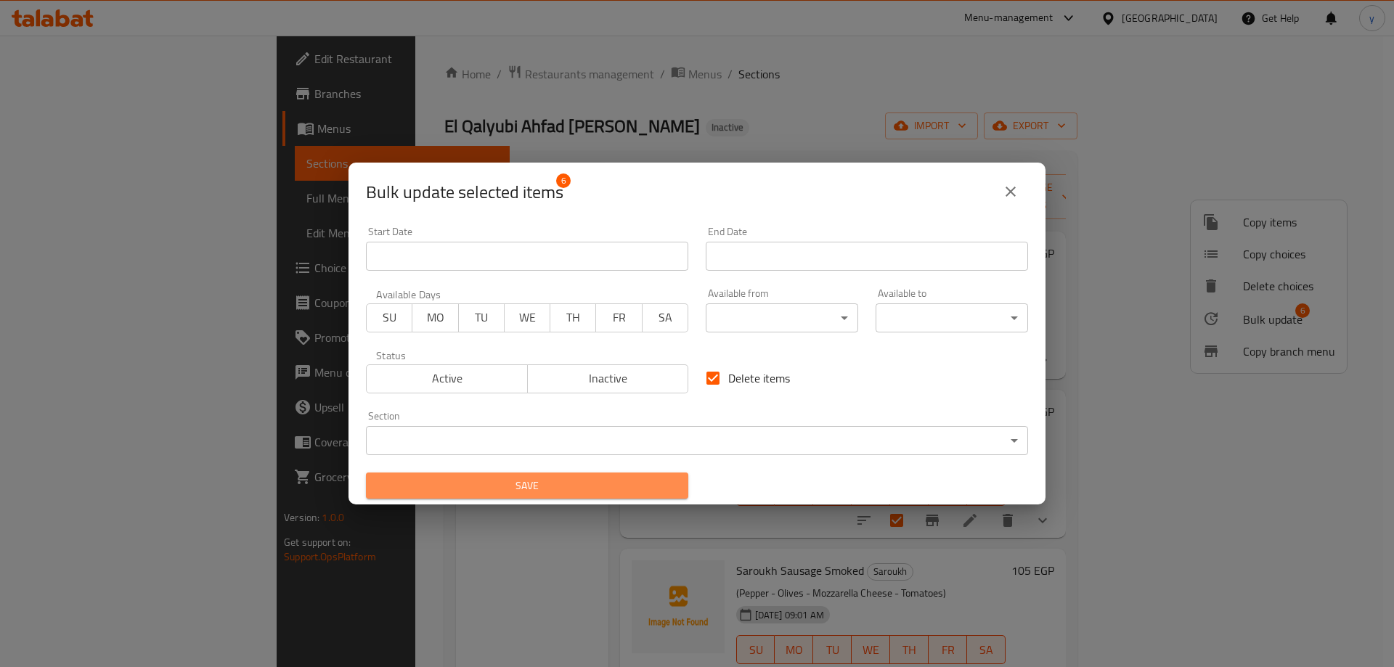
click at [613, 481] on span "Save" at bounding box center [526, 486] width 299 height 18
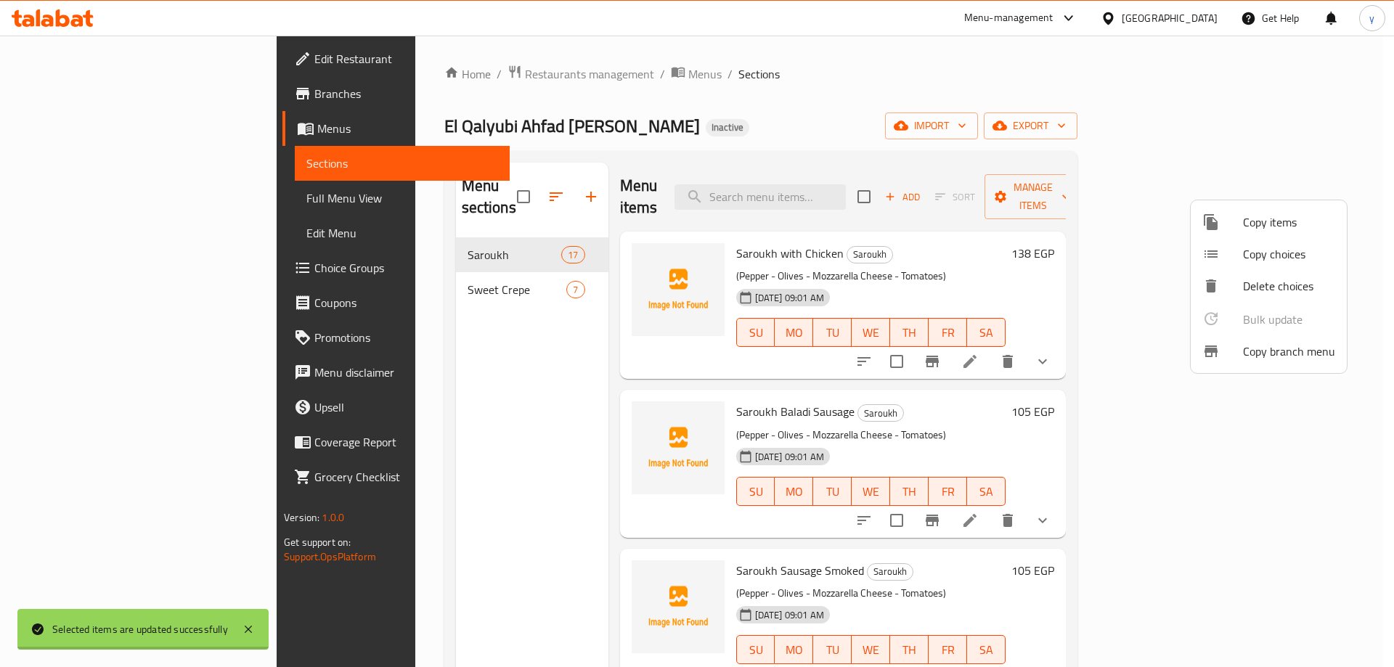
checkbox input "false"
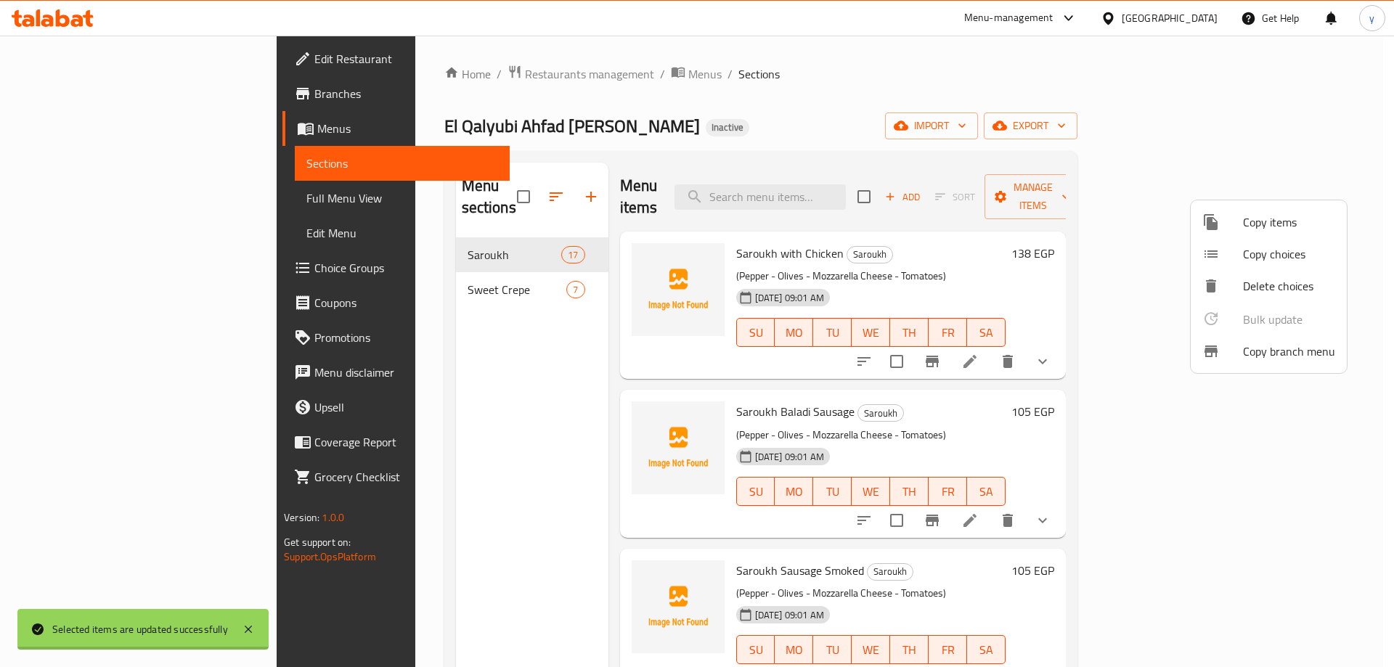
checkbox input "false"
click at [989, 95] on div at bounding box center [697, 333] width 1394 height 667
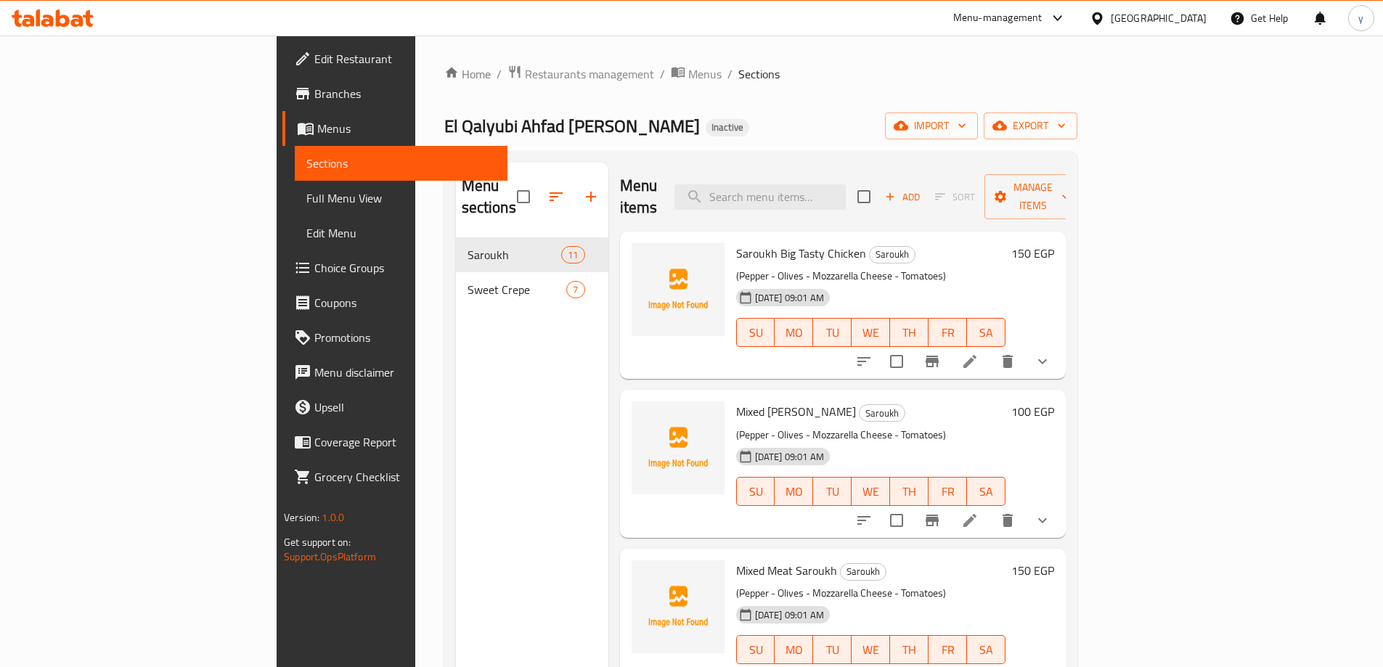
click at [745, 267] on p "(Pepper - Olives - Mozzarella Cheese - Tomatoes)" at bounding box center [870, 276] width 269 height 18
copy div "(Pepper - Olives - Mozzarella Cheese - Tomatoes)"
click at [886, 83] on div "Home / Restaurants management / Menus / Sections El Qalyubi Ahfad Abu Sarea Ina…" at bounding box center [760, 453] width 633 height 777
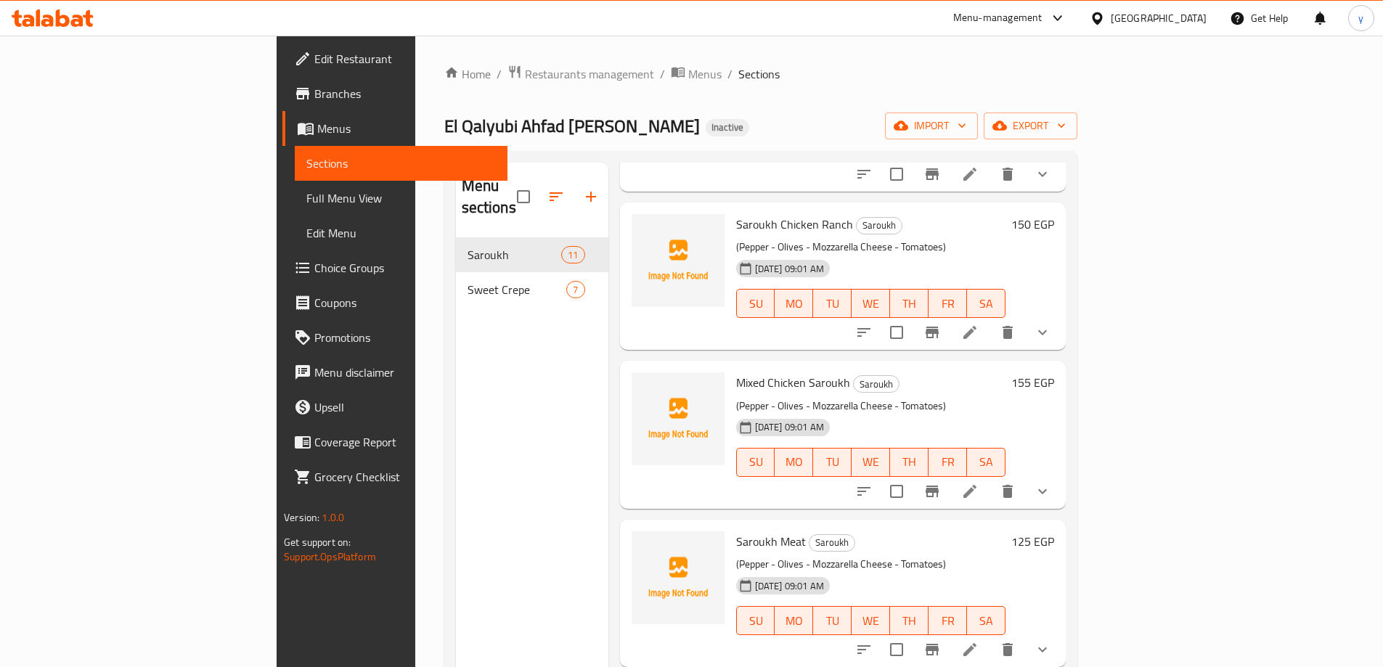
scroll to position [726, 0]
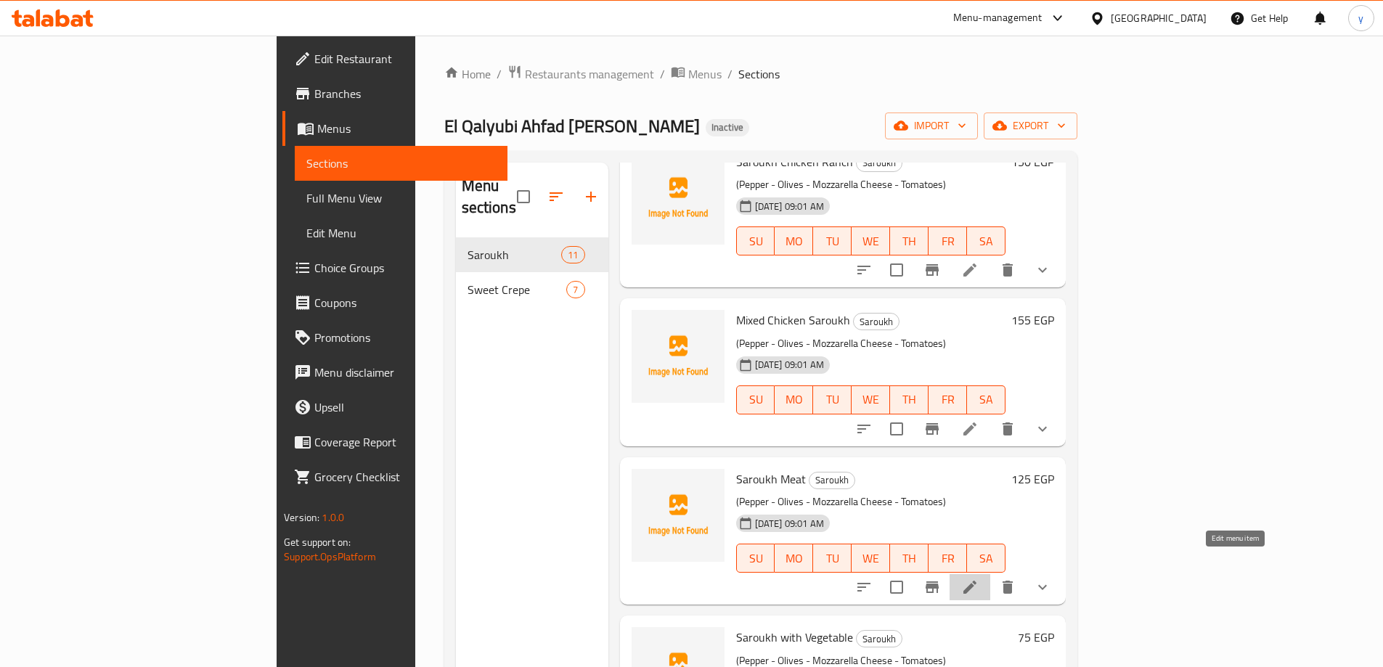
click at [978, 578] on icon at bounding box center [969, 586] width 17 height 17
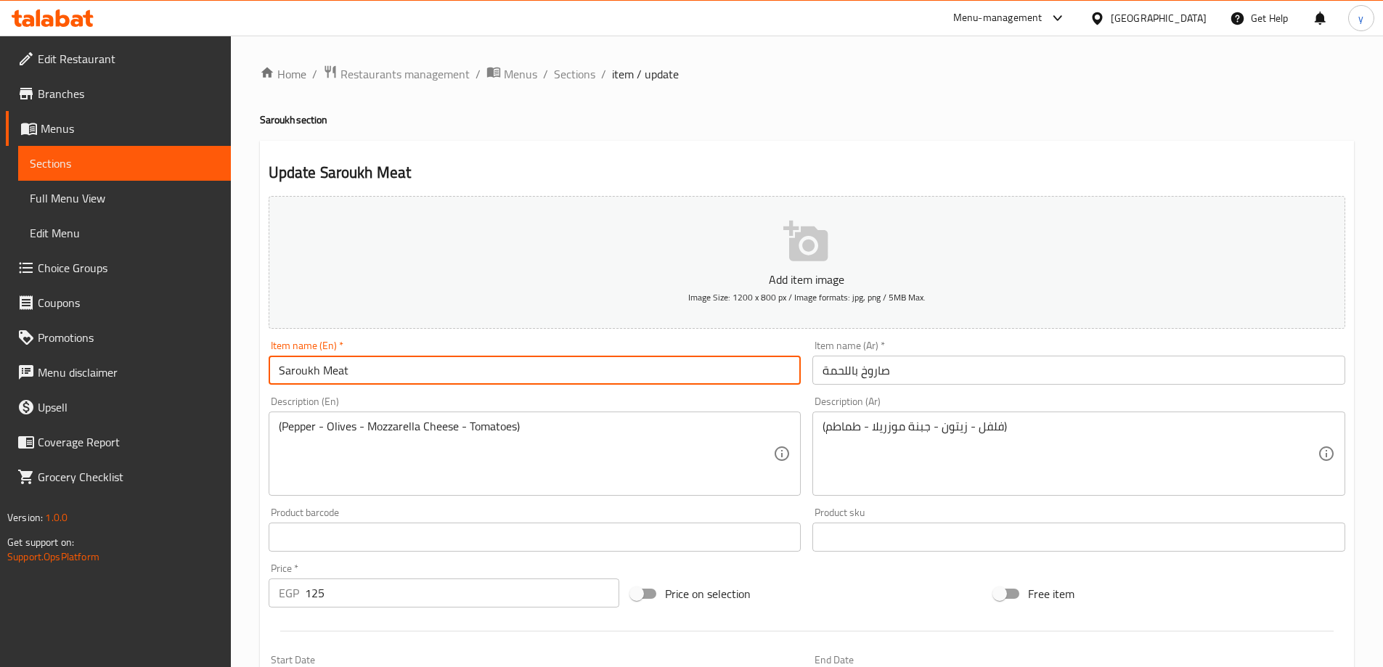
click at [318, 377] on input "Saroukh Meat" at bounding box center [535, 370] width 533 height 29
click at [519, 373] on input "Saroukh with Meat" at bounding box center [535, 370] width 533 height 29
type input "Saroukh With Meat"
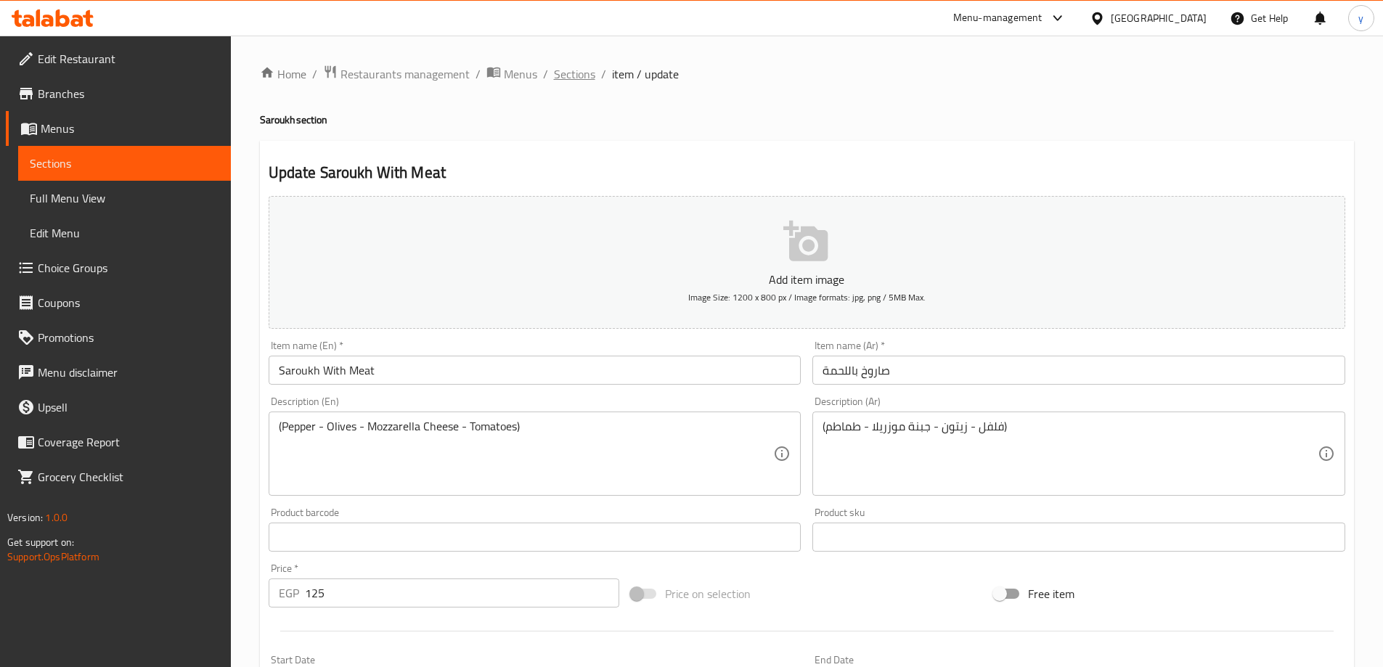
click at [581, 78] on span "Sections" at bounding box center [574, 73] width 41 height 17
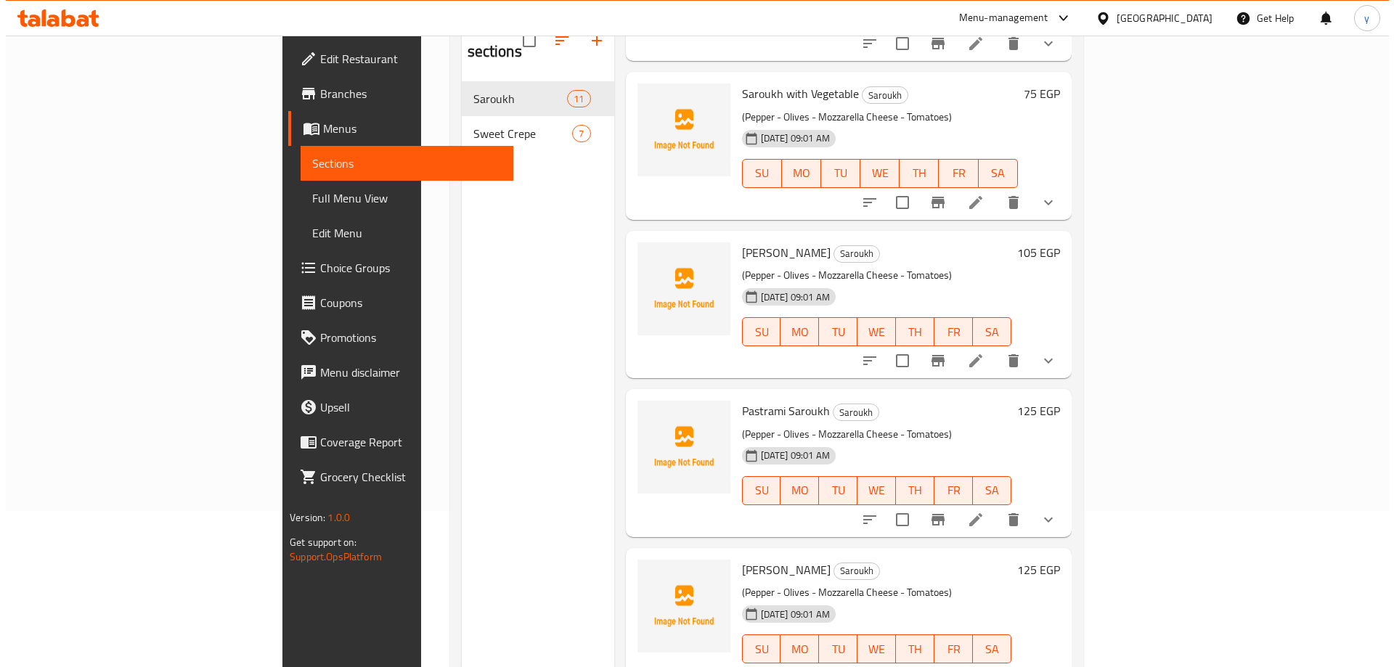
scroll to position [131, 0]
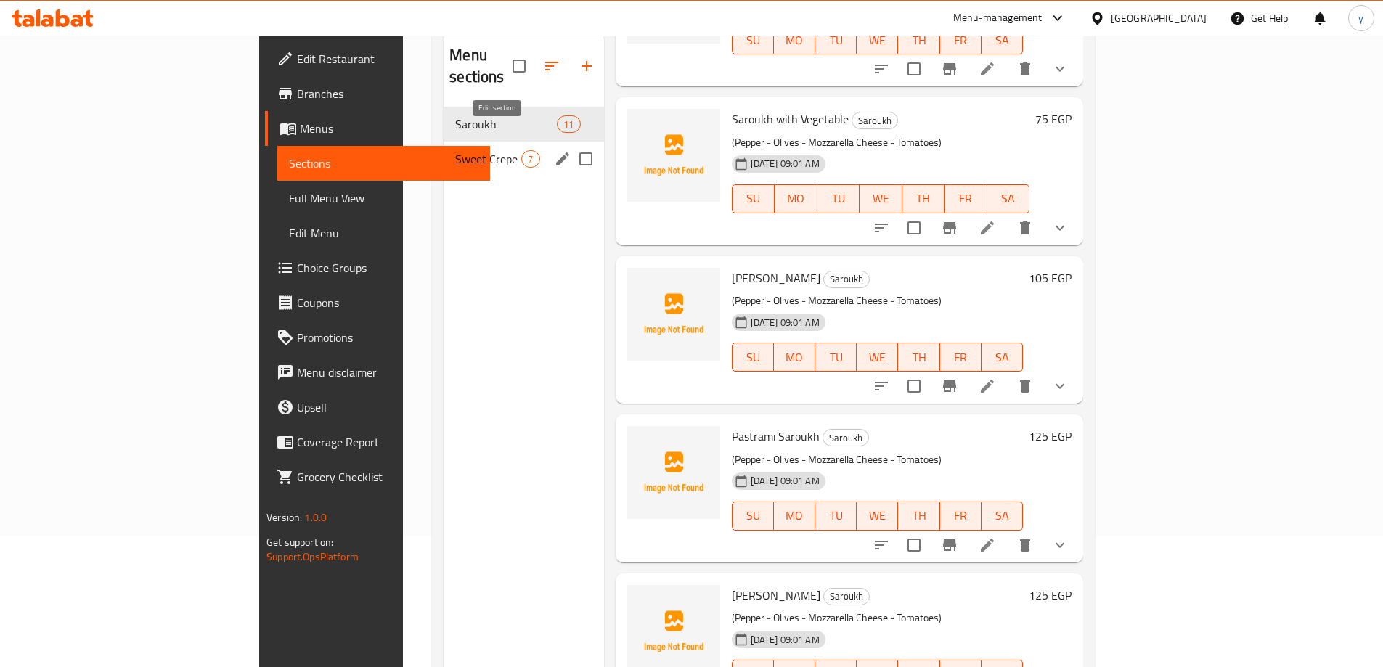
click at [554, 150] on icon "edit" at bounding box center [562, 158] width 17 height 17
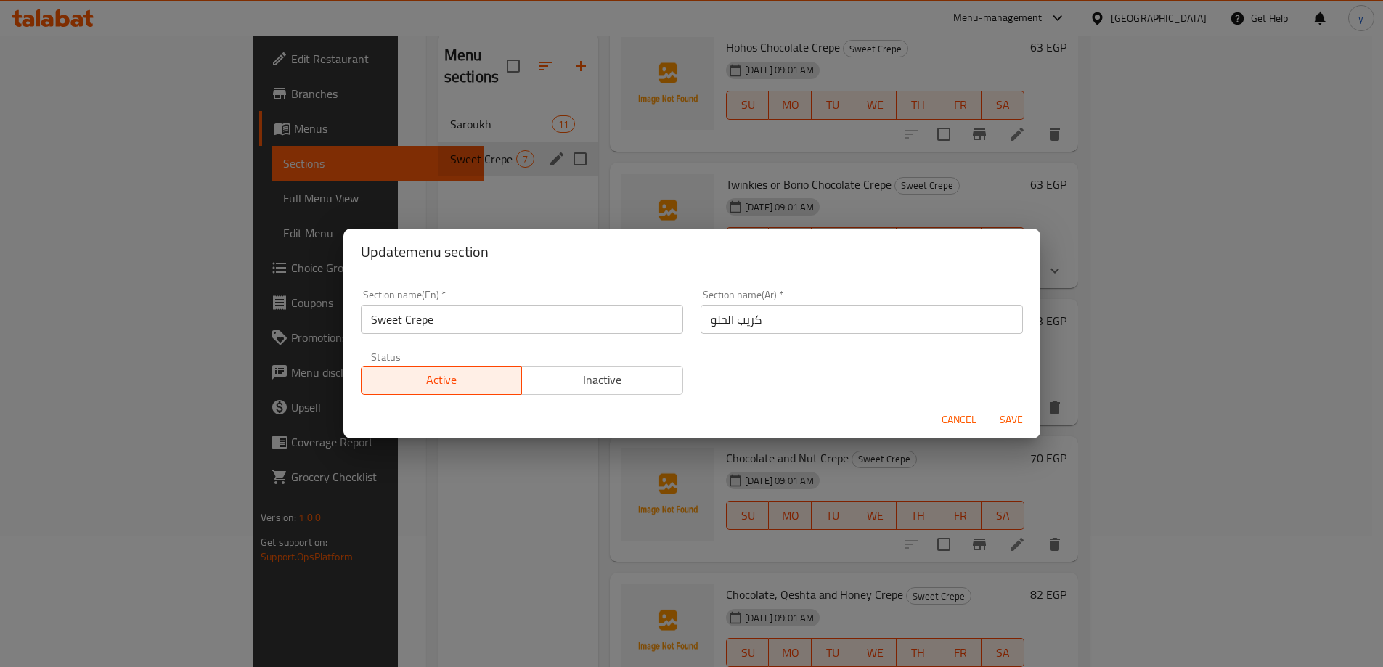
scroll to position [327, 0]
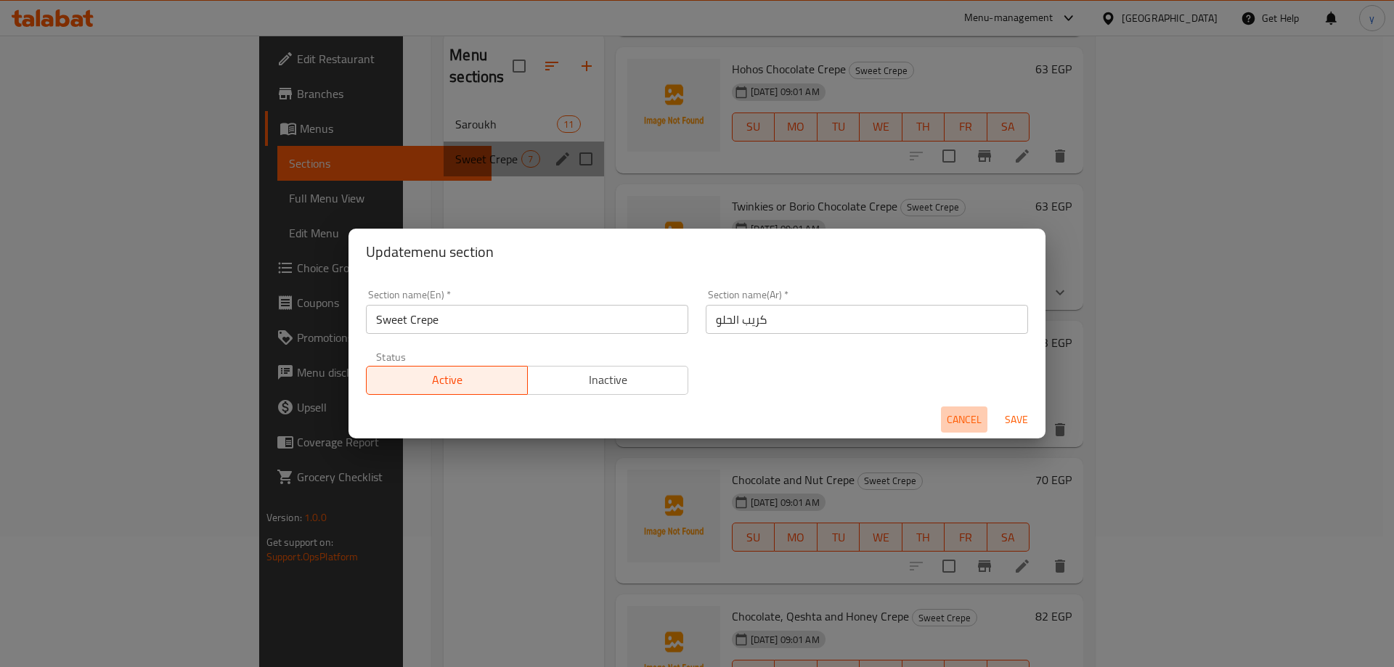
click at [965, 428] on span "Cancel" at bounding box center [963, 420] width 35 height 18
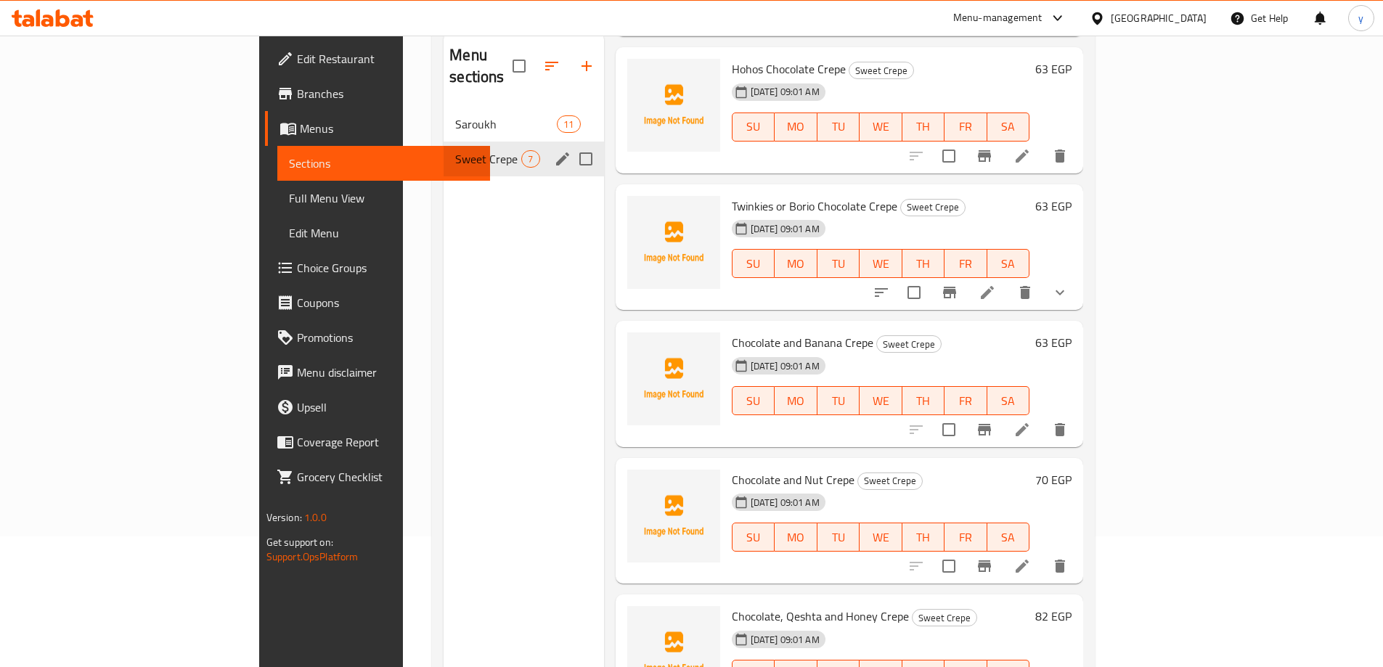
click at [455, 150] on span "Sweet Crepe" at bounding box center [488, 158] width 66 height 17
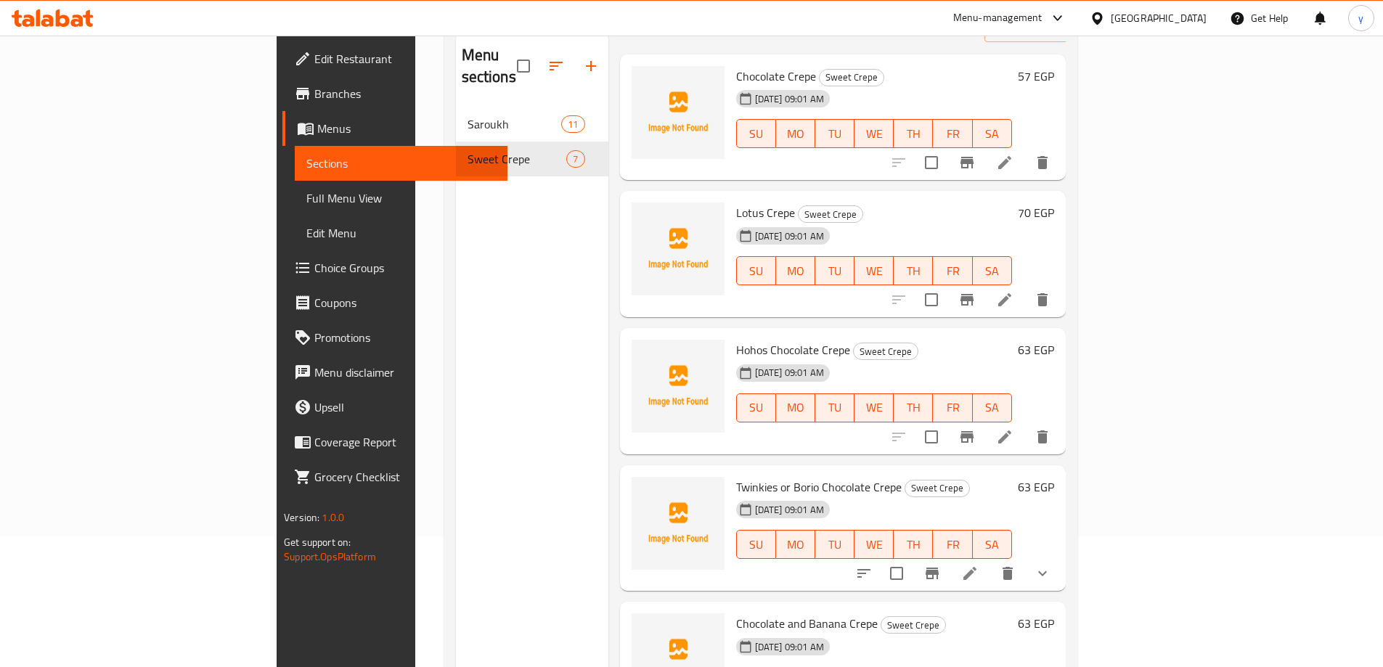
scroll to position [73, 0]
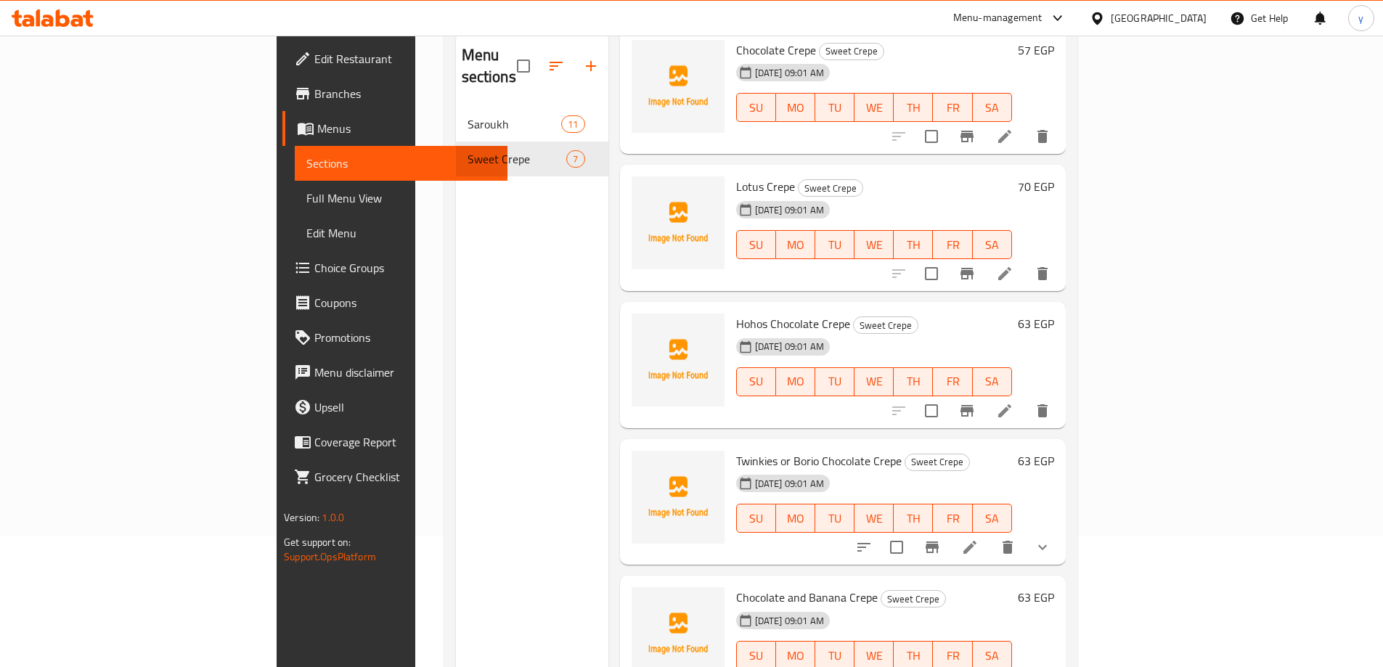
click at [736, 450] on span "Twinkies or Borio Chocolate Crepe" at bounding box center [818, 461] width 165 height 22
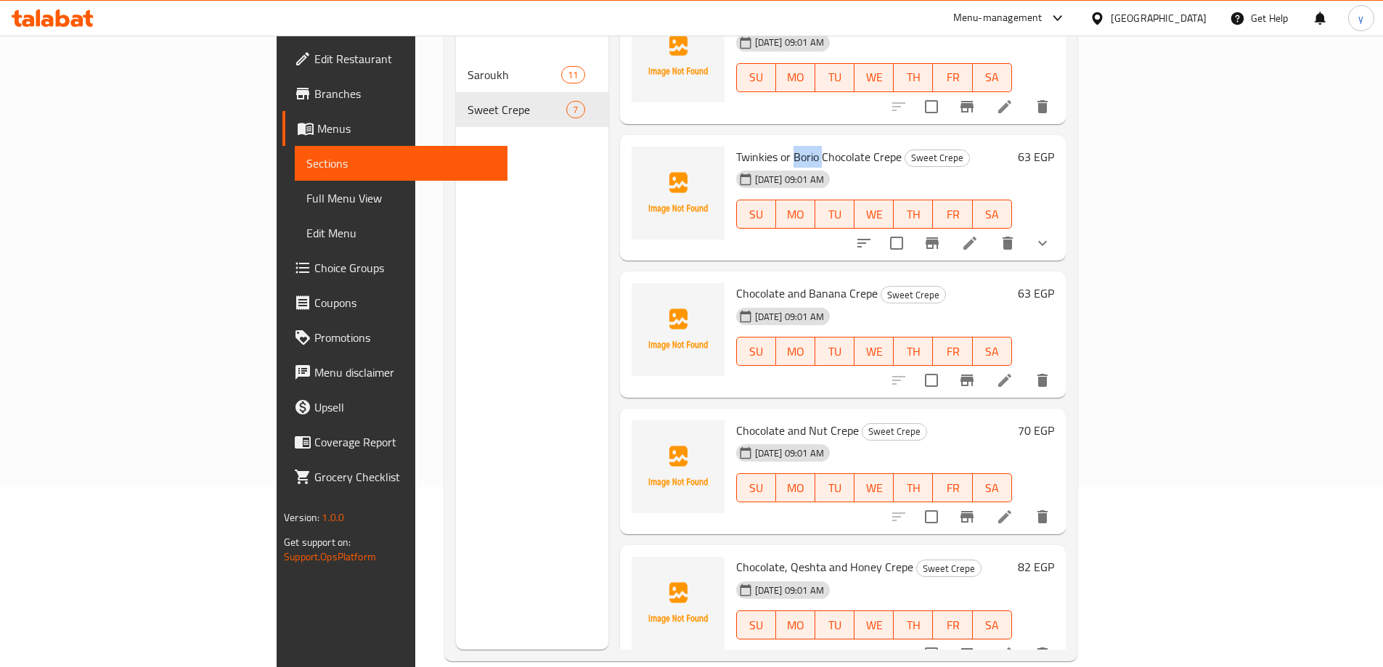
scroll to position [203, 0]
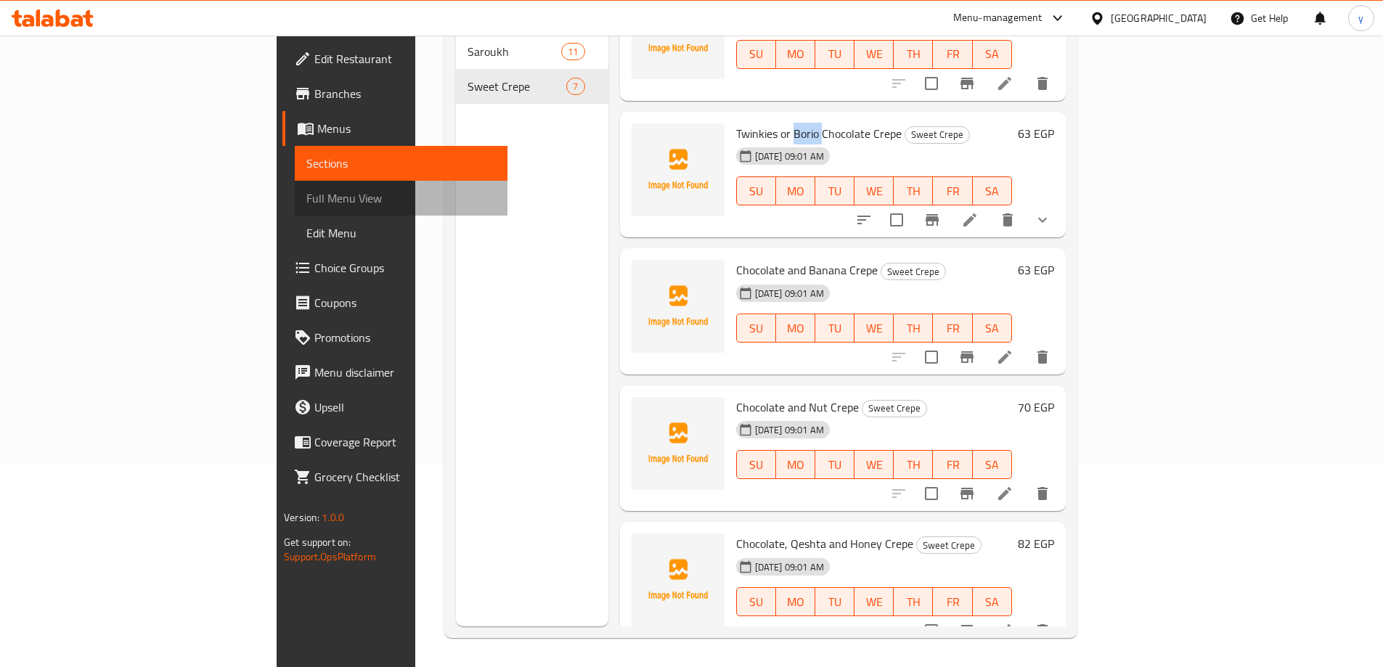
click at [306, 205] on span "Full Menu View" at bounding box center [400, 197] width 189 height 17
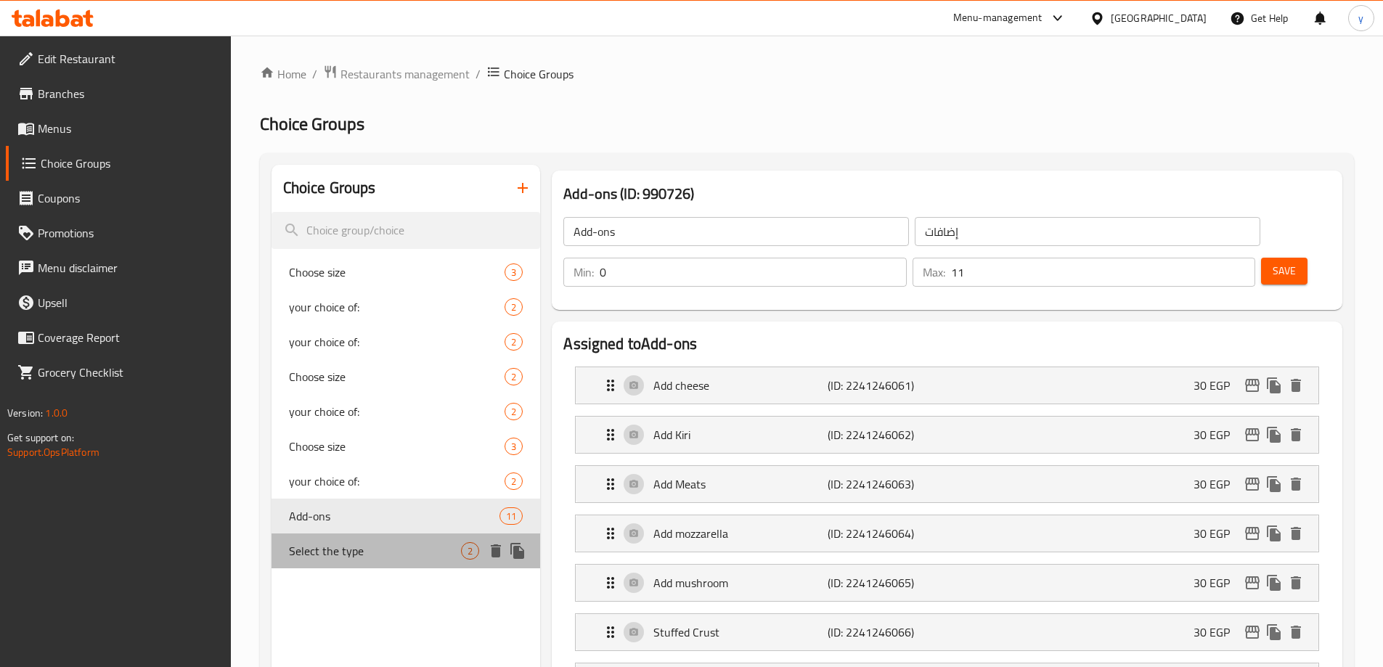
click at [370, 547] on span "Select the type" at bounding box center [375, 550] width 173 height 17
type input "Select the type"
type input "اختر النوع"
type input "1"
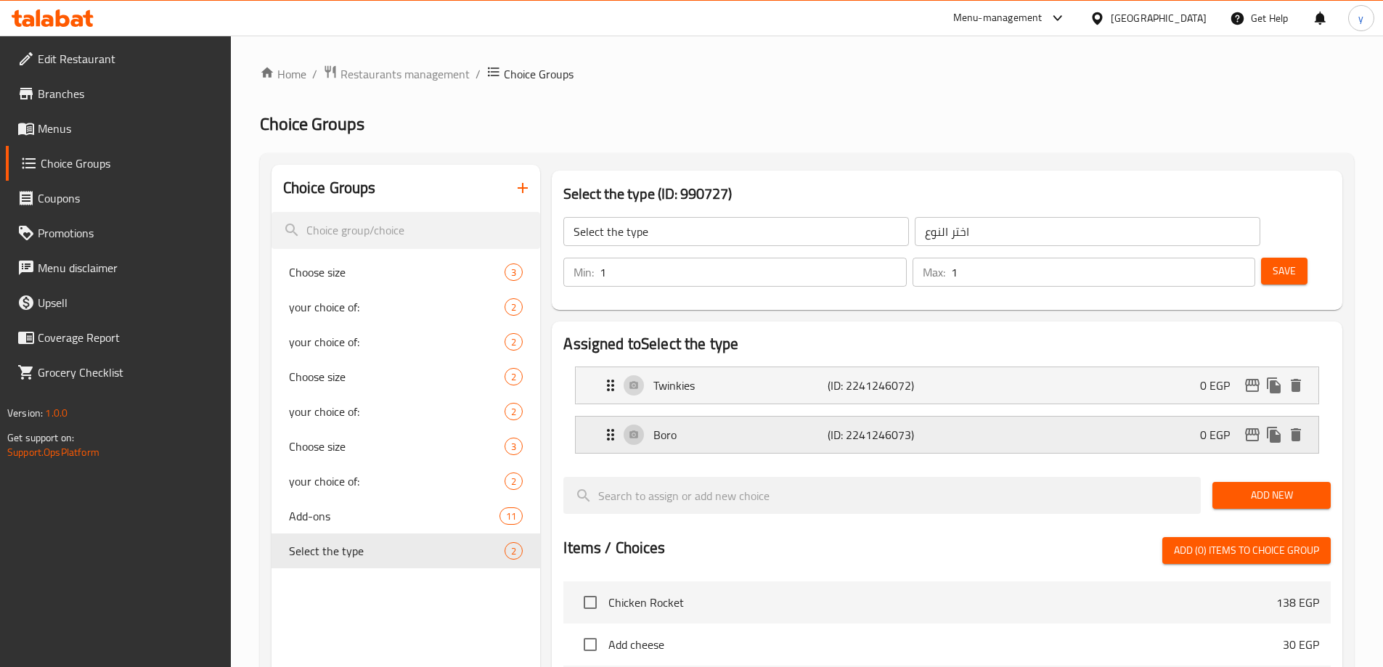
click at [700, 426] on p "Boro" at bounding box center [739, 434] width 173 height 17
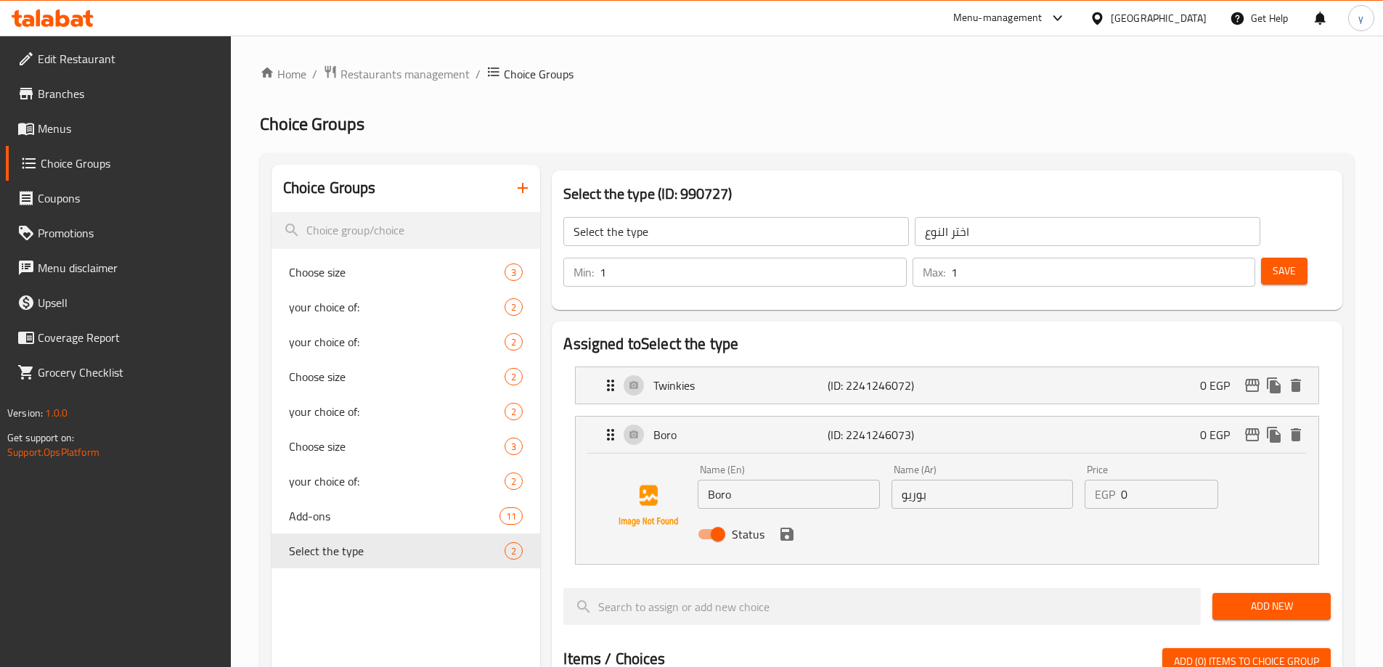
click at [733, 520] on label "Status" at bounding box center [727, 534] width 75 height 28
click at [733, 520] on input "Status" at bounding box center [717, 534] width 83 height 28
checkbox input "false"
click at [747, 480] on input "Boro" at bounding box center [788, 494] width 181 height 29
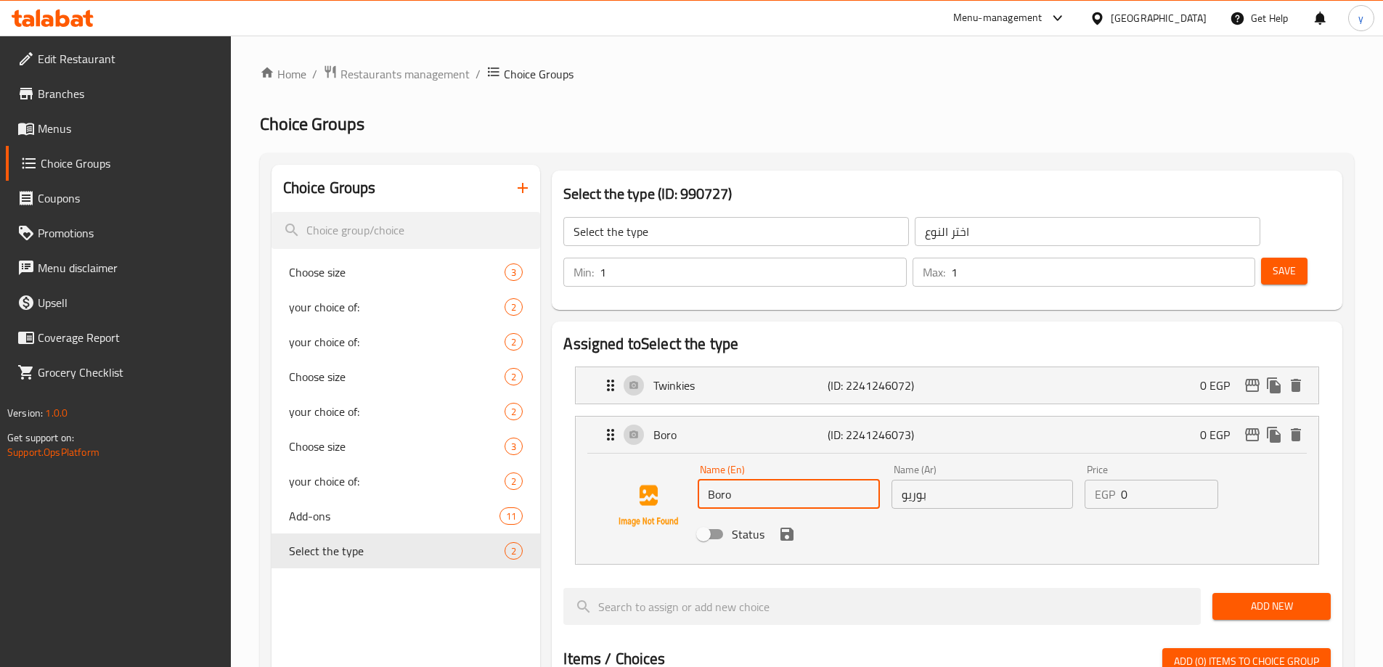
paste input "i"
type input "Borio"
click at [709, 520] on input "Status" at bounding box center [703, 534] width 83 height 28
checkbox input "true"
click at [796, 523] on button "save" at bounding box center [787, 534] width 22 height 22
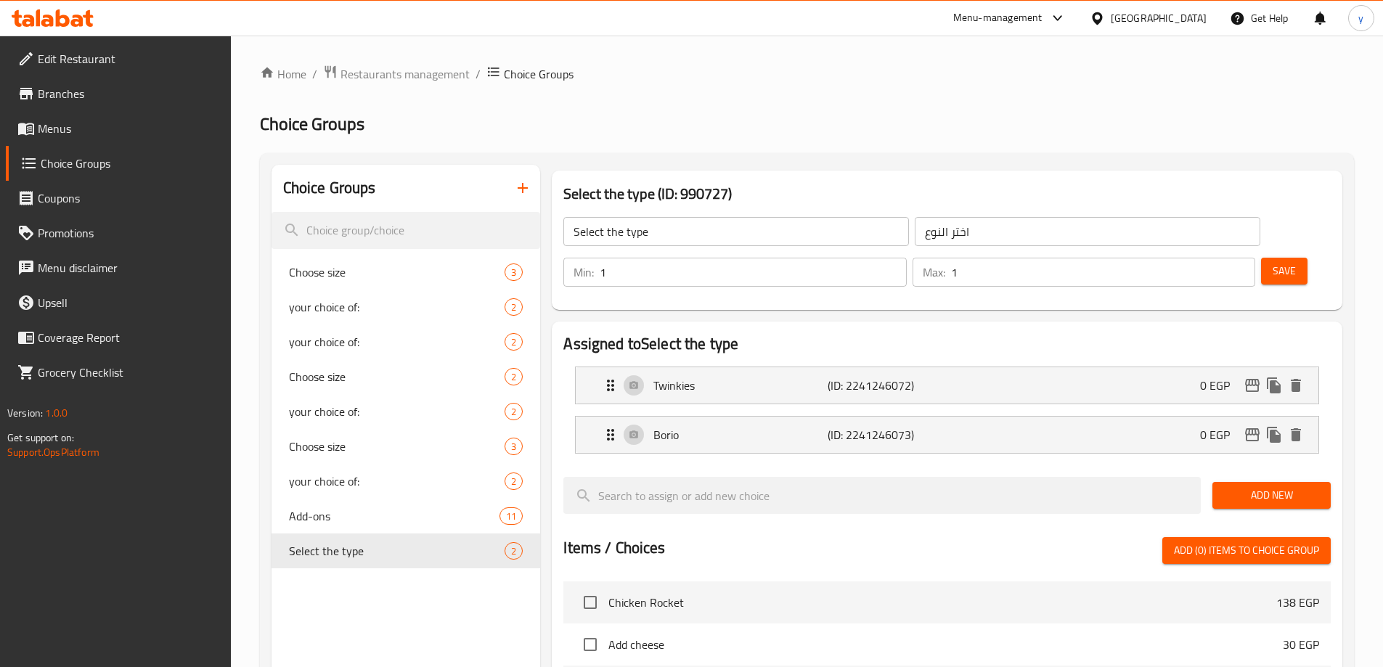
click at [1261, 258] on button "Save" at bounding box center [1284, 271] width 46 height 27
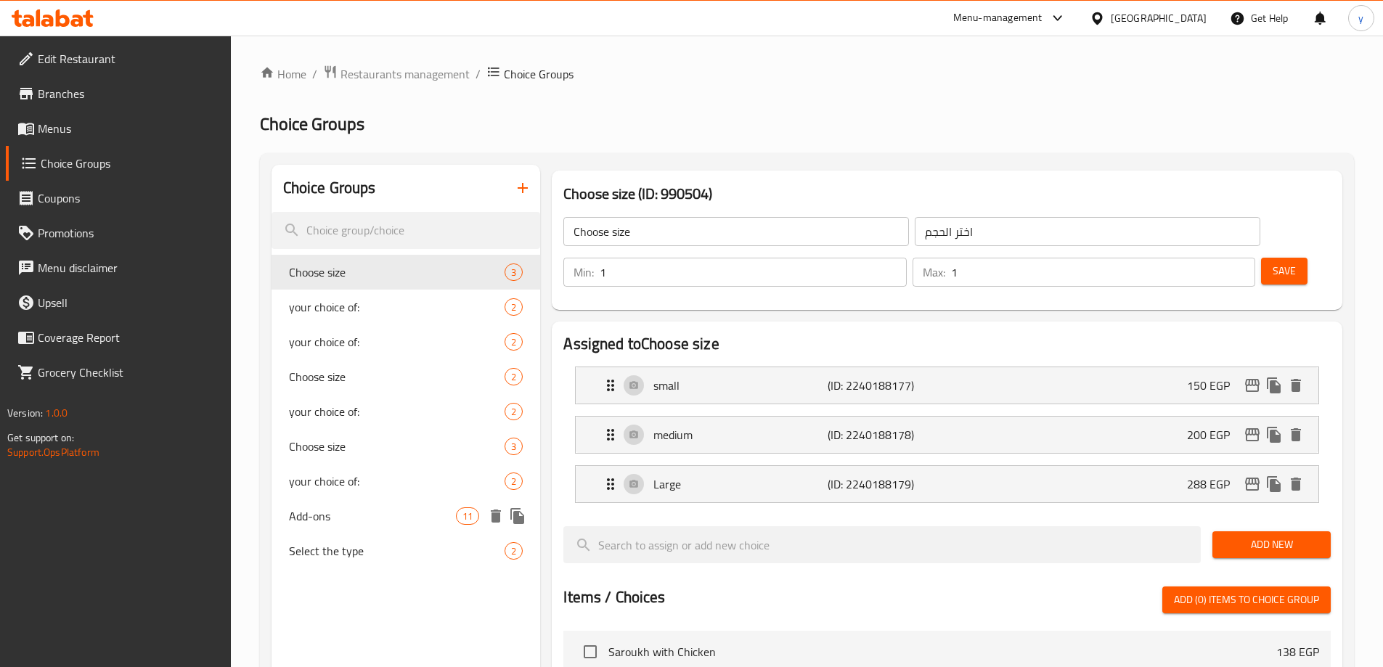
click at [351, 523] on span "Add-ons" at bounding box center [373, 515] width 168 height 17
type input "Add-ons"
type input "إضافات"
type input "0"
type input "11"
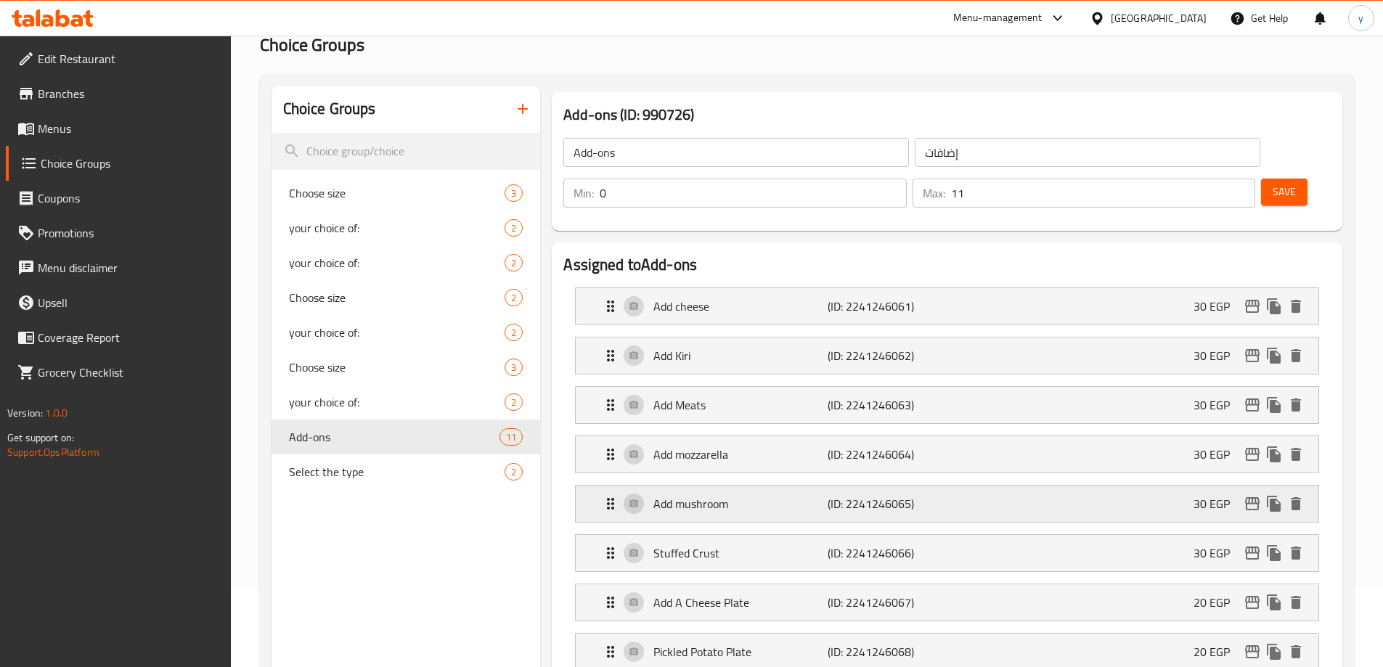
scroll to position [218, 0]
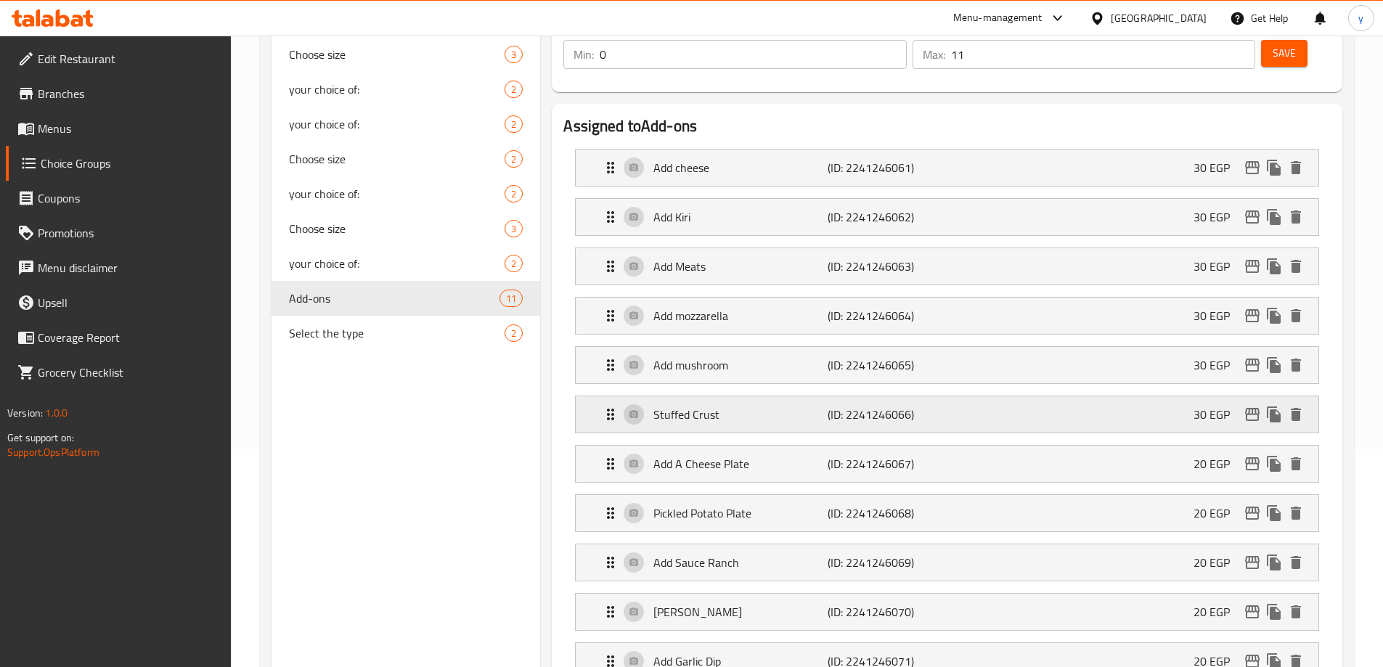
click at [741, 406] on p "Stuffed Crust" at bounding box center [739, 414] width 173 height 17
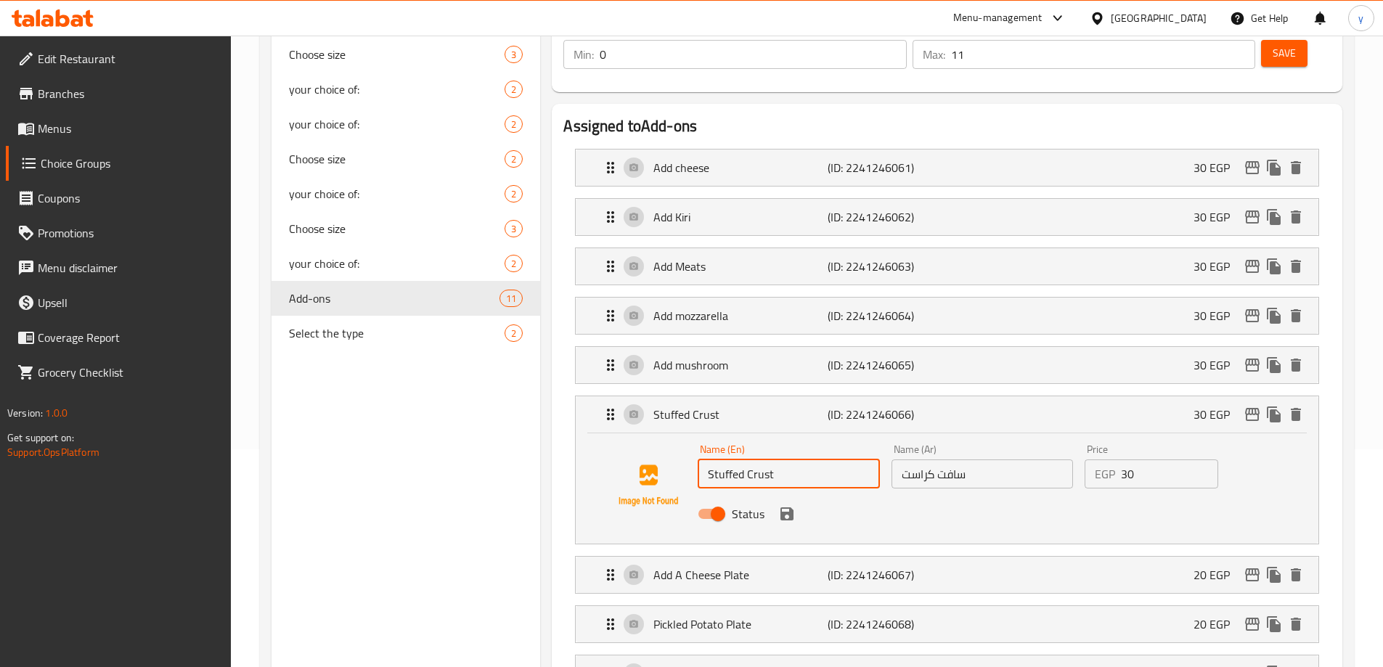
click at [716, 459] on input "Stuffed Crust" at bounding box center [788, 473] width 181 height 29
paste input "aft Crust"
drag, startPoint x: 790, startPoint y: 436, endPoint x: 759, endPoint y: 436, distance: 31.9
click at [759, 459] on input "Saft CrustCrust" at bounding box center [788, 473] width 181 height 29
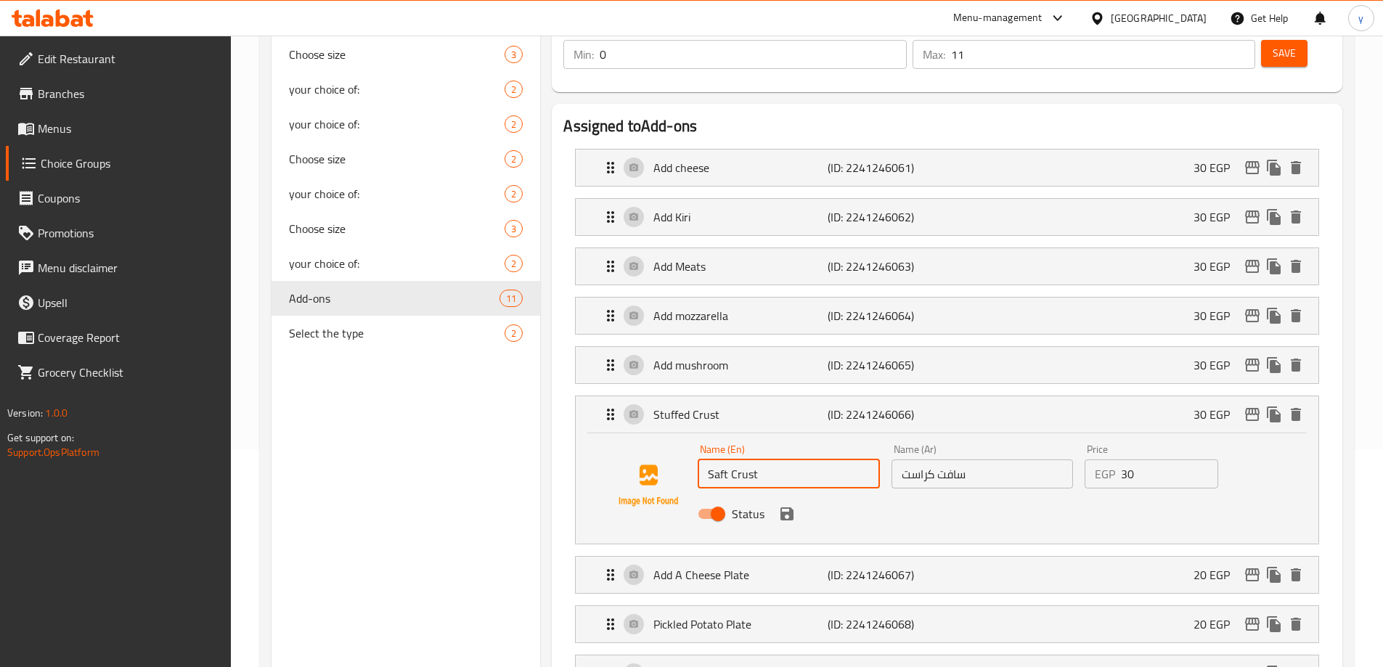
click at [791, 505] on icon "save" at bounding box center [786, 513] width 17 height 17
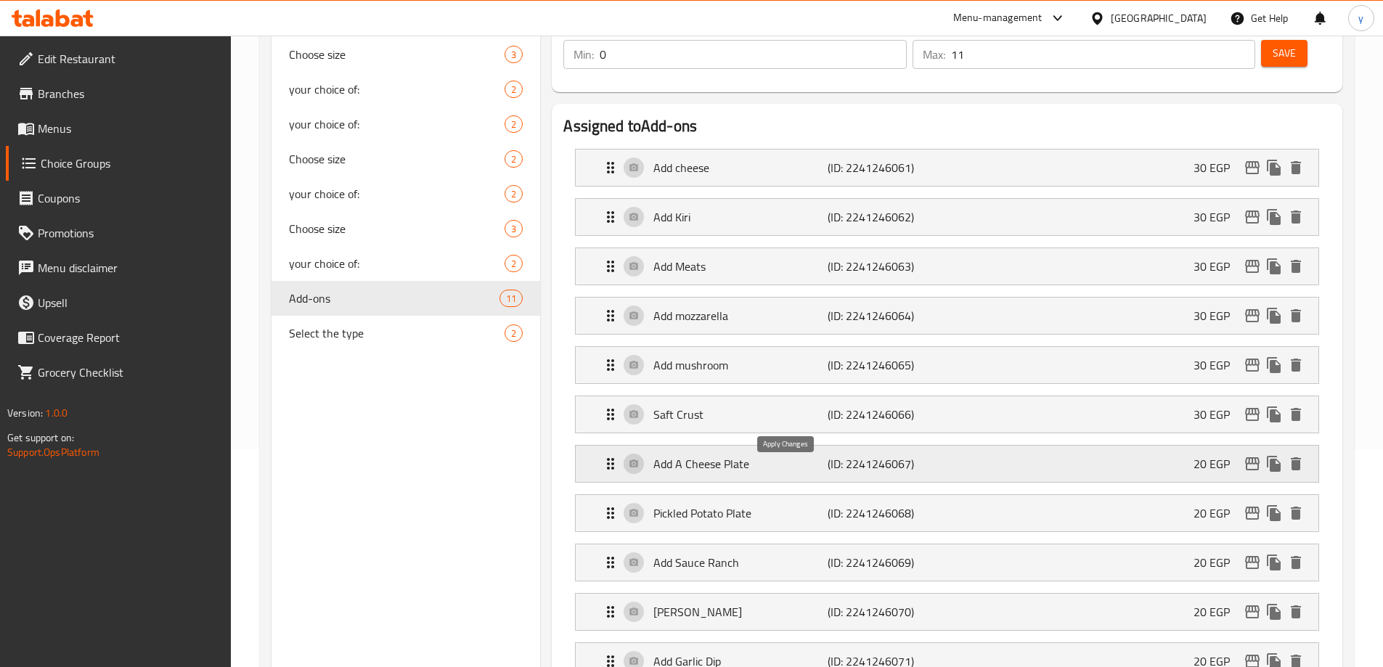
type input "Saft Crust"
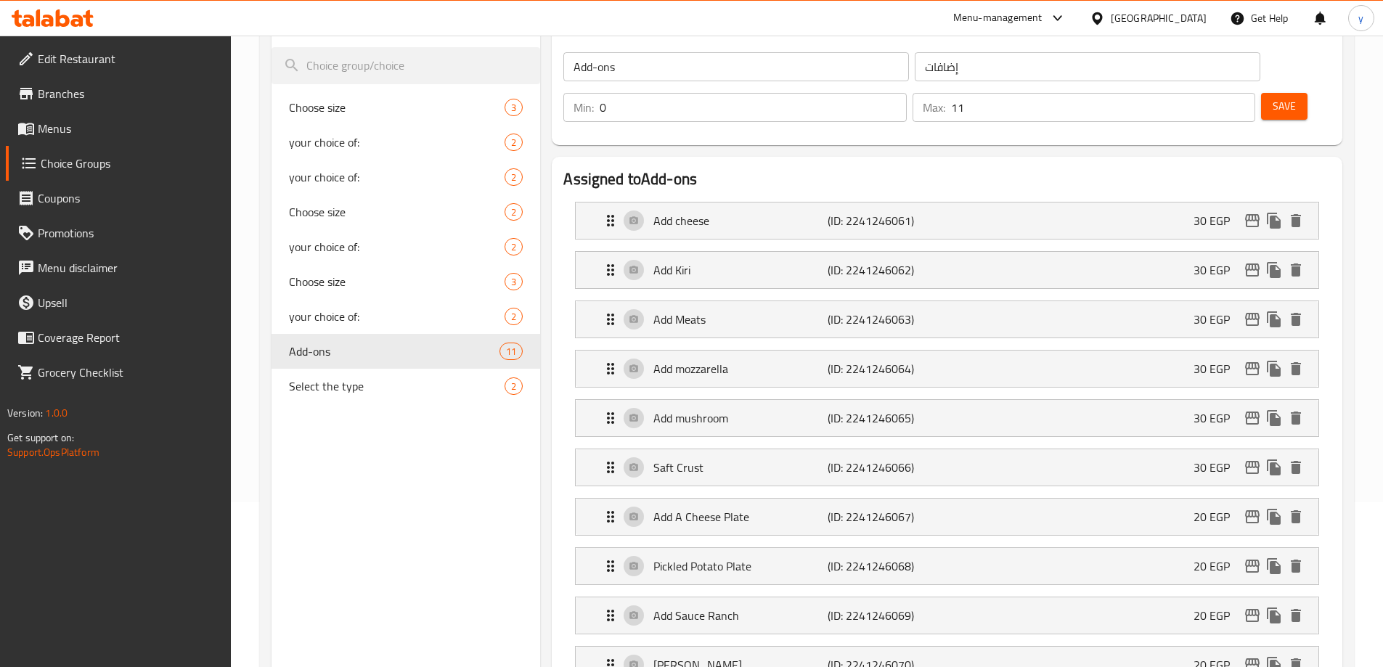
scroll to position [0, 0]
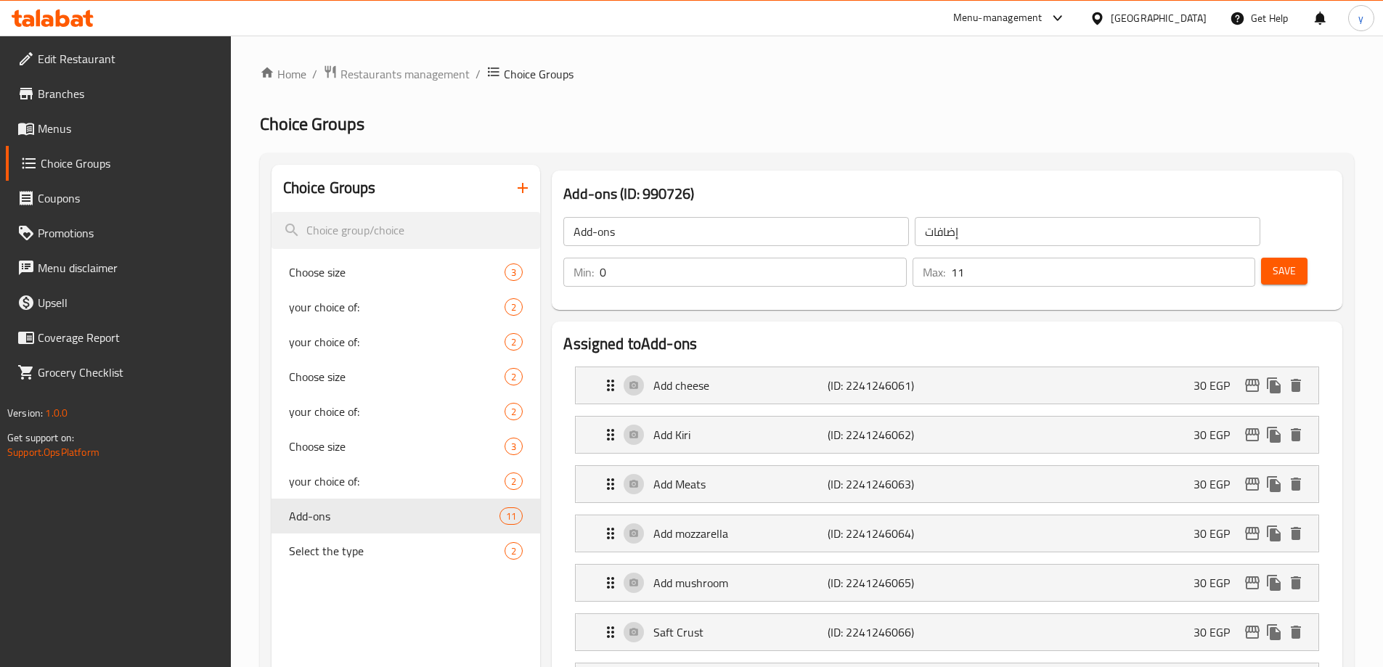
click at [1272, 262] on span "Save" at bounding box center [1283, 271] width 23 height 18
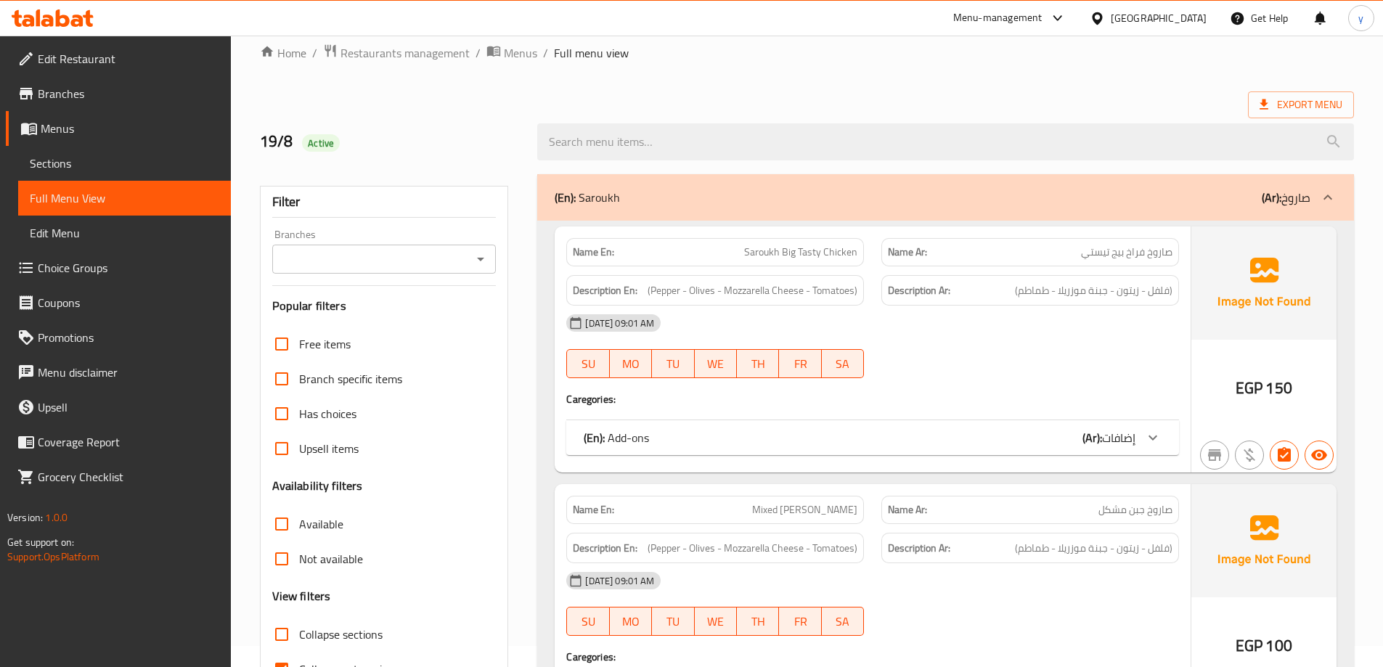
scroll to position [218, 0]
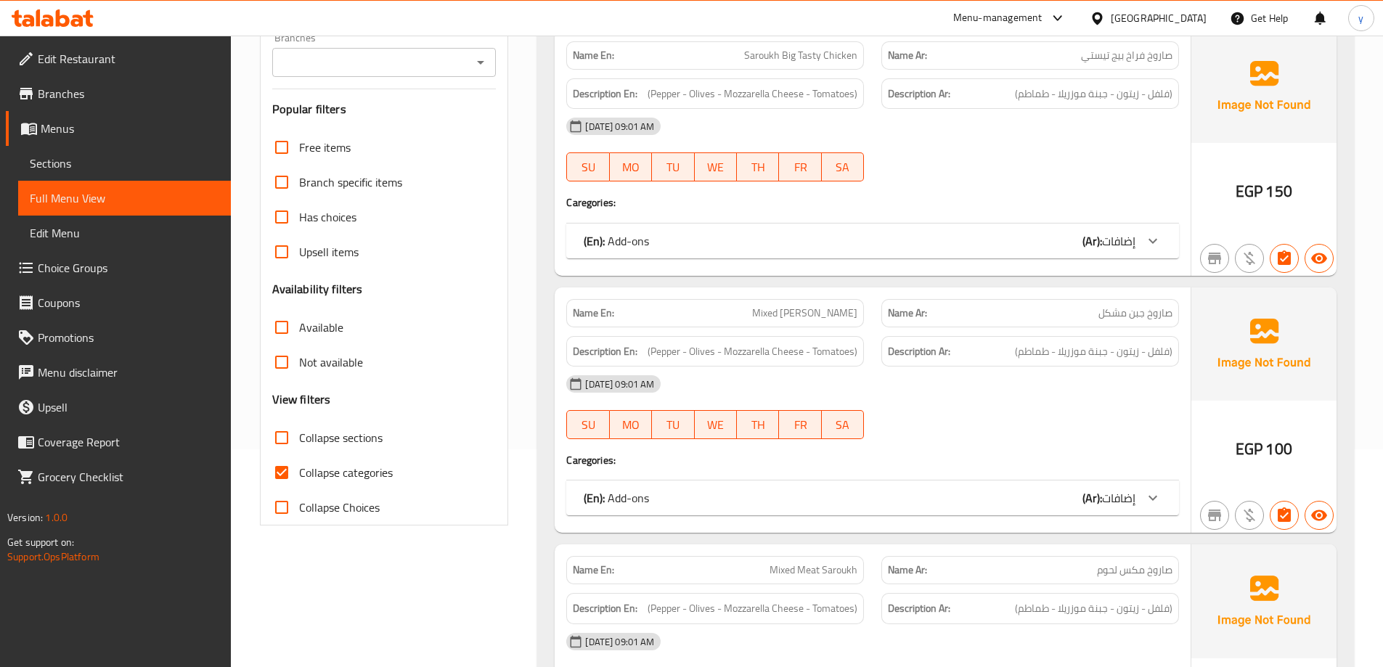
drag, startPoint x: 368, startPoint y: 471, endPoint x: 699, endPoint y: 466, distance: 331.0
click at [368, 471] on span "Collapse categories" at bounding box center [346, 472] width 94 height 17
click at [299, 471] on input "Collapse categories" at bounding box center [281, 472] width 35 height 35
checkbox input "false"
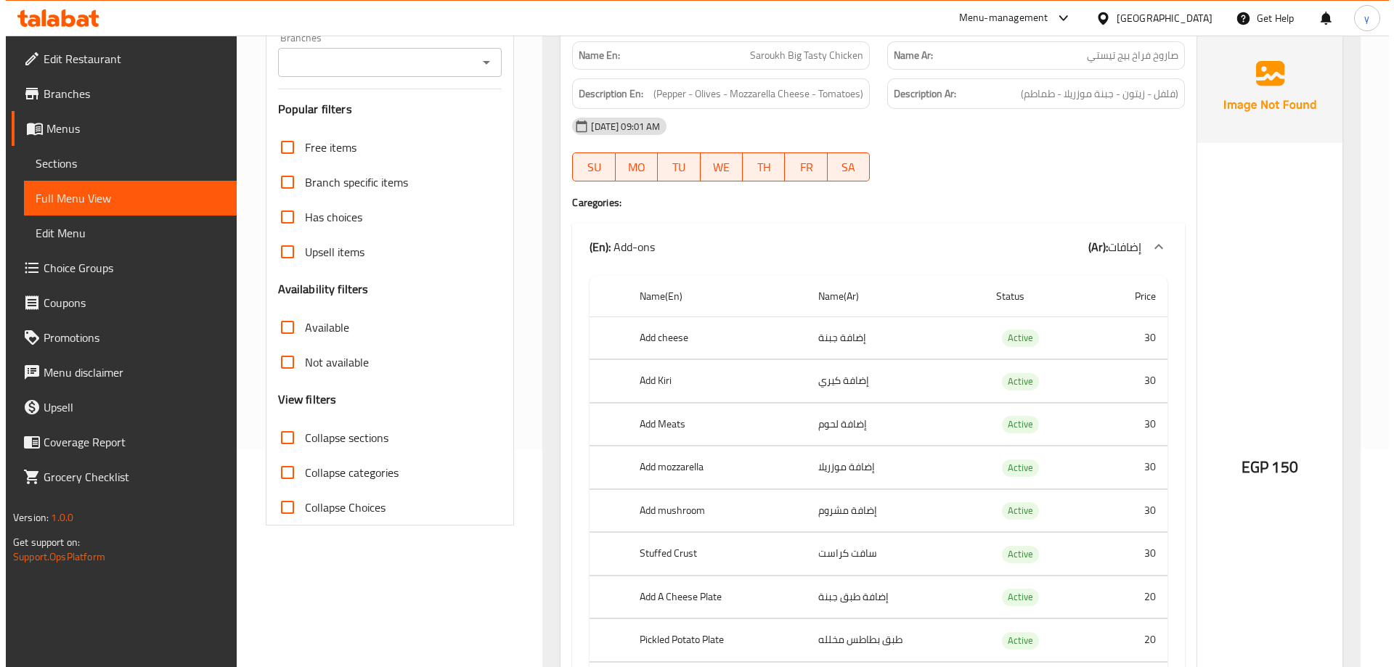
scroll to position [0, 0]
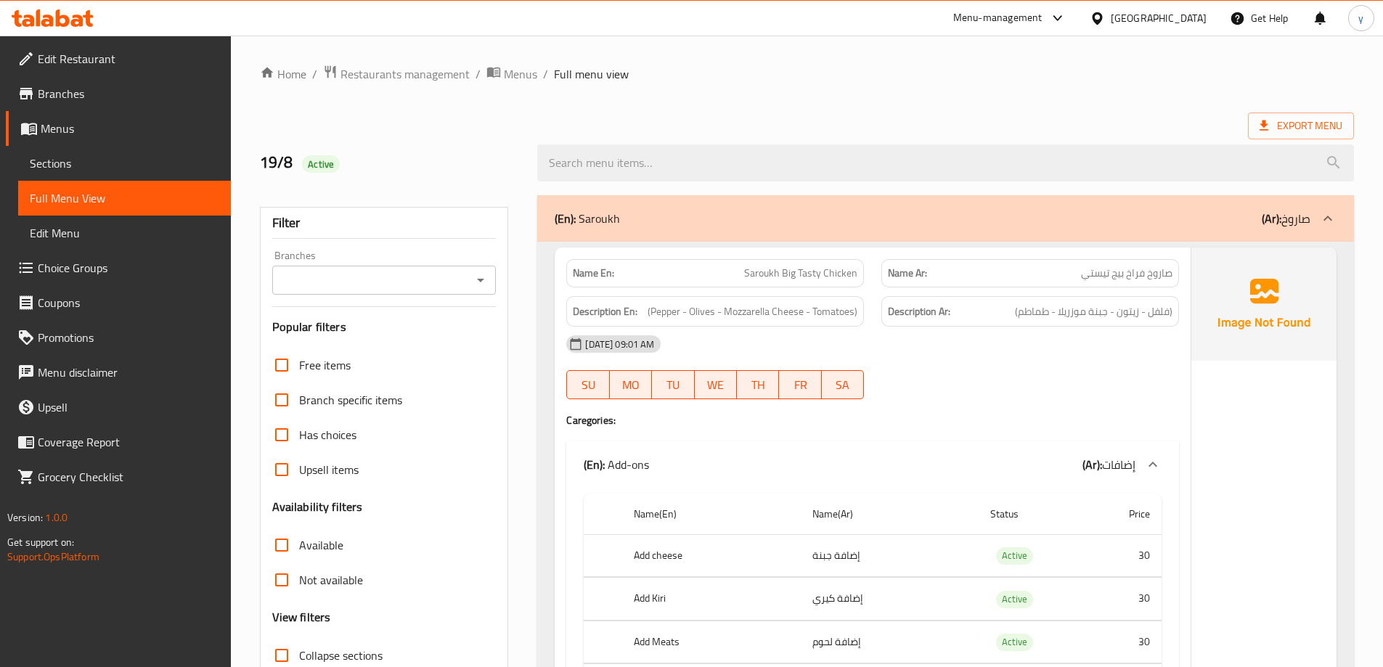
click at [922, 75] on ol "Home / Restaurants management / Menus / Full menu view" at bounding box center [807, 74] width 1094 height 19
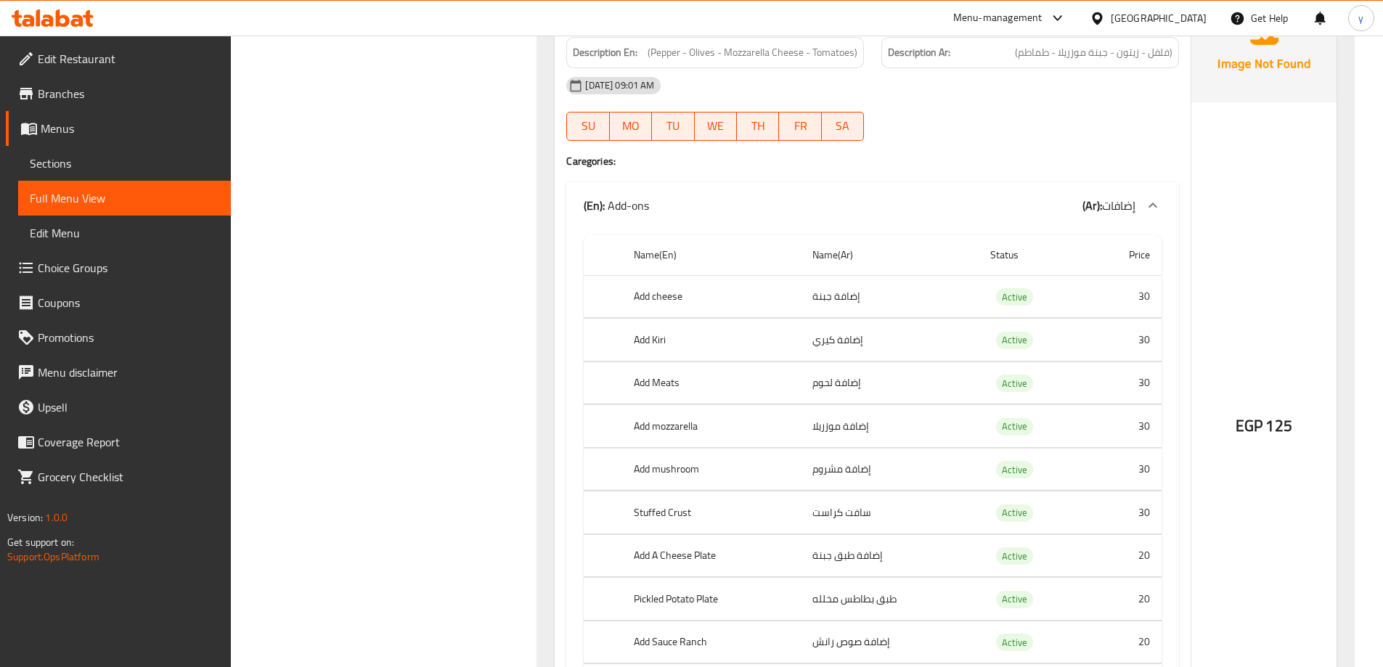
scroll to position [8373, 0]
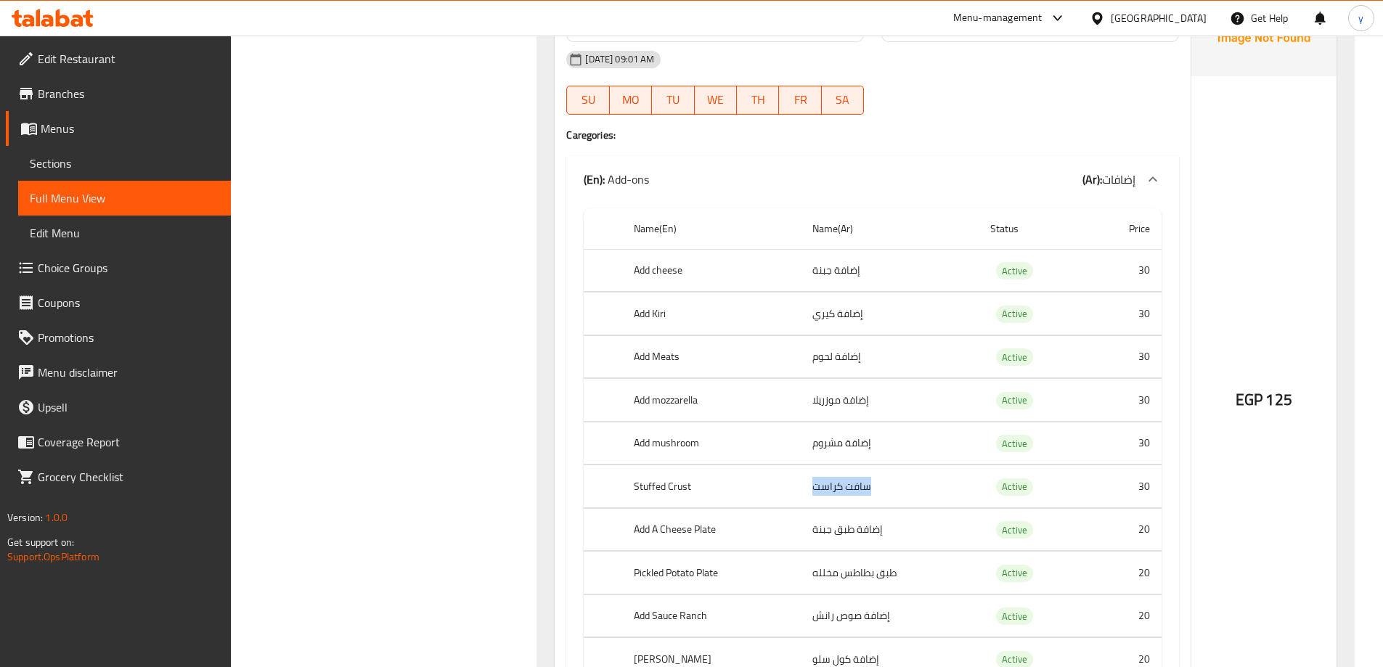
drag, startPoint x: 886, startPoint y: 483, endPoint x: 814, endPoint y: 497, distance: 72.6
copy td "سافت کراست"
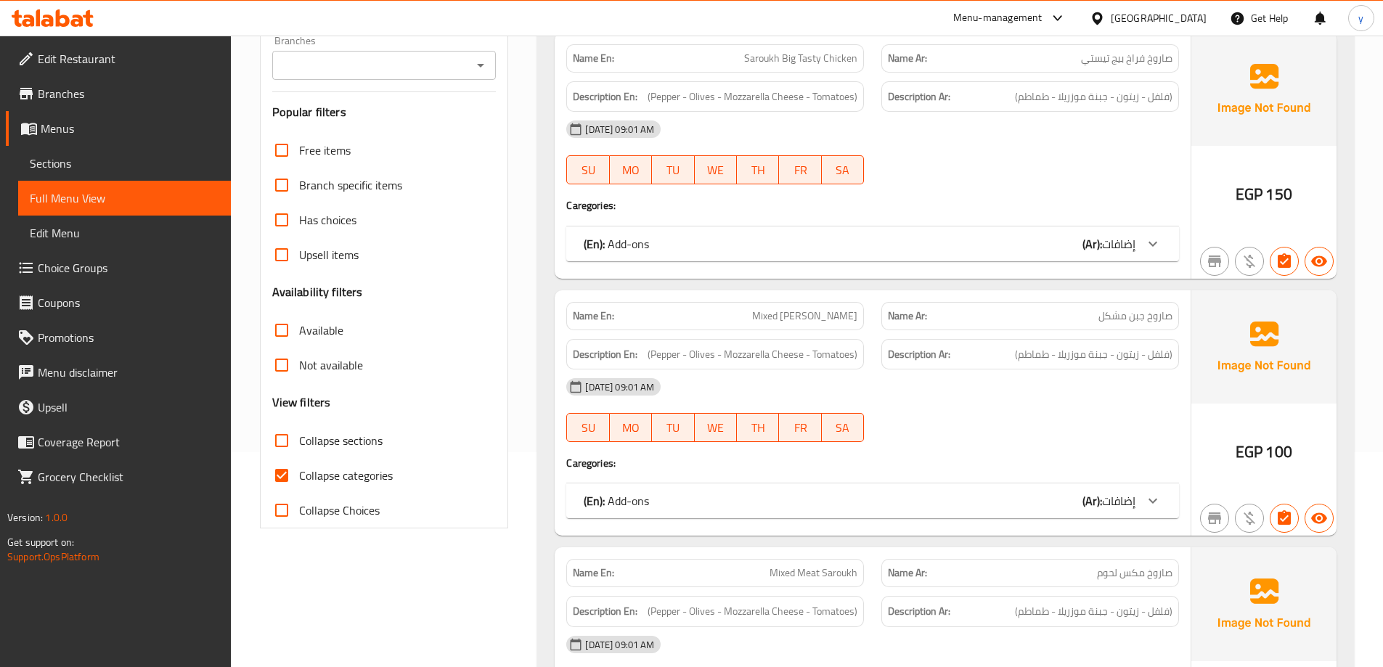
scroll to position [218, 0]
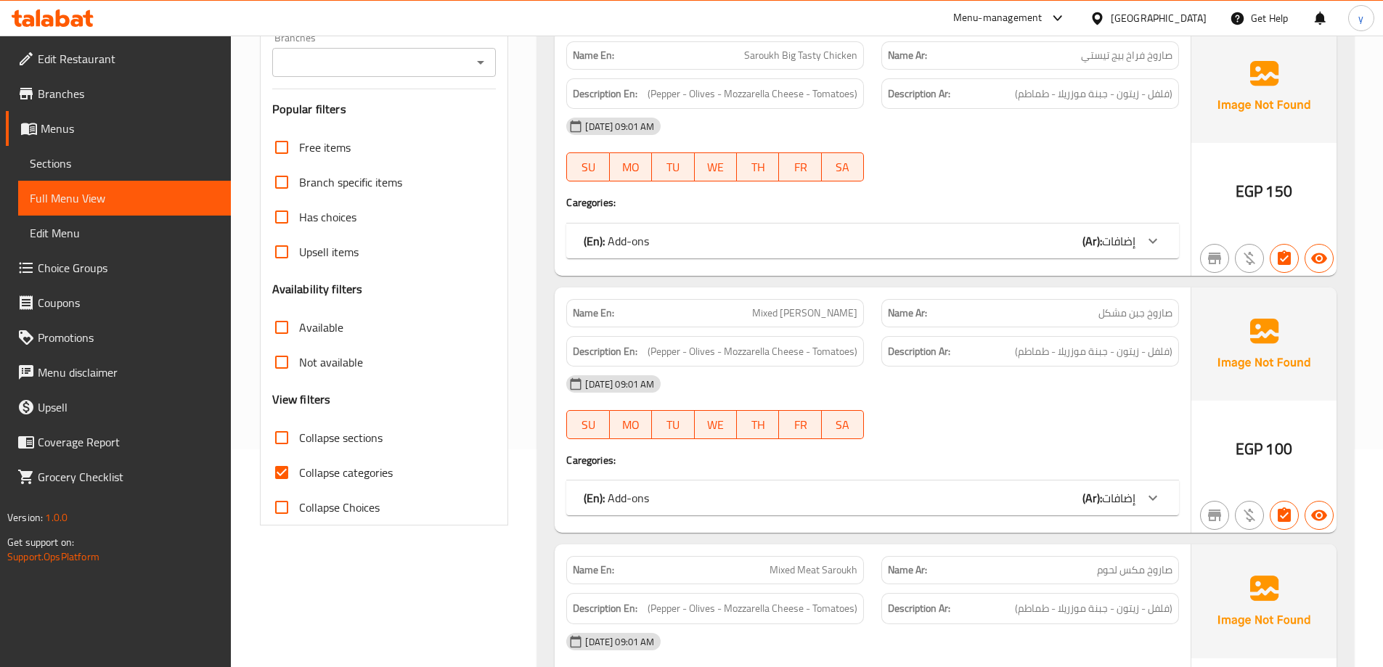
click at [394, 466] on div "Collapse categories" at bounding box center [384, 472] width 224 height 35
click at [401, 472] on div "Collapse categories" at bounding box center [384, 472] width 224 height 35
click at [289, 475] on input "Collapse categories" at bounding box center [281, 472] width 35 height 35
checkbox input "false"
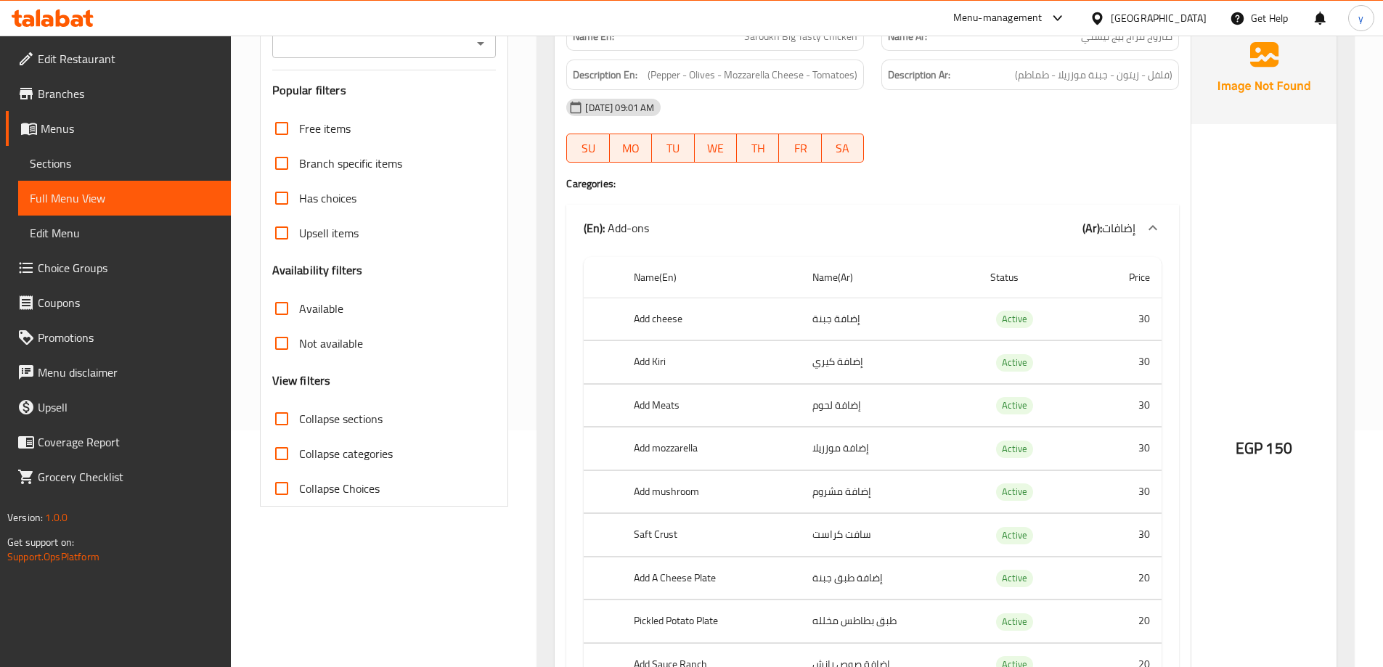
scroll to position [0, 0]
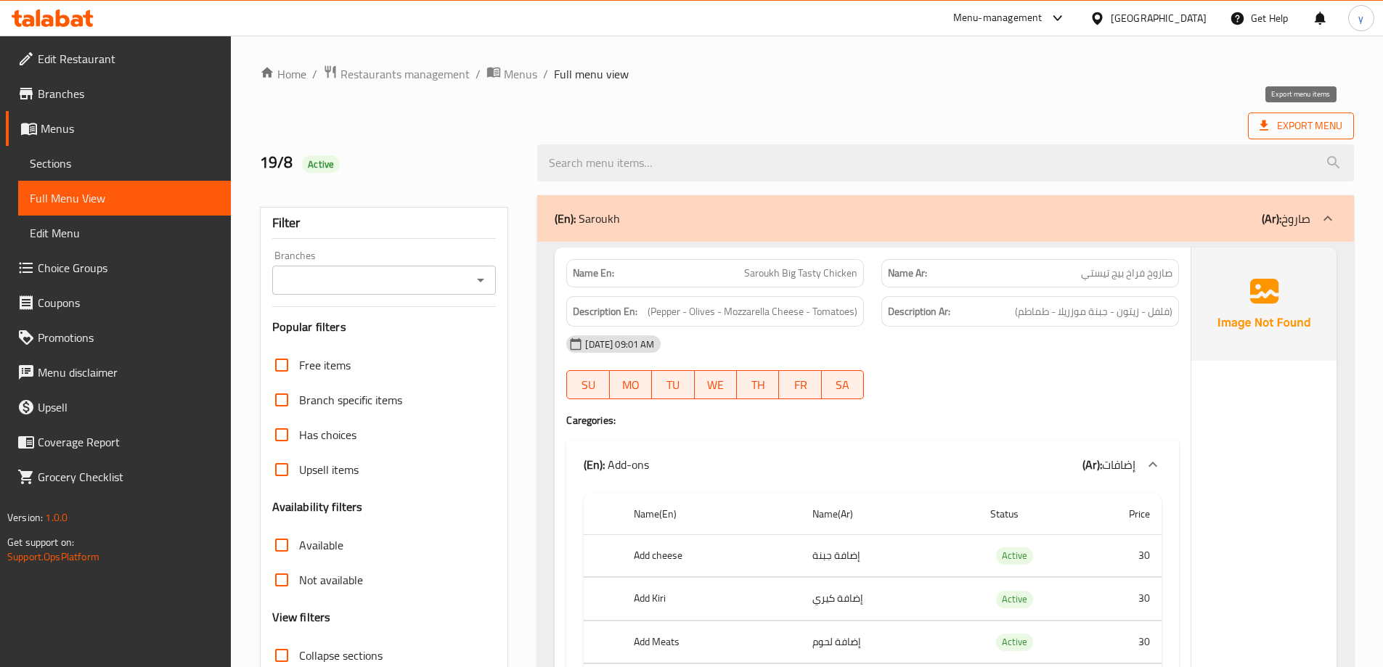
click at [1310, 125] on span "Export Menu" at bounding box center [1300, 126] width 83 height 18
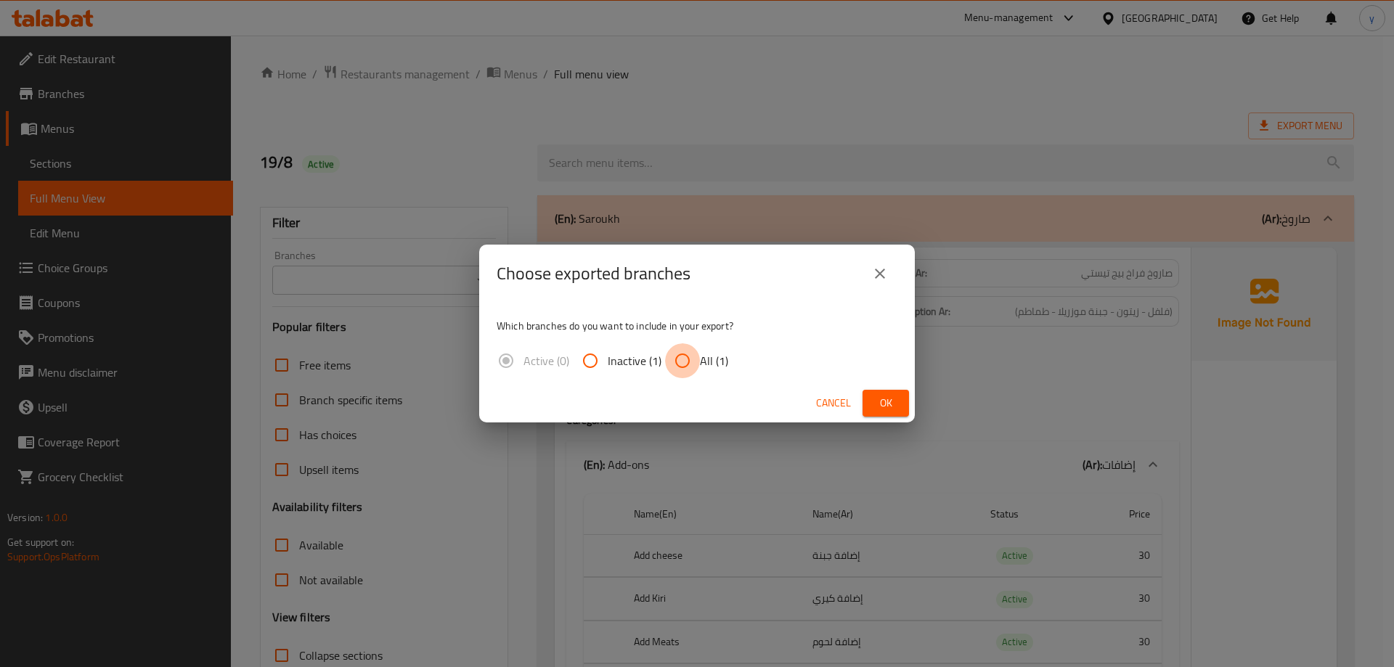
click at [693, 362] on input "All (1)" at bounding box center [682, 360] width 35 height 35
radio input "true"
click at [894, 409] on span "Ok" at bounding box center [885, 403] width 23 height 18
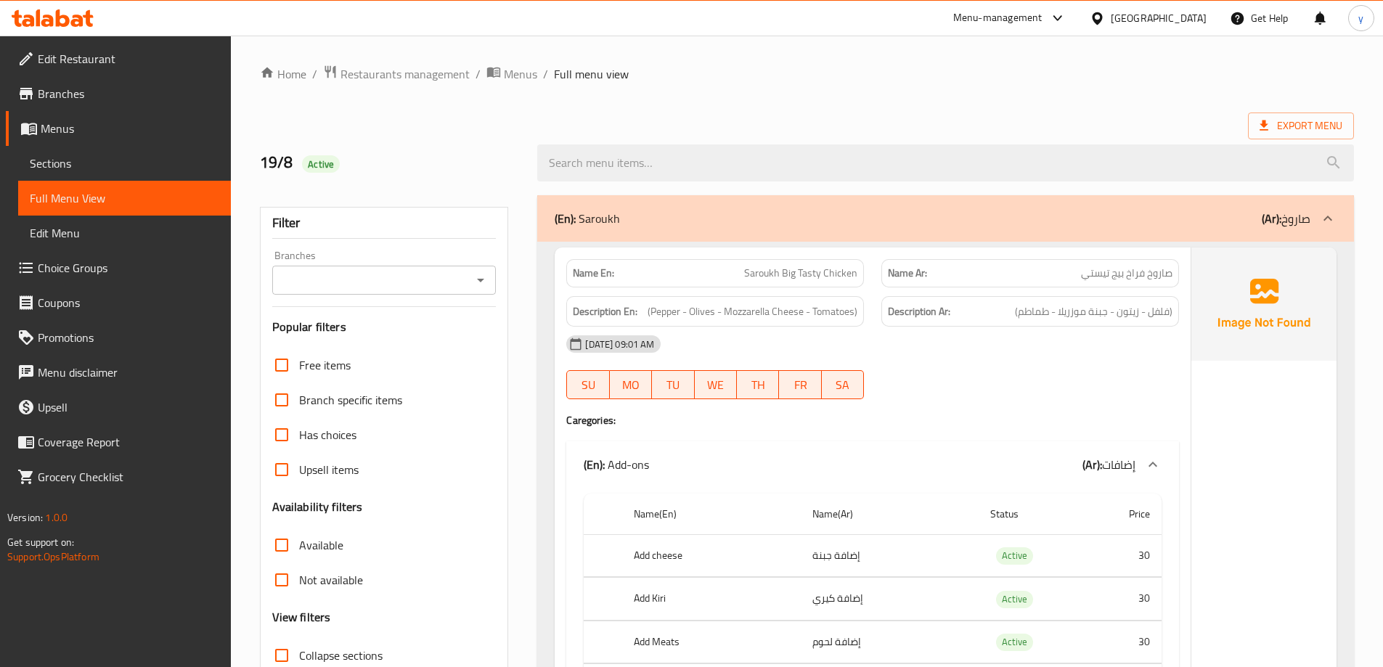
click at [438, 78] on span "Restaurants management" at bounding box center [404, 73] width 129 height 17
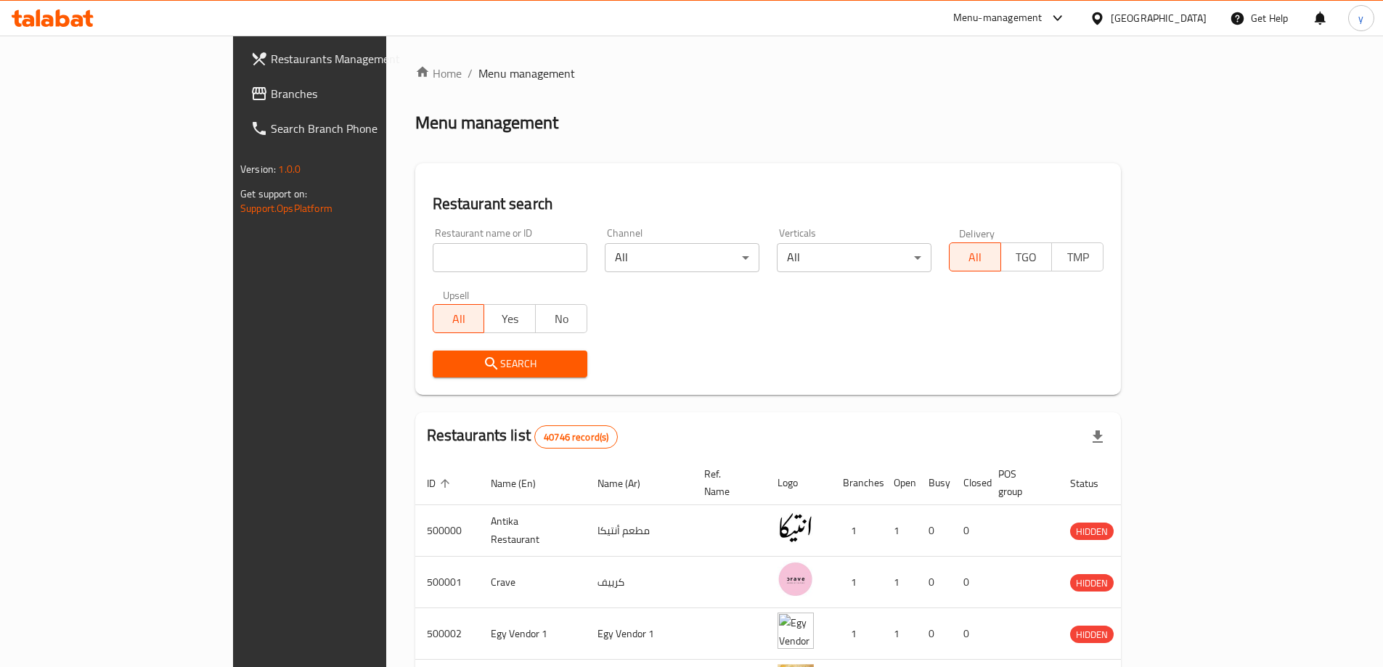
click at [271, 86] on span "Branches" at bounding box center [361, 93] width 181 height 17
